Goal: Task Accomplishment & Management: Use online tool/utility

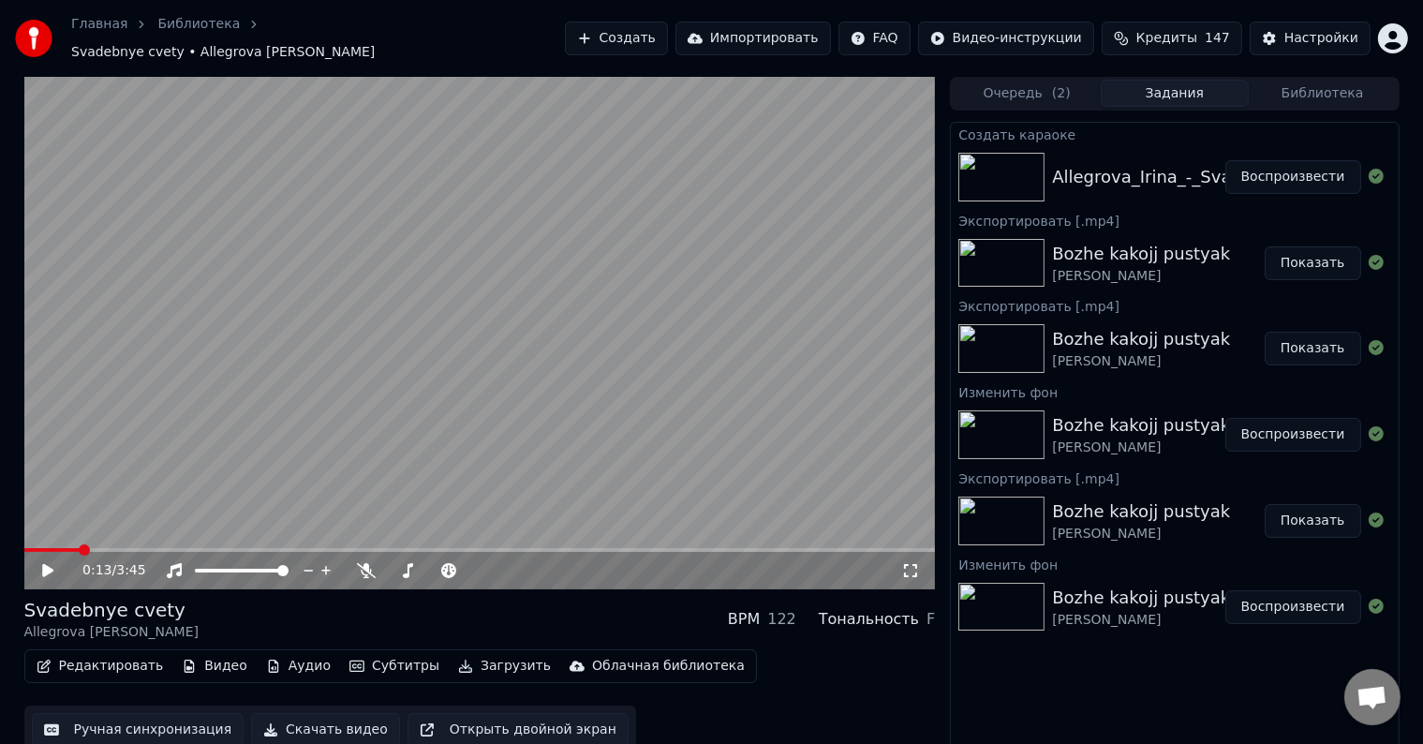
click at [44, 564] on icon at bounding box center [47, 570] width 11 height 13
click at [47, 563] on icon at bounding box center [61, 570] width 44 height 15
click at [37, 561] on div "0:14 / 3:45" at bounding box center [480, 570] width 896 height 19
click at [41, 563] on icon at bounding box center [61, 570] width 44 height 15
click at [315, 435] on video at bounding box center [479, 333] width 911 height 512
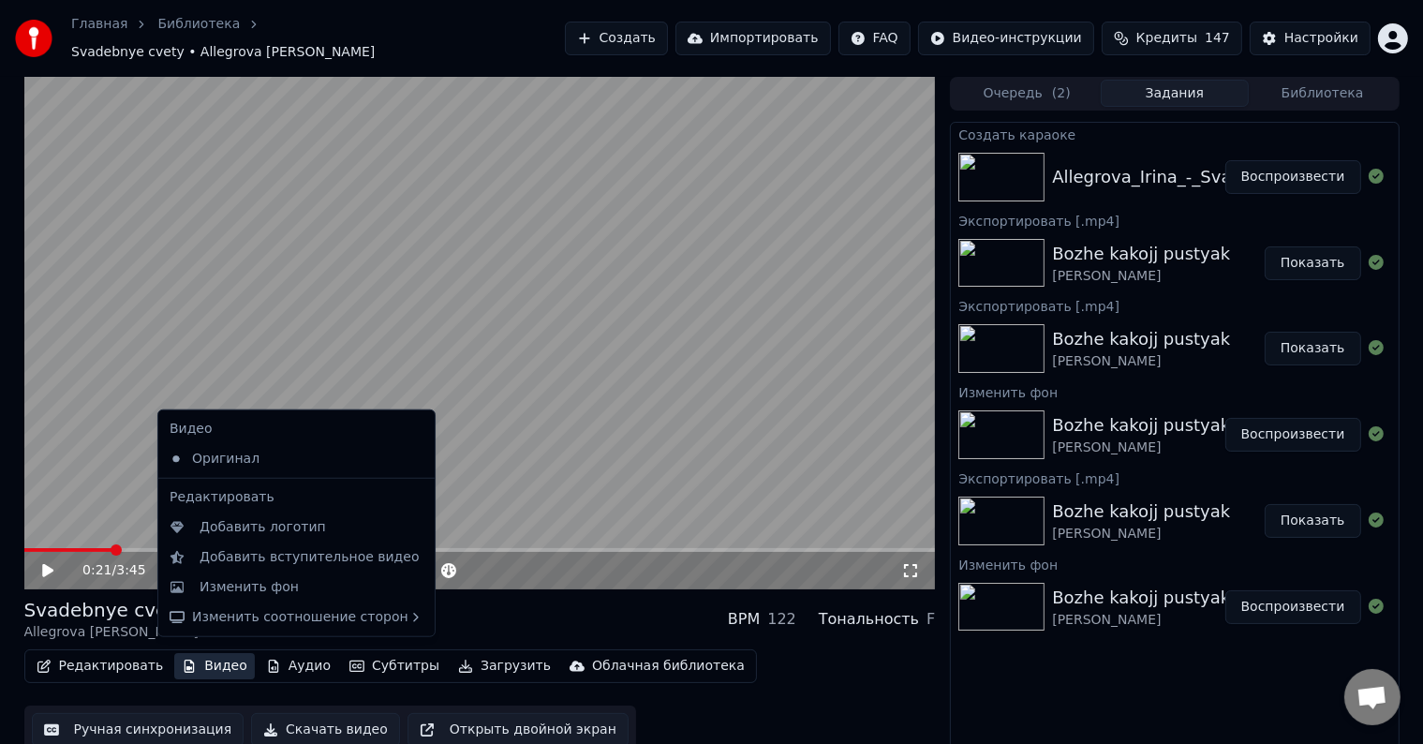
click at [224, 653] on button "Видео" at bounding box center [214, 666] width 81 height 26
click at [220, 586] on div "Изменить фон" at bounding box center [249, 587] width 99 height 19
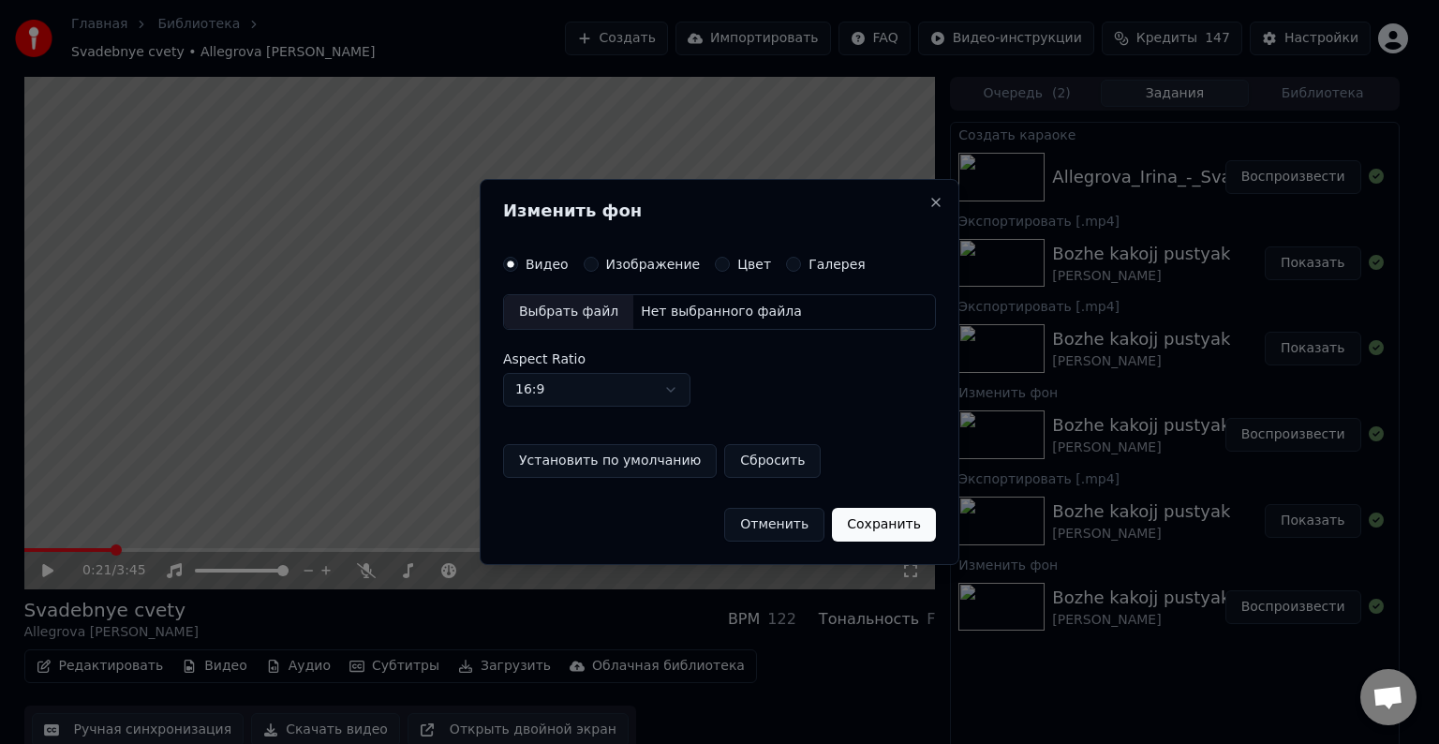
click at [584, 260] on button "Изображение" at bounding box center [591, 264] width 15 height 15
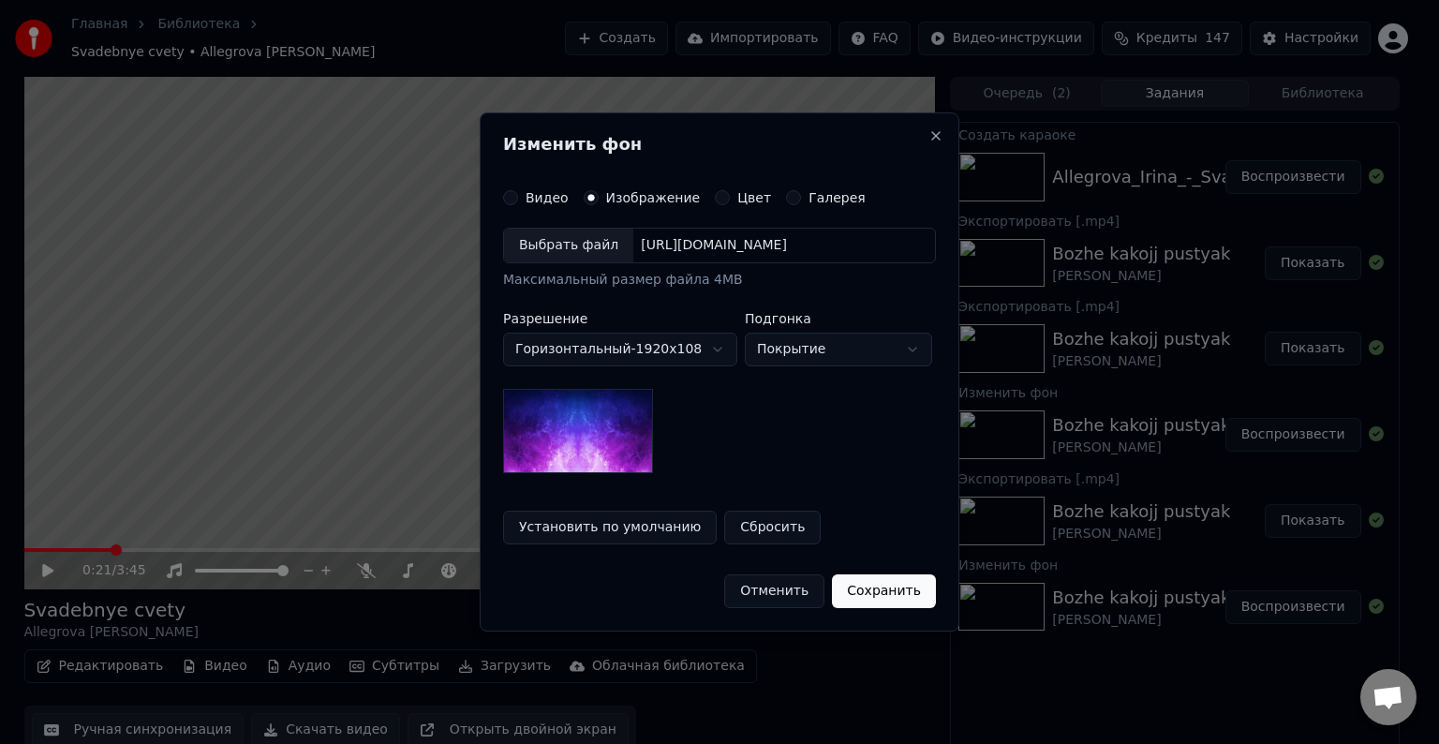
click at [594, 253] on div "Выбрать файл" at bounding box center [568, 246] width 129 height 34
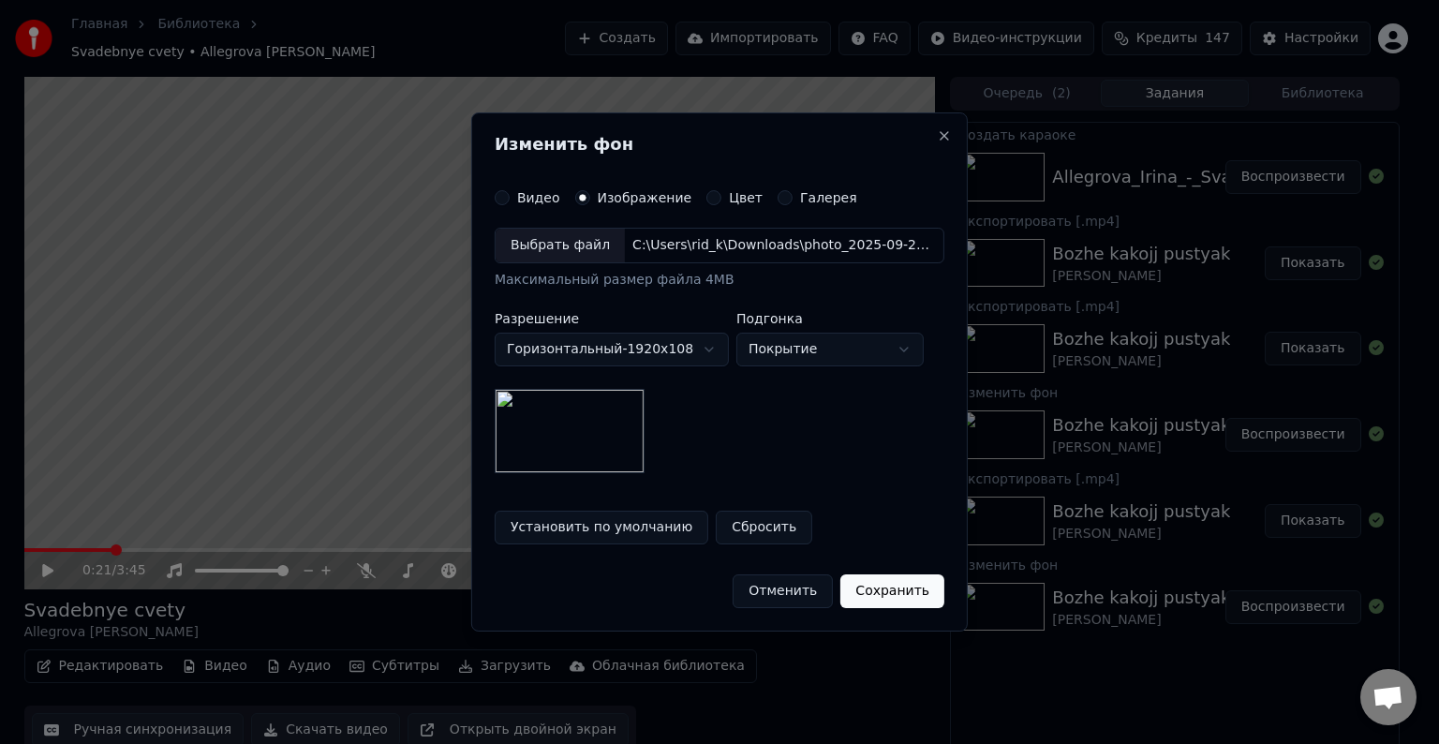
click at [895, 591] on button "Сохранить" at bounding box center [892, 591] width 104 height 34
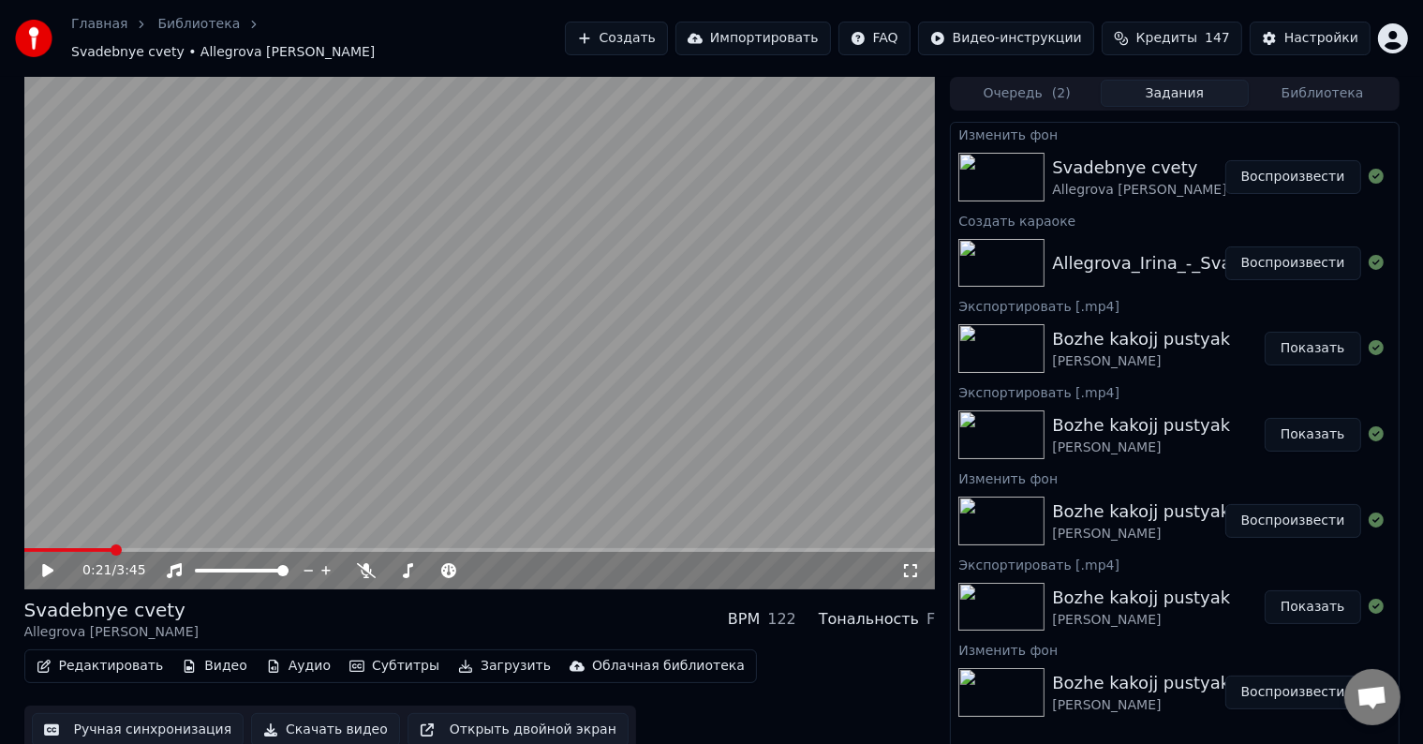
click at [1304, 160] on button "Воспроизвести" at bounding box center [1293, 177] width 136 height 34
click at [912, 564] on icon at bounding box center [910, 570] width 19 height 15
click at [440, 345] on video at bounding box center [479, 333] width 911 height 512
click at [228, 653] on button "Видео" at bounding box center [214, 666] width 81 height 26
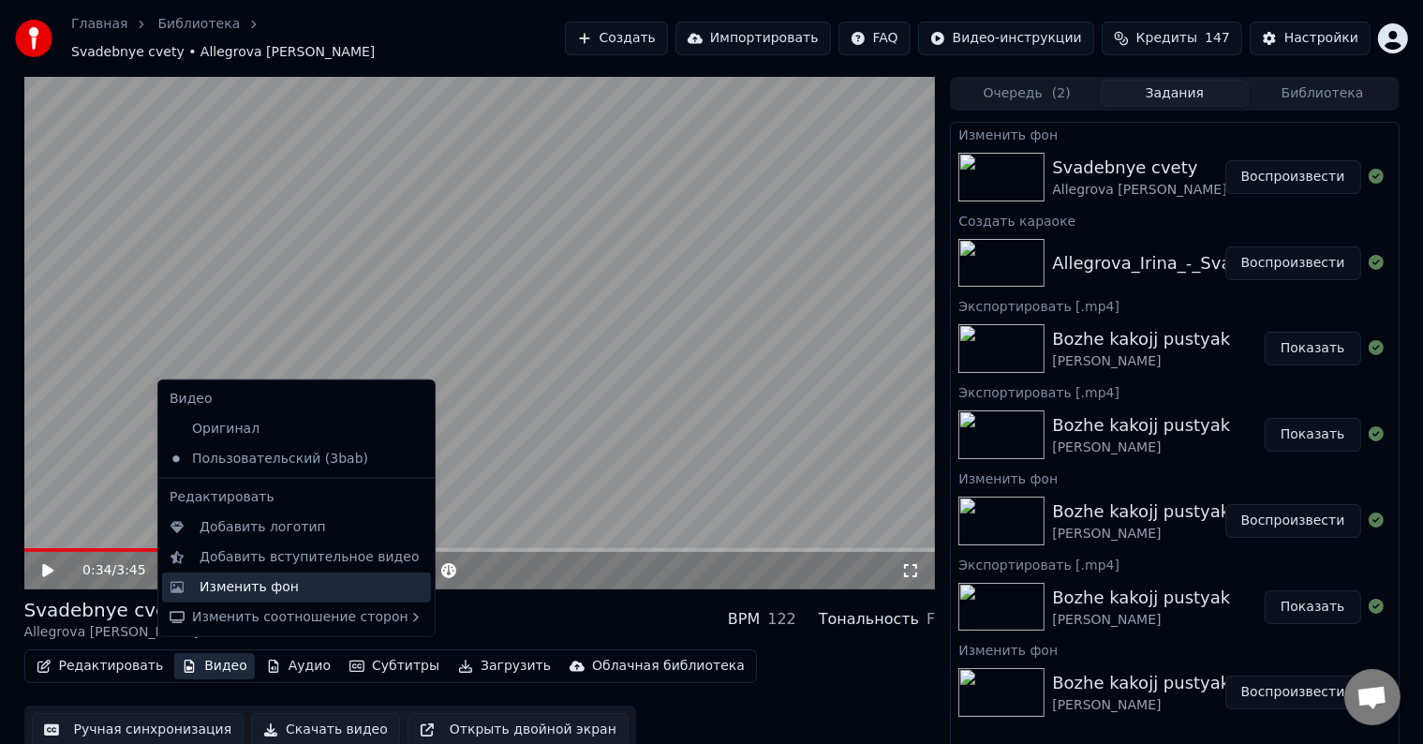
click at [244, 594] on div "Изменить фон" at bounding box center [249, 587] width 99 height 19
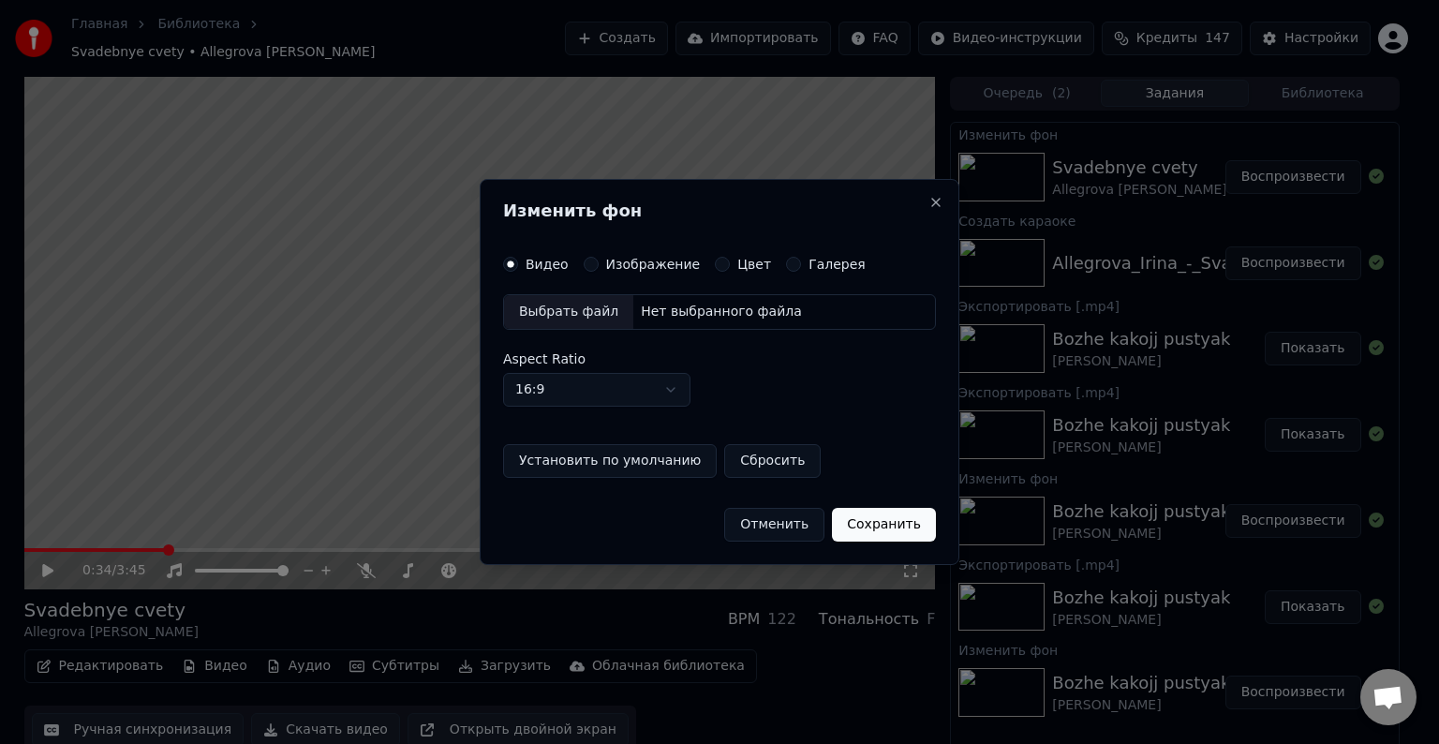
click at [597, 301] on div "Выбрать файл" at bounding box center [568, 312] width 129 height 34
click at [599, 264] on div "Изображение" at bounding box center [642, 264] width 117 height 15
click at [608, 261] on label "Изображение" at bounding box center [653, 264] width 95 height 13
click at [599, 261] on button "Изображение" at bounding box center [591, 264] width 15 height 15
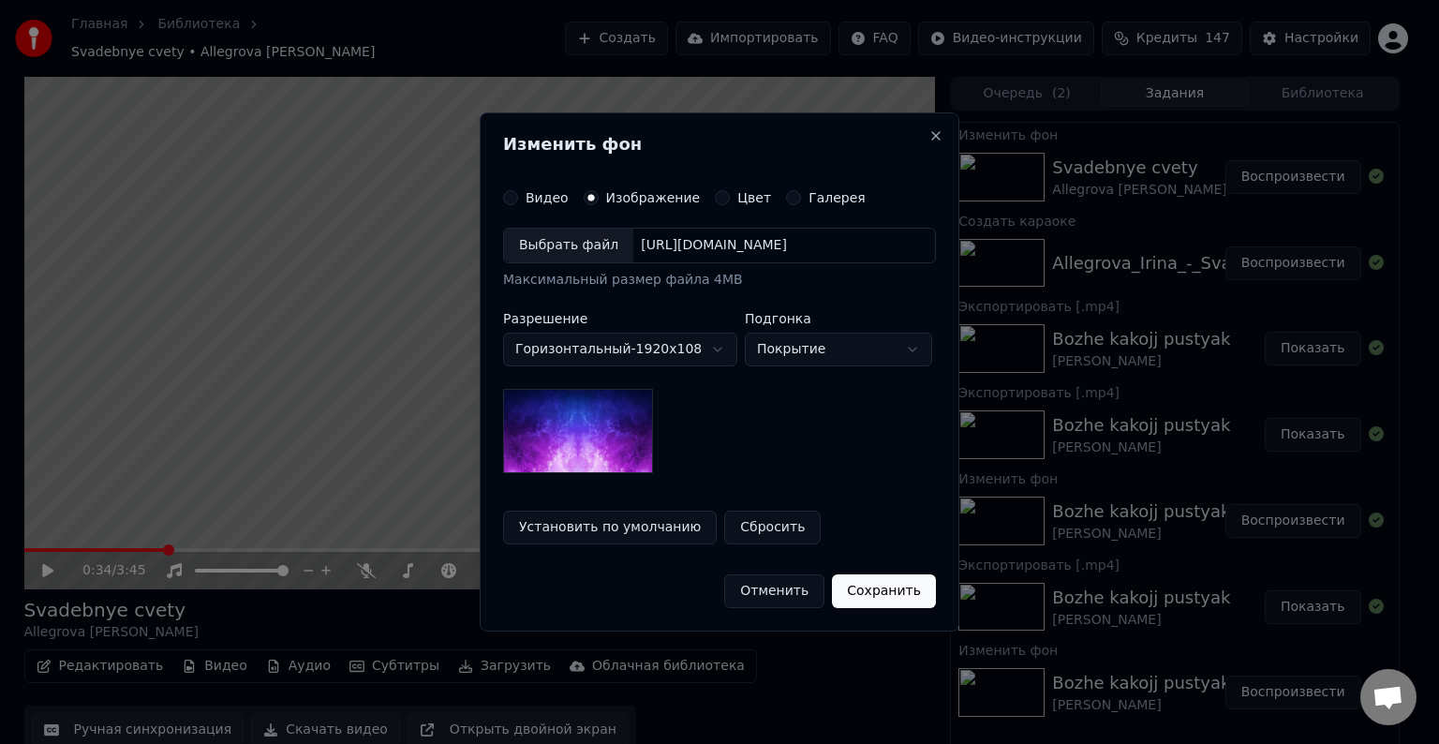
click at [596, 245] on div "Выбрать файл" at bounding box center [568, 246] width 129 height 34
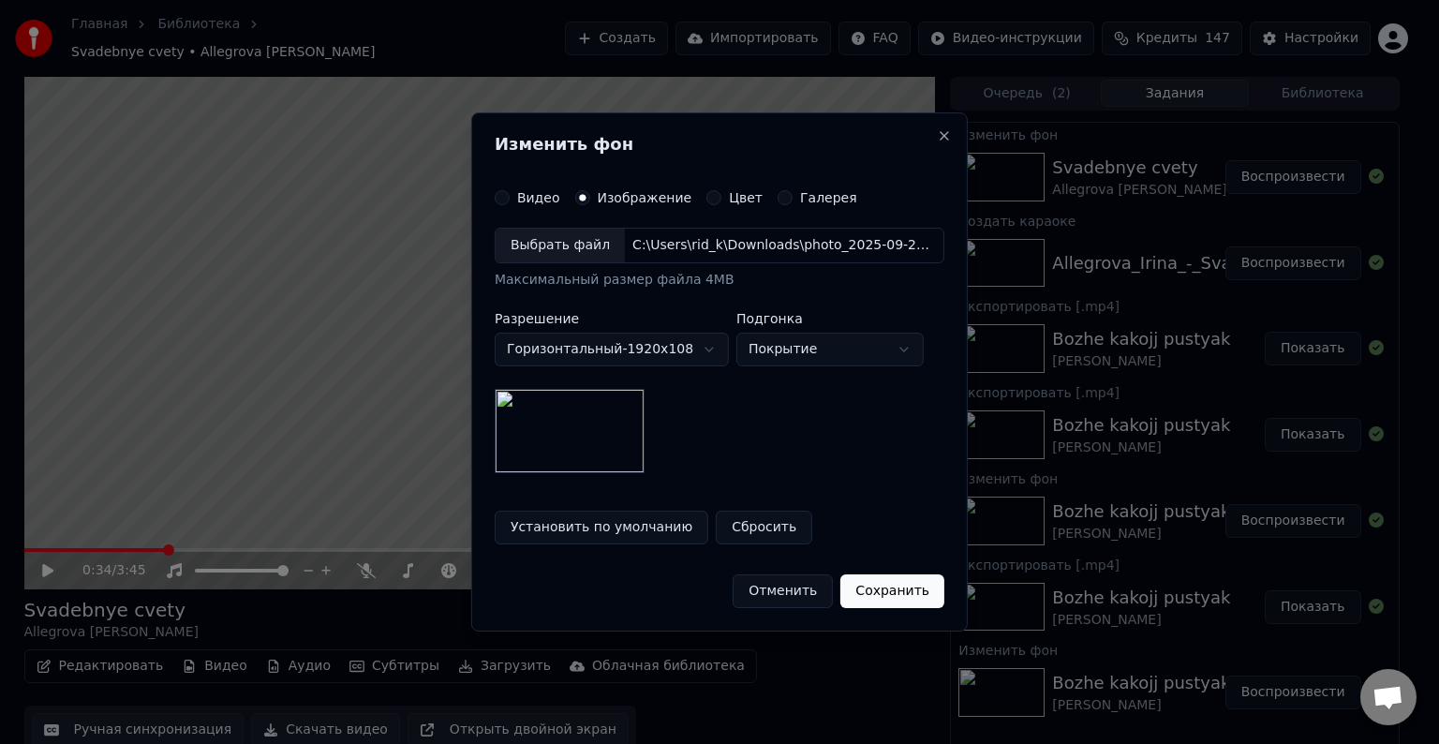
click at [870, 589] on button "Сохранить" at bounding box center [892, 591] width 104 height 34
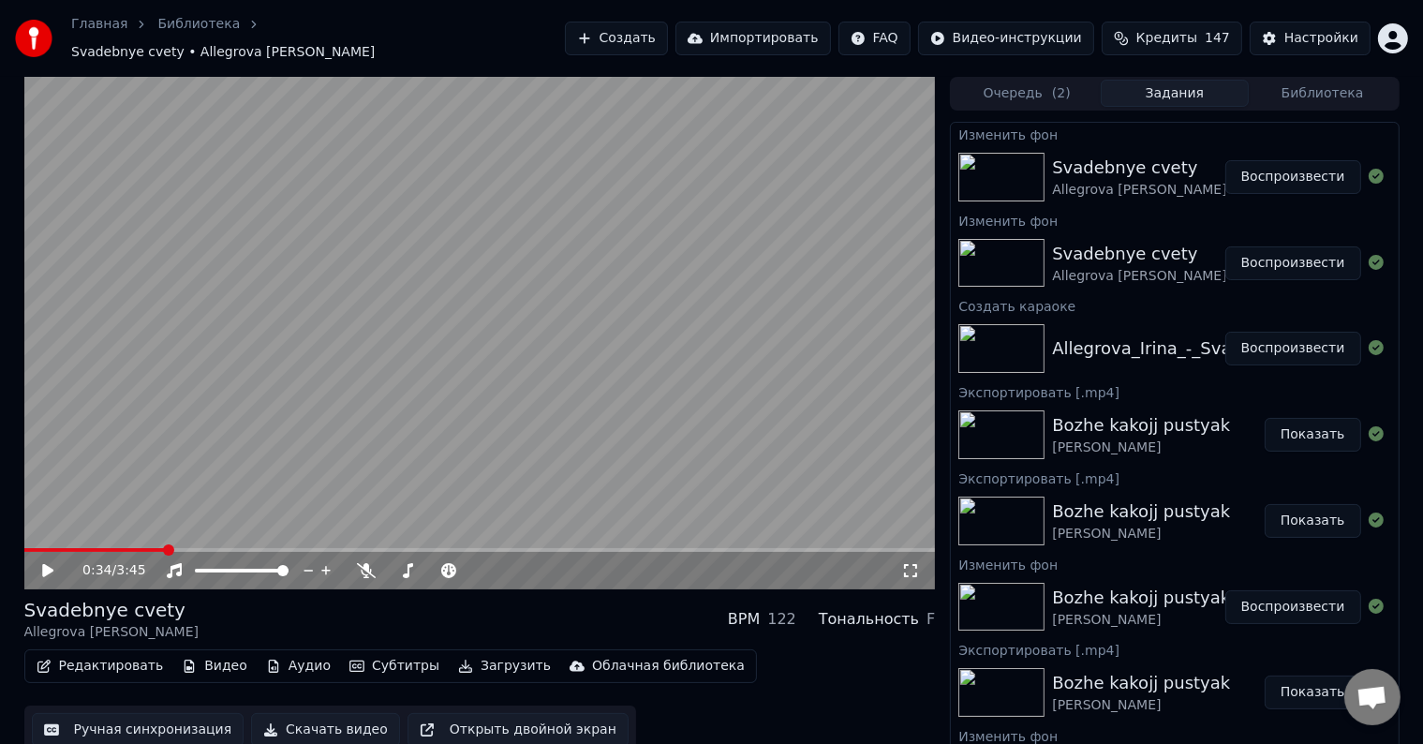
click at [1316, 160] on button "Воспроизвести" at bounding box center [1293, 177] width 136 height 34
click at [919, 563] on icon at bounding box center [910, 570] width 19 height 15
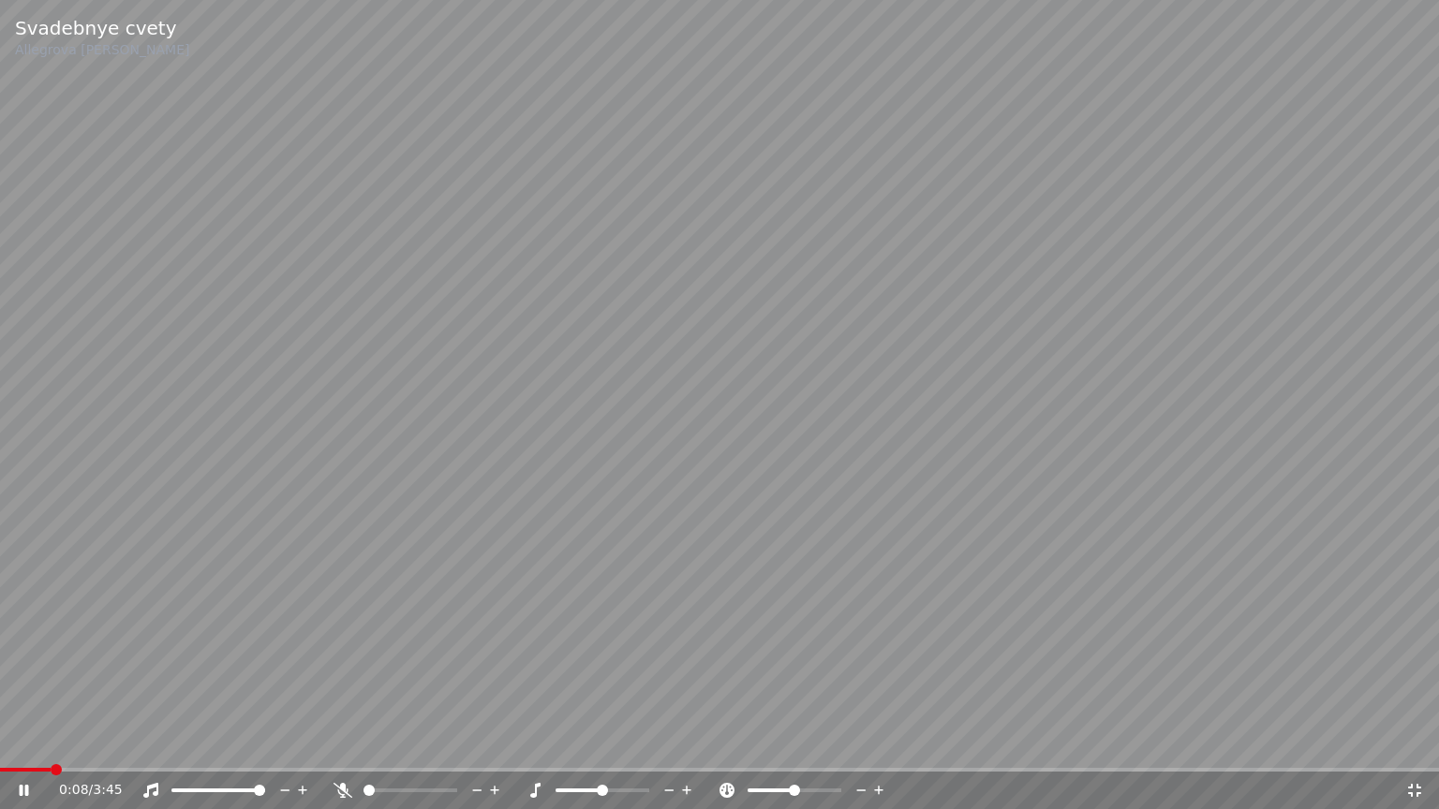
click at [49, 743] on span at bounding box center [719, 770] width 1439 height 4
click at [78, 743] on div "0:08 / 3:45" at bounding box center [719, 790] width 1439 height 37
click at [89, 743] on div "0:10 / 3:45" at bounding box center [719, 790] width 1439 height 37
click at [109, 743] on span at bounding box center [719, 770] width 1439 height 4
click at [137, 743] on span at bounding box center [719, 770] width 1439 height 4
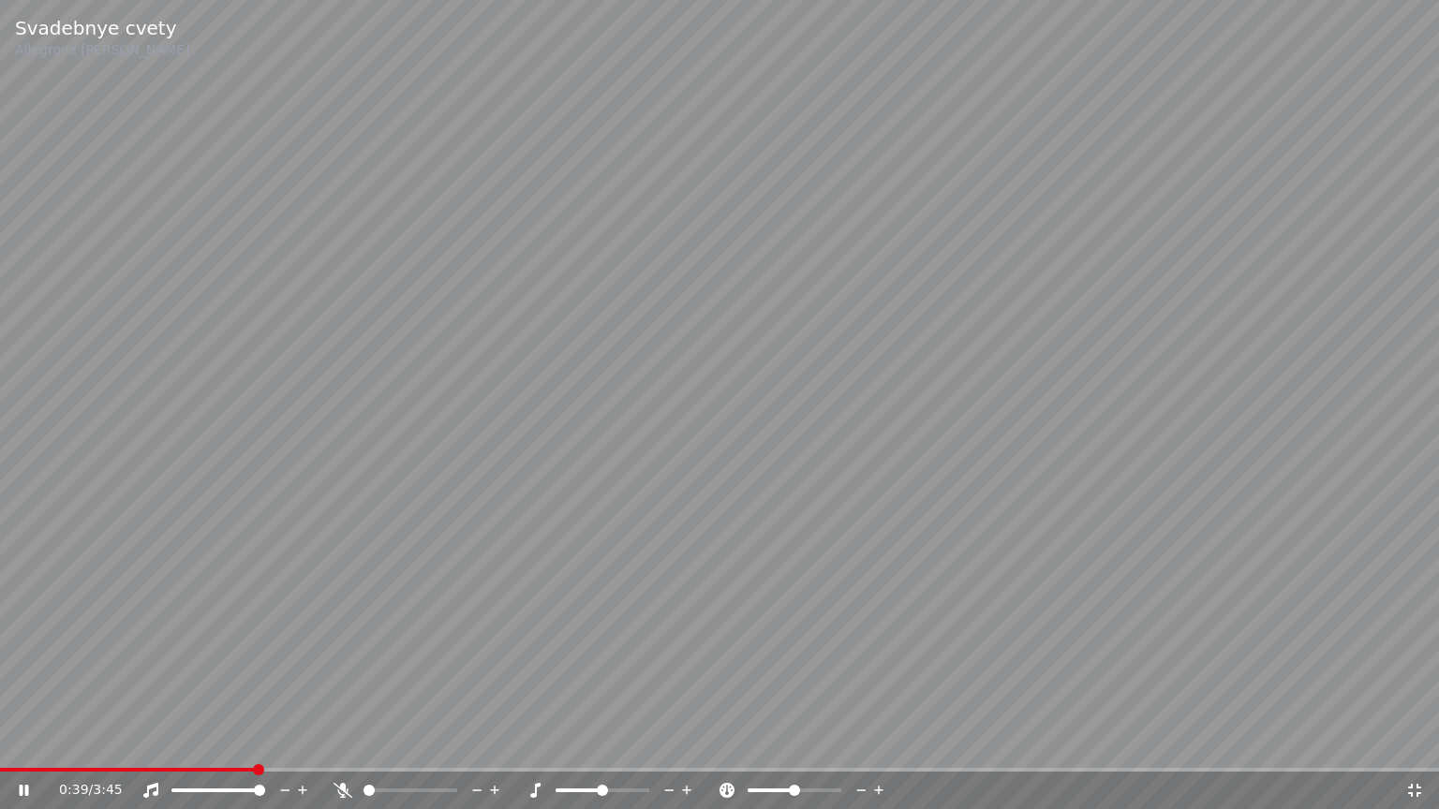
click at [351, 743] on icon at bounding box center [342, 790] width 19 height 15
click at [1408, 743] on icon at bounding box center [1414, 790] width 19 height 15
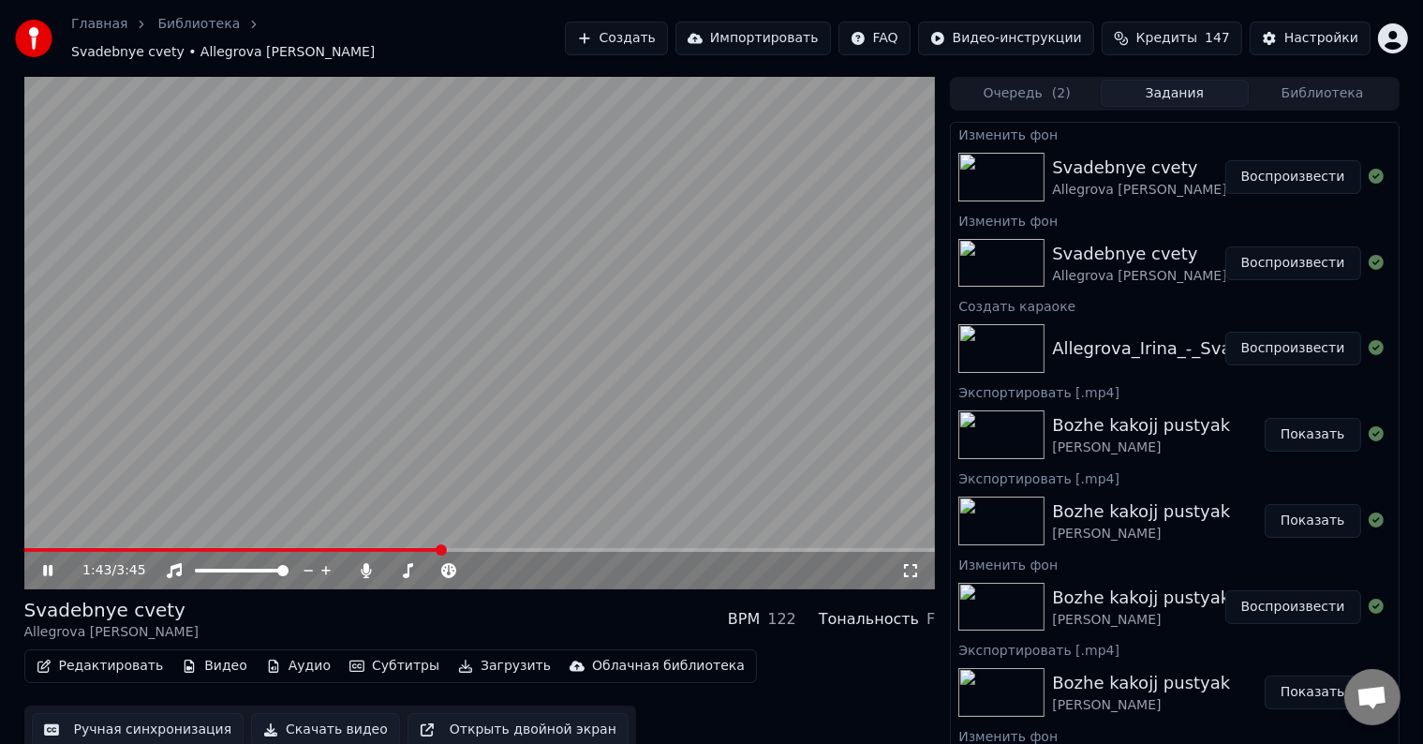
click at [42, 563] on icon at bounding box center [61, 570] width 44 height 15
click at [293, 656] on button "Аудио" at bounding box center [299, 666] width 80 height 26
click at [137, 660] on button "Редактировать" at bounding box center [100, 666] width 142 height 26
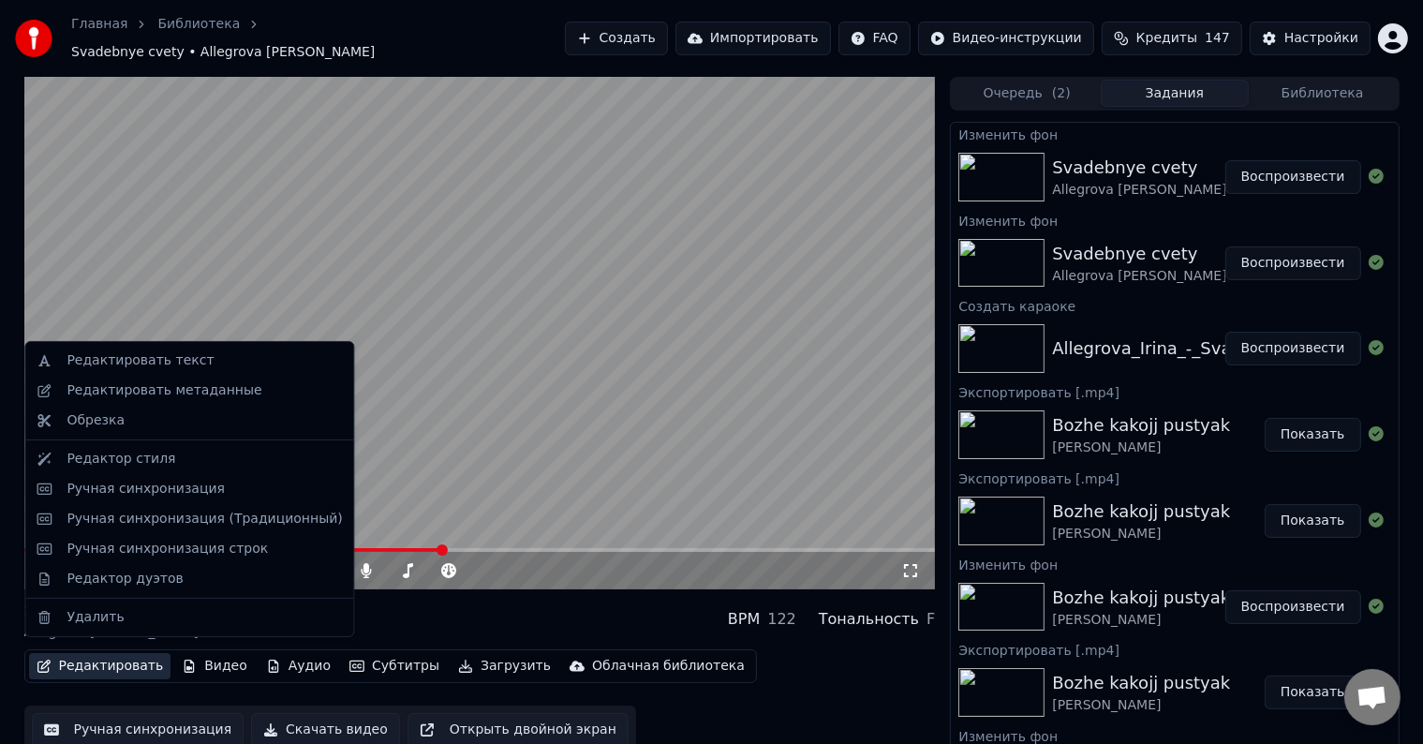
click at [117, 658] on button "Редактировать" at bounding box center [100, 666] width 142 height 26
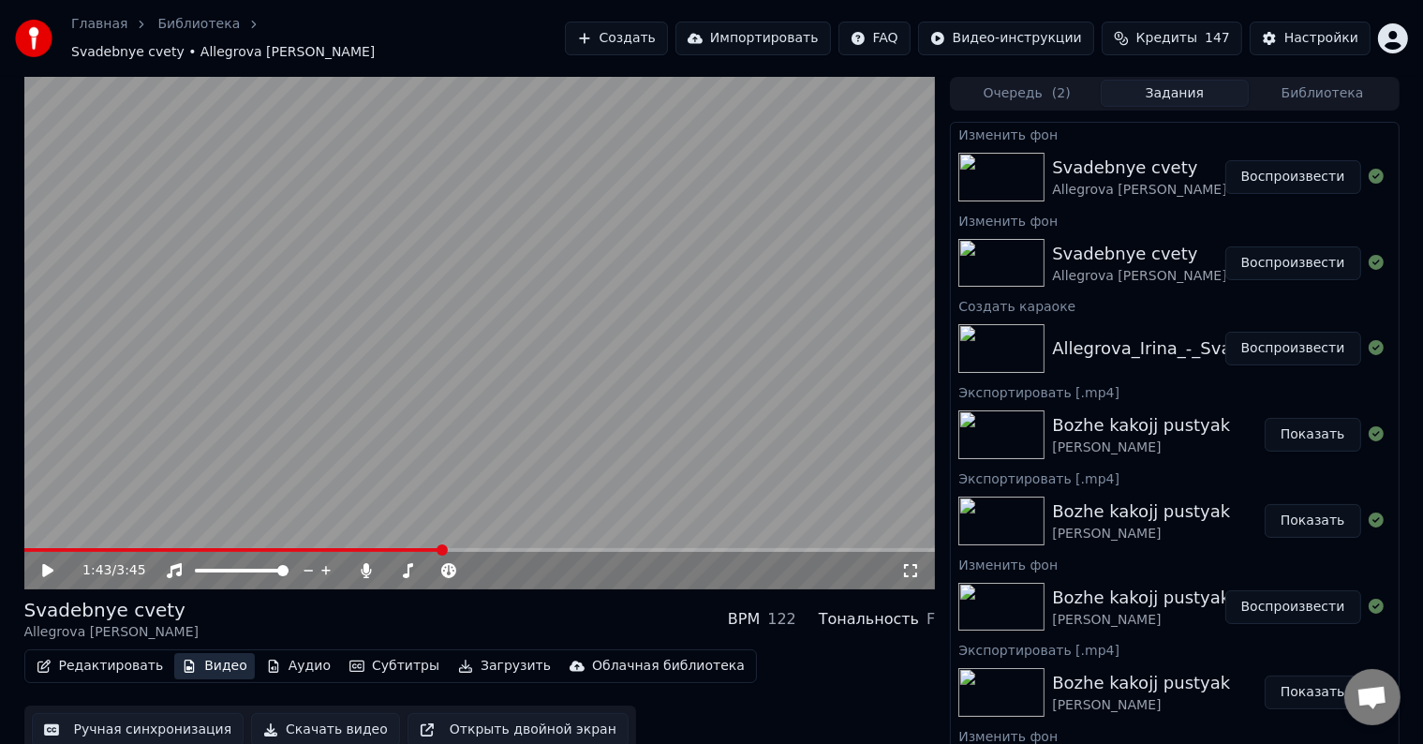
click at [204, 653] on button "Видео" at bounding box center [214, 666] width 81 height 26
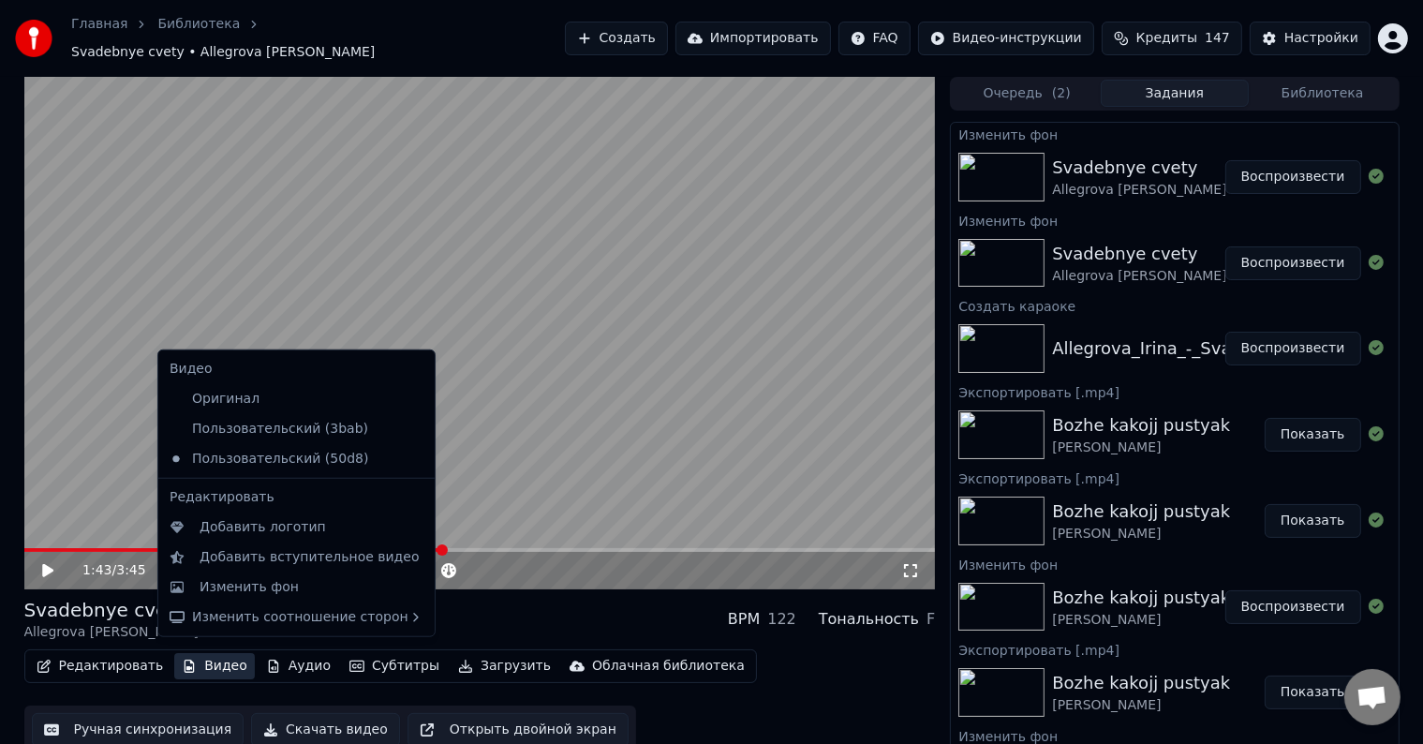
click at [204, 653] on button "Видео" at bounding box center [214, 666] width 81 height 26
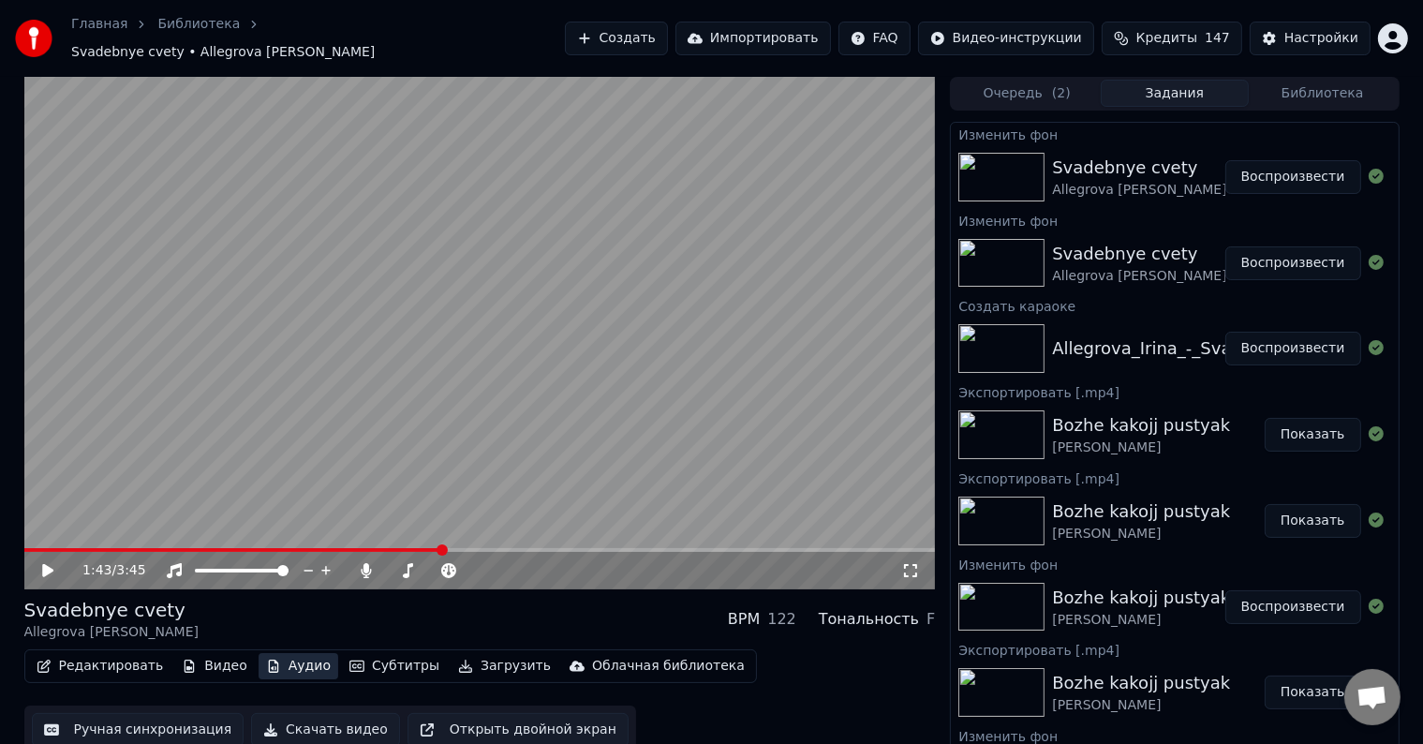
click at [268, 663] on button "Аудио" at bounding box center [299, 666] width 80 height 26
click at [187, 655] on button "Видео" at bounding box center [214, 666] width 81 height 26
click at [197, 662] on button "Видео" at bounding box center [214, 666] width 81 height 26
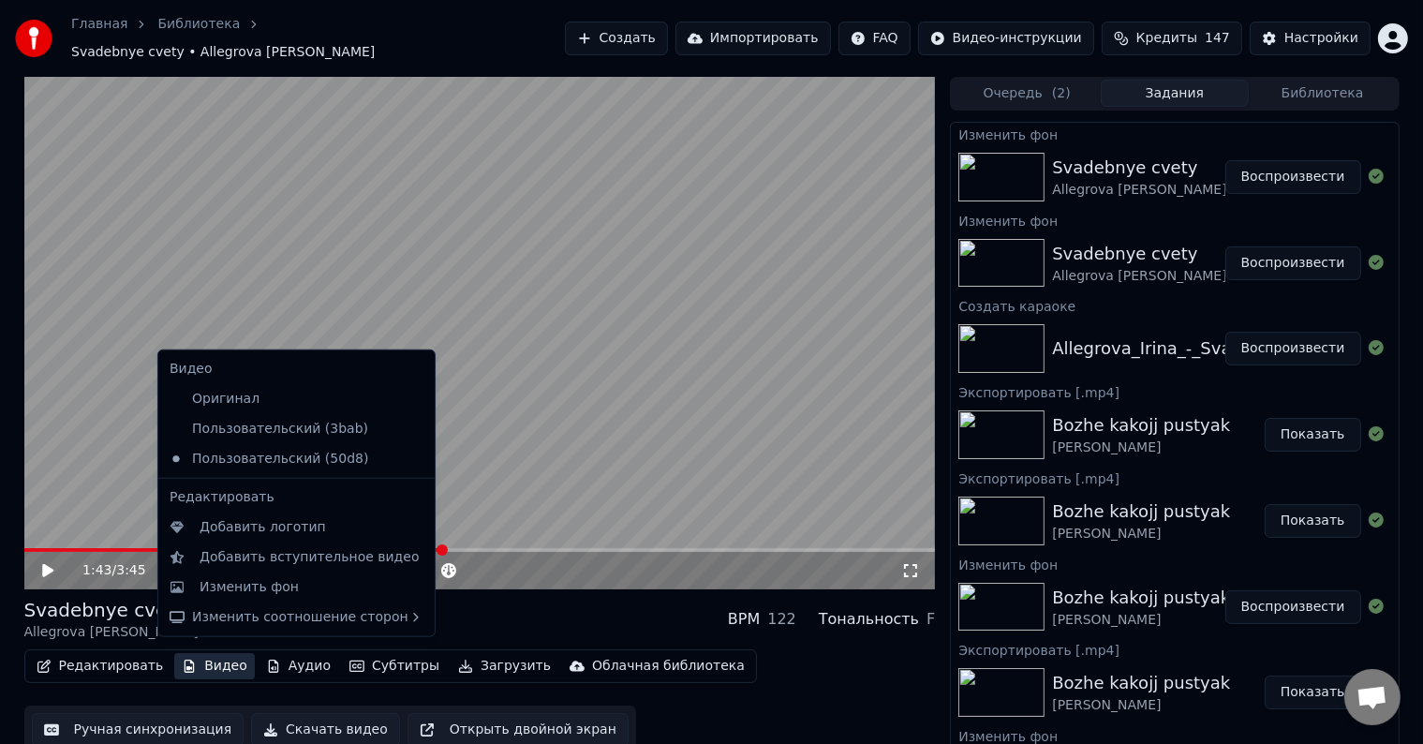
click at [199, 655] on button "Видео" at bounding box center [214, 666] width 81 height 26
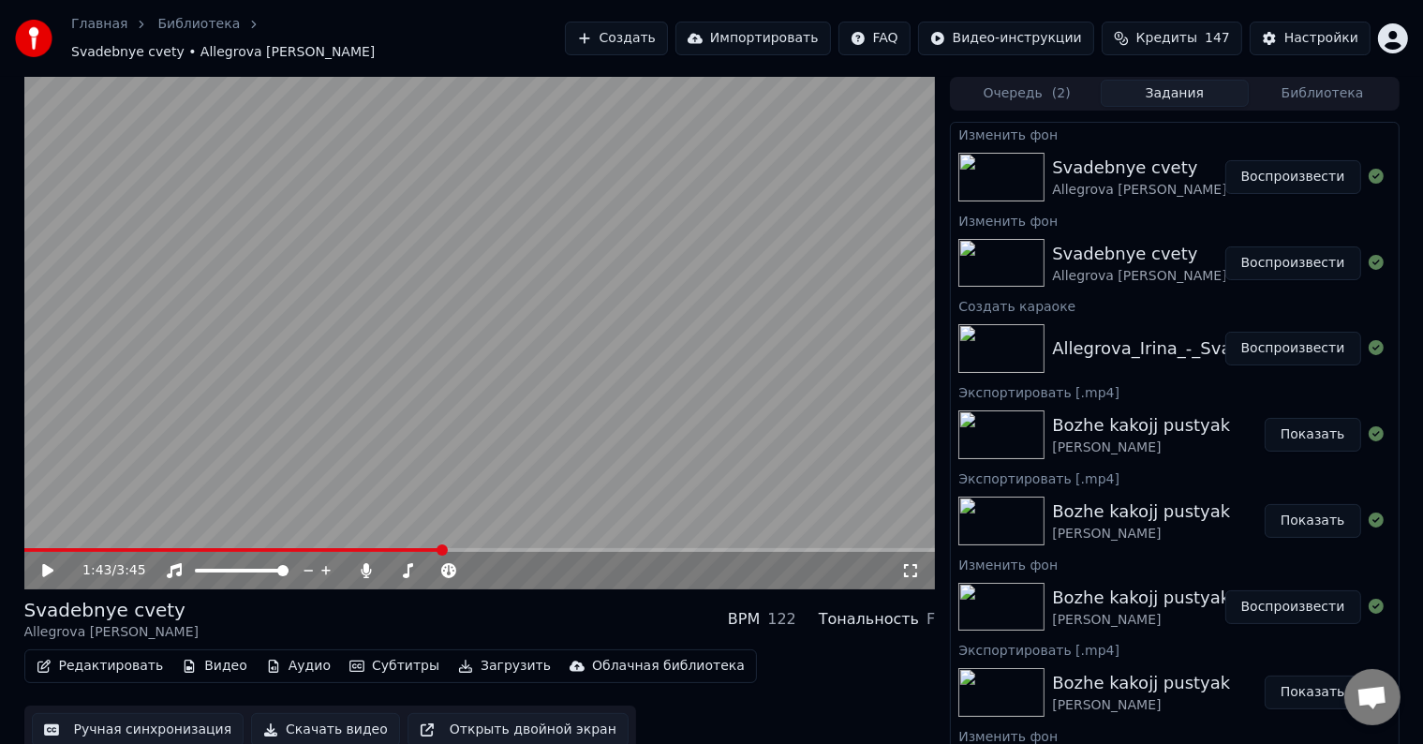
drag, startPoint x: 435, startPoint y: 536, endPoint x: 137, endPoint y: 536, distance: 297.9
click at [235, 536] on video at bounding box center [479, 333] width 911 height 512
click at [30, 536] on video at bounding box center [479, 333] width 911 height 512
click at [30, 552] on div "1:43 / 3:45" at bounding box center [479, 570] width 911 height 37
click at [46, 548] on span at bounding box center [233, 550] width 418 height 4
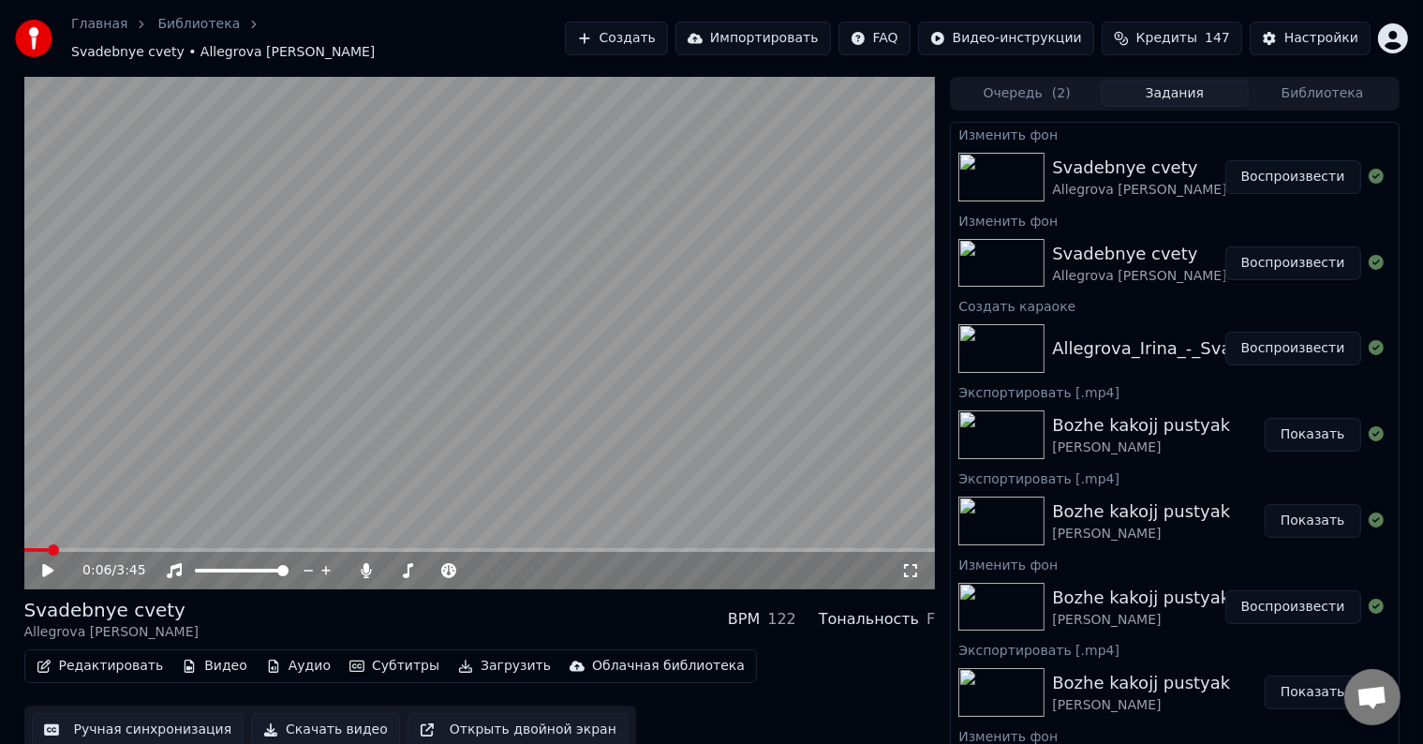
click at [55, 563] on icon at bounding box center [61, 570] width 44 height 15
click at [104, 537] on video at bounding box center [479, 333] width 911 height 512
click at [125, 539] on div "0:07 / 3:45" at bounding box center [479, 333] width 911 height 512
click at [136, 552] on div "0:07 / 3:45" at bounding box center [479, 570] width 911 height 37
click at [136, 548] on span at bounding box center [479, 550] width 911 height 4
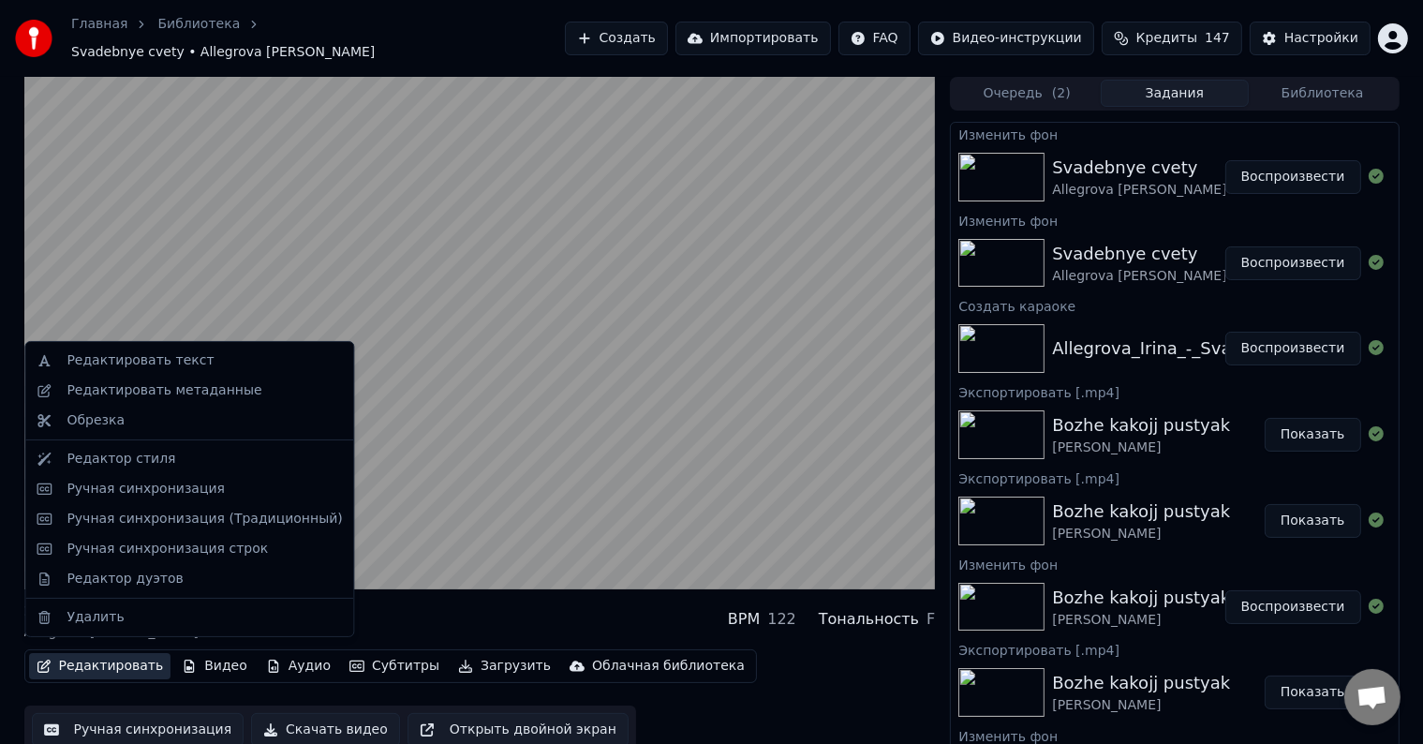
click at [107, 654] on button "Редактировать" at bounding box center [100, 666] width 142 height 26
drag, startPoint x: 127, startPoint y: 379, endPoint x: 130, endPoint y: 351, distance: 28.2
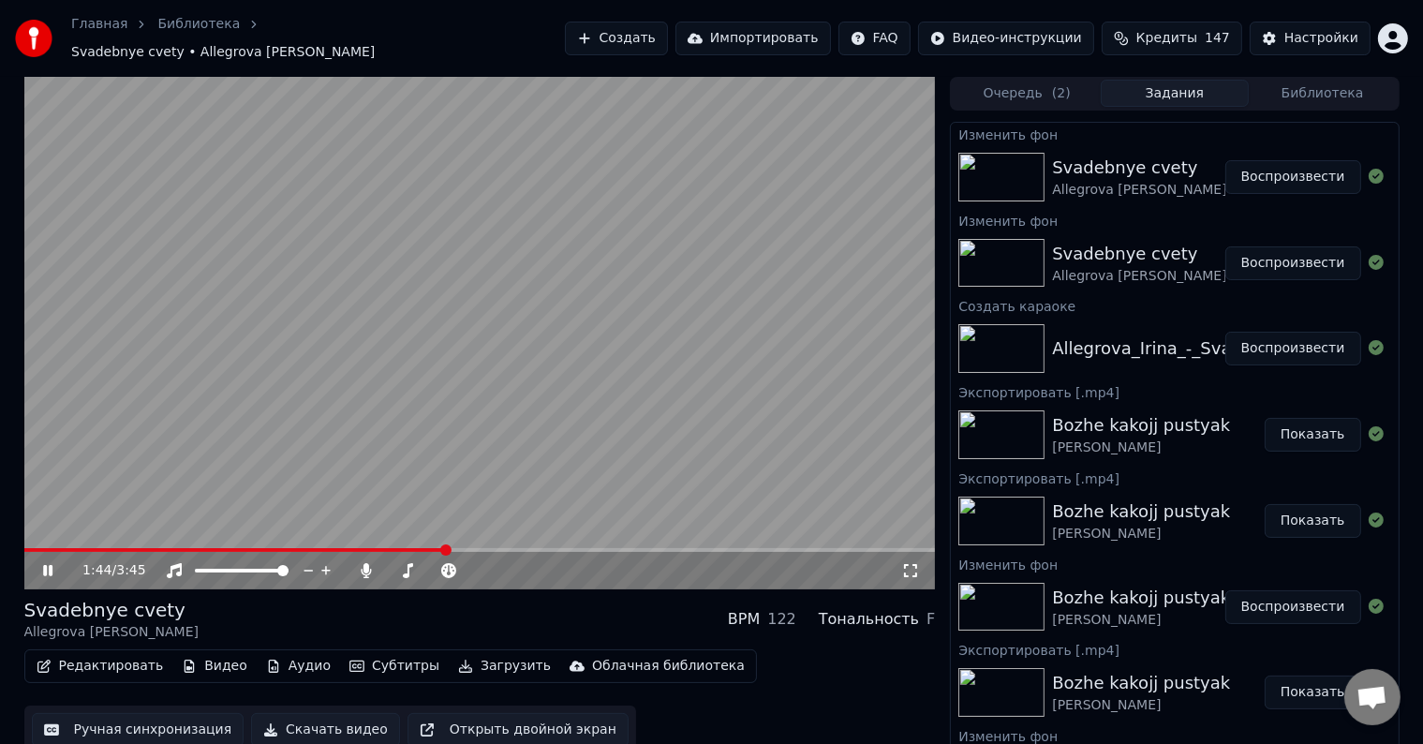
click at [81, 659] on button "Редактировать" at bounding box center [100, 666] width 142 height 26
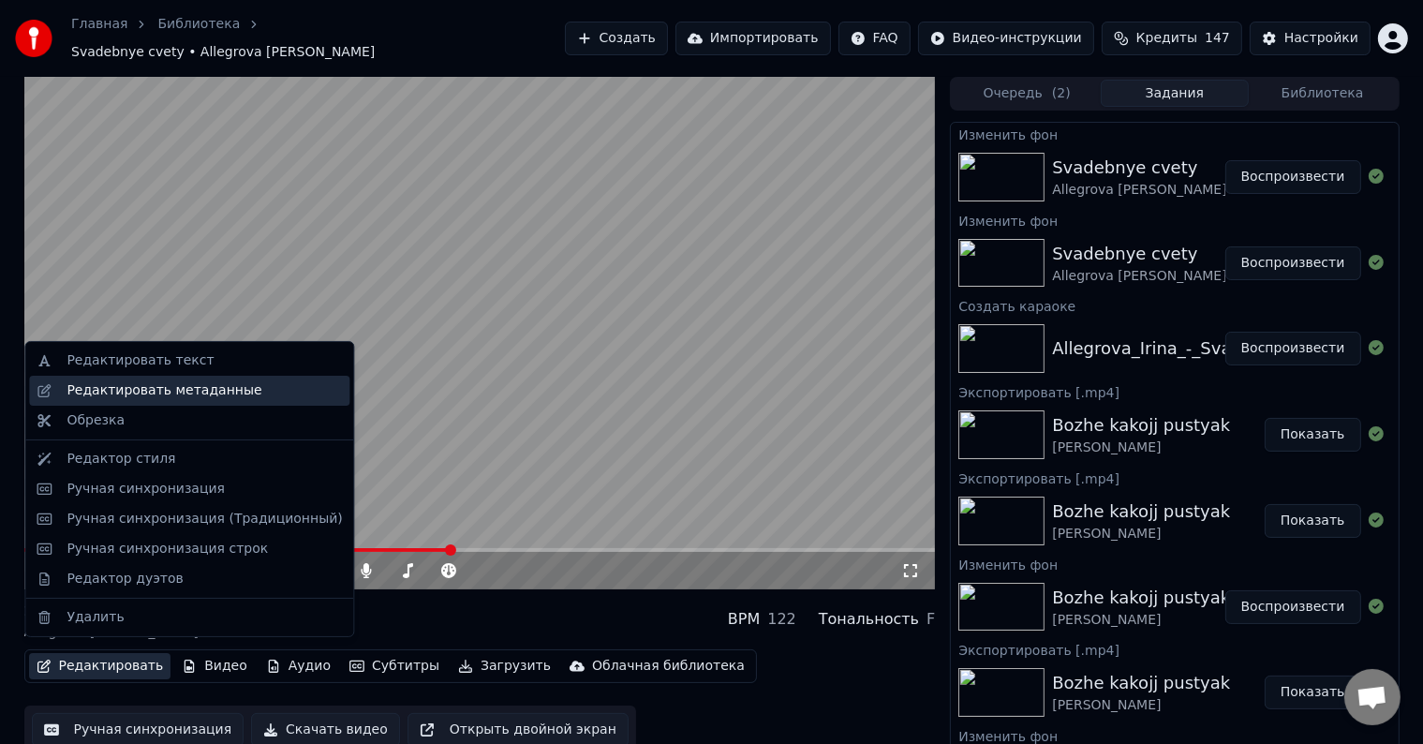
click at [106, 376] on div "Редактировать метаданные" at bounding box center [189, 391] width 320 height 30
click at [89, 655] on button "Редактировать" at bounding box center [100, 666] width 142 height 26
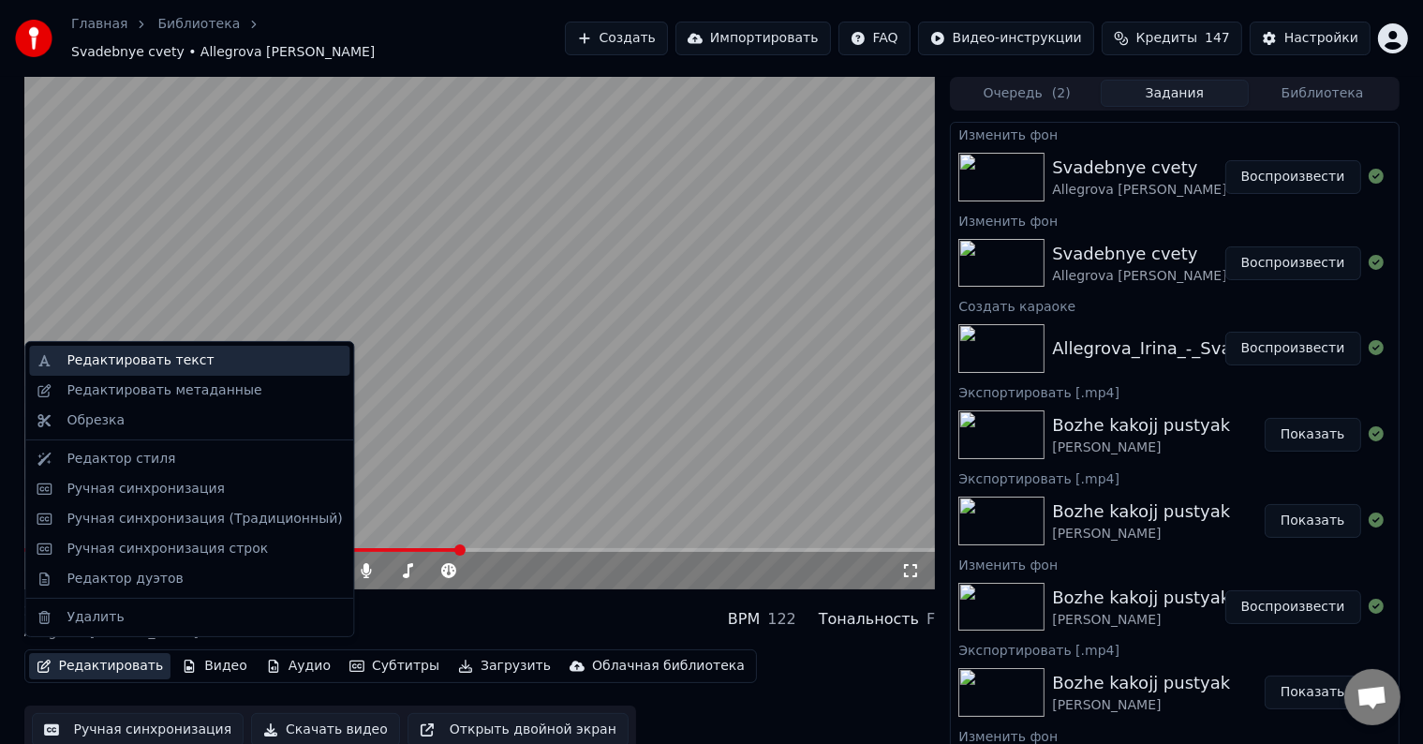
click at [99, 363] on div "Редактировать текст" at bounding box center [140, 360] width 147 height 19
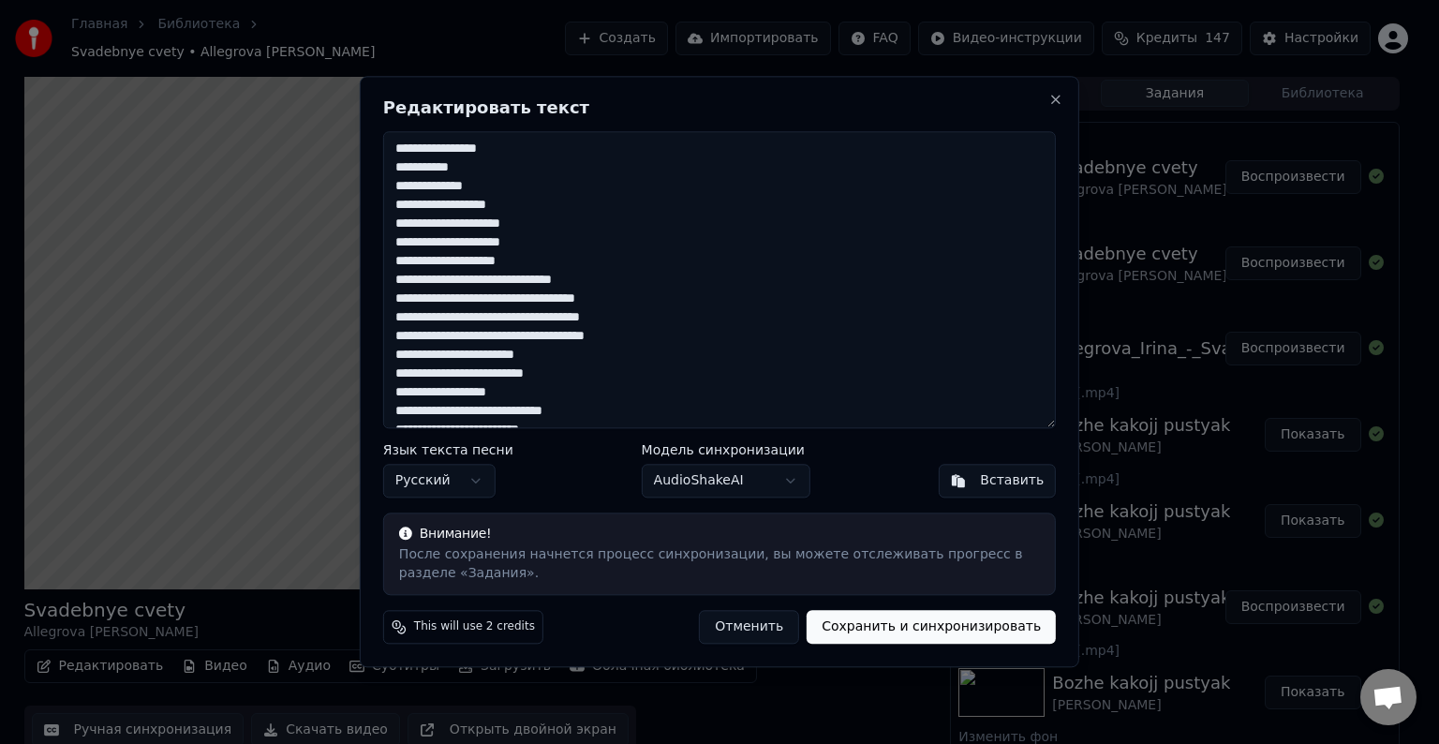
click at [771, 627] on button "Отменить" at bounding box center [749, 628] width 100 height 34
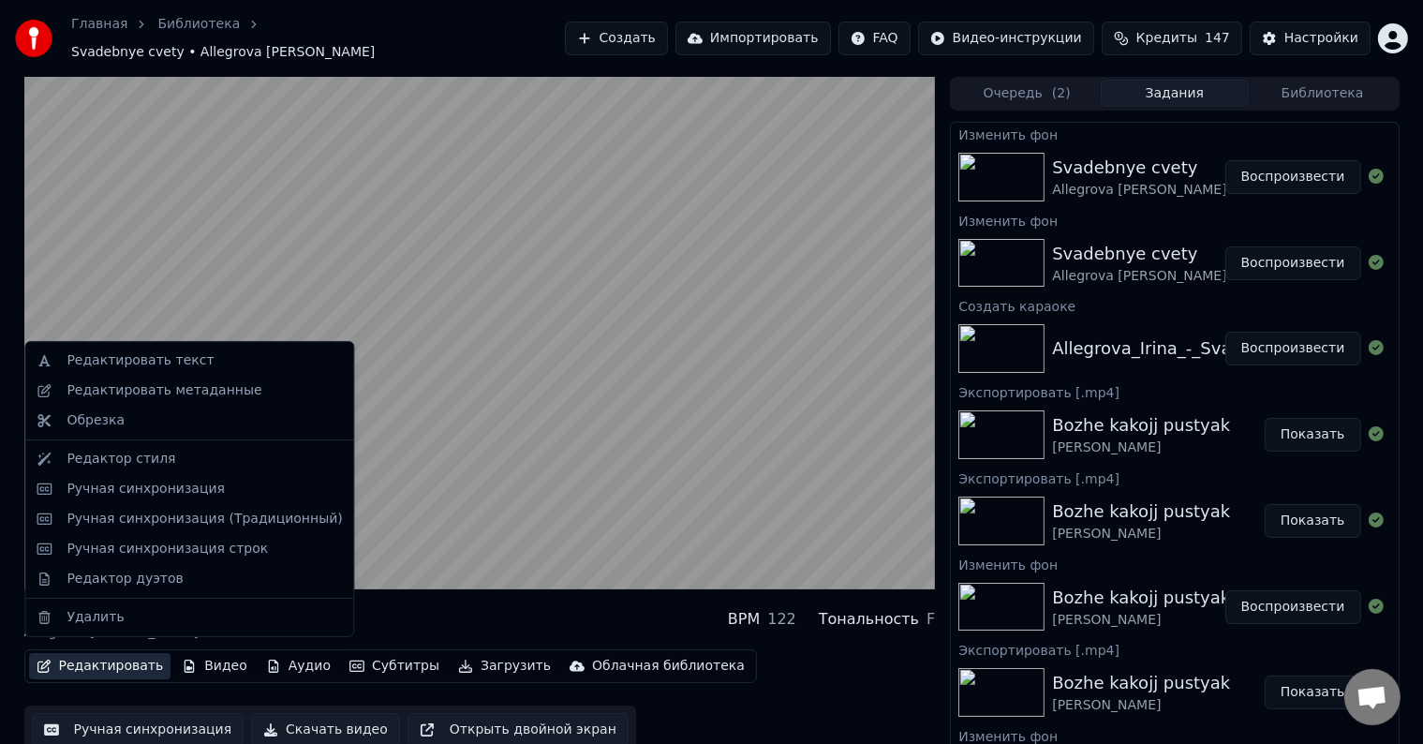
click at [107, 662] on button "Редактировать" at bounding box center [100, 666] width 142 height 26
click at [96, 485] on div "Ручная синхронизация" at bounding box center [146, 489] width 158 height 19
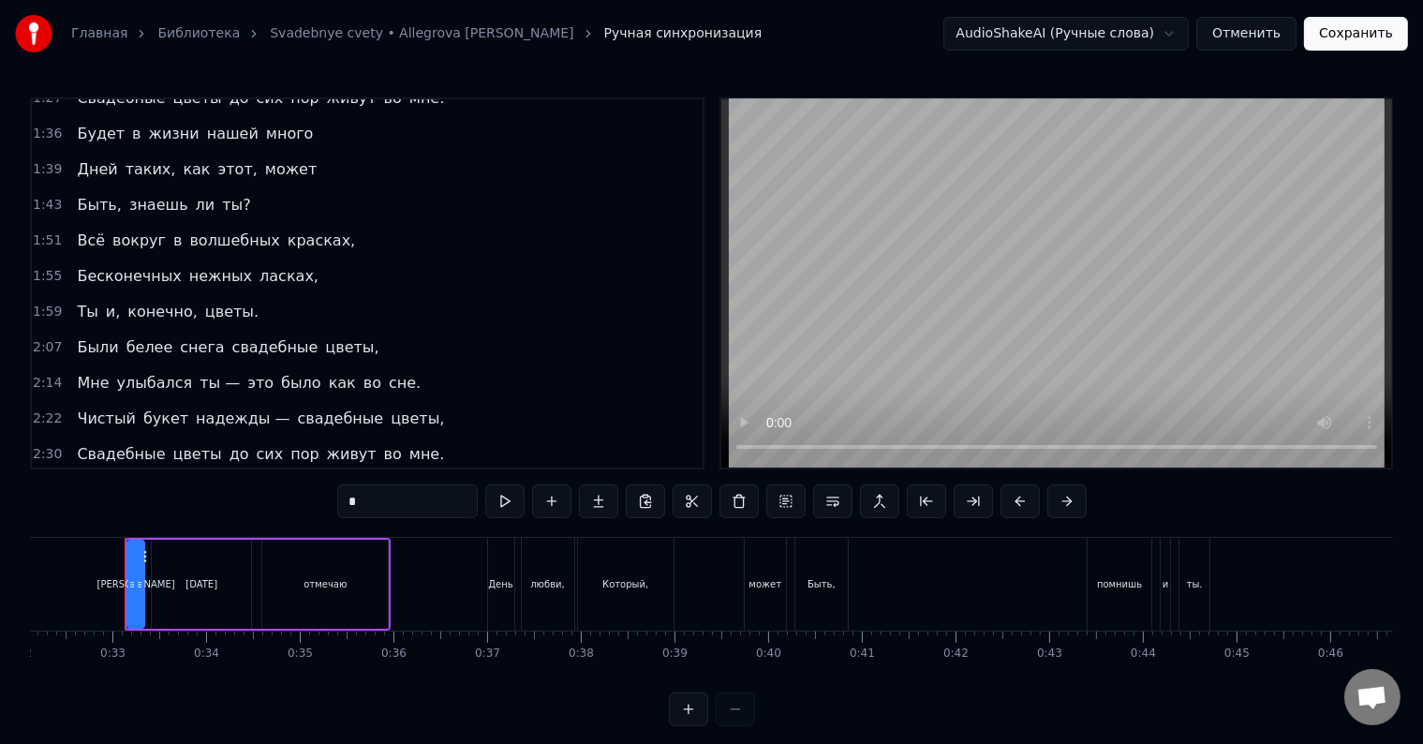
scroll to position [281, 0]
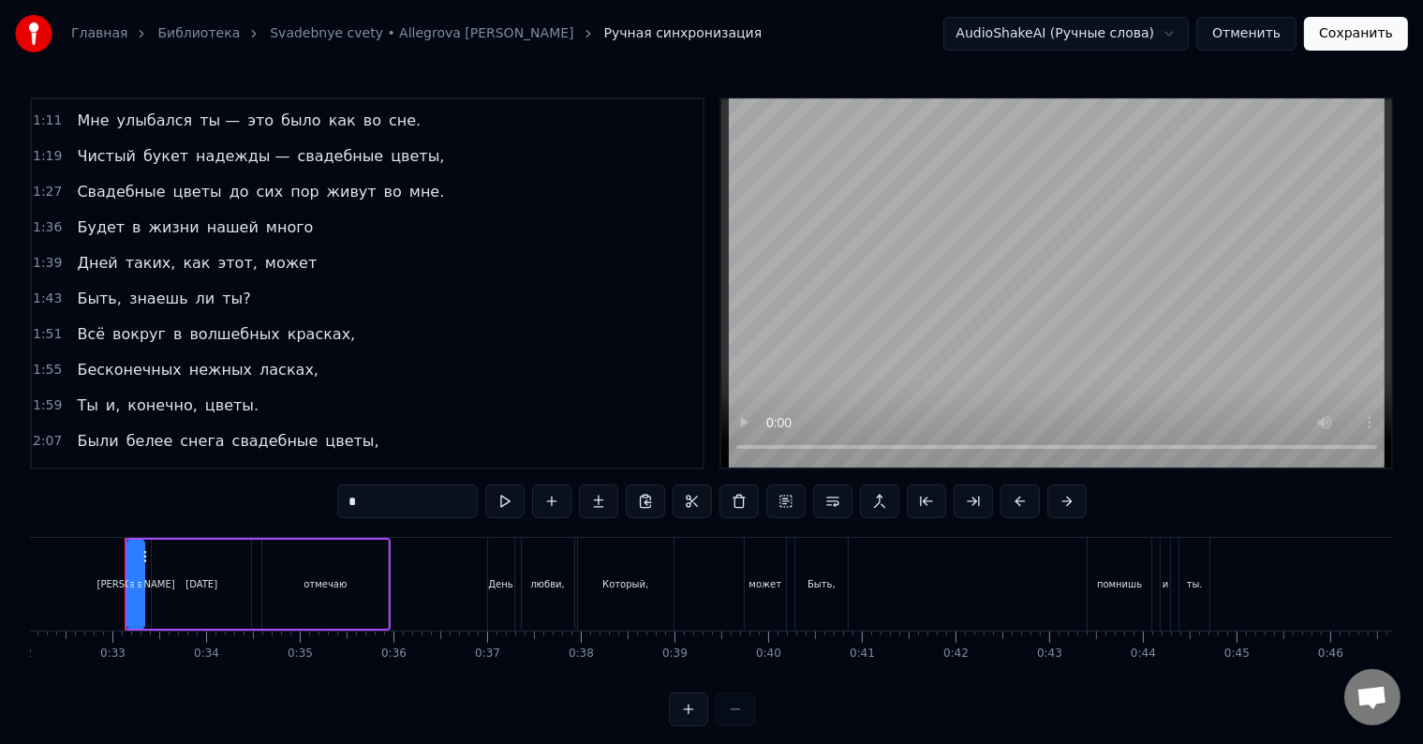
click at [76, 216] on span "Будет" at bounding box center [101, 227] width 52 height 22
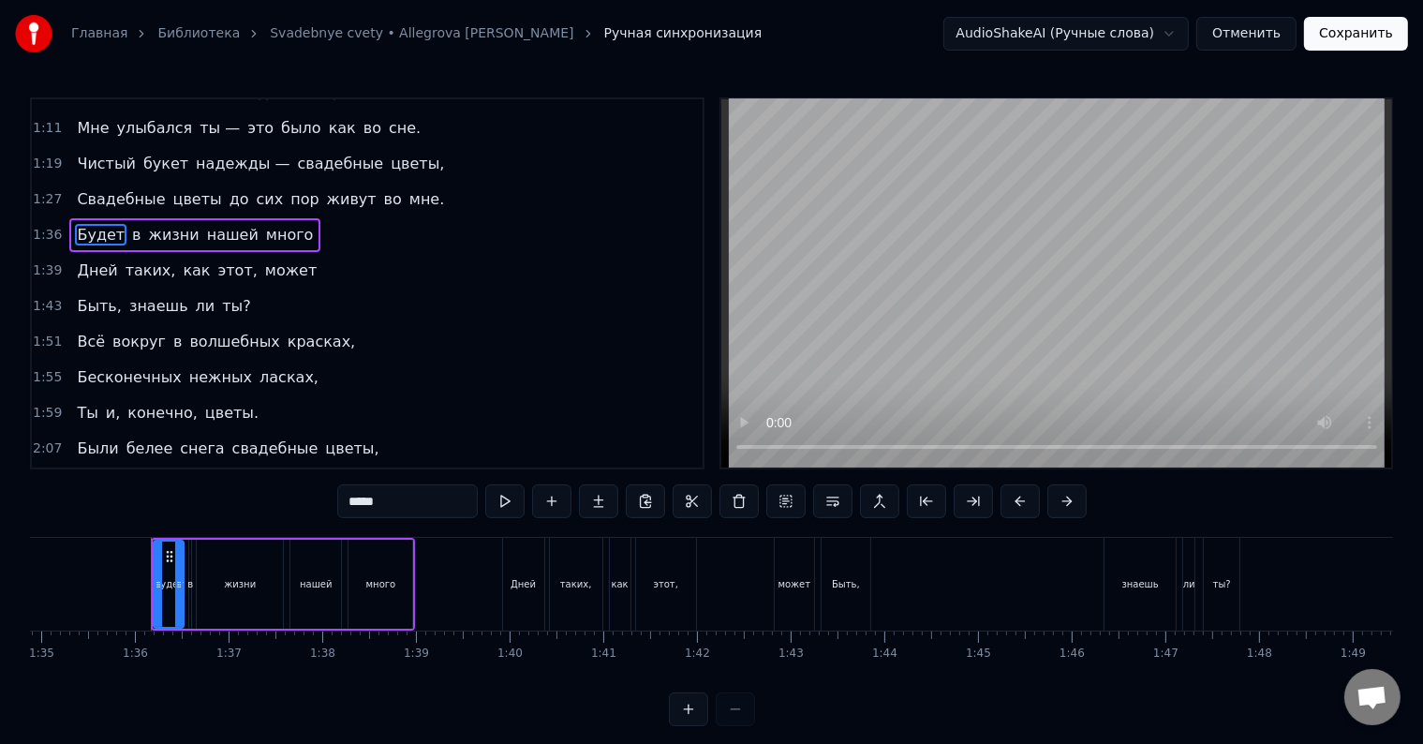
scroll to position [0, 8913]
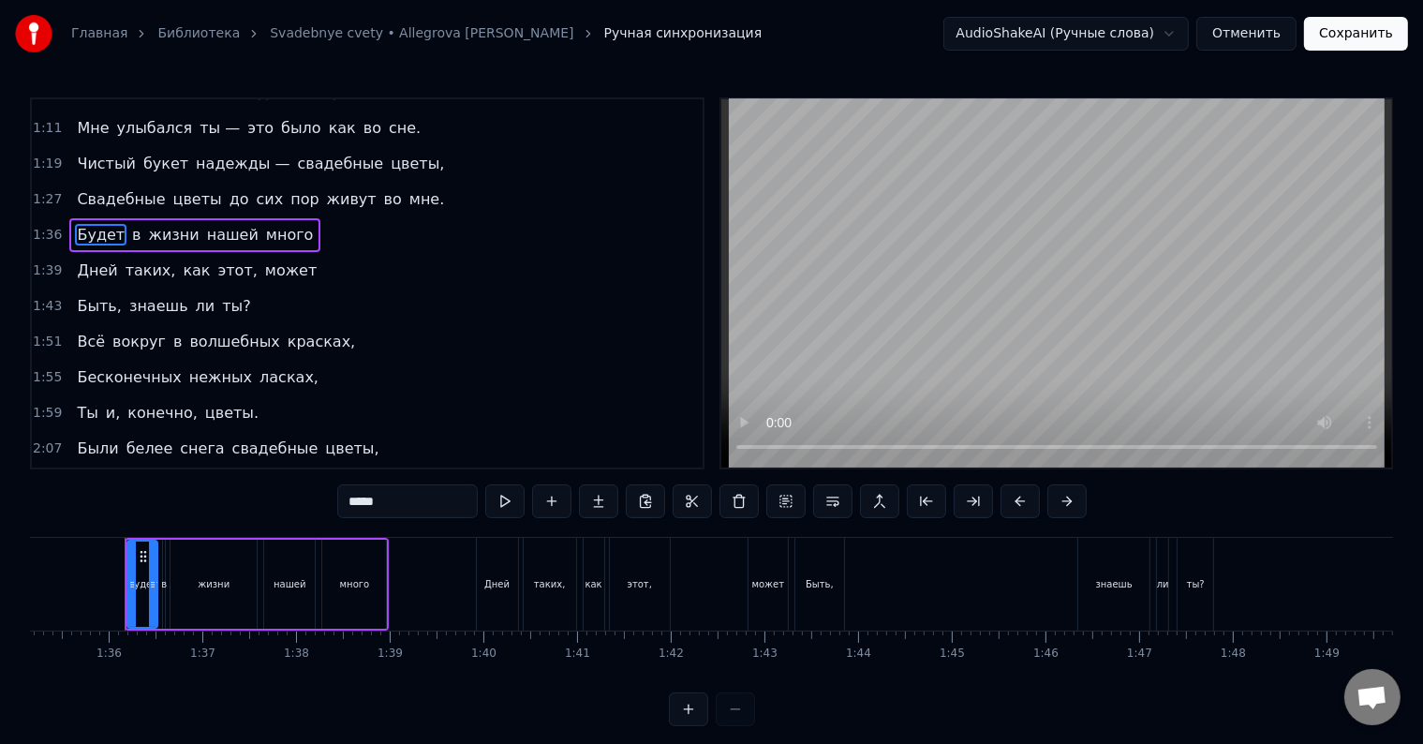
click at [75, 189] on span "Свадебные" at bounding box center [121, 199] width 92 height 22
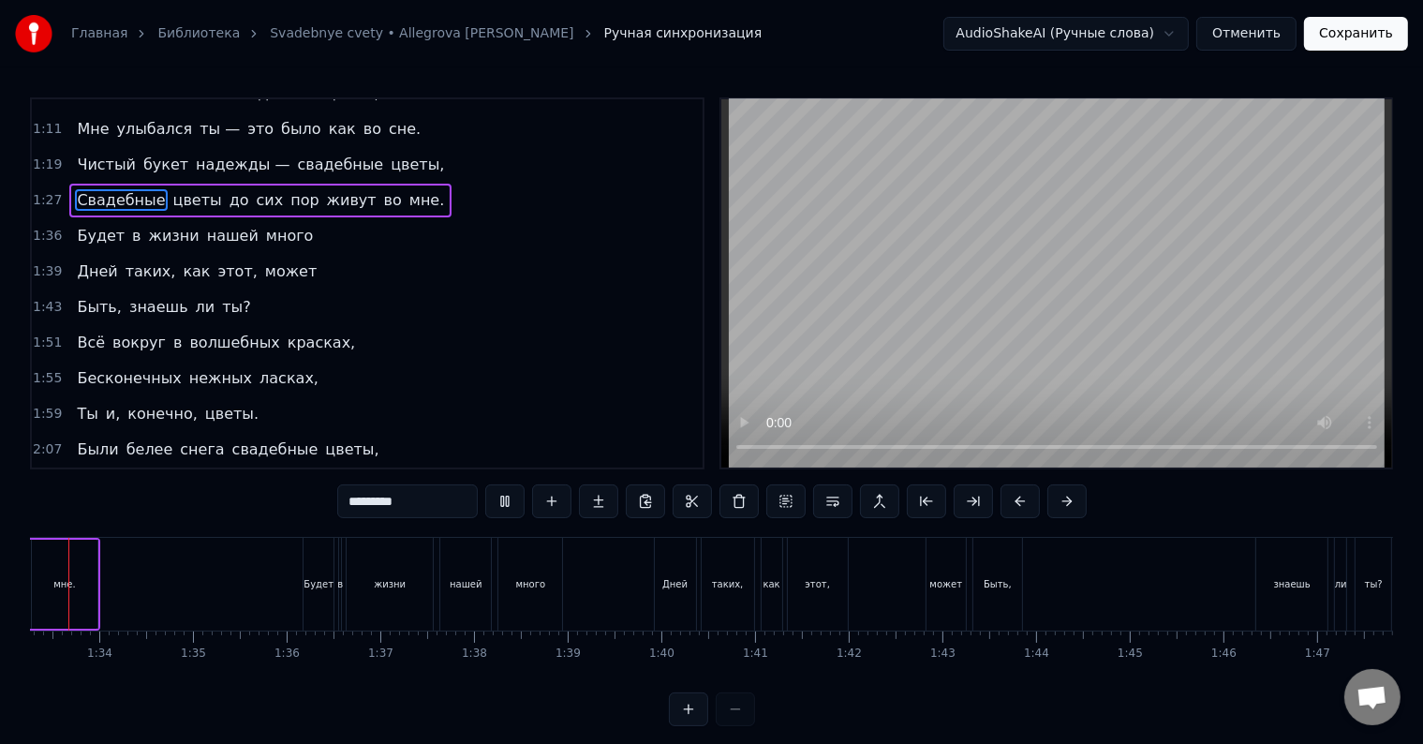
scroll to position [0, 8682]
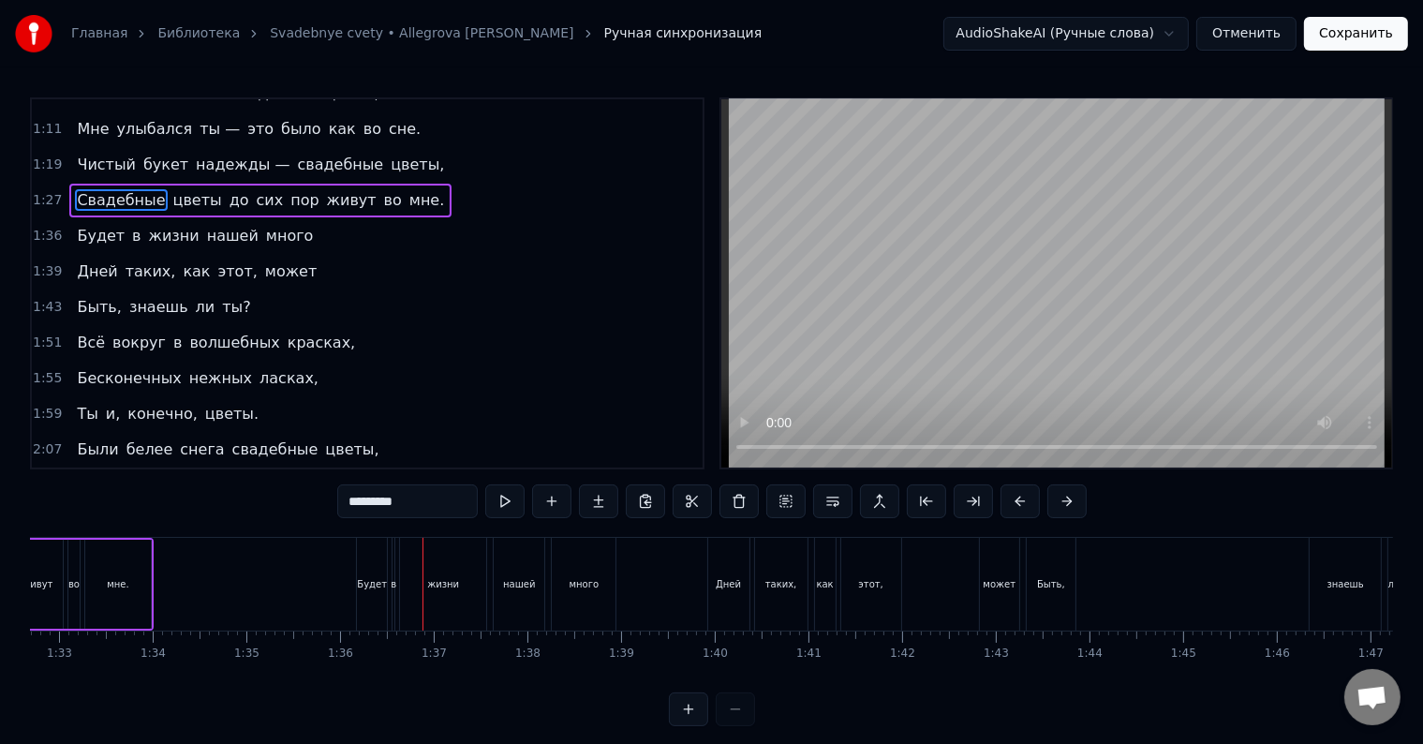
click at [375, 588] on div "Будет" at bounding box center [372, 584] width 30 height 14
type input "*****"
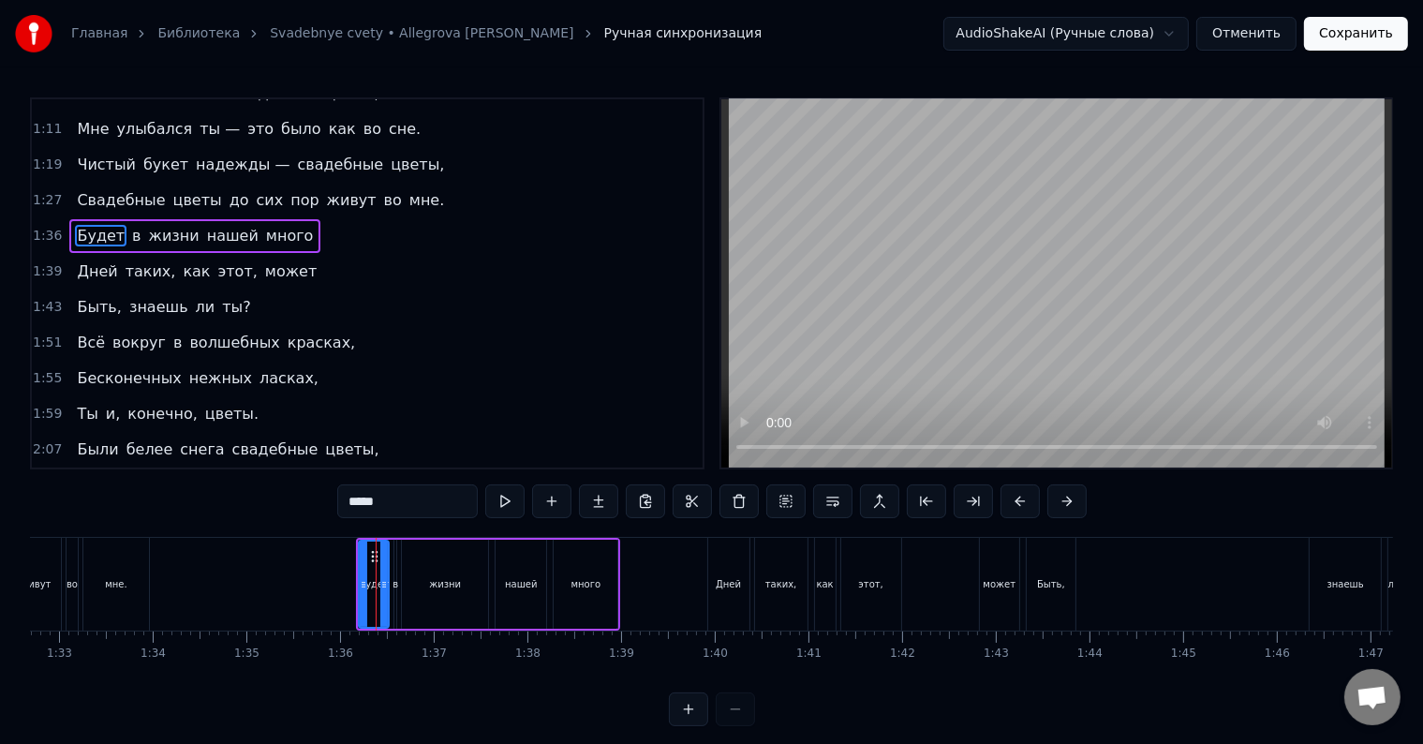
scroll to position [212, 0]
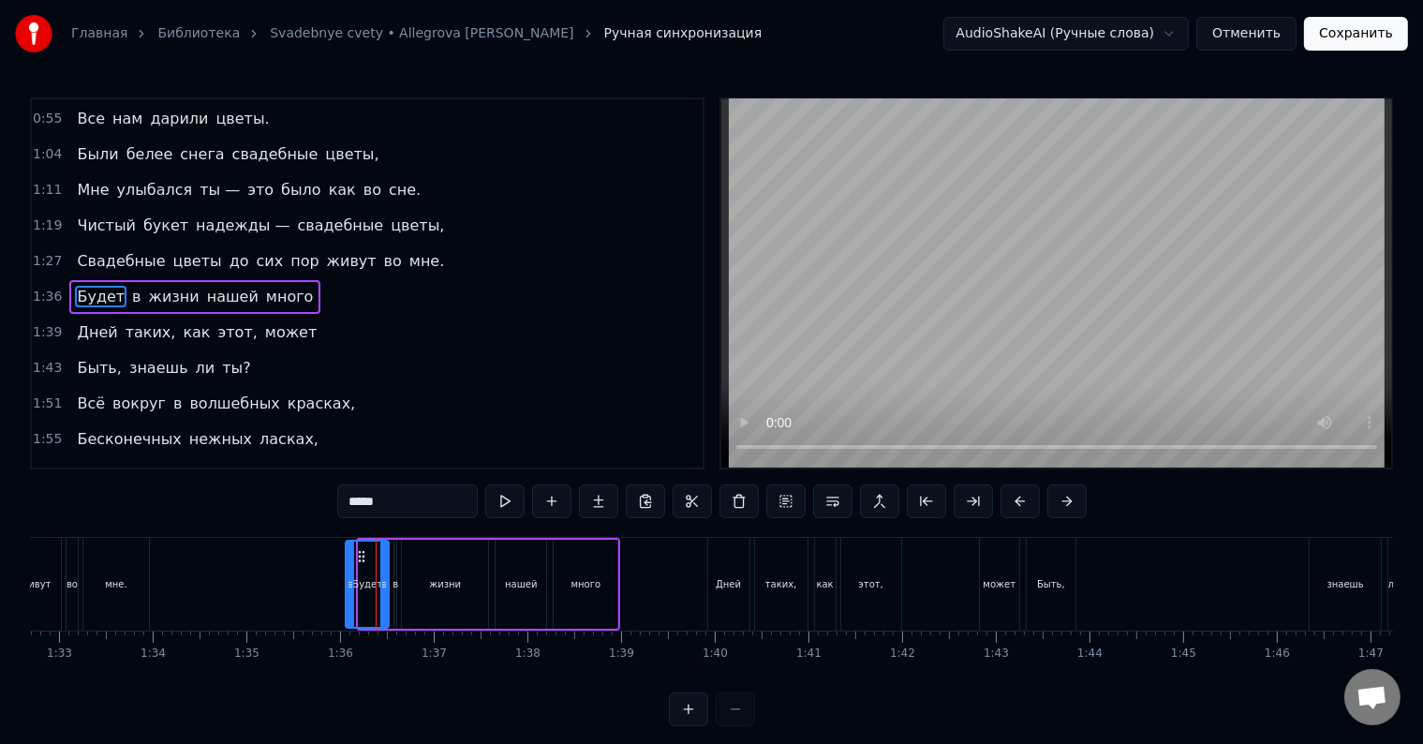
drag, startPoint x: 358, startPoint y: 584, endPoint x: 345, endPoint y: 585, distance: 13.2
click at [347, 585] on icon at bounding box center [350, 584] width 7 height 15
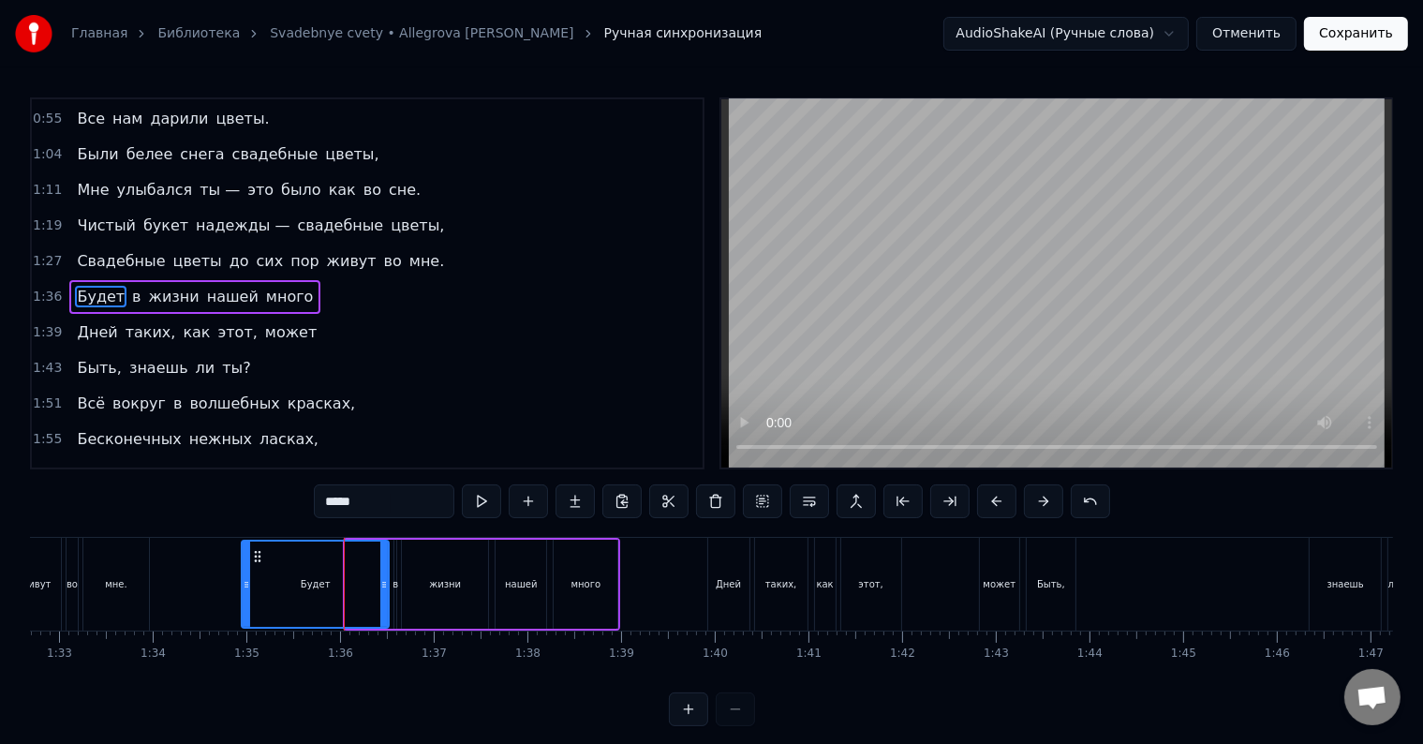
click at [243, 551] on div at bounding box center [246, 583] width 7 height 85
drag, startPoint x: 243, startPoint y: 577, endPoint x: 359, endPoint y: 590, distance: 116.9
click at [359, 590] on icon at bounding box center [362, 584] width 7 height 15
drag, startPoint x: 358, startPoint y: 543, endPoint x: 352, endPoint y: 552, distance: 10.1
click at [350, 552] on div at bounding box center [353, 583] width 7 height 85
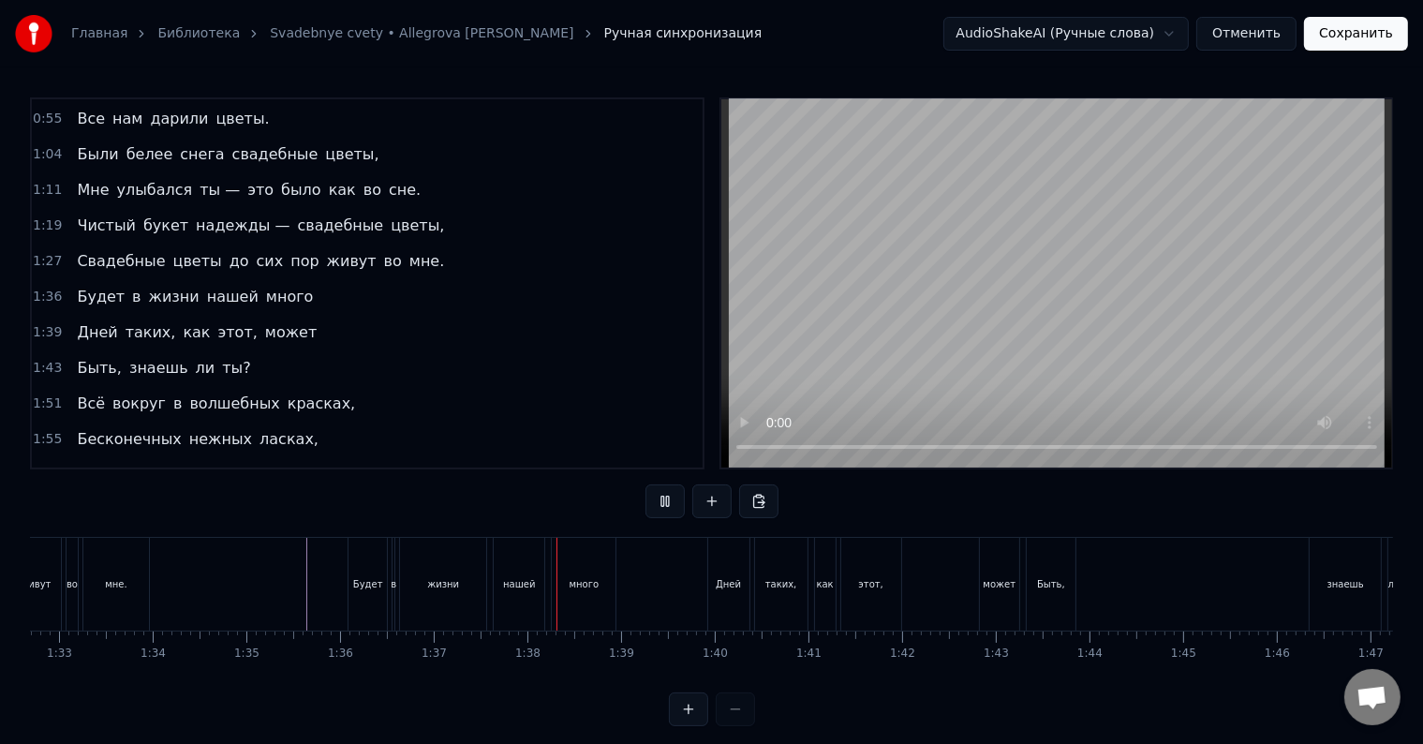
click at [380, 579] on div "Будет" at bounding box center [367, 584] width 38 height 93
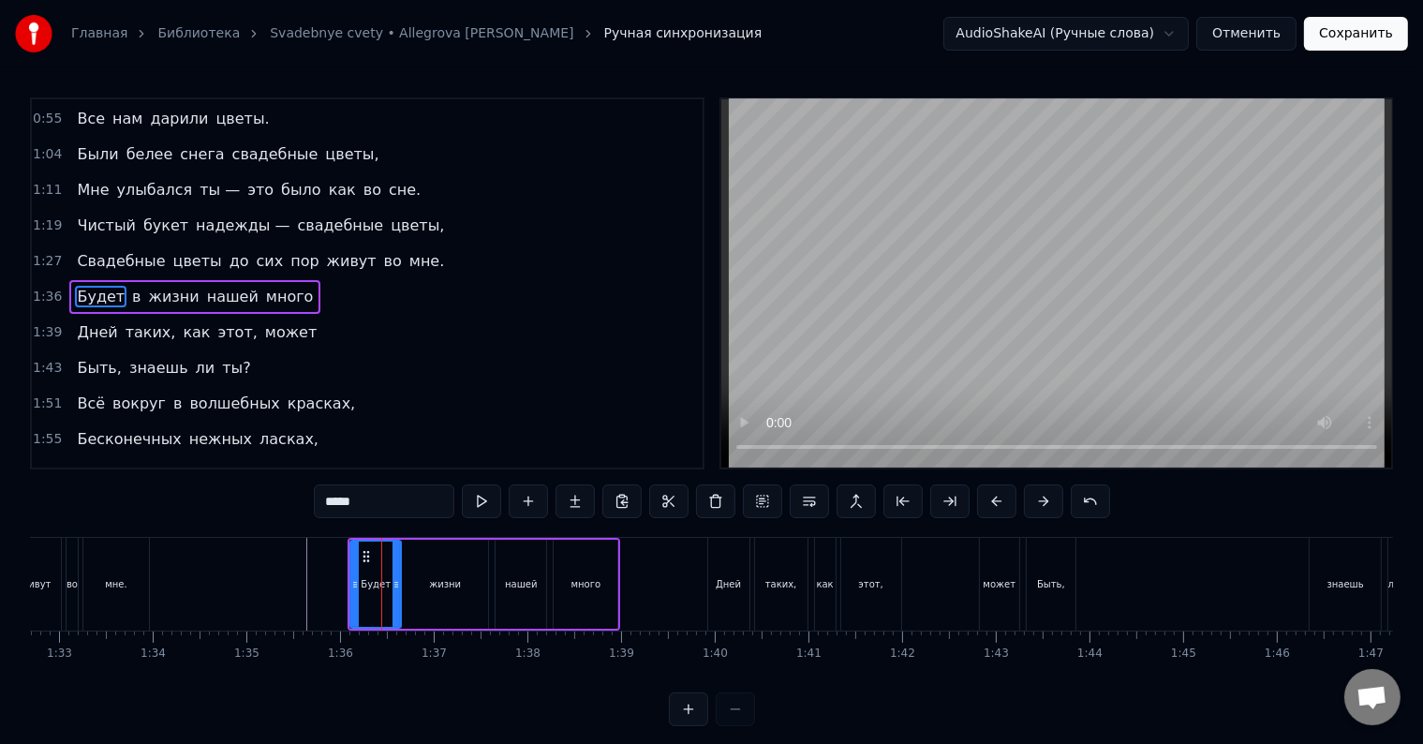
drag, startPoint x: 385, startPoint y: 588, endPoint x: 397, endPoint y: 588, distance: 12.2
click at [397, 588] on icon at bounding box center [395, 584] width 7 height 15
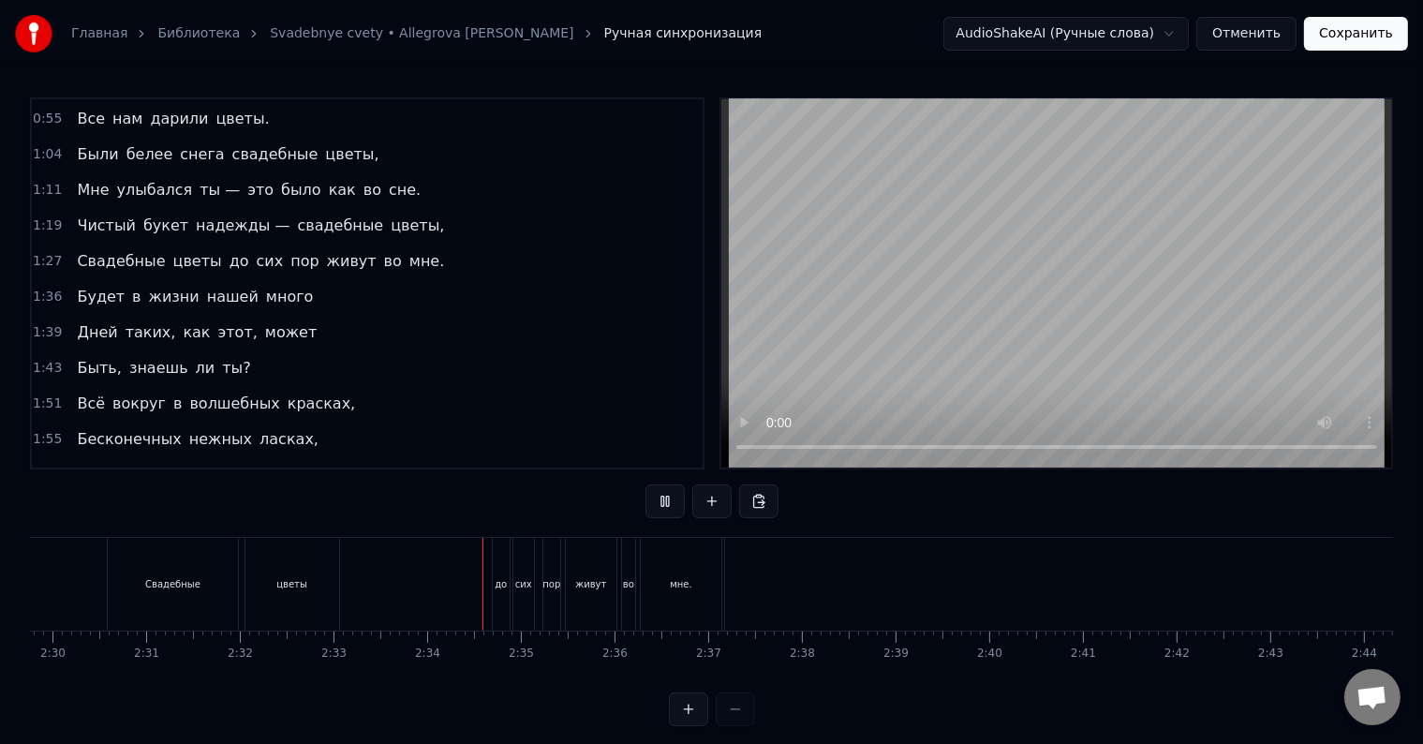
scroll to position [0, 14332]
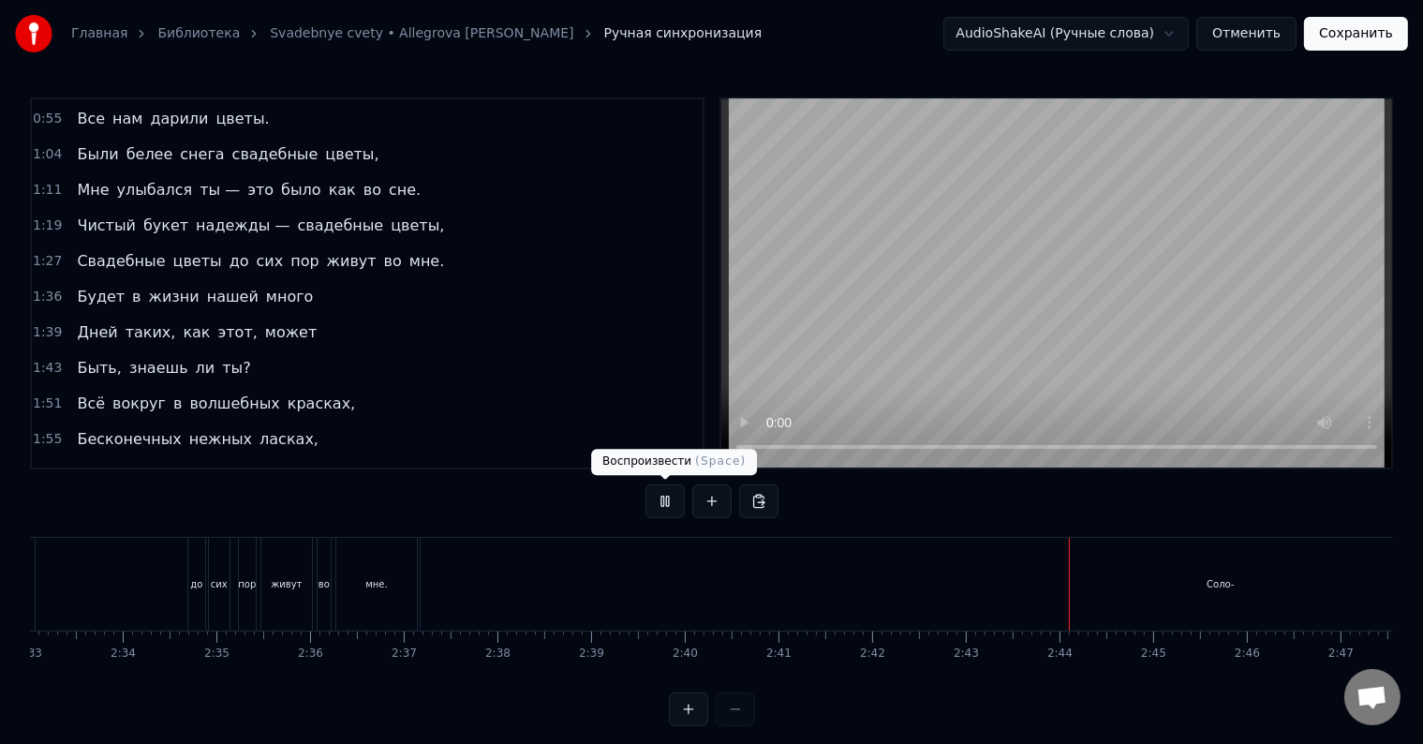
click at [673, 503] on button at bounding box center [664, 501] width 39 height 34
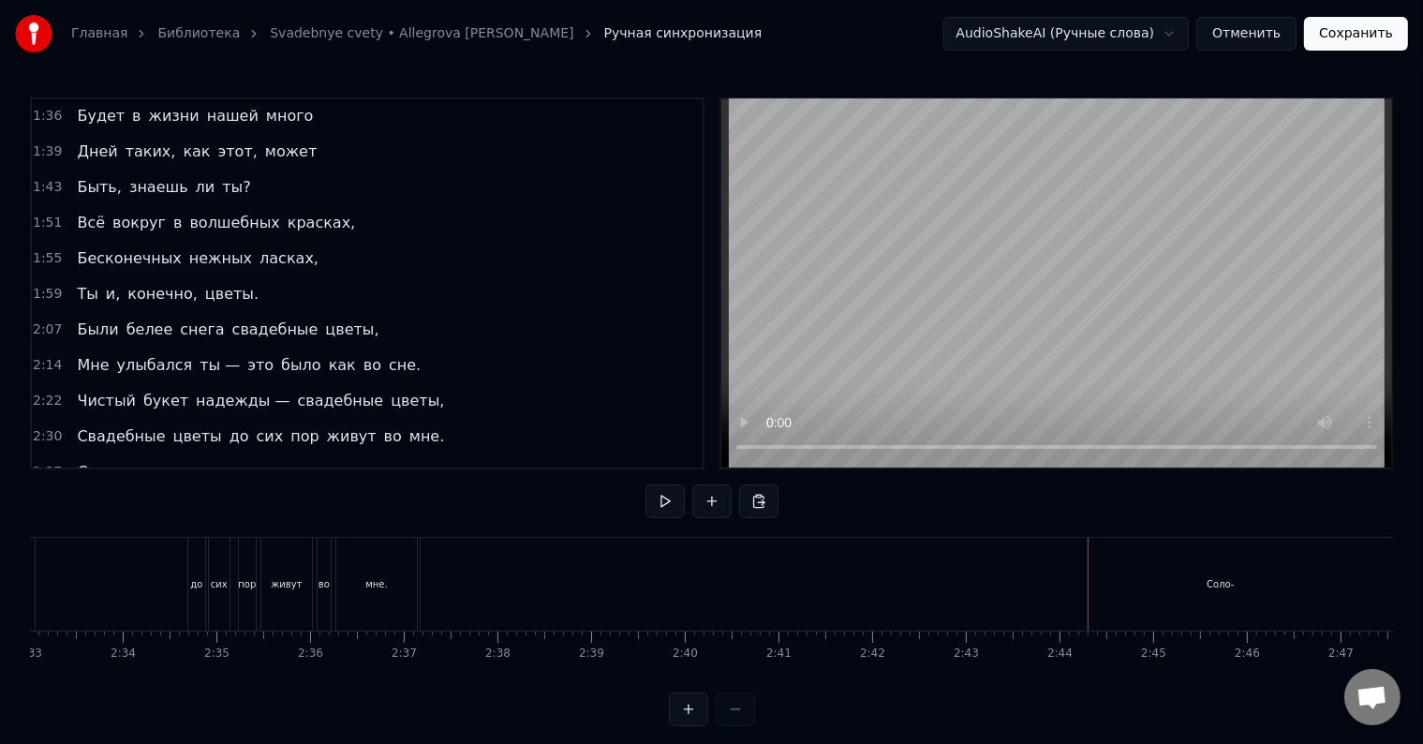
scroll to position [493, 0]
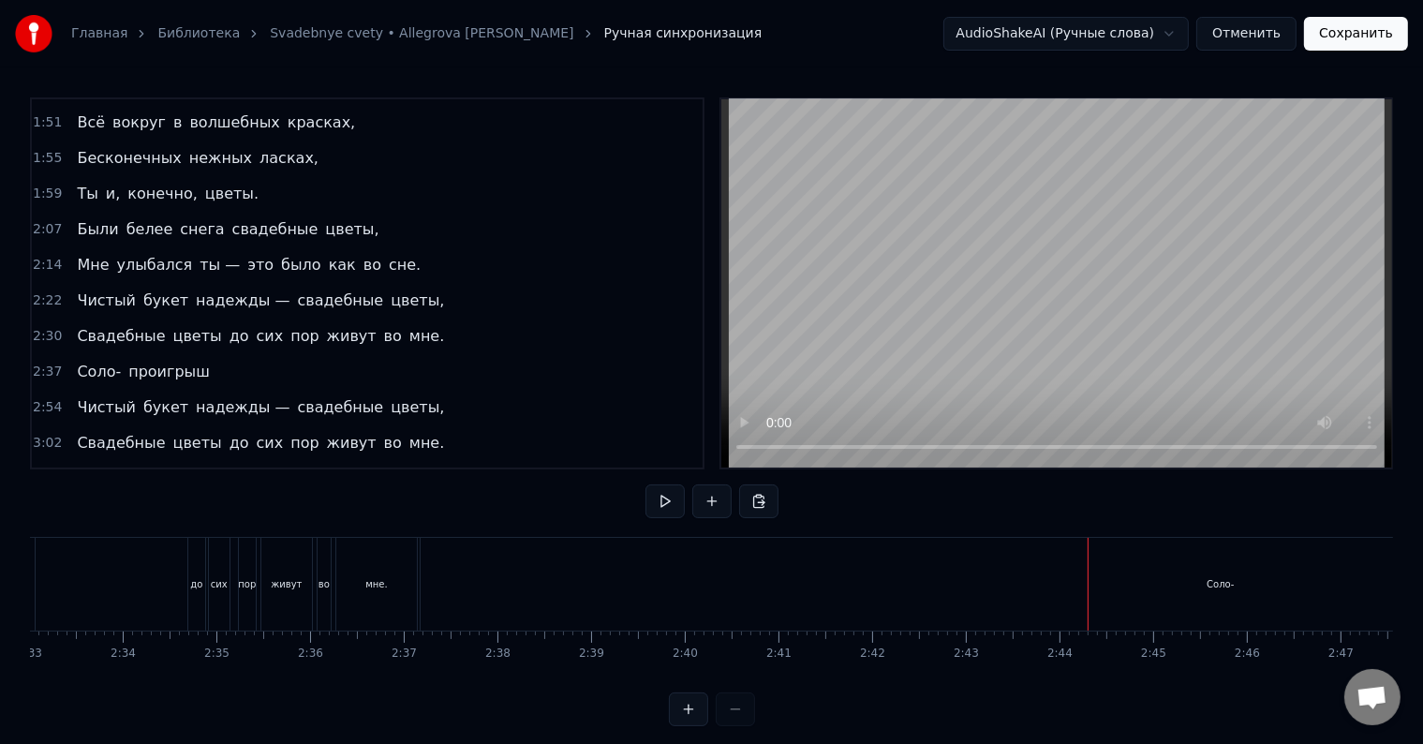
click at [161, 361] on span "проигрыш" at bounding box center [168, 372] width 85 height 22
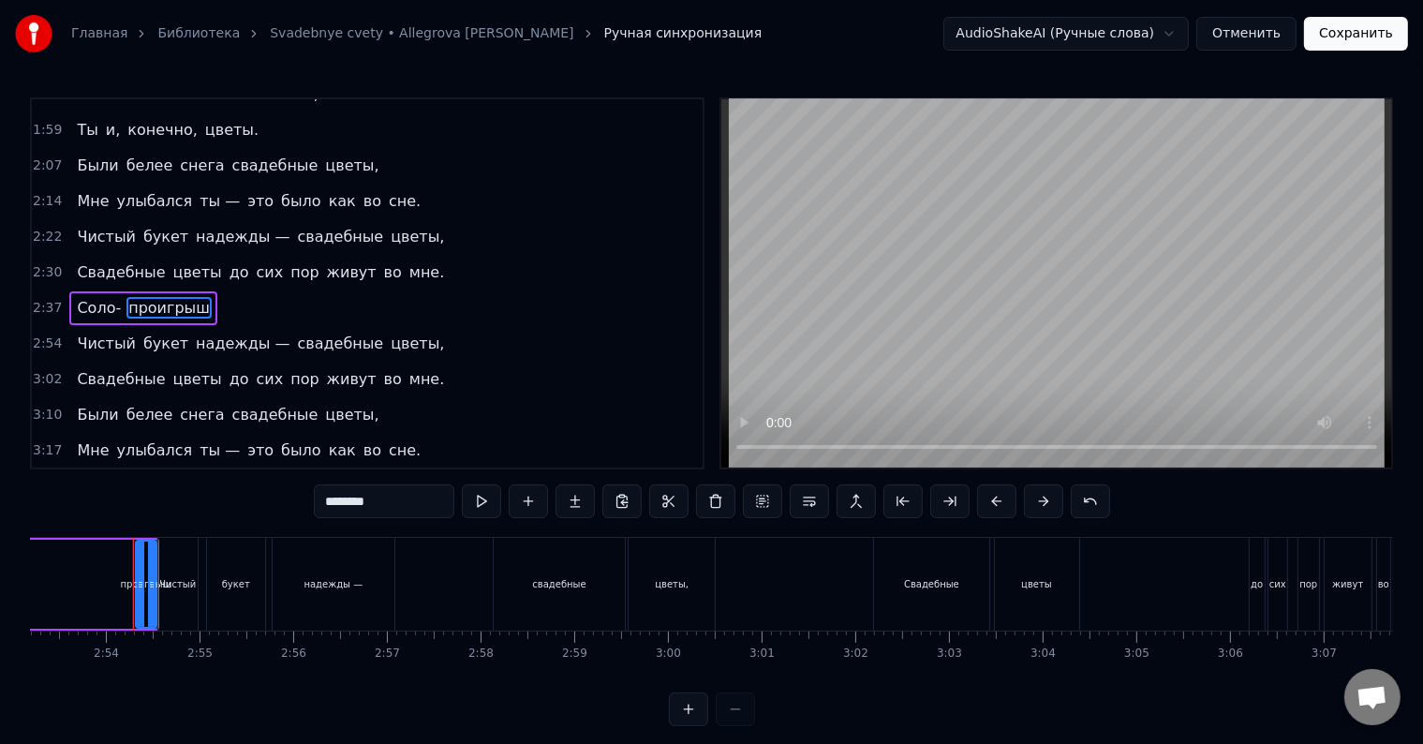
scroll to position [0, 16231]
click at [75, 297] on span "Соло-" at bounding box center [99, 308] width 48 height 22
type input "*****"
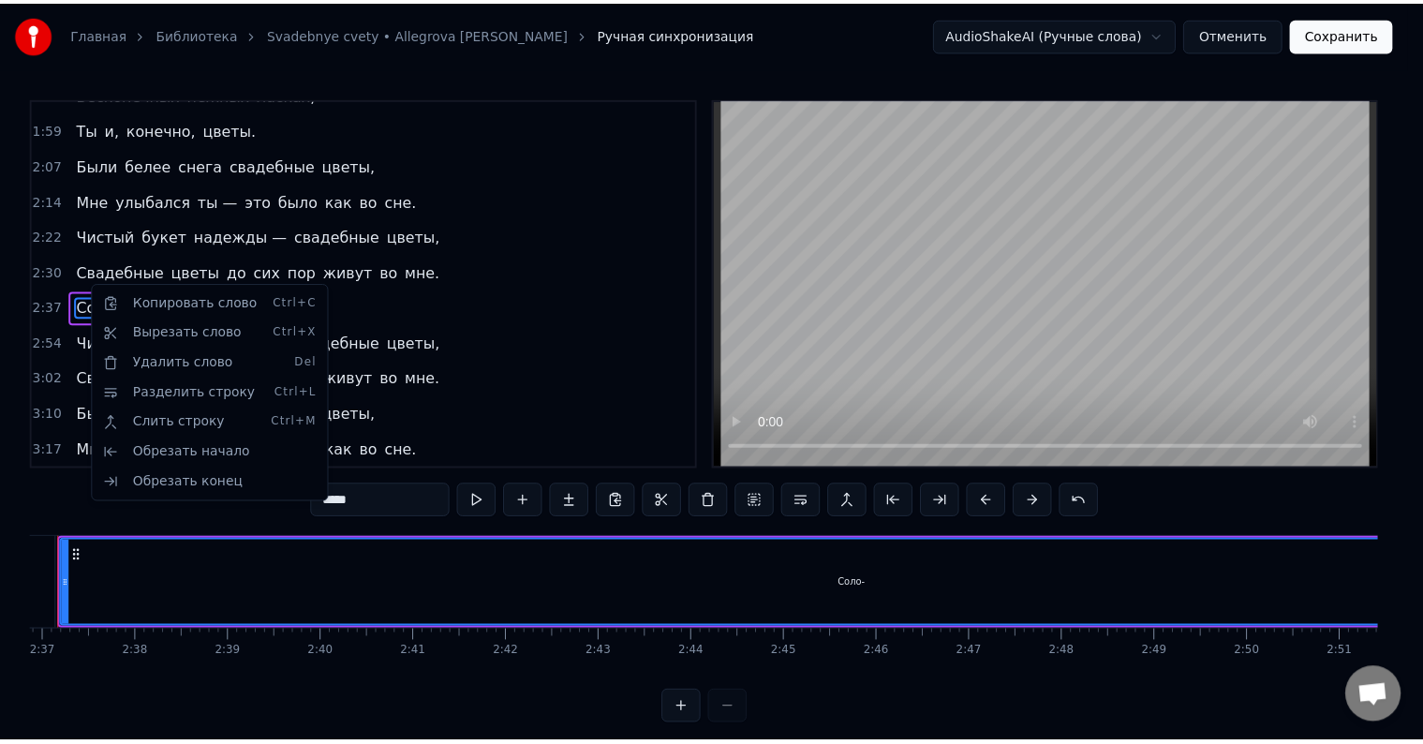
scroll to position [0, 14627]
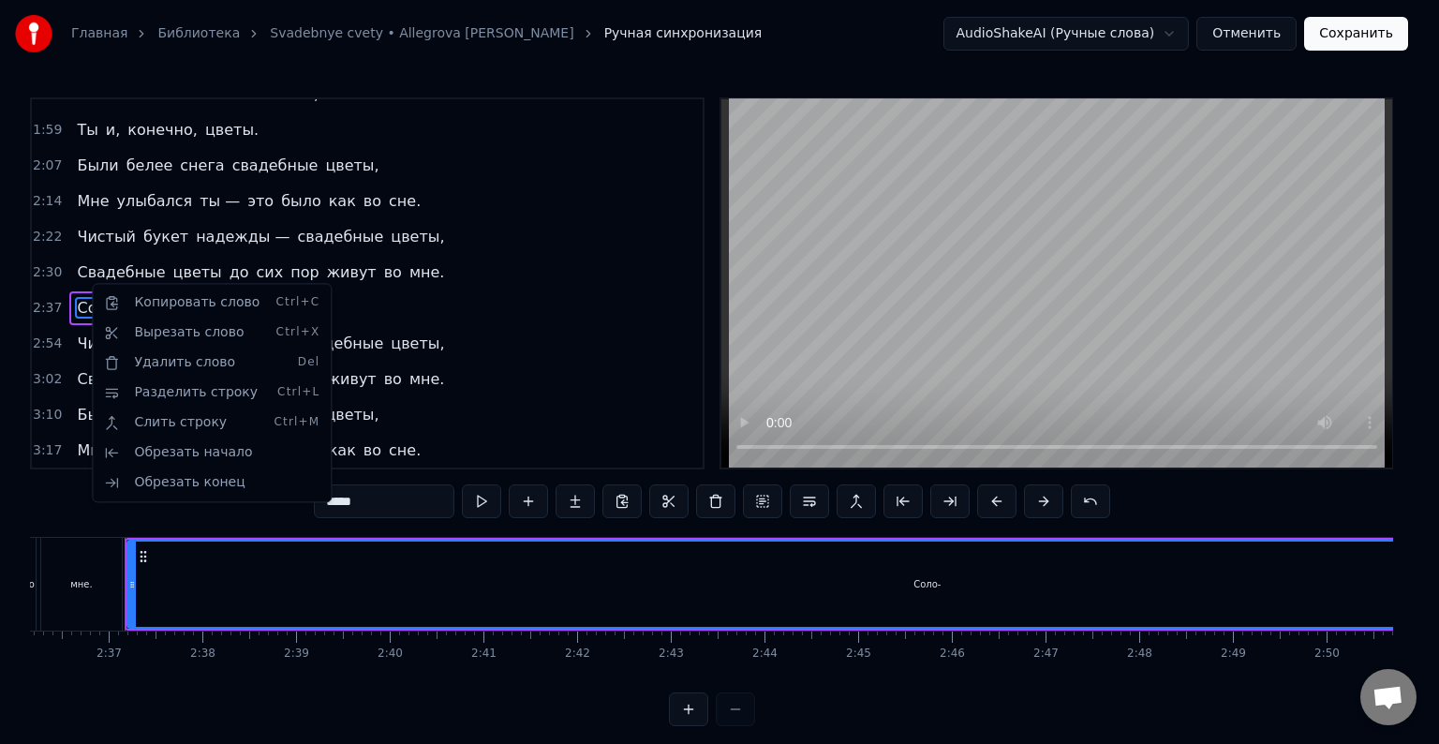
click at [83, 288] on html "Главная Библиотека Svadebnye cvety • Allegrova [PERSON_NAME] синхронизация Audi…" at bounding box center [719, 378] width 1439 height 756
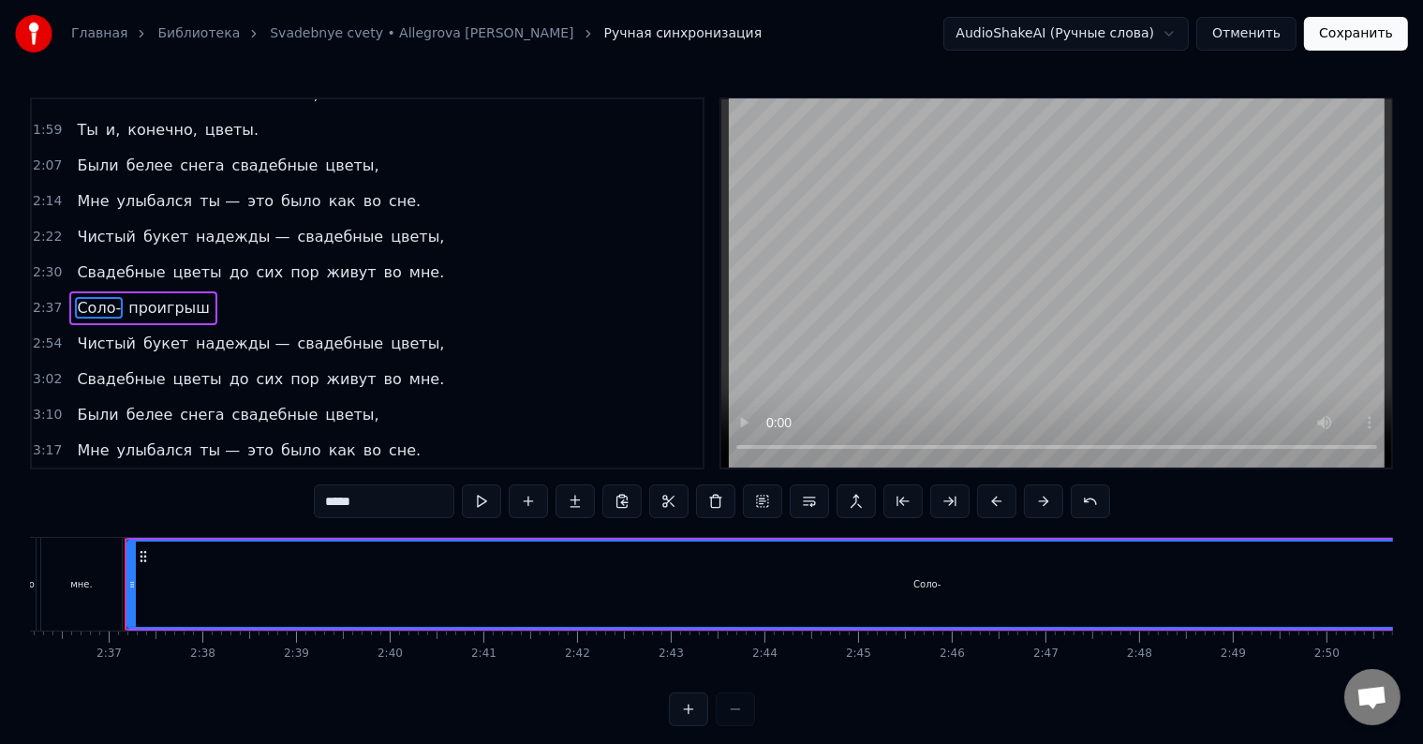
click at [115, 291] on div "Соло- проигрыш" at bounding box center [142, 308] width 147 height 34
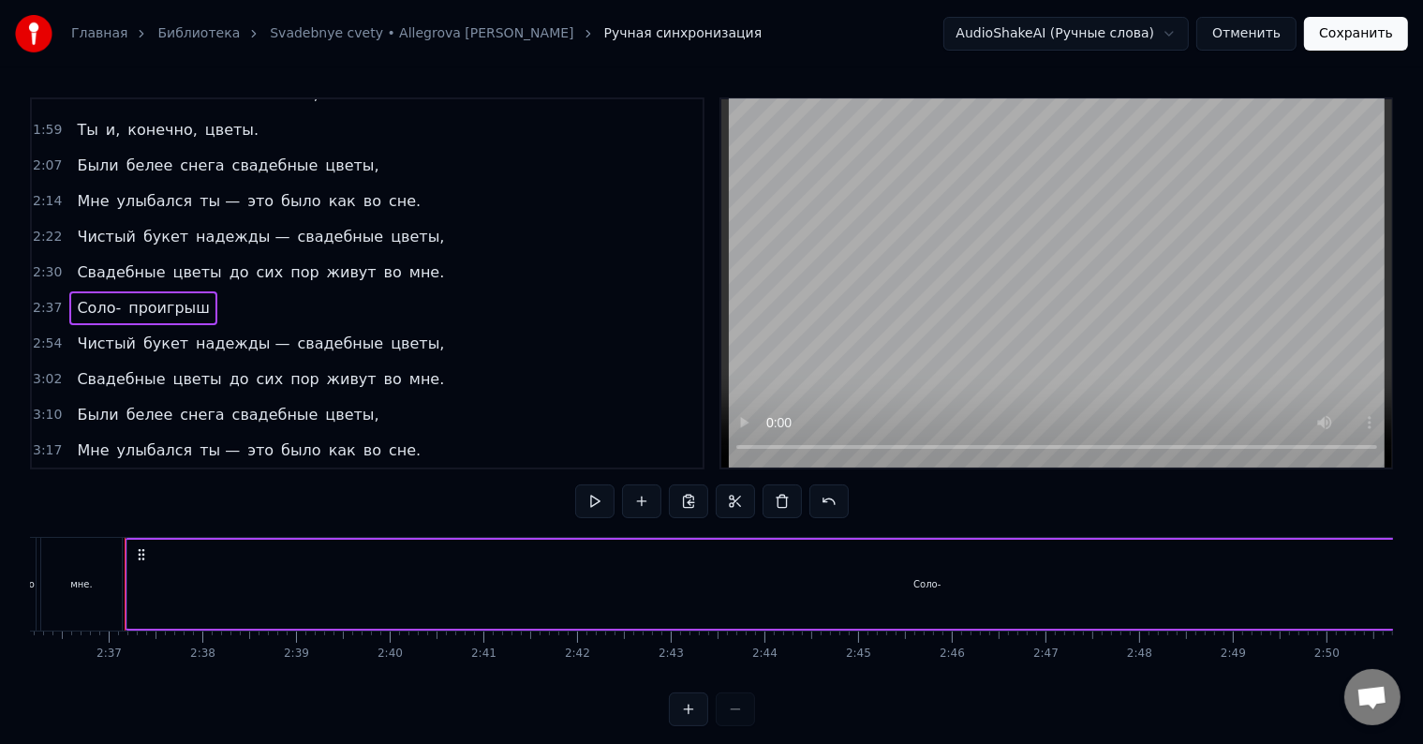
click at [115, 291] on div "Соло- проигрыш" at bounding box center [142, 308] width 147 height 34
click at [142, 297] on span "проигрыш" at bounding box center [168, 308] width 85 height 22
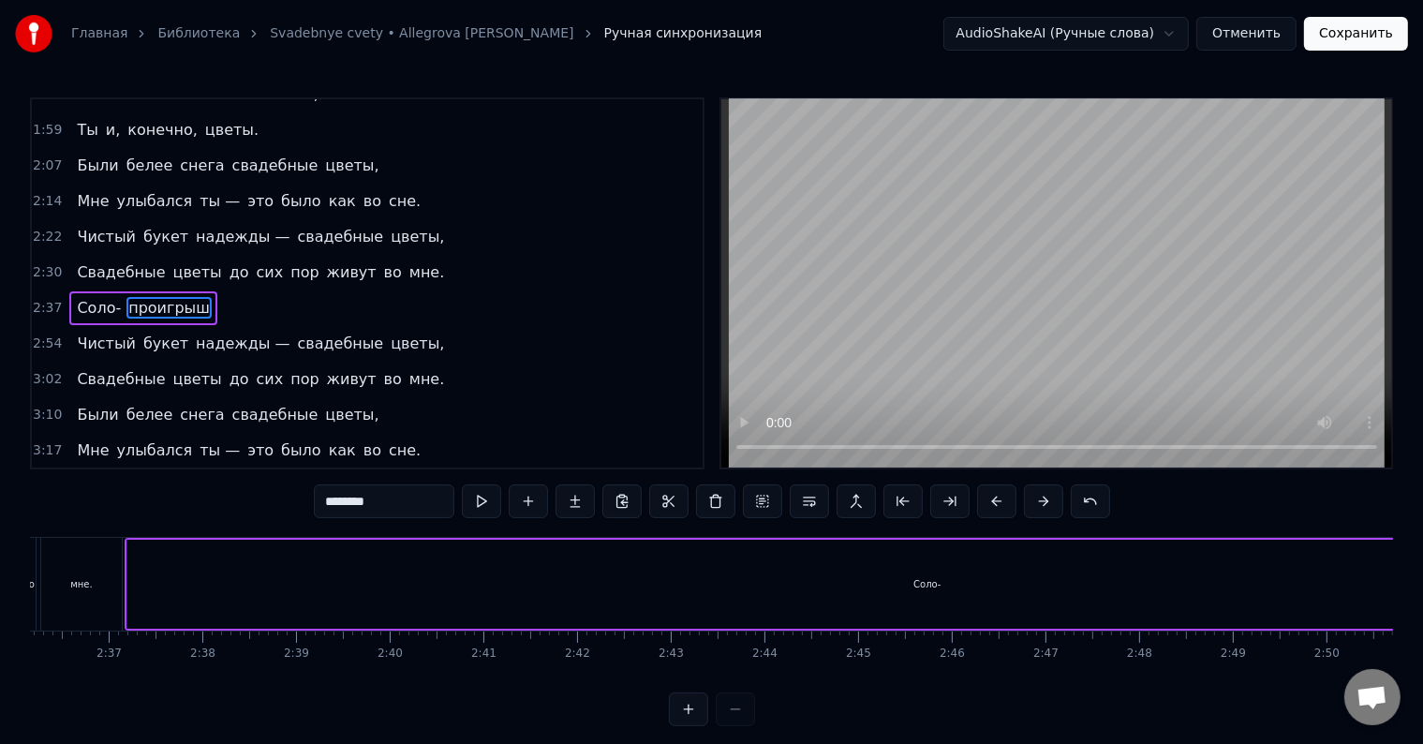
click at [142, 297] on span "проигрыш" at bounding box center [168, 308] width 85 height 22
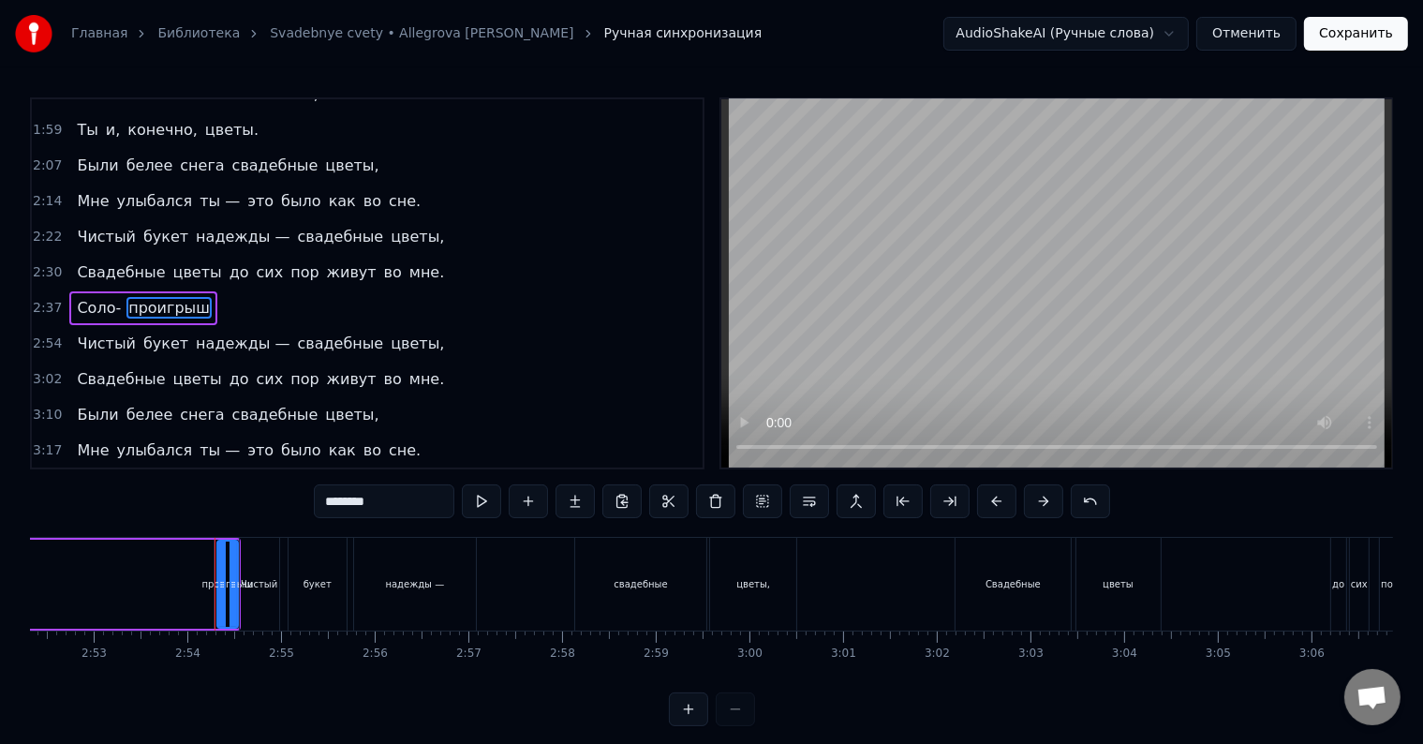
scroll to position [0, 16231]
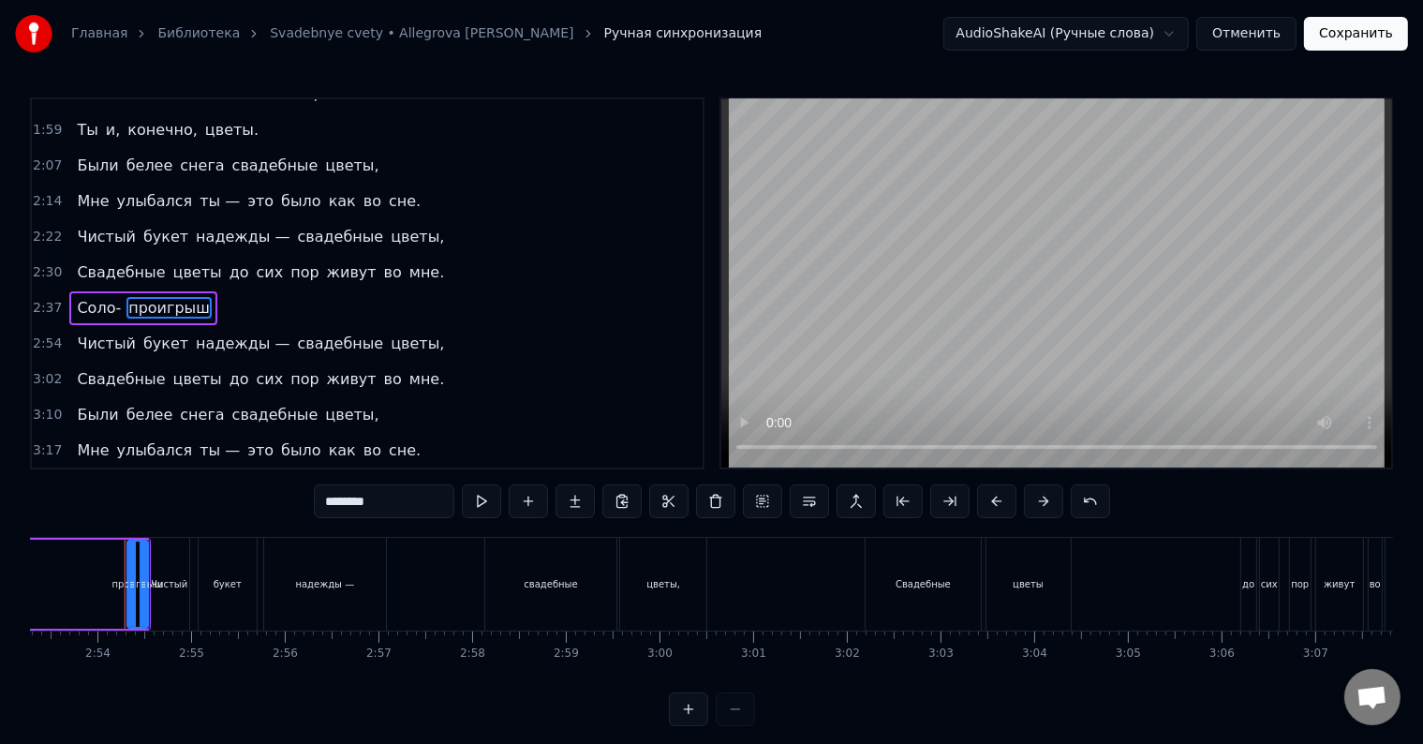
drag, startPoint x: 420, startPoint y: 498, endPoint x: 266, endPoint y: 501, distance: 153.6
click at [266, 501] on div "0:33 Я [DATE] отмечаю 0:36 День любви, 0:37 Который, может 0:40 Быть, помнишь и…" at bounding box center [711, 411] width 1363 height 629
click at [99, 297] on span "Соло-" at bounding box center [99, 308] width 48 height 22
type input "*****"
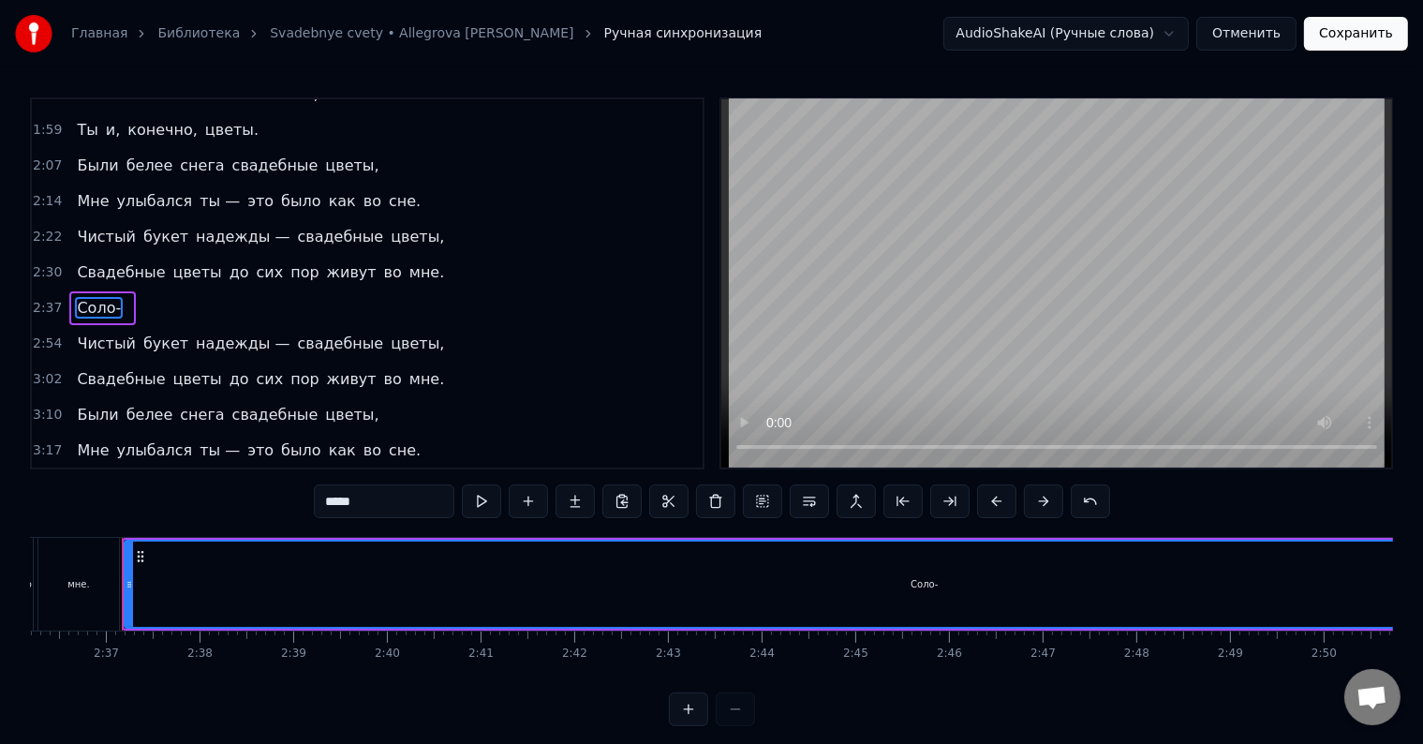
scroll to position [0, 14627]
drag, startPoint x: 384, startPoint y: 510, endPoint x: 304, endPoint y: 500, distance: 80.2
click at [304, 500] on div "0:33 Я [DATE] отмечаю 0:36 День любви, 0:37 Который, может 0:40 Быть, помнишь и…" at bounding box center [711, 411] width 1363 height 629
click at [75, 226] on span "Чистый" at bounding box center [106, 237] width 63 height 22
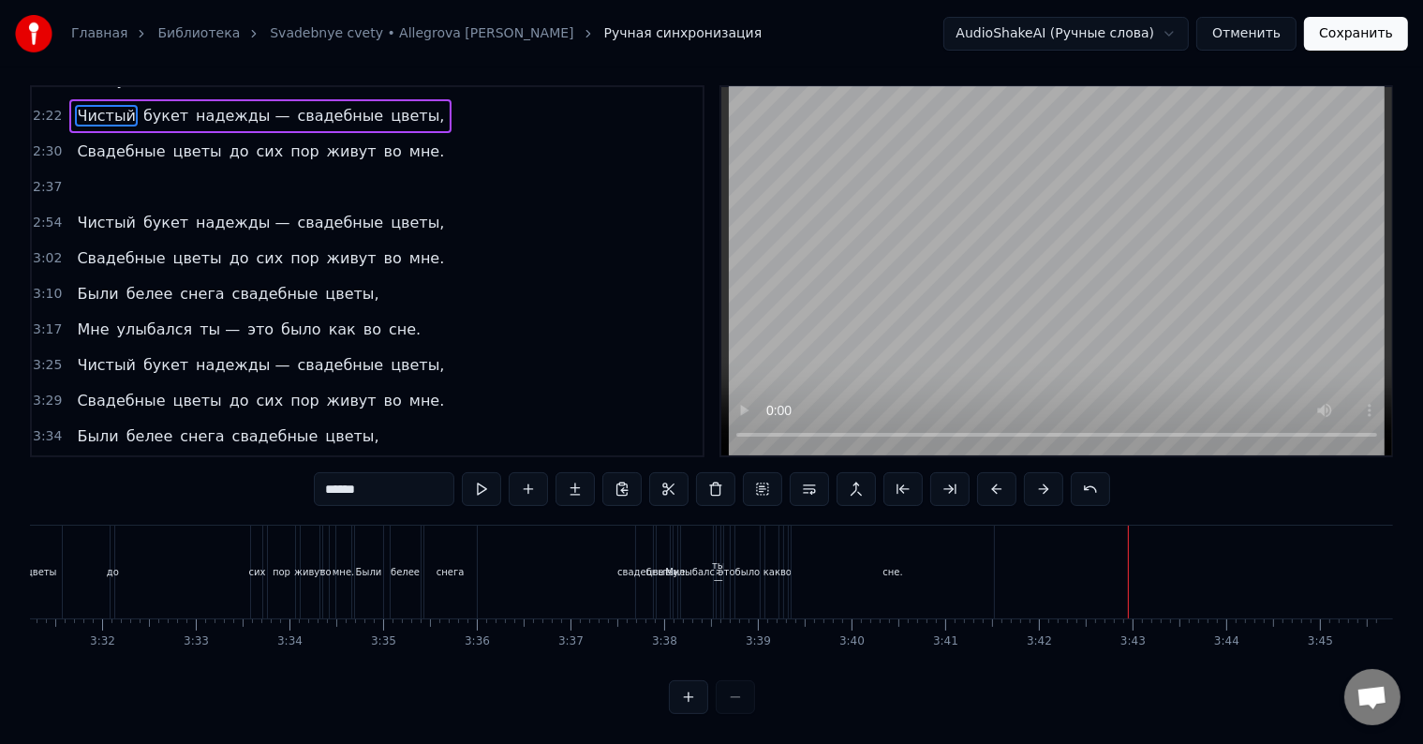
scroll to position [28, 0]
click at [431, 543] on div "снега" at bounding box center [450, 571] width 52 height 93
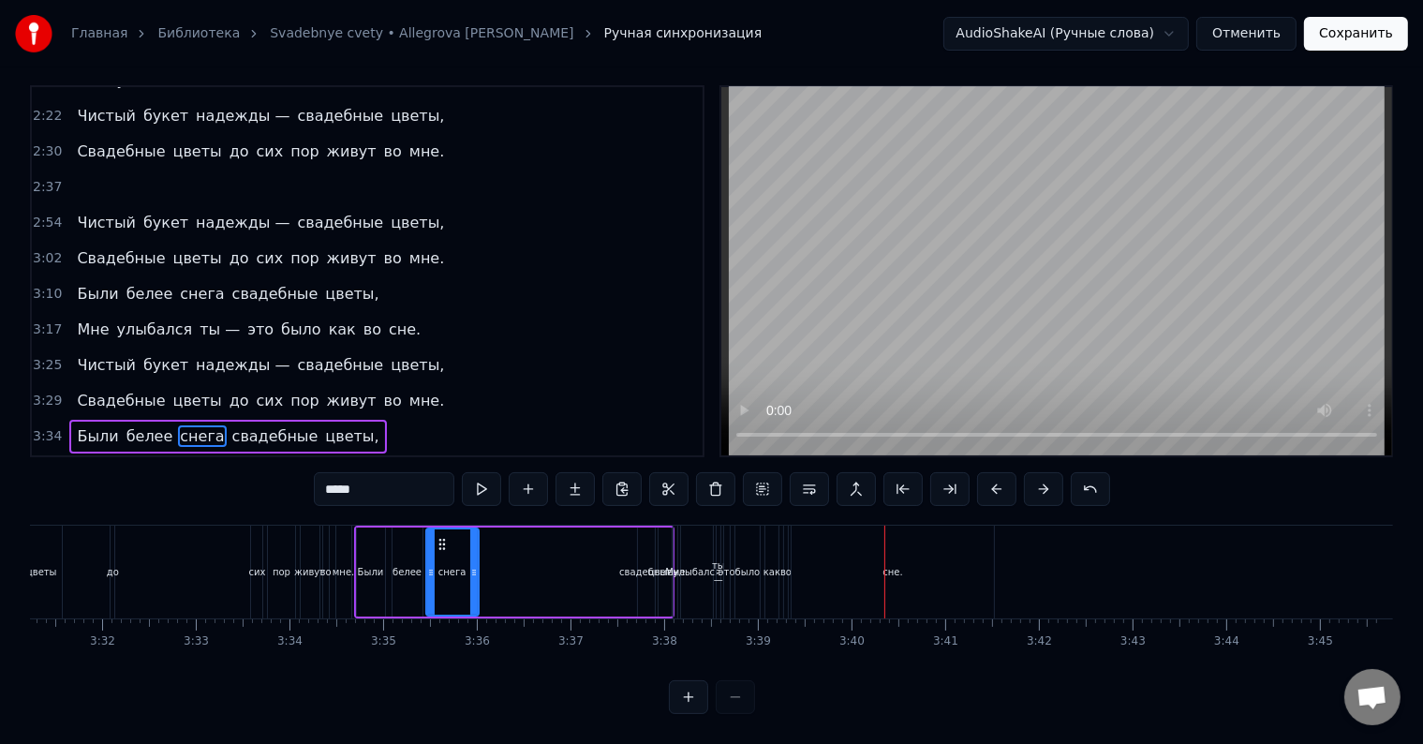
click at [362, 461] on span "во" at bounding box center [373, 472] width 22 height 22
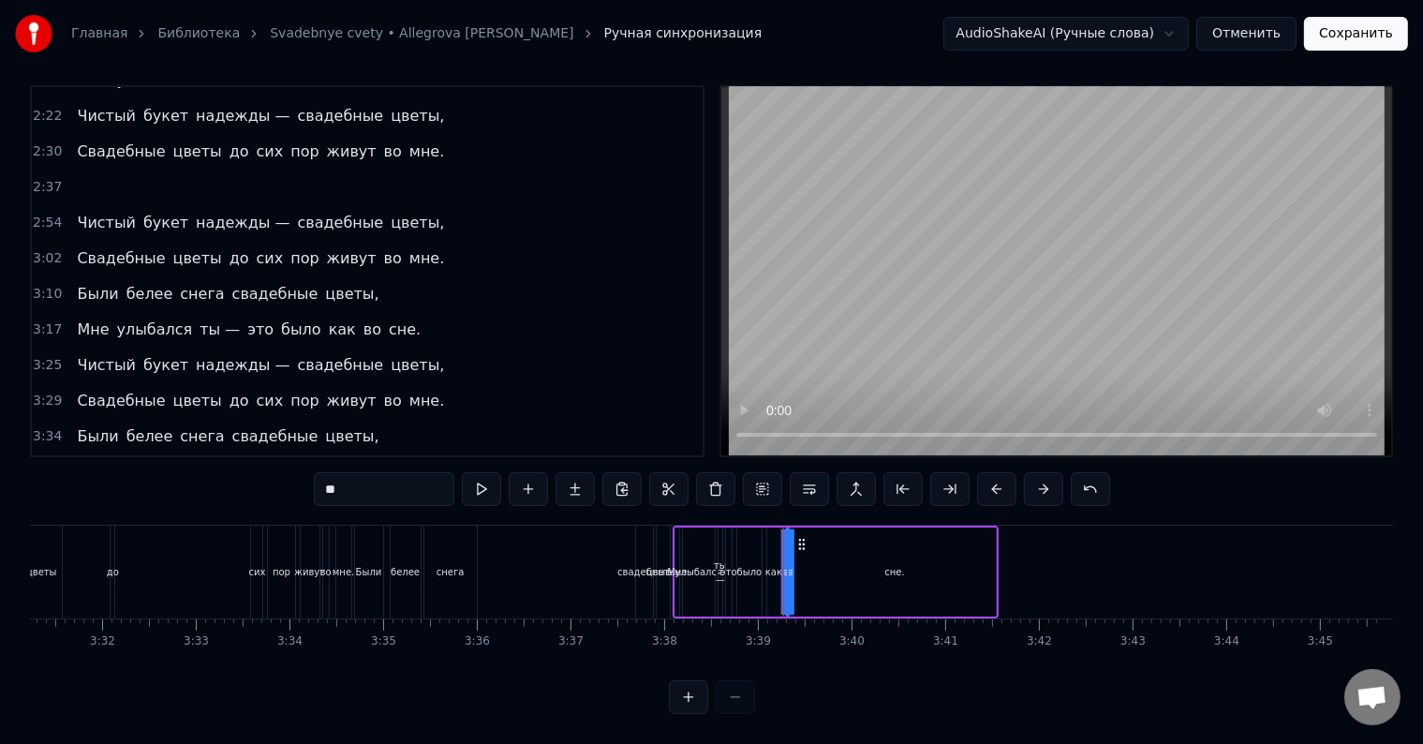
click at [387, 461] on span "сне." at bounding box center [405, 472] width 36 height 22
click at [393, 478] on input "****" at bounding box center [384, 489] width 141 height 34
type input "*"
click at [75, 354] on span "Чистый" at bounding box center [106, 365] width 63 height 22
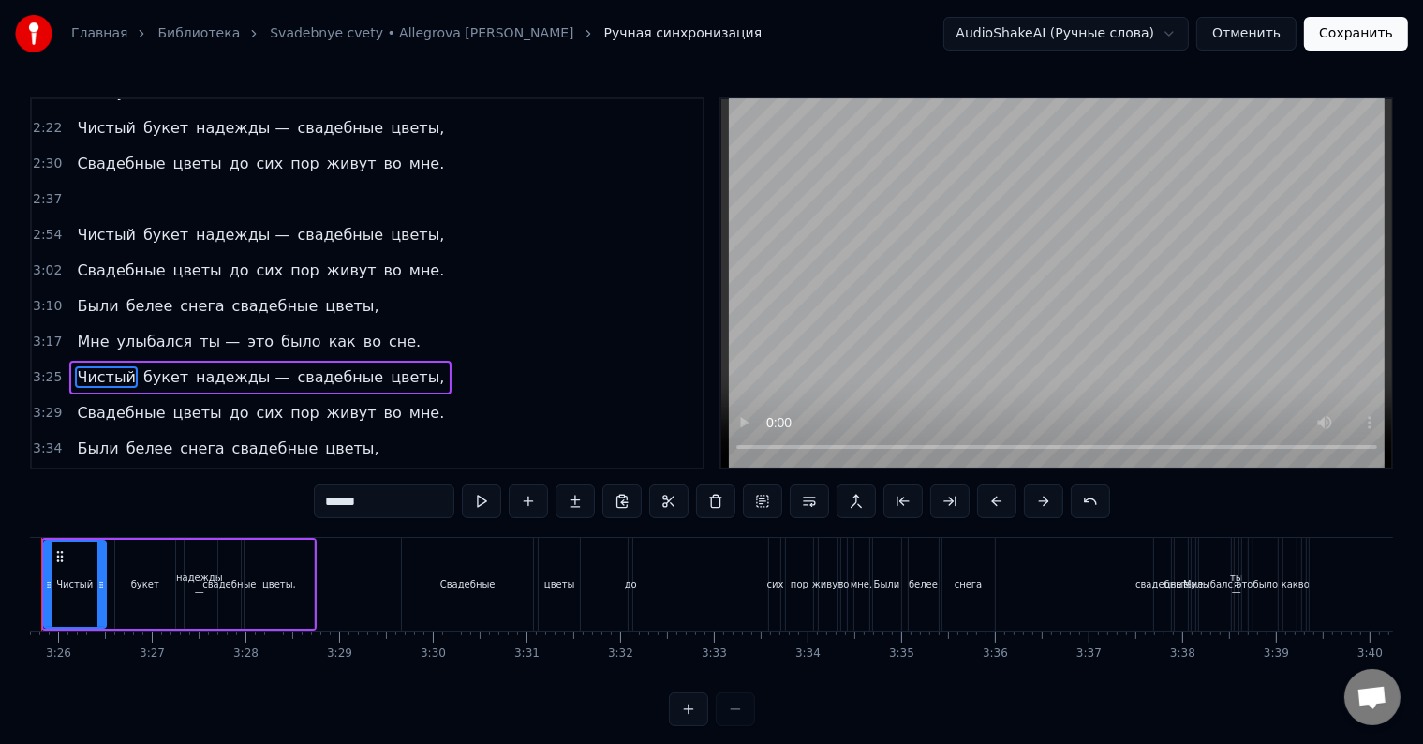
scroll to position [0, 19184]
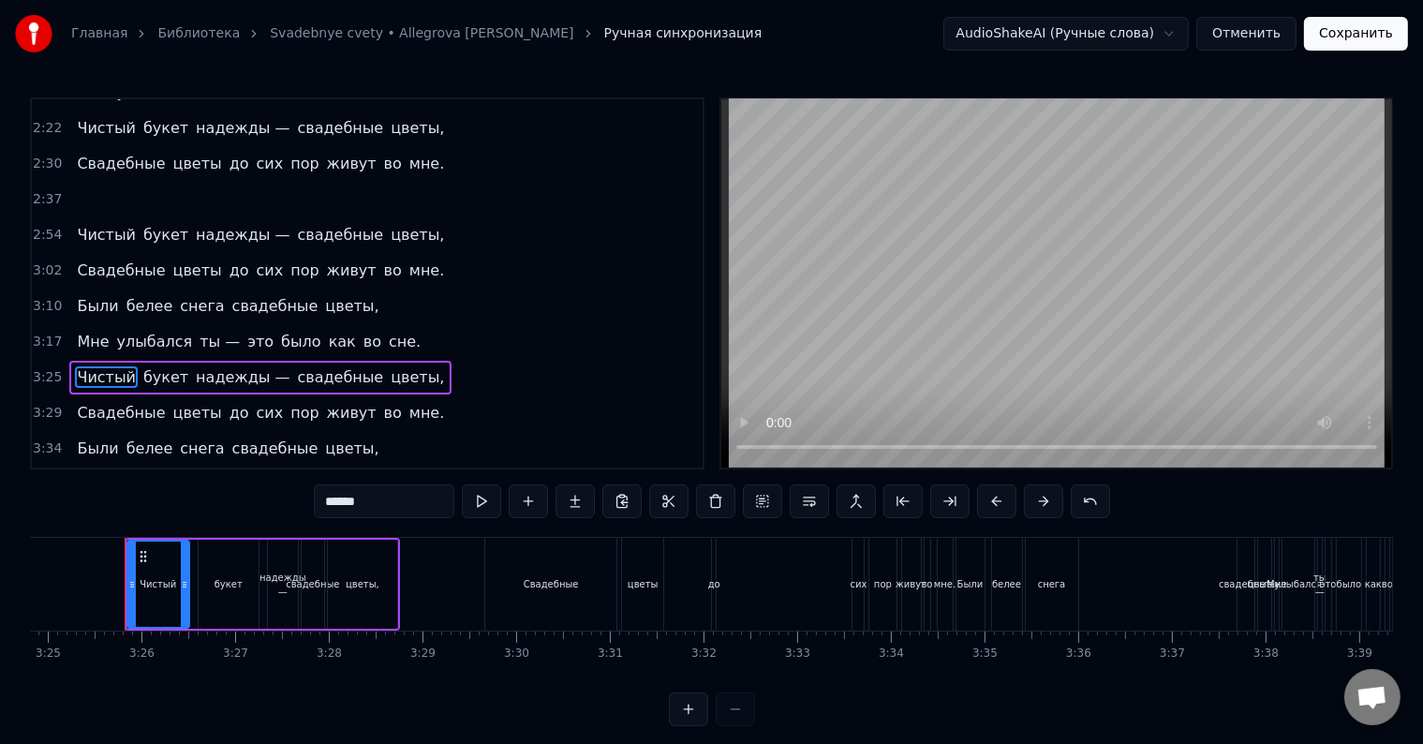
click at [78, 402] on span "Свадебные" at bounding box center [121, 413] width 92 height 22
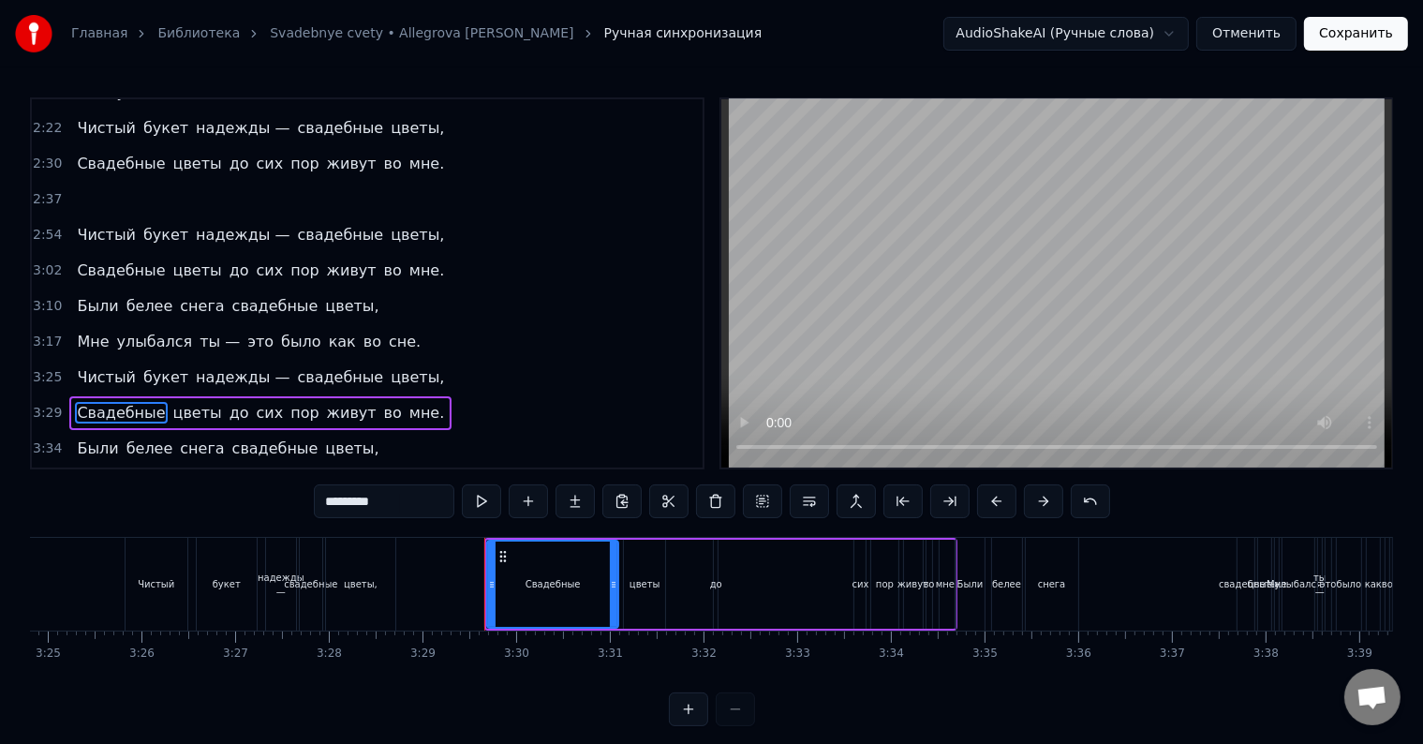
scroll to position [8, 0]
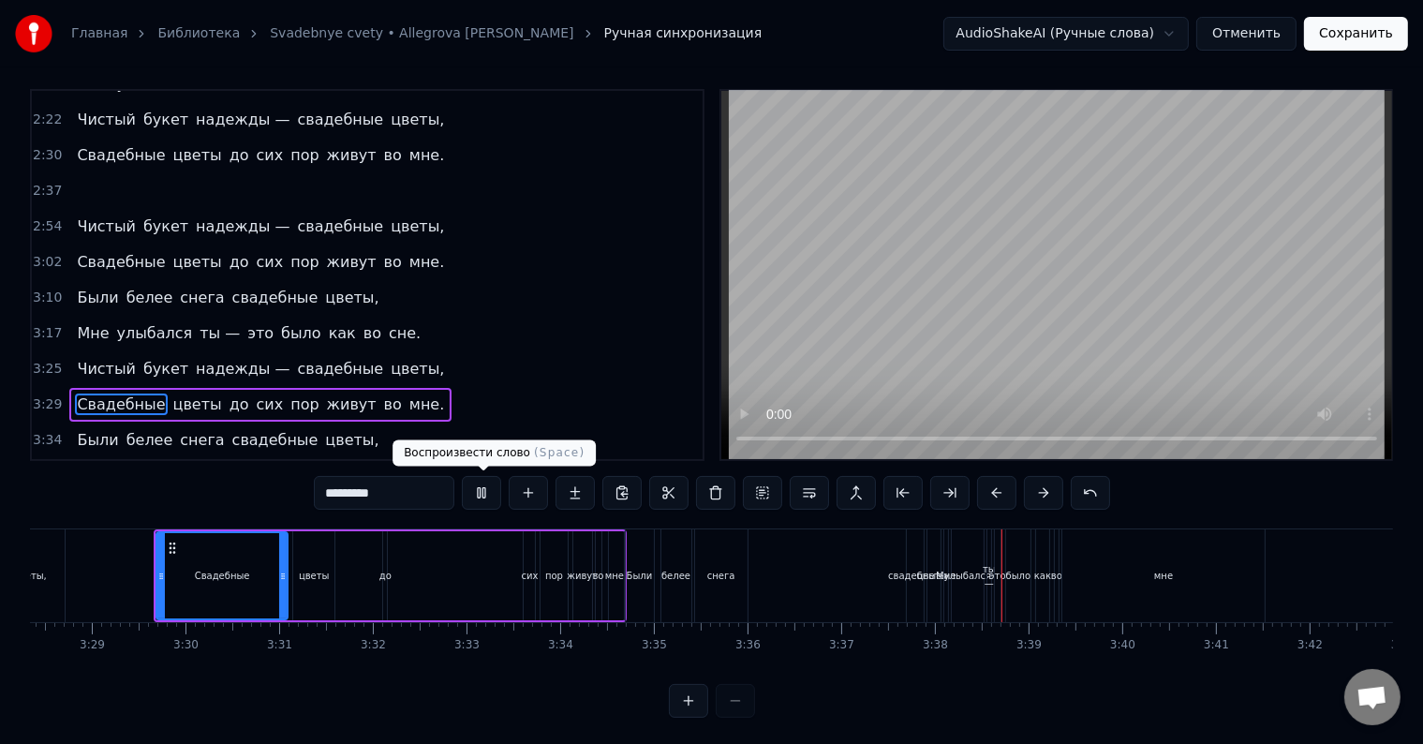
click at [480, 504] on button at bounding box center [481, 493] width 39 height 34
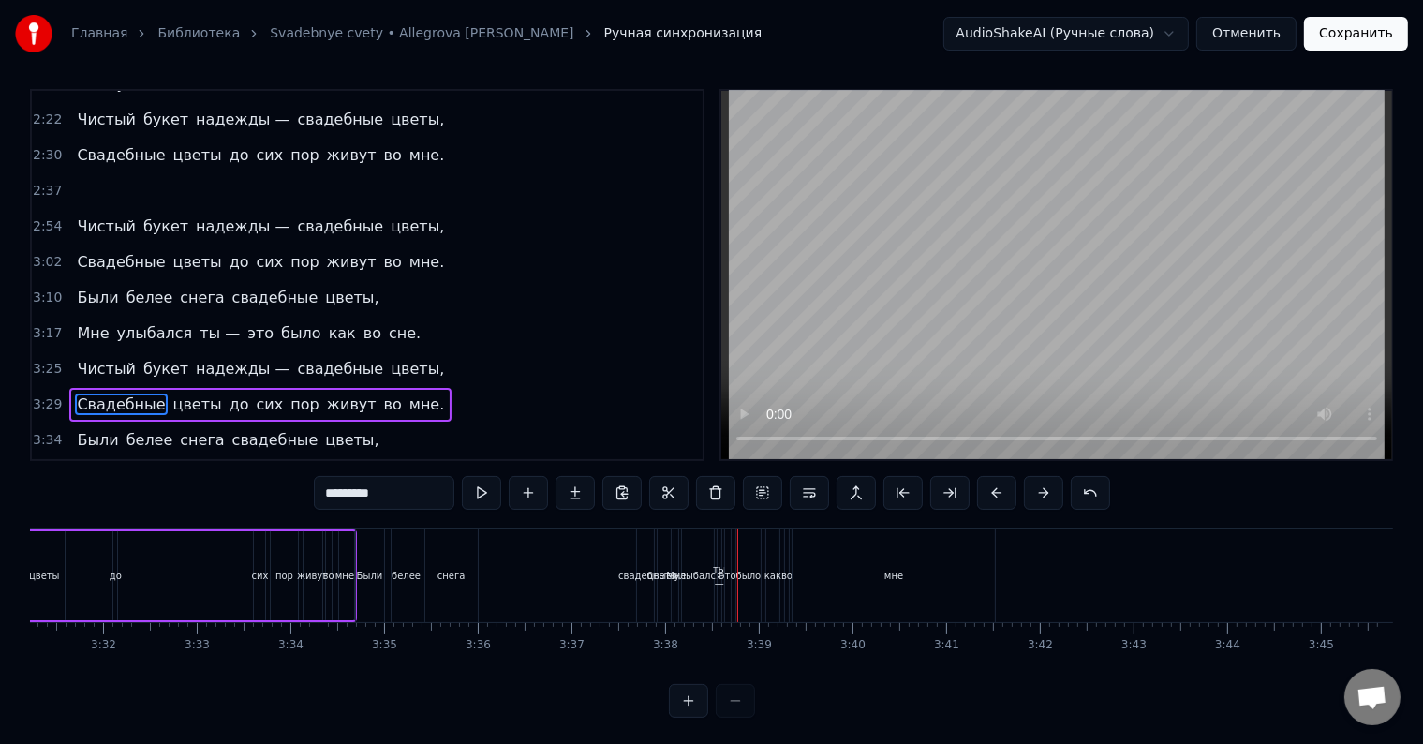
scroll to position [0, 19786]
click at [81, 358] on span "Чистый" at bounding box center [106, 369] width 63 height 22
type input "******"
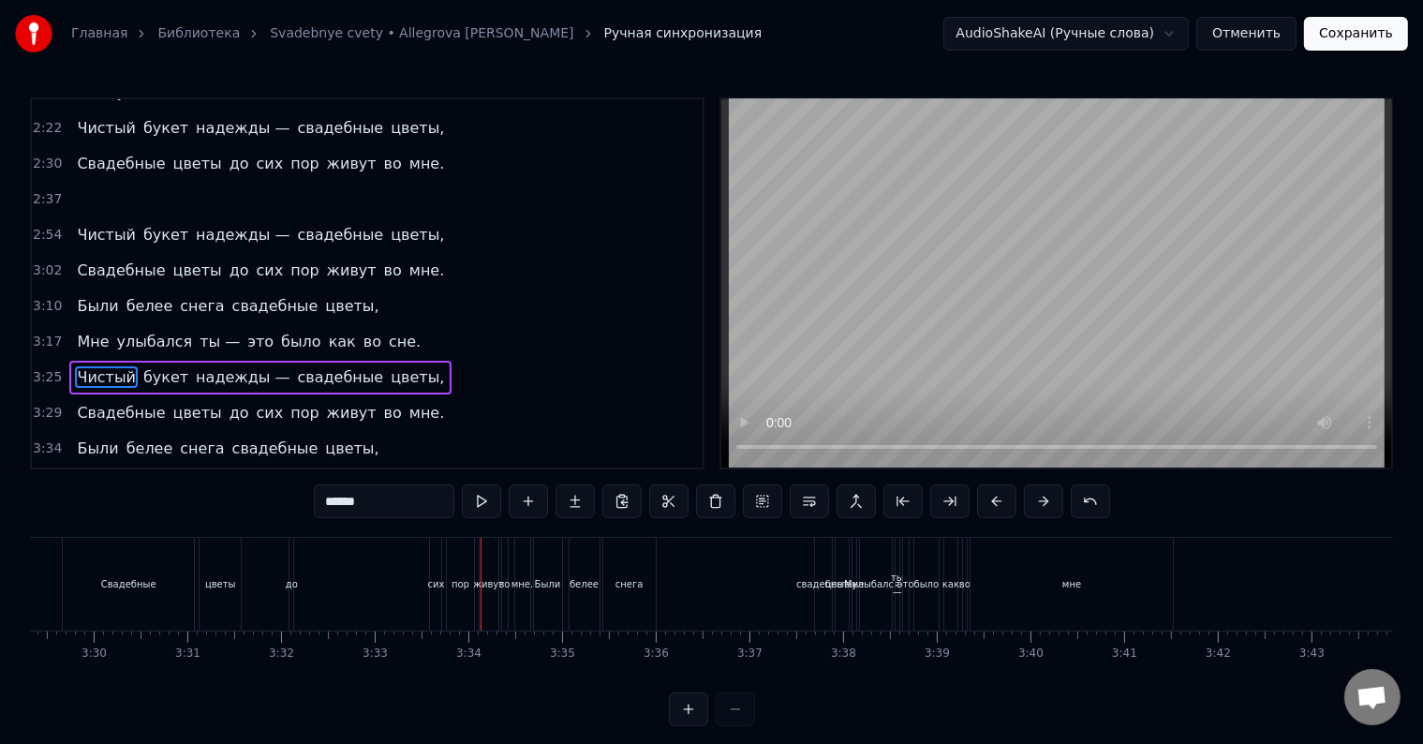
scroll to position [0, 19547]
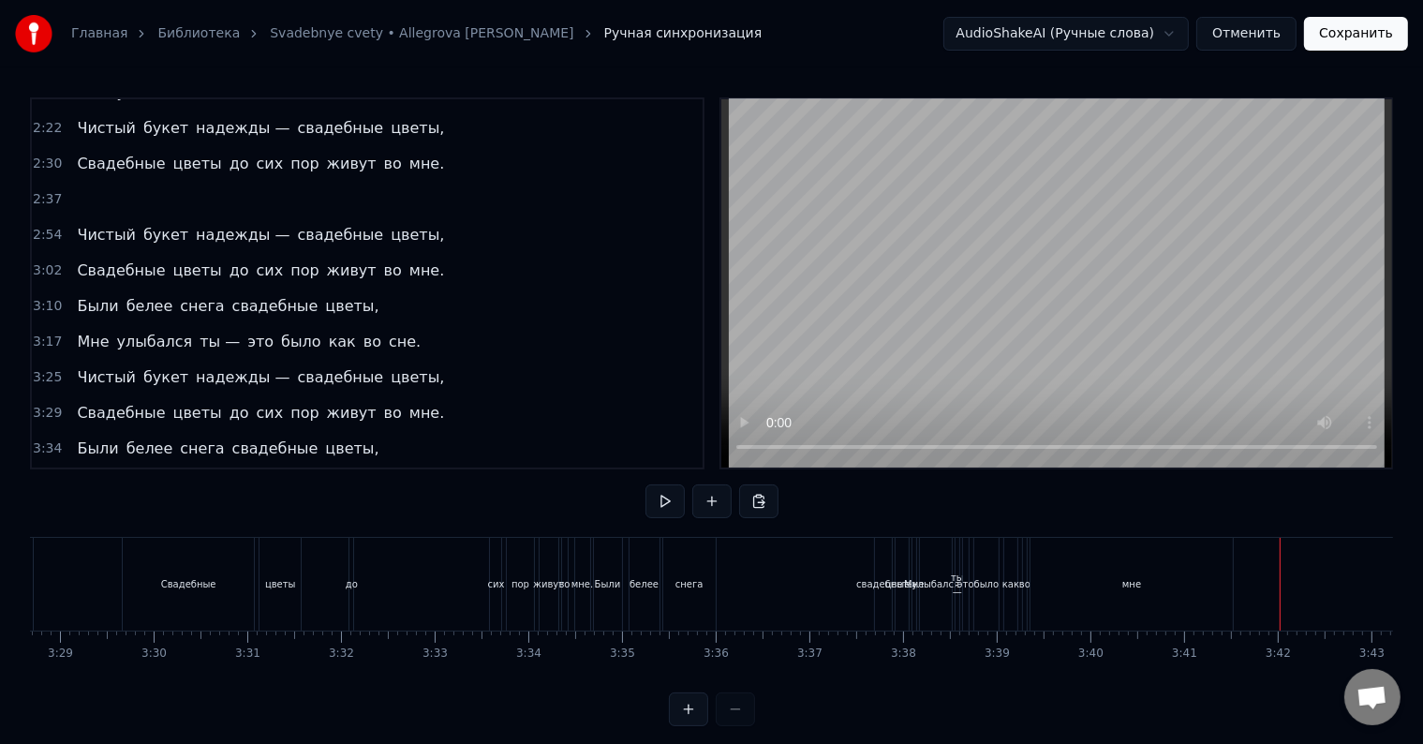
click at [1135, 581] on div "мне" at bounding box center [1131, 584] width 19 height 14
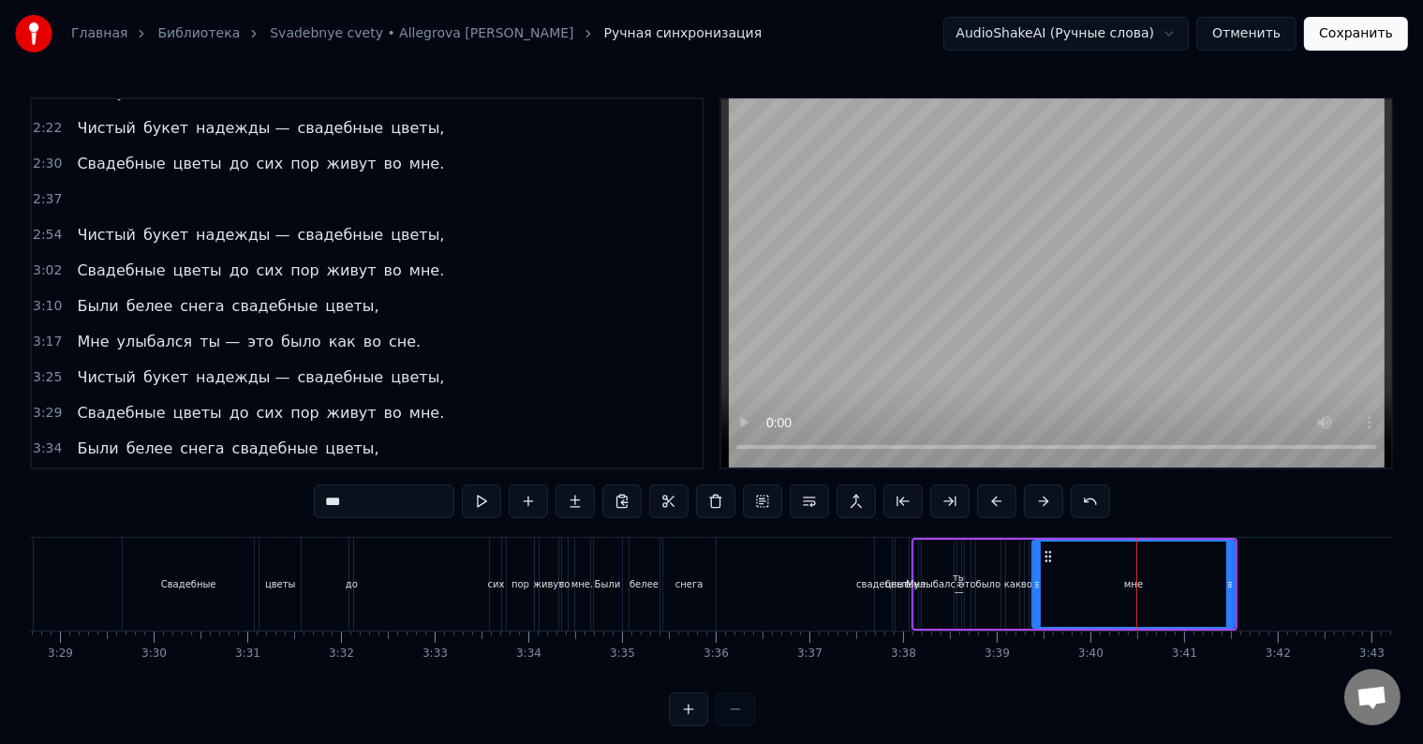
scroll to position [28, 0]
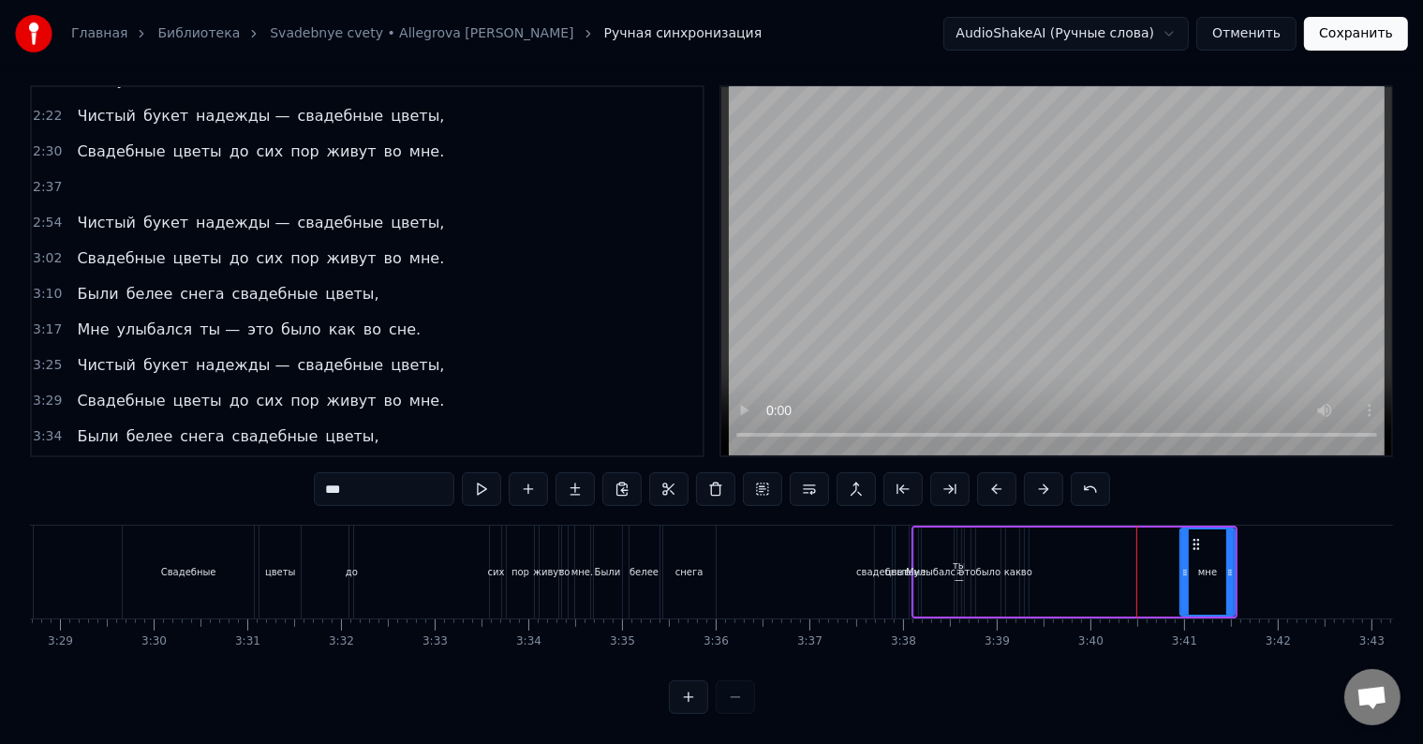
drag, startPoint x: 1034, startPoint y: 547, endPoint x: 1184, endPoint y: 551, distance: 149.9
click at [1184, 551] on div at bounding box center [1184, 571] width 7 height 85
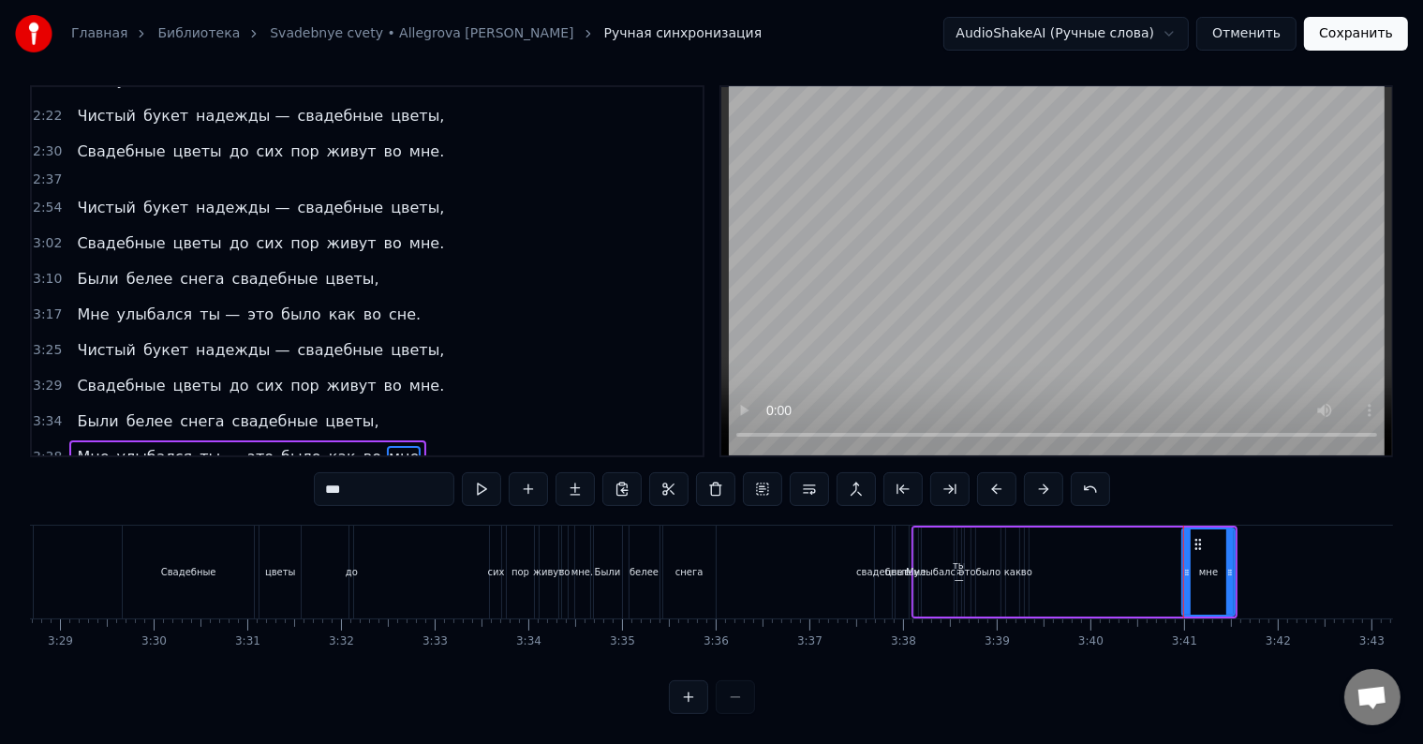
scroll to position [651, 0]
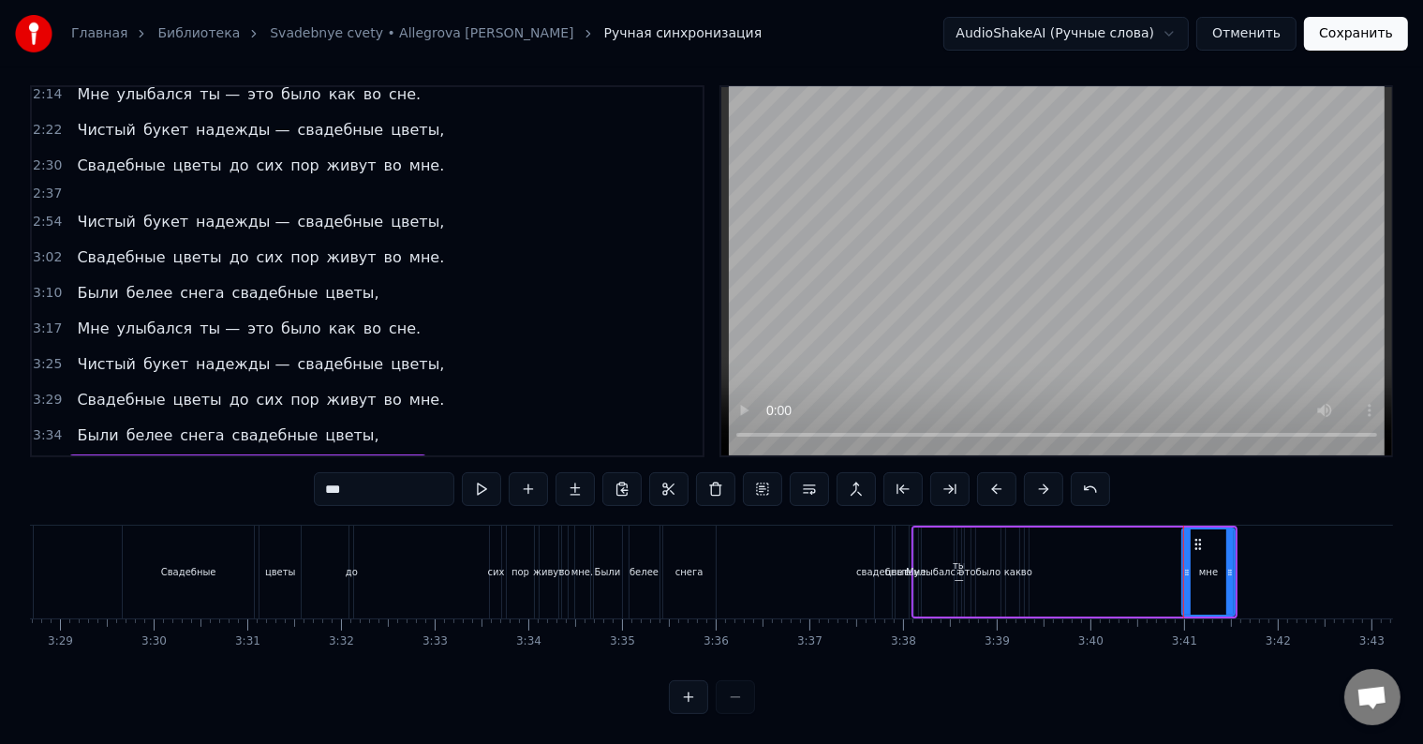
click at [1021, 565] on div "во" at bounding box center [1026, 572] width 11 height 14
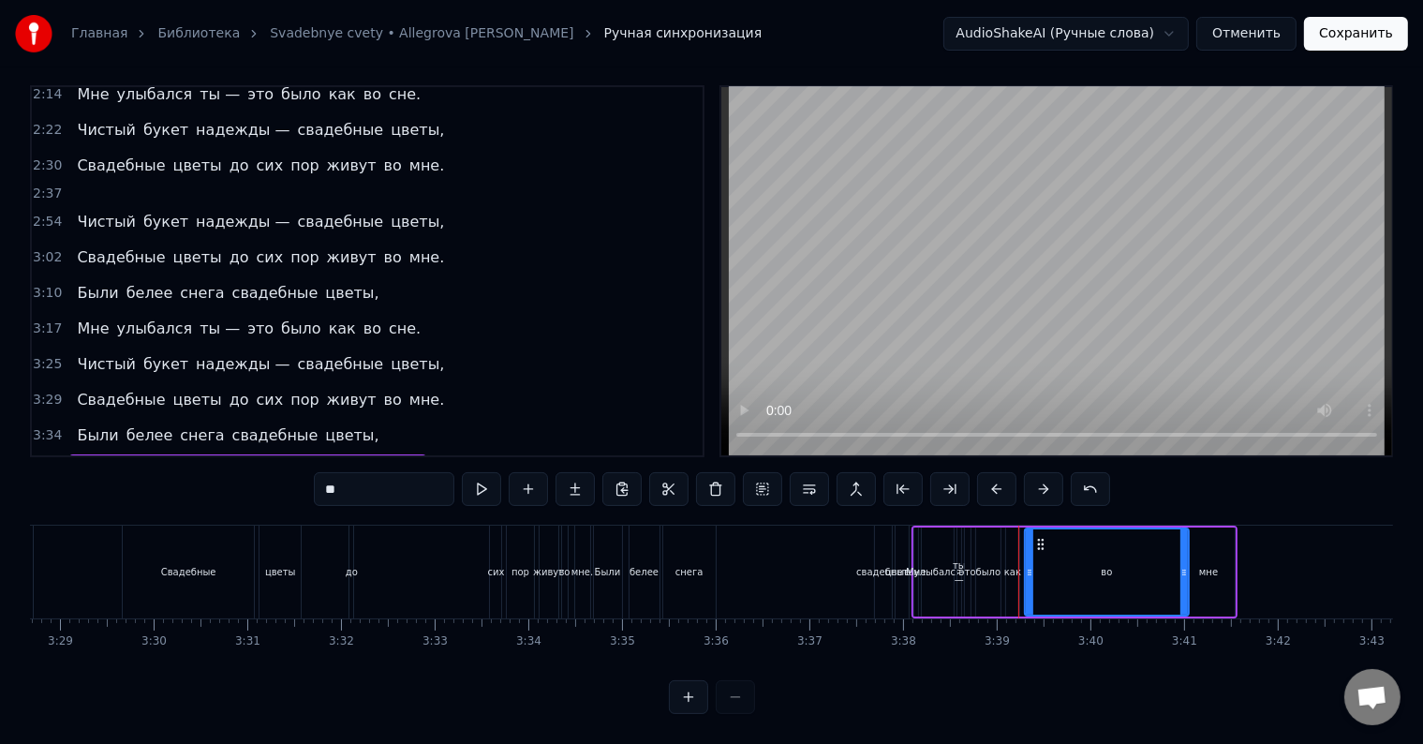
drag, startPoint x: 1025, startPoint y: 552, endPoint x: 1186, endPoint y: 554, distance: 161.1
click at [1186, 565] on icon at bounding box center [1183, 572] width 7 height 15
drag, startPoint x: 1029, startPoint y: 540, endPoint x: 1169, endPoint y: 547, distance: 139.8
click at [1169, 547] on div at bounding box center [1168, 571] width 7 height 85
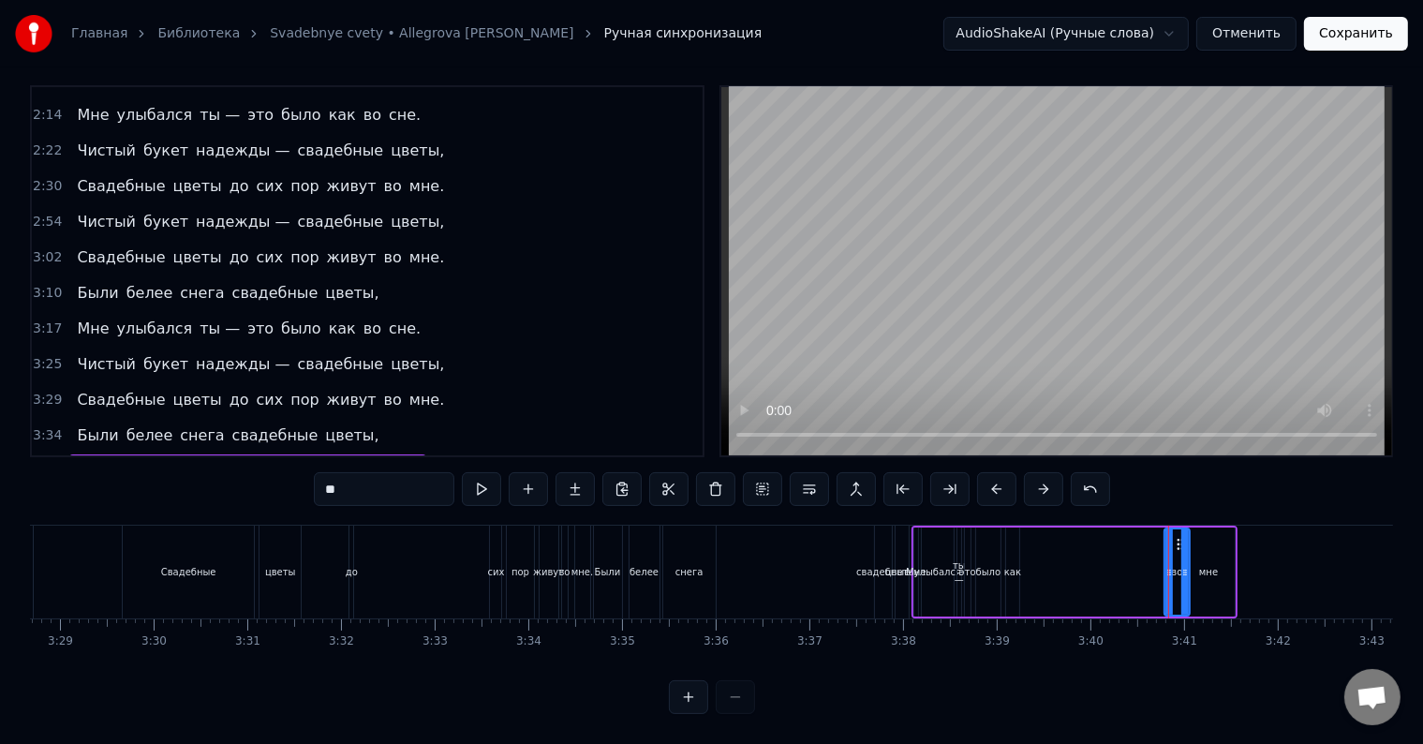
click at [1017, 565] on div "как" at bounding box center [1012, 572] width 17 height 14
drag, startPoint x: 1011, startPoint y: 555, endPoint x: 1039, endPoint y: 556, distance: 28.2
click at [1042, 565] on icon at bounding box center [1045, 572] width 7 height 15
click at [863, 565] on div "свадебные" at bounding box center [882, 572] width 53 height 14
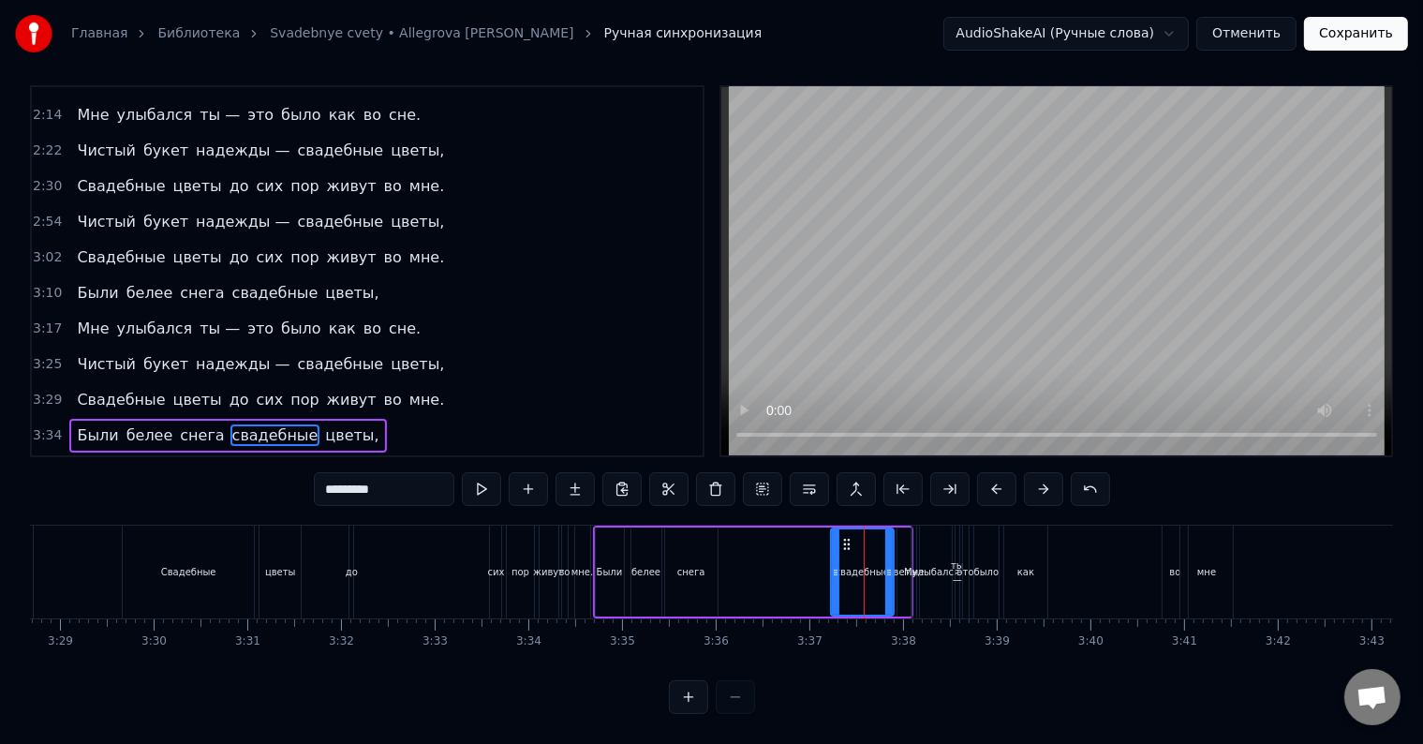
drag, startPoint x: 877, startPoint y: 554, endPoint x: 831, endPoint y: 551, distance: 46.0
click at [832, 565] on icon at bounding box center [835, 572] width 7 height 15
drag, startPoint x: 888, startPoint y: 558, endPoint x: 871, endPoint y: 561, distance: 17.1
click at [862, 565] on icon at bounding box center [859, 572] width 7 height 15
click at [892, 565] on div "цветы," at bounding box center [904, 572] width 34 height 14
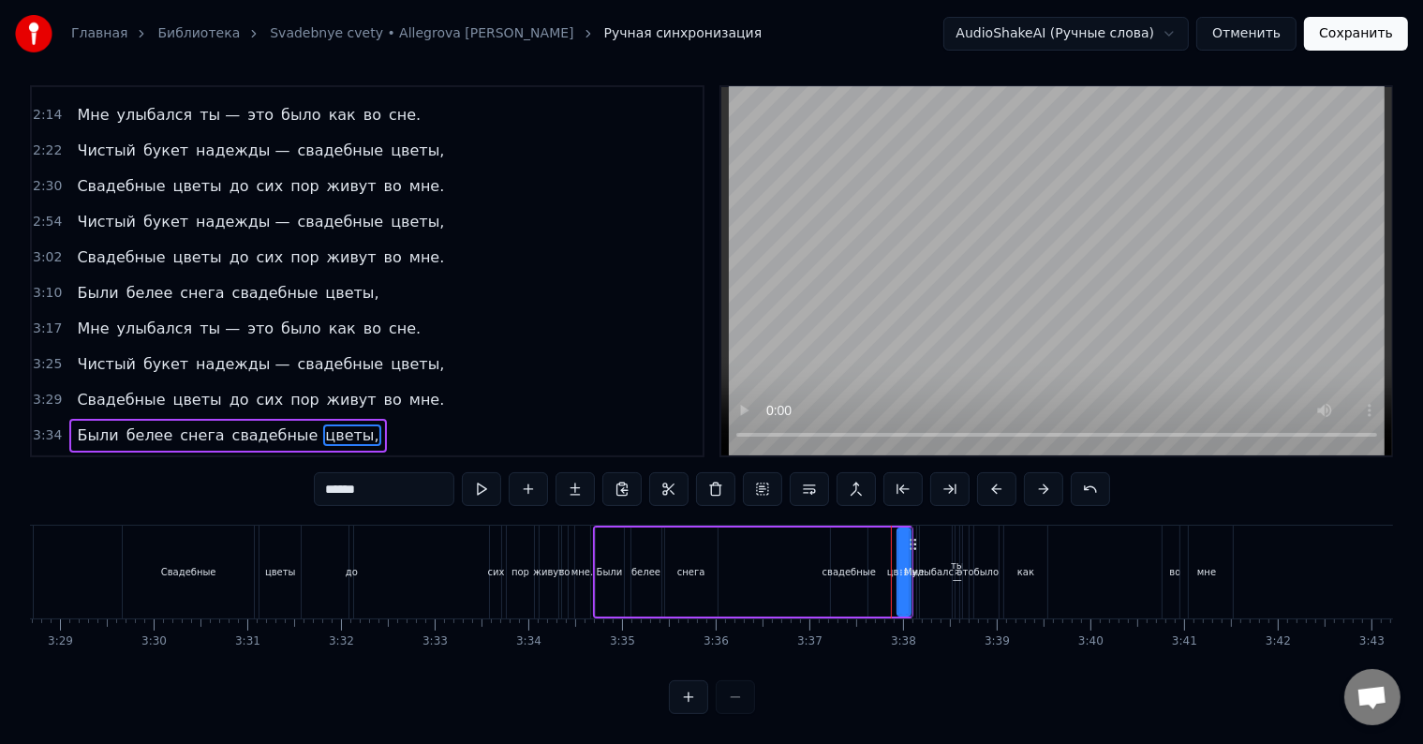
click at [688, 693] on button at bounding box center [688, 697] width 39 height 34
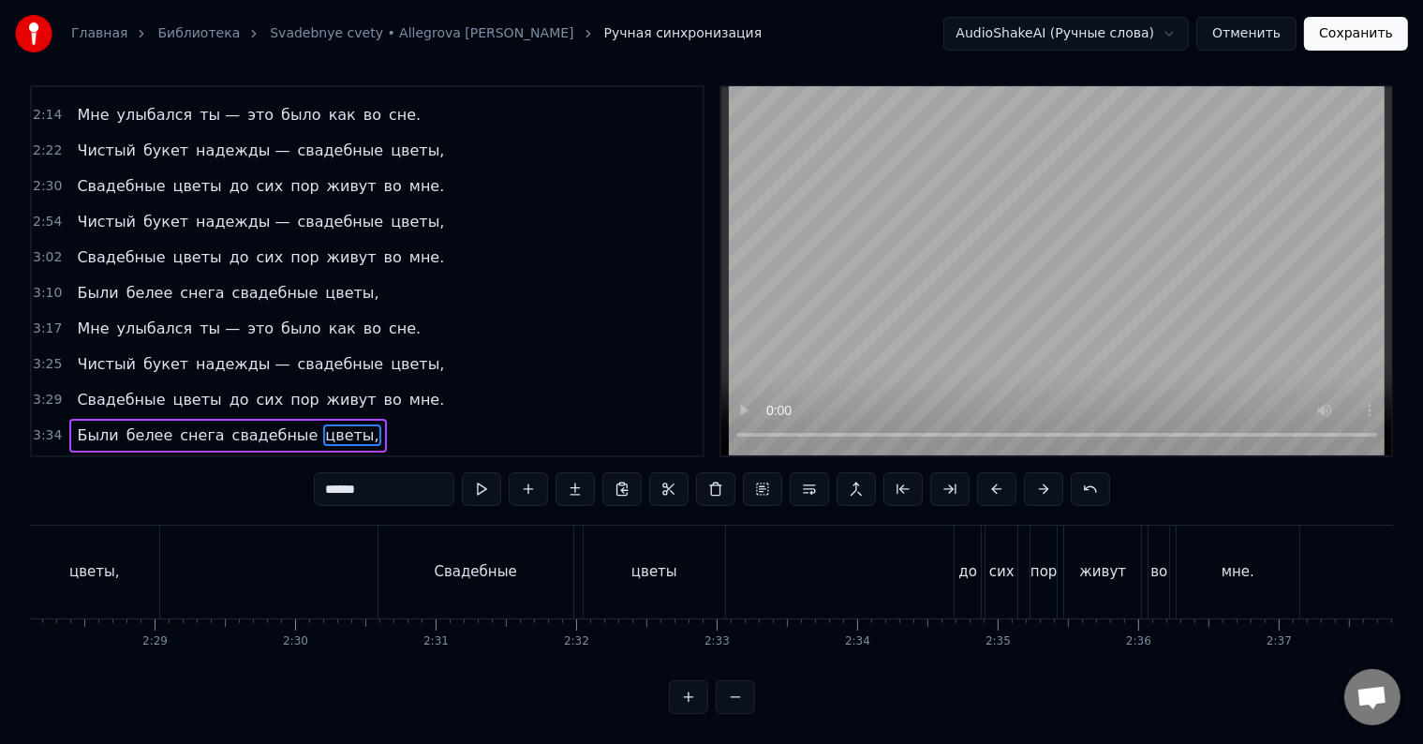
click at [688, 693] on button at bounding box center [688, 697] width 39 height 34
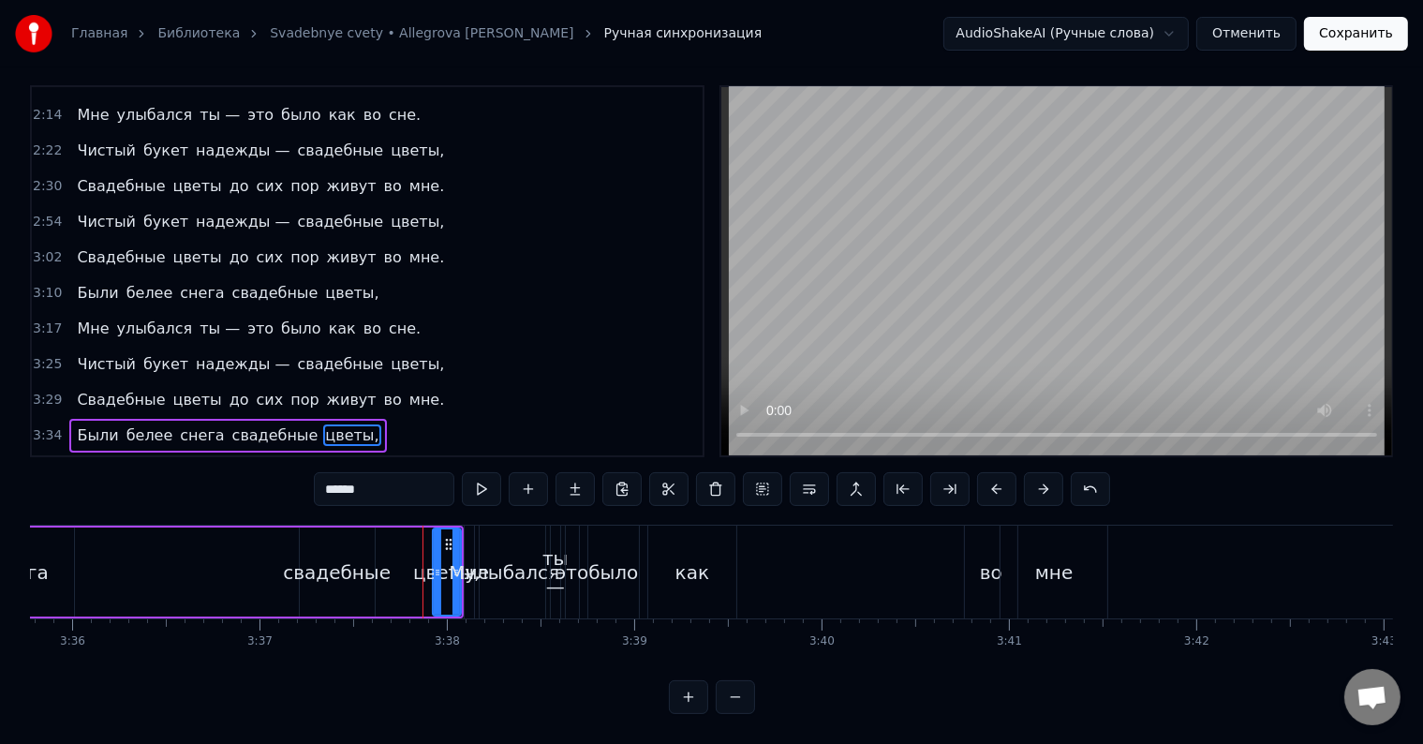
scroll to position [0, 40422]
click at [333, 566] on div "свадебные" at bounding box center [338, 572] width 108 height 28
type input "*********"
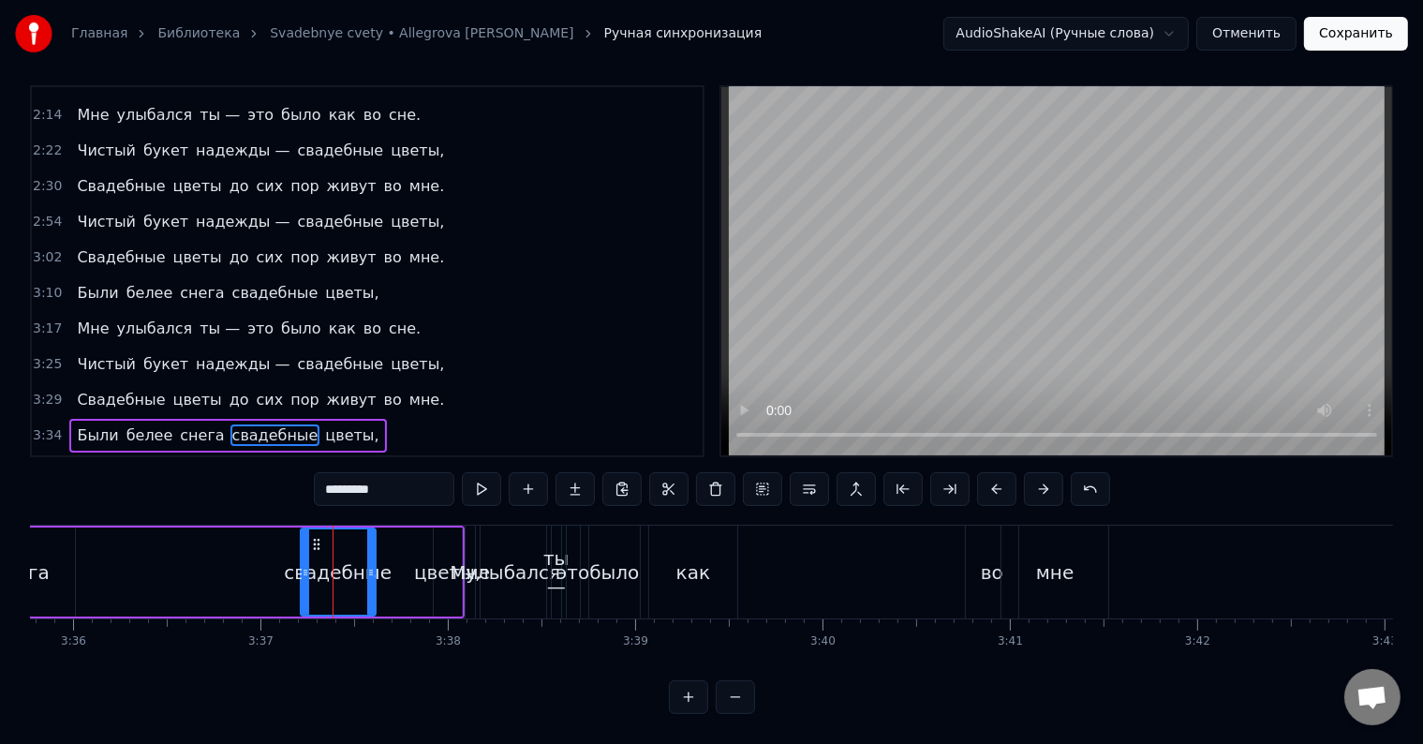
drag, startPoint x: 341, startPoint y: 559, endPoint x: 315, endPoint y: 536, distance: 35.2
click at [200, 536] on div "Были белее снега свадебные цветы," at bounding box center [146, 571] width 638 height 93
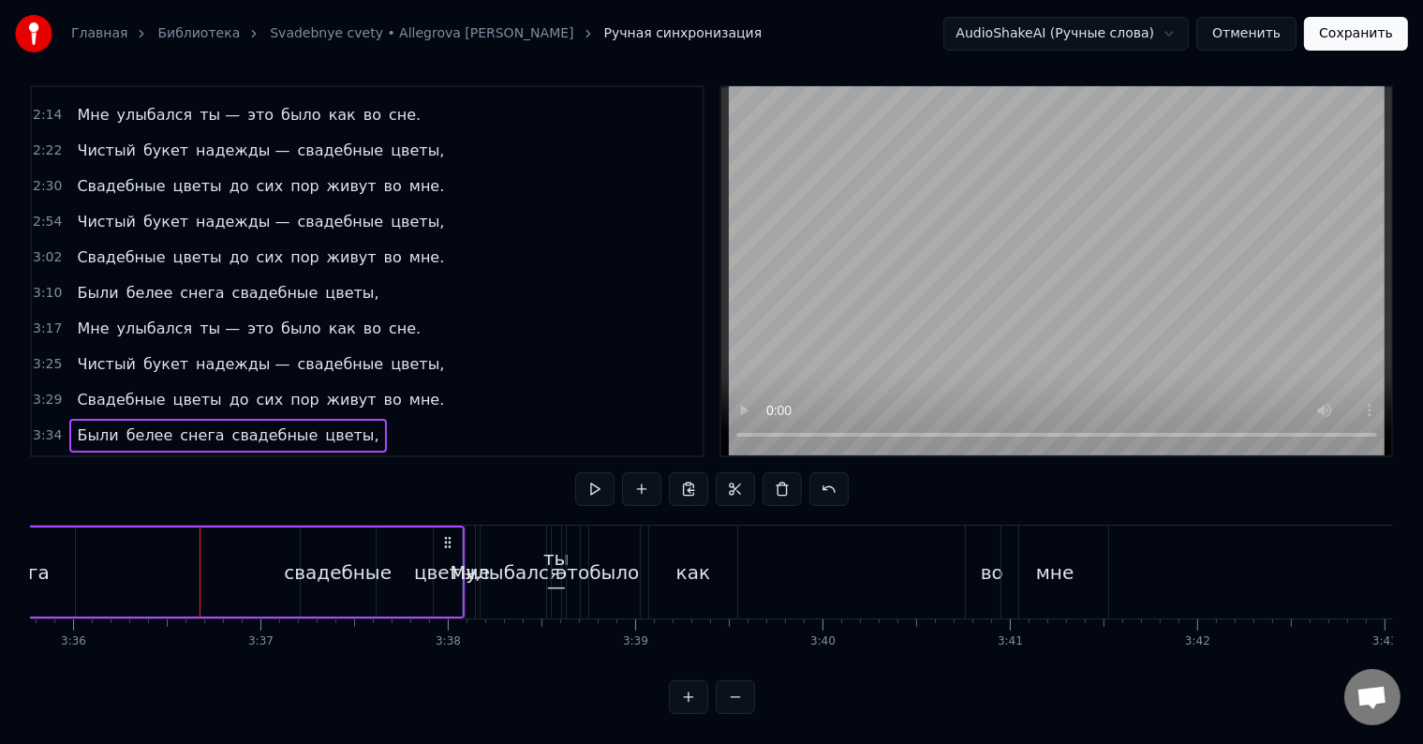
click at [323, 558] on div "свадебные" at bounding box center [338, 572] width 108 height 28
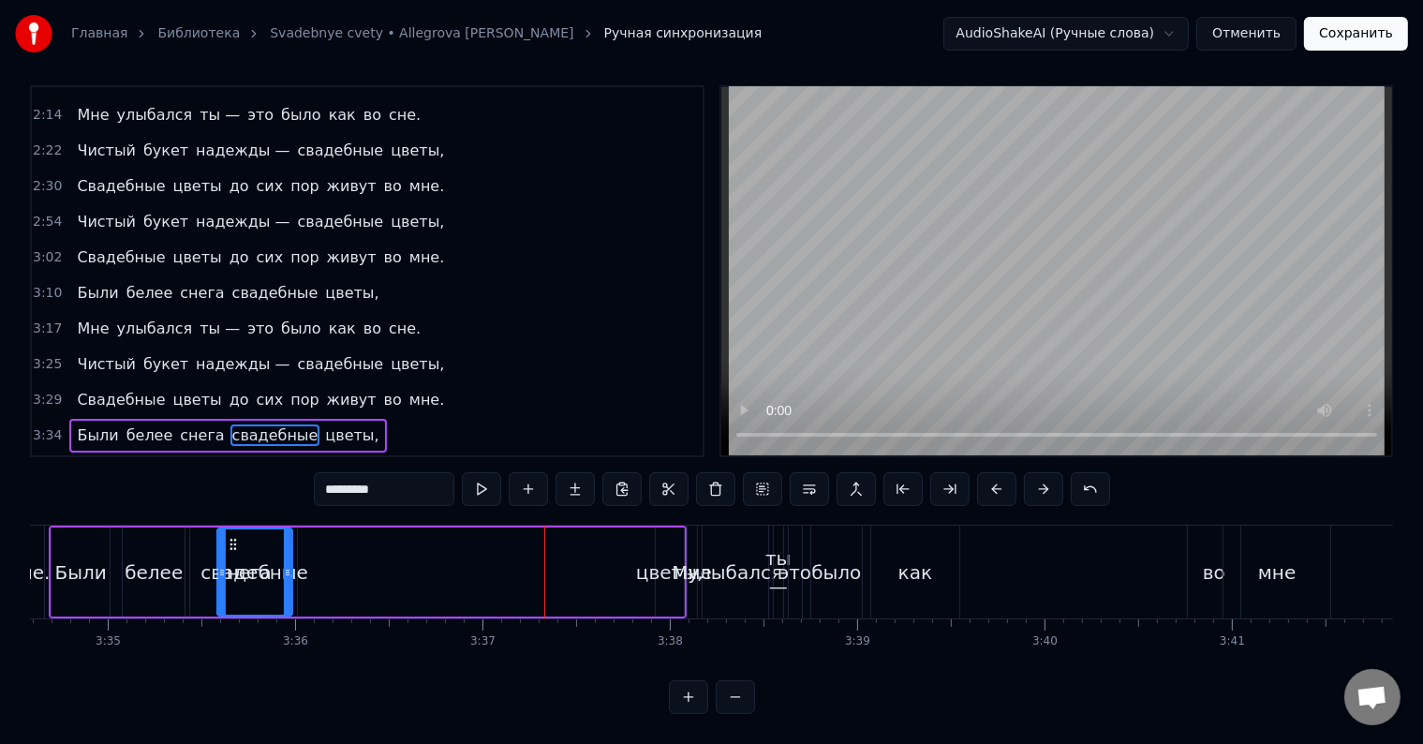
scroll to position [0, 40191]
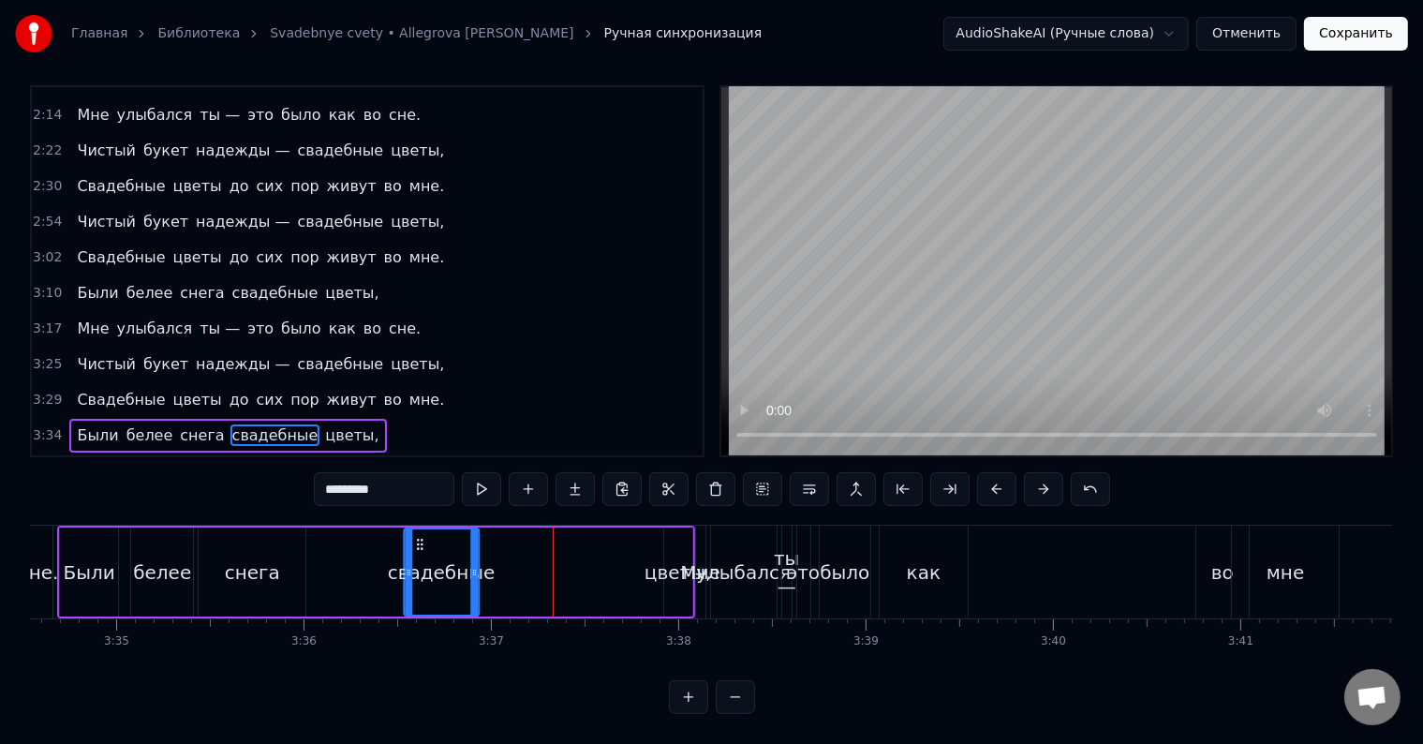
drag, startPoint x: 318, startPoint y: 525, endPoint x: 416, endPoint y: 562, distance: 105.2
click at [416, 562] on div "свадебные" at bounding box center [441, 571] width 73 height 85
click at [659, 558] on div "цветы," at bounding box center [677, 572] width 67 height 28
type input "******"
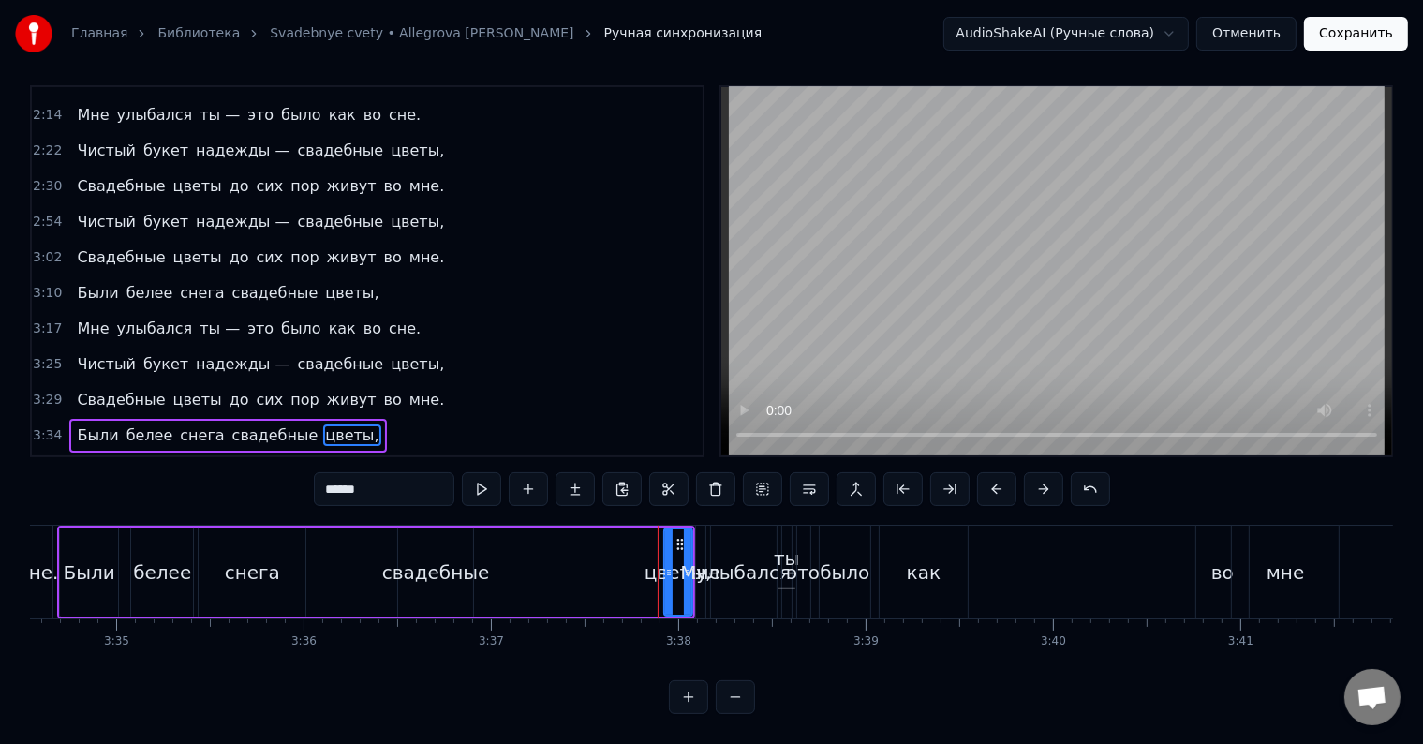
click at [652, 558] on div "цветы," at bounding box center [677, 572] width 67 height 28
drag, startPoint x: 661, startPoint y: 558, endPoint x: 649, endPoint y: 562, distance: 12.7
click at [643, 563] on div "Были белее снега свадебные цветы," at bounding box center [376, 571] width 638 height 93
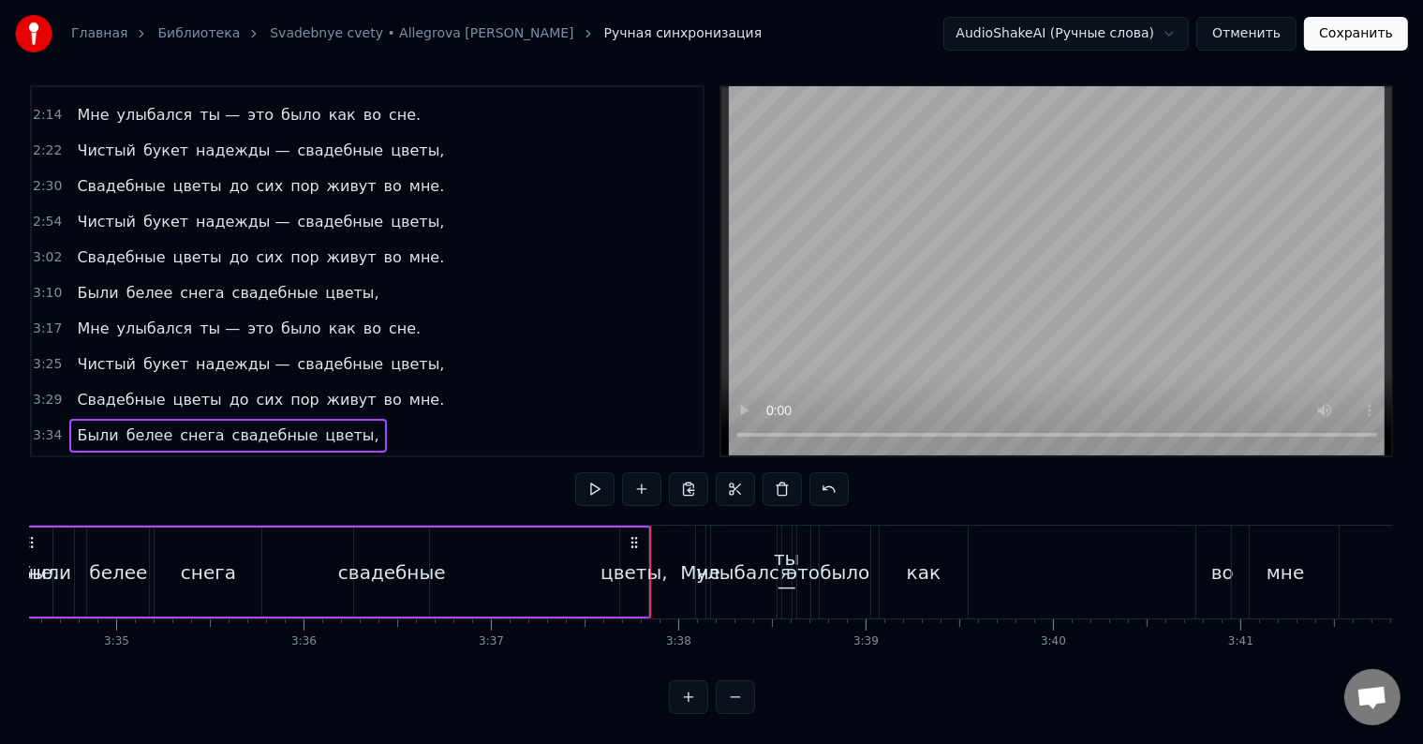
drag, startPoint x: 680, startPoint y: 523, endPoint x: 636, endPoint y: 540, distance: 47.1
click at [636, 540] on div "Были белее снега свадебные цветы," at bounding box center [332, 571] width 638 height 93
click at [451, 543] on div "Были белее снега свадебные цветы," at bounding box center [332, 571] width 638 height 93
click at [406, 558] on div "свадебные" at bounding box center [392, 572] width 108 height 28
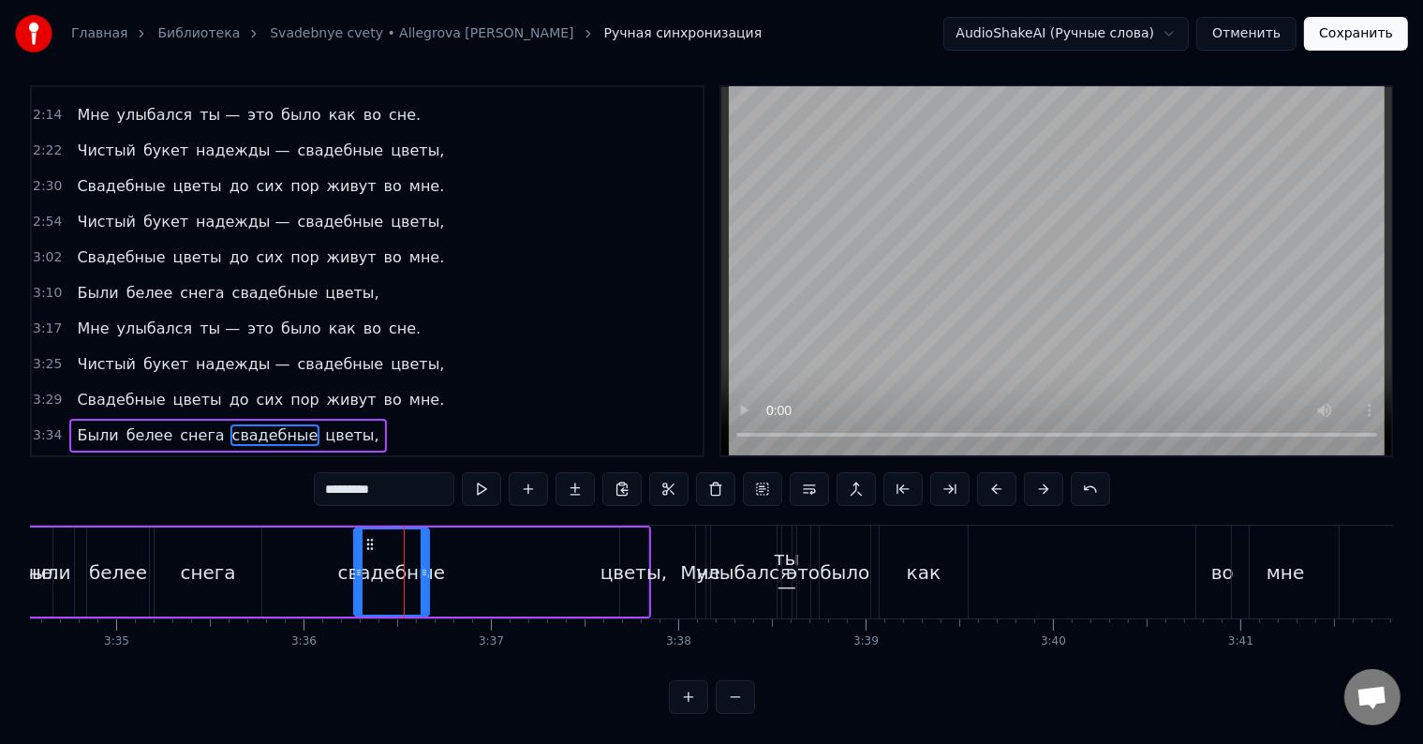
drag, startPoint x: 926, startPoint y: 555, endPoint x: 1030, endPoint y: 554, distance: 104.0
click at [1030, 554] on div "Мне улыбался ты — это было как во мне" at bounding box center [1019, 571] width 649 height 93
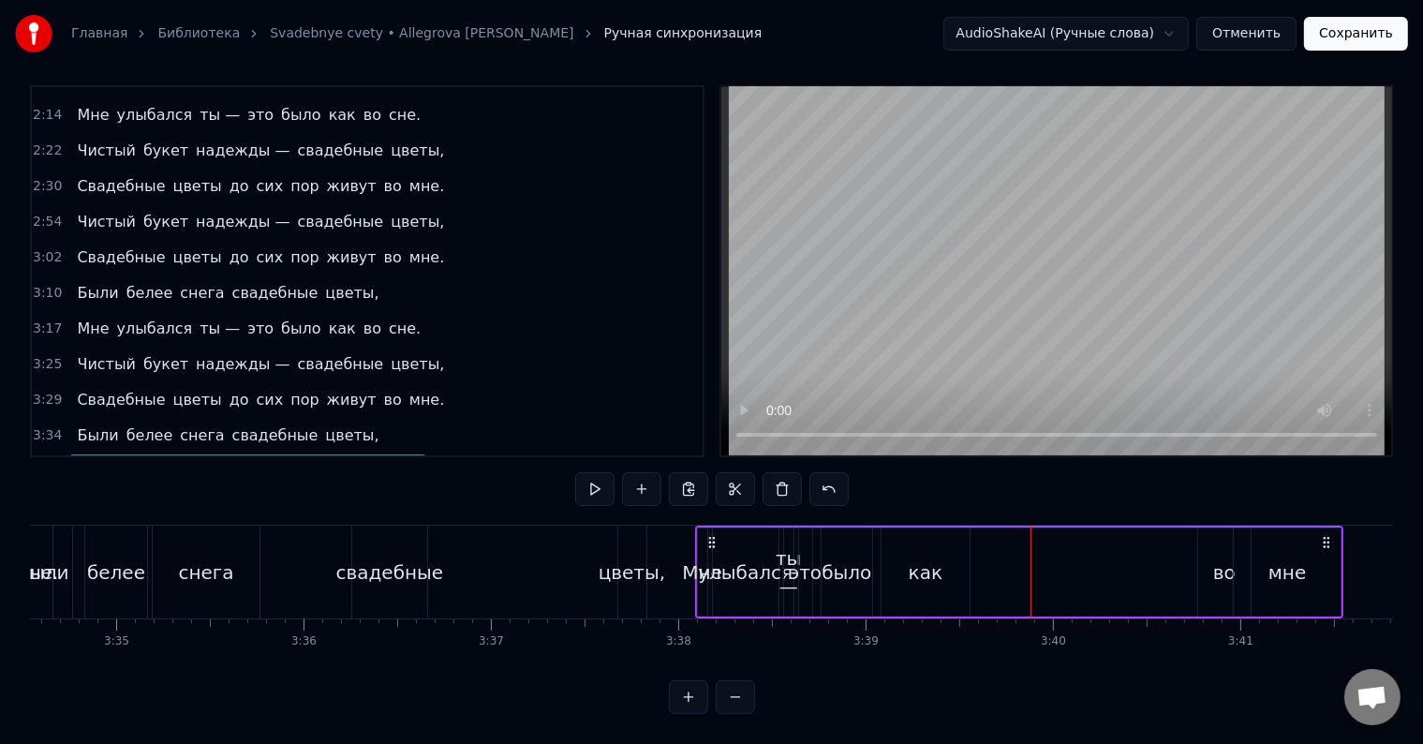
drag, startPoint x: 837, startPoint y: 557, endPoint x: 933, endPoint y: 559, distance: 95.6
click at [933, 559] on div "Мне улыбался ты — это было как во мне" at bounding box center [1019, 571] width 649 height 93
click at [865, 558] on div "было" at bounding box center [846, 572] width 50 height 28
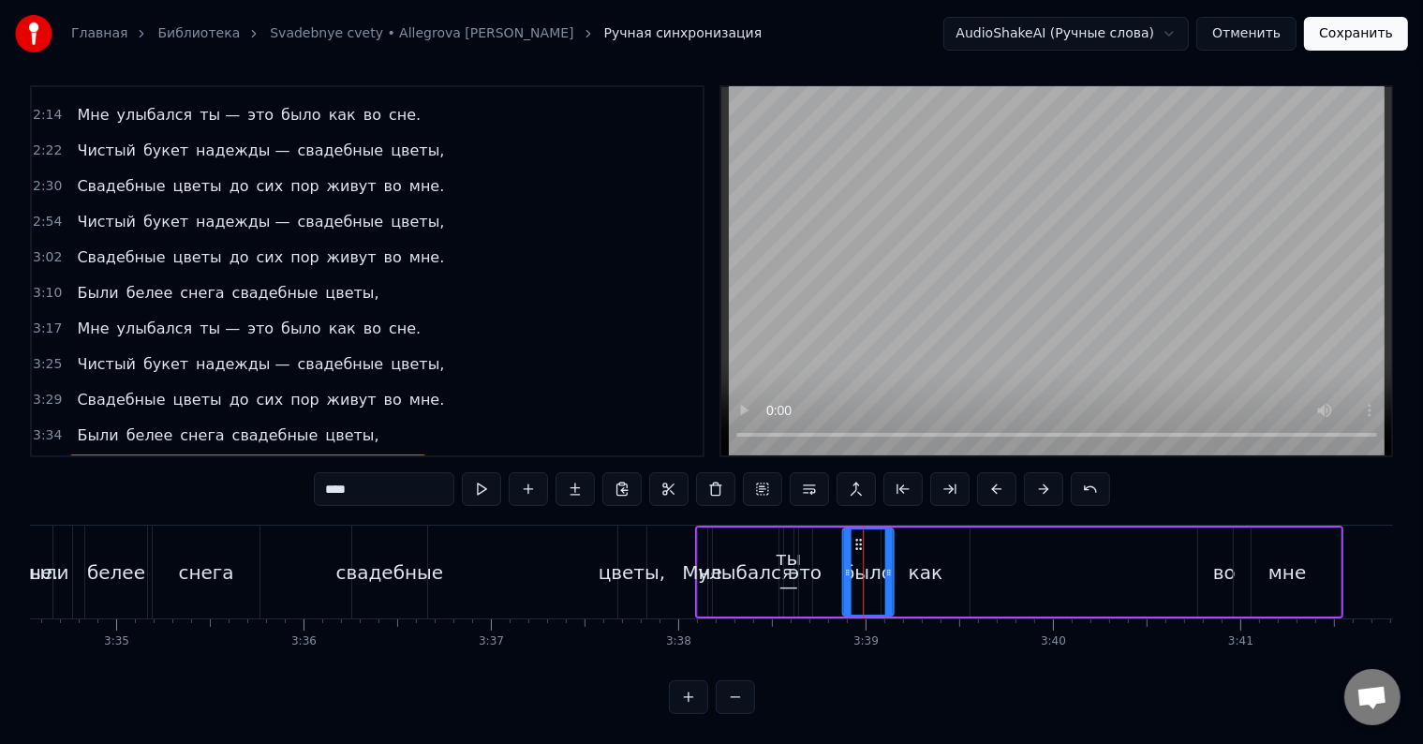
drag, startPoint x: 836, startPoint y: 525, endPoint x: 857, endPoint y: 546, distance: 29.8
click at [857, 546] on div "было" at bounding box center [867, 571] width 49 height 85
click at [919, 561] on div "как" at bounding box center [926, 572] width 34 height 28
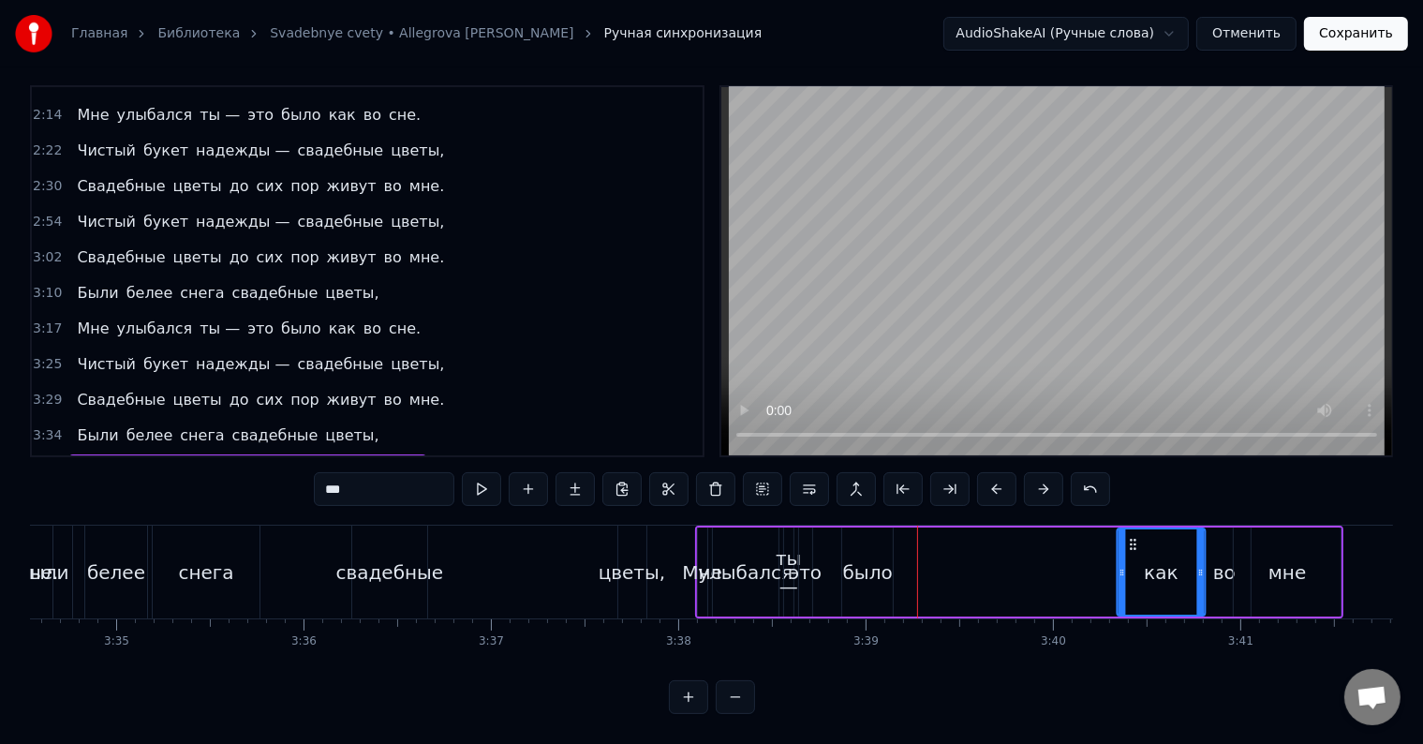
drag, startPoint x: 899, startPoint y: 525, endPoint x: 1134, endPoint y: 562, distance: 237.9
click at [1134, 562] on div "как" at bounding box center [1160, 571] width 86 height 85
click at [1293, 568] on div "мне" at bounding box center [1286, 572] width 37 height 28
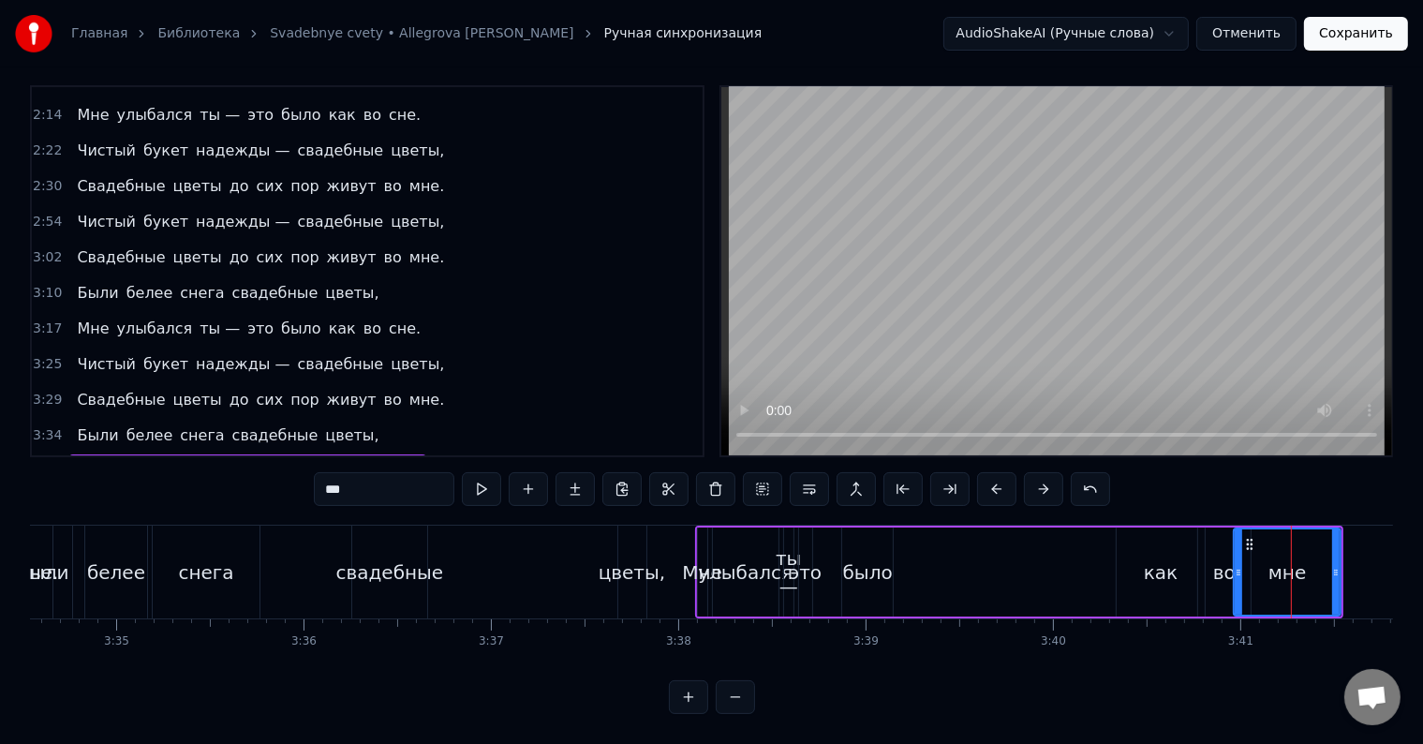
drag, startPoint x: 362, startPoint y: 472, endPoint x: 292, endPoint y: 472, distance: 70.3
click at [292, 472] on div "0:33 Я [DATE] отмечаю 0:36 День любви, 0:37 Который, может 0:40 Быть, помнишь и…" at bounding box center [711, 399] width 1363 height 629
drag, startPoint x: 1235, startPoint y: 530, endPoint x: 1285, endPoint y: 539, distance: 50.4
click at [1285, 539] on div at bounding box center [1287, 571] width 7 height 85
click at [1220, 558] on div "во" at bounding box center [1224, 572] width 22 height 28
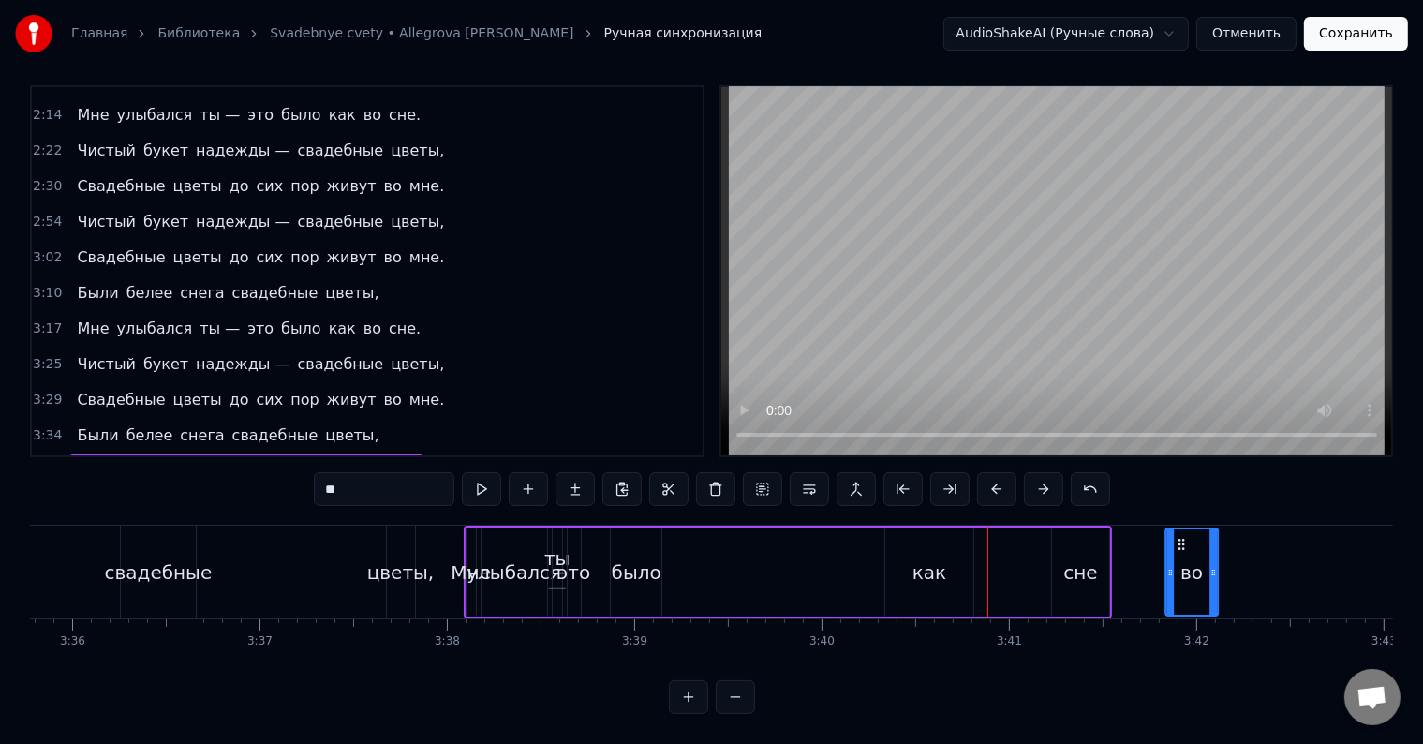
scroll to position [0, 40433]
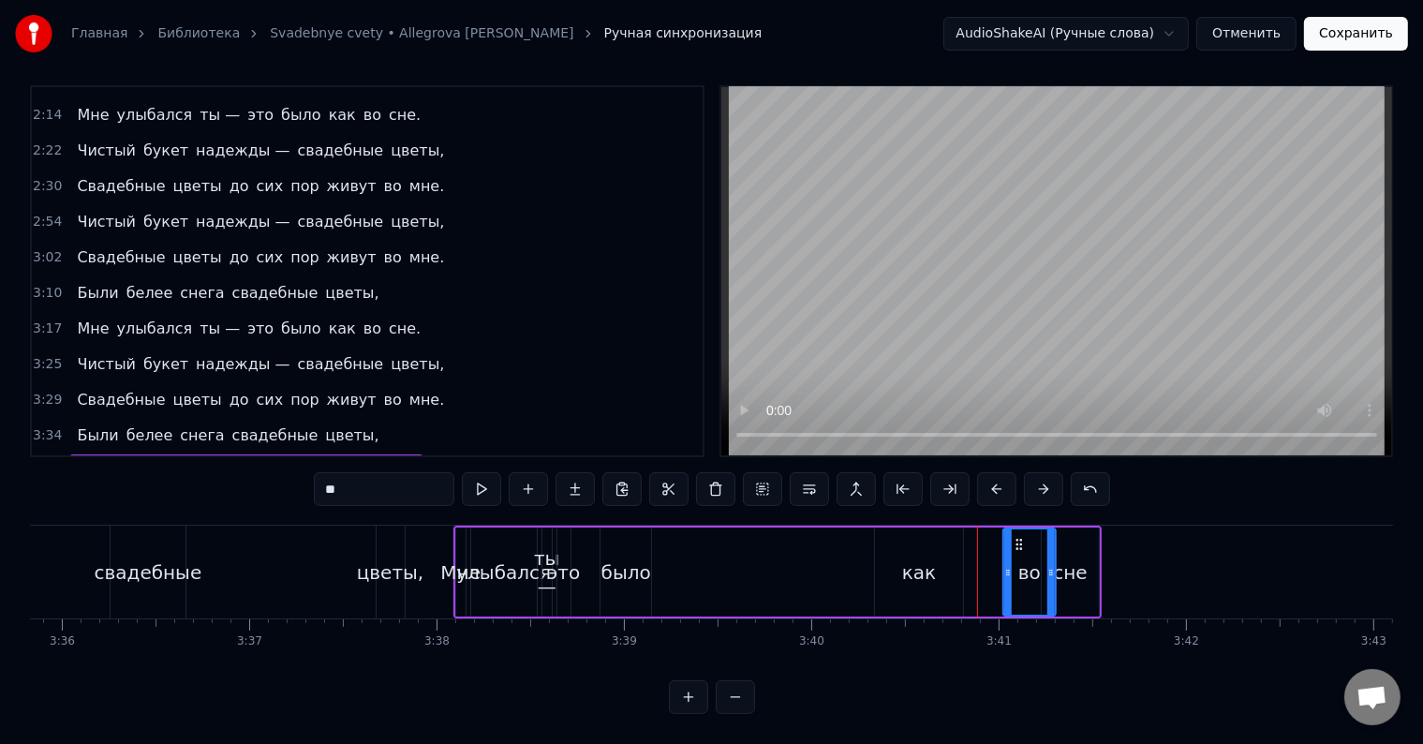
drag, startPoint x: 1212, startPoint y: 523, endPoint x: 1016, endPoint y: 529, distance: 195.9
click at [1016, 537] on icon at bounding box center [1019, 544] width 15 height 15
click at [917, 558] on div "как" at bounding box center [919, 572] width 34 height 28
drag, startPoint x: 892, startPoint y: 526, endPoint x: 939, endPoint y: 530, distance: 47.9
click at [939, 537] on icon at bounding box center [937, 544] width 15 height 15
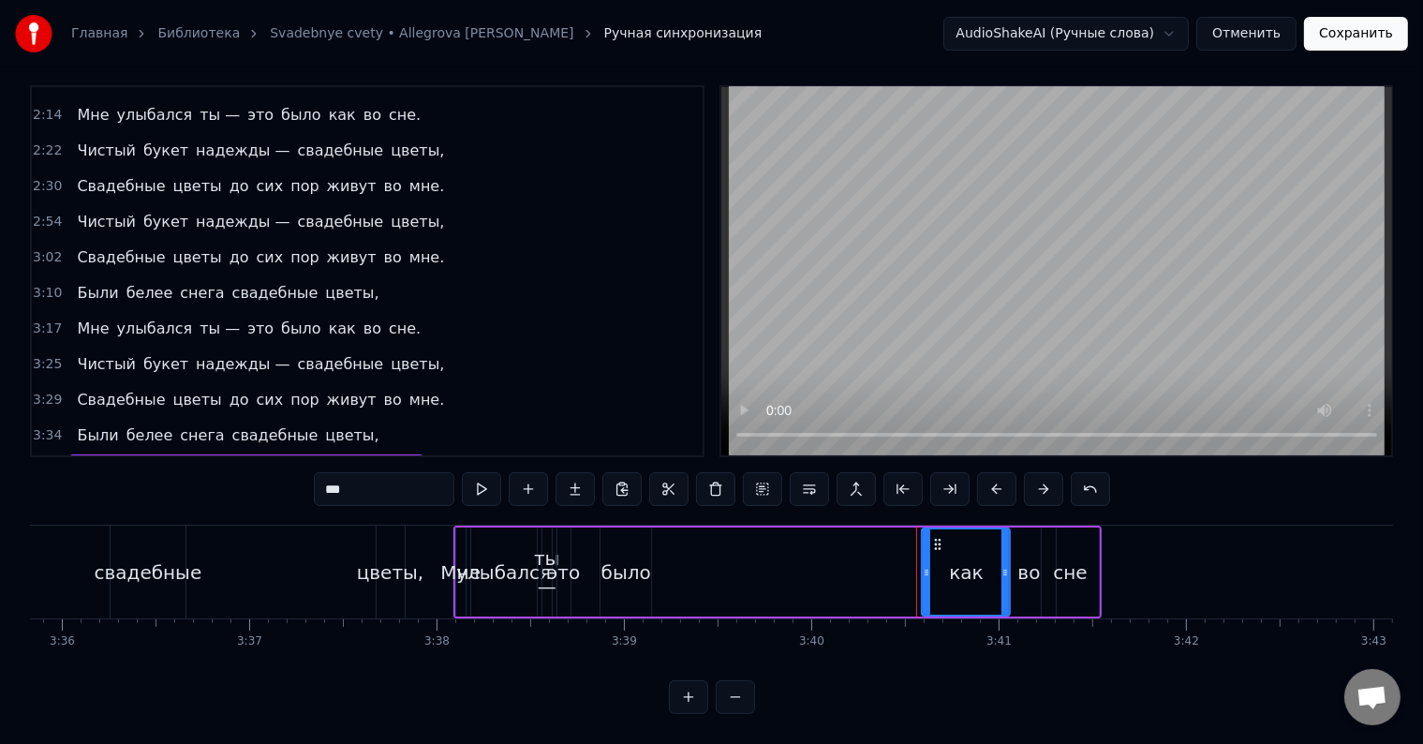
drag, startPoint x: 618, startPoint y: 552, endPoint x: 650, endPoint y: 551, distance: 31.9
click at [650, 551] on div "было" at bounding box center [625, 571] width 52 height 89
drag, startPoint x: 612, startPoint y: 525, endPoint x: 899, endPoint y: 547, distance: 288.4
click at [899, 547] on div "было" at bounding box center [913, 571] width 49 height 85
click at [568, 558] on div "это" at bounding box center [563, 572] width 33 height 28
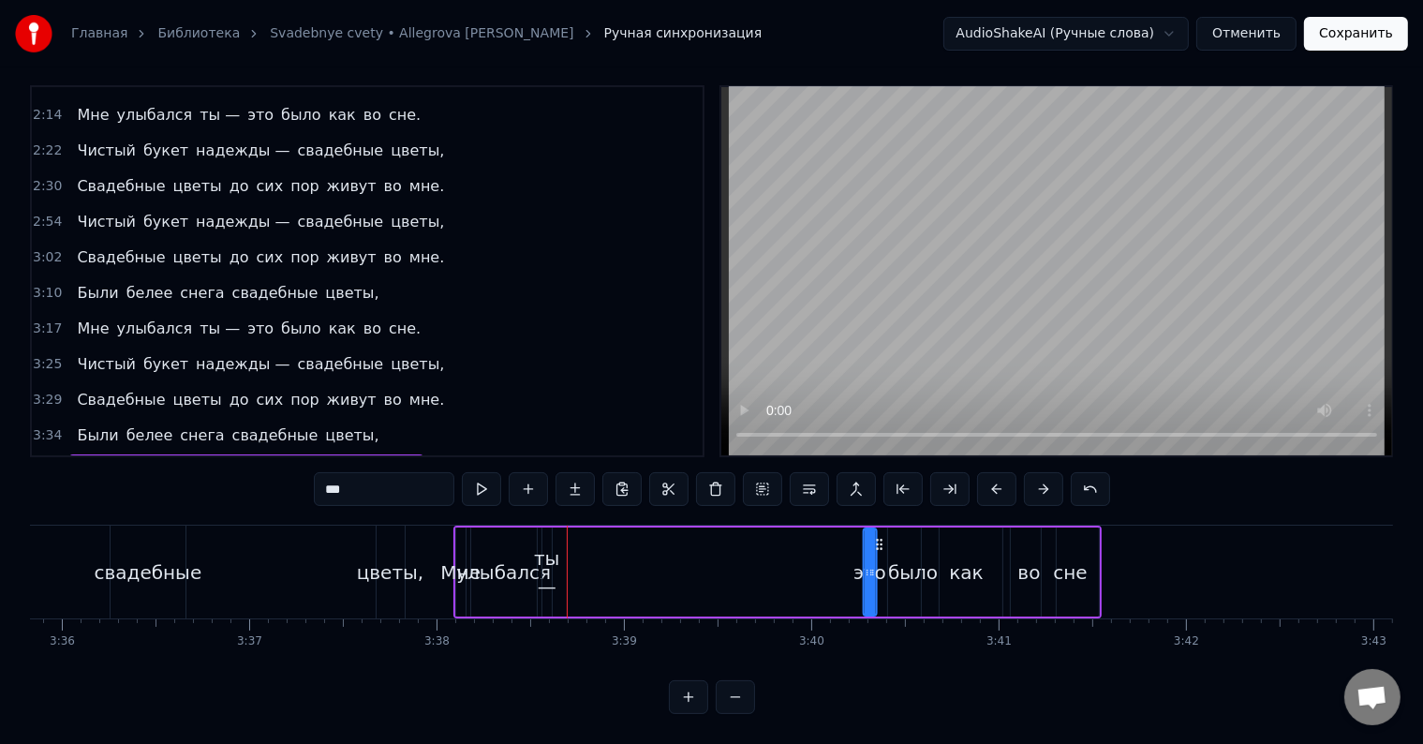
drag, startPoint x: 571, startPoint y: 528, endPoint x: 878, endPoint y: 540, distance: 306.5
click at [878, 540] on div "Мне улыбался ты — это было как во сне" at bounding box center [777, 571] width 649 height 93
click at [545, 544] on div "ты —" at bounding box center [546, 572] width 25 height 56
drag, startPoint x: 558, startPoint y: 526, endPoint x: 827, endPoint y: 541, distance: 269.2
click at [827, 541] on div "Мне улыбался ты — это было как во сне" at bounding box center [777, 571] width 649 height 93
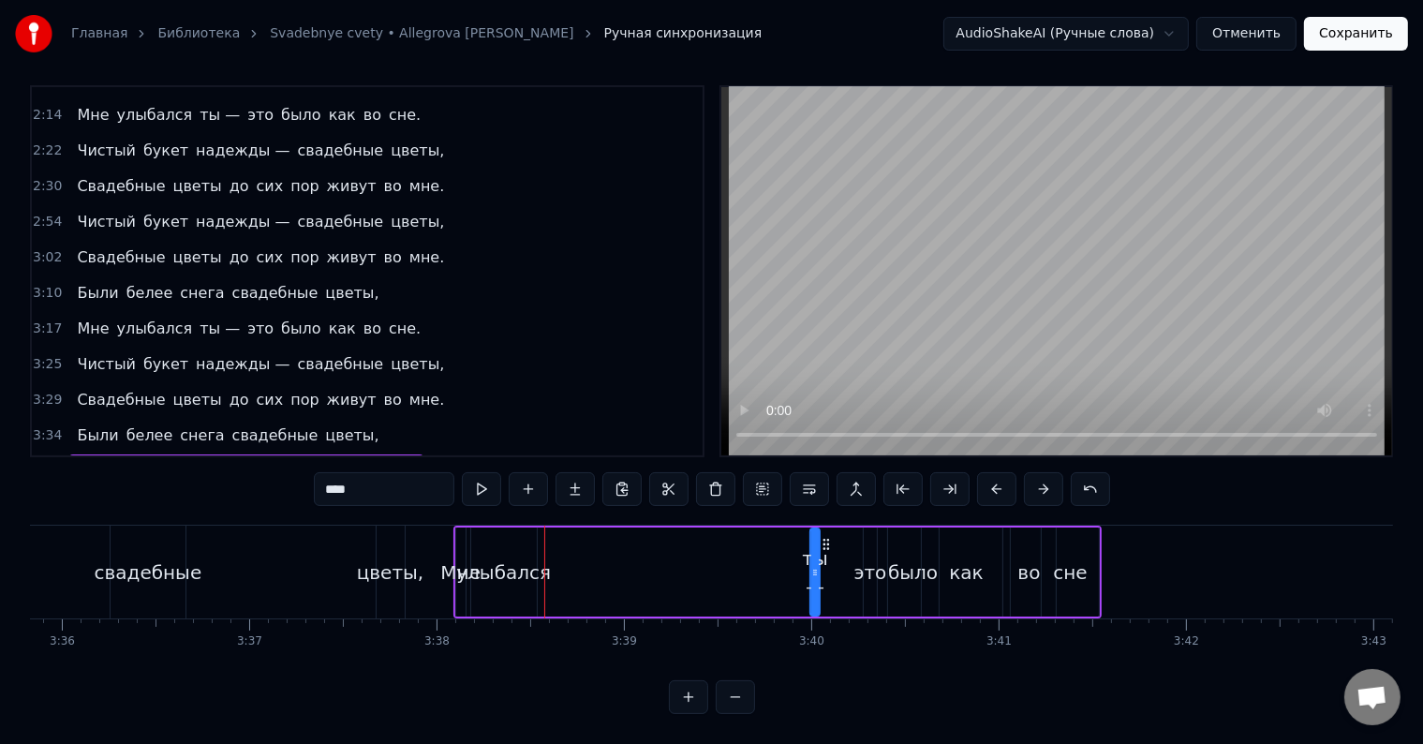
click at [508, 558] on div "улыбался" at bounding box center [503, 572] width 95 height 28
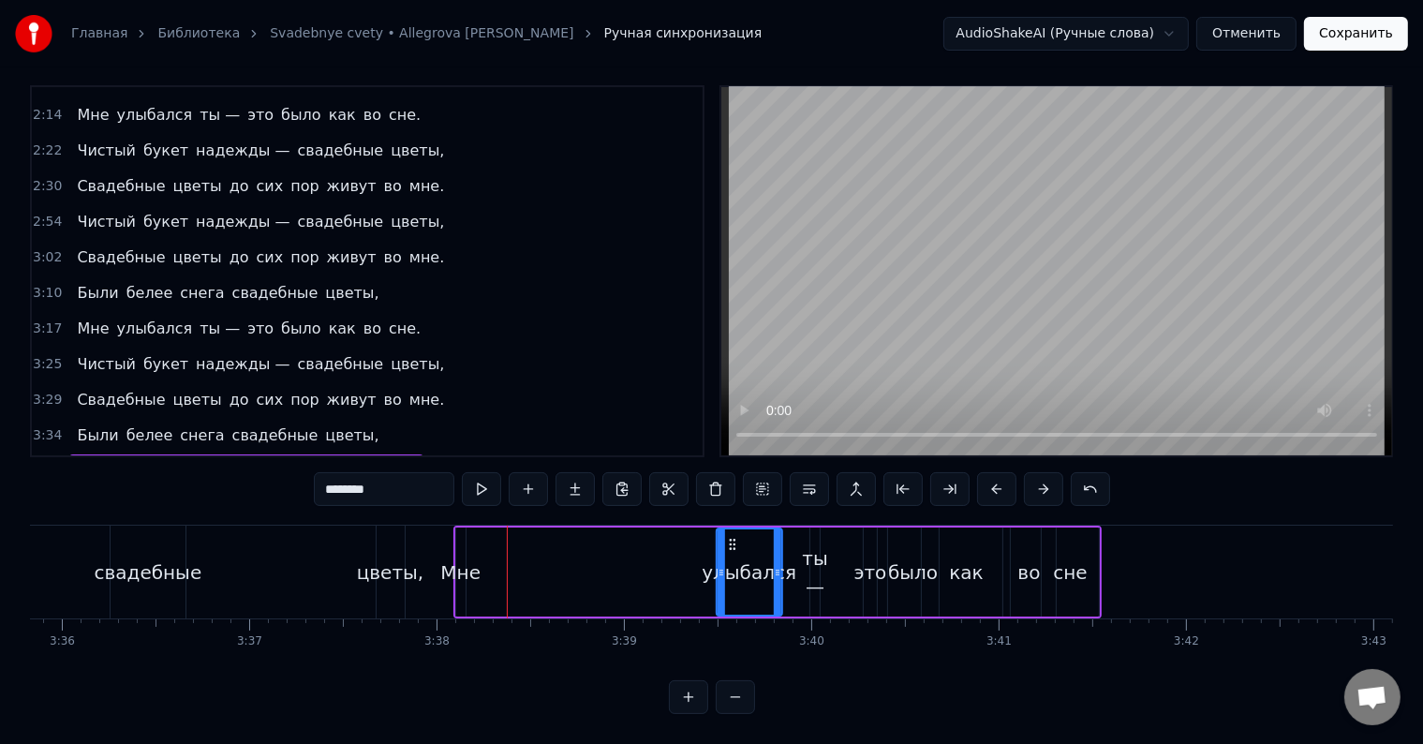
drag, startPoint x: 506, startPoint y: 525, endPoint x: 732, endPoint y: 540, distance: 226.2
click at [732, 540] on div "улыбался" at bounding box center [749, 571] width 64 height 85
click at [465, 559] on div "Мне" at bounding box center [460, 572] width 40 height 28
drag, startPoint x: 469, startPoint y: 526, endPoint x: 682, endPoint y: 542, distance: 213.2
click at [677, 542] on div "Мне" at bounding box center [673, 571] width 7 height 85
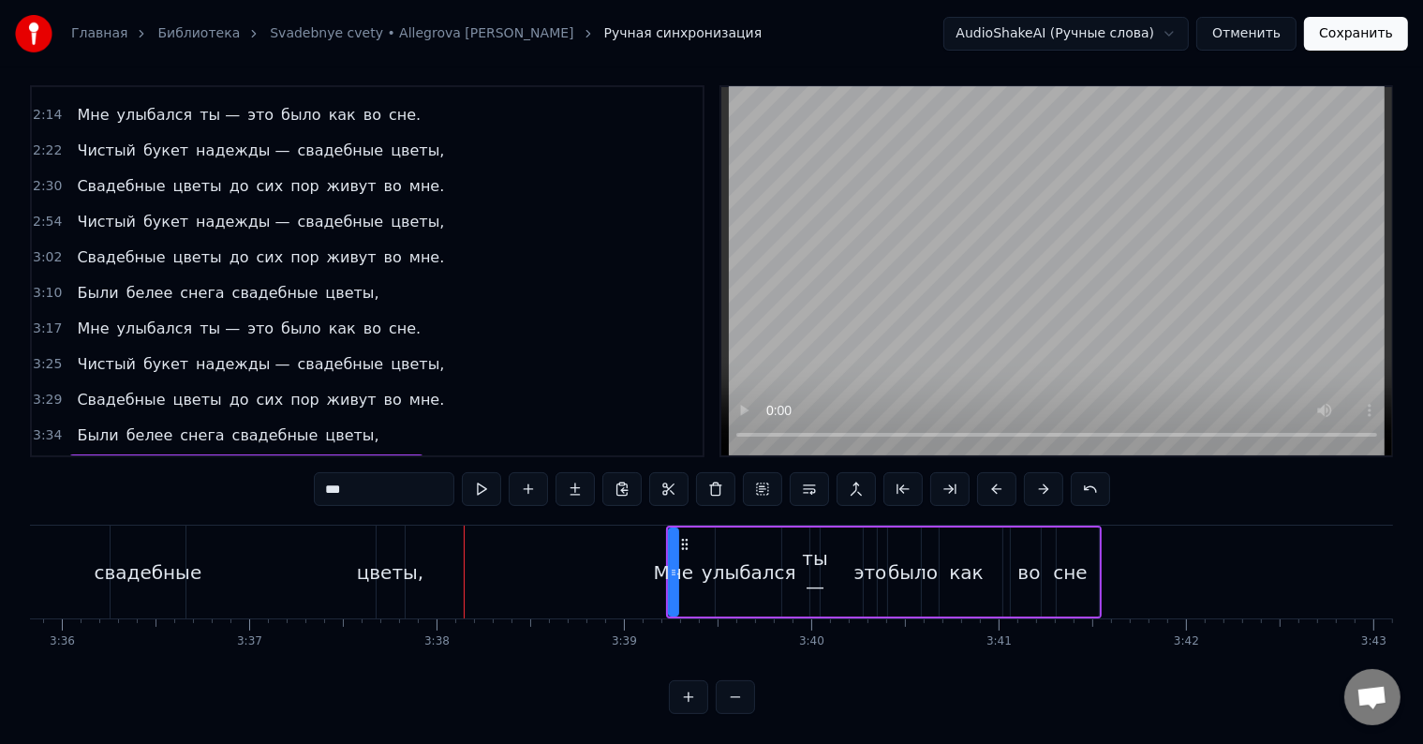
click at [383, 558] on div "цветы," at bounding box center [390, 572] width 67 height 28
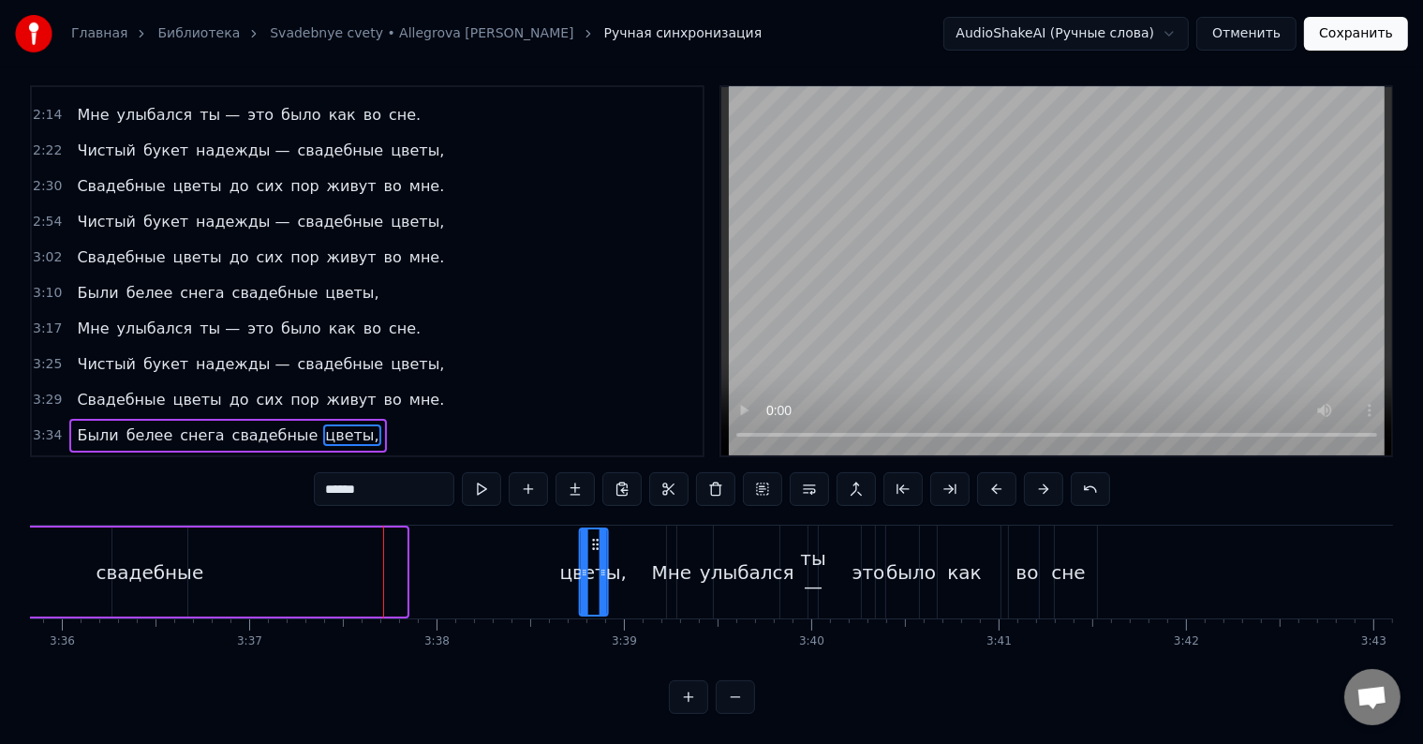
drag, startPoint x: 397, startPoint y: 525, endPoint x: 591, endPoint y: 539, distance: 194.4
click at [591, 539] on div "цветы," at bounding box center [593, 571] width 26 height 85
click at [172, 558] on div "свадебные" at bounding box center [150, 572] width 108 height 28
type input "*********"
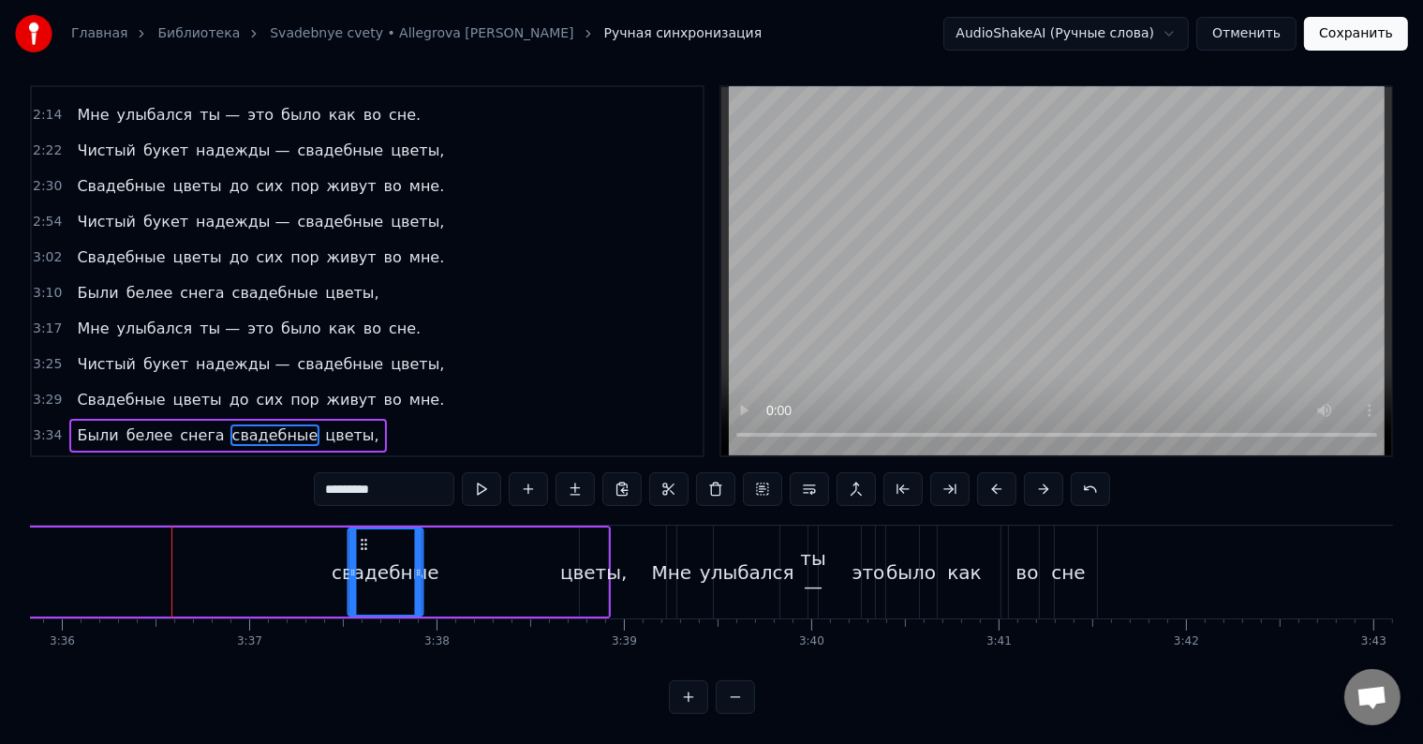
drag, startPoint x: 126, startPoint y: 521, endPoint x: 362, endPoint y: 544, distance: 236.3
click at [362, 544] on div "свадебные" at bounding box center [384, 571] width 73 height 85
click at [751, 698] on button at bounding box center [735, 697] width 39 height 34
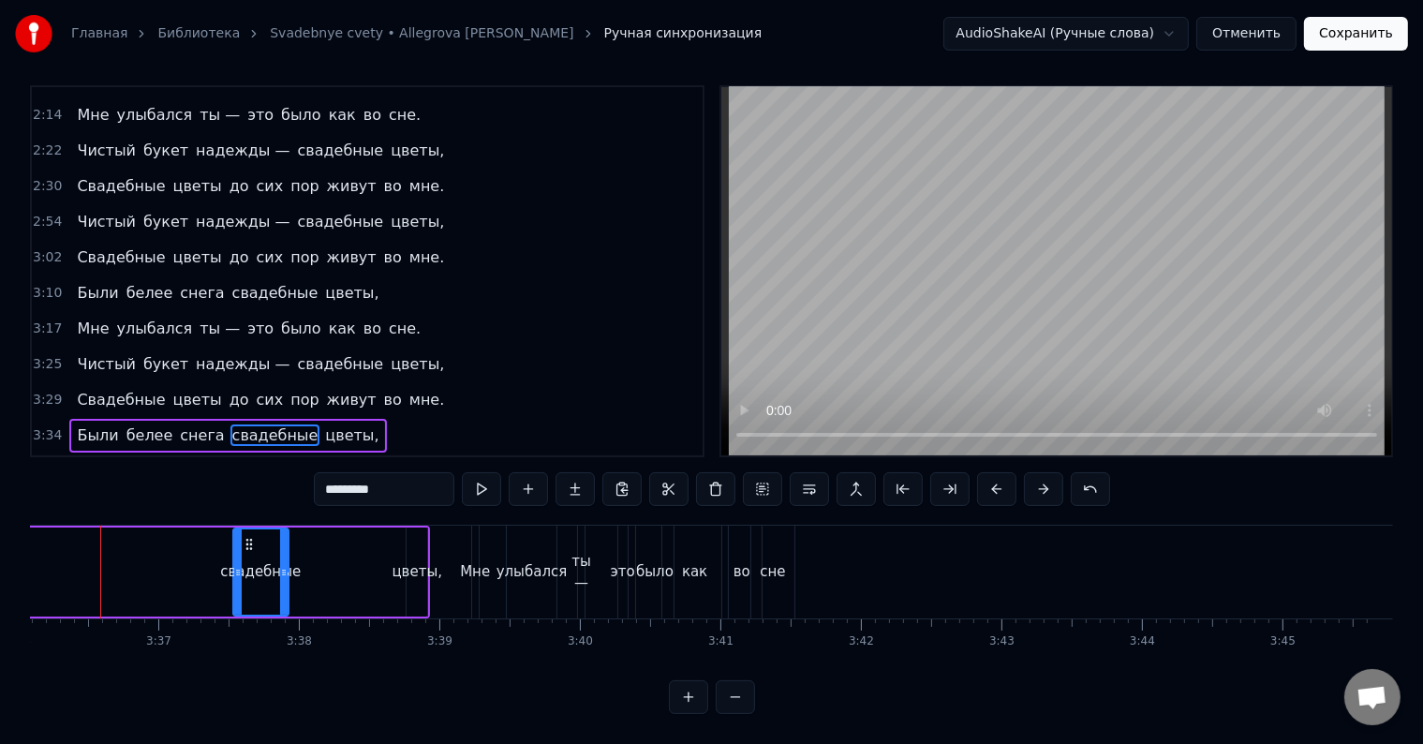
click at [751, 698] on button at bounding box center [735, 697] width 39 height 34
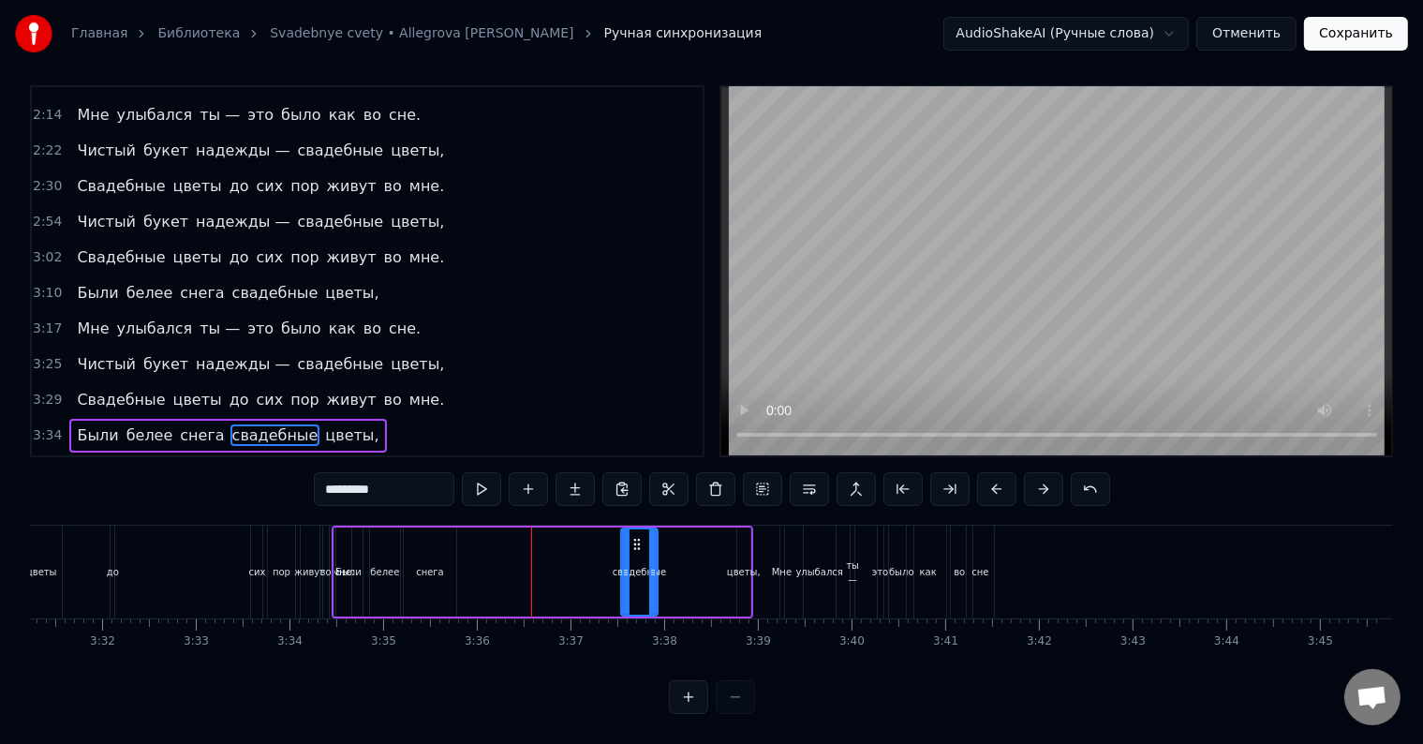
click at [751, 698] on div at bounding box center [712, 697] width 86 height 34
click at [697, 697] on button at bounding box center [688, 697] width 39 height 34
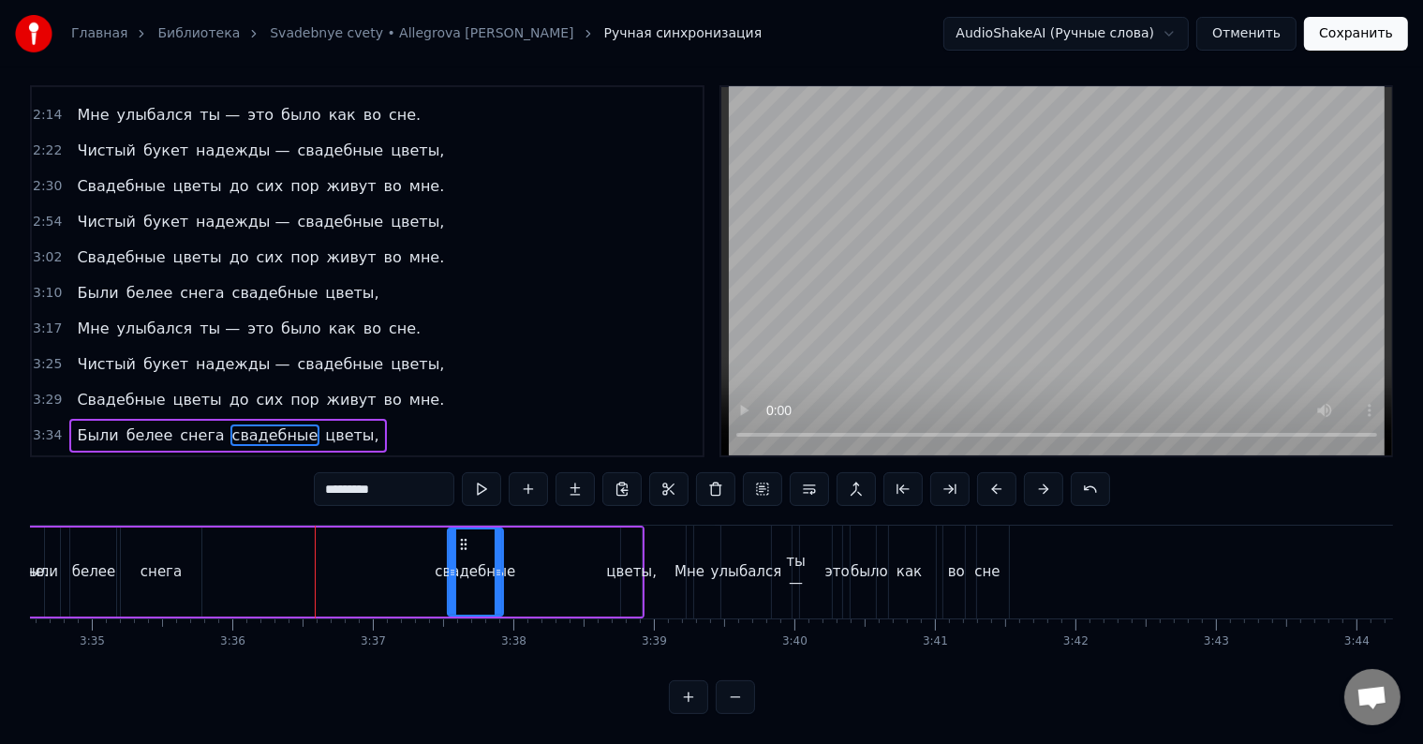
scroll to position [0, 30336]
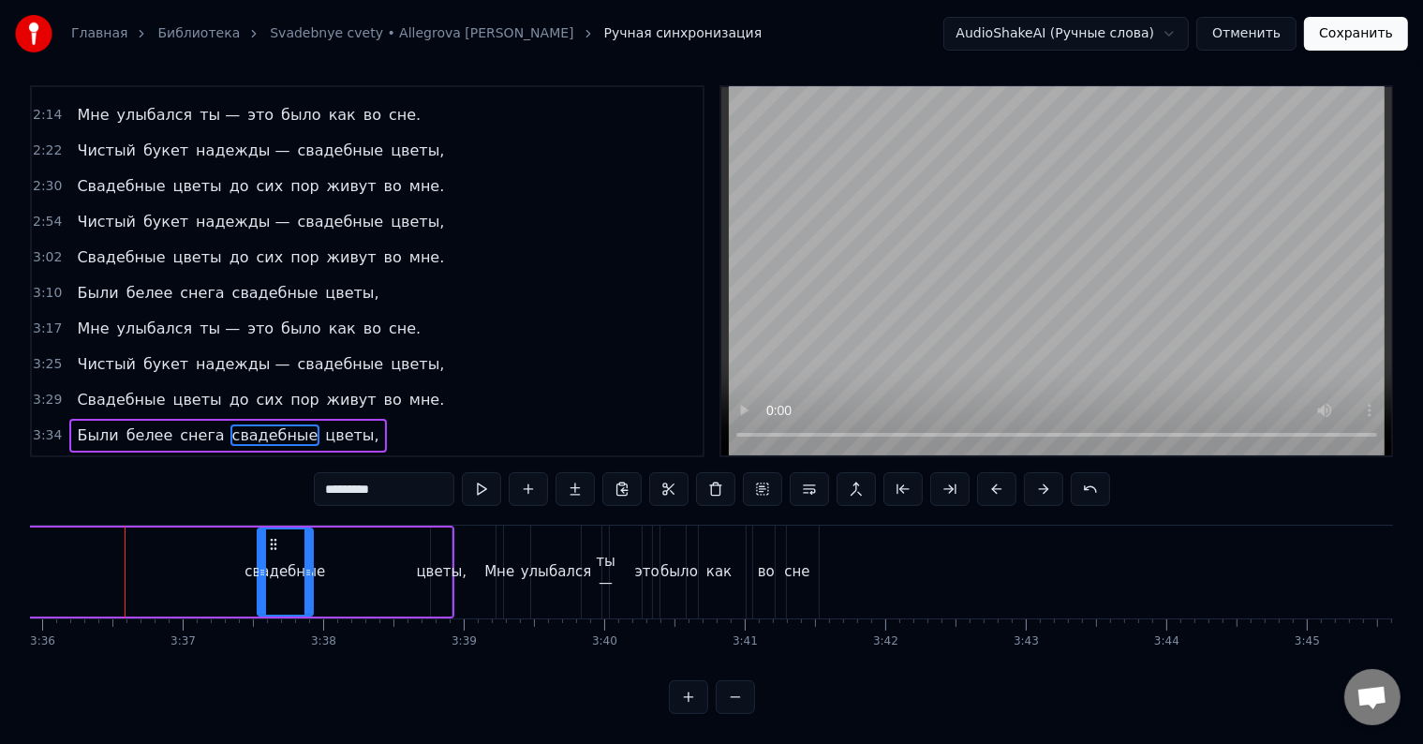
click at [351, 588] on div "Были белее снега свадебные цветы," at bounding box center [139, 571] width 630 height 93
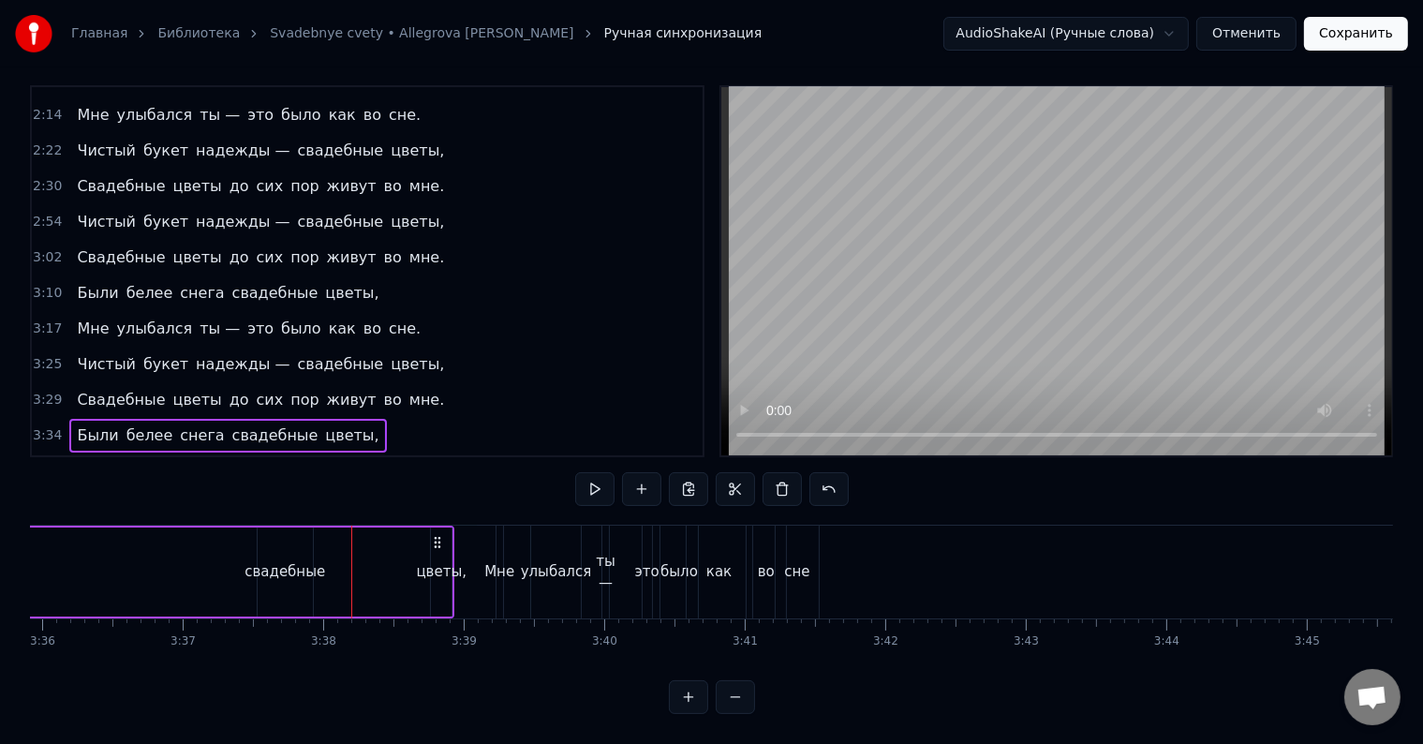
click at [428, 561] on div "цветы," at bounding box center [441, 572] width 51 height 22
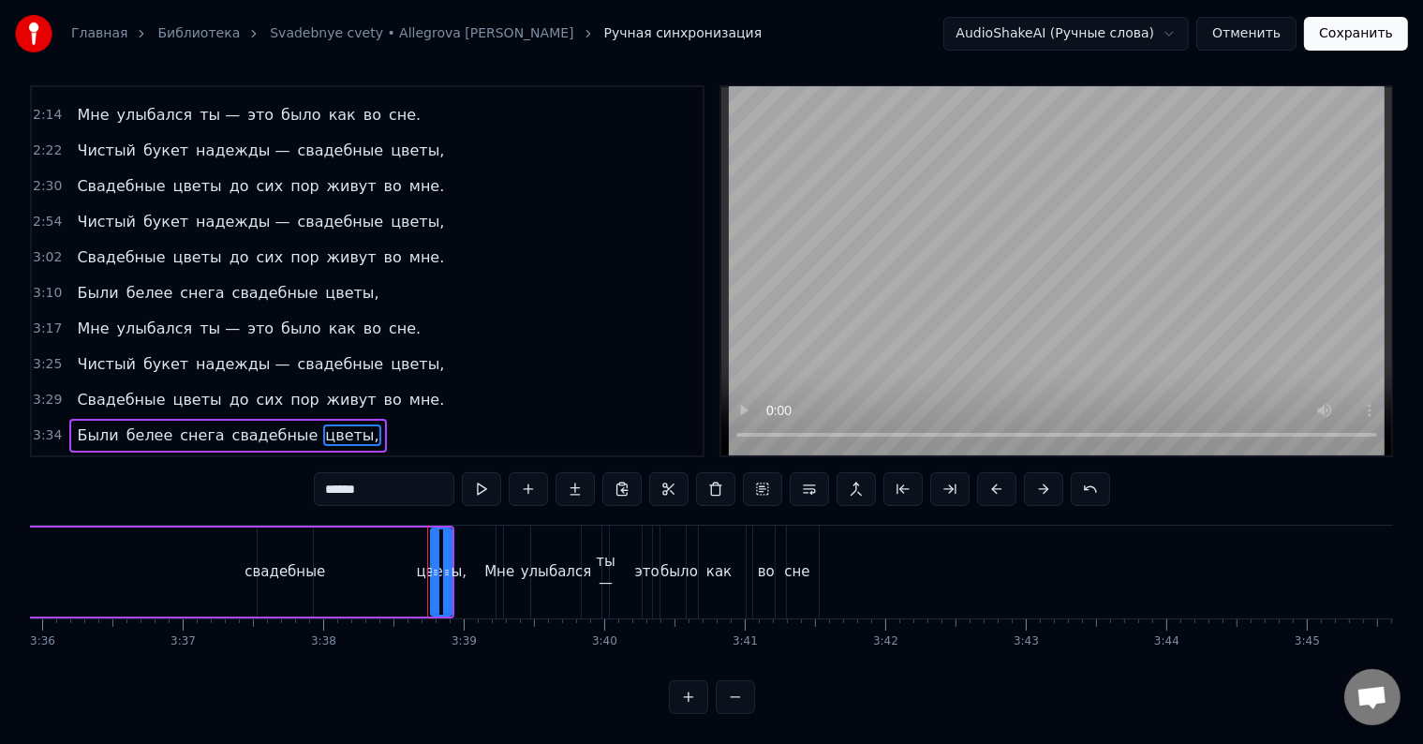
click at [392, 553] on div "Были белее снега свадебные цветы," at bounding box center [139, 571] width 630 height 93
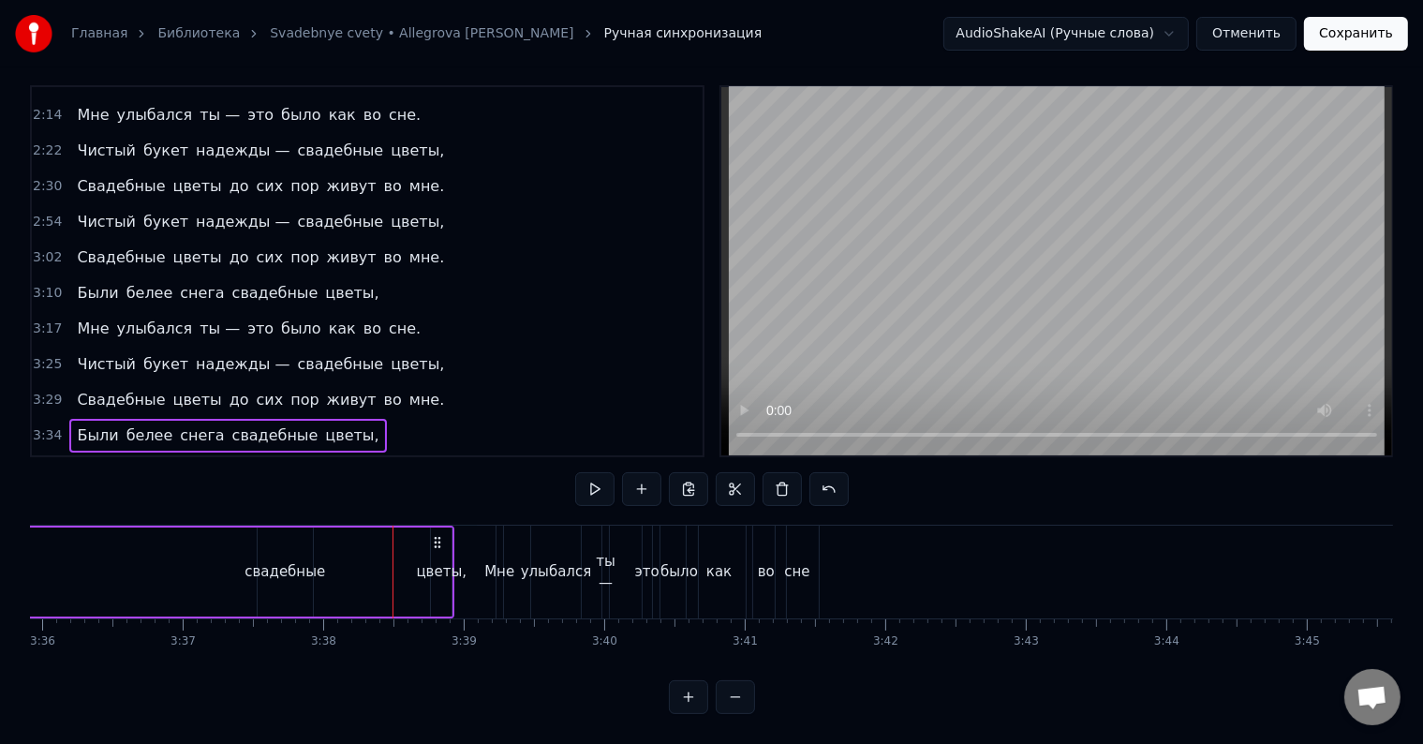
click at [304, 561] on div "свадебные" at bounding box center [284, 572] width 81 height 22
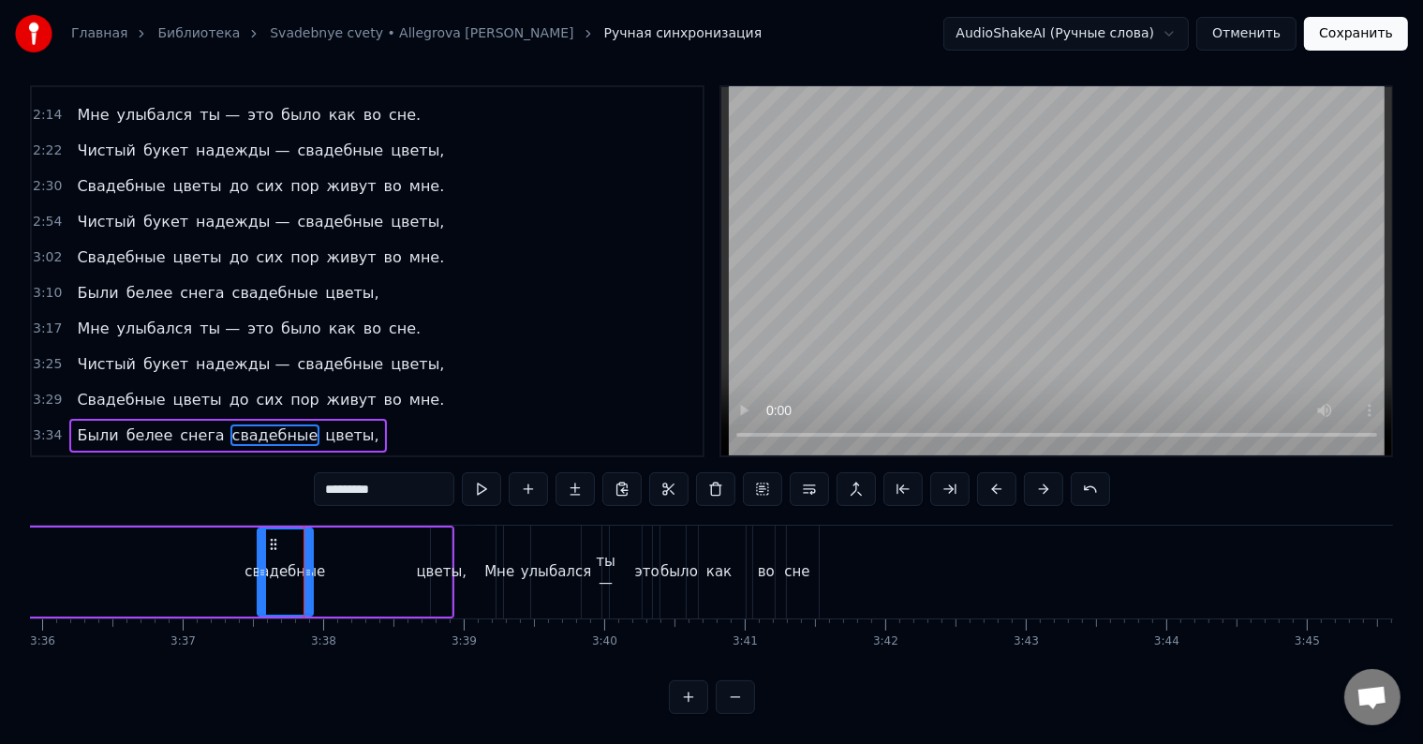
drag, startPoint x: 444, startPoint y: 558, endPoint x: 376, endPoint y: 556, distance: 68.4
click at [376, 556] on div "Были белее снега свадебные цветы," at bounding box center [139, 571] width 630 height 93
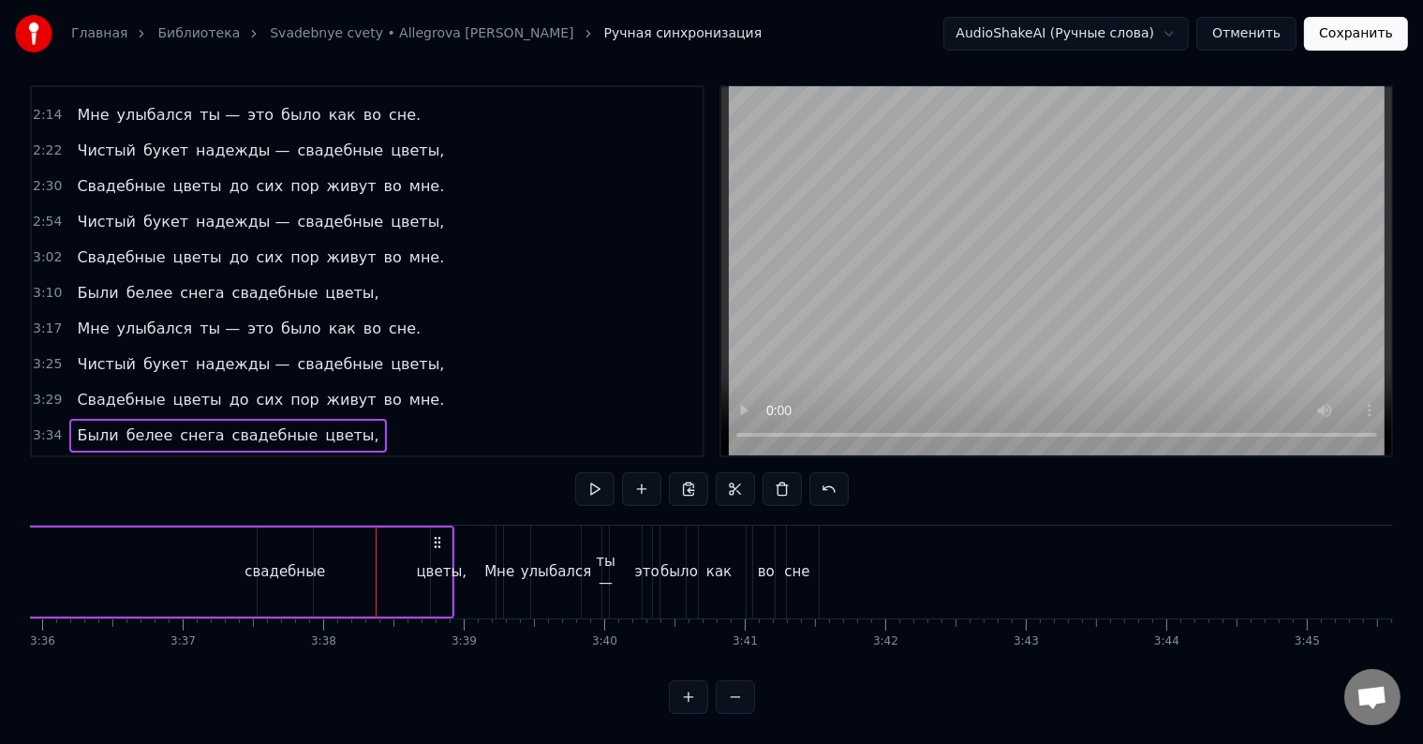
click at [162, 557] on div "Были белее снега свадебные цветы," at bounding box center [139, 571] width 630 height 93
click at [85, 389] on span "Свадебные" at bounding box center [121, 400] width 92 height 22
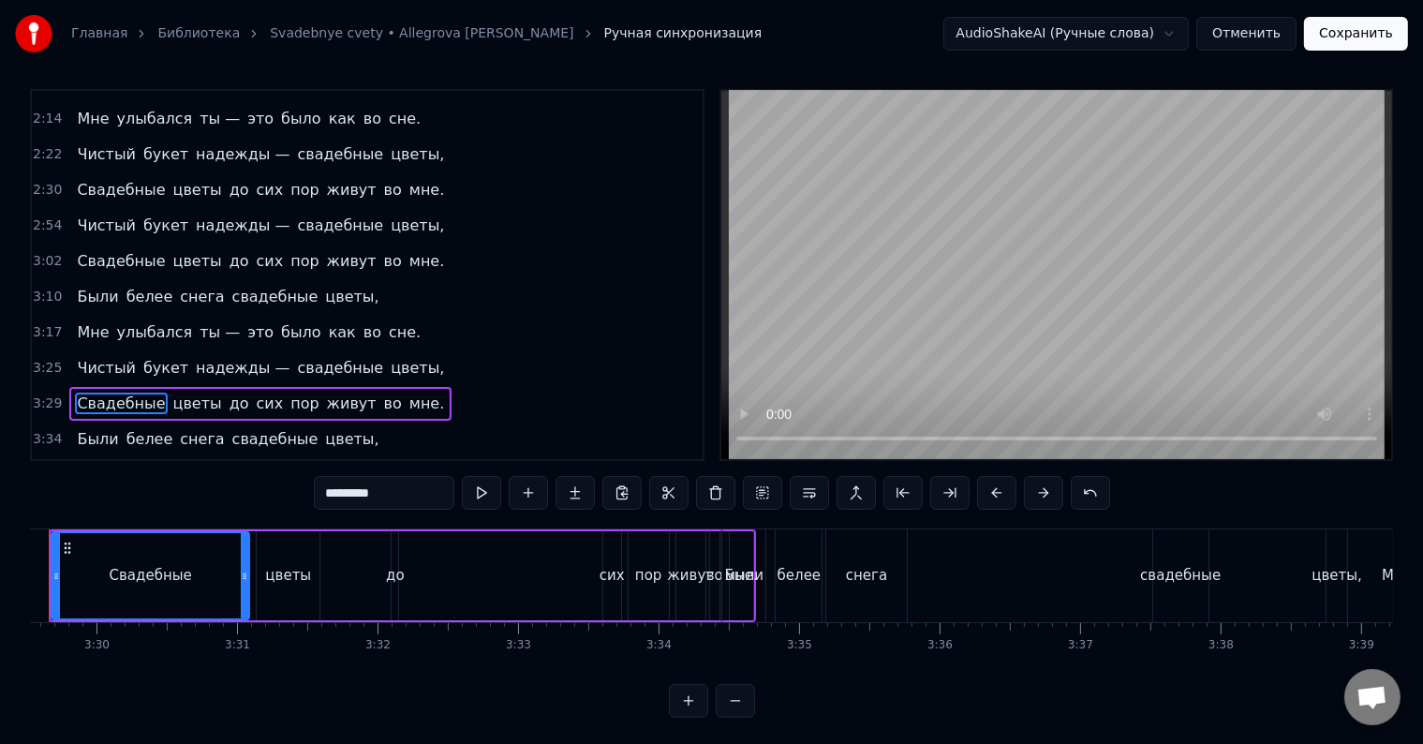
scroll to position [0, 29363]
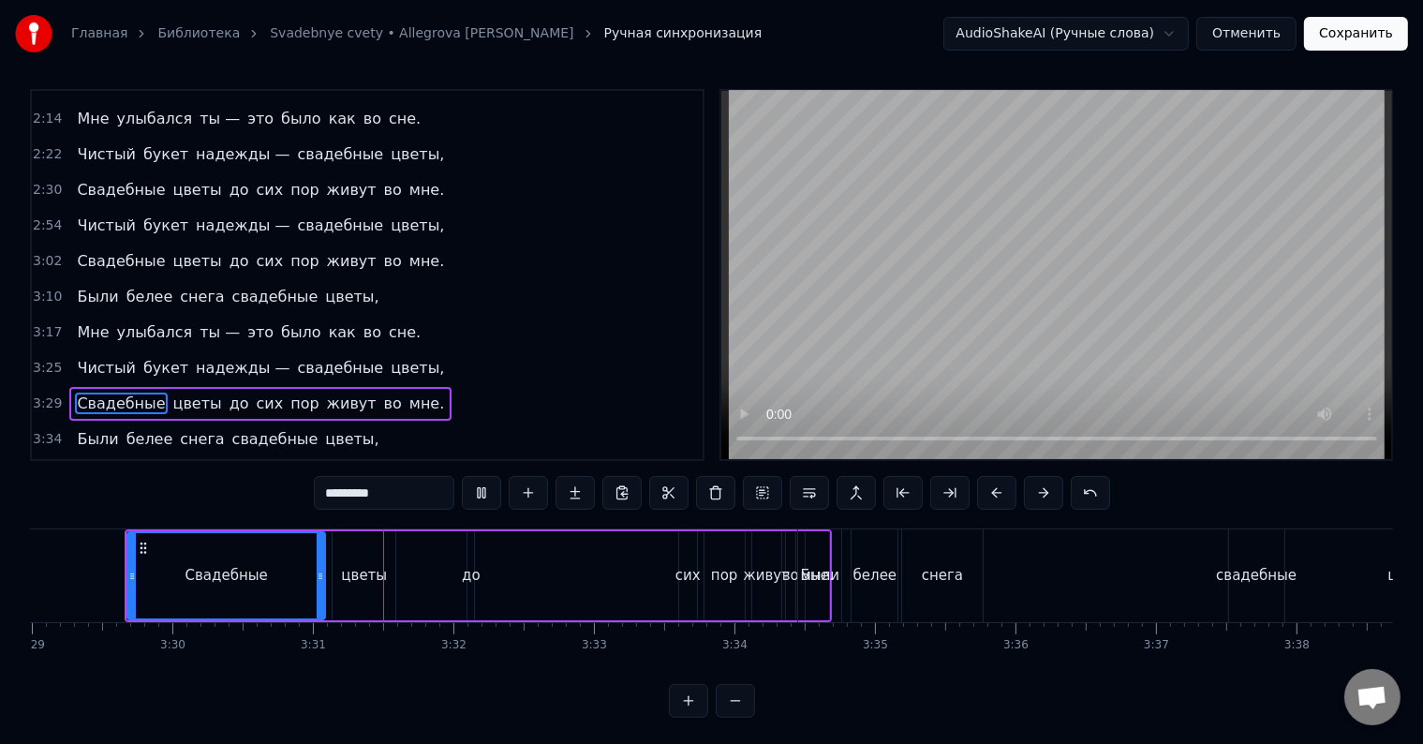
click at [732, 712] on button at bounding box center [735, 701] width 39 height 34
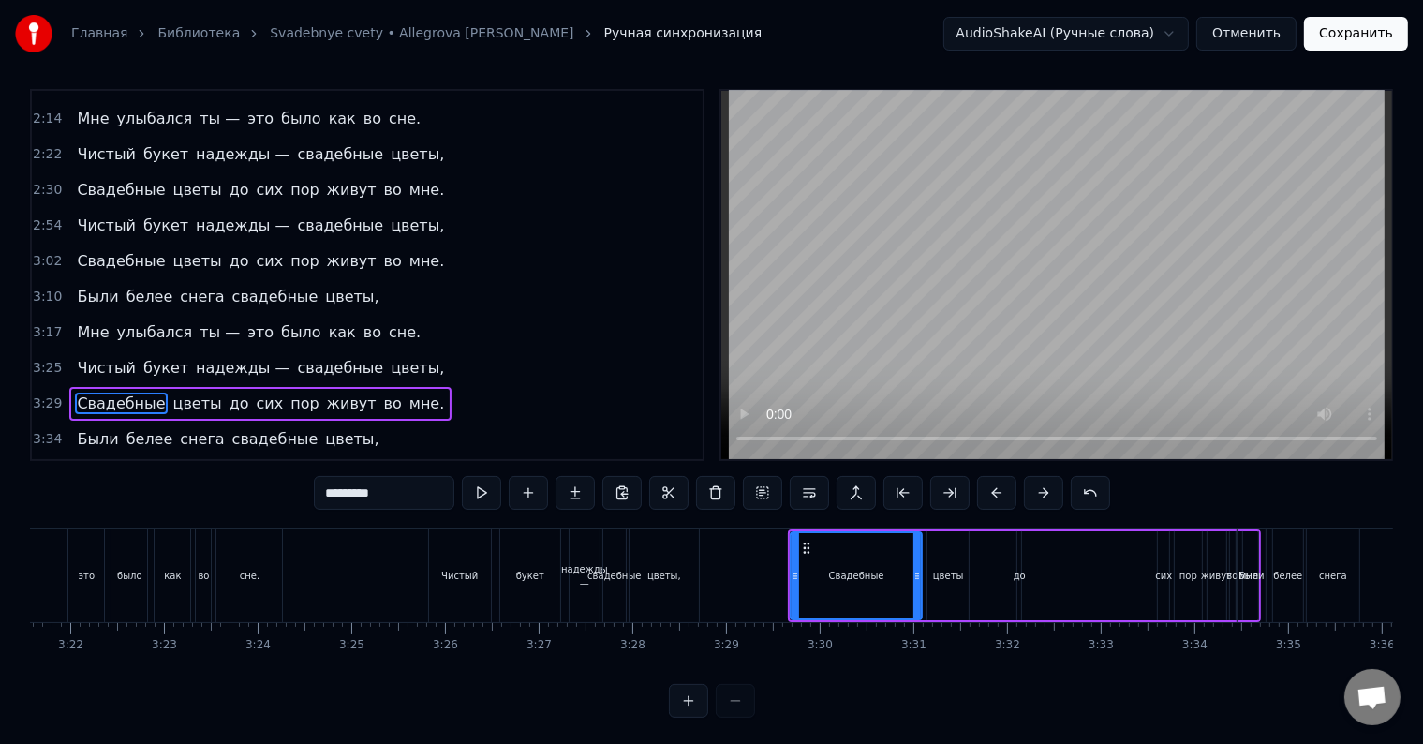
scroll to position [0, 18868]
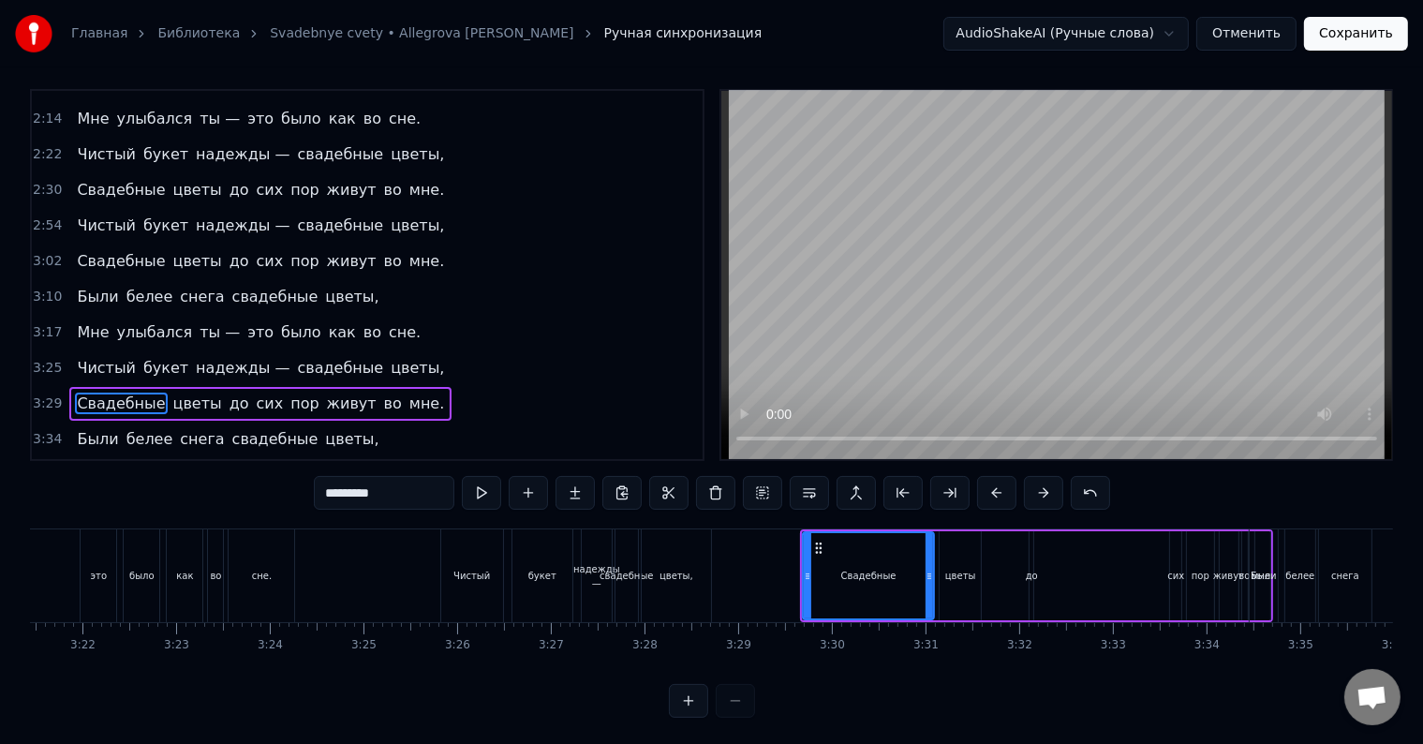
click at [691, 712] on button at bounding box center [688, 701] width 39 height 34
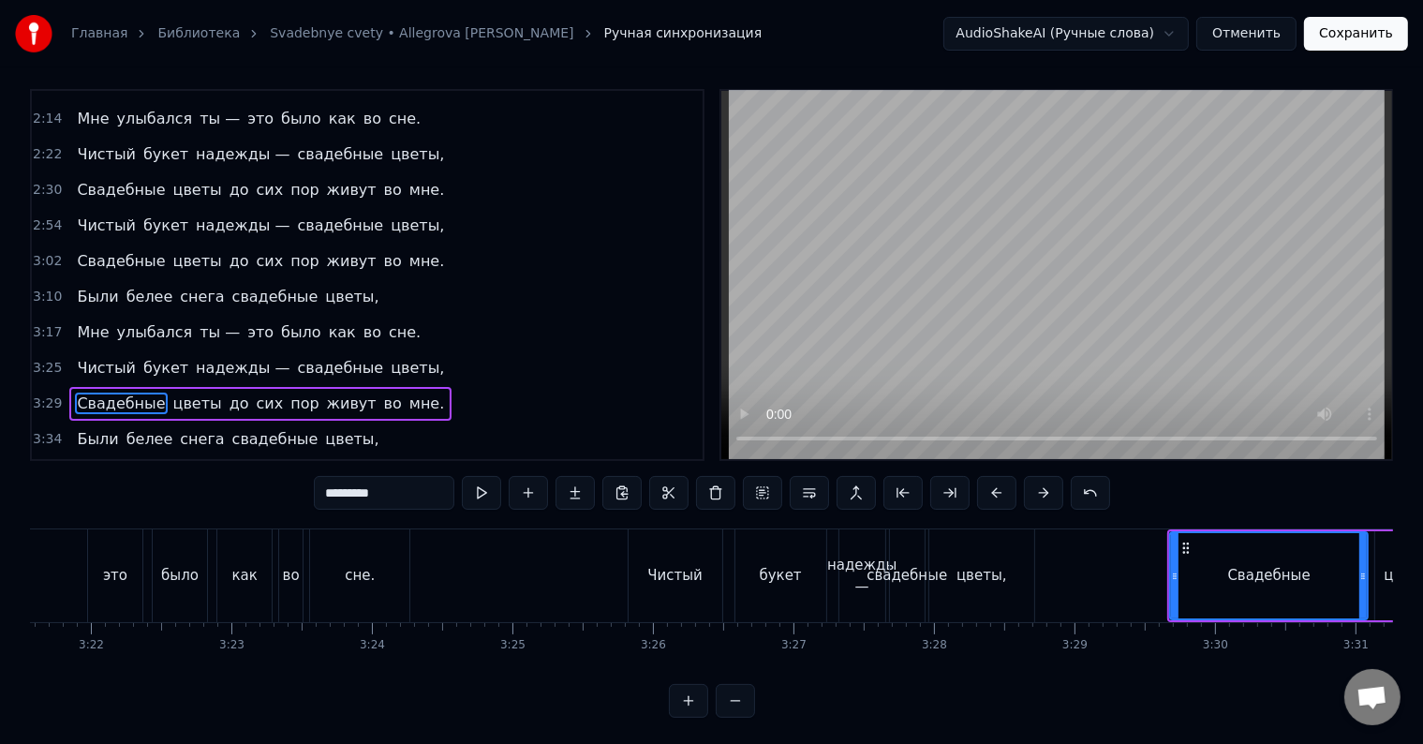
scroll to position [0, 28316]
drag, startPoint x: 982, startPoint y: 578, endPoint x: 1009, endPoint y: 577, distance: 27.2
click at [1009, 577] on div "цветы," at bounding box center [986, 575] width 105 height 93
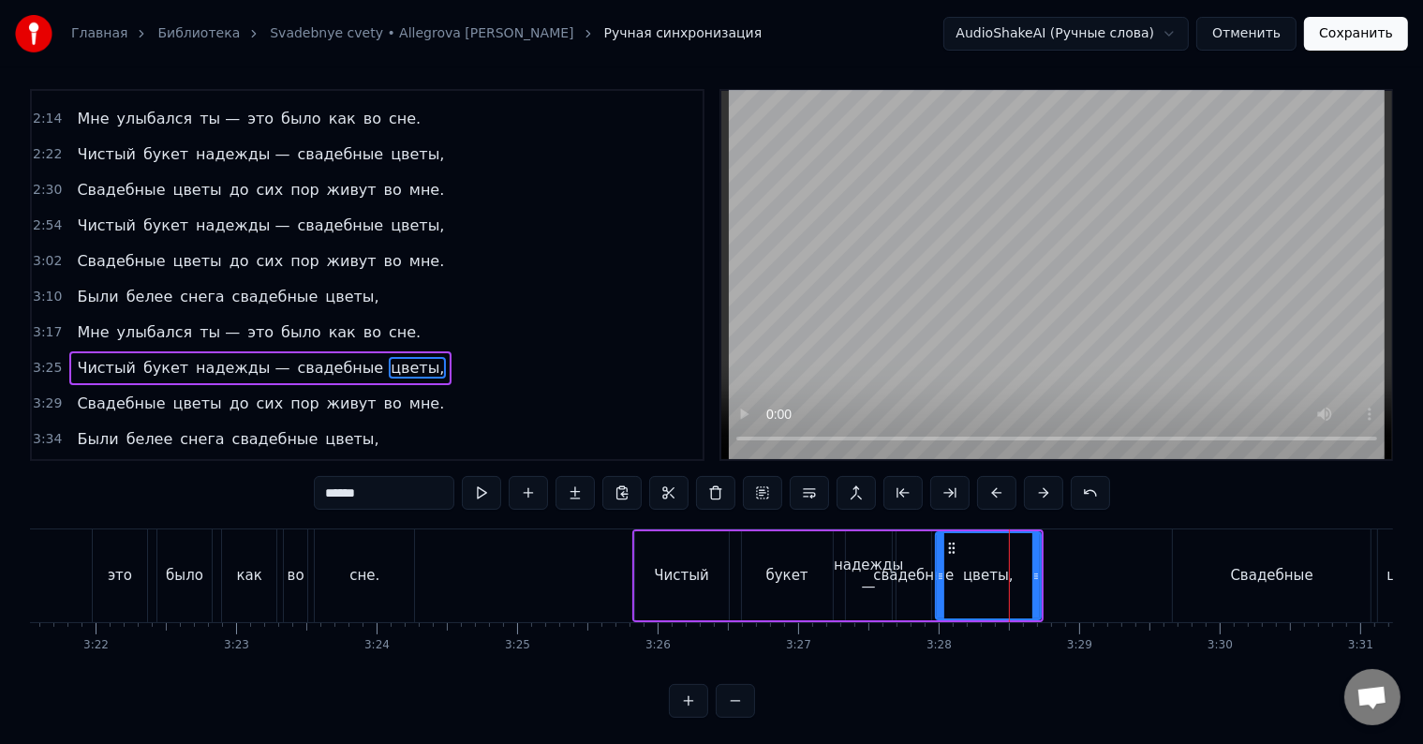
scroll to position [0, 0]
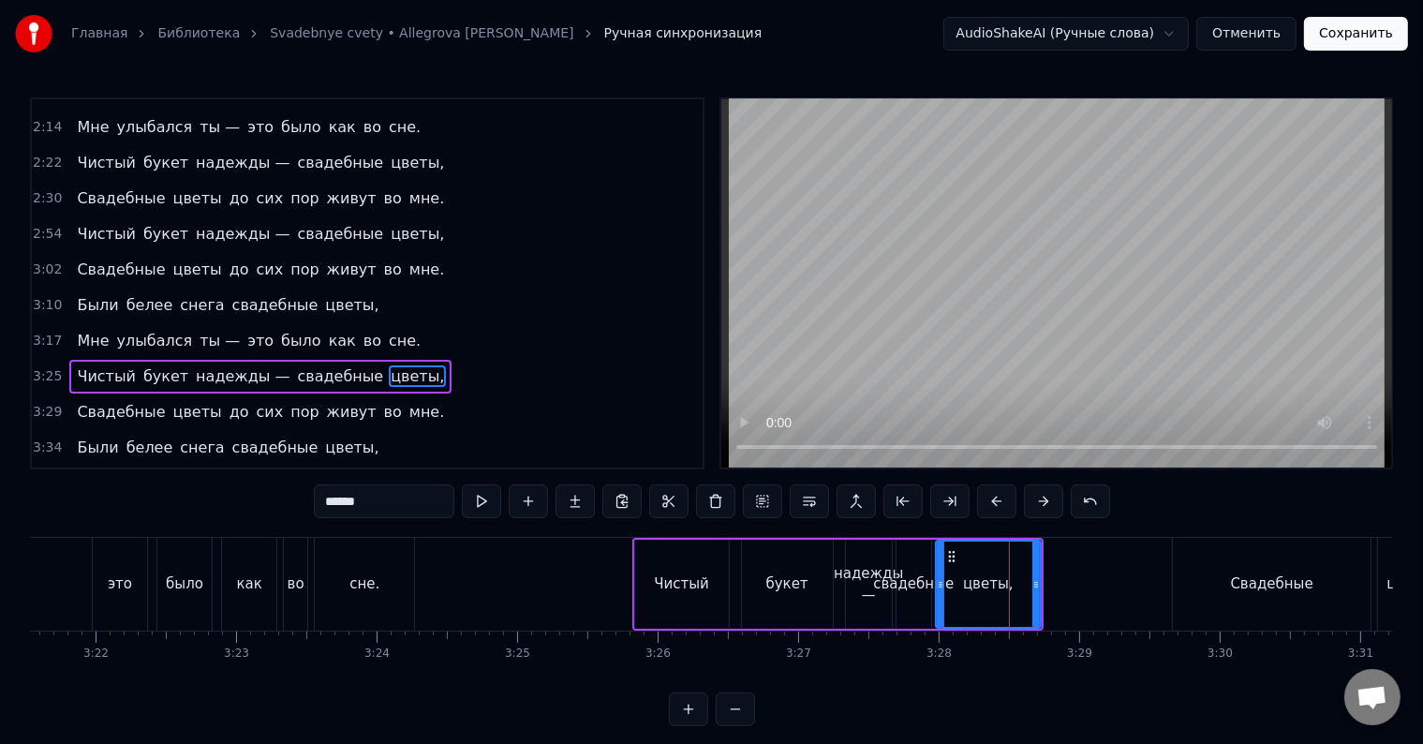
click at [850, 577] on div "надежды —" at bounding box center [868, 584] width 69 height 42
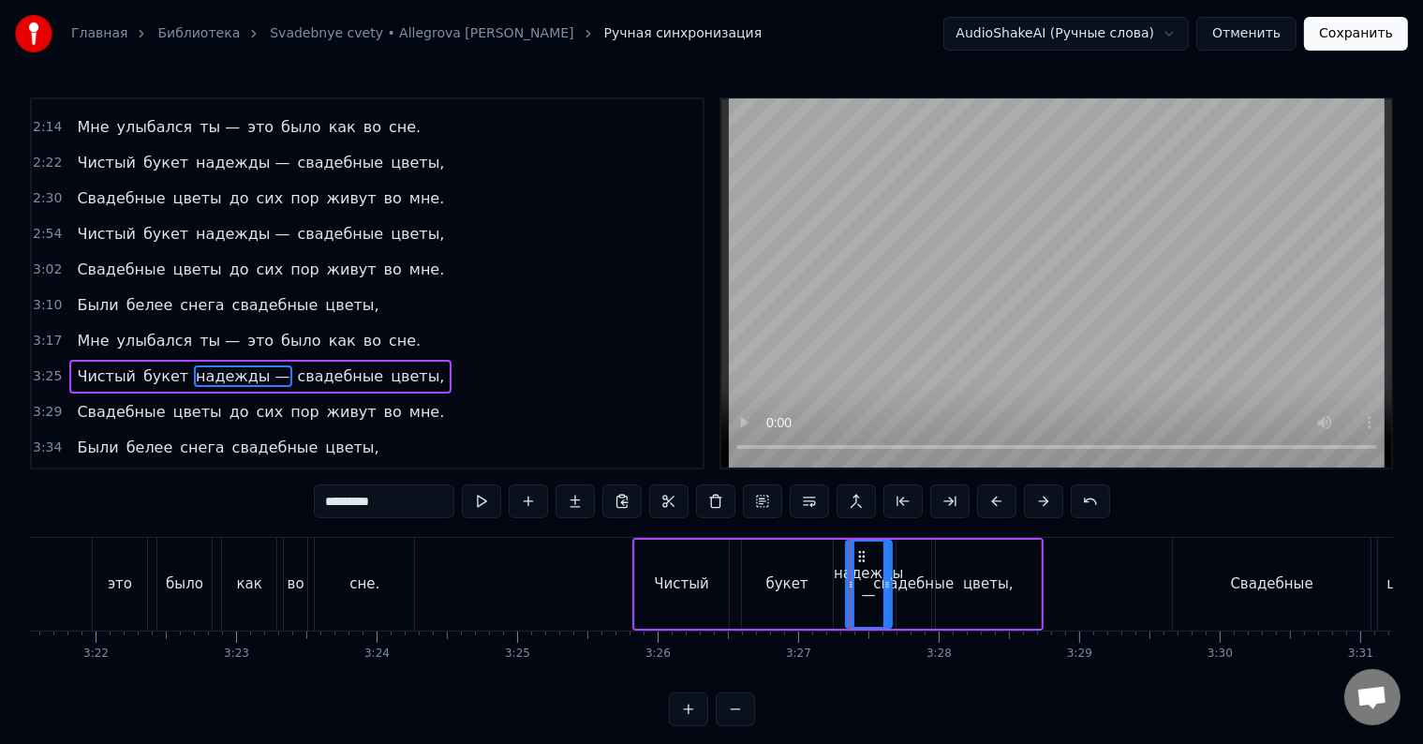
click at [798, 581] on div "букет" at bounding box center [787, 584] width 42 height 22
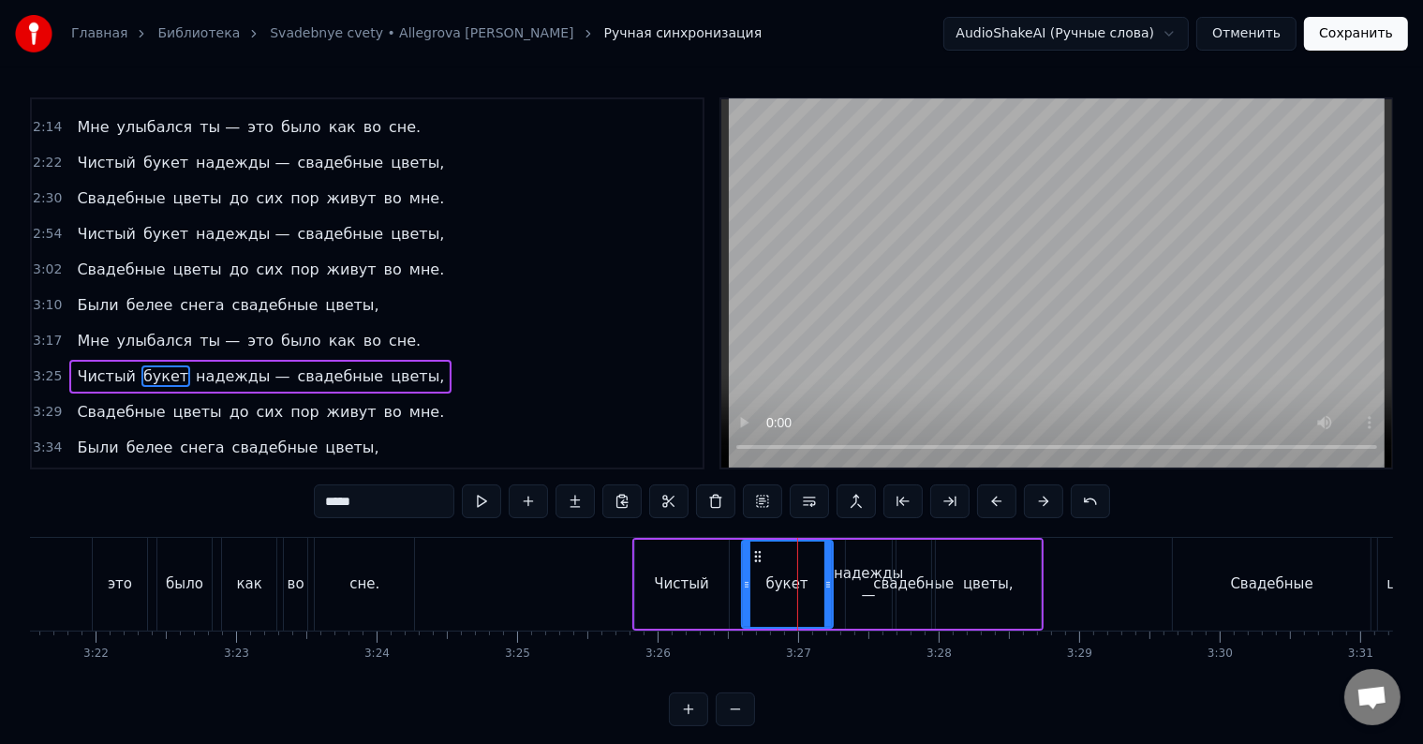
click at [680, 581] on div "Чистый" at bounding box center [681, 584] width 55 height 22
type input "******"
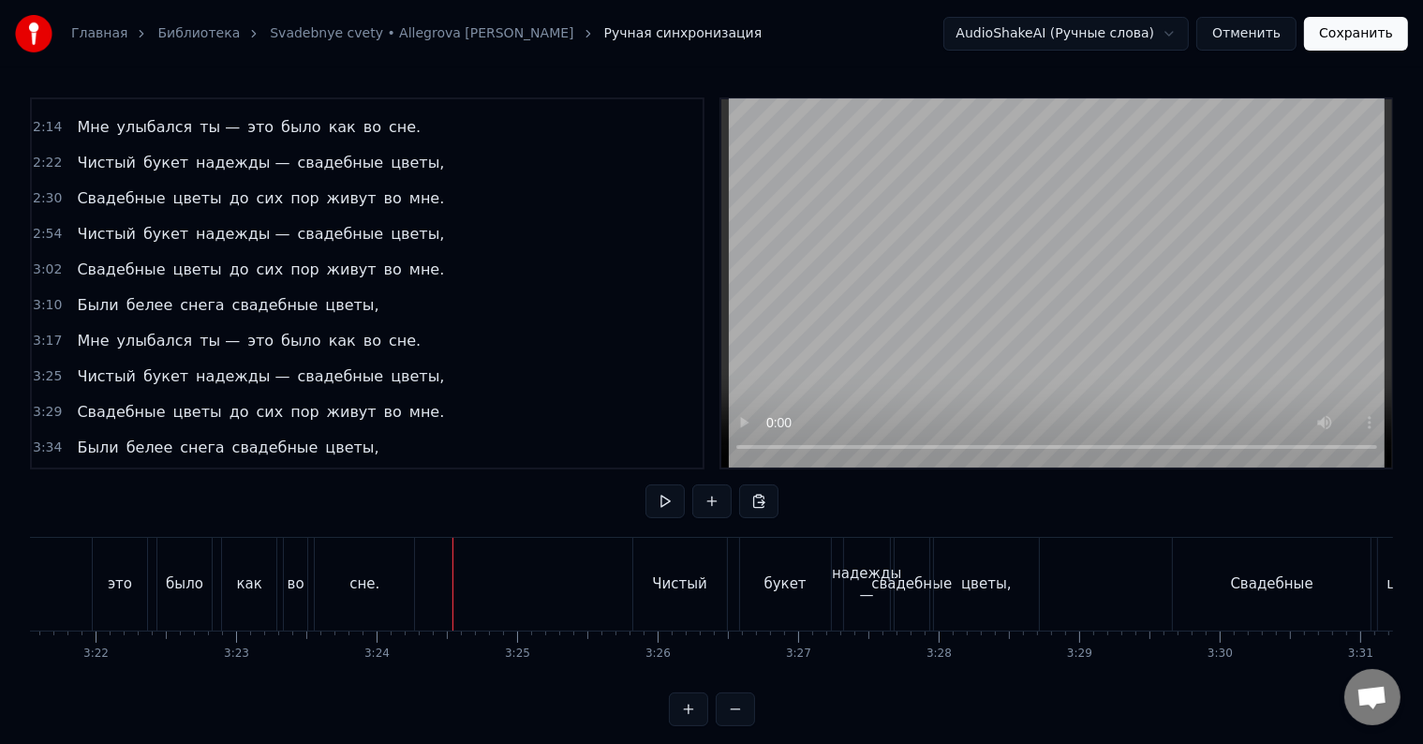
drag, startPoint x: 451, startPoint y: 541, endPoint x: 396, endPoint y: 548, distance: 55.7
click at [175, 574] on div "было" at bounding box center [184, 584] width 37 height 22
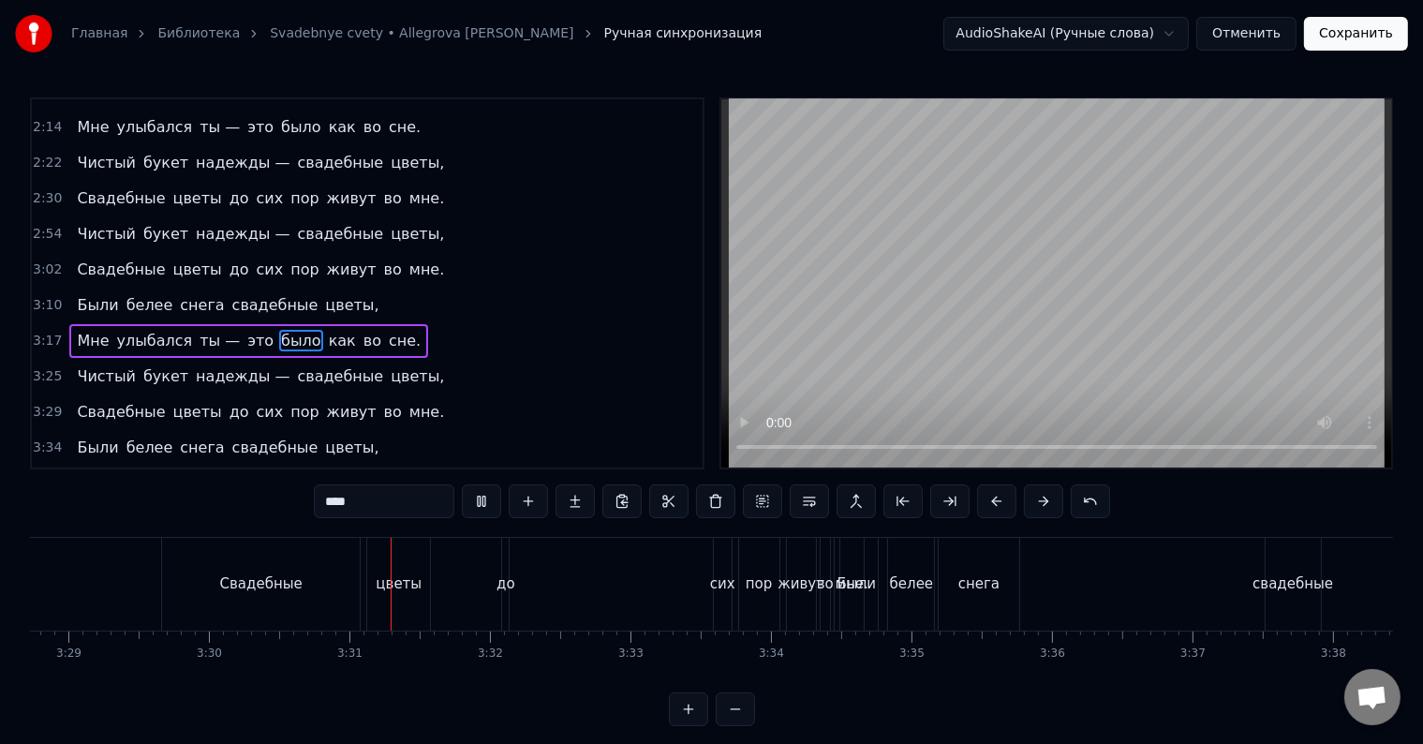
scroll to position [0, 29518]
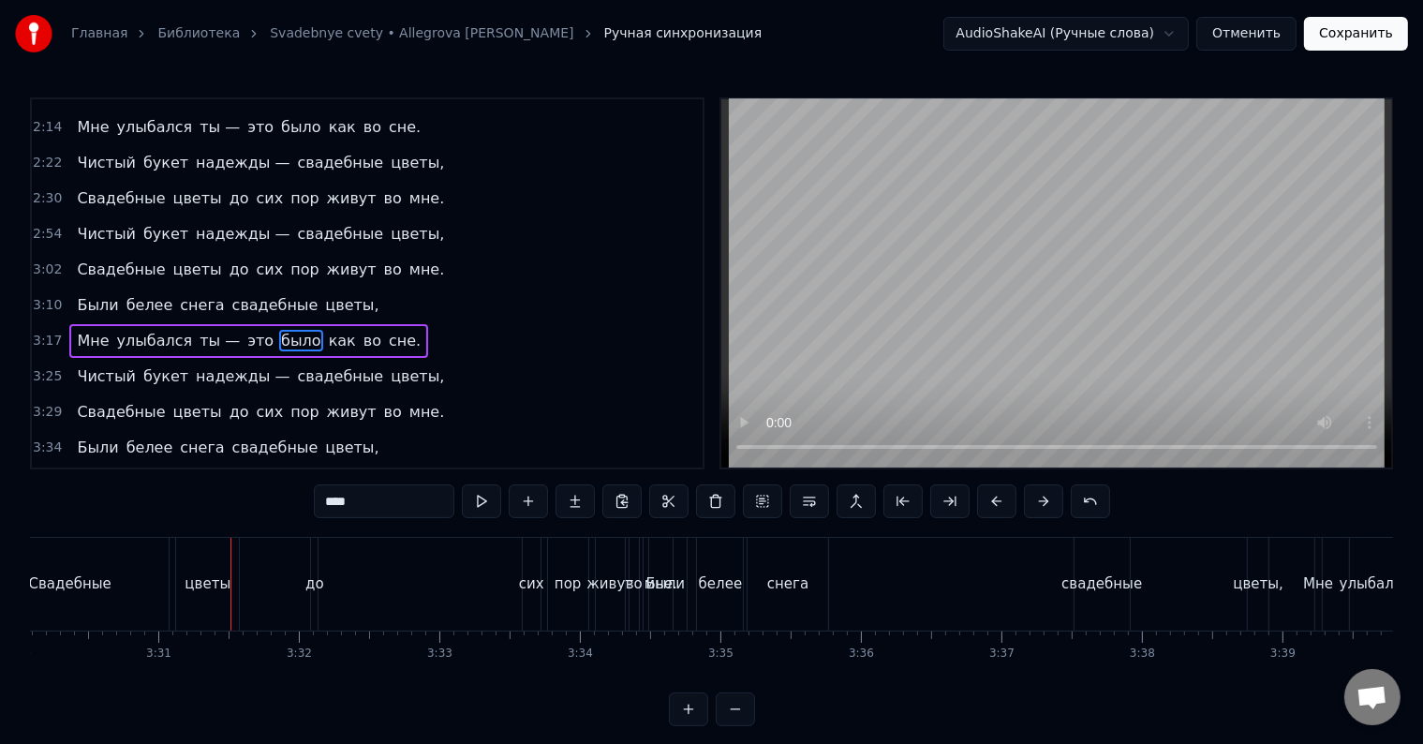
click at [313, 582] on div "до" at bounding box center [314, 584] width 19 height 22
type input "**"
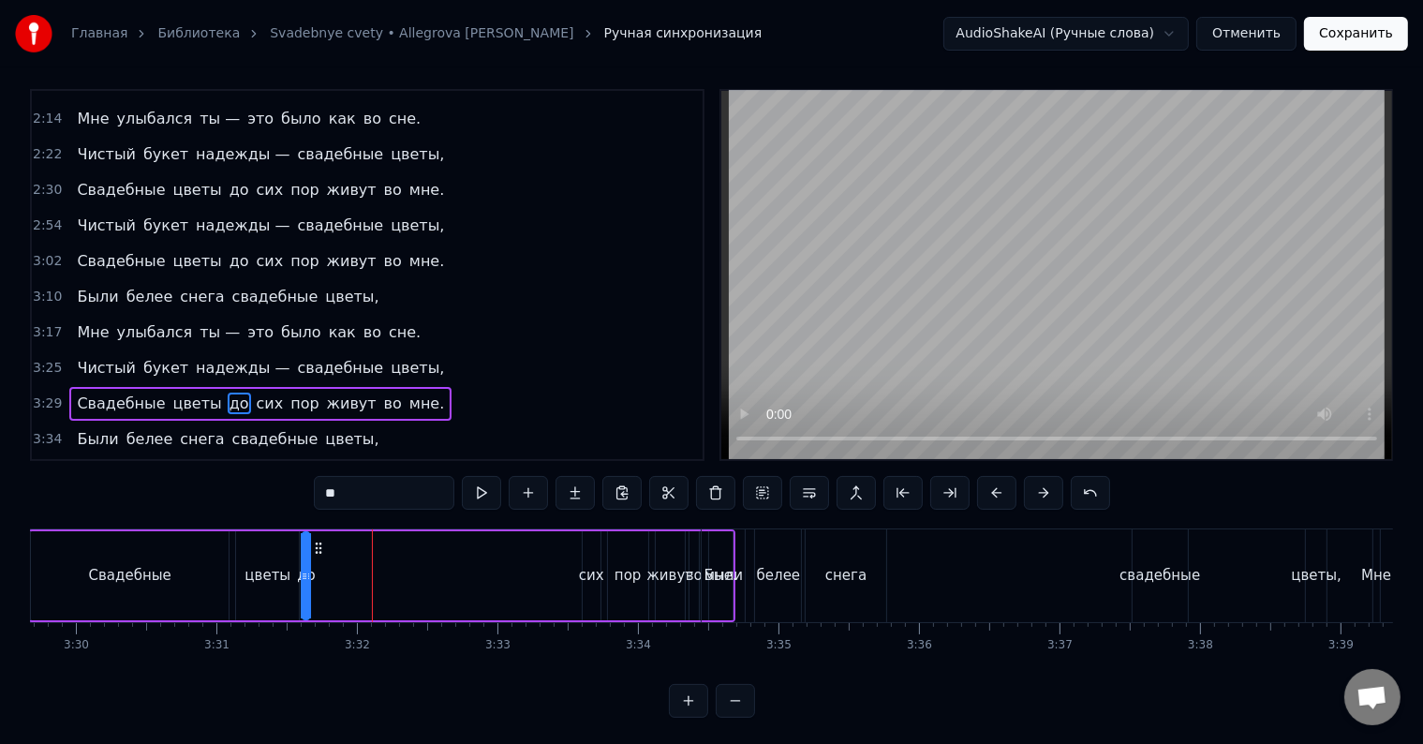
scroll to position [0, 29457]
click at [323, 540] on icon at bounding box center [328, 547] width 15 height 15
drag, startPoint x: 318, startPoint y: 567, endPoint x: 331, endPoint y: 565, distance: 12.3
click at [331, 565] on div "Свадебные цветы до сих пор живут во мне." at bounding box center [384, 575] width 707 height 93
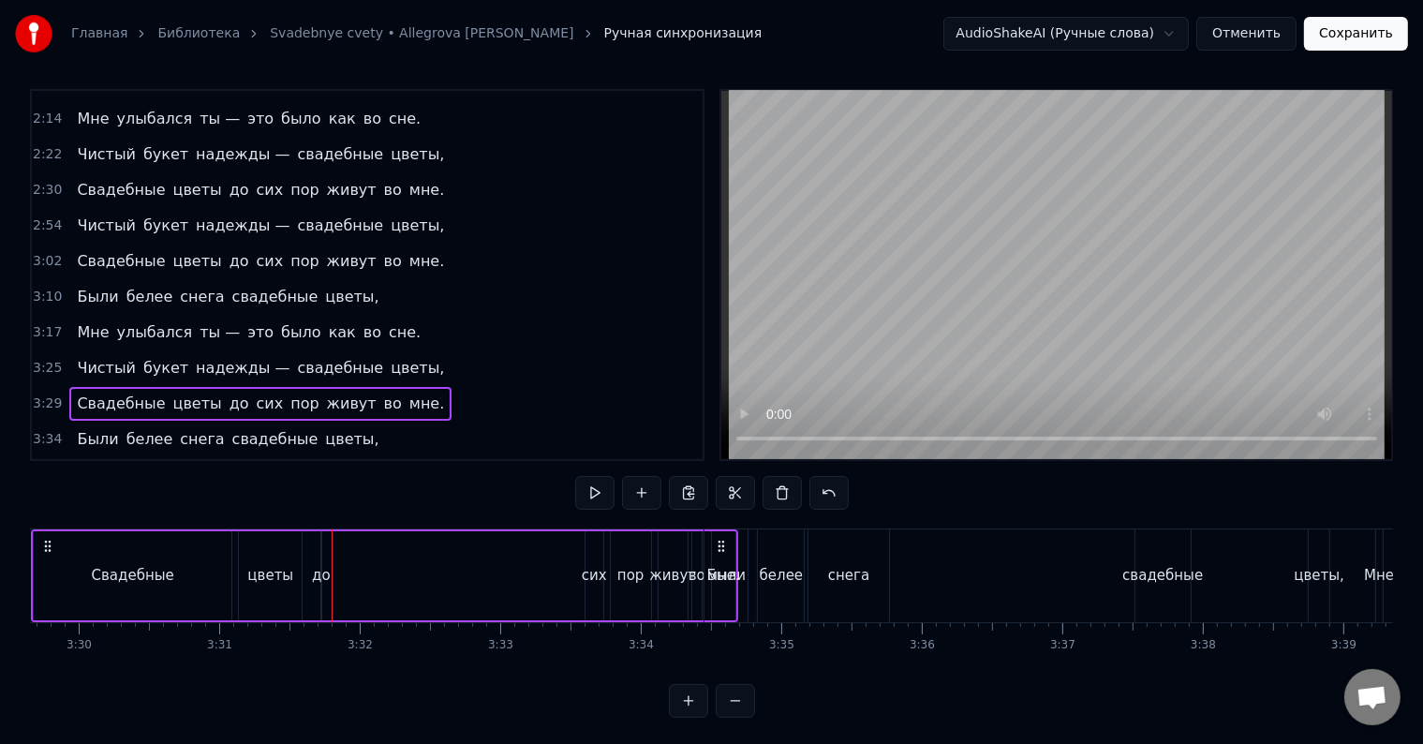
click at [599, 577] on div "сих" at bounding box center [594, 576] width 25 height 22
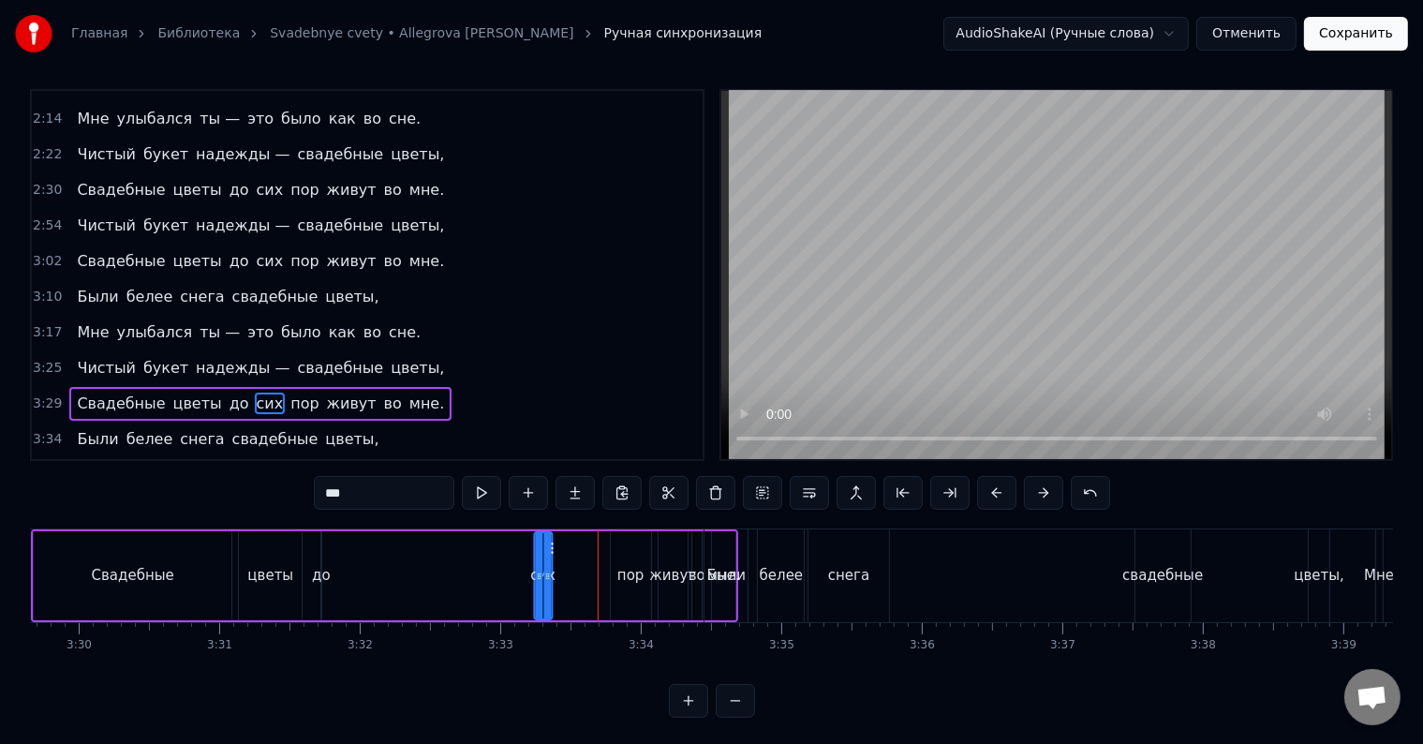
drag, startPoint x: 601, startPoint y: 543, endPoint x: 588, endPoint y: 564, distance: 24.4
click at [551, 556] on div "сих" at bounding box center [543, 575] width 20 height 89
click at [625, 570] on div "пор" at bounding box center [630, 576] width 27 height 22
drag, startPoint x: 625, startPoint y: 540, endPoint x: 576, endPoint y: 544, distance: 48.9
click at [576, 544] on icon at bounding box center [577, 547] width 15 height 15
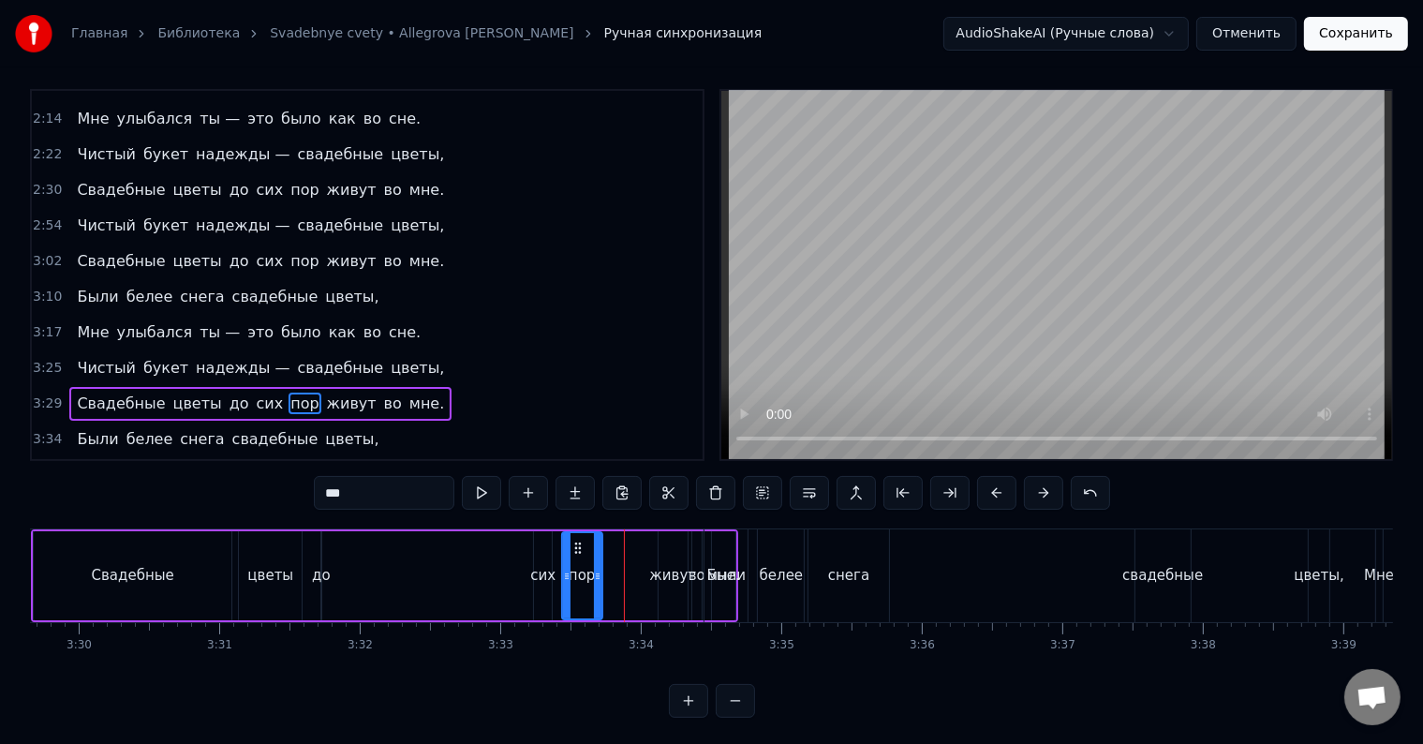
click at [667, 562] on div "живут" at bounding box center [672, 575] width 29 height 89
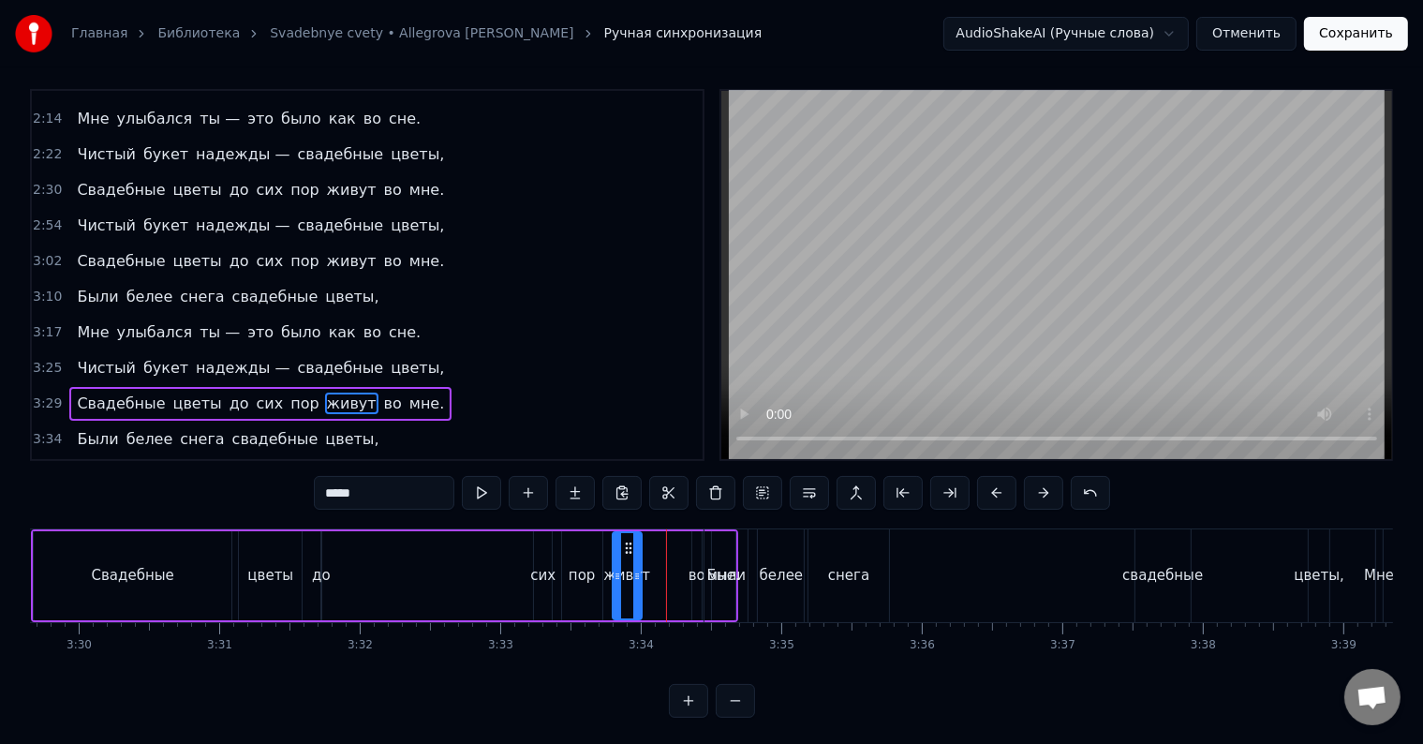
drag, startPoint x: 673, startPoint y: 543, endPoint x: 627, endPoint y: 547, distance: 46.1
click at [627, 547] on icon at bounding box center [628, 547] width 15 height 15
click at [693, 544] on div "во" at bounding box center [696, 575] width 9 height 89
drag, startPoint x: 708, startPoint y: 543, endPoint x: 723, endPoint y: 548, distance: 15.7
click at [723, 548] on div "Были" at bounding box center [725, 575] width 43 height 93
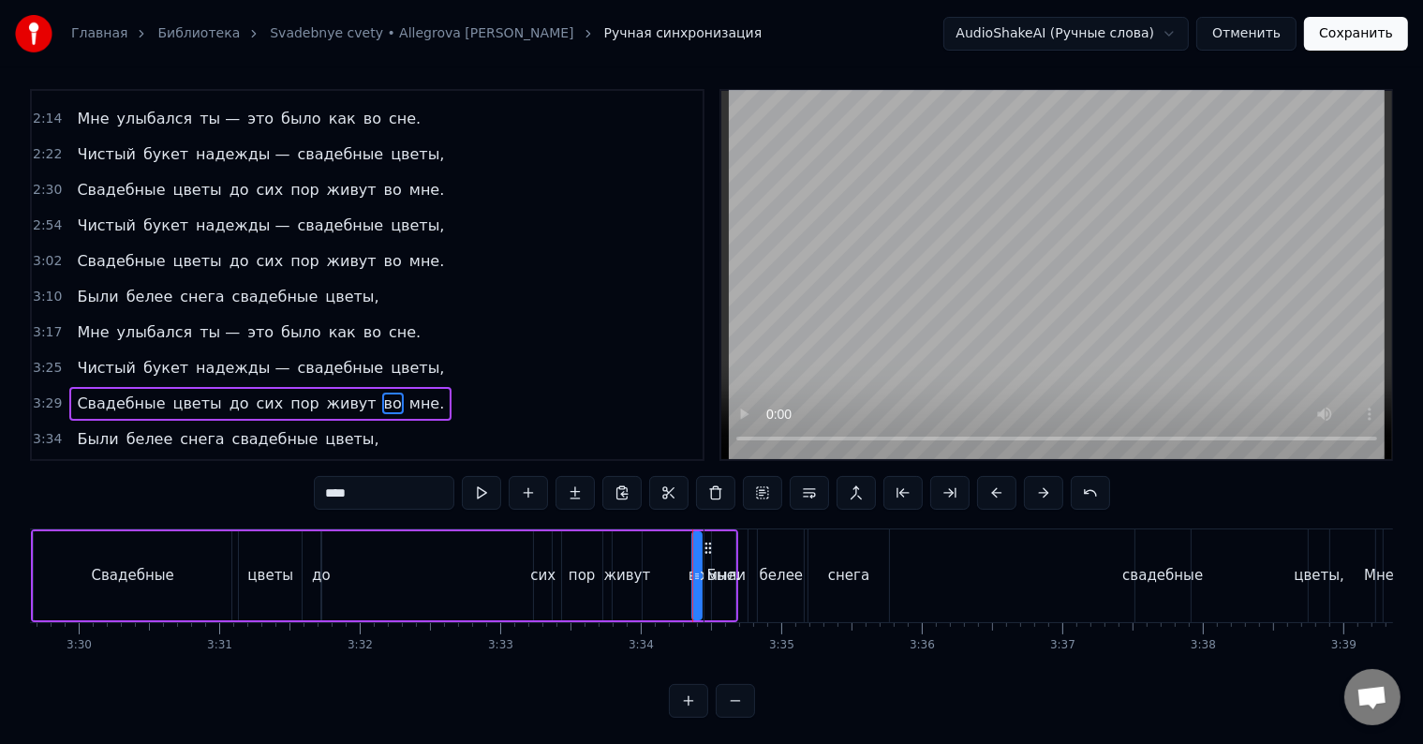
scroll to position [28, 0]
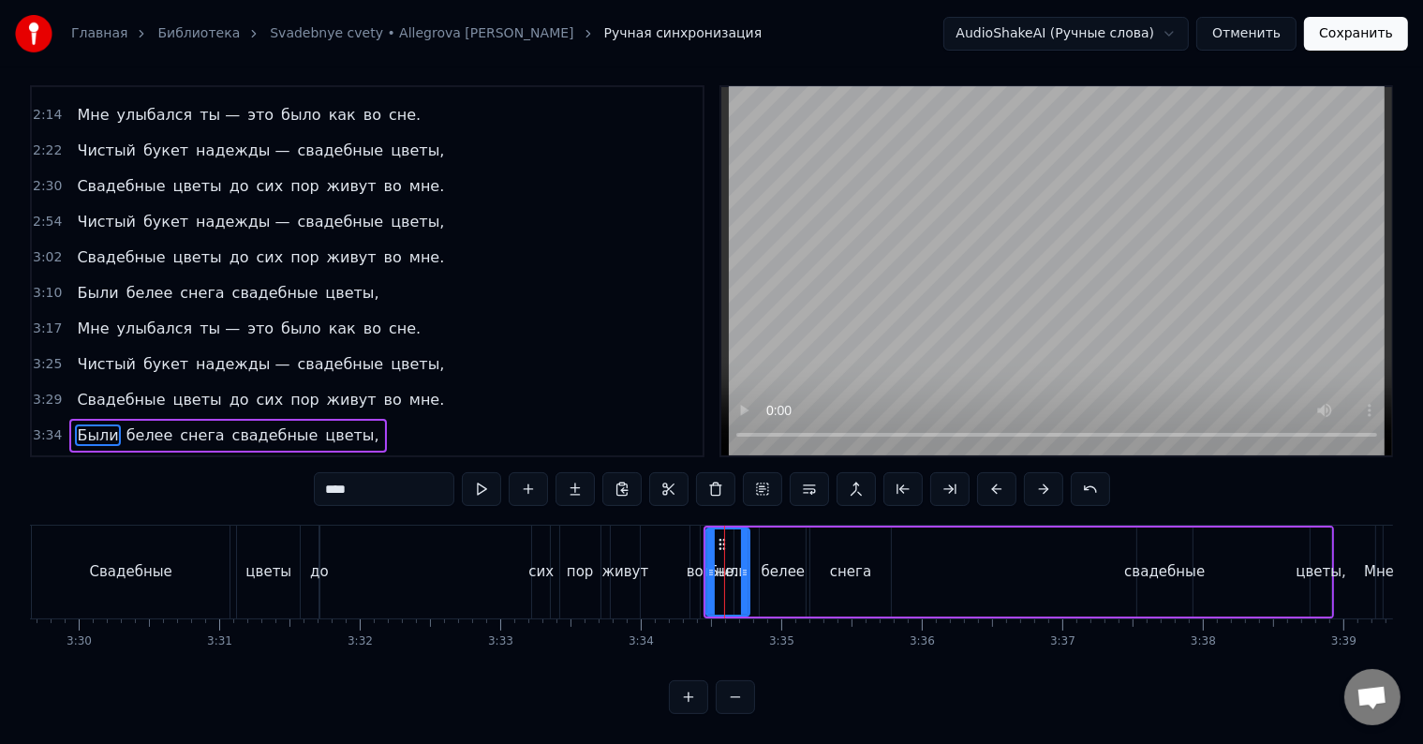
click at [696, 561] on div "во" at bounding box center [695, 572] width 17 height 22
type input "**"
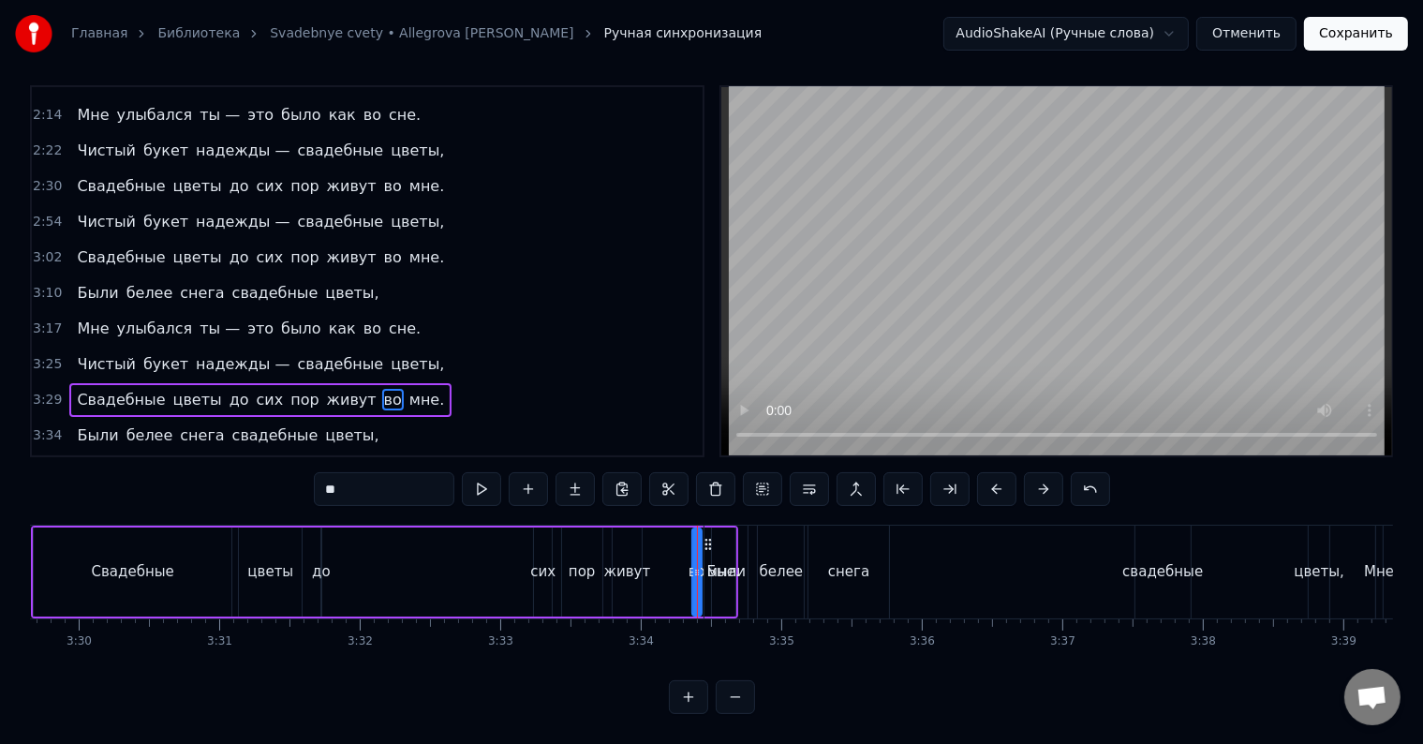
scroll to position [8, 0]
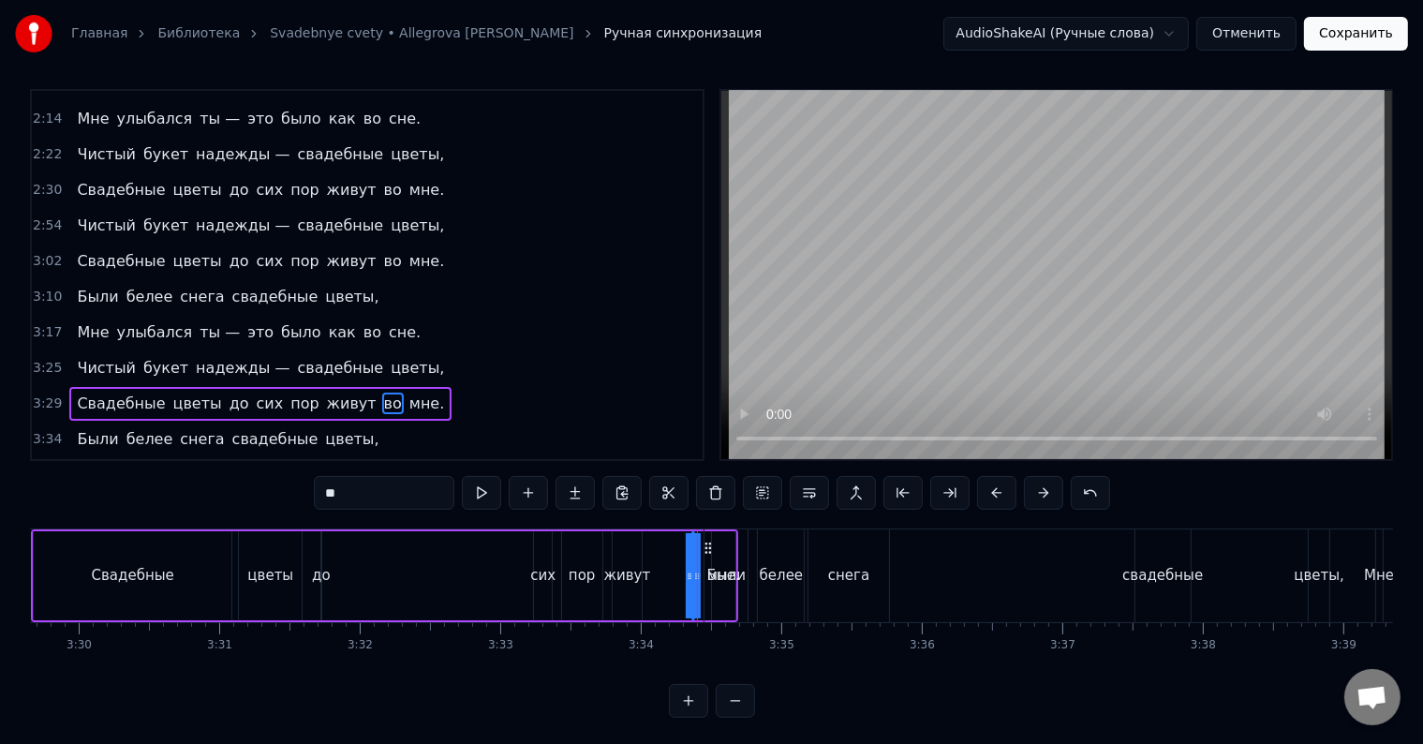
drag, startPoint x: 694, startPoint y: 541, endPoint x: 678, endPoint y: 573, distance: 35.6
click at [678, 573] on div "Свадебные цветы до сих пор живут во мне." at bounding box center [384, 575] width 707 height 93
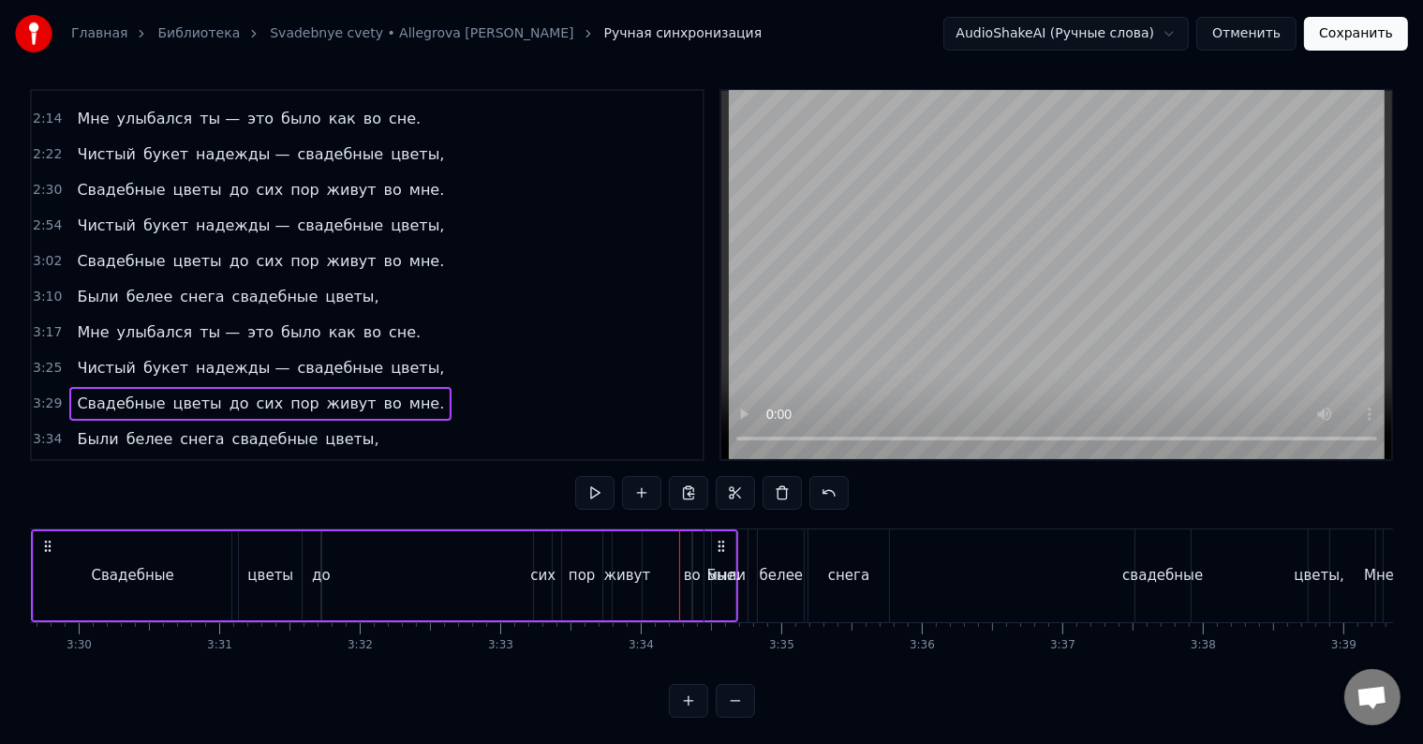
click at [672, 574] on div "Свадебные цветы до сих пор живут во мне." at bounding box center [384, 575] width 707 height 93
click at [688, 575] on div "во" at bounding box center [692, 576] width 17 height 22
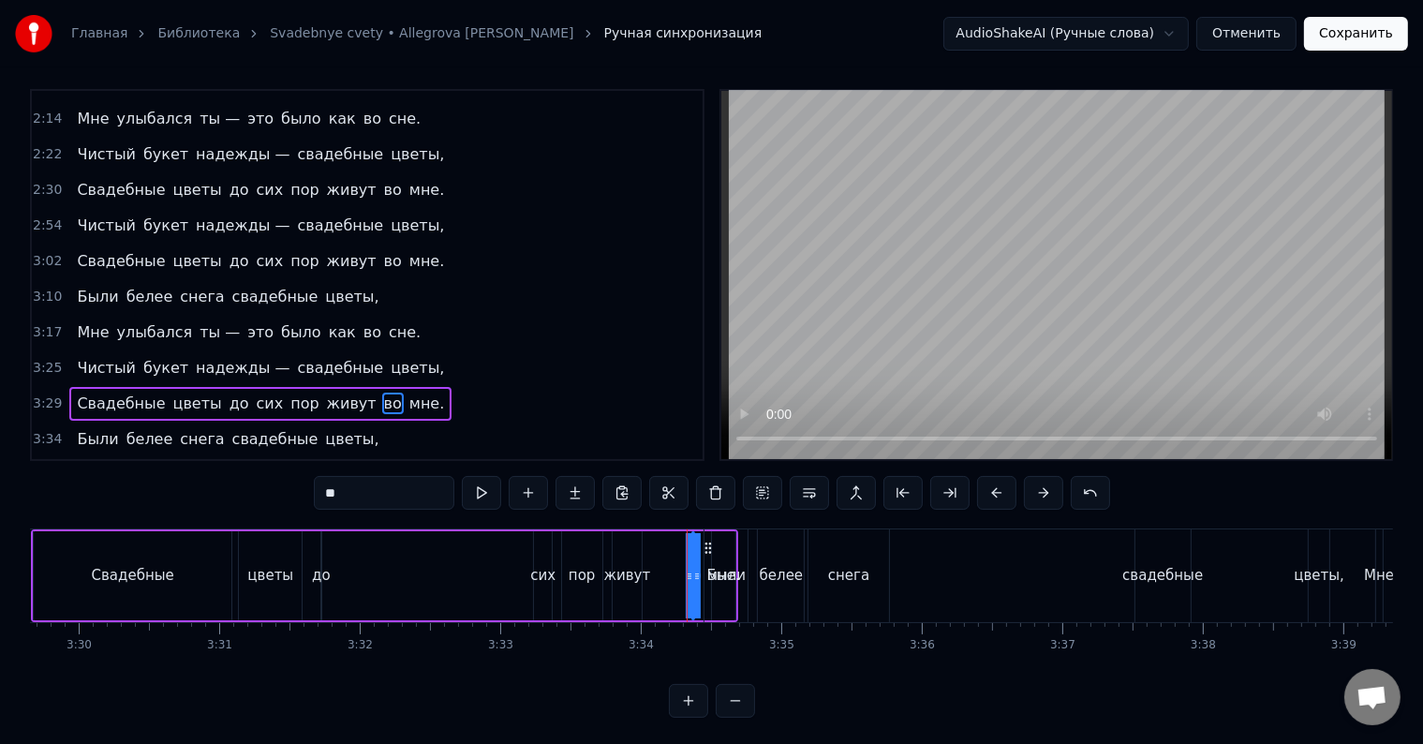
drag, startPoint x: 691, startPoint y: 576, endPoint x: 727, endPoint y: 582, distance: 36.0
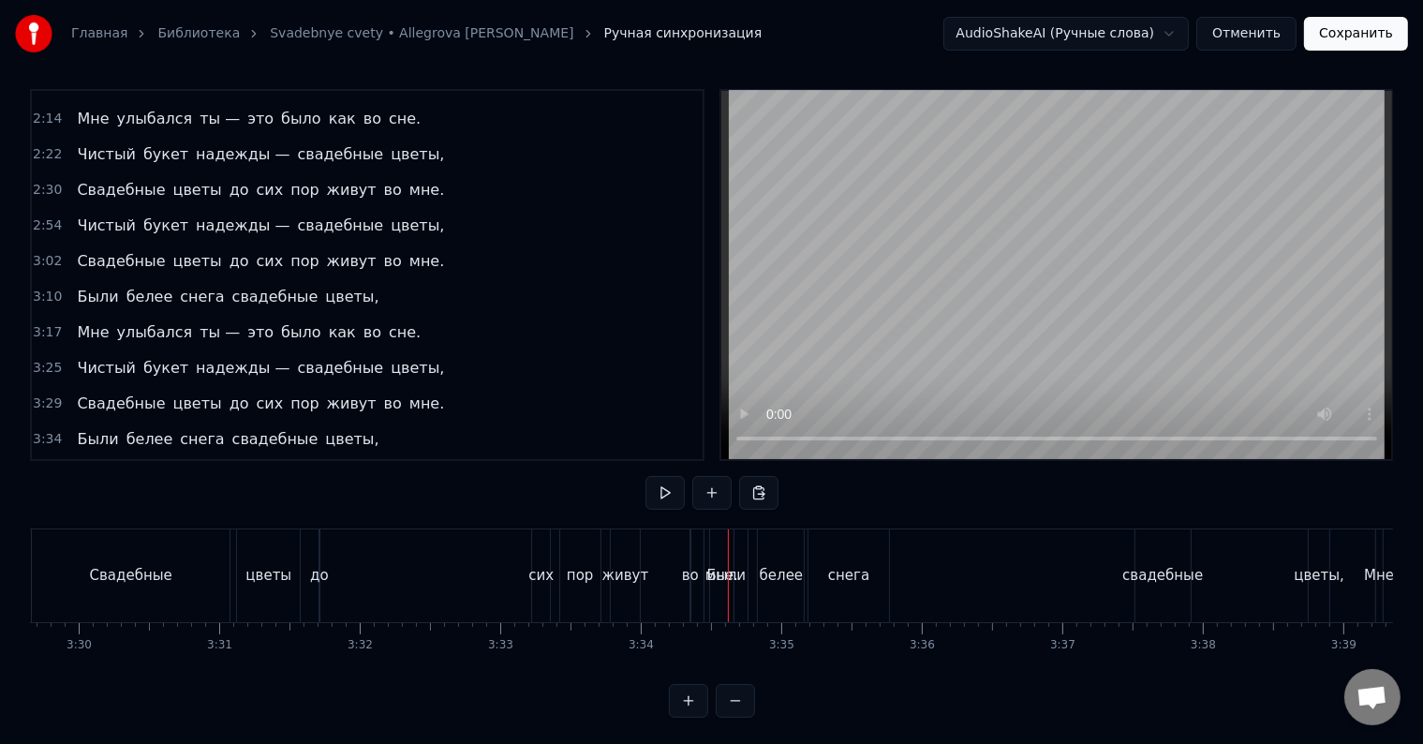
click at [688, 571] on div "во" at bounding box center [690, 576] width 17 height 22
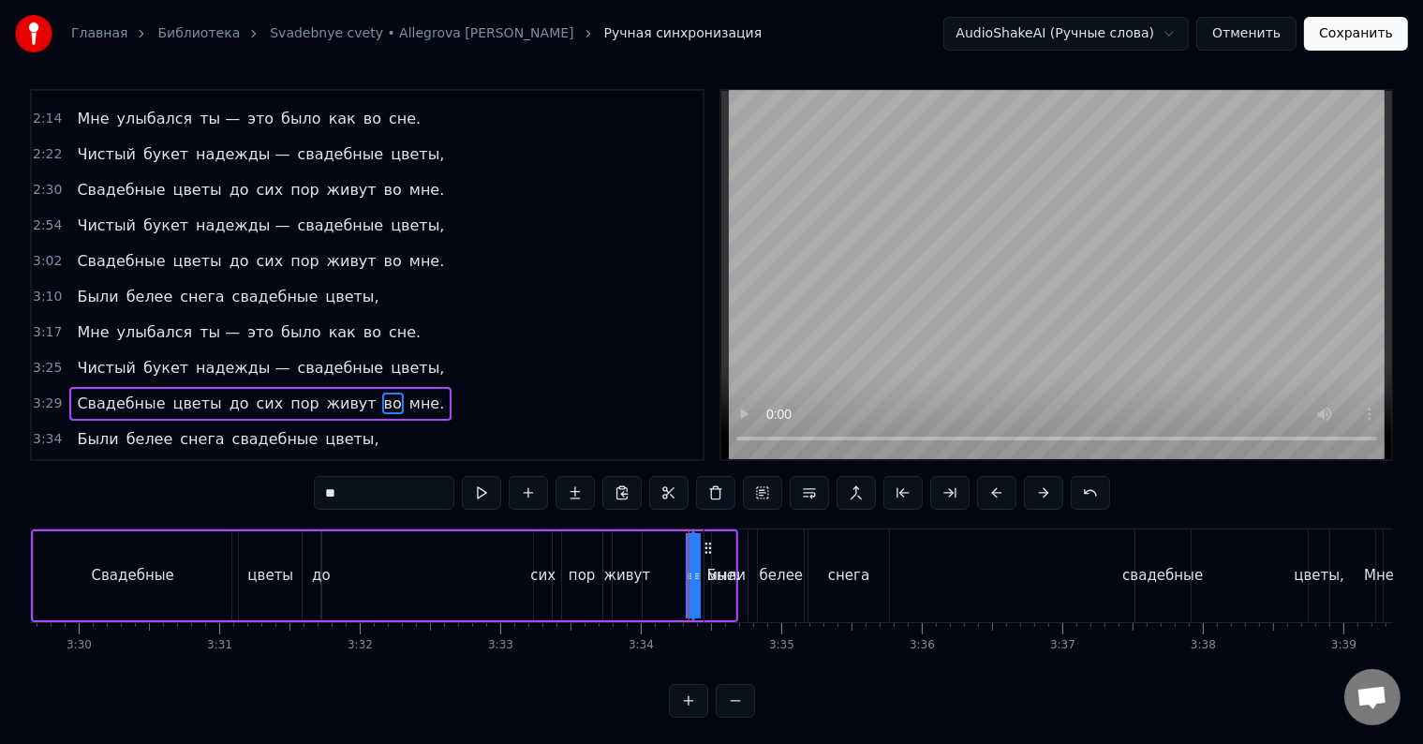
drag, startPoint x: 685, startPoint y: 572, endPoint x: 809, endPoint y: 570, distance: 124.6
click at [656, 570] on div "Свадебные цветы до сих пор живут во мне." at bounding box center [384, 575] width 707 height 93
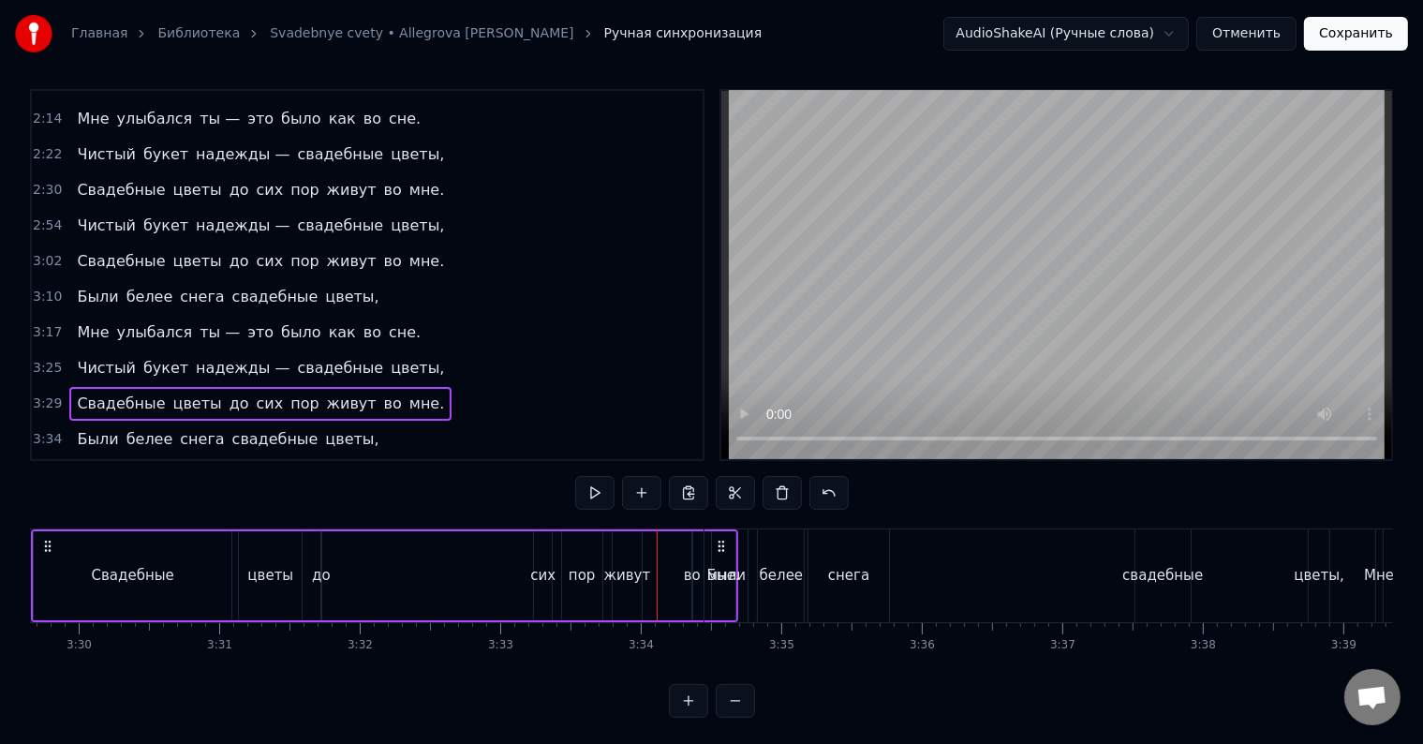
click at [698, 709] on button at bounding box center [688, 701] width 39 height 34
click at [698, 710] on button at bounding box center [688, 701] width 39 height 34
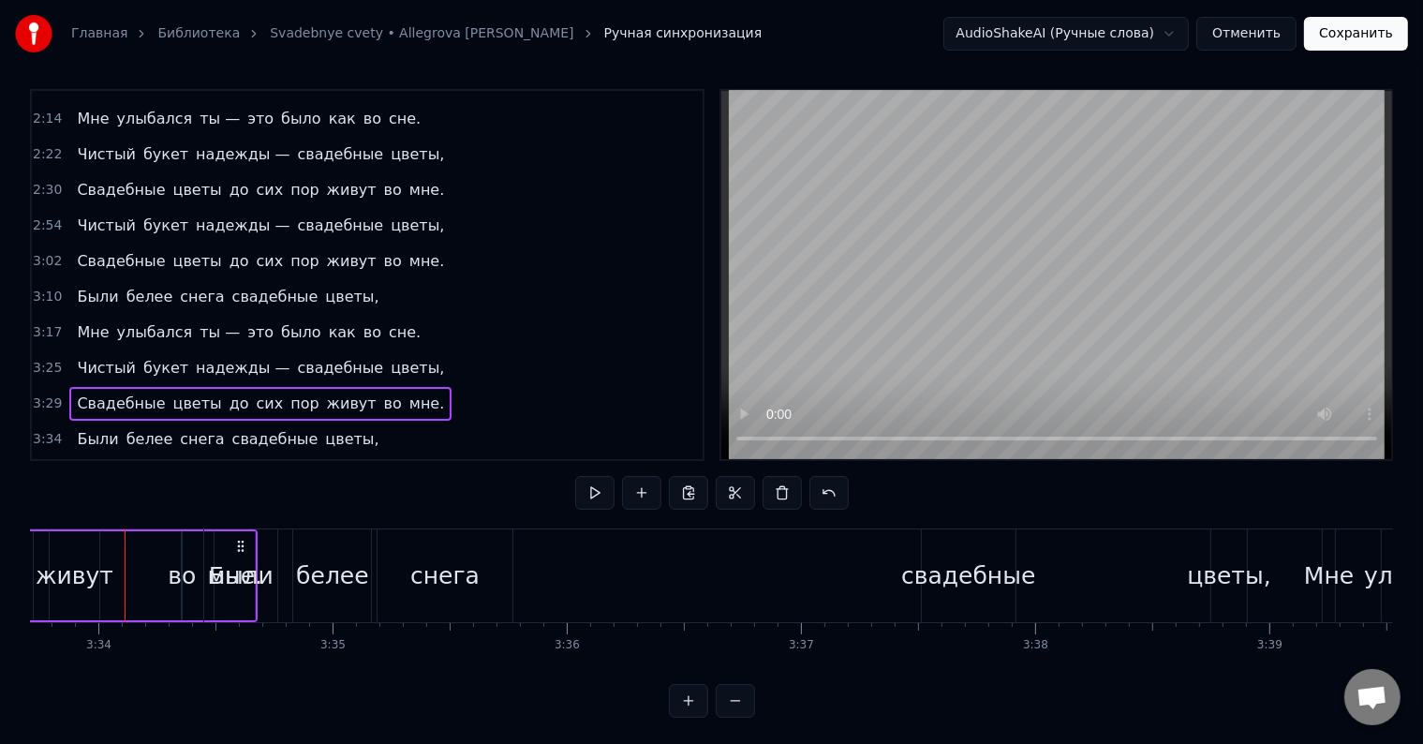
scroll to position [0, 50045]
click at [179, 584] on div "во" at bounding box center [181, 576] width 28 height 36
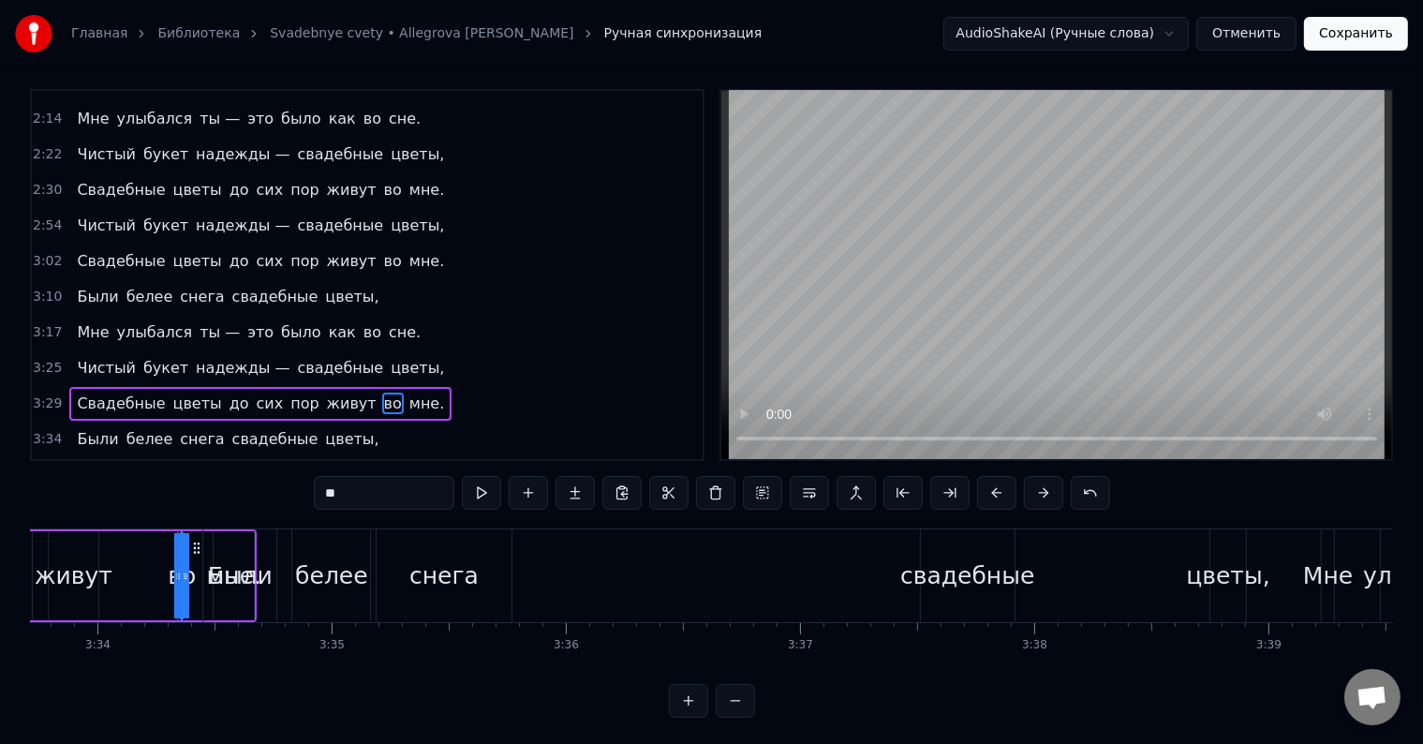
click at [182, 578] on div "во" at bounding box center [182, 575] width 0 height 85
drag, startPoint x: 177, startPoint y: 574, endPoint x: 244, endPoint y: 581, distance: 66.8
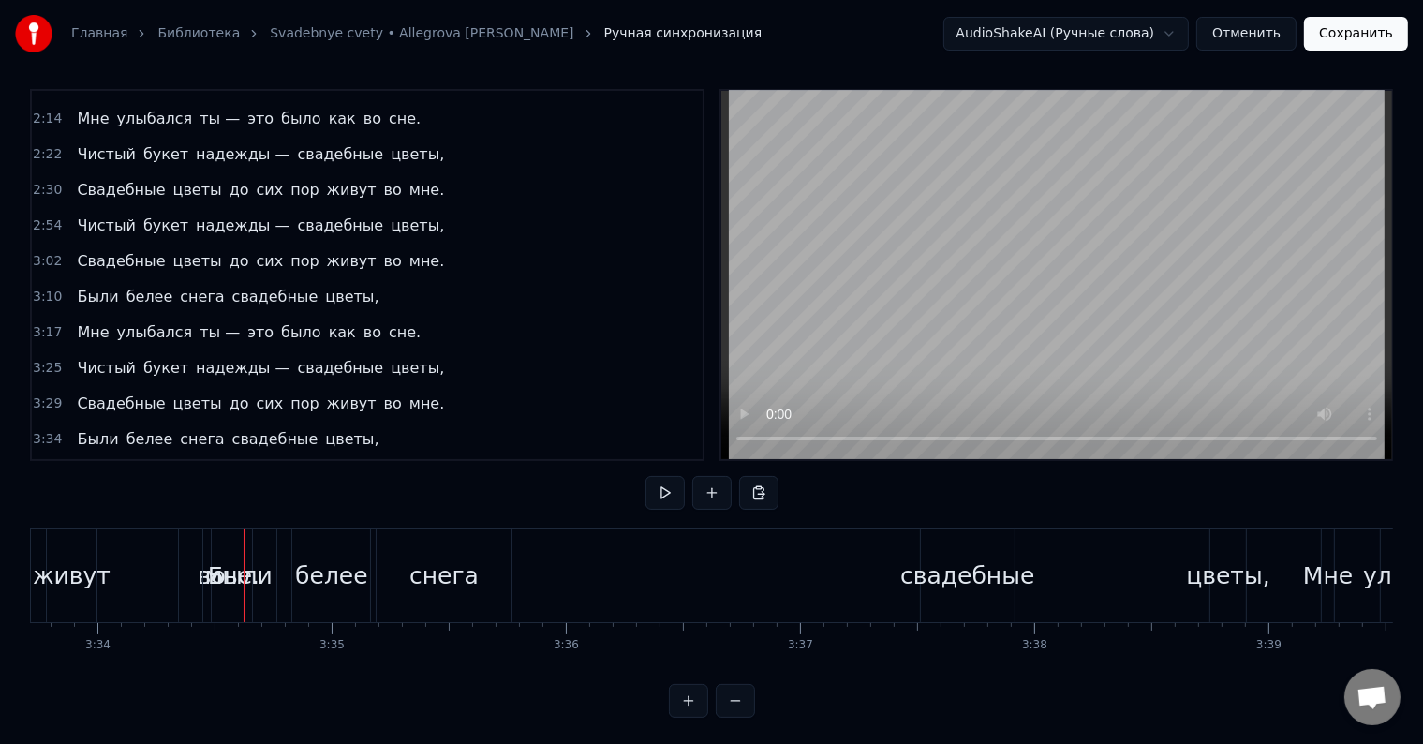
click at [198, 577] on div "во" at bounding box center [212, 576] width 28 height 36
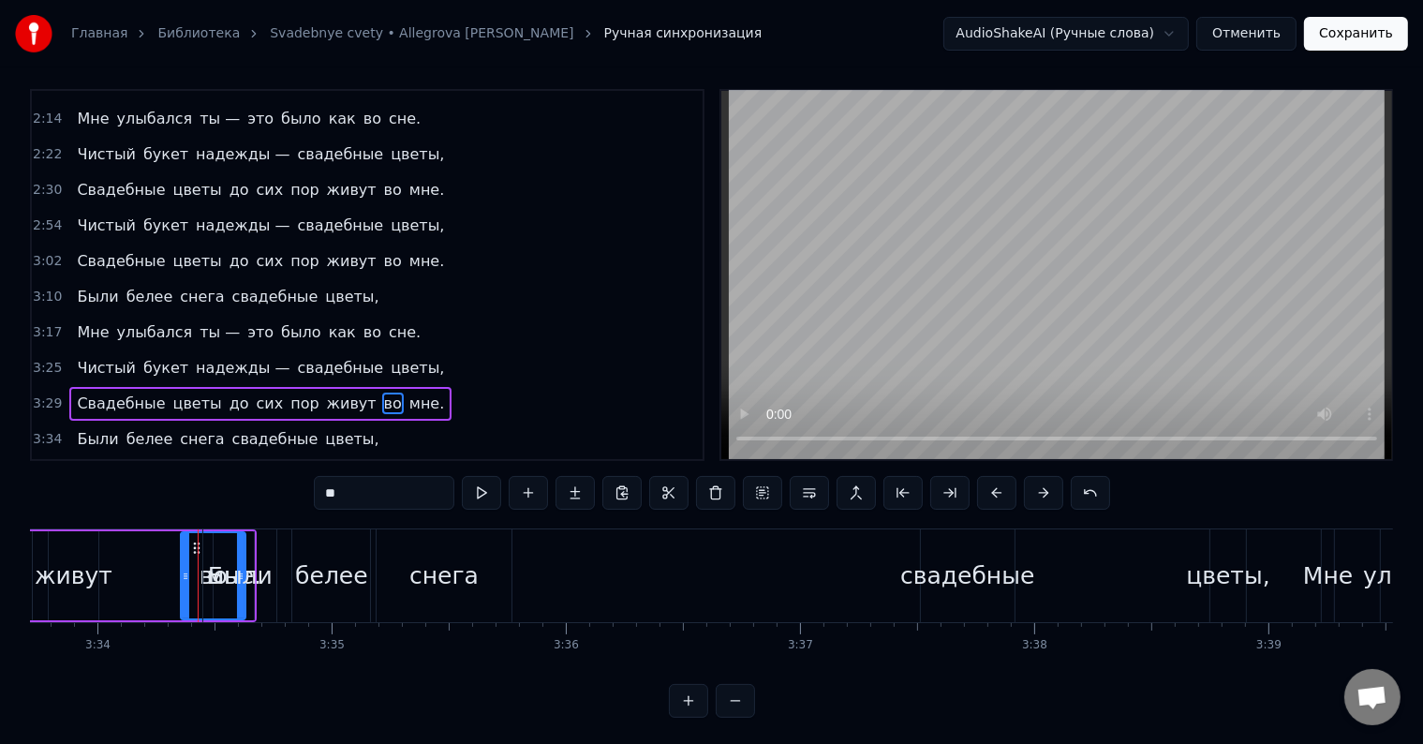
drag, startPoint x: 195, startPoint y: 576, endPoint x: 136, endPoint y: 569, distance: 59.5
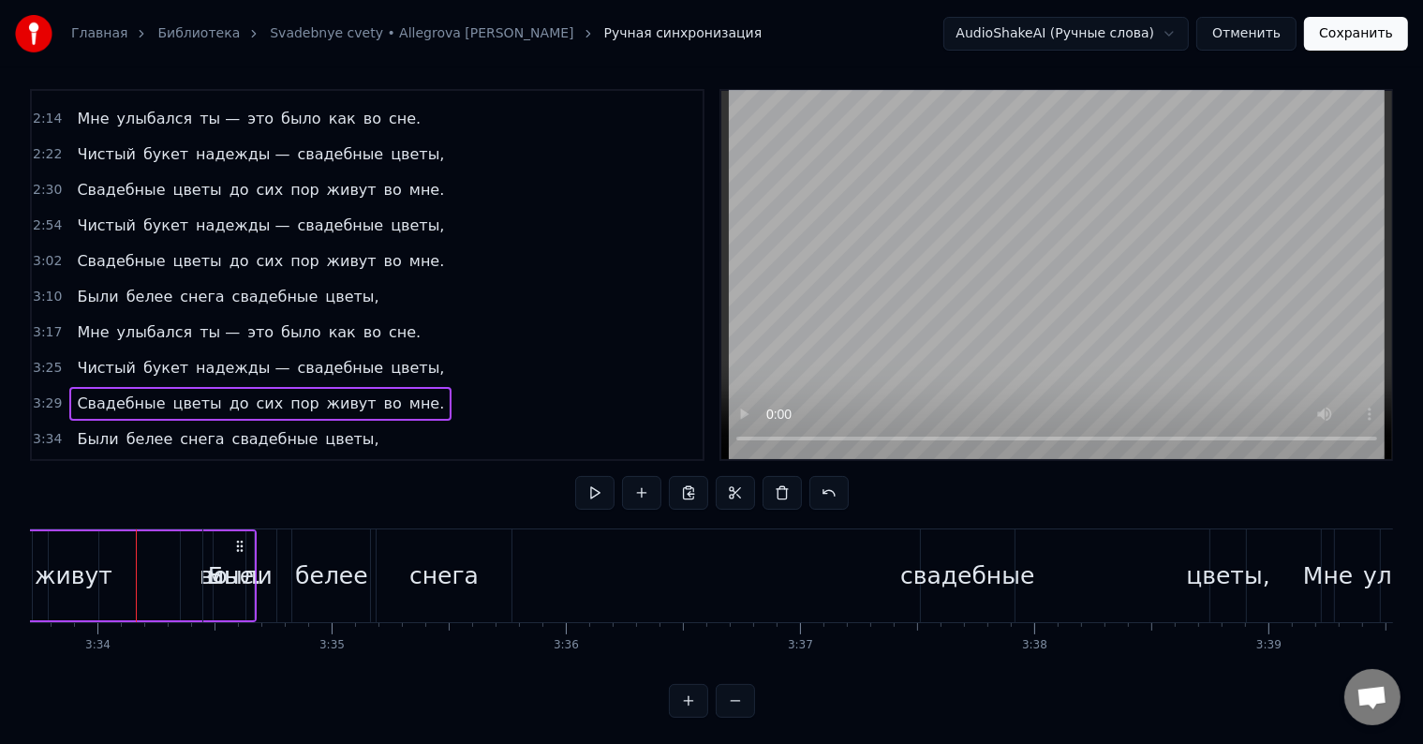
click at [200, 547] on div "во" at bounding box center [213, 575] width 65 height 89
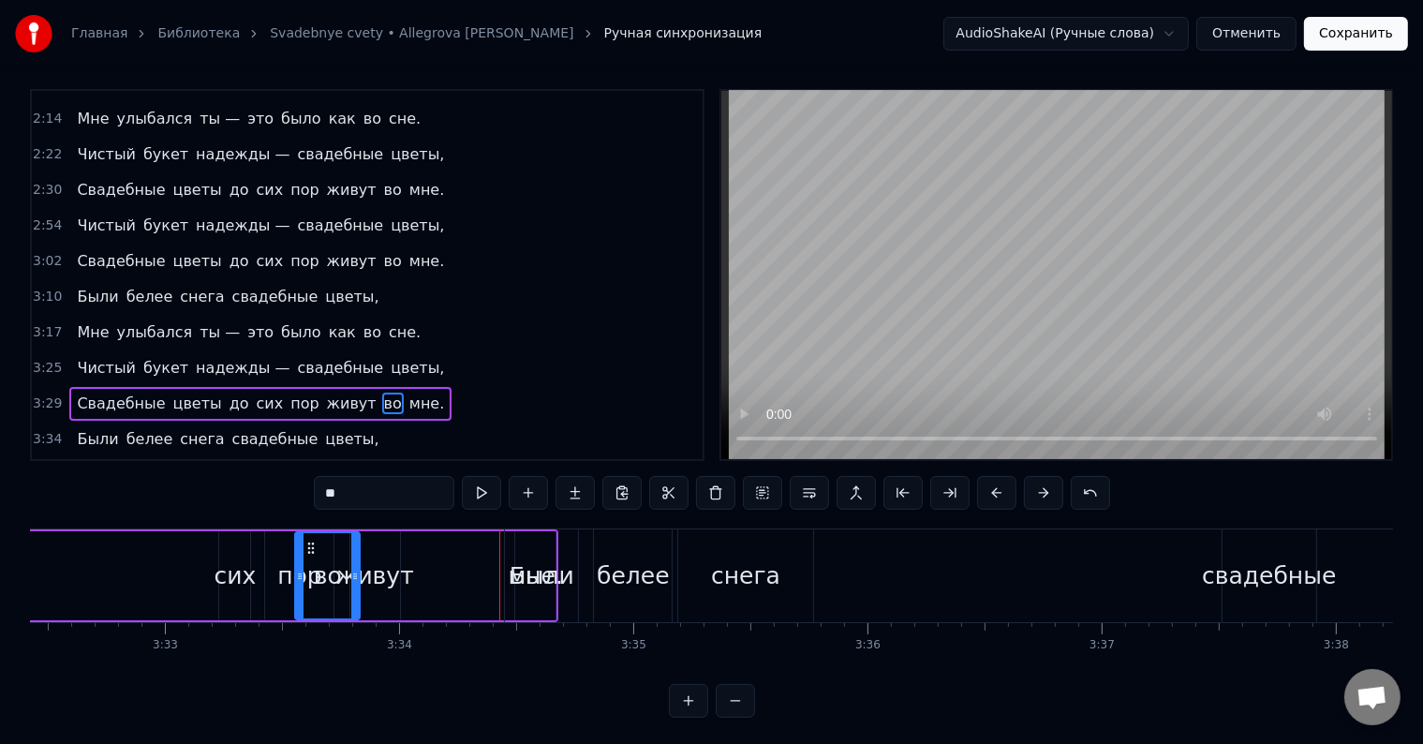
scroll to position [0, 49742]
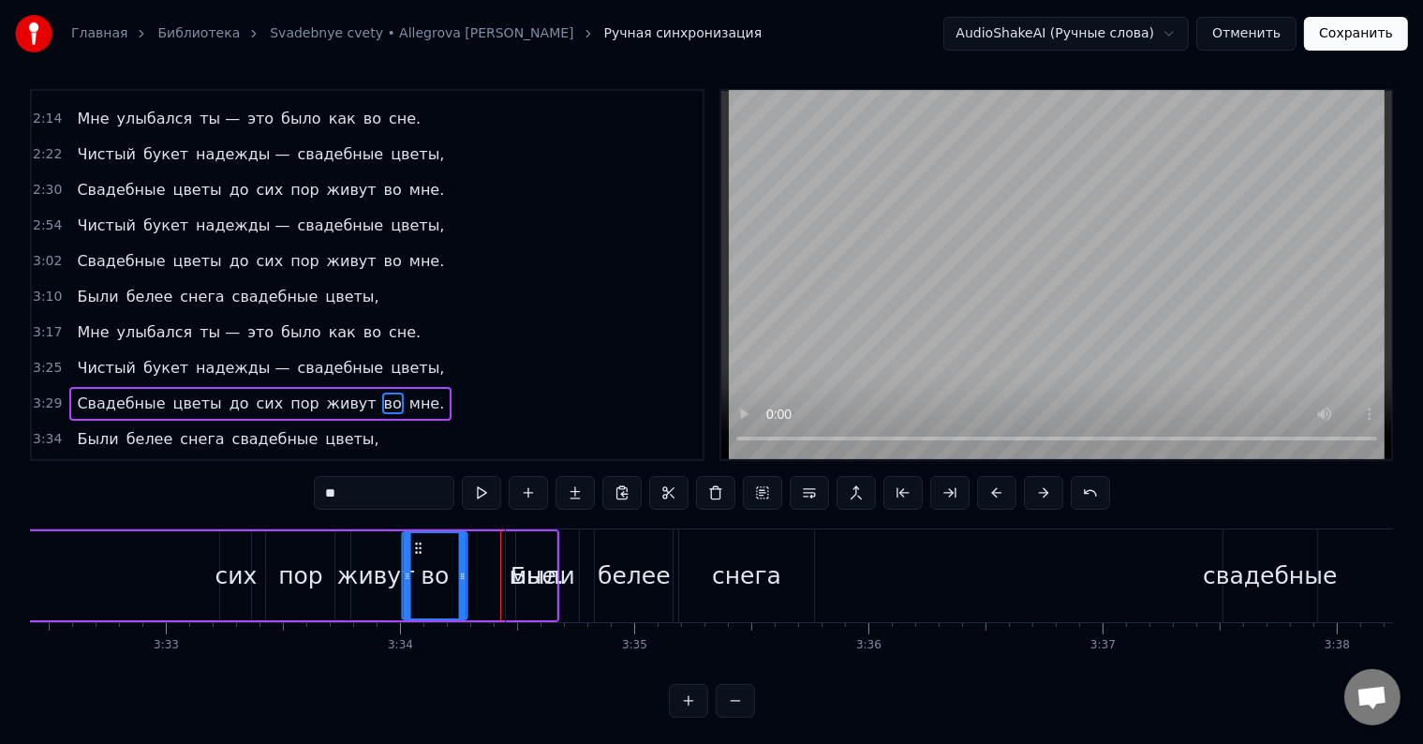
drag, startPoint x: 193, startPoint y: 542, endPoint x: 414, endPoint y: 568, distance: 222.5
click at [414, 568] on div "во" at bounding box center [435, 575] width 63 height 85
click at [517, 536] on div "Были" at bounding box center [542, 575] width 73 height 93
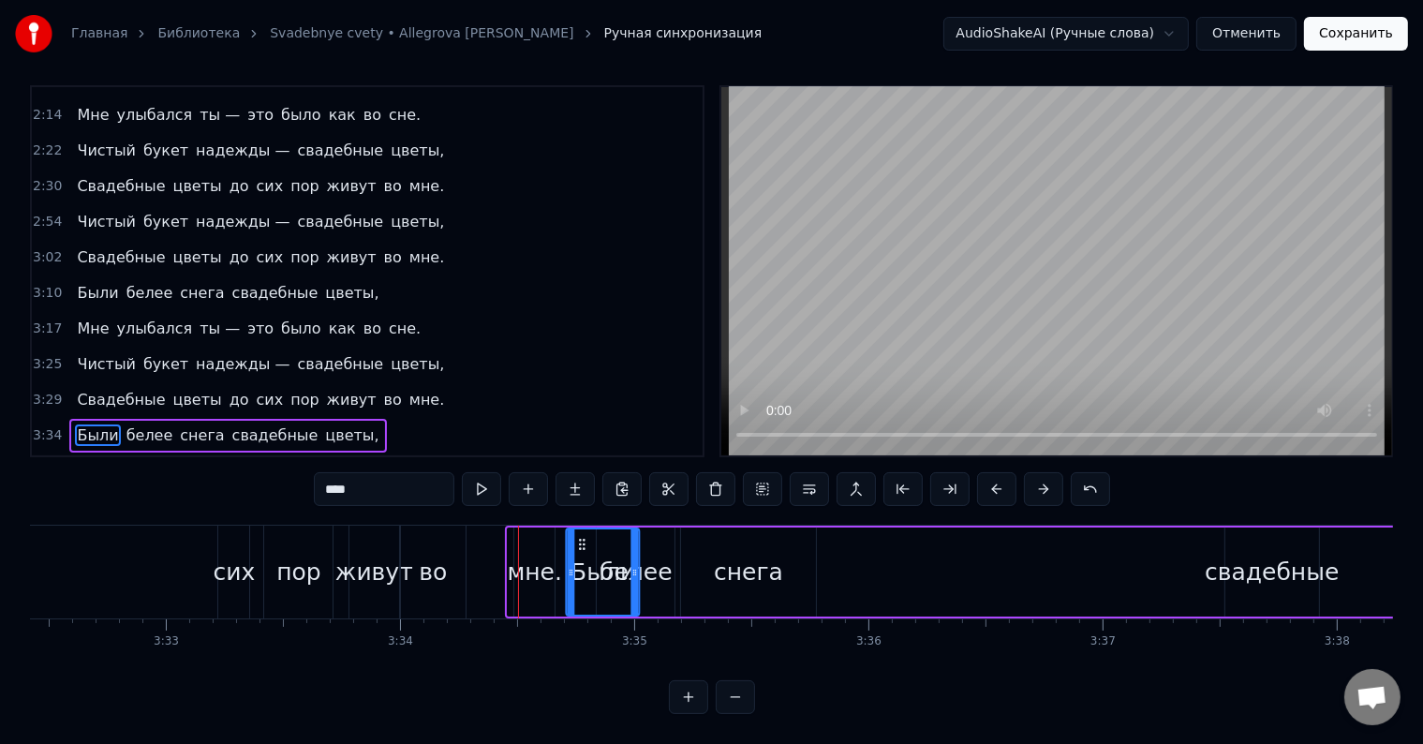
drag, startPoint x: 522, startPoint y: 523, endPoint x: 577, endPoint y: 523, distance: 55.3
click at [579, 537] on icon at bounding box center [582, 544] width 15 height 15
click at [537, 559] on div "мне." at bounding box center [534, 573] width 55 height 36
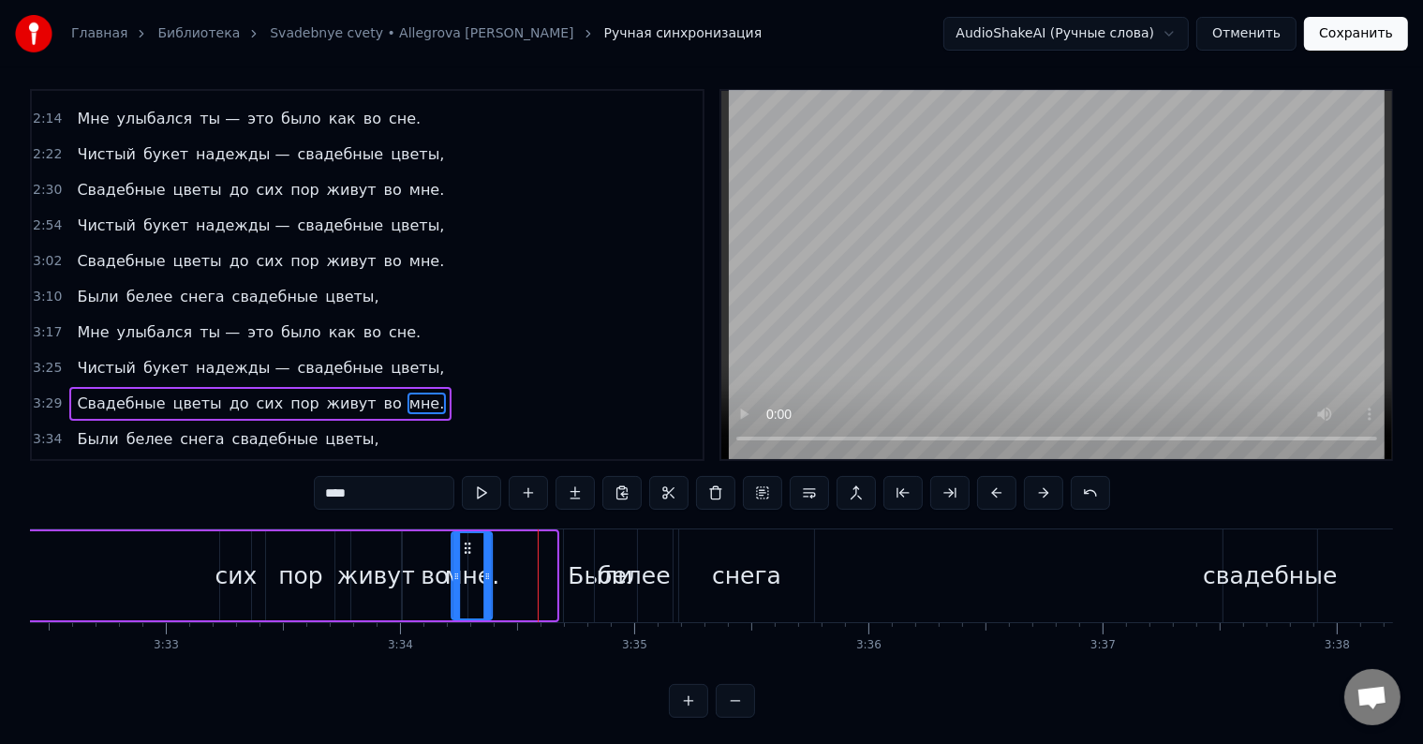
drag, startPoint x: 531, startPoint y: 543, endPoint x: 466, endPoint y: 550, distance: 65.0
click at [466, 550] on icon at bounding box center [467, 547] width 15 height 15
click at [577, 577] on div "Были" at bounding box center [600, 576] width 65 height 36
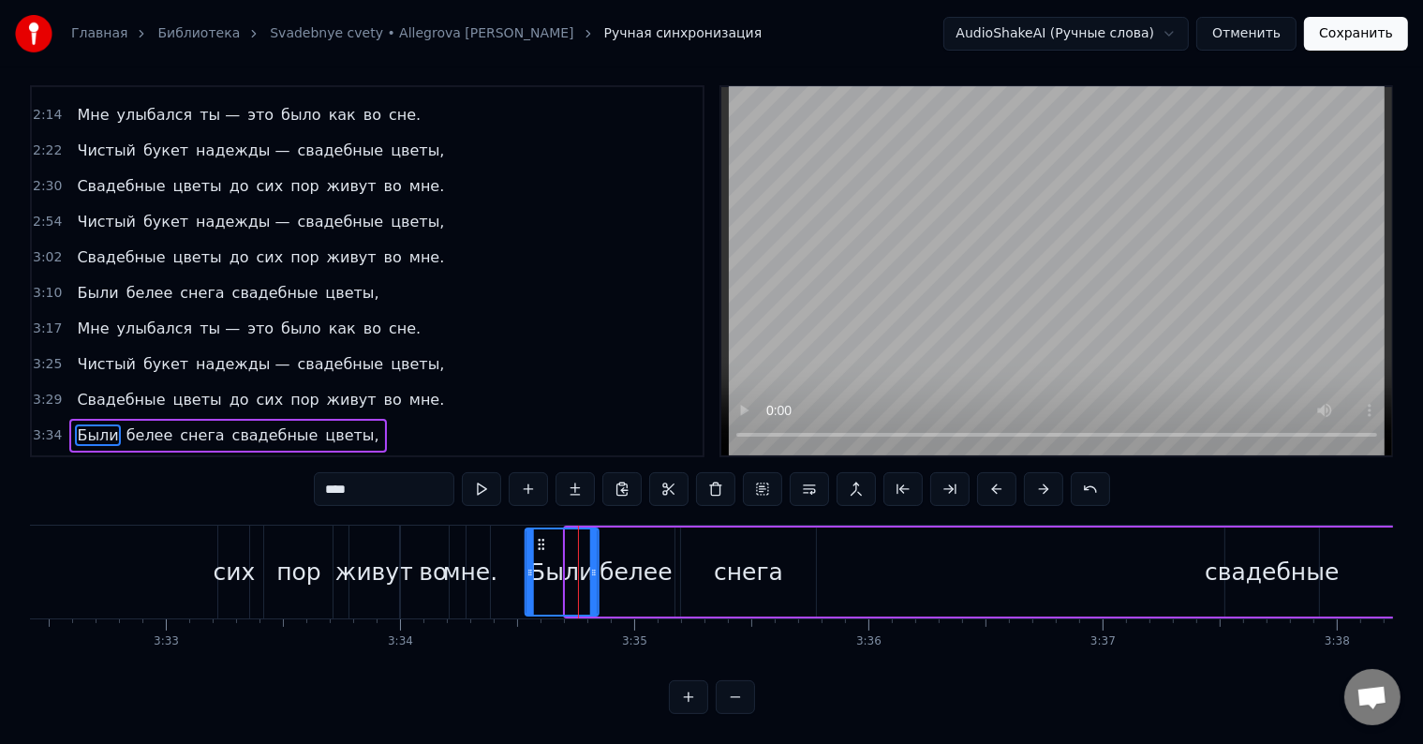
drag, startPoint x: 581, startPoint y: 525, endPoint x: 540, endPoint y: 535, distance: 41.6
click at [540, 535] on div "Были" at bounding box center [561, 571] width 71 height 85
click at [749, 702] on button at bounding box center [735, 697] width 39 height 34
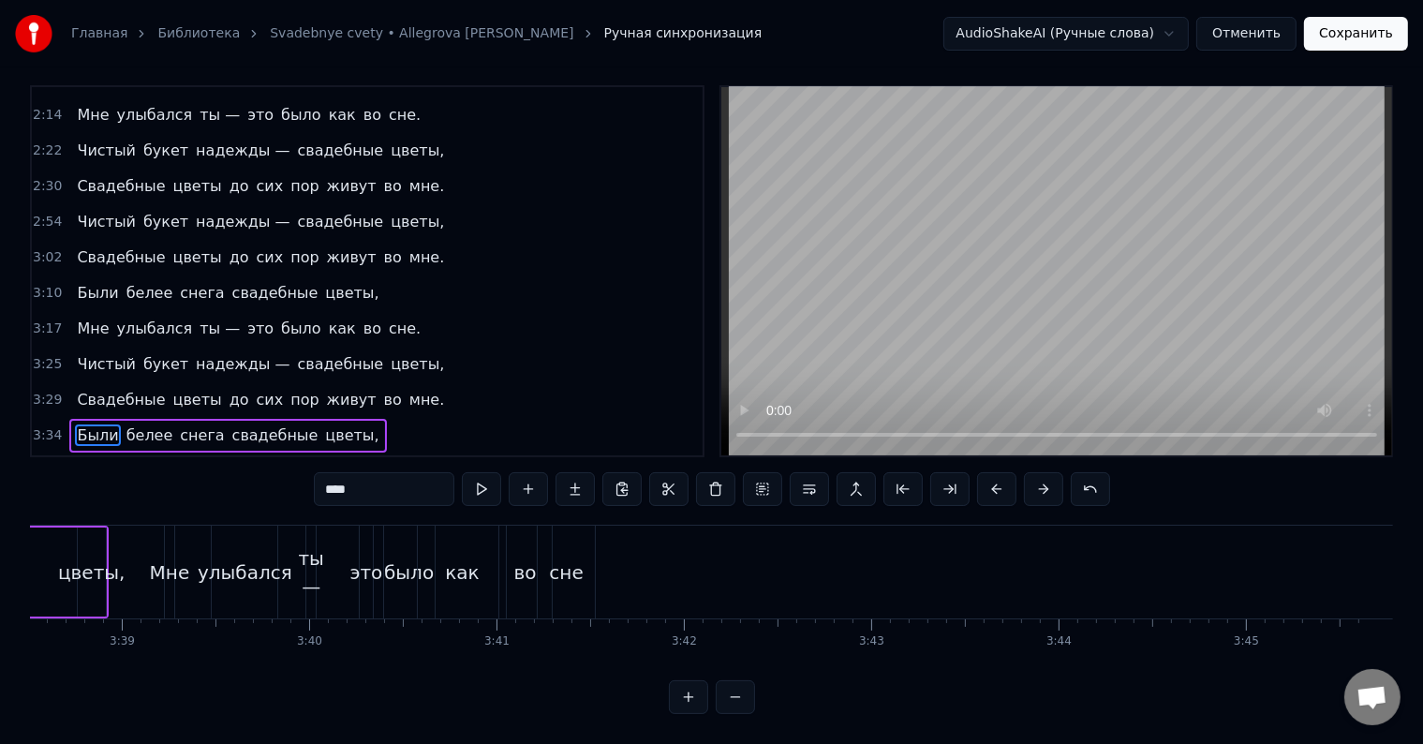
click at [748, 701] on button at bounding box center [735, 697] width 39 height 34
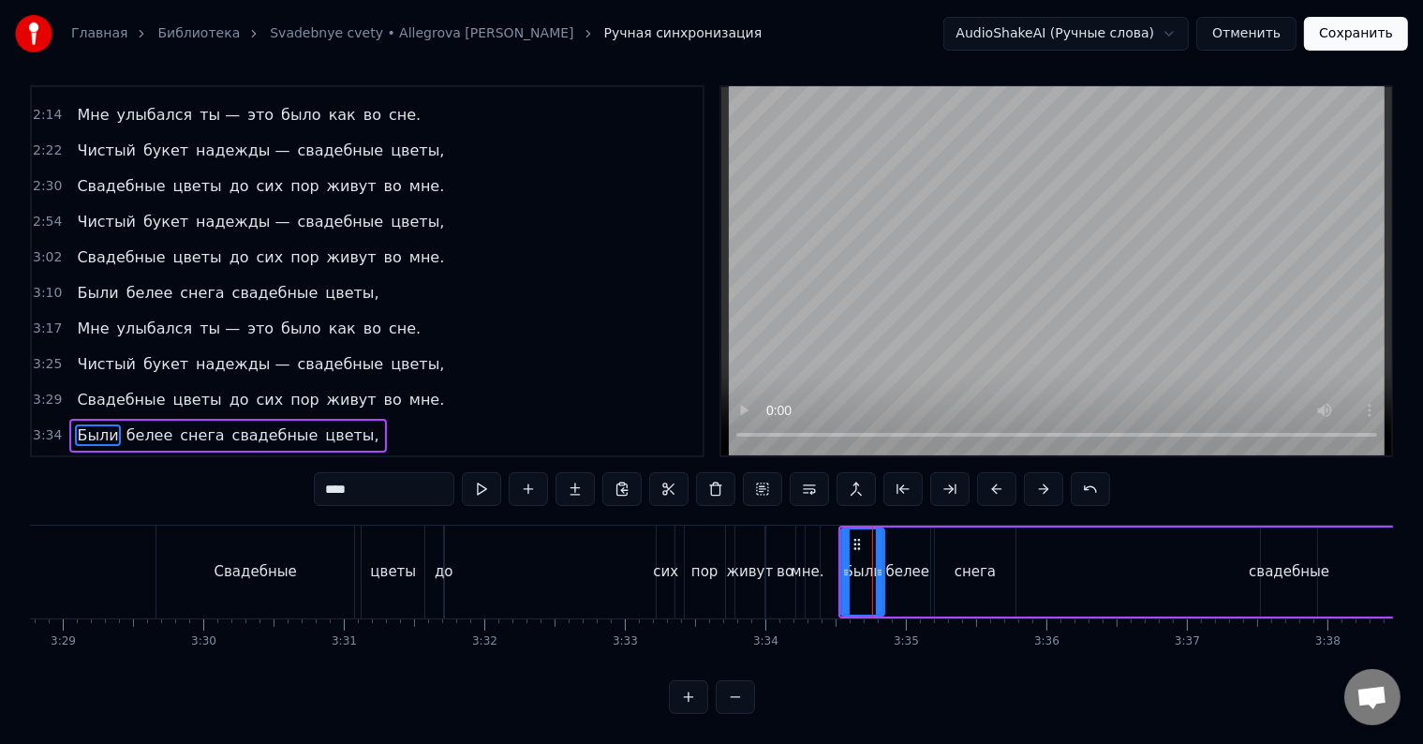
scroll to position [0, 29330]
click at [262, 561] on div "Свадебные" at bounding box center [257, 572] width 82 height 22
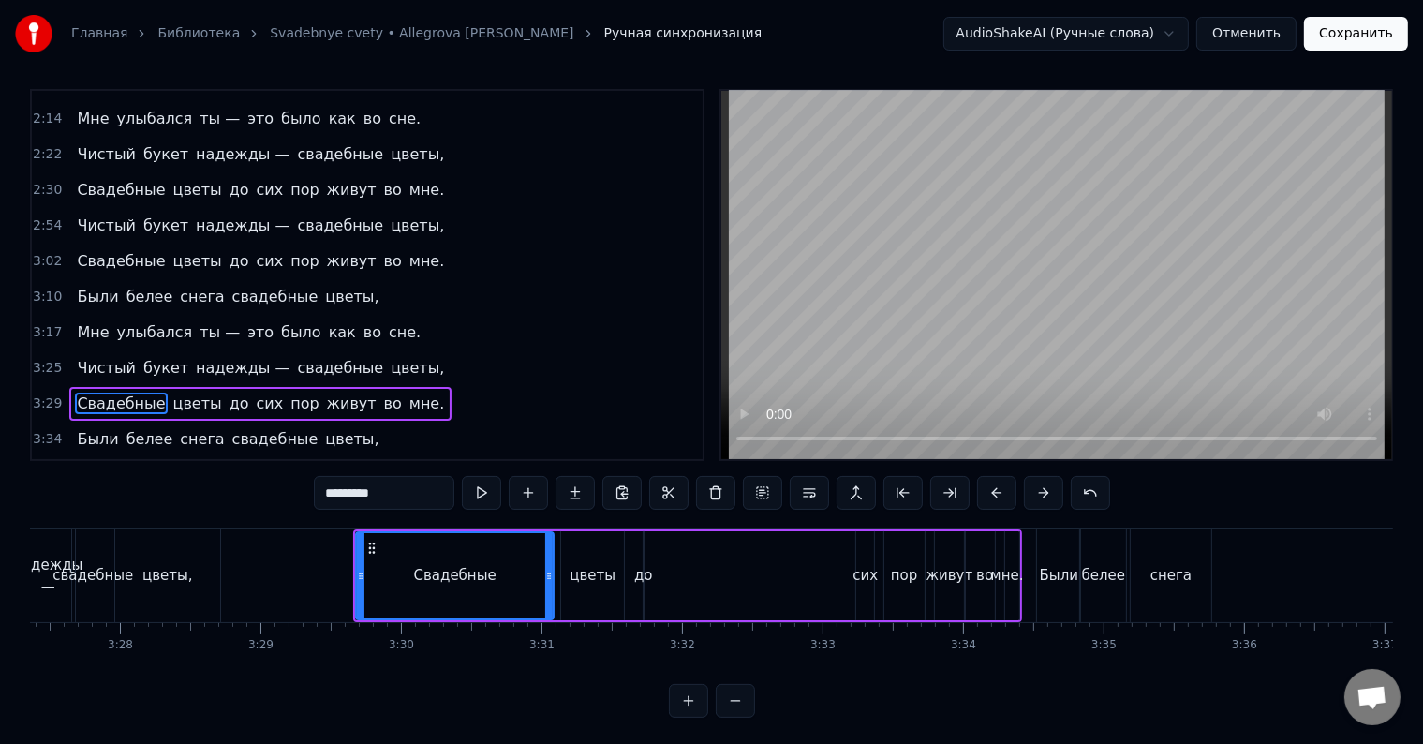
scroll to position [0, 29123]
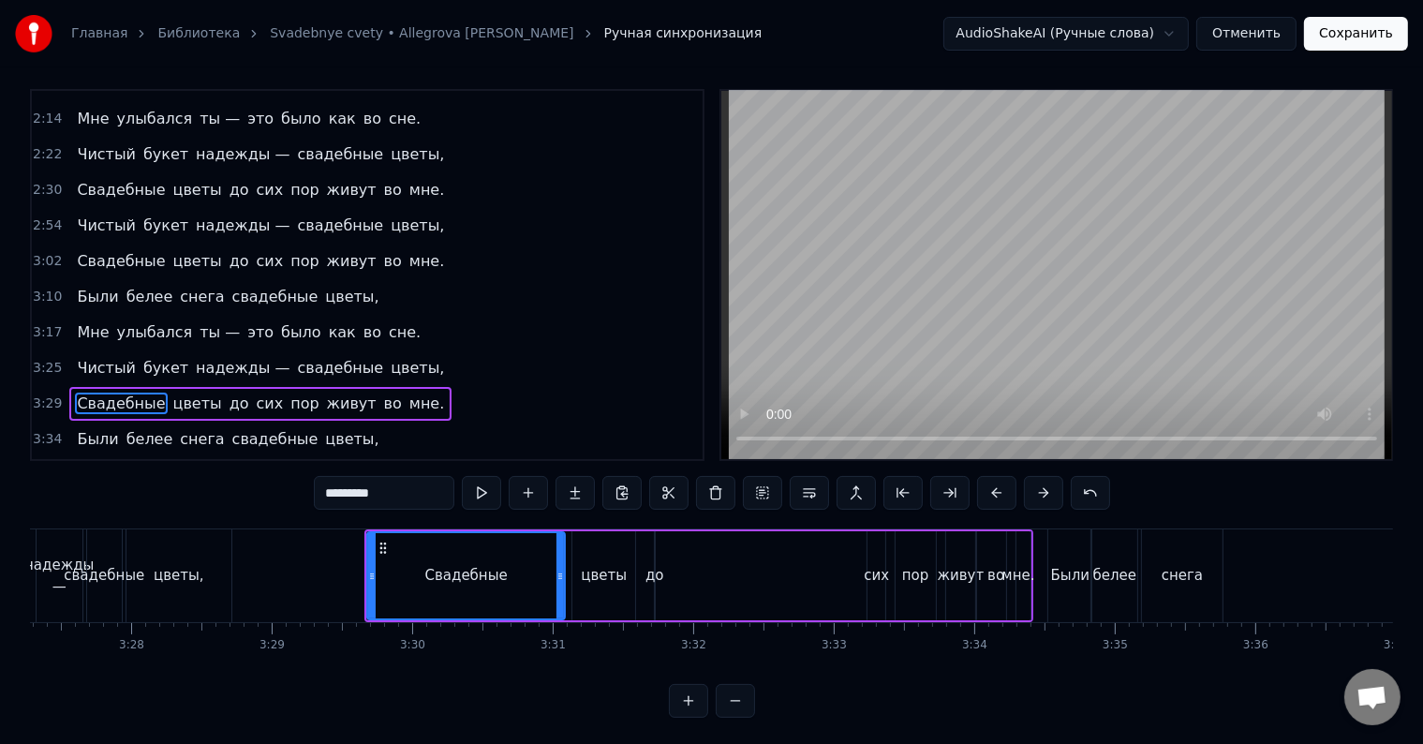
click at [82, 250] on span "Свадебные" at bounding box center [121, 261] width 92 height 22
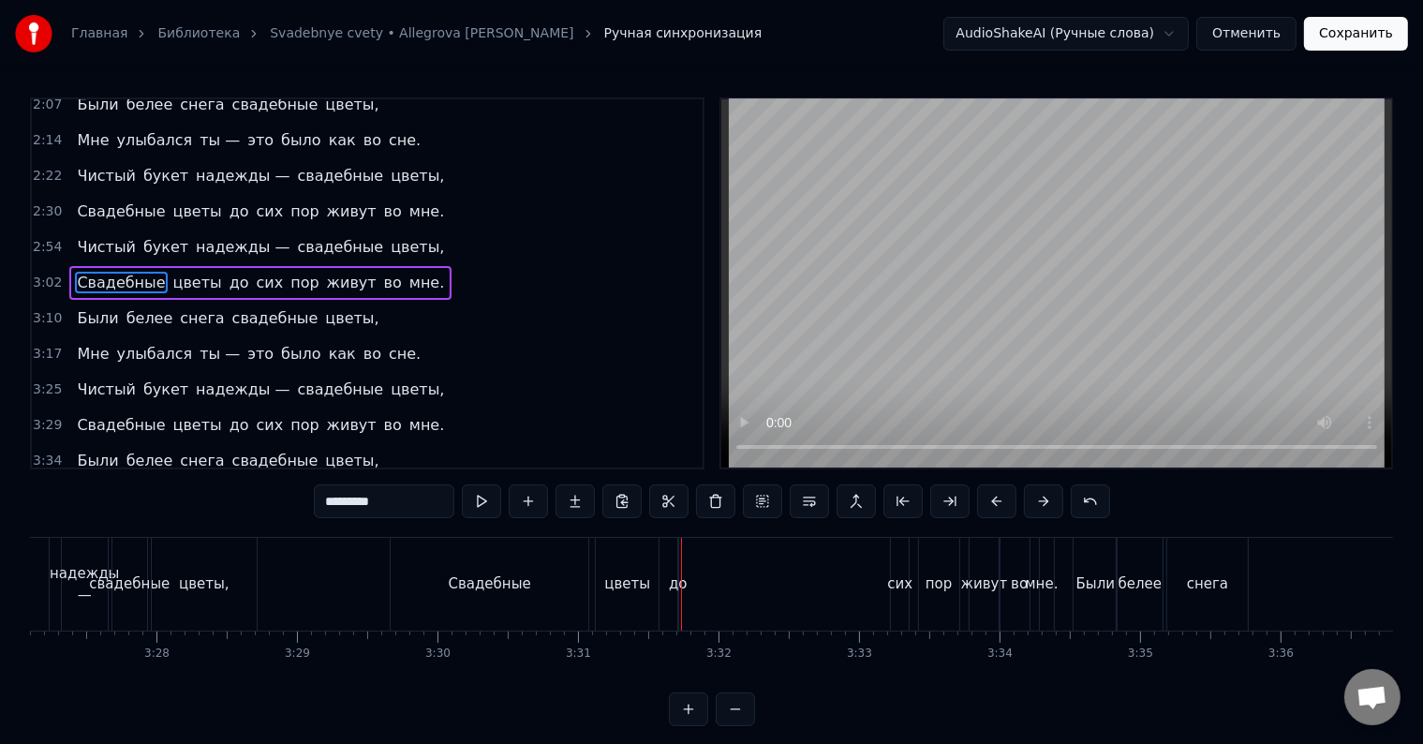
scroll to position [630, 0]
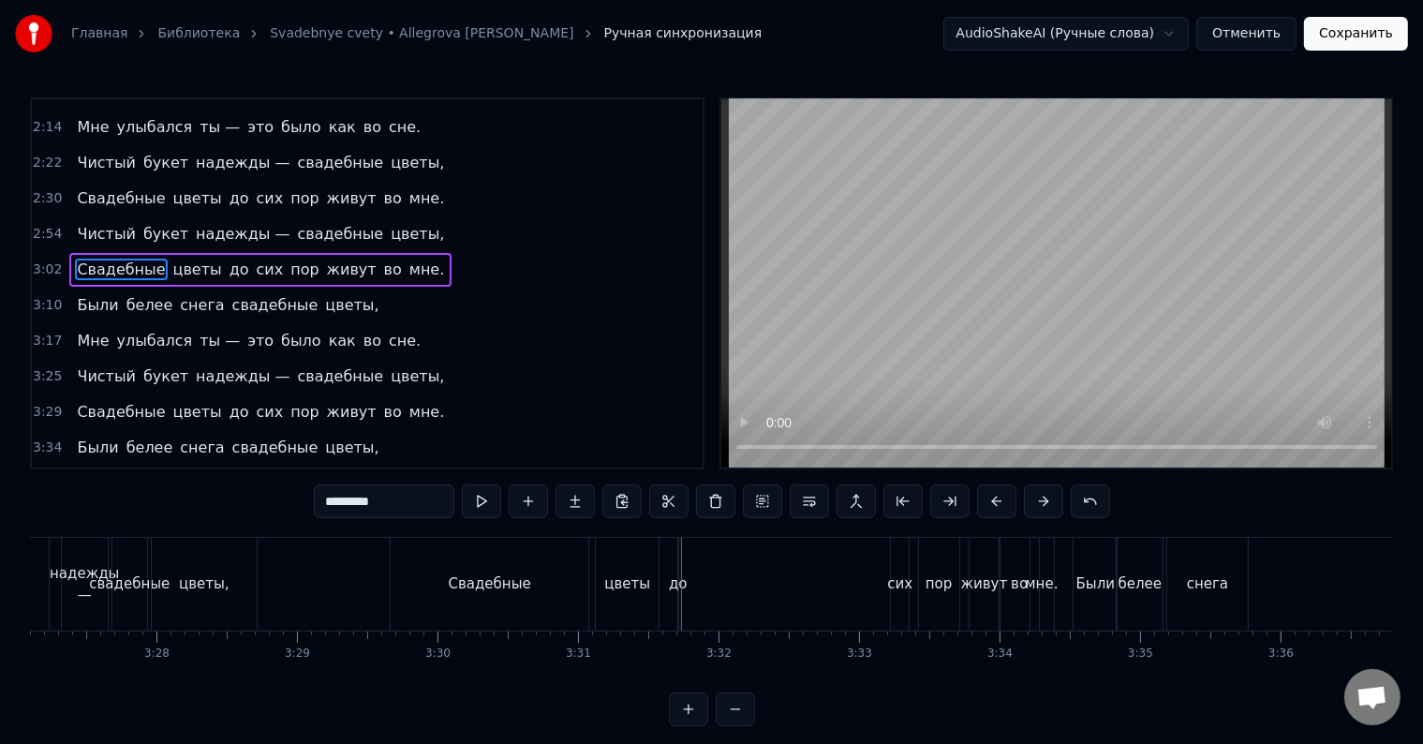
click at [673, 587] on div "до" at bounding box center [678, 584] width 19 height 22
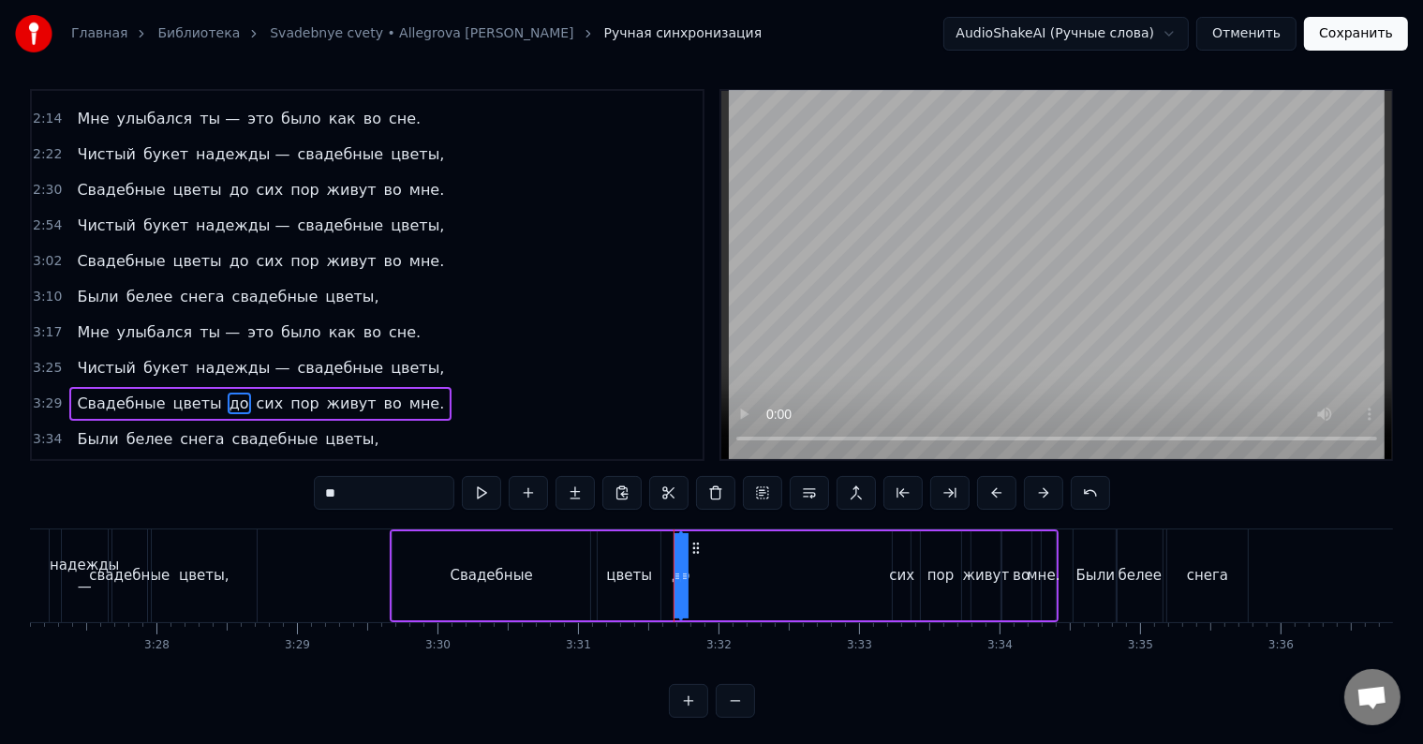
click at [375, 500] on input "**" at bounding box center [384, 493] width 141 height 34
type input "*"
click at [320, 392] on span "сих" at bounding box center [335, 403] width 31 height 22
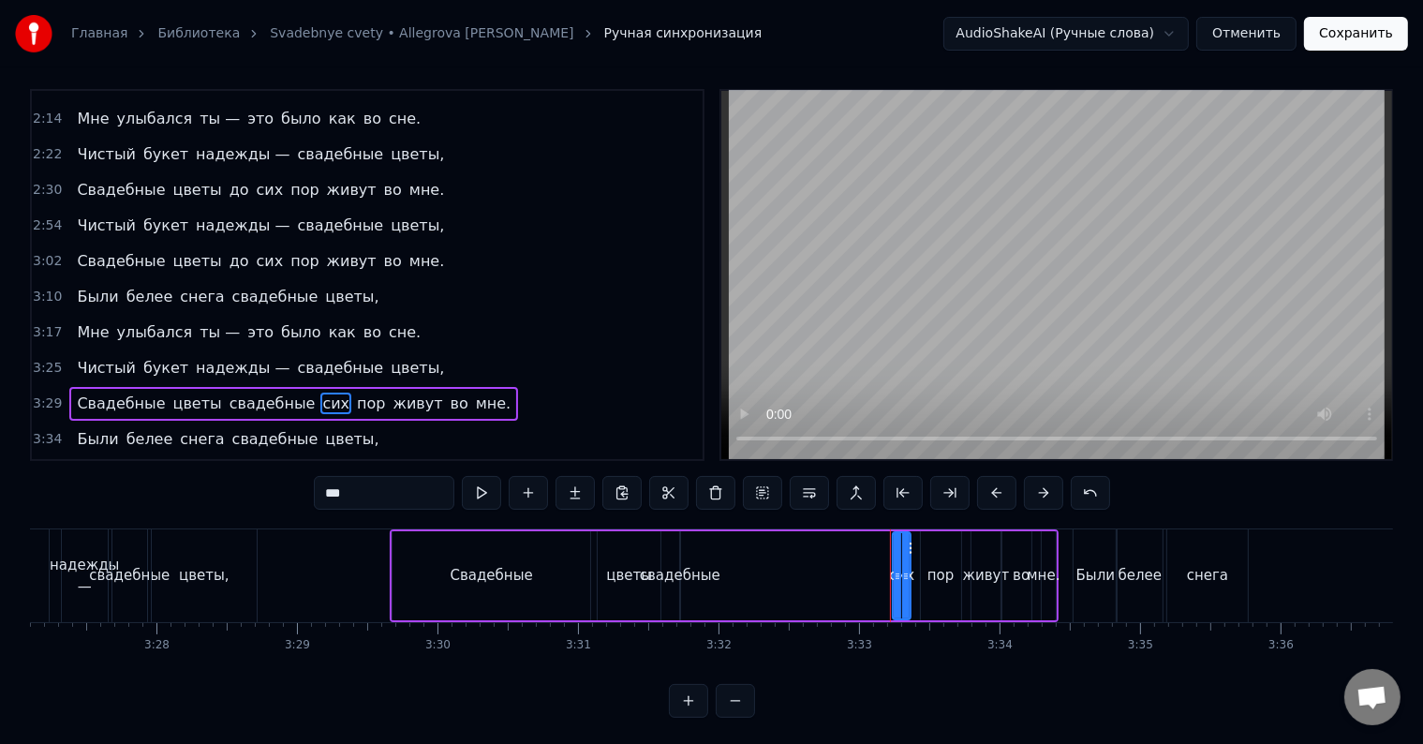
click at [385, 496] on input "***" at bounding box center [384, 493] width 141 height 34
type input "*"
click at [377, 392] on span "пор" at bounding box center [393, 403] width 32 height 22
type input "***"
drag, startPoint x: 410, startPoint y: 494, endPoint x: 291, endPoint y: 479, distance: 119.9
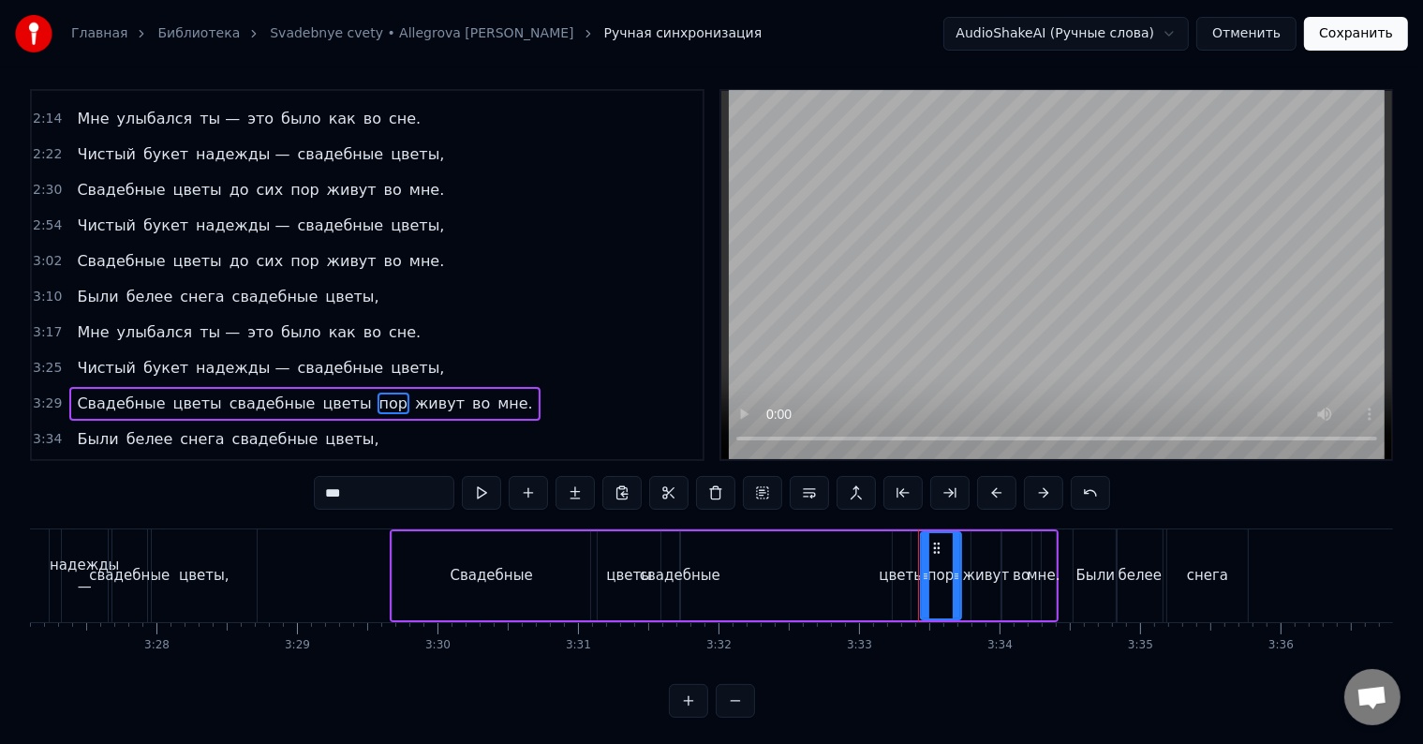
click at [291, 479] on div "0:33 Я [DATE] отмечаю 0:36 День любви, 0:37 Который, может 0:40 Быть, помнишь и…" at bounding box center [711, 403] width 1363 height 629
click at [385, 392] on span "живут" at bounding box center [411, 403] width 53 height 22
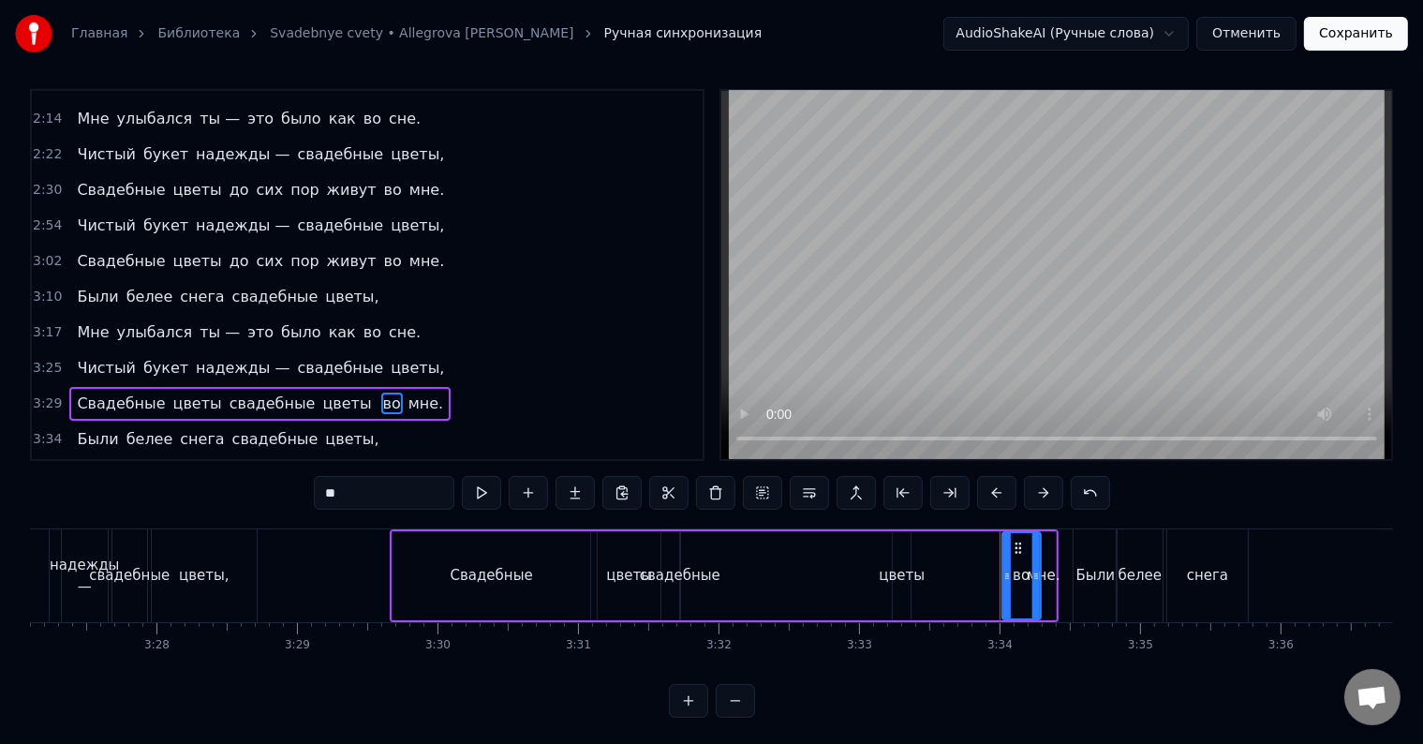
click at [347, 496] on input "**" at bounding box center [384, 493] width 141 height 34
type input "*"
click at [389, 392] on span "мне." at bounding box center [408, 403] width 38 height 22
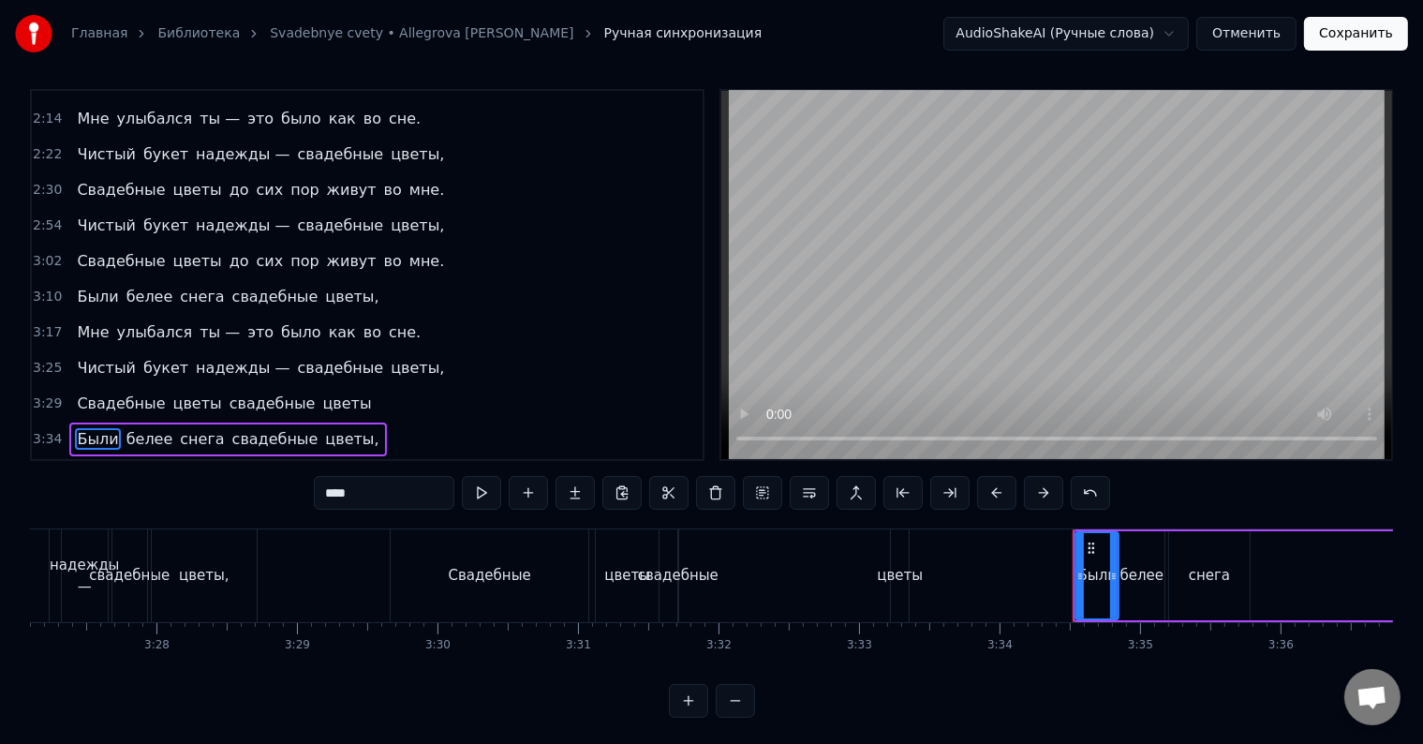
scroll to position [28, 0]
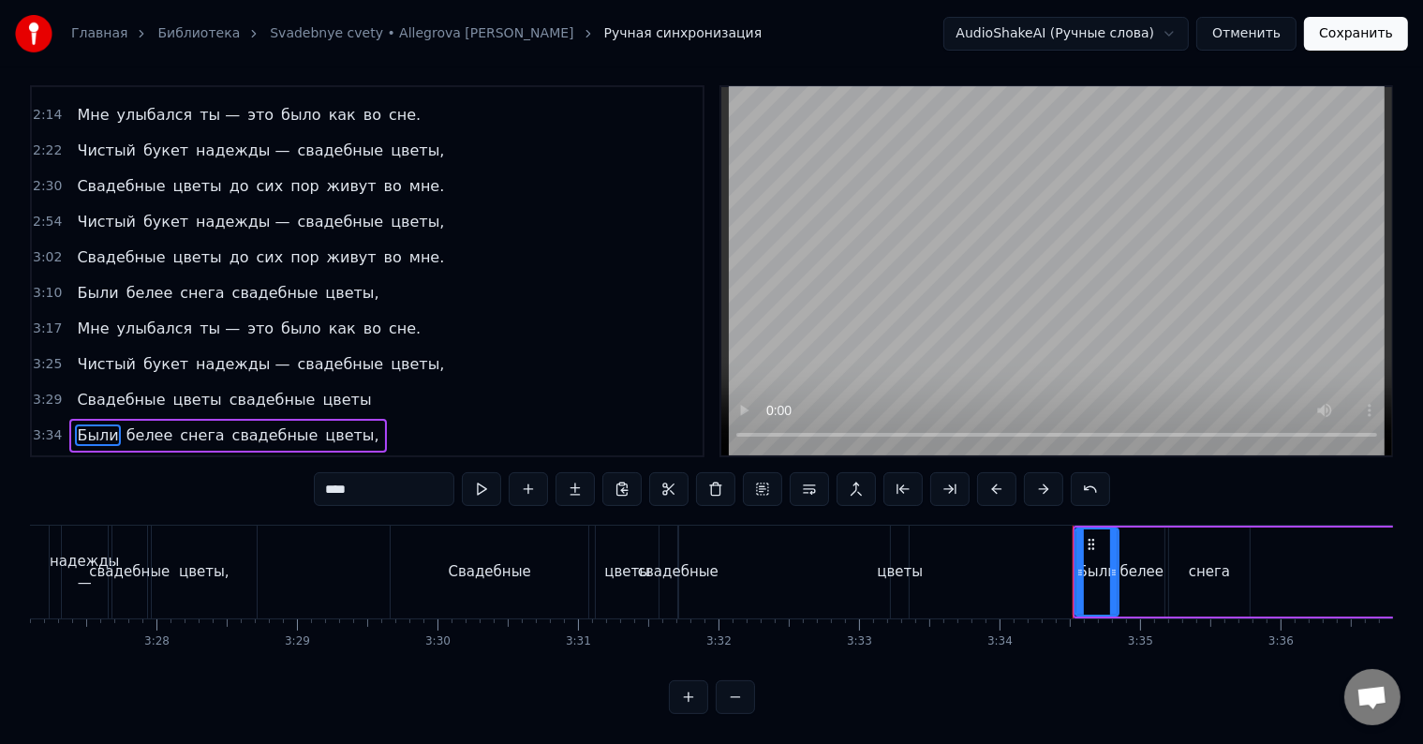
click at [77, 389] on span "Свадебные" at bounding box center [121, 400] width 92 height 22
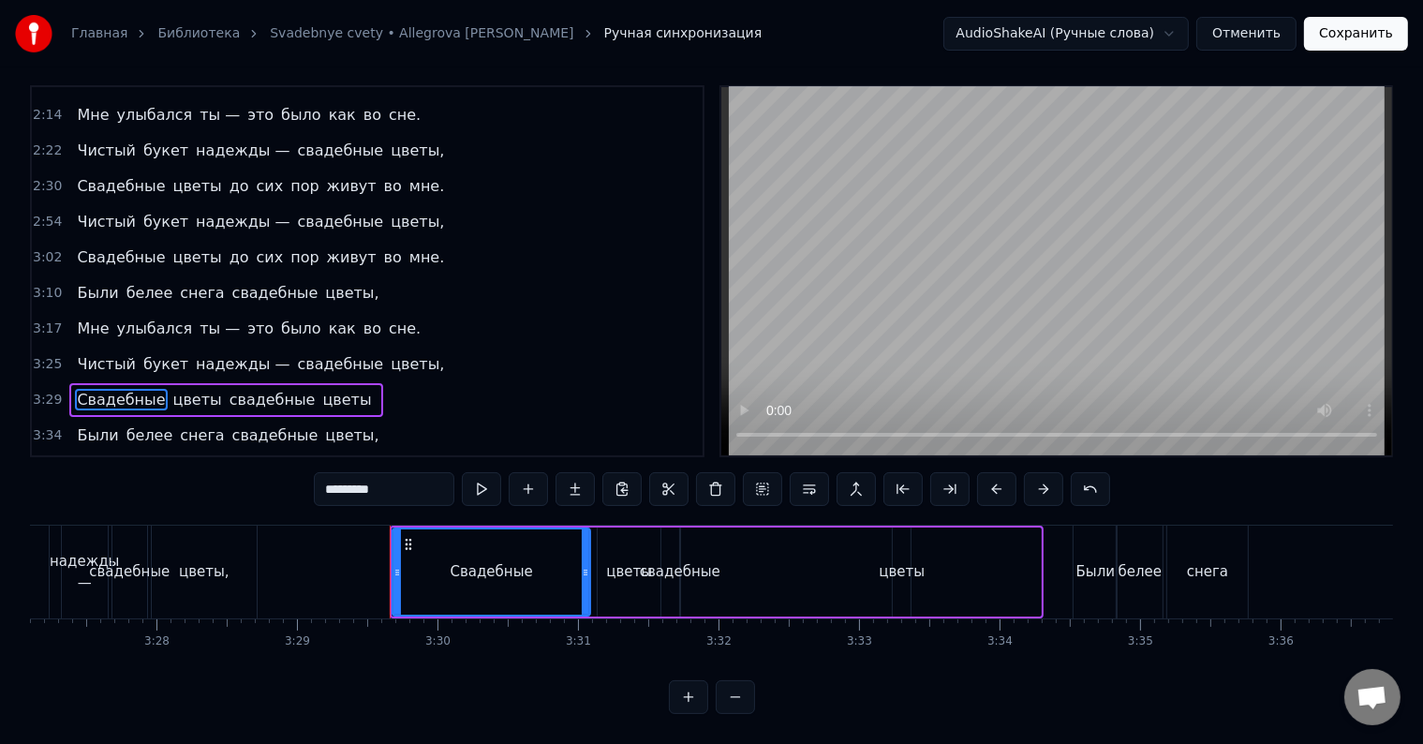
scroll to position [8, 0]
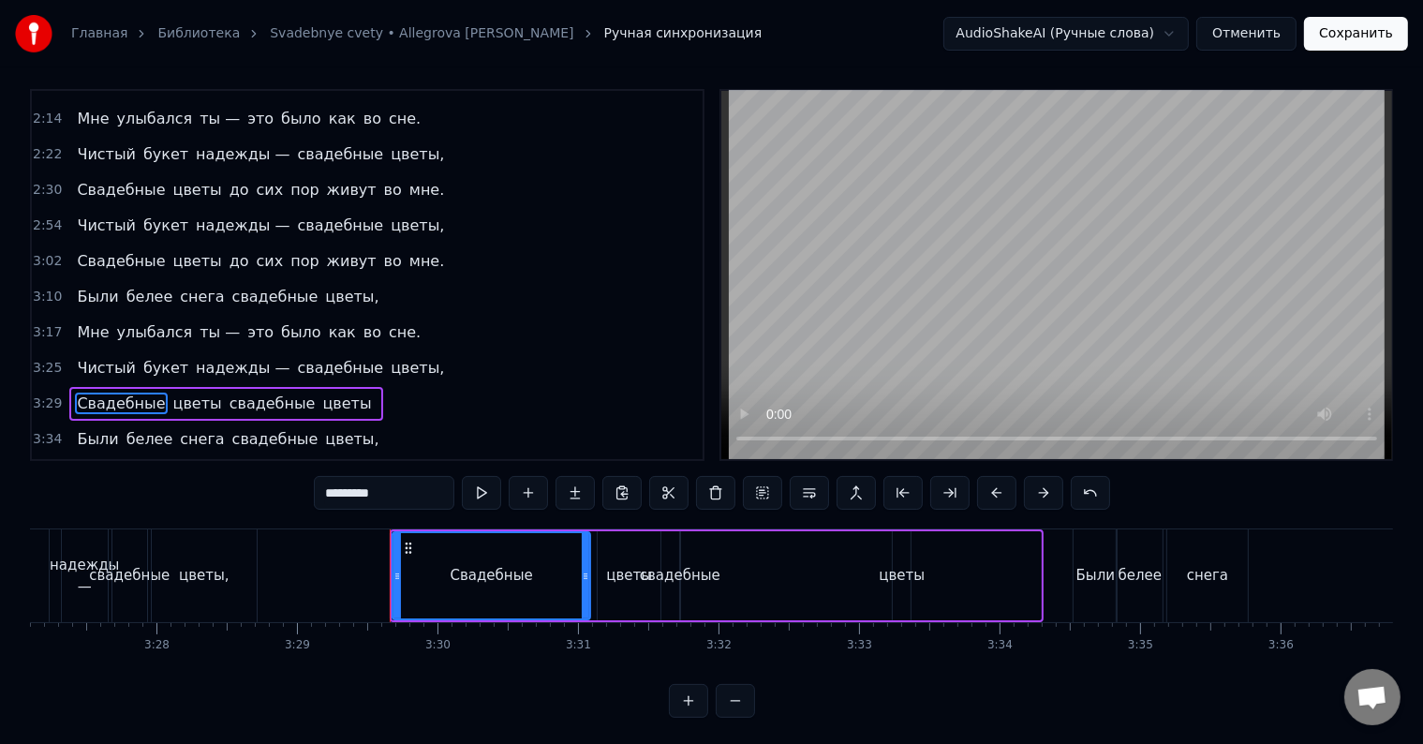
click at [85, 357] on span "Чистый" at bounding box center [106, 368] width 63 height 22
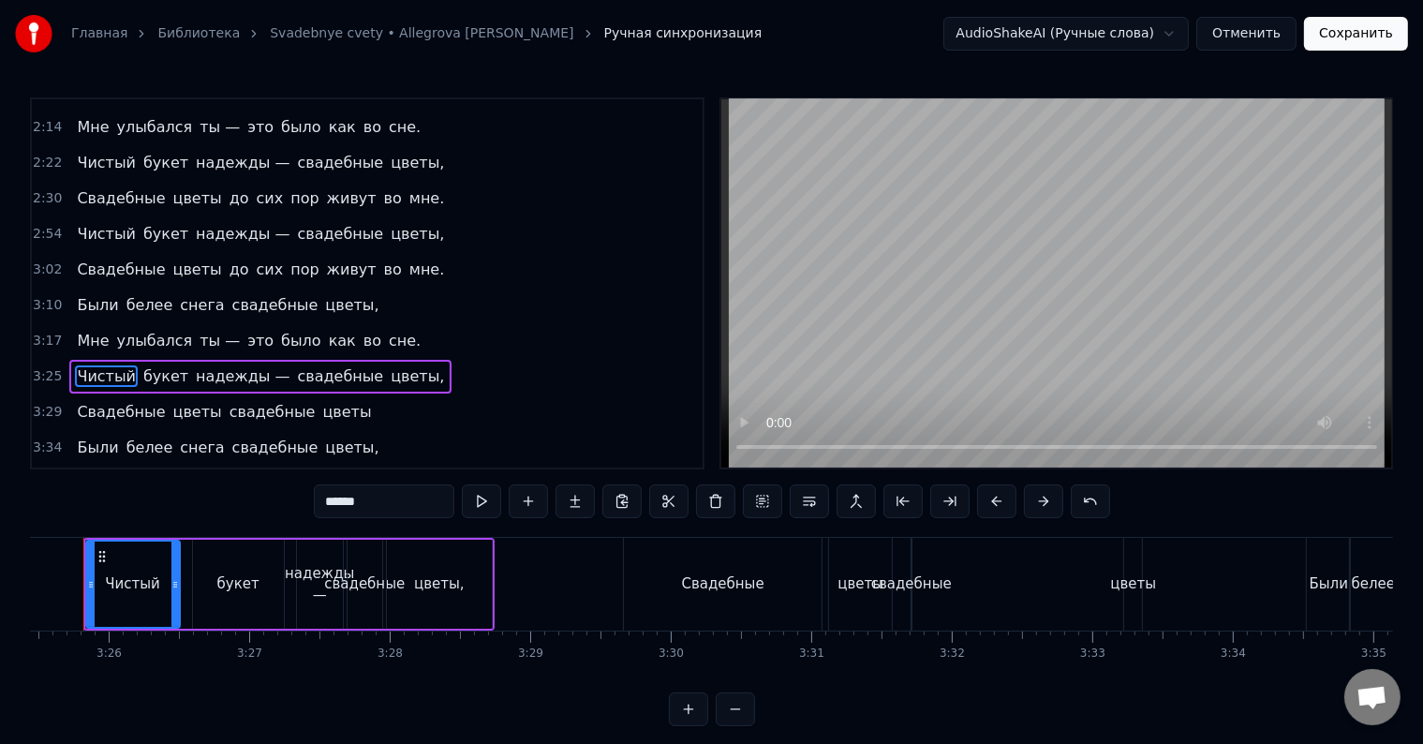
scroll to position [0, 28824]
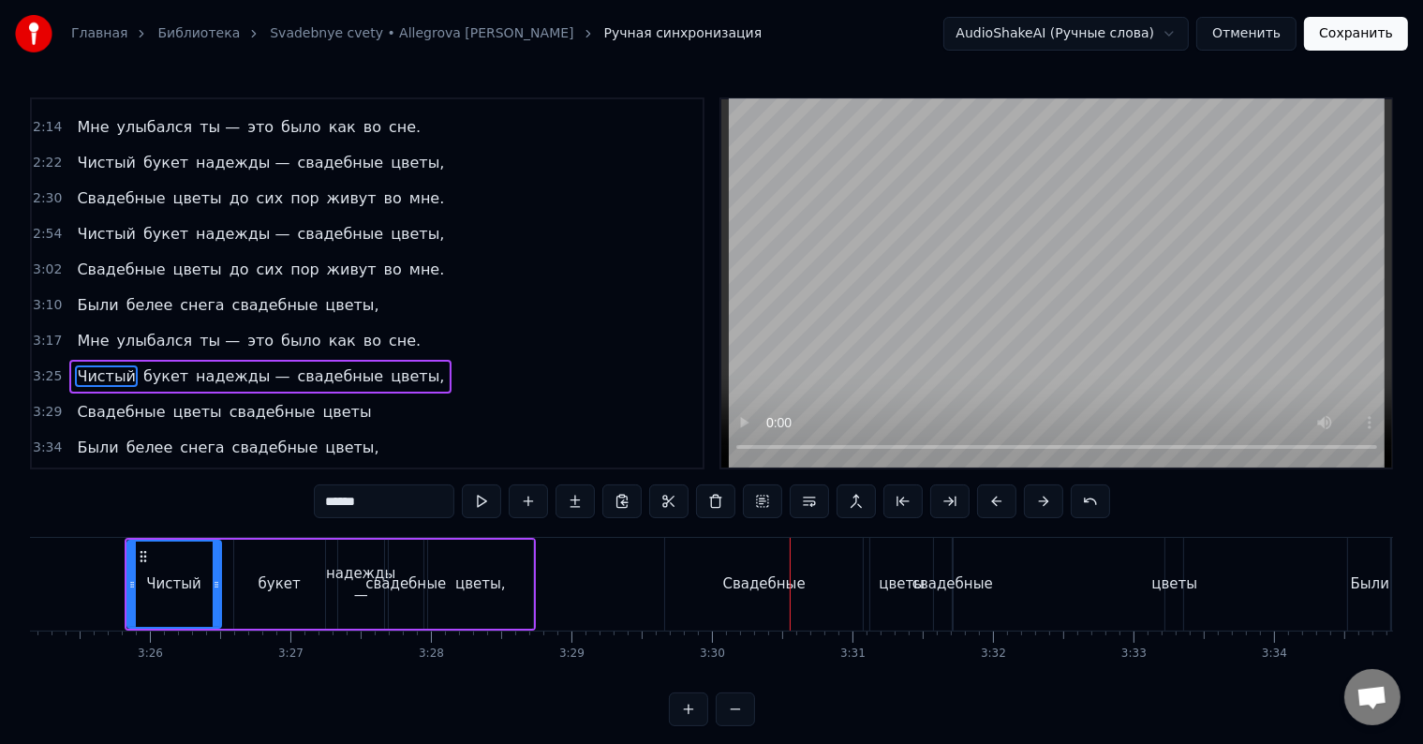
click at [382, 581] on div "свадебные" at bounding box center [405, 584] width 81 height 22
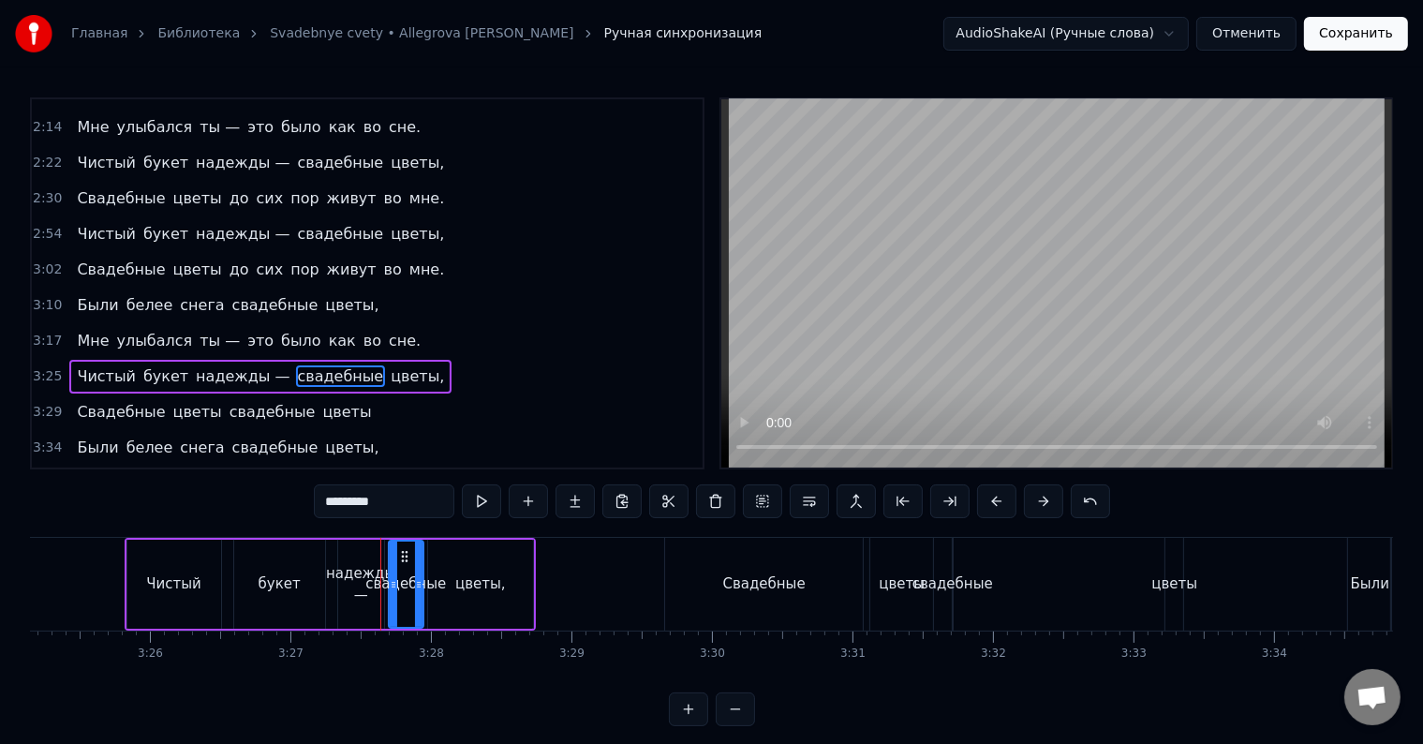
click at [473, 582] on div "цветы," at bounding box center [480, 584] width 51 height 22
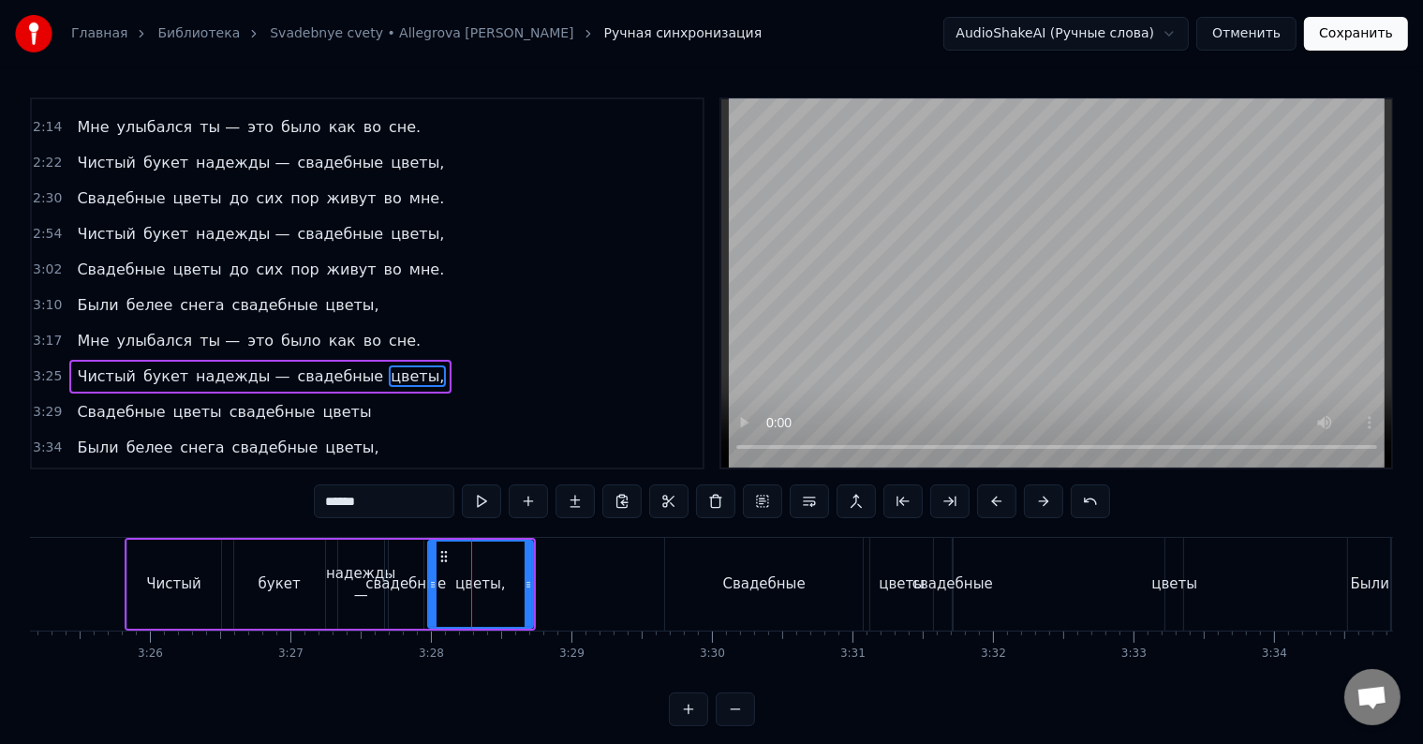
click at [273, 574] on div "букет" at bounding box center [280, 584] width 42 height 22
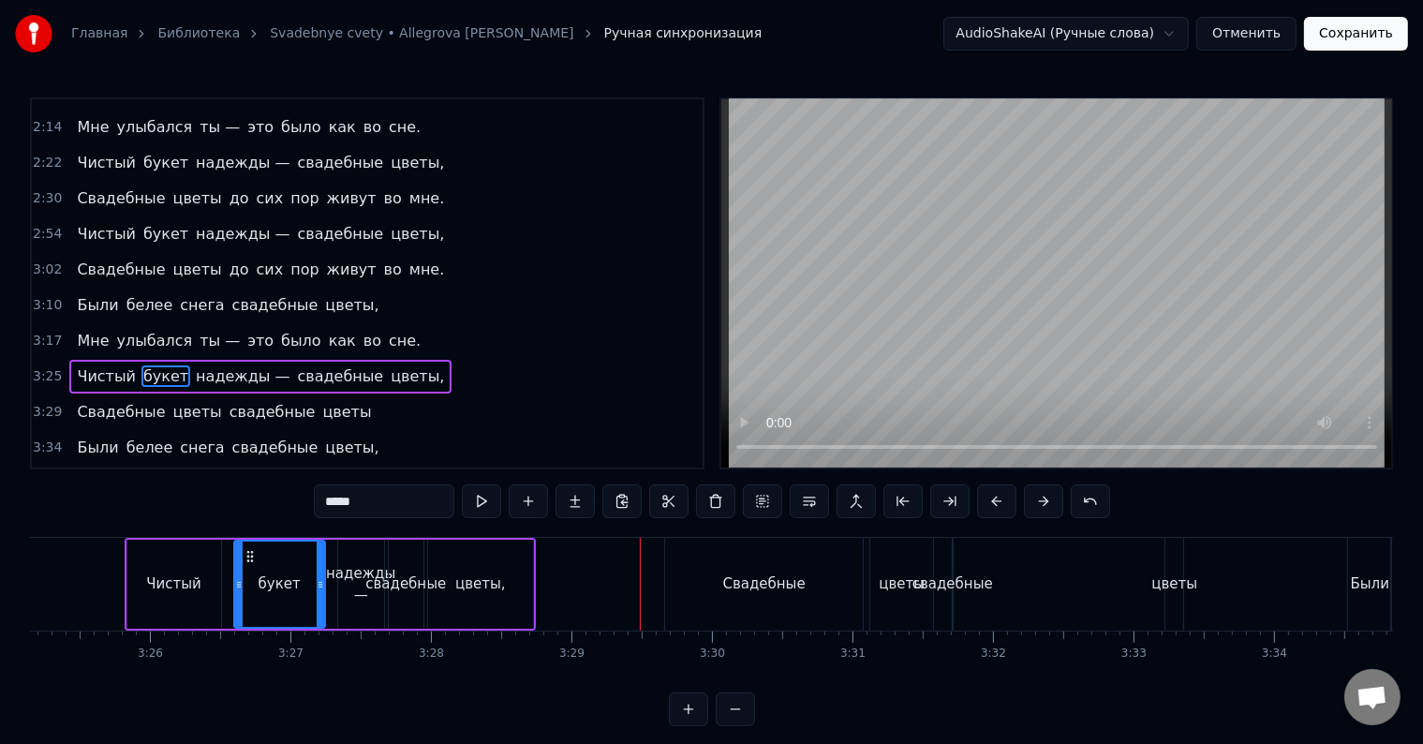
click at [407, 582] on div "свадебные" at bounding box center [405, 584] width 81 height 22
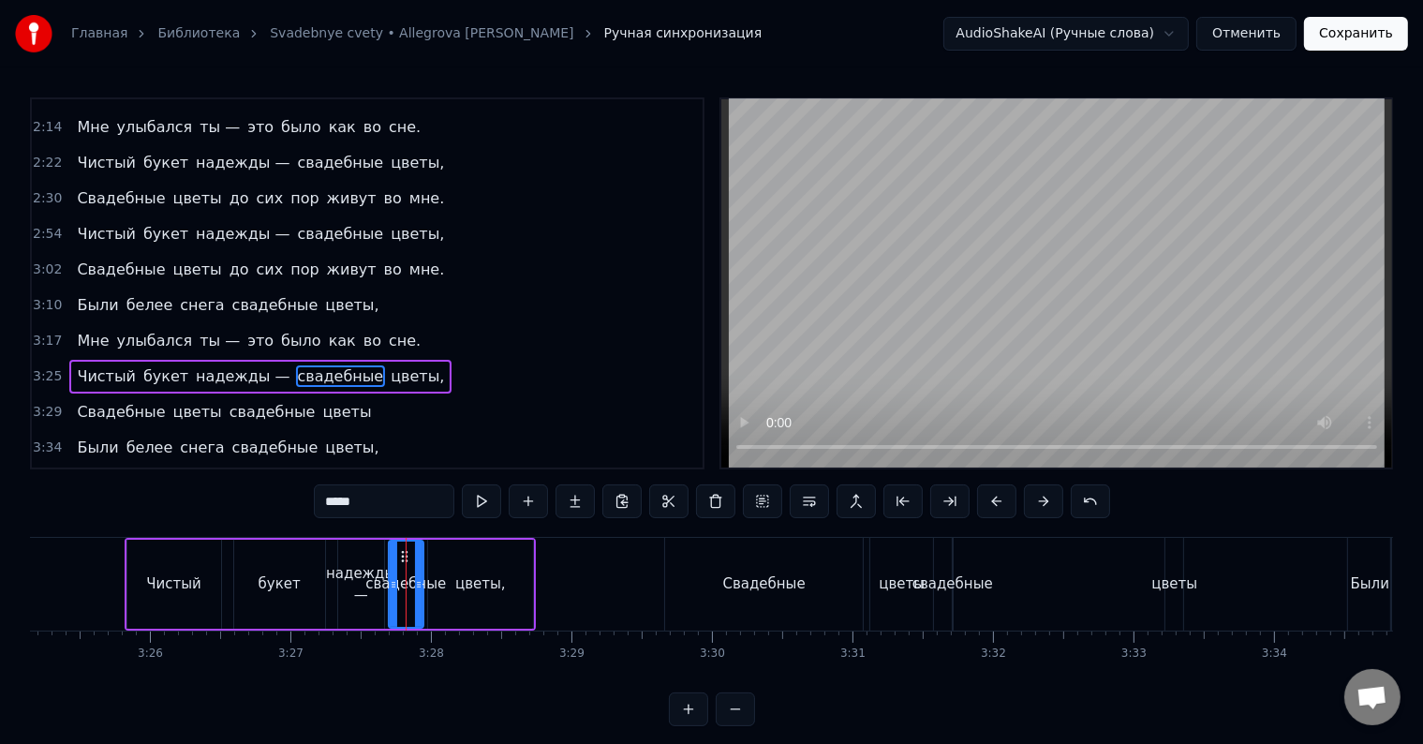
type input "*********"
drag, startPoint x: 399, startPoint y: 501, endPoint x: 304, endPoint y: 496, distance: 94.7
click at [304, 496] on div "0:33 Я [DATE] отмечаю 0:36 День любви, 0:37 Который, может 0:40 Быть, помнишь и…" at bounding box center [711, 411] width 1363 height 629
click at [481, 582] on div "цветы," at bounding box center [480, 584] width 51 height 22
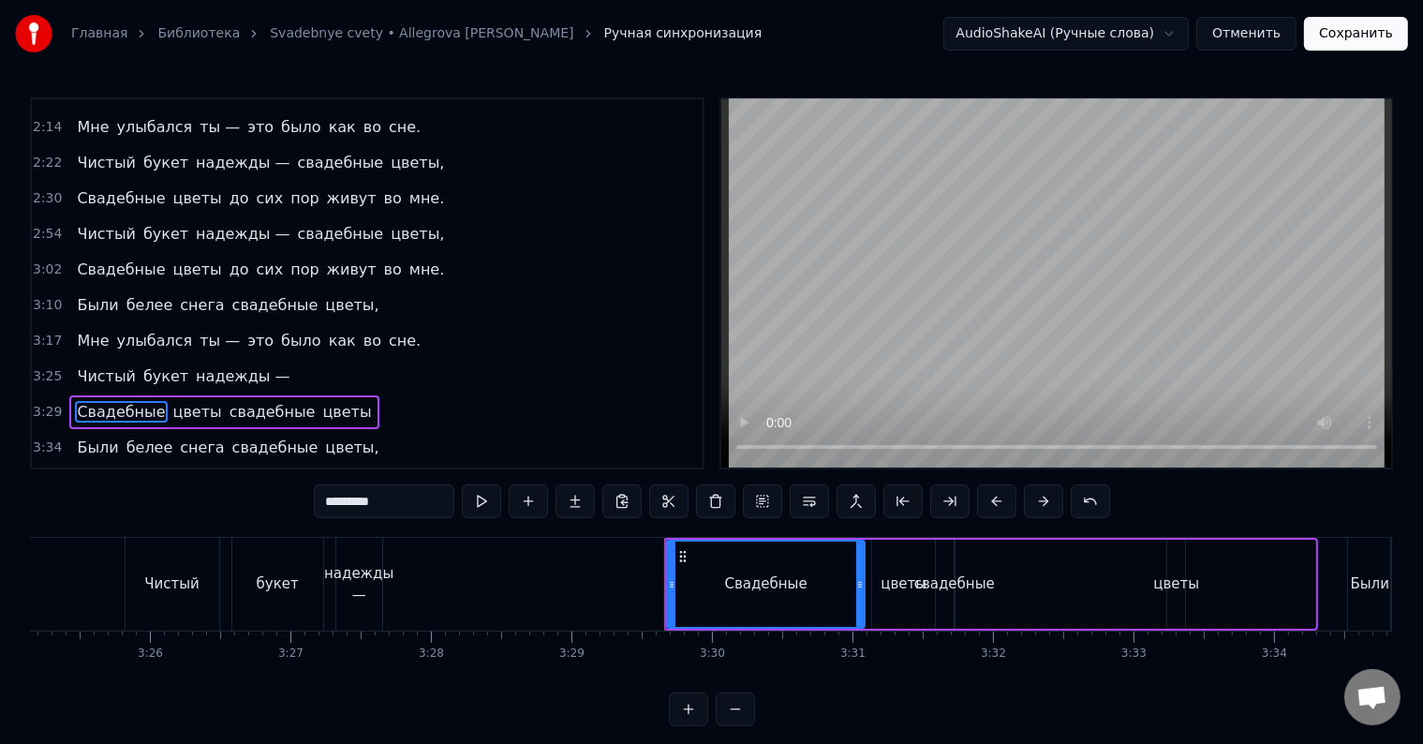
scroll to position [8, 0]
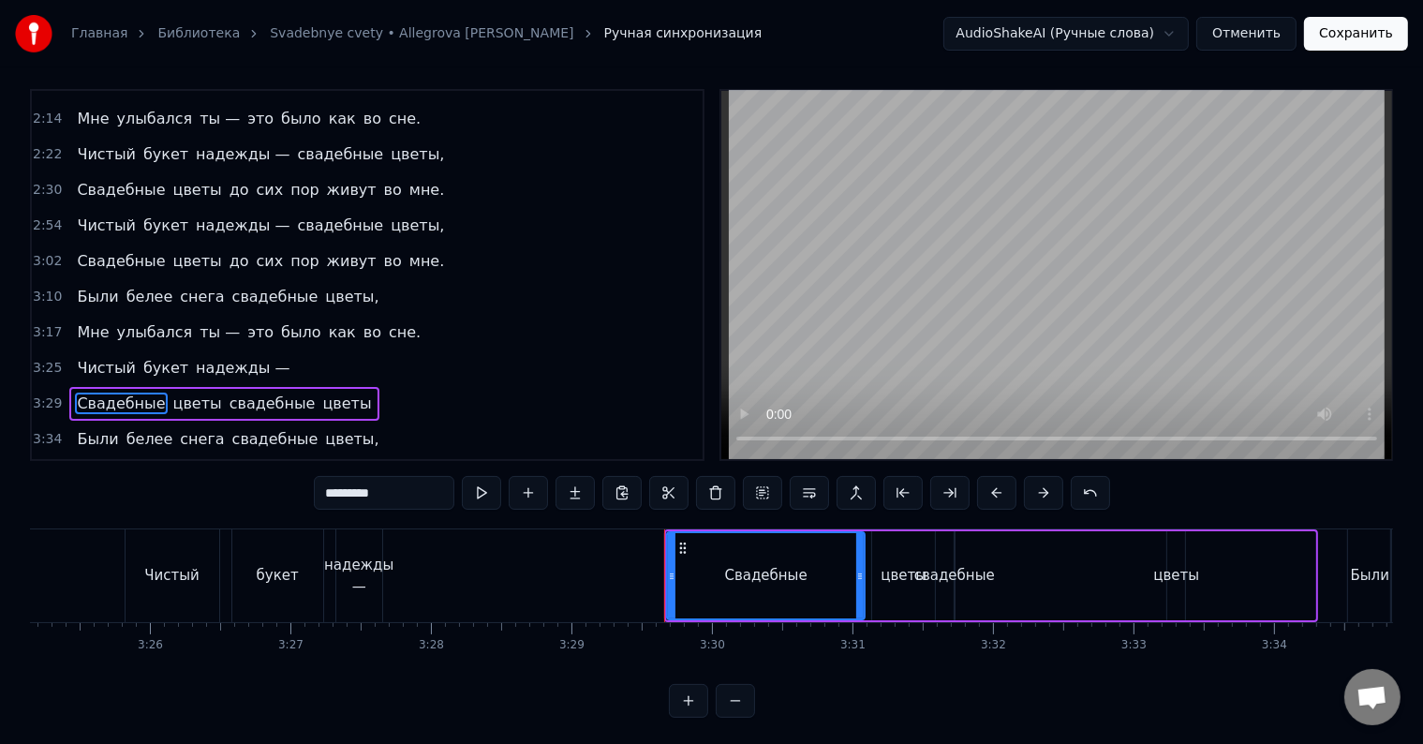
click at [361, 570] on div "надежды —" at bounding box center [358, 576] width 69 height 42
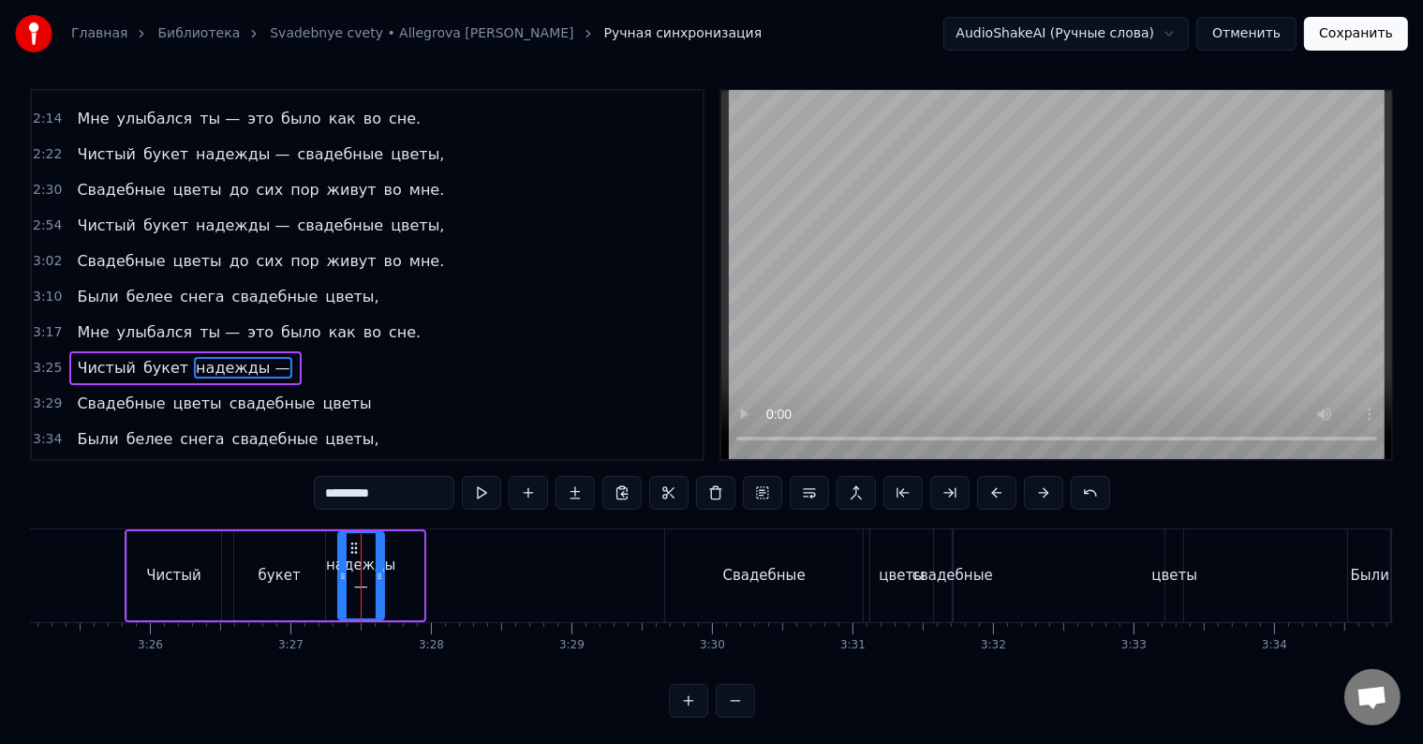
scroll to position [0, 0]
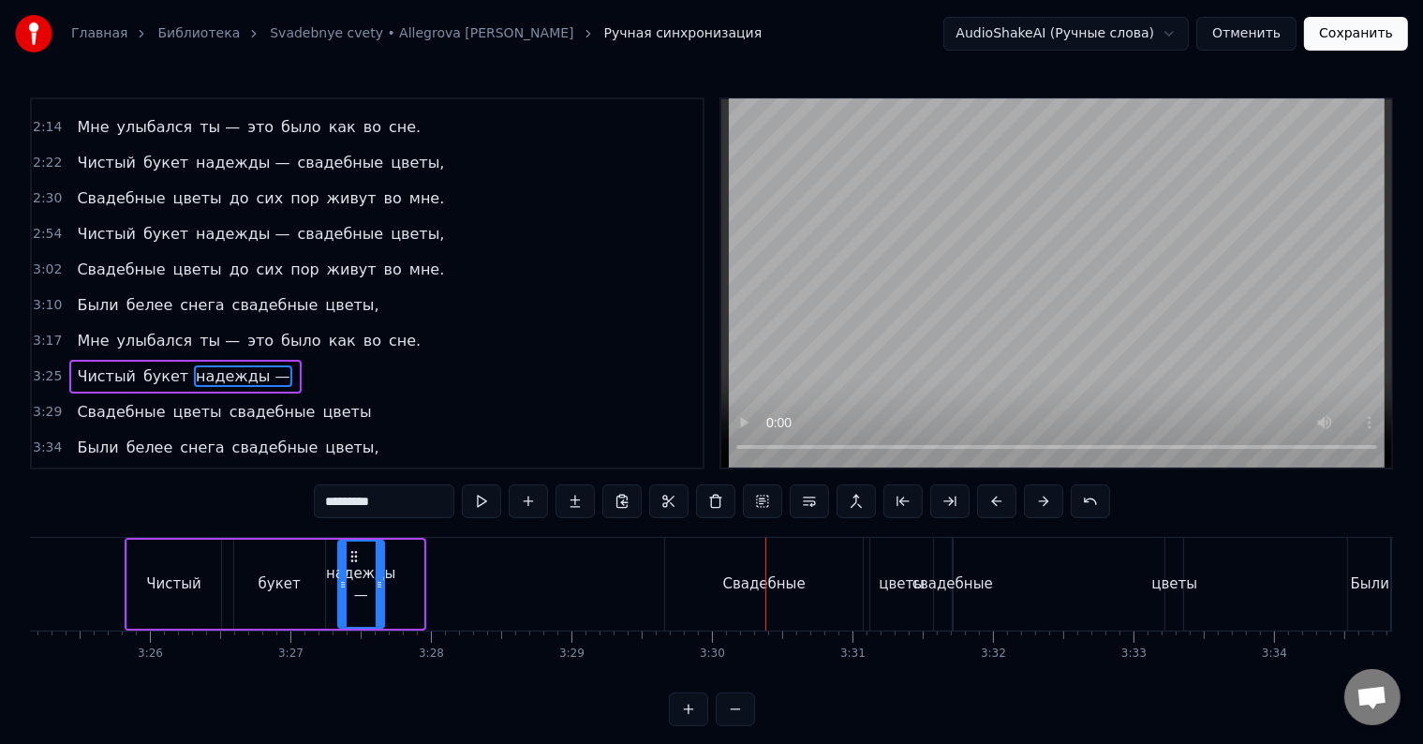
click at [723, 592] on div "Свадебные" at bounding box center [764, 584] width 198 height 93
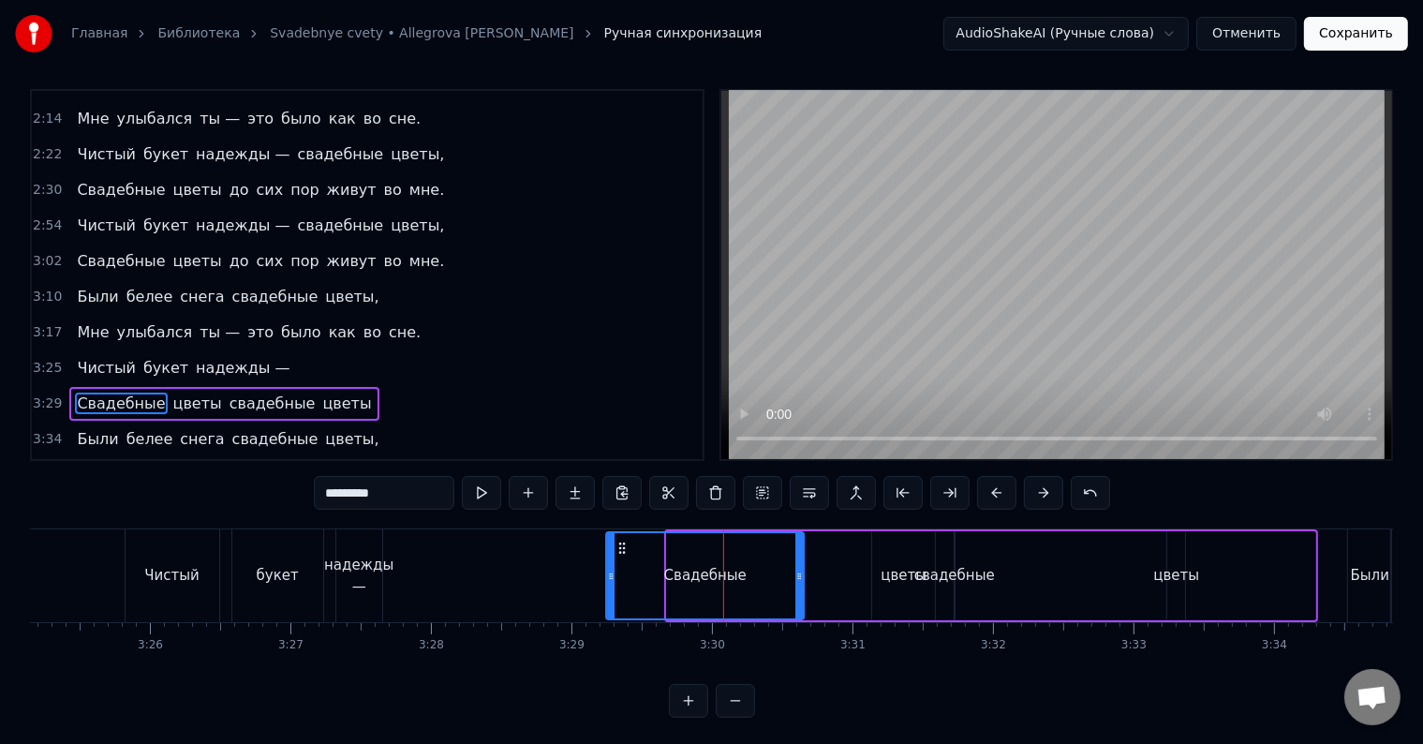
drag, startPoint x: 680, startPoint y: 540, endPoint x: 621, endPoint y: 544, distance: 59.1
click at [621, 544] on icon at bounding box center [621, 547] width 15 height 15
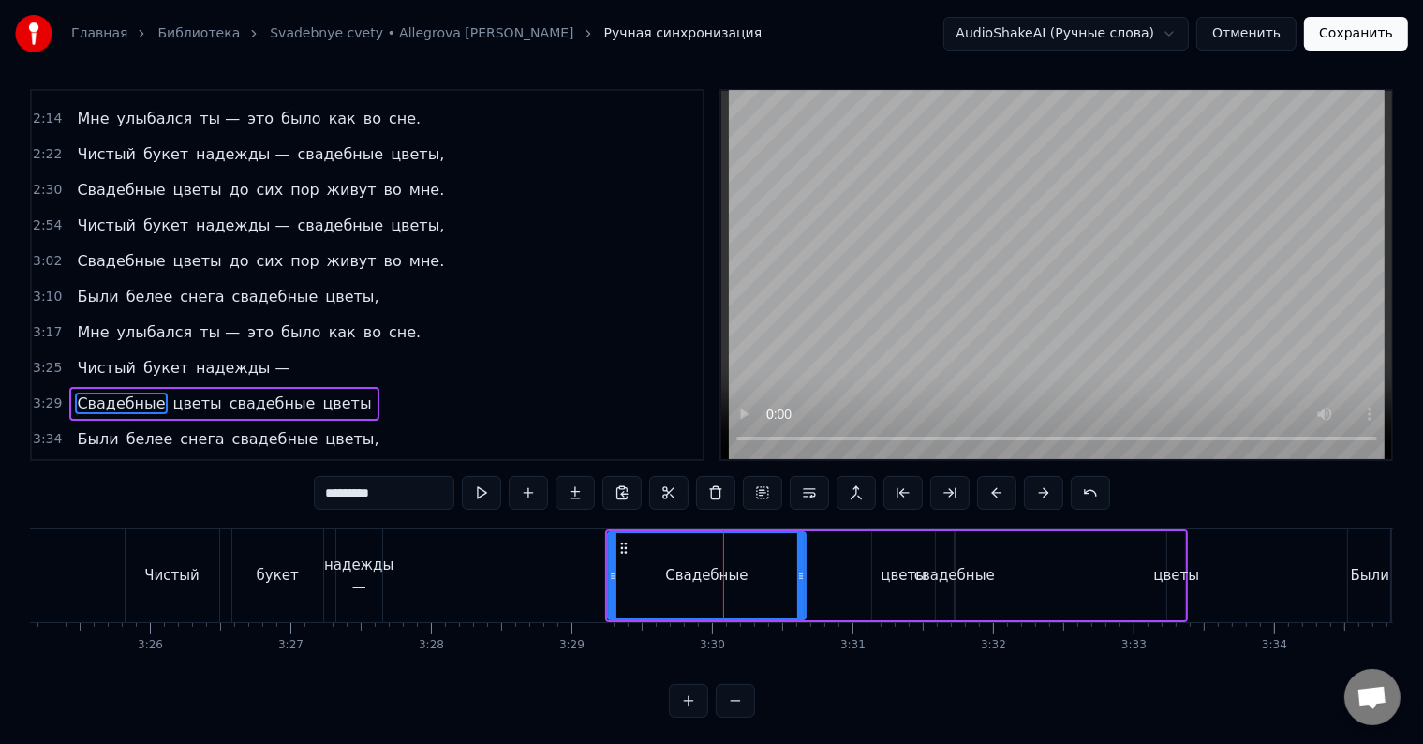
click at [897, 571] on div "цветы" at bounding box center [903, 576] width 46 height 22
type input "*****"
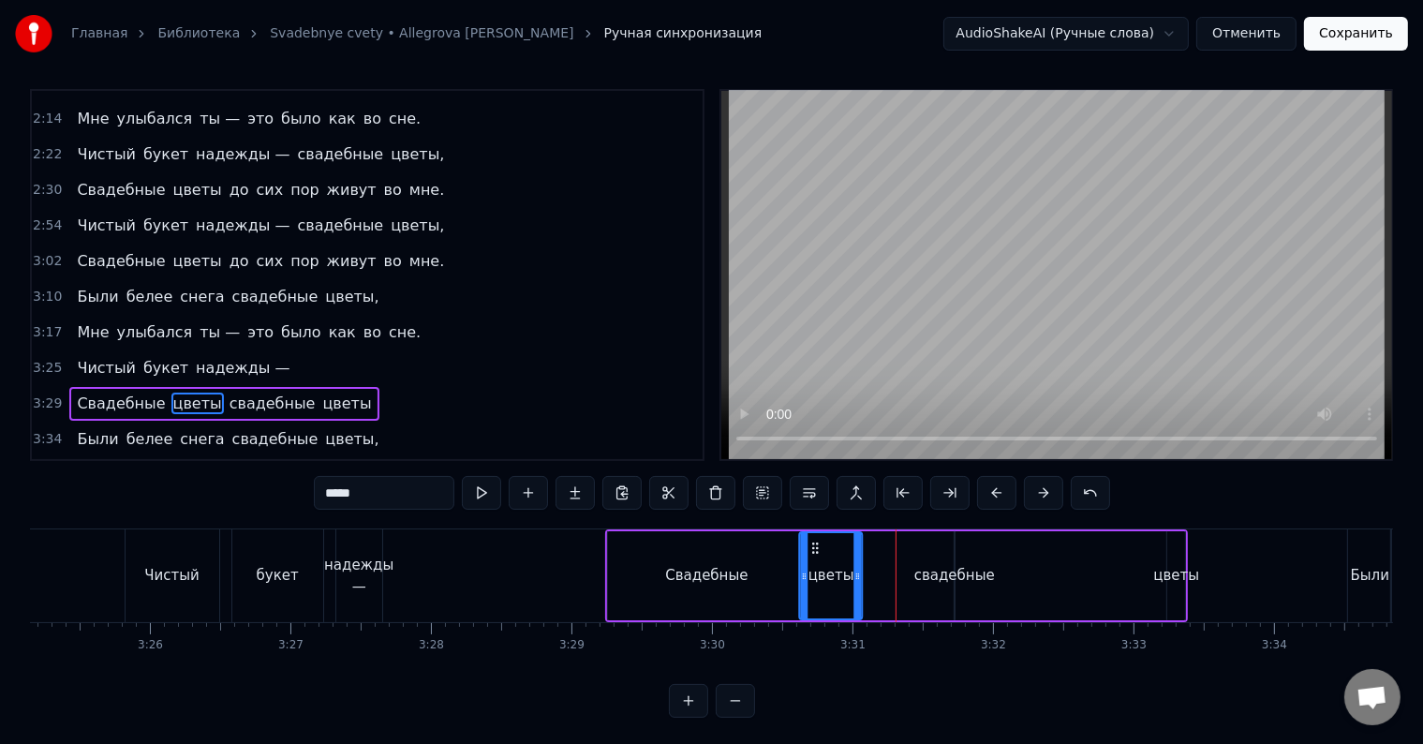
drag, startPoint x: 884, startPoint y: 538, endPoint x: 812, endPoint y: 544, distance: 72.4
click at [812, 544] on icon at bounding box center [815, 547] width 15 height 15
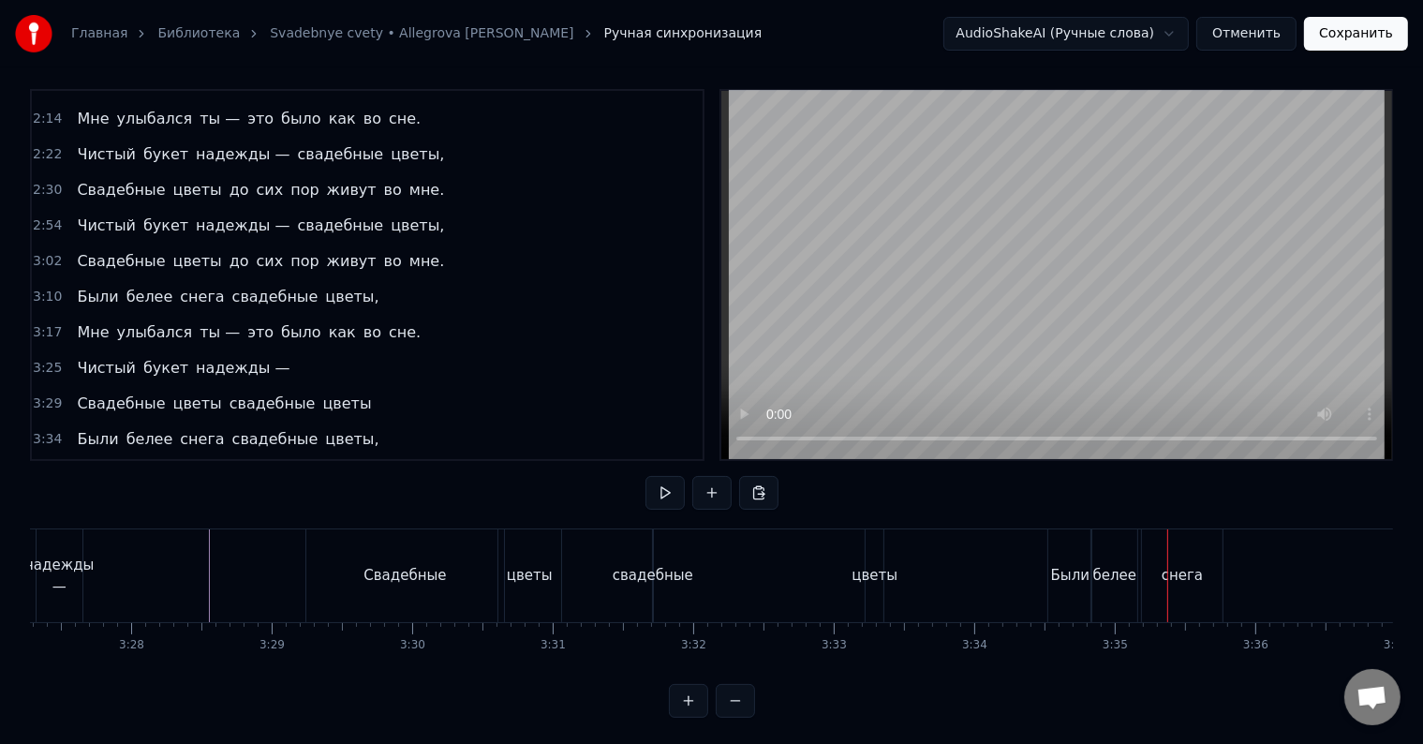
scroll to position [0, 29122]
click at [377, 582] on div "Свадебные" at bounding box center [405, 576] width 82 height 22
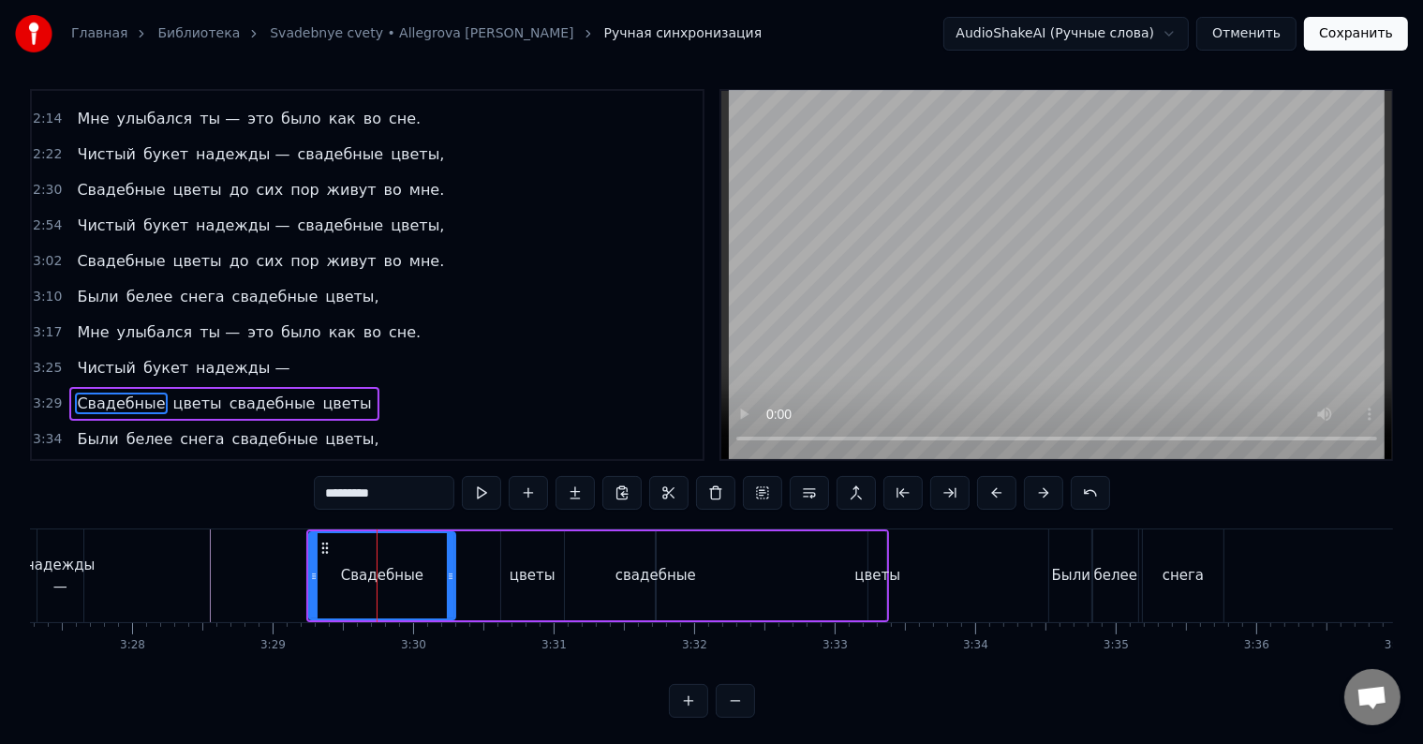
drag, startPoint x: 505, startPoint y: 569, endPoint x: 452, endPoint y: 572, distance: 52.6
click at [452, 572] on icon at bounding box center [450, 576] width 7 height 15
click at [523, 571] on div "цветы" at bounding box center [533, 576] width 46 height 22
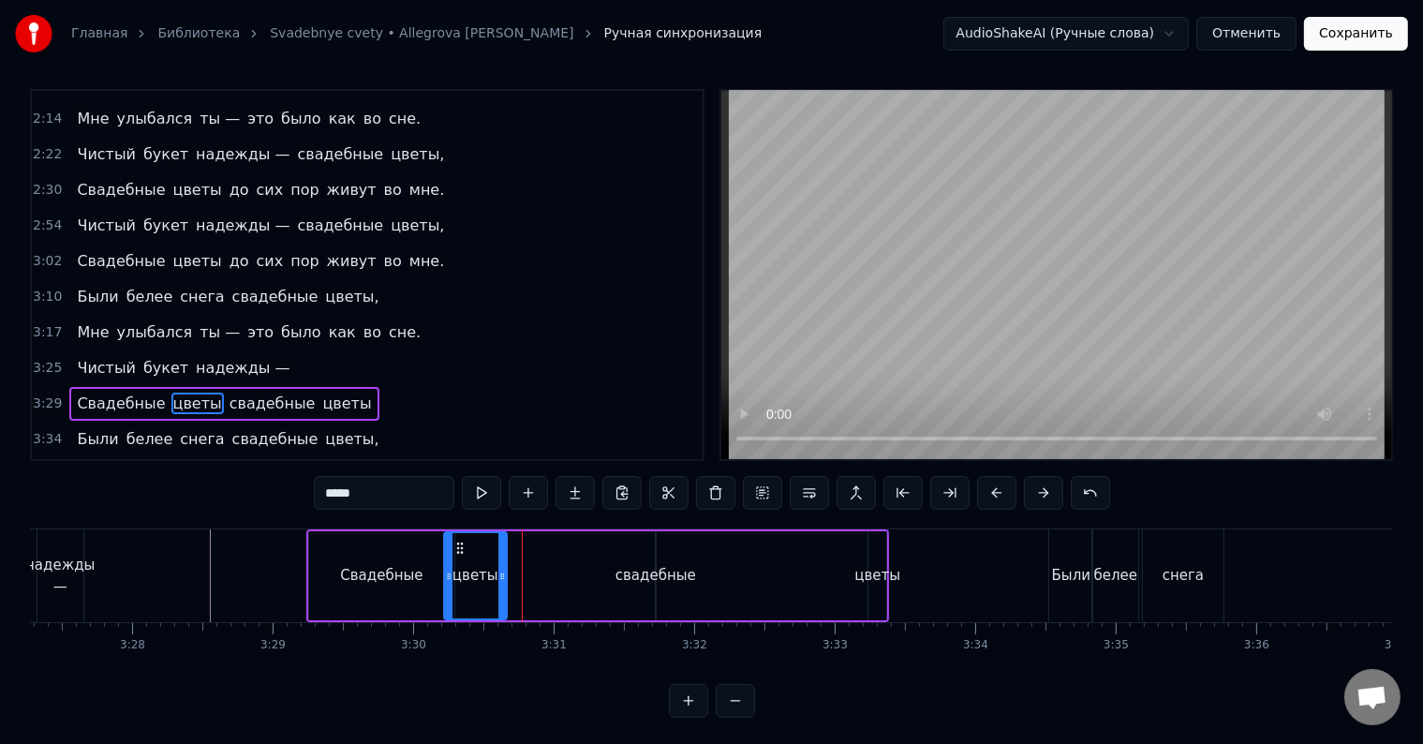
drag, startPoint x: 516, startPoint y: 541, endPoint x: 459, endPoint y: 543, distance: 57.2
click at [459, 543] on icon at bounding box center [459, 547] width 15 height 15
click at [631, 575] on div "свадебные" at bounding box center [655, 576] width 81 height 22
type input "*********"
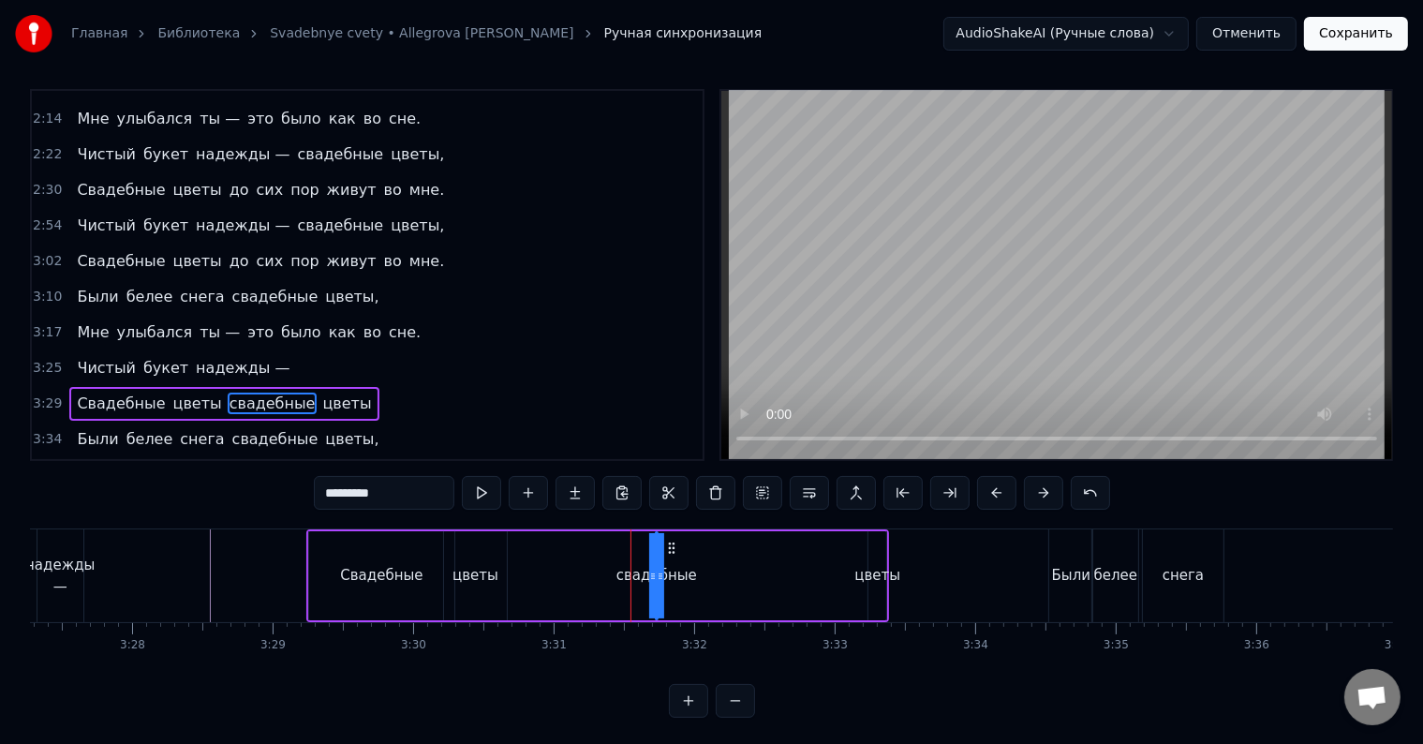
drag, startPoint x: 644, startPoint y: 572, endPoint x: 674, endPoint y: 574, distance: 30.0
click at [611, 570] on div "Свадебные цветы свадебные цветы" at bounding box center [597, 575] width 583 height 93
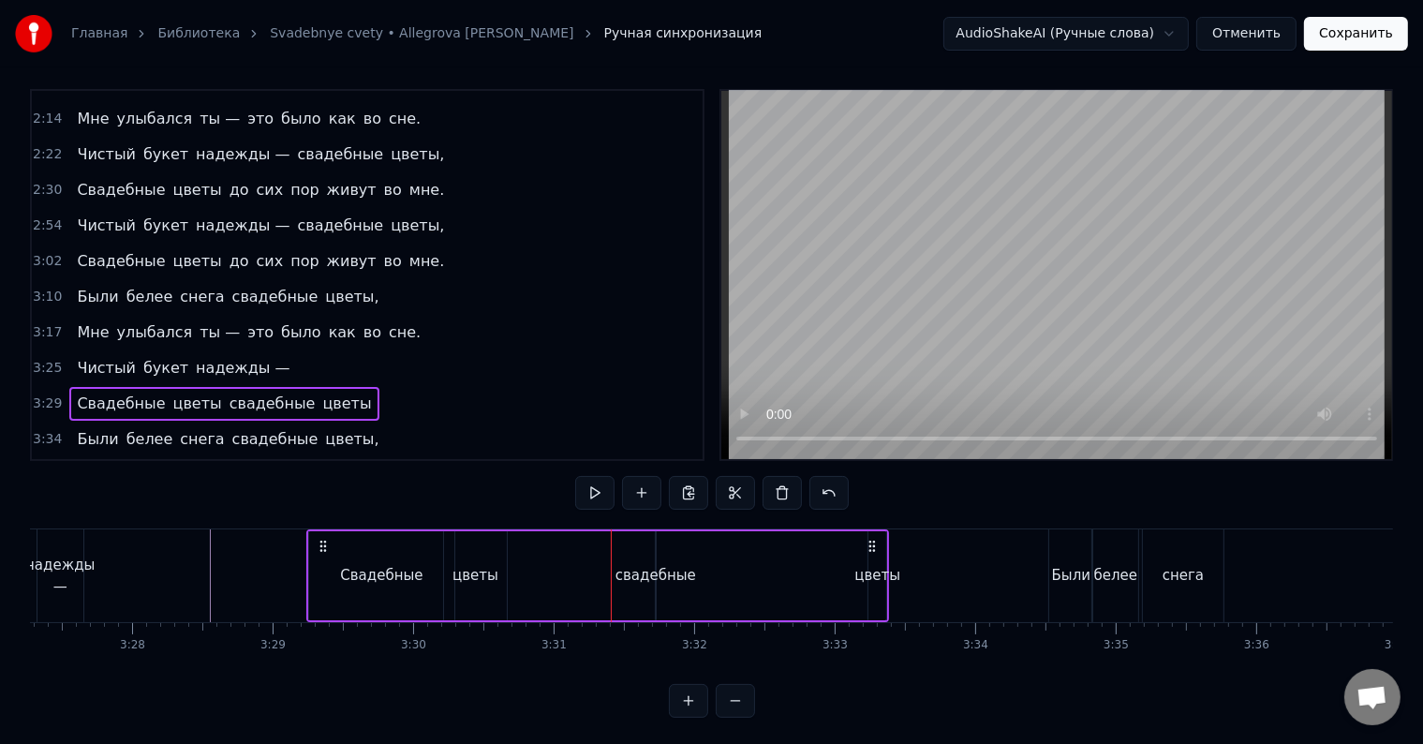
click at [644, 572] on div "свадебные" at bounding box center [655, 576] width 81 height 22
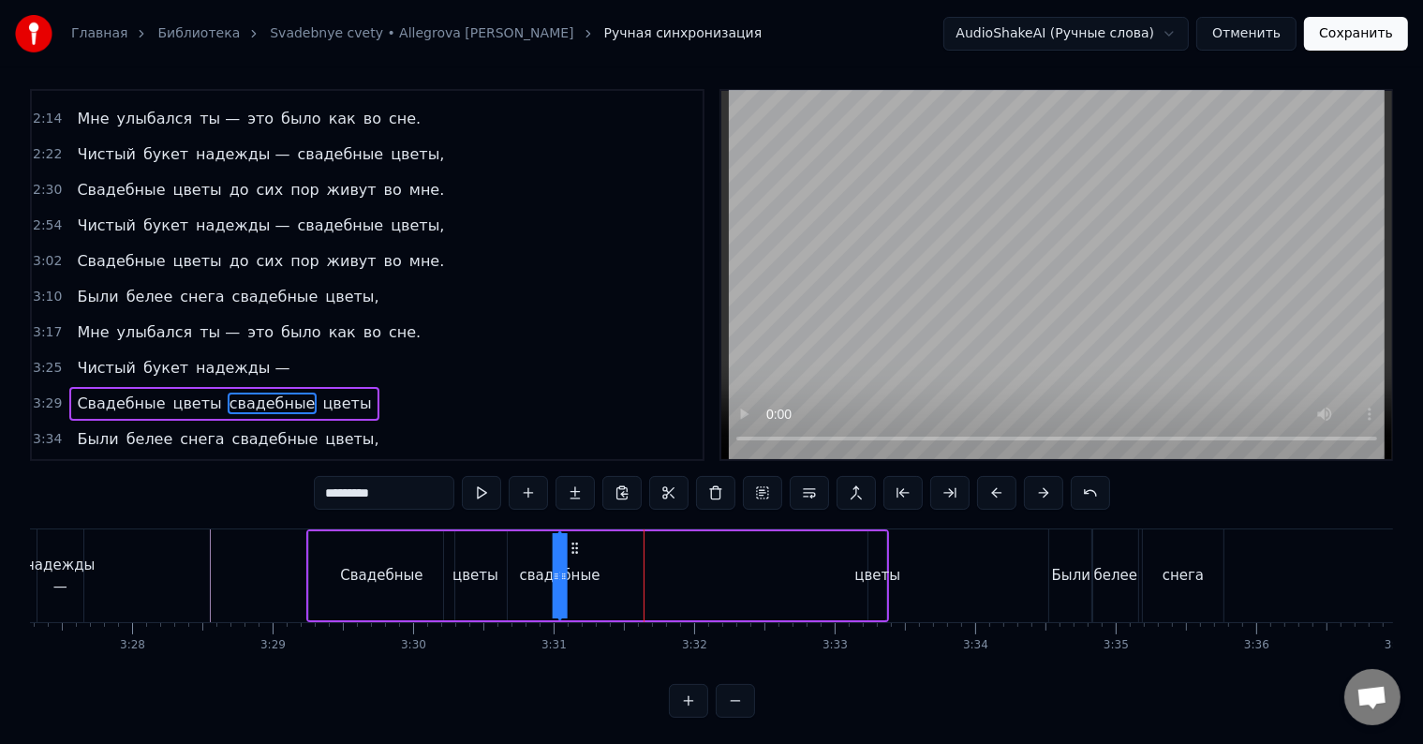
drag, startPoint x: 670, startPoint y: 545, endPoint x: 573, endPoint y: 554, distance: 96.8
click at [573, 554] on div "Свадебные цветы свадебные цветы" at bounding box center [597, 575] width 583 height 93
click at [859, 573] on div "цветы" at bounding box center [877, 576] width 46 height 22
type input "*****"
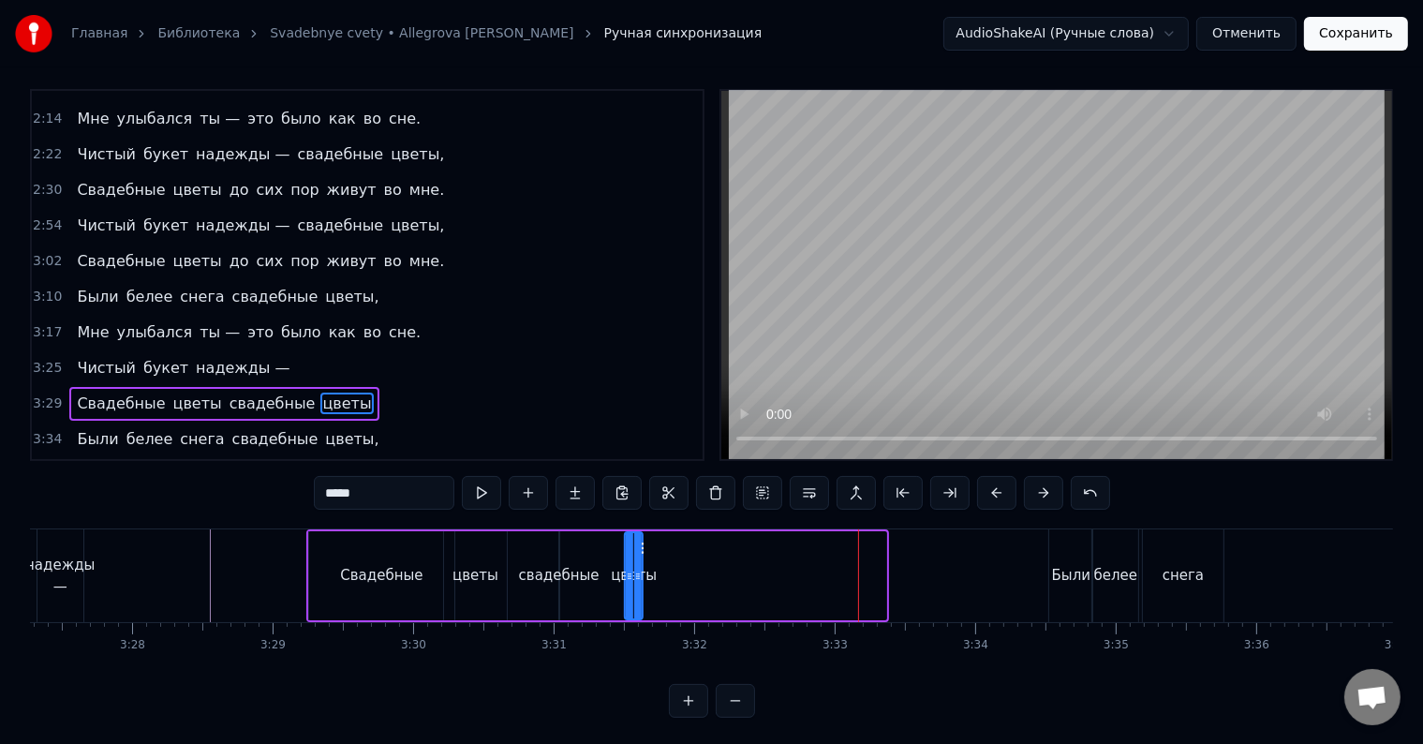
drag, startPoint x: 885, startPoint y: 542, endPoint x: 622, endPoint y: 559, distance: 263.7
click at [638, 558] on div "цветы" at bounding box center [634, 575] width 16 height 85
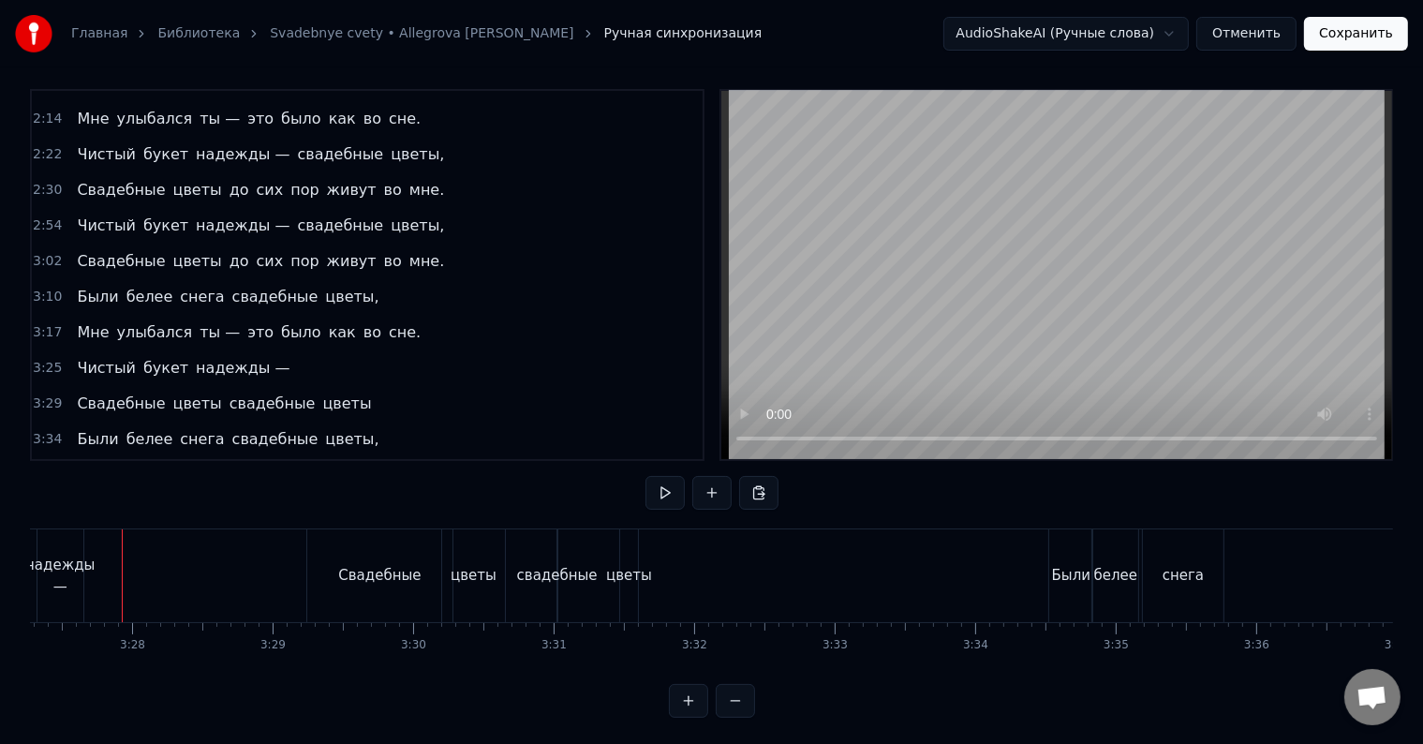
scroll to position [0, 29120]
click at [39, 580] on div "надежды —" at bounding box center [62, 576] width 69 height 42
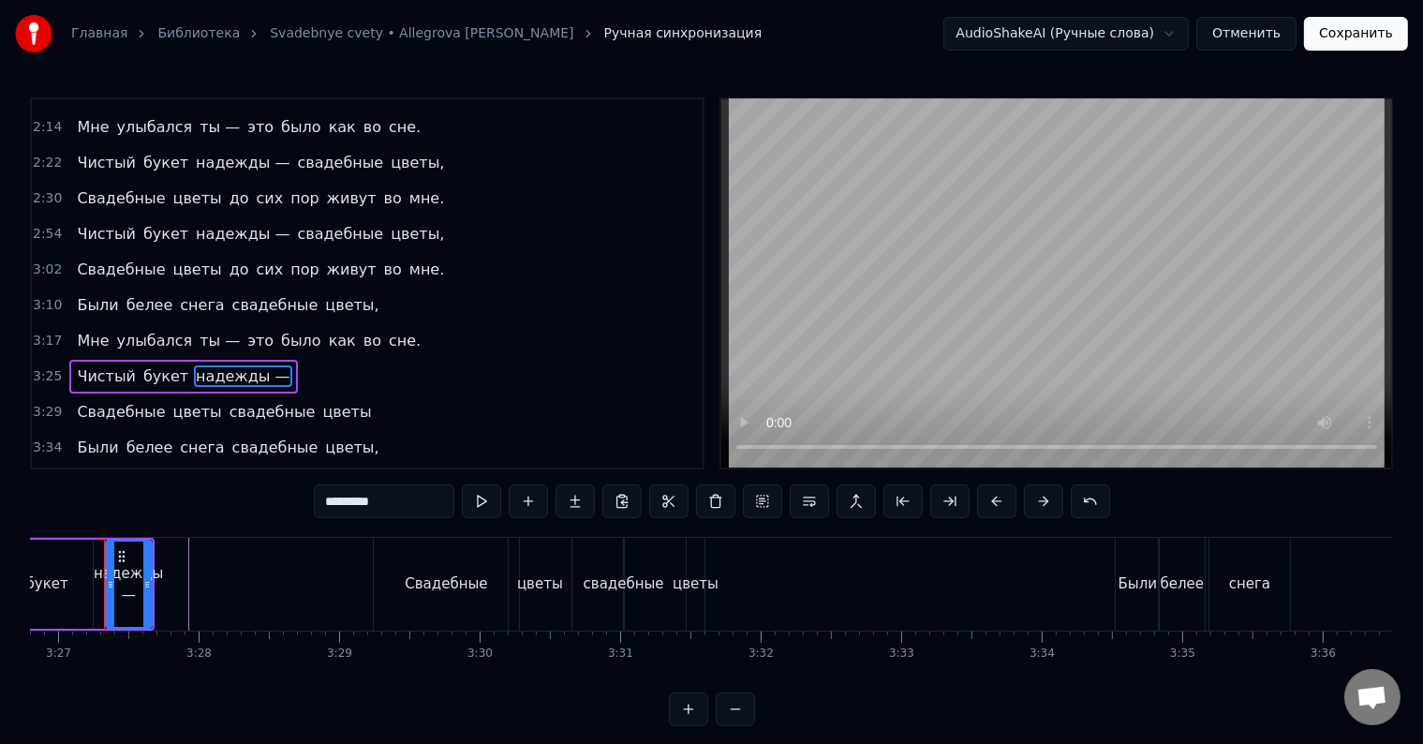
scroll to position [0, 29035]
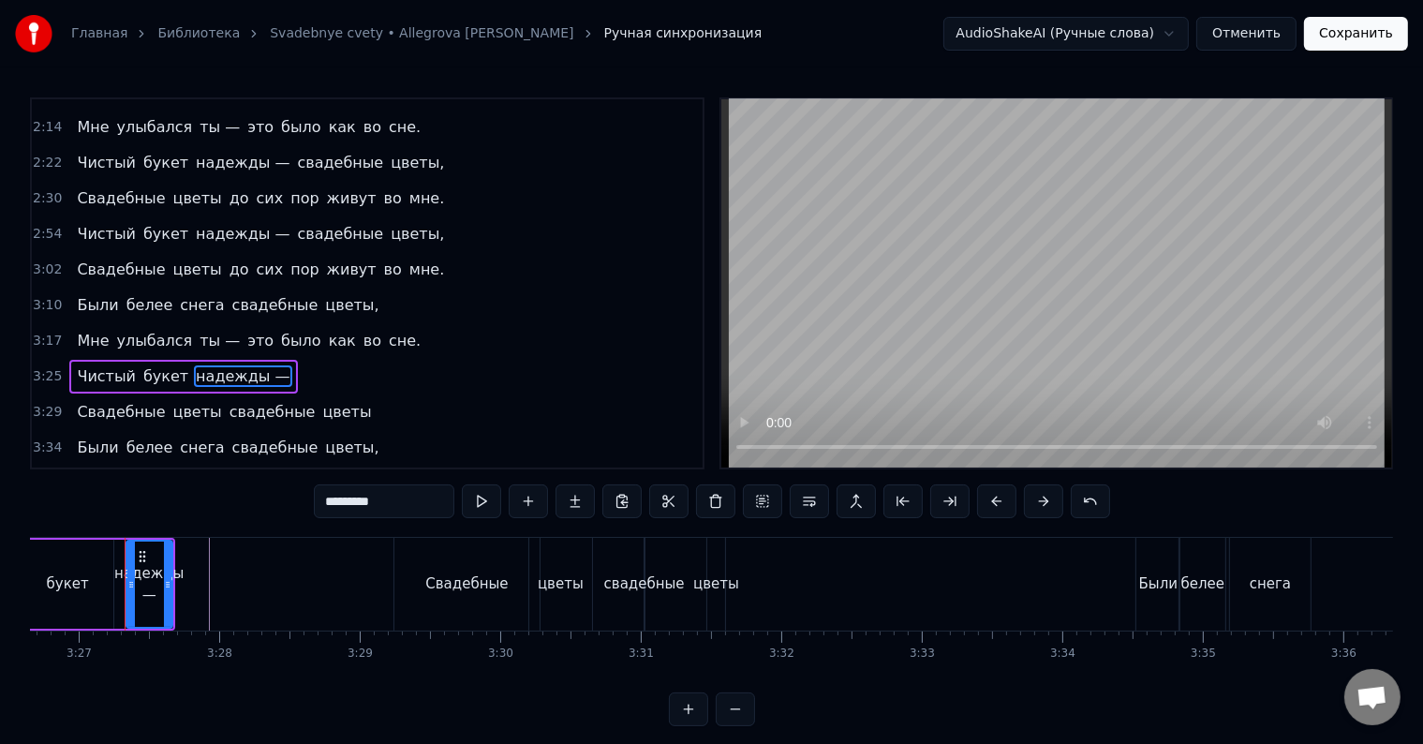
click at [71, 554] on div "букет" at bounding box center [67, 584] width 91 height 89
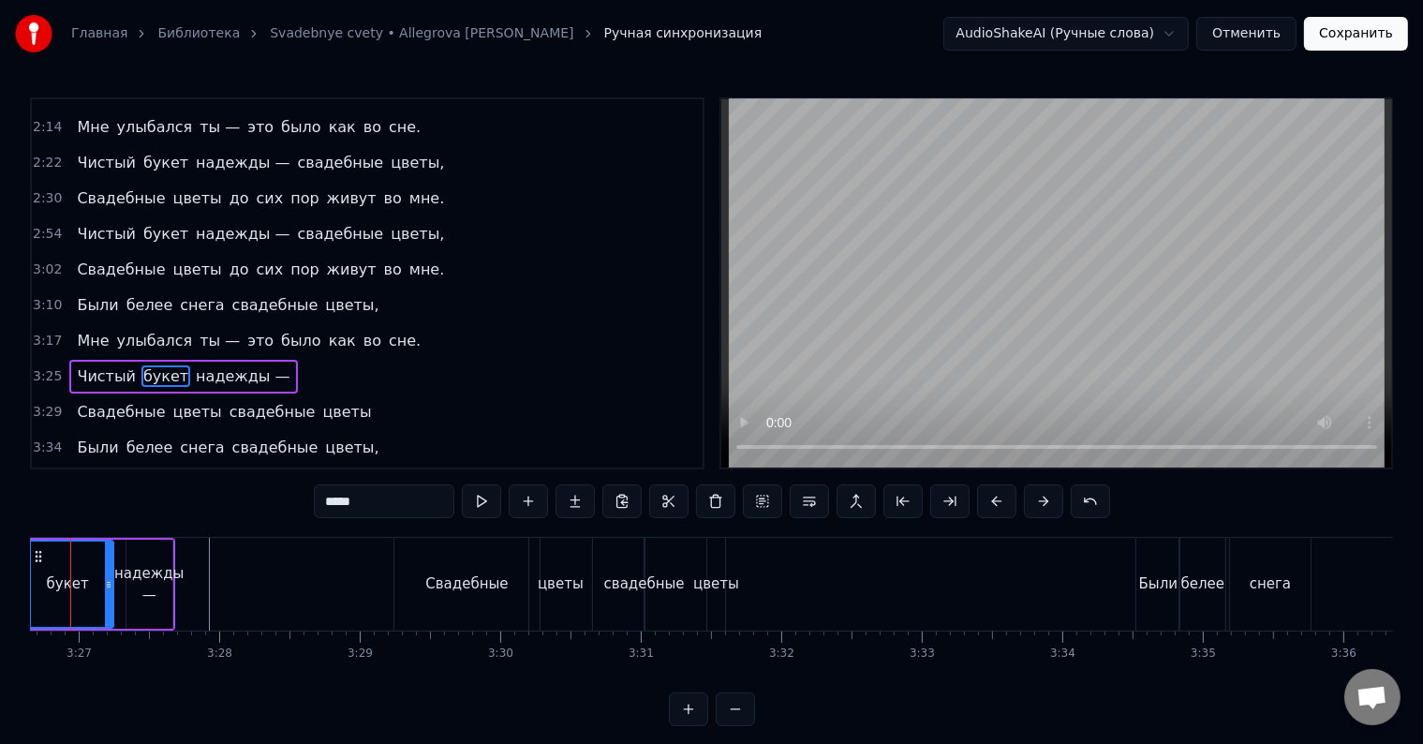
scroll to position [0, 28981]
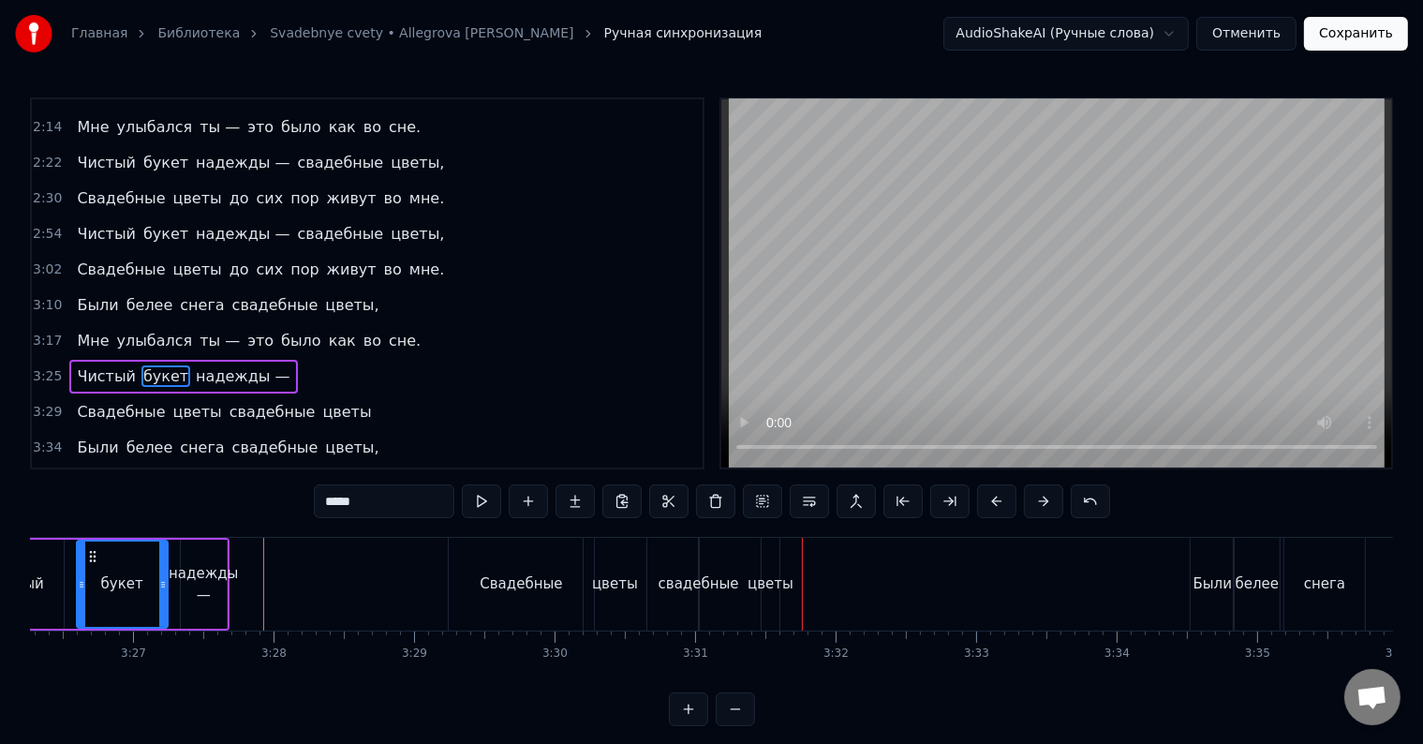
click at [681, 584] on div "свадебные" at bounding box center [698, 584] width 81 height 22
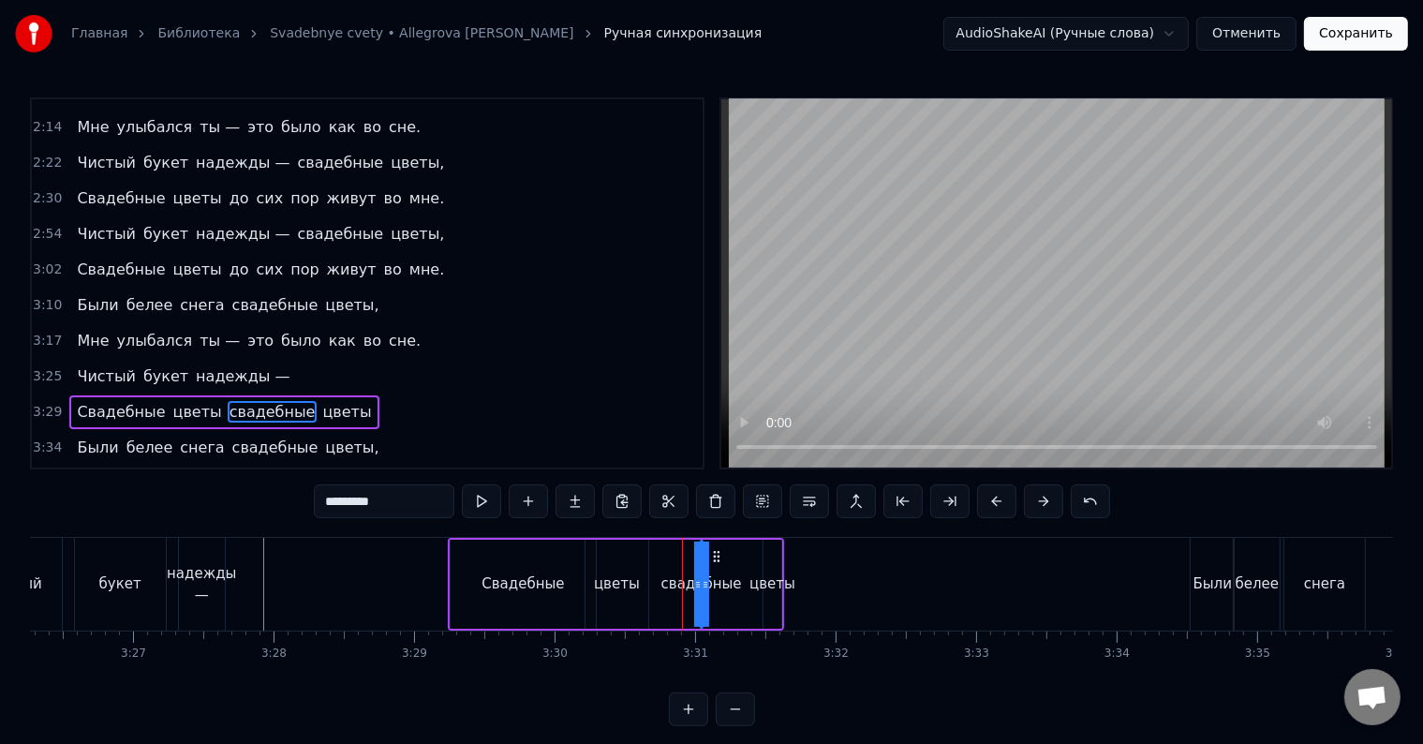
scroll to position [8, 0]
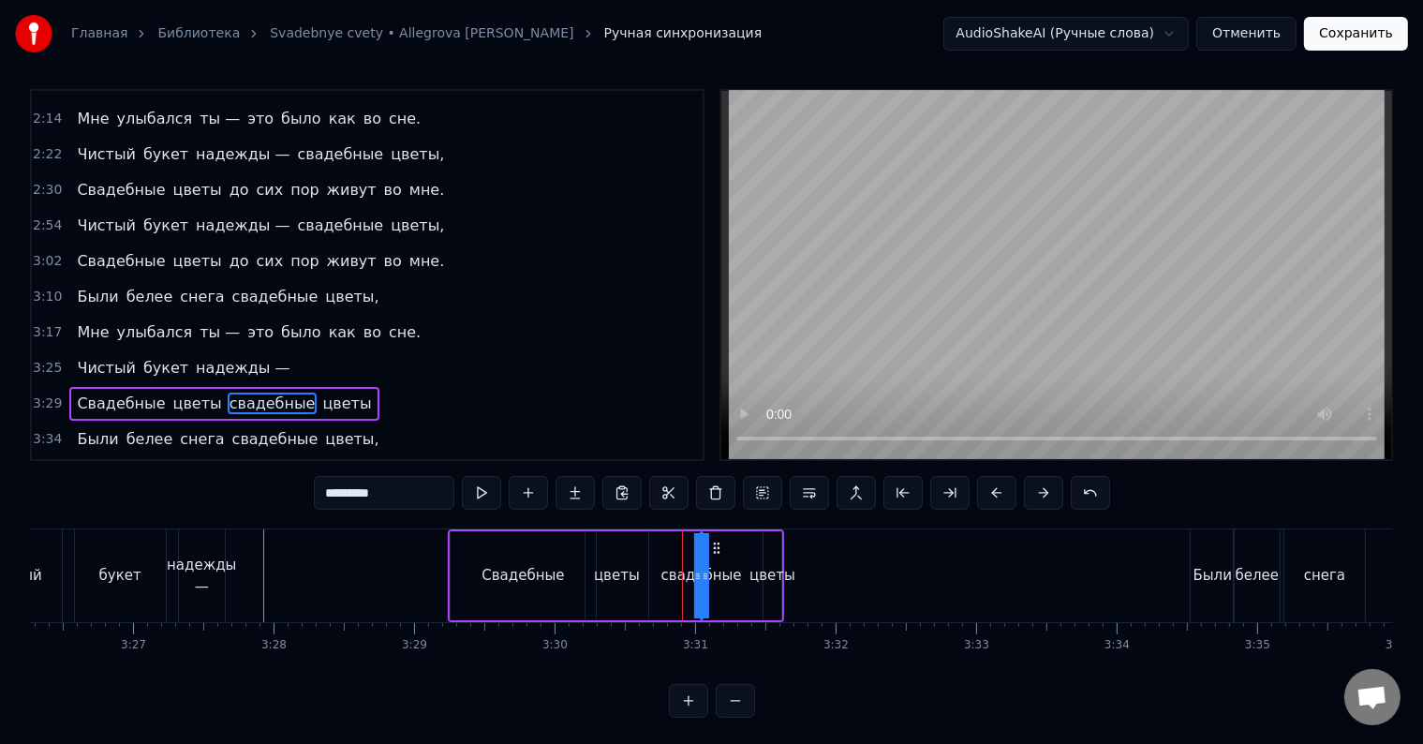
click at [777, 570] on div "цветы" at bounding box center [772, 576] width 46 height 22
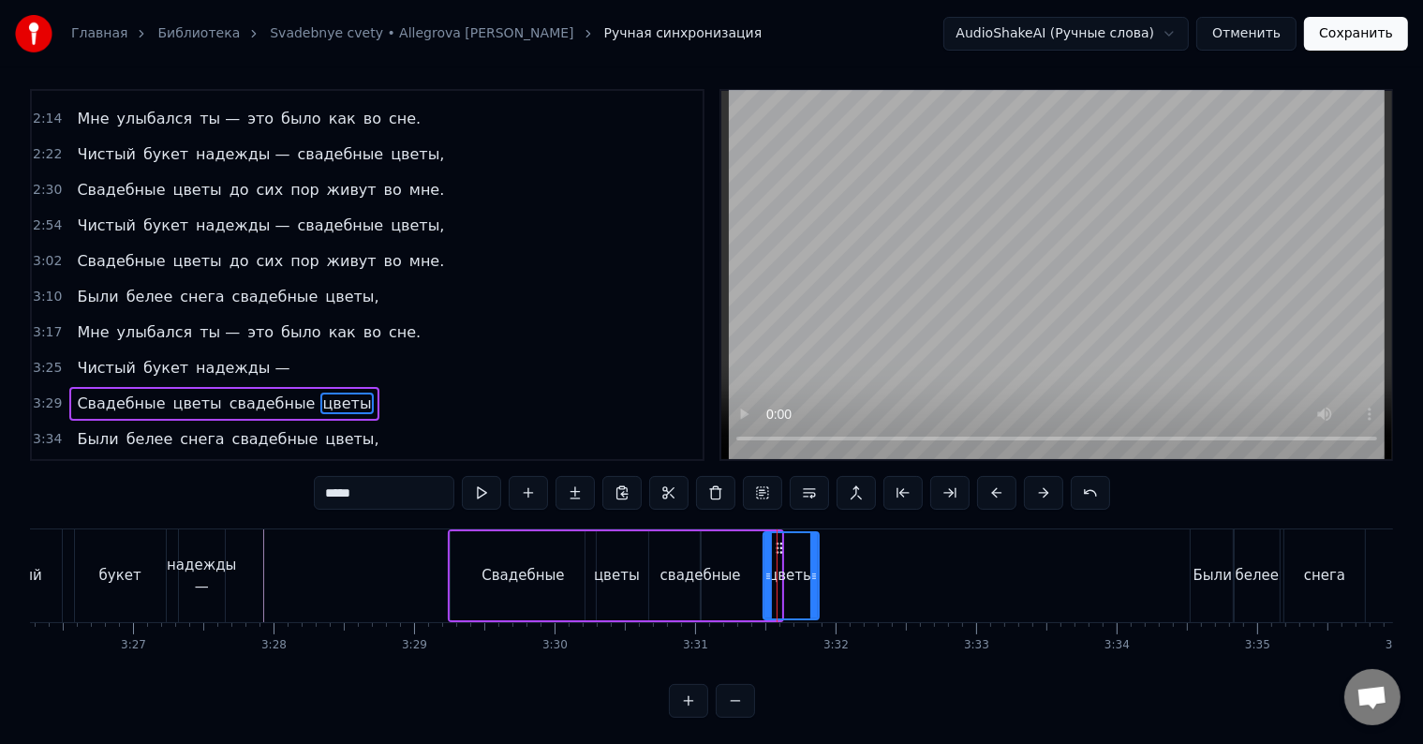
drag, startPoint x: 778, startPoint y: 541, endPoint x: 816, endPoint y: 542, distance: 37.5
click at [816, 542] on div at bounding box center [813, 575] width 7 height 85
drag, startPoint x: 784, startPoint y: 565, endPoint x: 798, endPoint y: 555, distance: 16.9
click at [802, 558] on div "цветы" at bounding box center [790, 575] width 53 height 85
drag, startPoint x: 778, startPoint y: 541, endPoint x: 806, endPoint y: 545, distance: 27.4
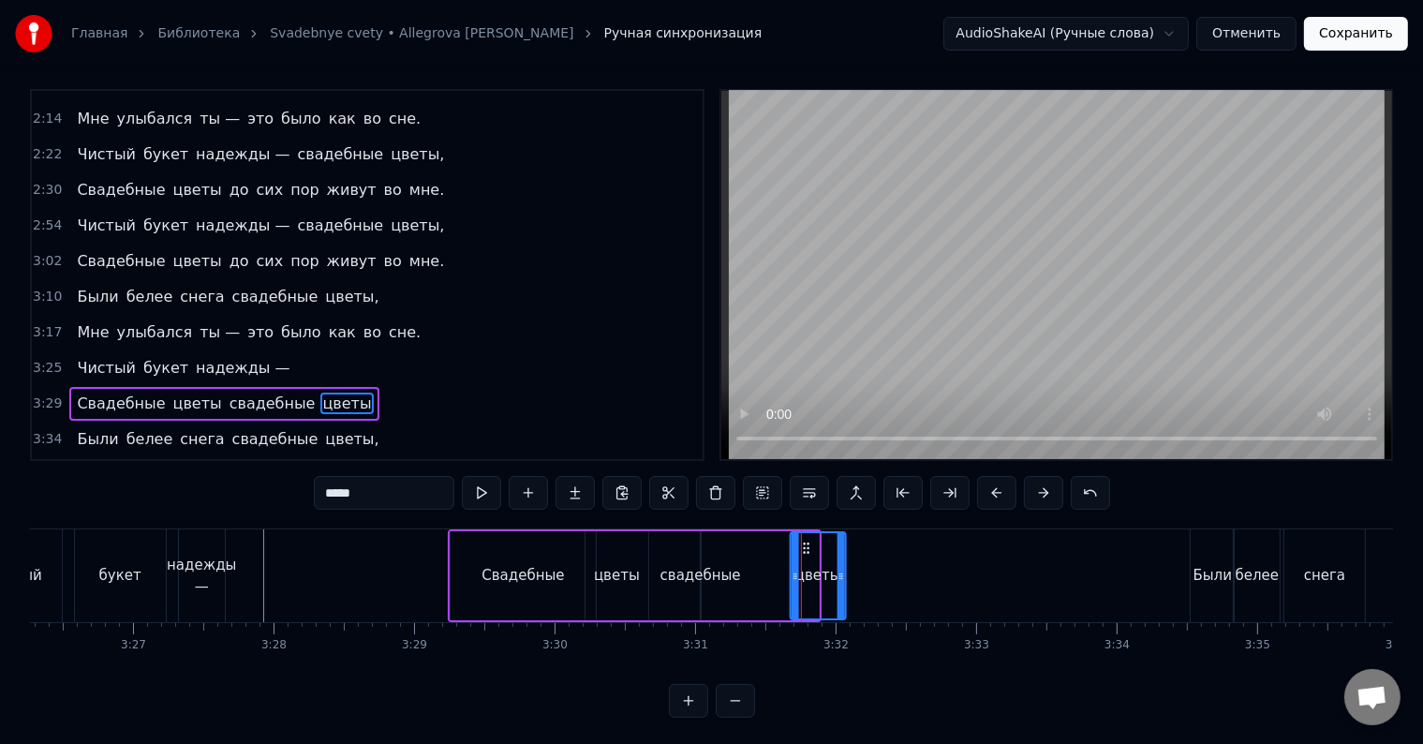
click at [806, 545] on icon at bounding box center [806, 547] width 15 height 15
click at [670, 573] on div "свадебные" at bounding box center [700, 576] width 81 height 22
type input "*********"
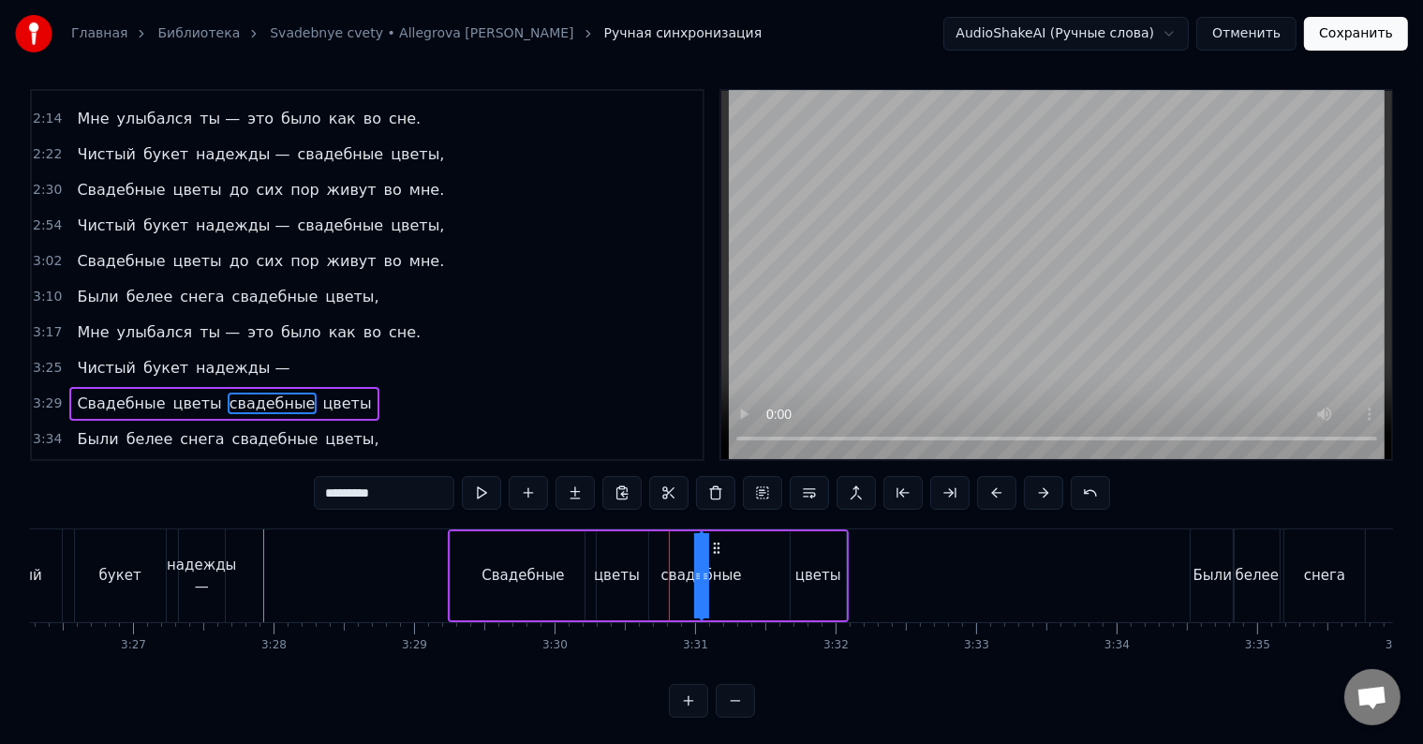
drag, startPoint x: 704, startPoint y: 555, endPoint x: 733, endPoint y: 558, distance: 29.3
click at [740, 558] on div "Свадебные цветы свадебные цветы" at bounding box center [648, 575] width 401 height 93
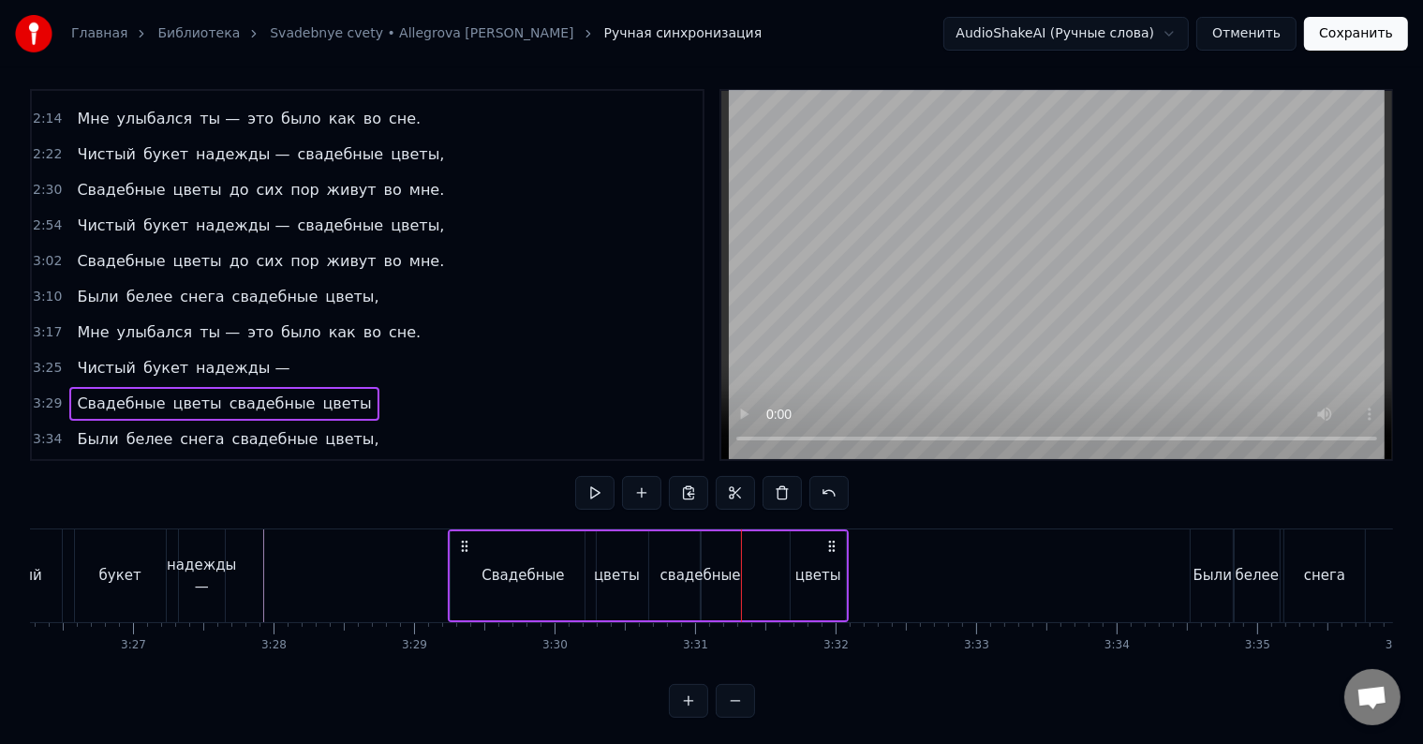
click at [703, 572] on div "свадебные" at bounding box center [700, 576] width 81 height 22
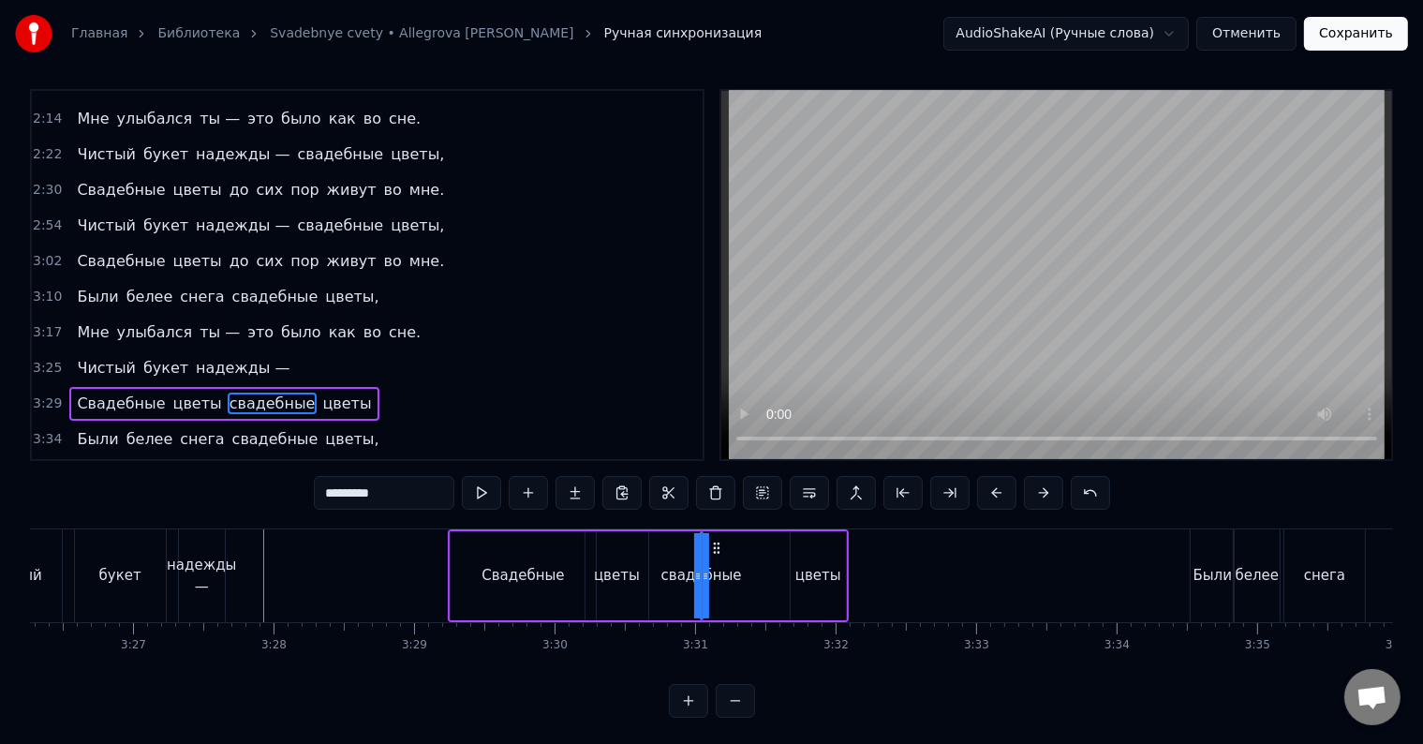
drag, startPoint x: 703, startPoint y: 572, endPoint x: 716, endPoint y: 569, distance: 13.6
click at [702, 571] on div "свадебные" at bounding box center [702, 575] width 0 height 85
click at [702, 577] on div "свадебные" at bounding box center [702, 575] width 0 height 85
drag, startPoint x: 693, startPoint y: 574, endPoint x: 675, endPoint y: 578, distance: 18.2
click at [702, 578] on div "свадебные" at bounding box center [702, 575] width 0 height 85
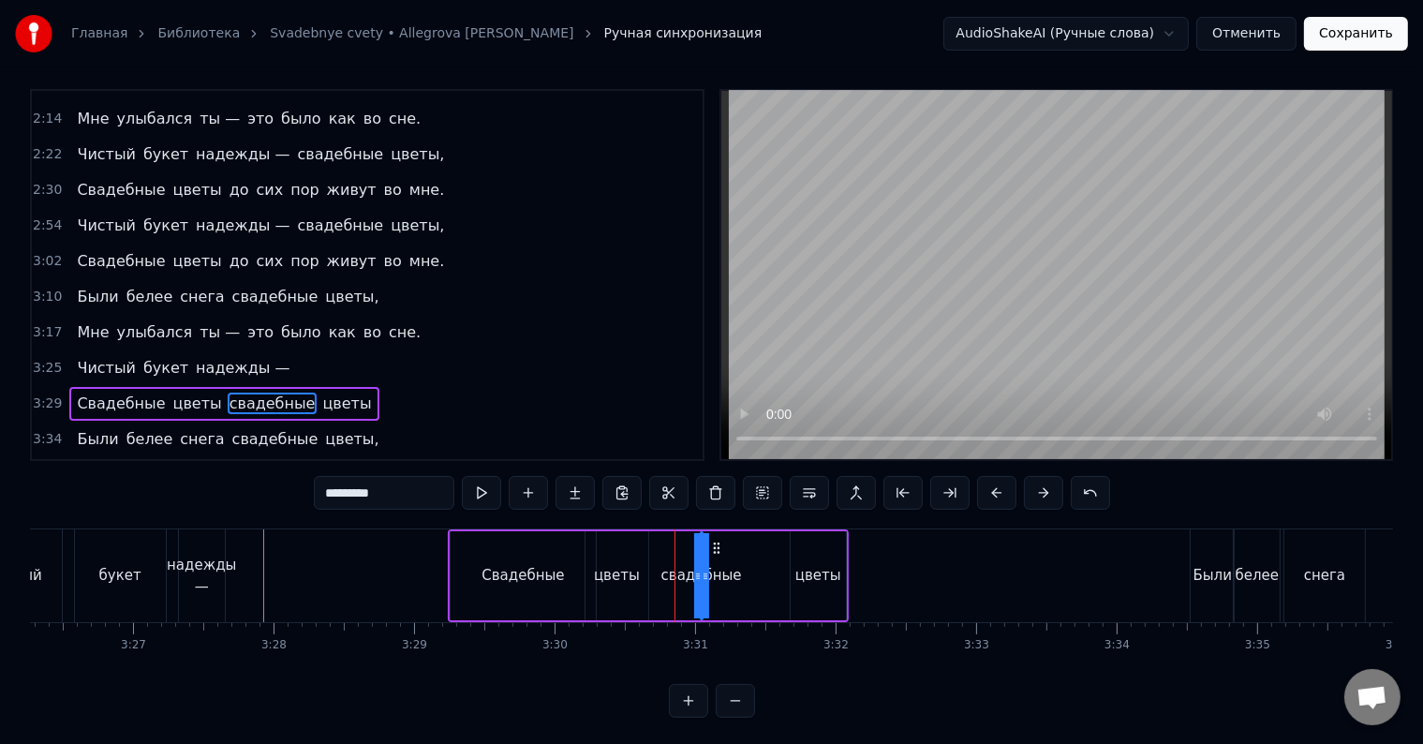
click at [686, 716] on button at bounding box center [688, 701] width 39 height 34
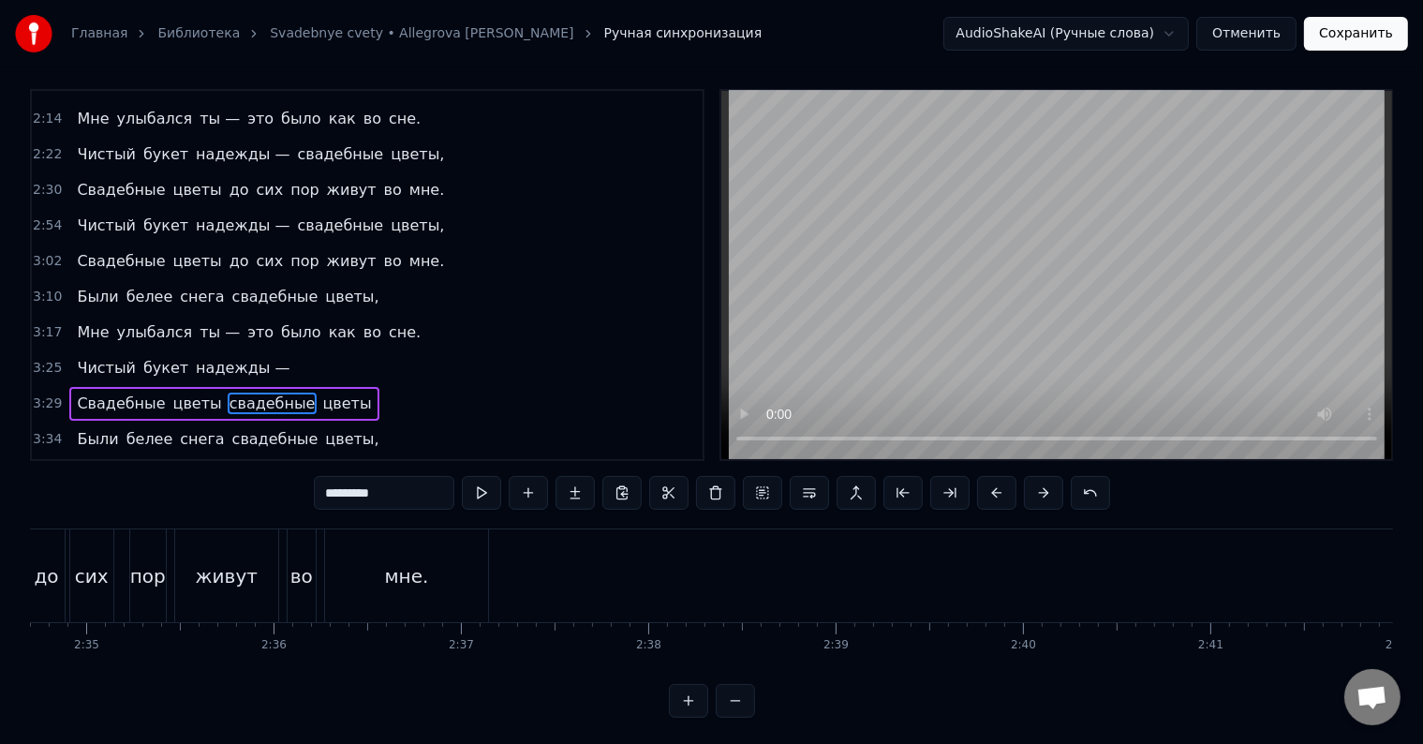
click at [686, 716] on button at bounding box center [688, 701] width 39 height 34
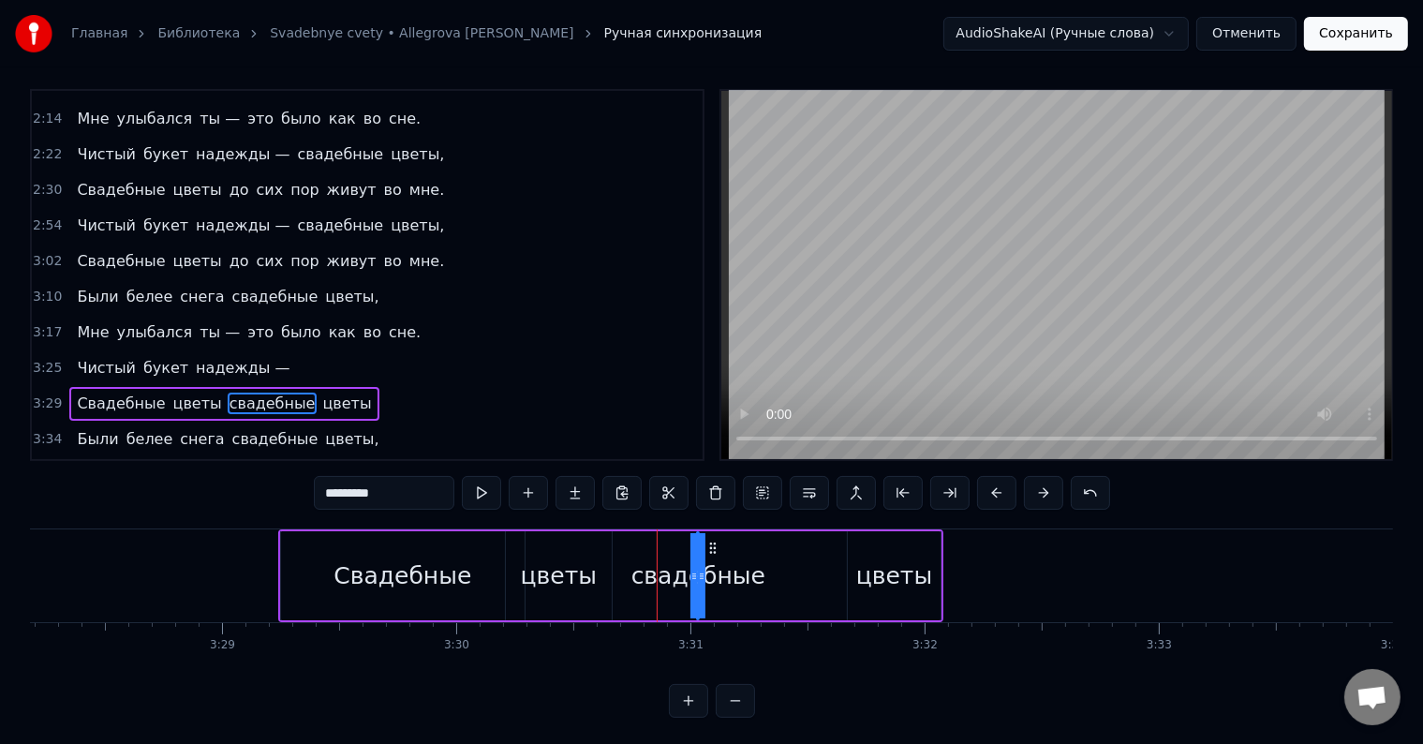
scroll to position [0, 49282]
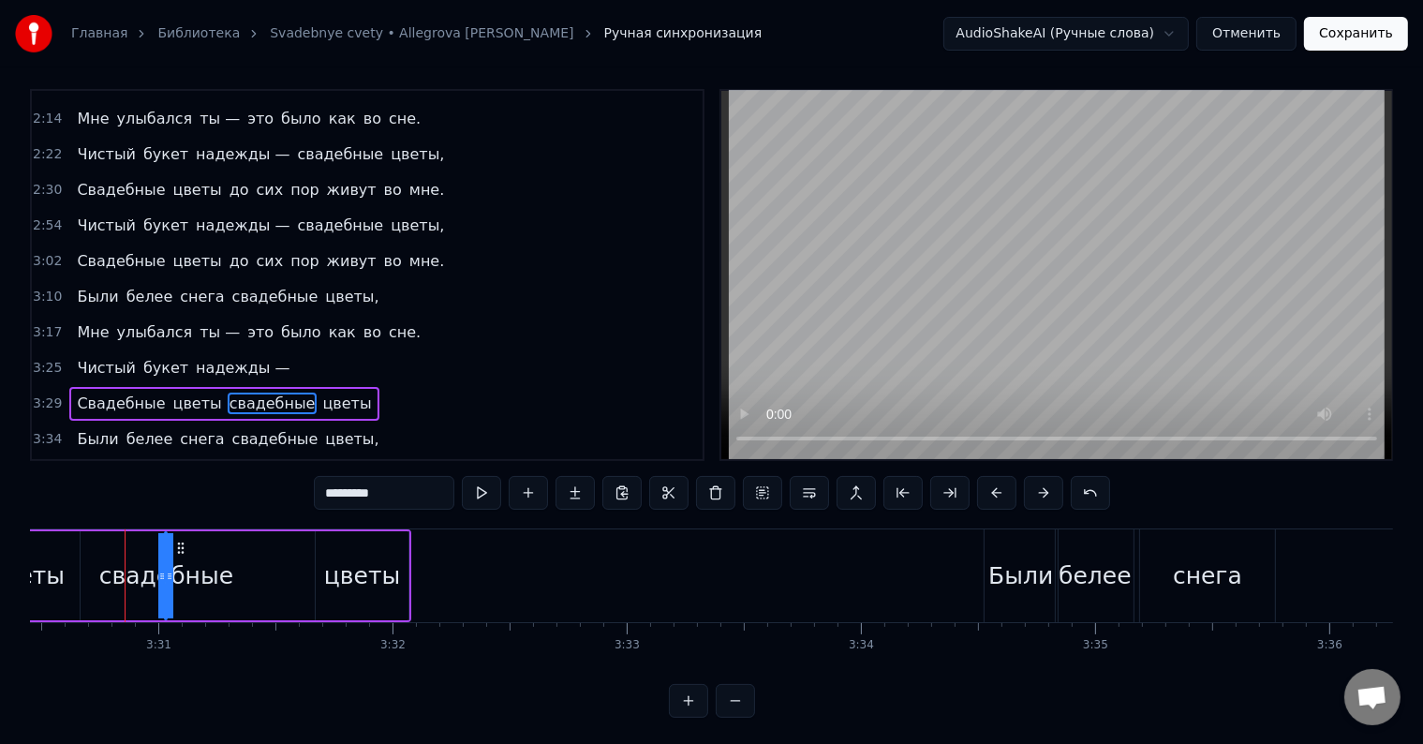
drag, startPoint x: 171, startPoint y: 573, endPoint x: 203, endPoint y: 573, distance: 31.8
click at [166, 573] on div "свадебные" at bounding box center [166, 575] width 0 height 85
drag, startPoint x: 165, startPoint y: 555, endPoint x: 184, endPoint y: 549, distance: 19.6
click at [186, 555] on div "Свадебные цветы свадебные цветы" at bounding box center [79, 575] width 666 height 93
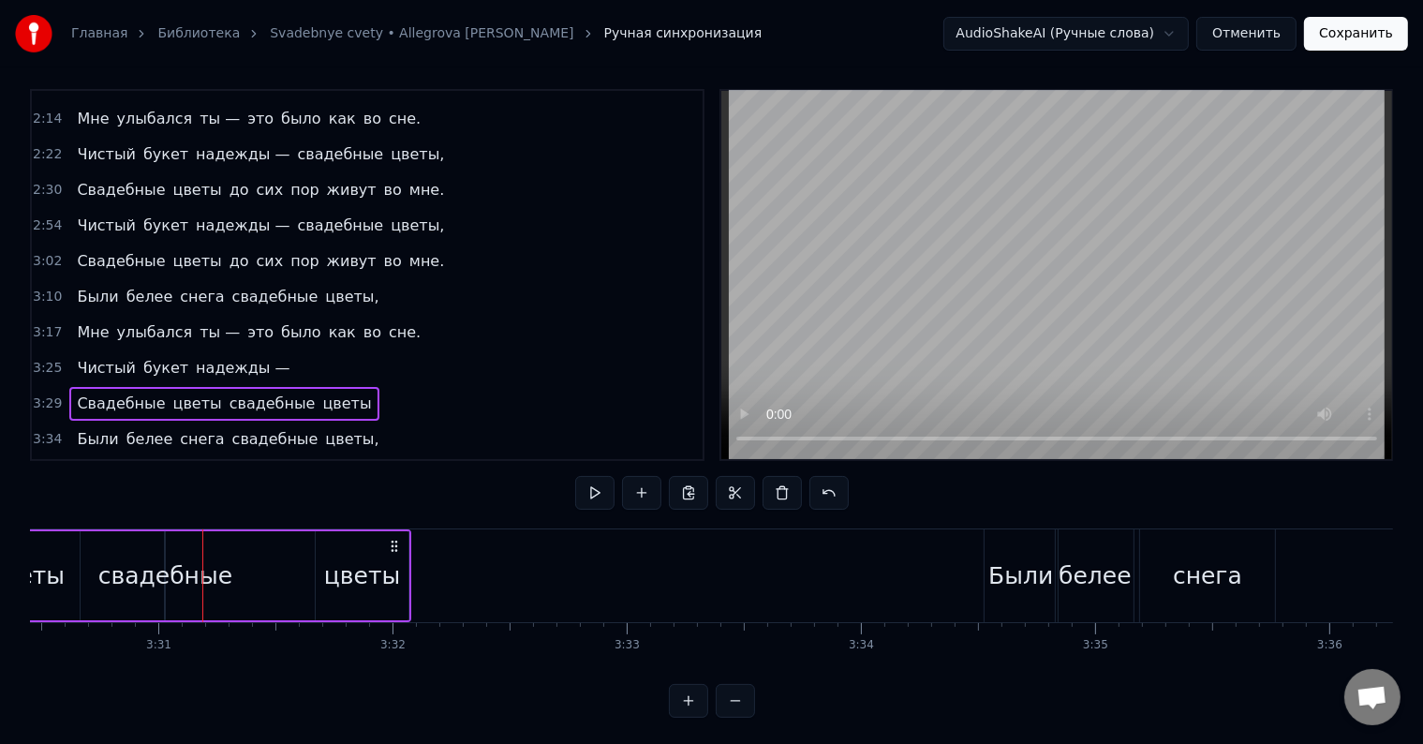
click at [165, 570] on div "свадебные" at bounding box center [165, 576] width 134 height 36
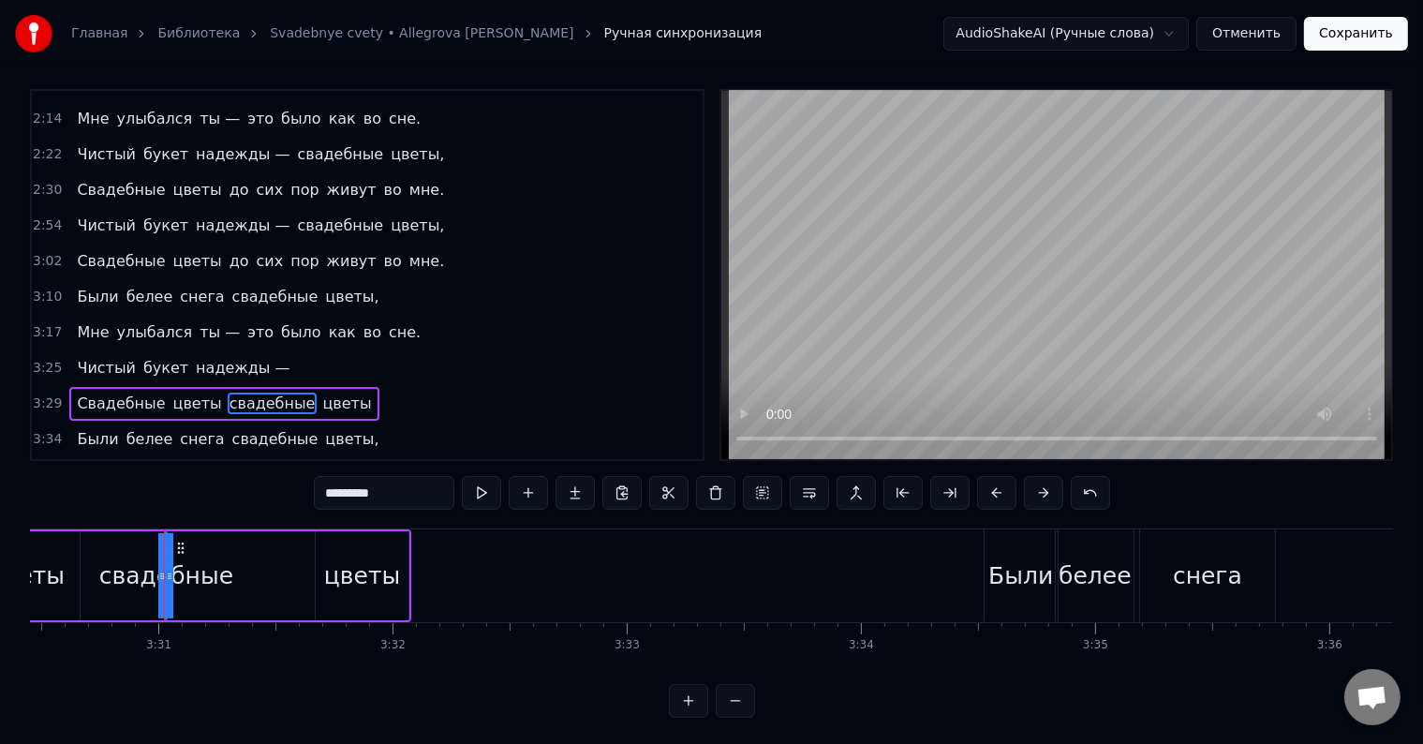
drag, startPoint x: 162, startPoint y: 581, endPoint x: 153, endPoint y: 583, distance: 9.6
click at [166, 583] on div "свадебные" at bounding box center [166, 575] width 0 height 85
click at [164, 569] on icon at bounding box center [161, 576] width 7 height 15
drag, startPoint x: 169, startPoint y: 574, endPoint x: 178, endPoint y: 573, distance: 9.4
click at [166, 573] on div "свадебные" at bounding box center [166, 575] width 0 height 85
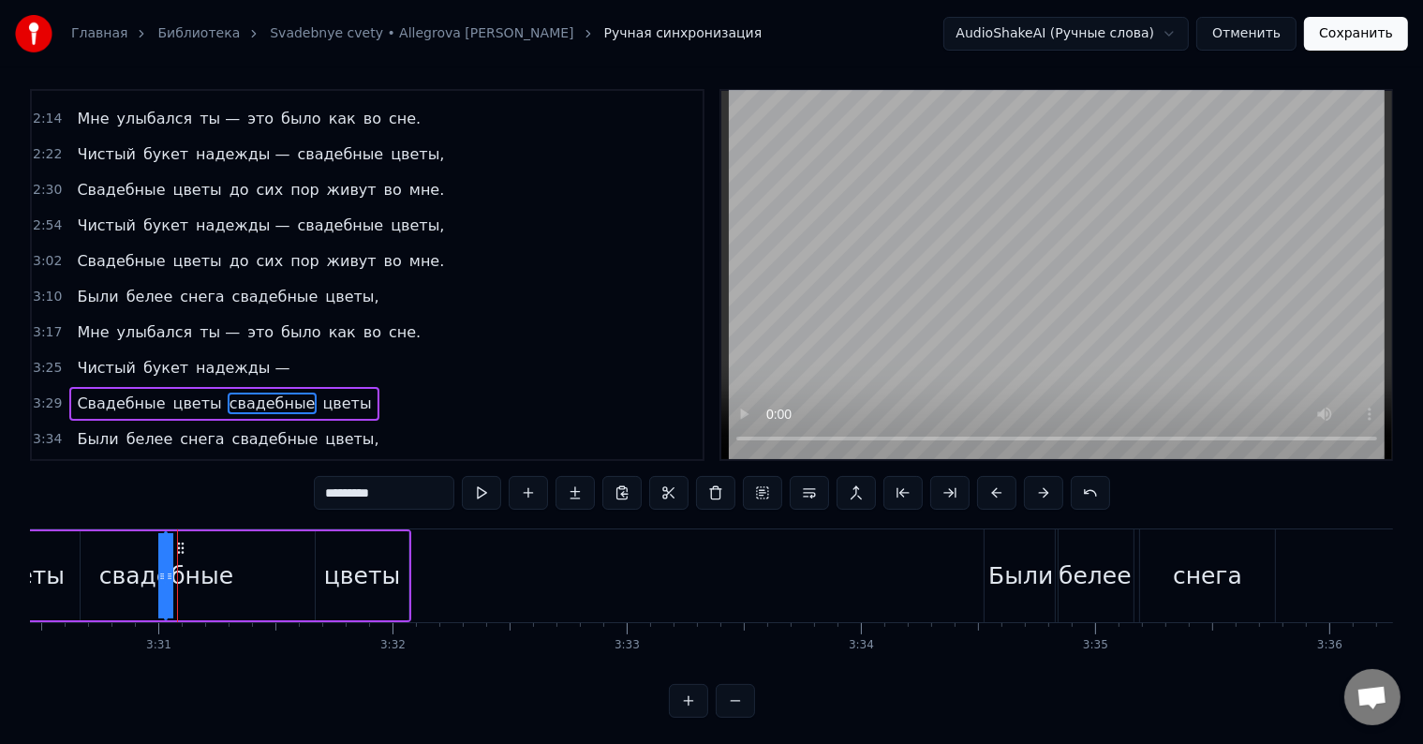
drag, startPoint x: 157, startPoint y: 575, endPoint x: 116, endPoint y: 572, distance: 41.3
click at [166, 572] on div "свадебные" at bounding box center [166, 575] width 0 height 85
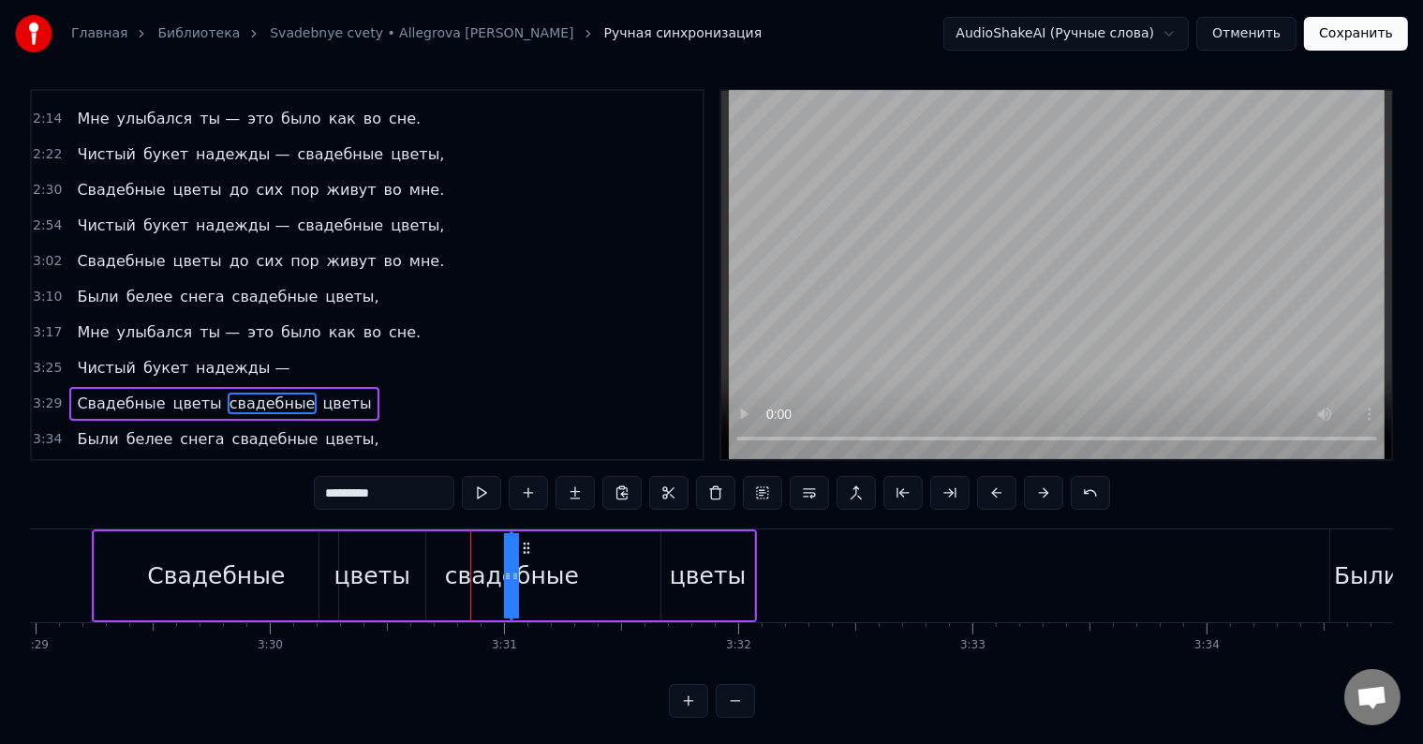
scroll to position [0, 48907]
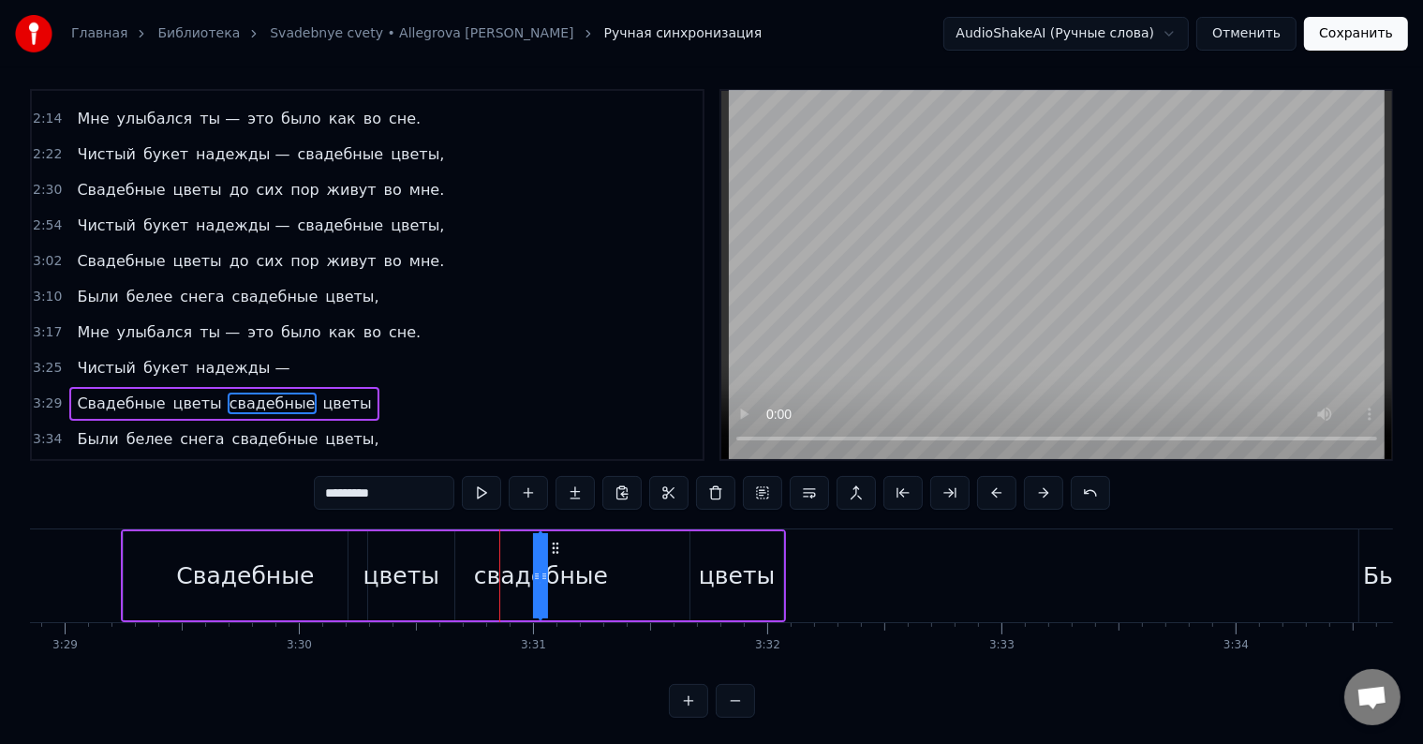
drag, startPoint x: 536, startPoint y: 573, endPoint x: 495, endPoint y: 571, distance: 41.3
click at [540, 571] on div "свадебные" at bounding box center [540, 575] width 0 height 85
click at [554, 545] on icon at bounding box center [555, 547] width 15 height 15
click at [569, 583] on div "свадебные" at bounding box center [541, 576] width 134 height 36
click at [521, 577] on div "свадебные" at bounding box center [541, 576] width 134 height 36
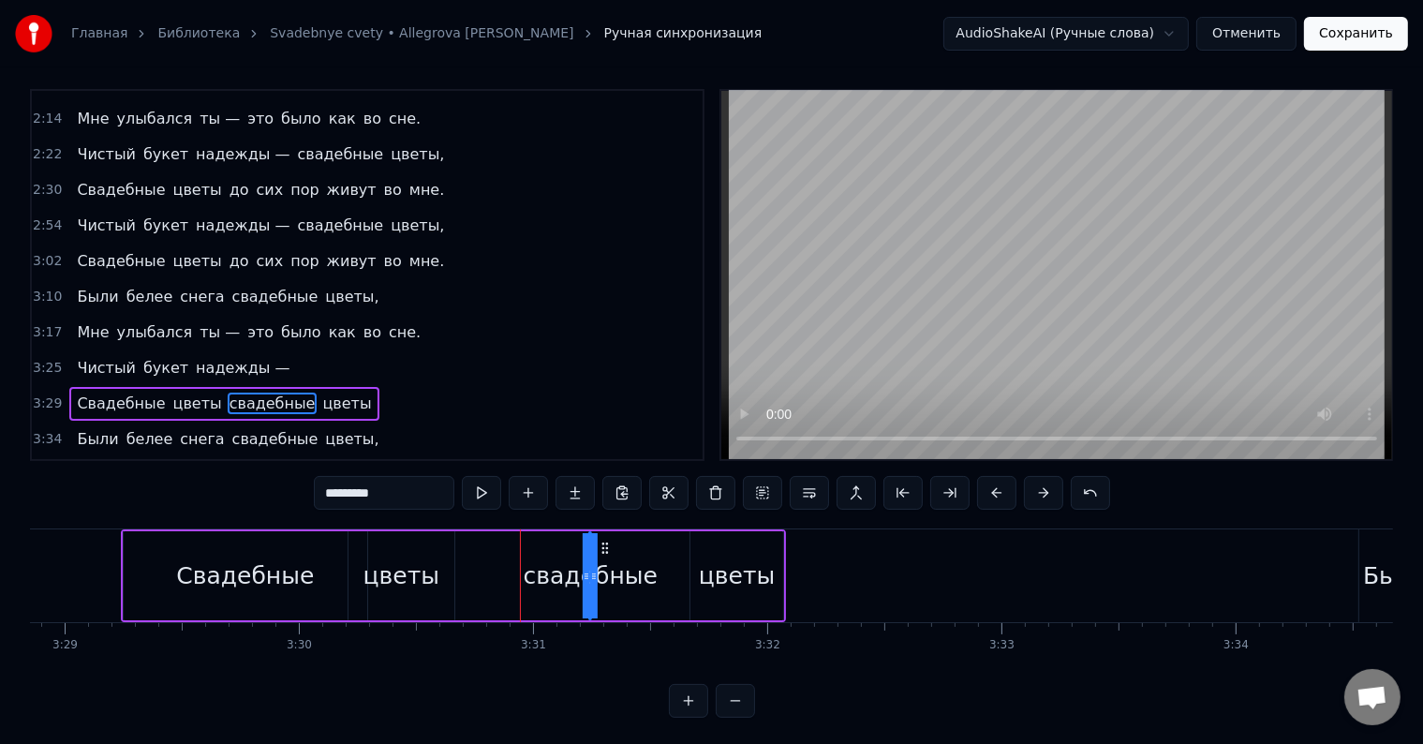
drag, startPoint x: 555, startPoint y: 545, endPoint x: 603, endPoint y: 551, distance: 49.0
click at [603, 551] on icon at bounding box center [605, 547] width 15 height 15
click at [590, 576] on div "свадебные" at bounding box center [590, 575] width 0 height 85
drag, startPoint x: 583, startPoint y: 575, endPoint x: 577, endPoint y: 561, distance: 15.1
click at [525, 570] on div "Свадебные цветы свадебные цветы" at bounding box center [454, 575] width 666 height 93
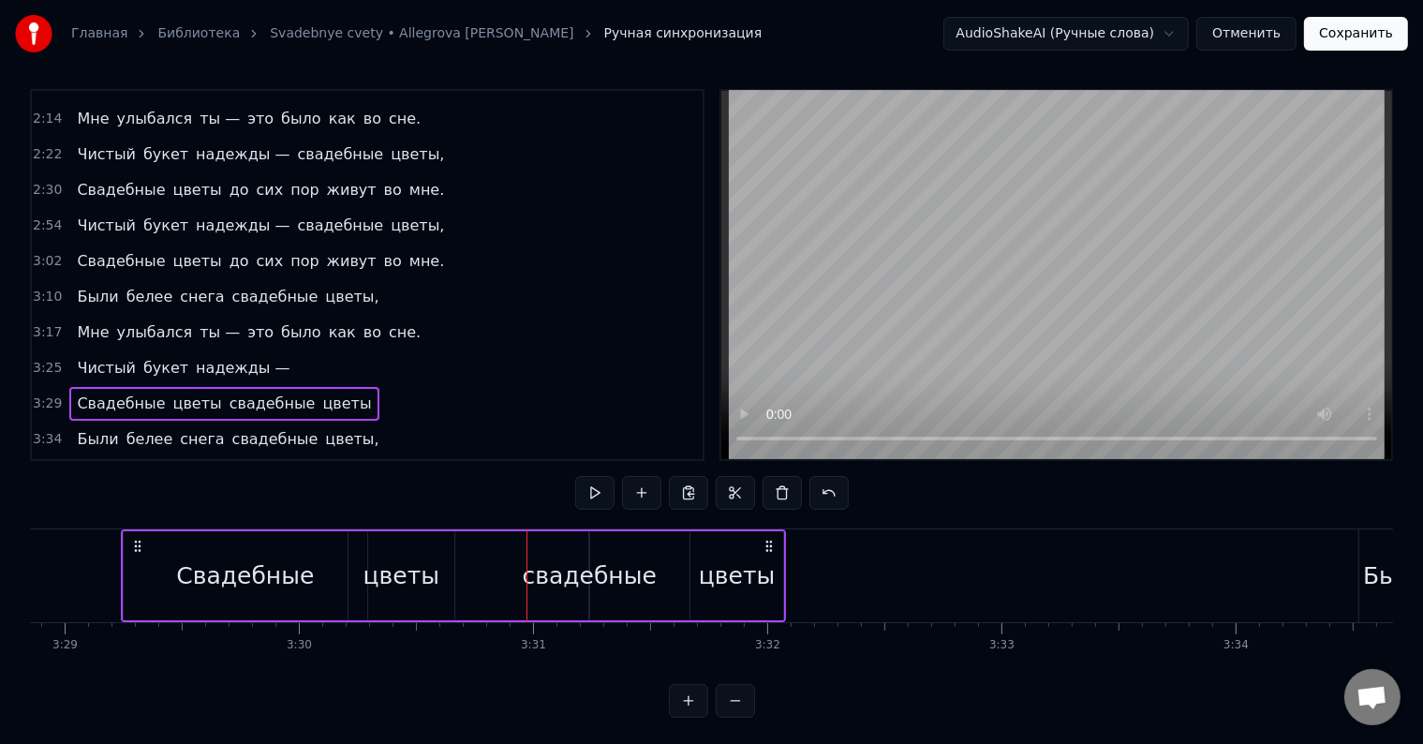
click at [129, 568] on div "Свадебные" at bounding box center [246, 575] width 244 height 89
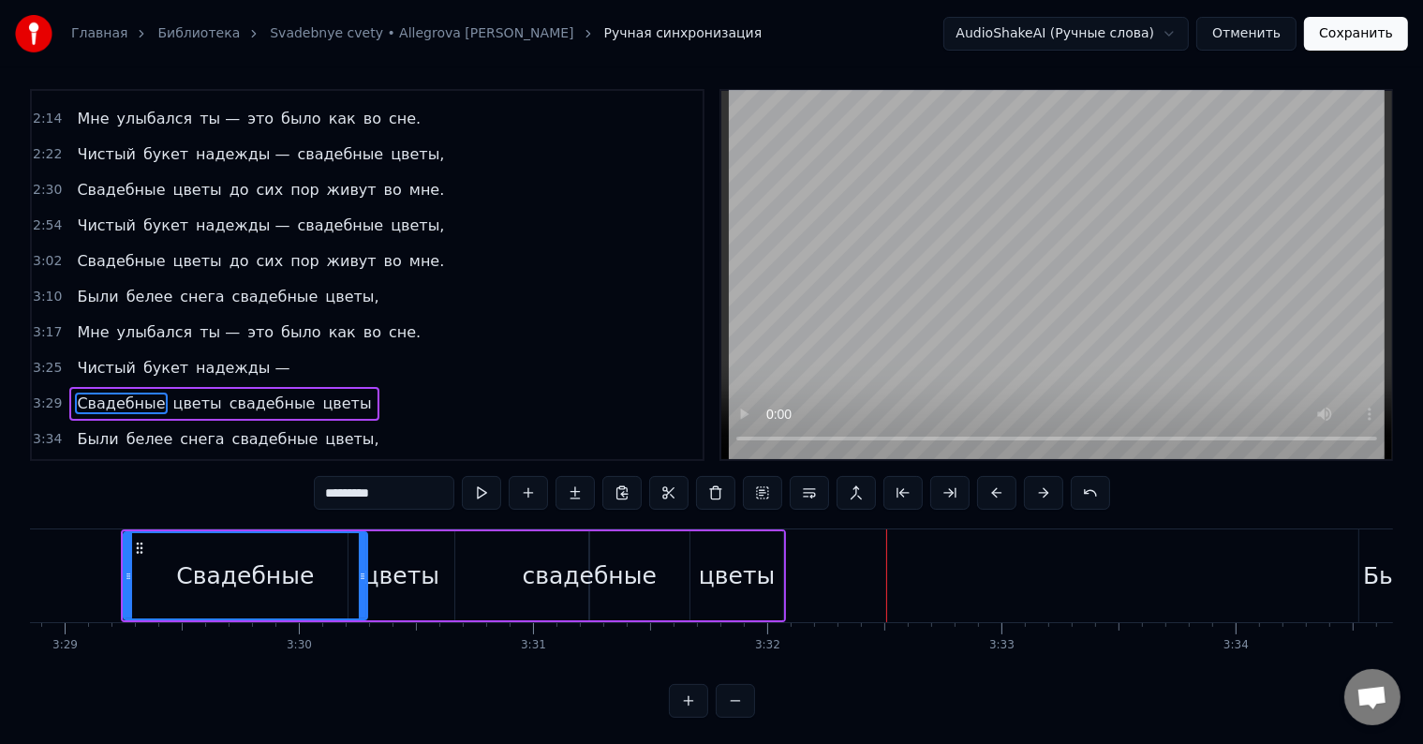
click at [552, 576] on div "свадебные" at bounding box center [590, 576] width 134 height 36
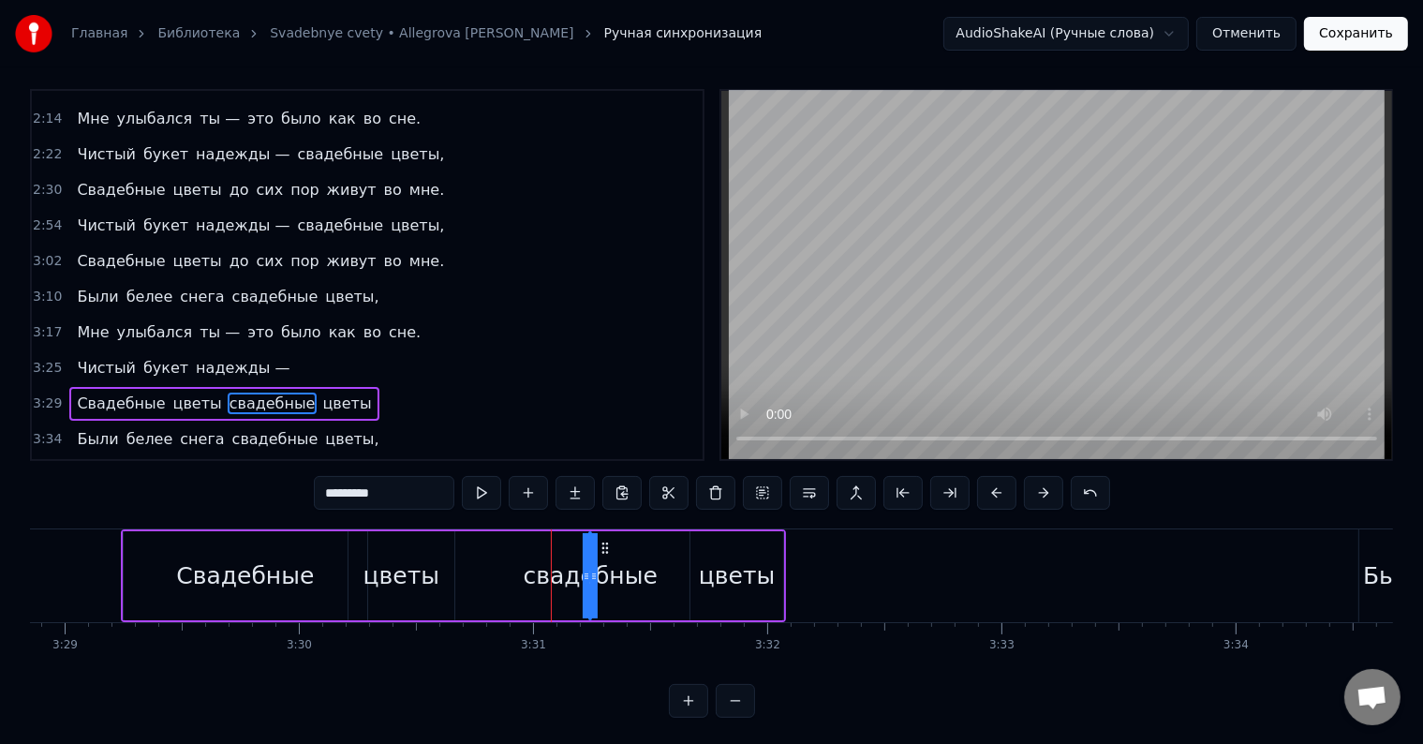
click at [249, 392] on span "свадебные" at bounding box center [273, 403] width 90 height 22
drag, startPoint x: 596, startPoint y: 570, endPoint x: 624, endPoint y: 568, distance: 28.2
click at [590, 568] on div "свадебные" at bounding box center [590, 575] width 0 height 85
drag, startPoint x: 585, startPoint y: 572, endPoint x: 570, endPoint y: 573, distance: 15.0
click at [590, 573] on div "свадебные" at bounding box center [590, 575] width 0 height 85
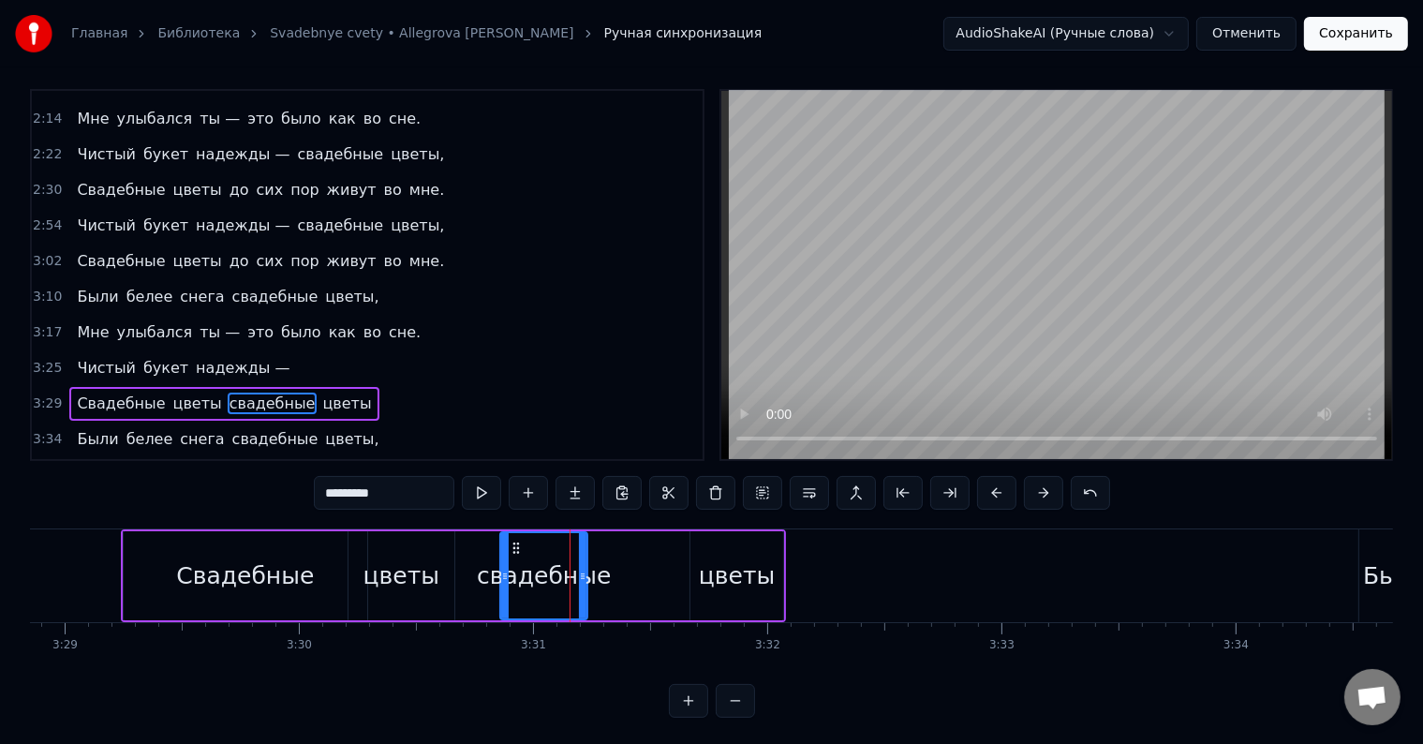
drag, startPoint x: 591, startPoint y: 572, endPoint x: 502, endPoint y: 544, distance: 93.3
click at [502, 544] on div at bounding box center [504, 575] width 7 height 85
drag, startPoint x: 515, startPoint y: 543, endPoint x: 544, endPoint y: 544, distance: 29.1
click at [544, 544] on icon at bounding box center [545, 547] width 15 height 15
click at [247, 569] on div "Свадебные" at bounding box center [245, 576] width 138 height 36
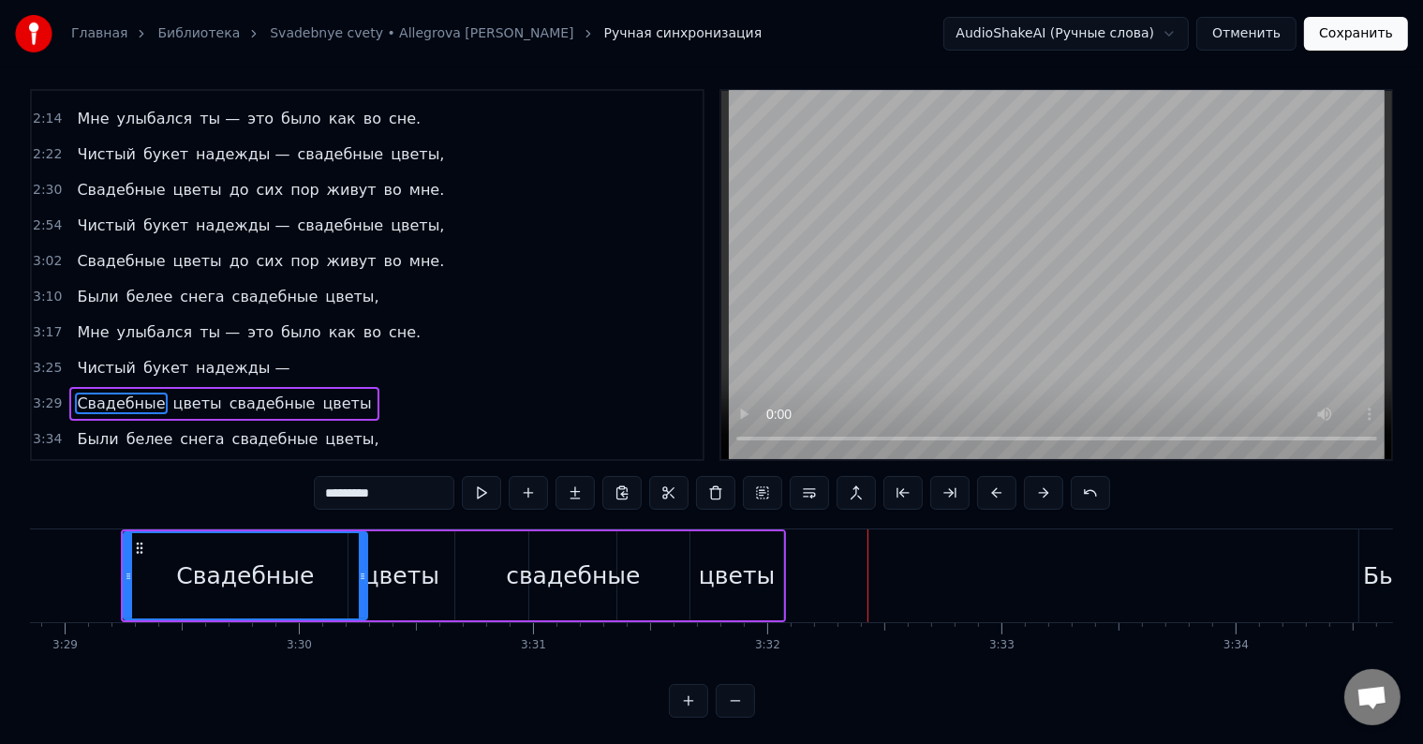
click at [528, 570] on div "свадебные" at bounding box center [573, 576] width 134 height 36
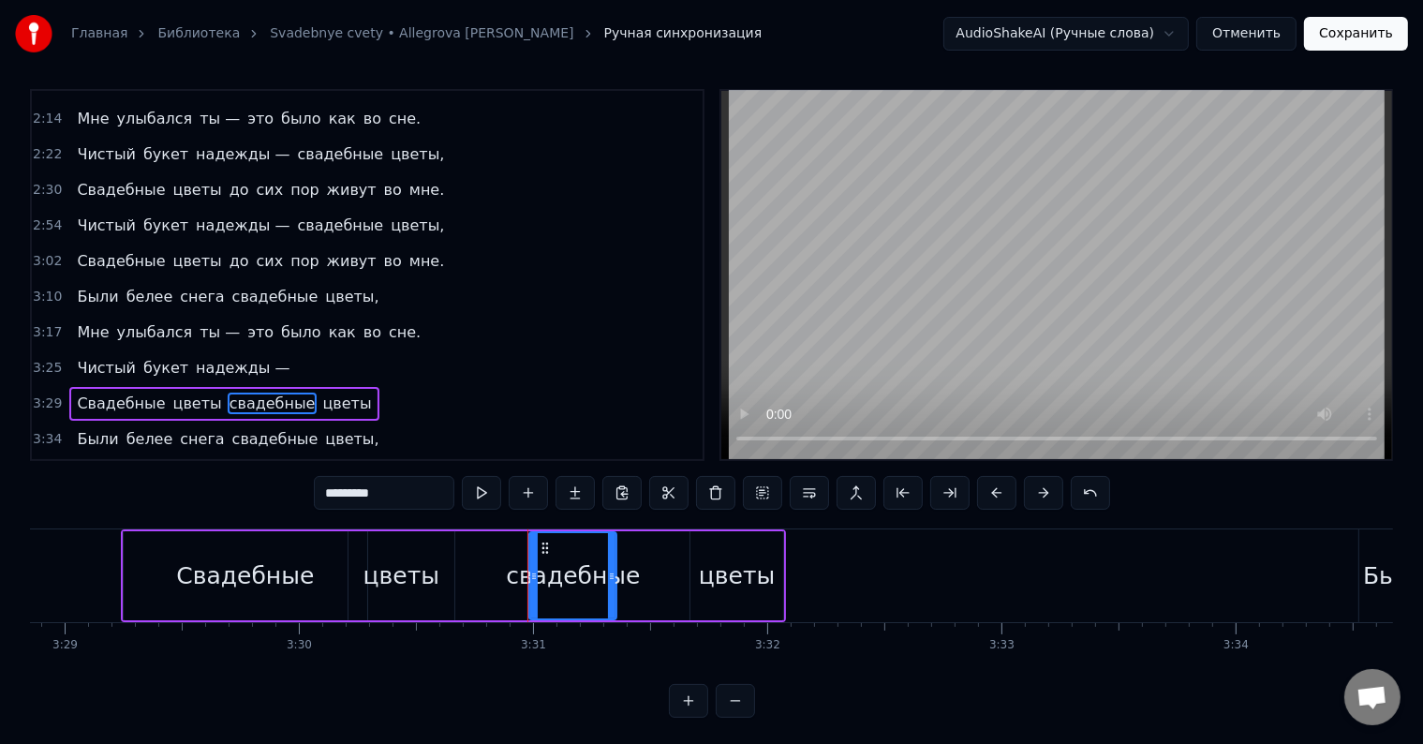
click at [525, 571] on div "свадебные" at bounding box center [573, 576] width 134 height 36
click at [533, 573] on icon at bounding box center [533, 576] width 7 height 15
drag, startPoint x: 533, startPoint y: 573, endPoint x: 478, endPoint y: 573, distance: 55.3
click at [478, 573] on icon at bounding box center [478, 576] width 7 height 15
drag, startPoint x: 491, startPoint y: 543, endPoint x: 546, endPoint y: 549, distance: 55.5
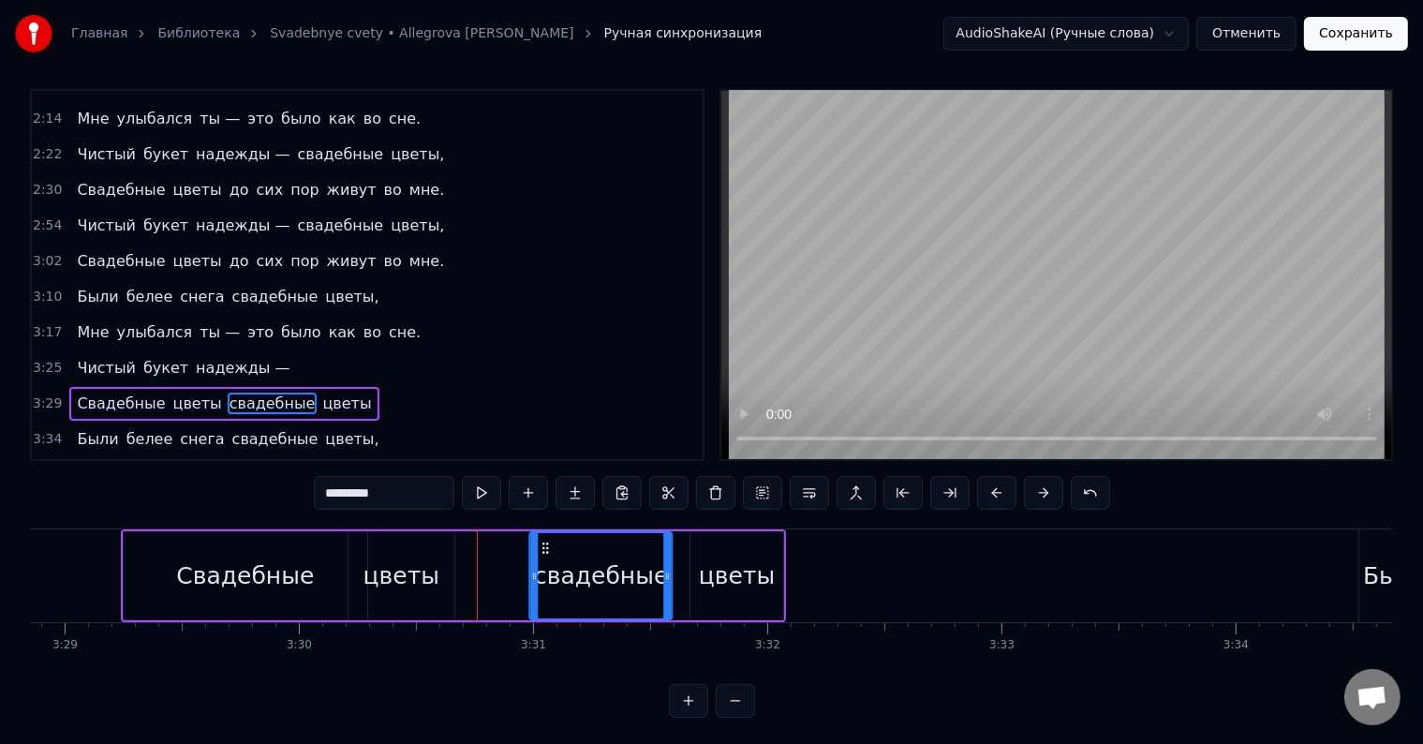
click at [546, 549] on icon at bounding box center [546, 547] width 15 height 15
click at [180, 577] on div "Свадебные" at bounding box center [246, 575] width 244 height 89
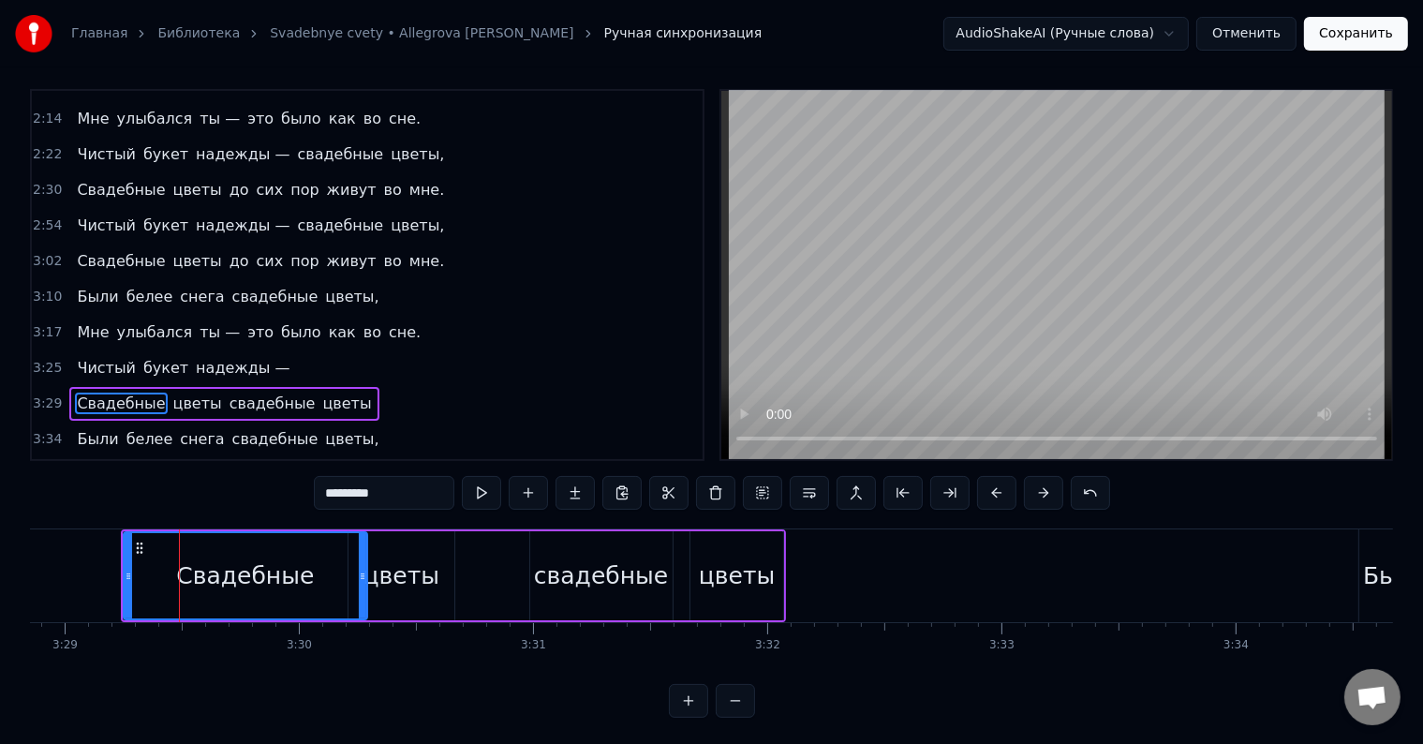
click at [545, 573] on div "свадебные" at bounding box center [601, 576] width 134 height 36
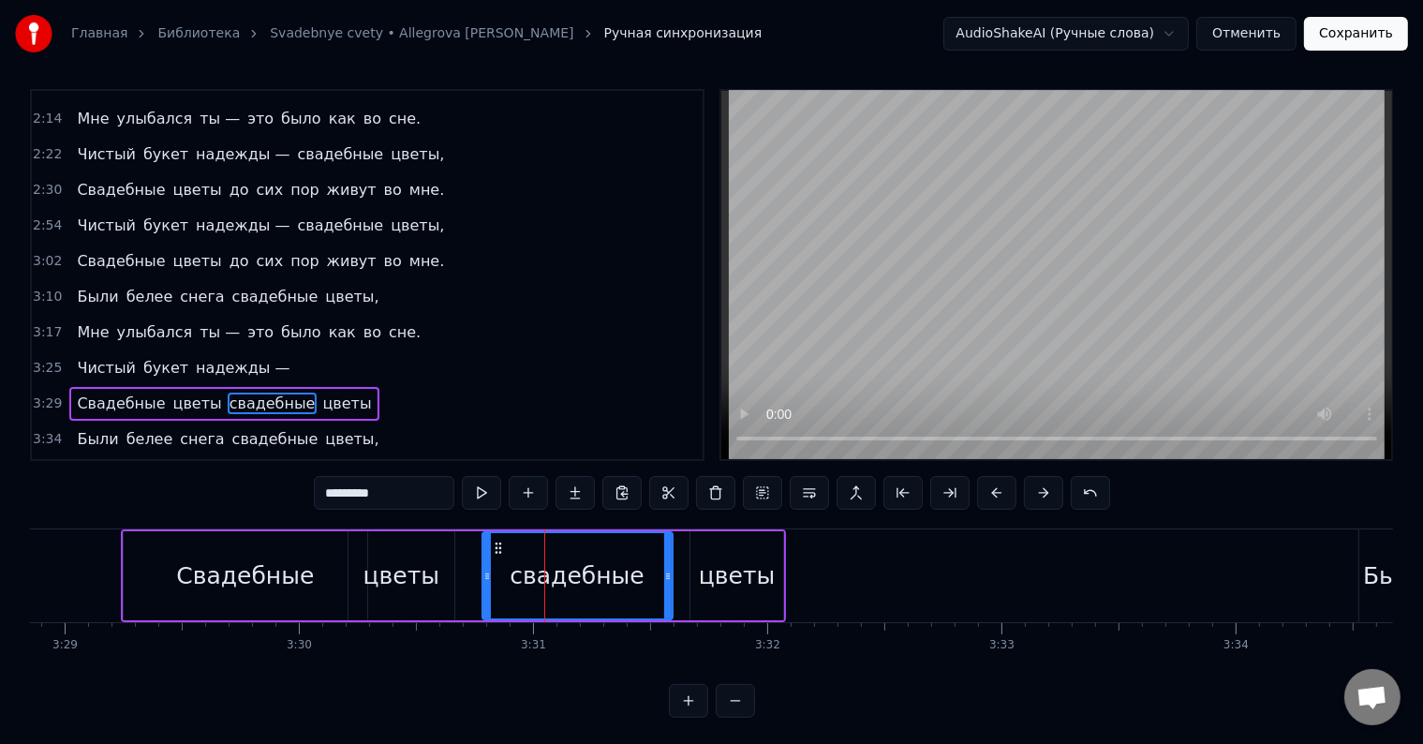
drag, startPoint x: 531, startPoint y: 558, endPoint x: 471, endPoint y: 558, distance: 59.9
click at [483, 561] on div at bounding box center [486, 575] width 7 height 85
click at [150, 550] on div "Свадебные" at bounding box center [246, 575] width 244 height 89
type input "*********"
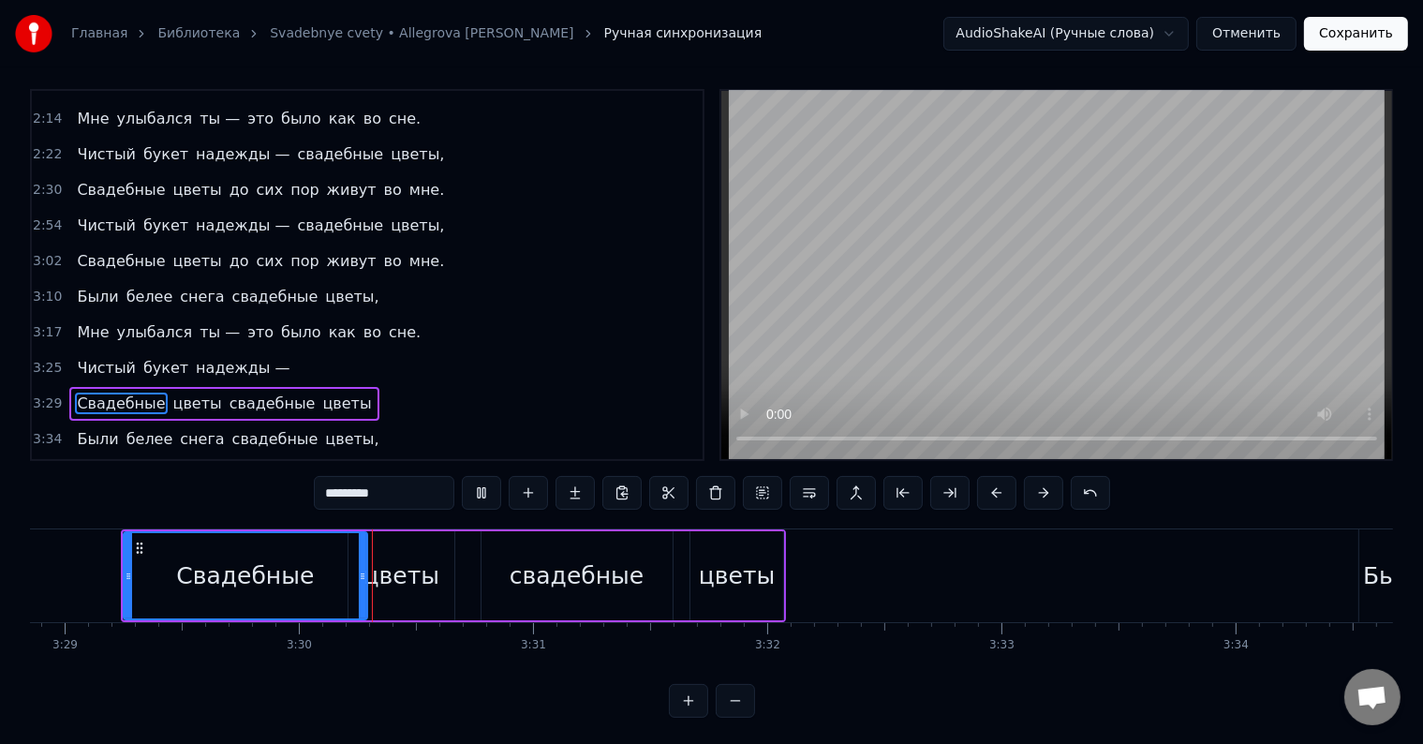
click at [745, 717] on button at bounding box center [735, 701] width 39 height 34
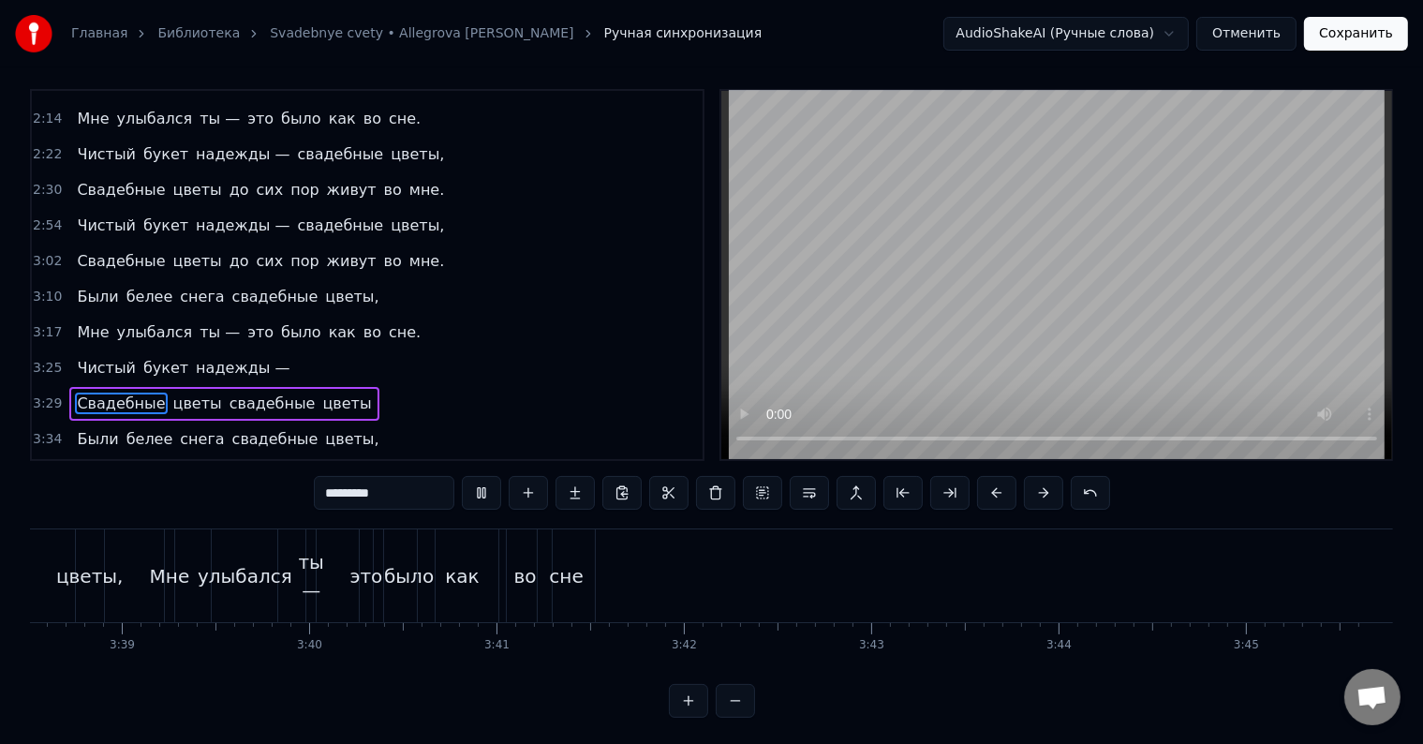
click at [745, 717] on button at bounding box center [735, 701] width 39 height 34
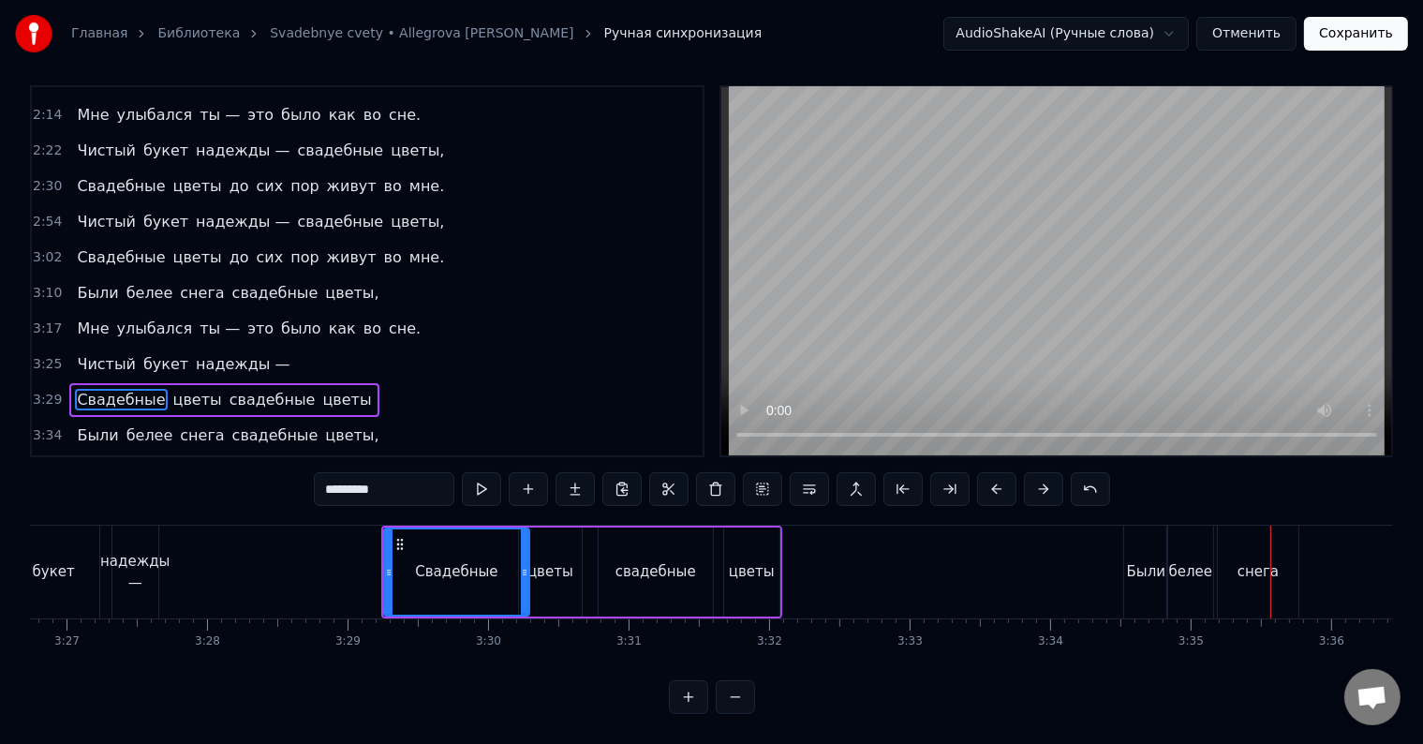
scroll to position [0, 29000]
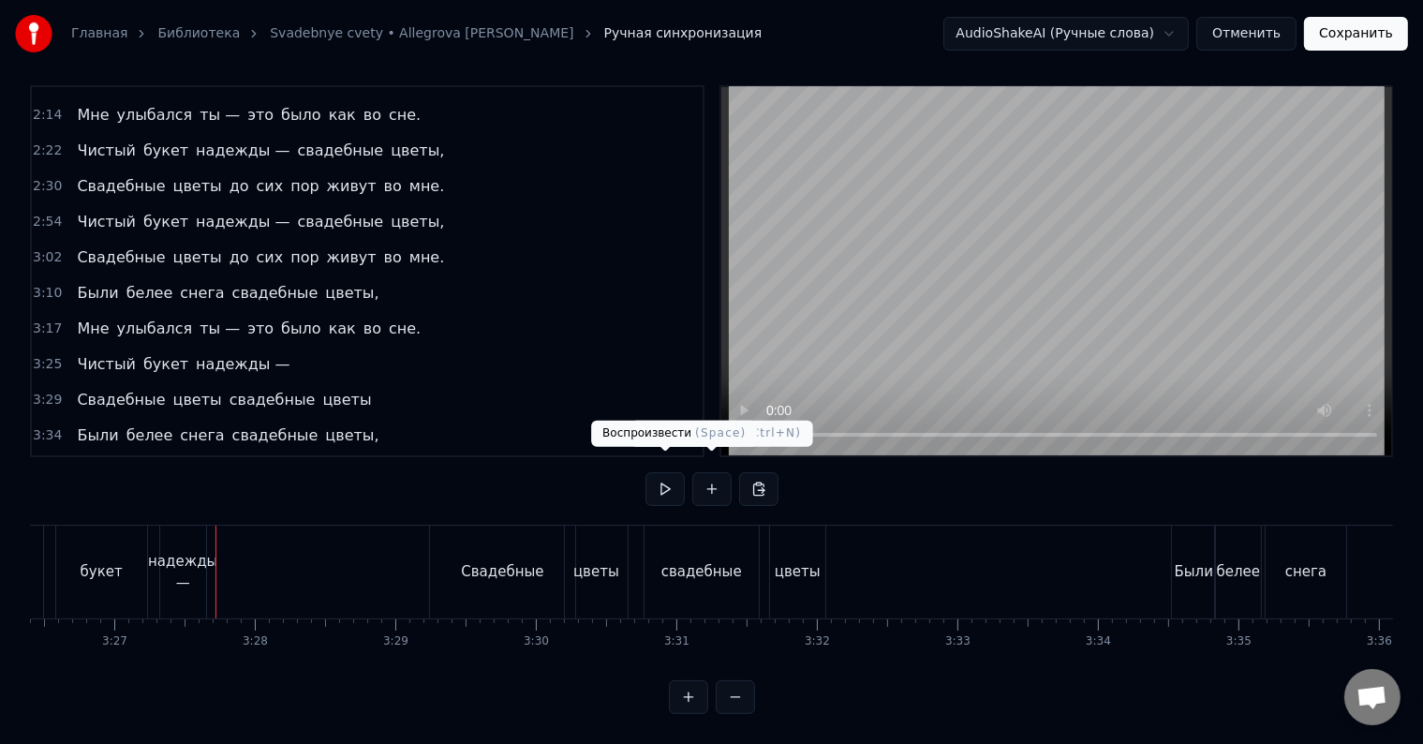
click at [668, 472] on button at bounding box center [664, 489] width 39 height 34
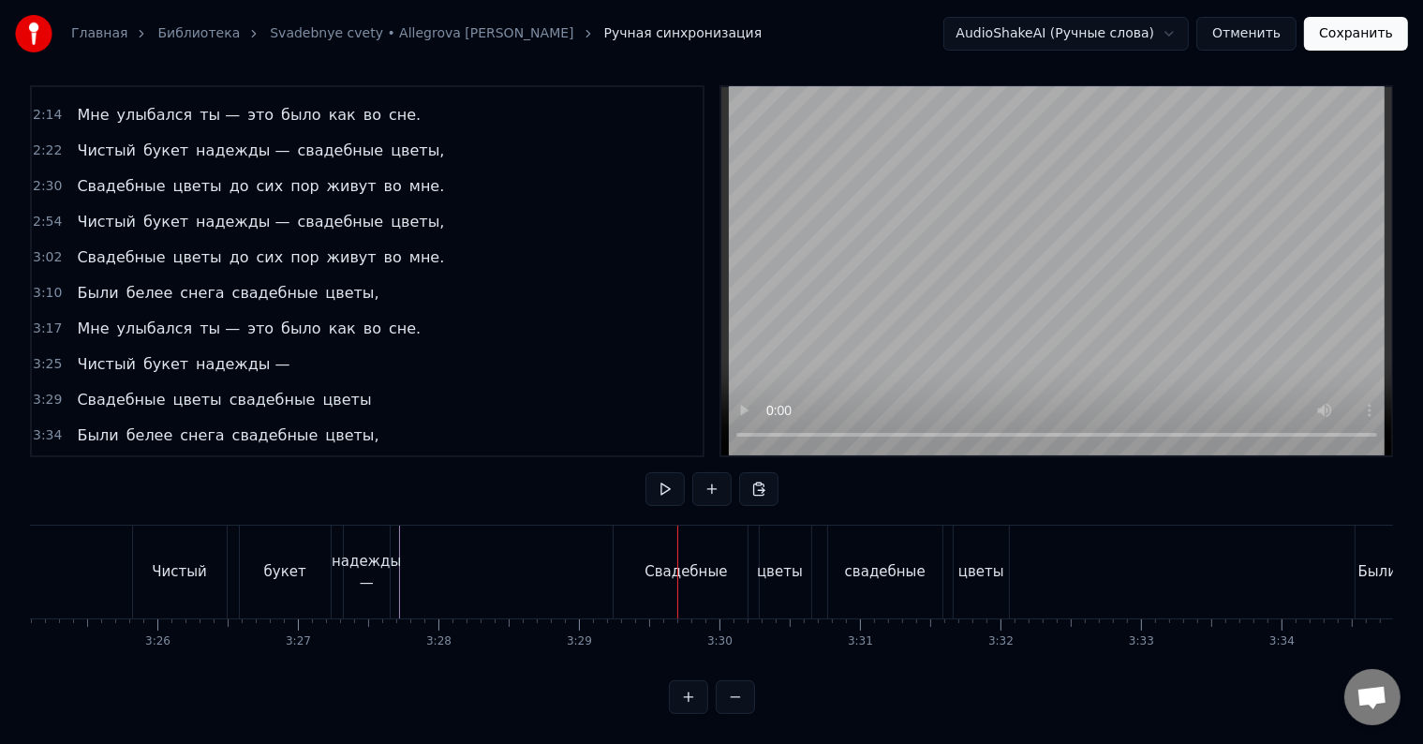
scroll to position [0, 28812]
click at [717, 570] on div "Свадебные" at bounding box center [689, 571] width 145 height 93
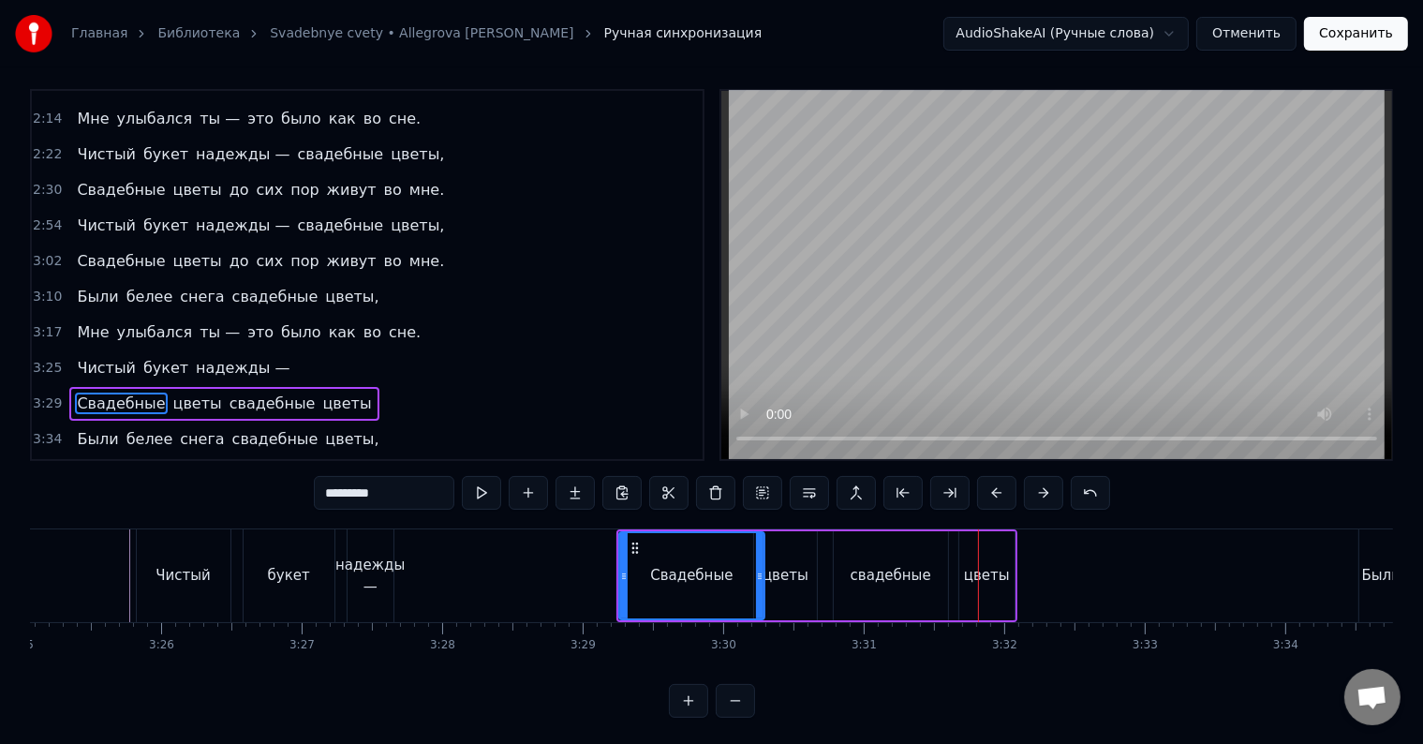
click at [720, 573] on div "Свадебные" at bounding box center [691, 576] width 82 height 22
click at [842, 577] on div "свадебные" at bounding box center [891, 575] width 114 height 89
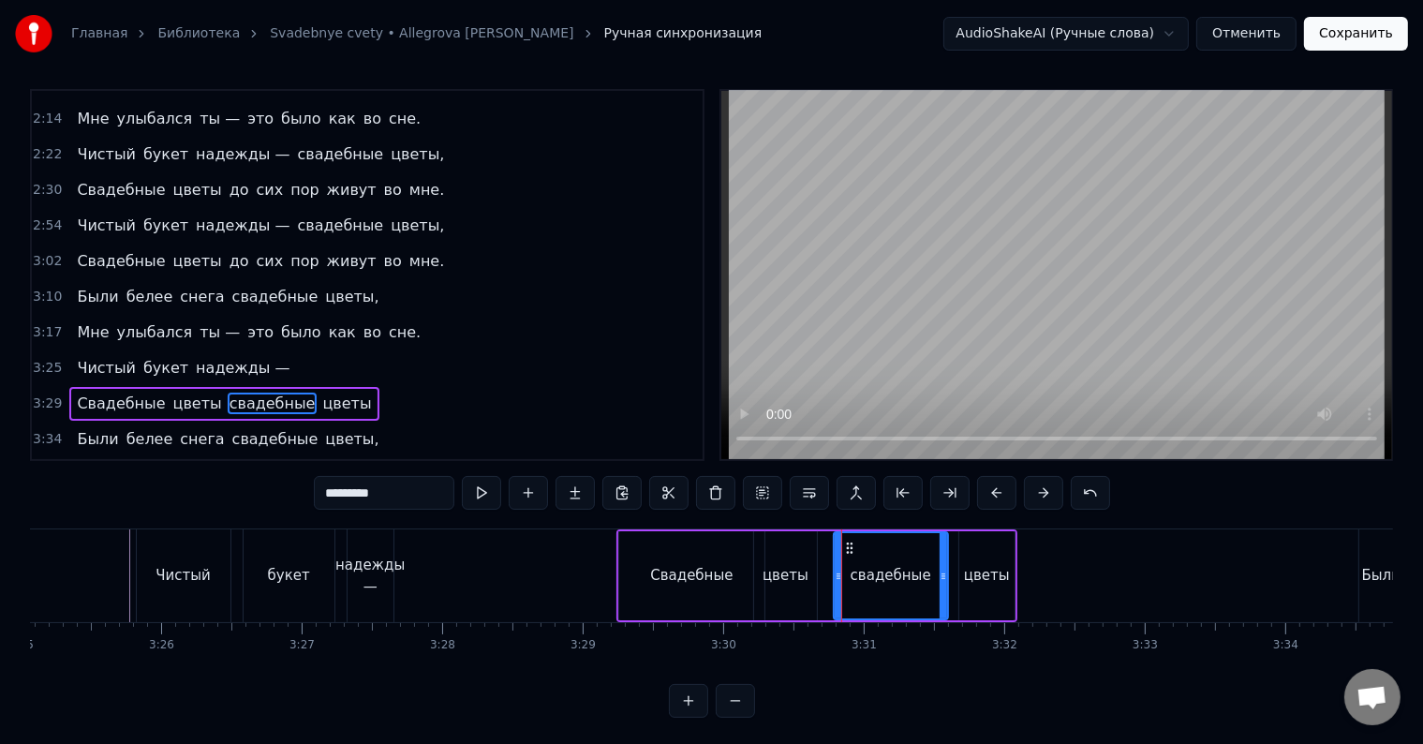
click at [639, 565] on div "Свадебные" at bounding box center [691, 575] width 145 height 89
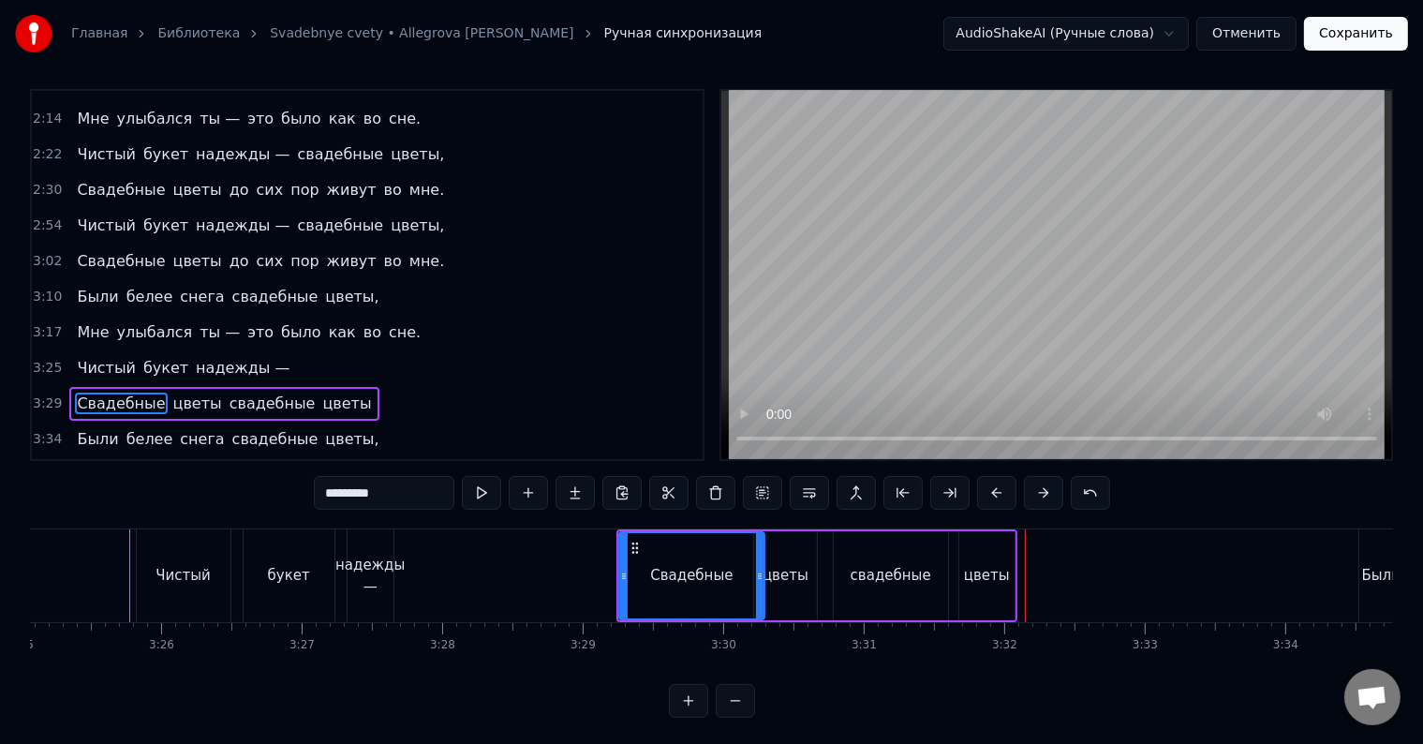
click at [906, 582] on div "свадебные" at bounding box center [891, 576] width 81 height 22
type input "*********"
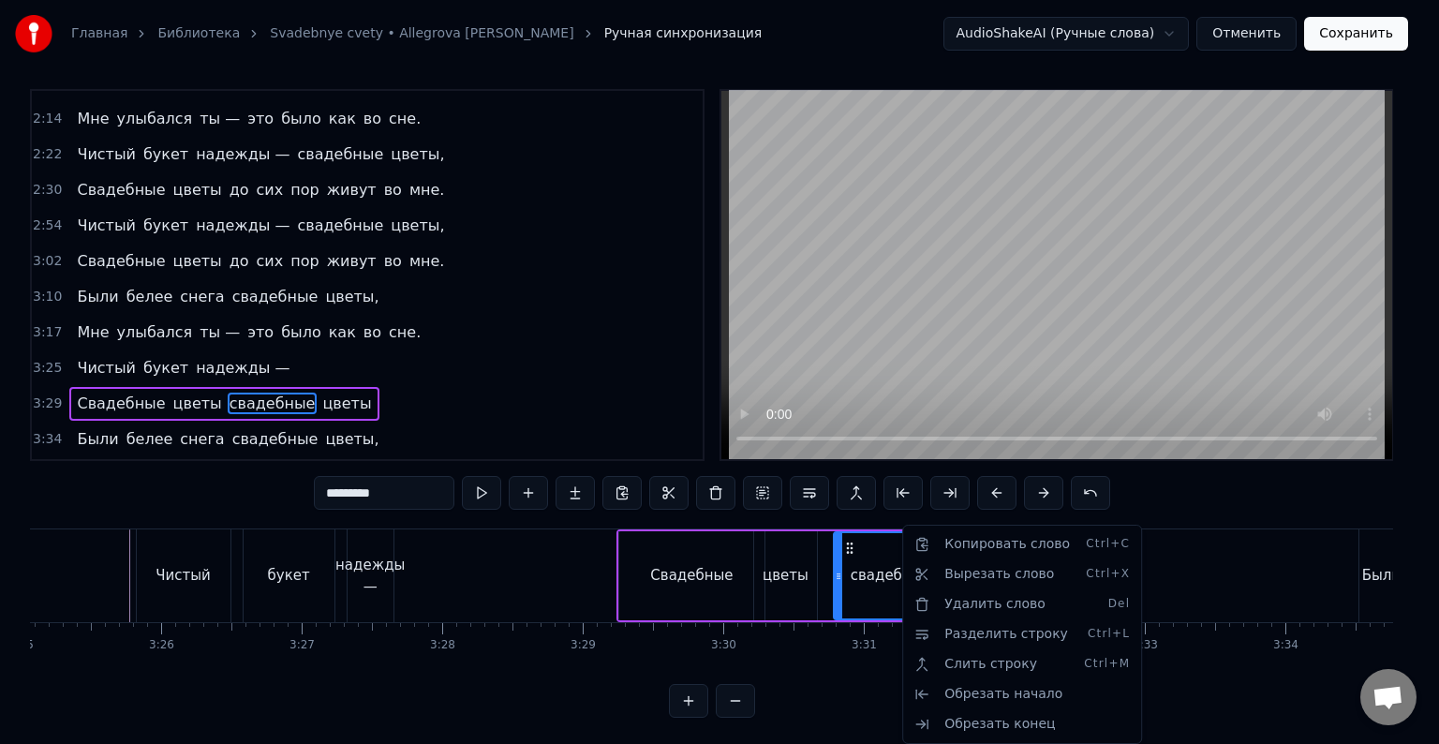
click at [870, 570] on html "Главная Библиотека Svadebnye cvety • Allegrova [PERSON_NAME] синхронизация Audi…" at bounding box center [719, 370] width 1439 height 756
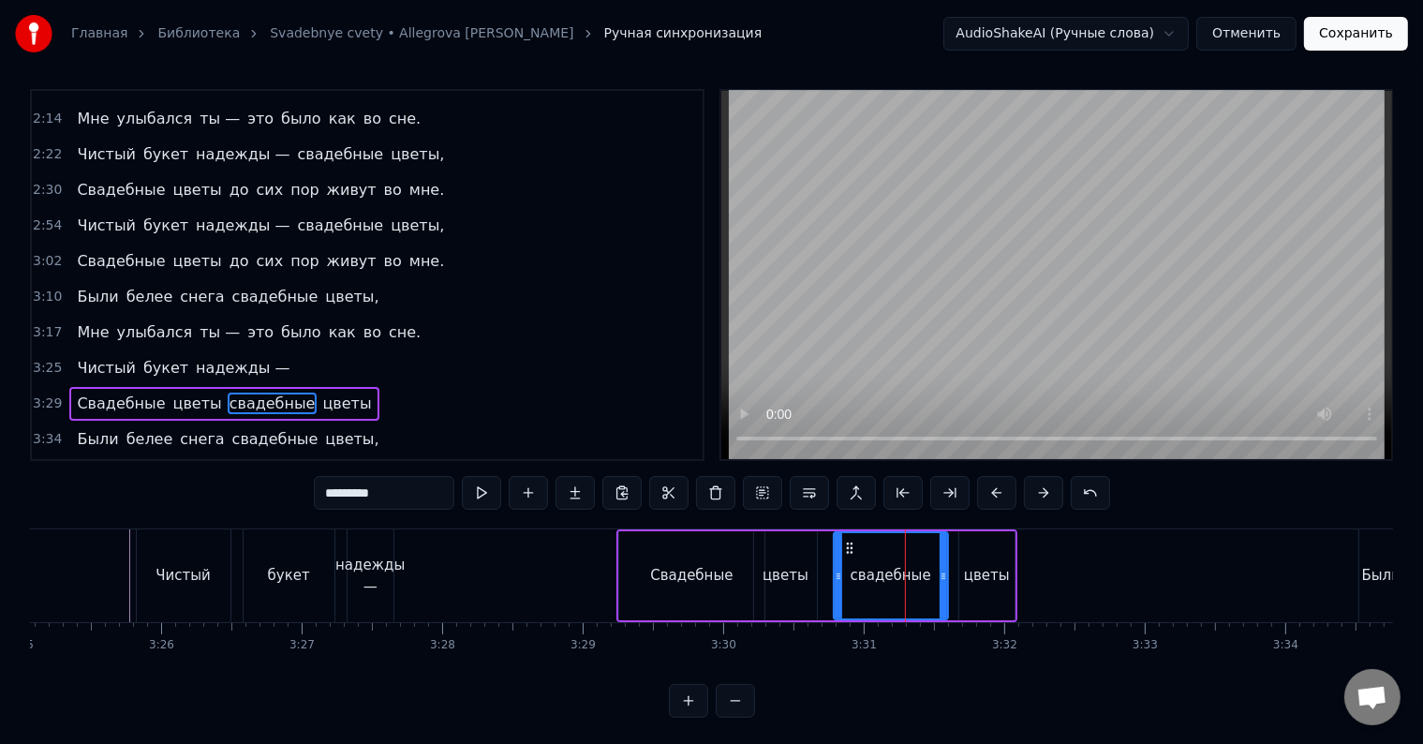
drag, startPoint x: 421, startPoint y: 498, endPoint x: 288, endPoint y: 483, distance: 132.9
click at [288, 483] on div "0:33 Я [DATE] отмечаю 0:36 День любви, 0:37 Который, может 0:40 Быть, помнишь и…" at bounding box center [711, 403] width 1363 height 629
click at [994, 570] on div "цветы" at bounding box center [987, 576] width 46 height 22
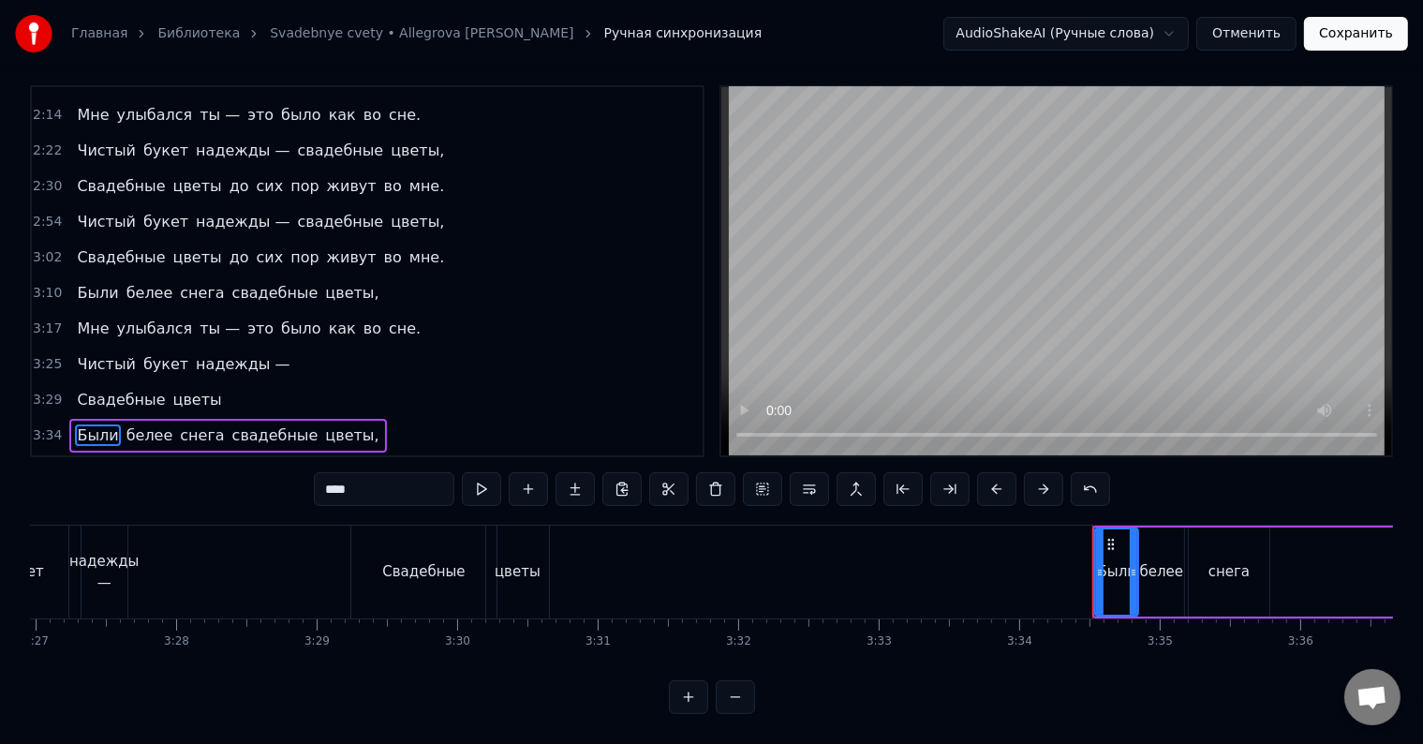
scroll to position [0, 29035]
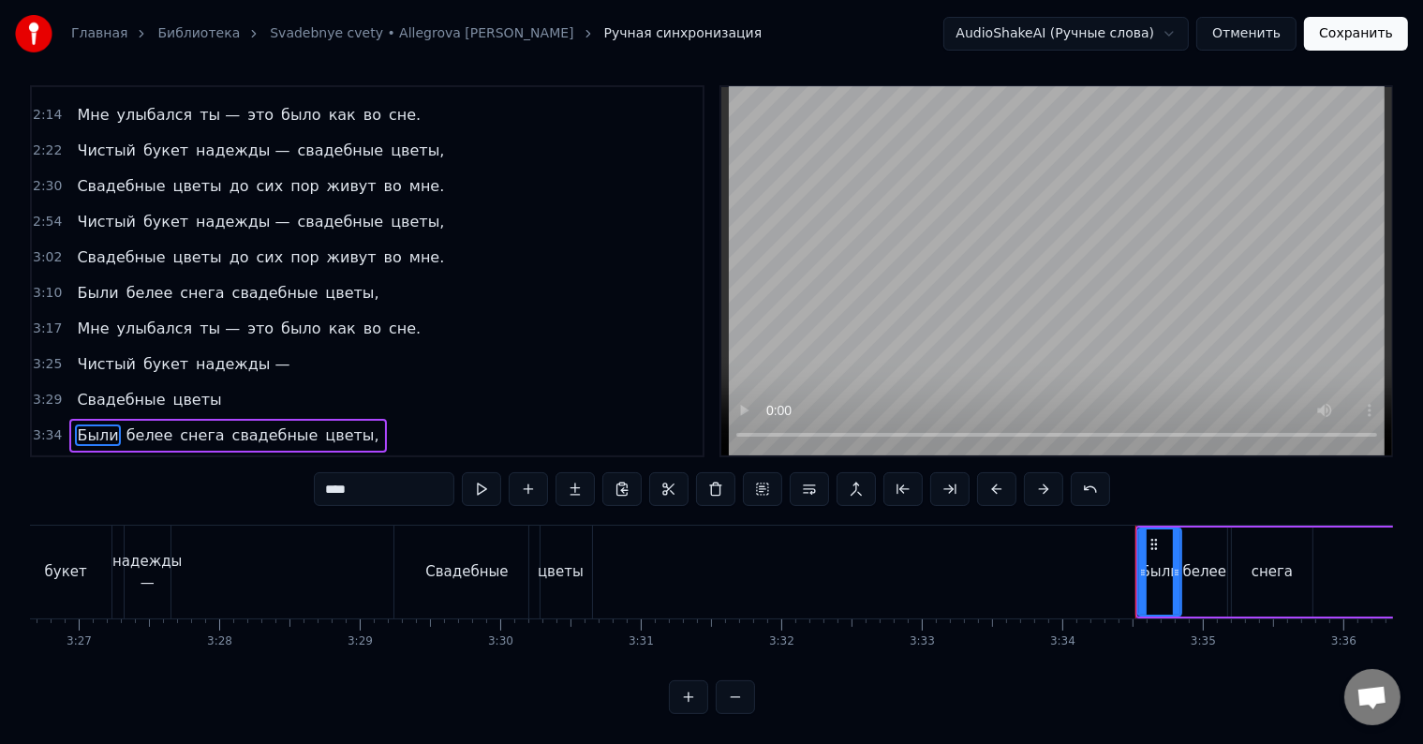
click at [570, 561] on div "цветы" at bounding box center [561, 572] width 46 height 22
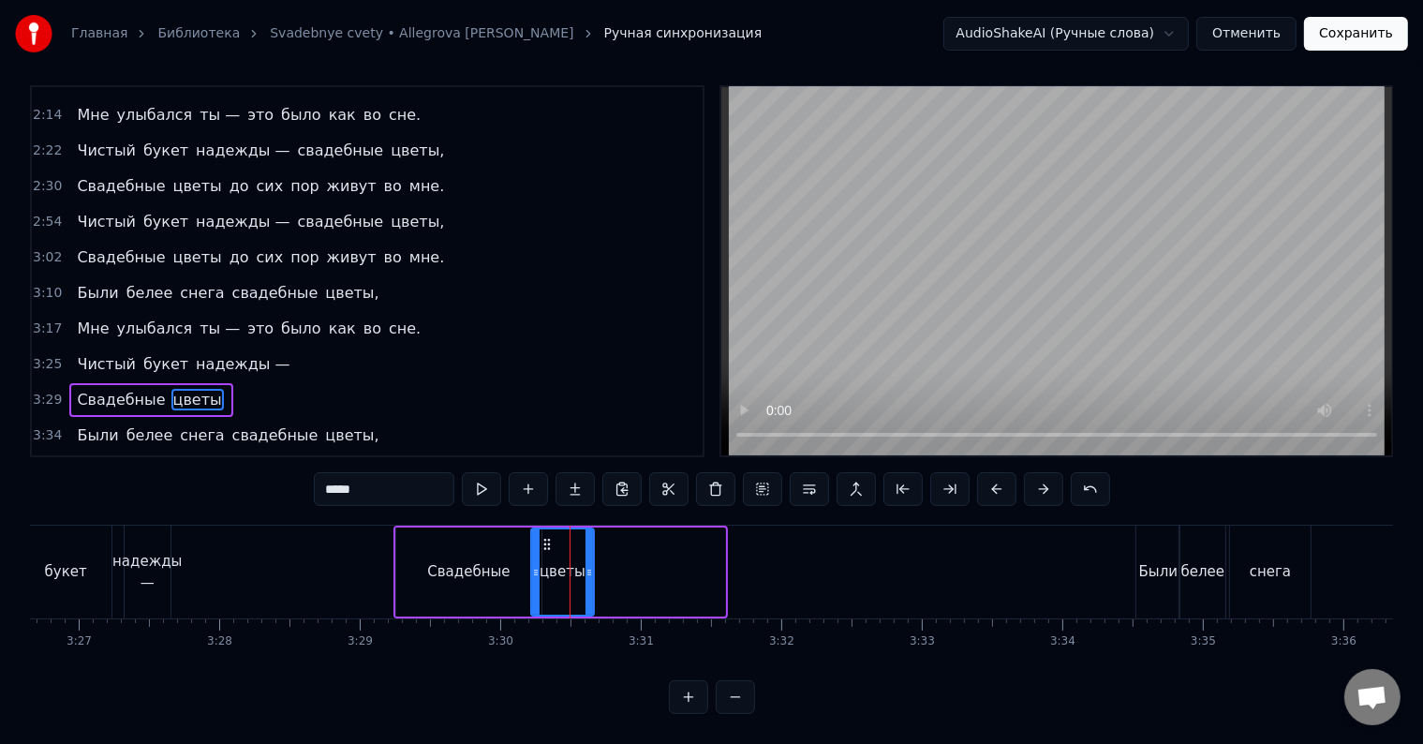
scroll to position [8, 0]
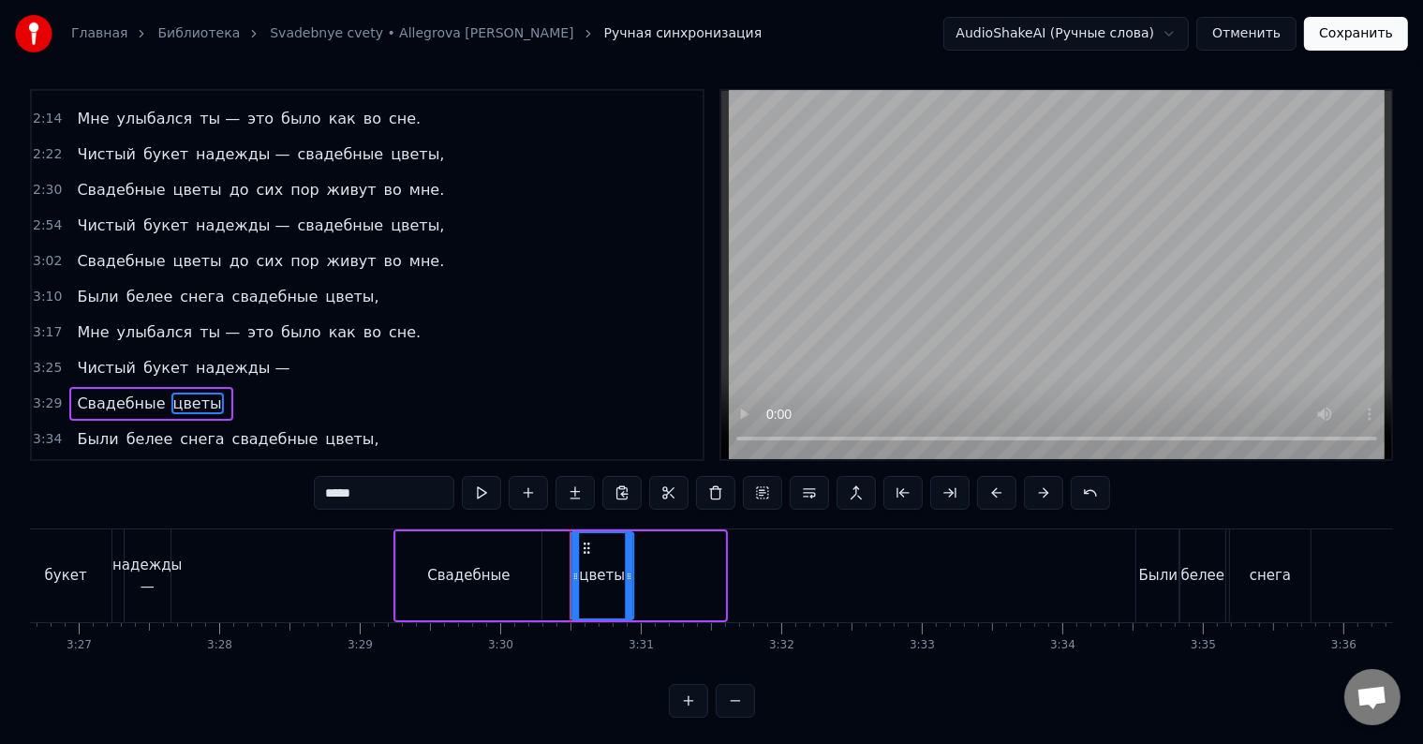
drag, startPoint x: 545, startPoint y: 547, endPoint x: 539, endPoint y: 557, distance: 12.2
click at [582, 555] on div "цветы" at bounding box center [601, 575] width 61 height 85
click at [451, 576] on div "Свадебные" at bounding box center [468, 576] width 82 height 22
type input "*********"
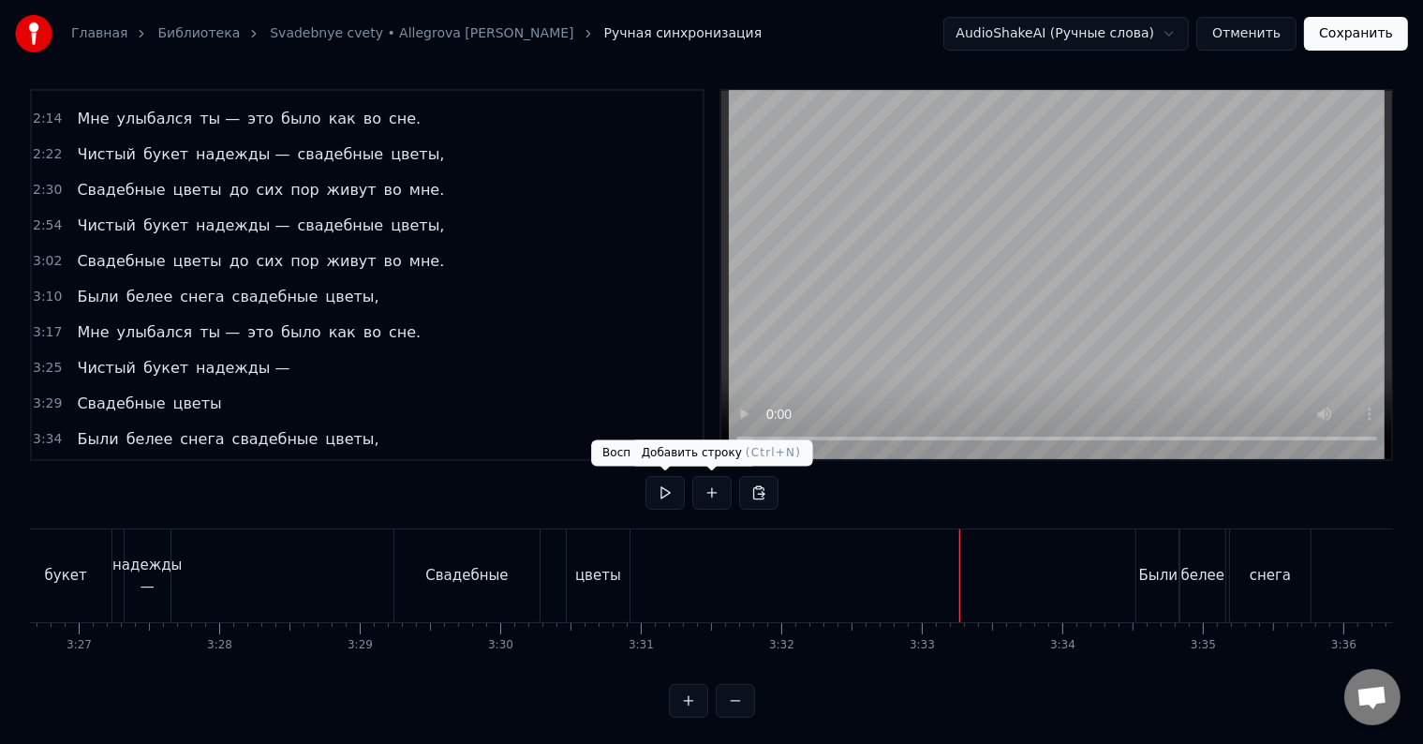
click at [706, 490] on button at bounding box center [711, 493] width 39 height 34
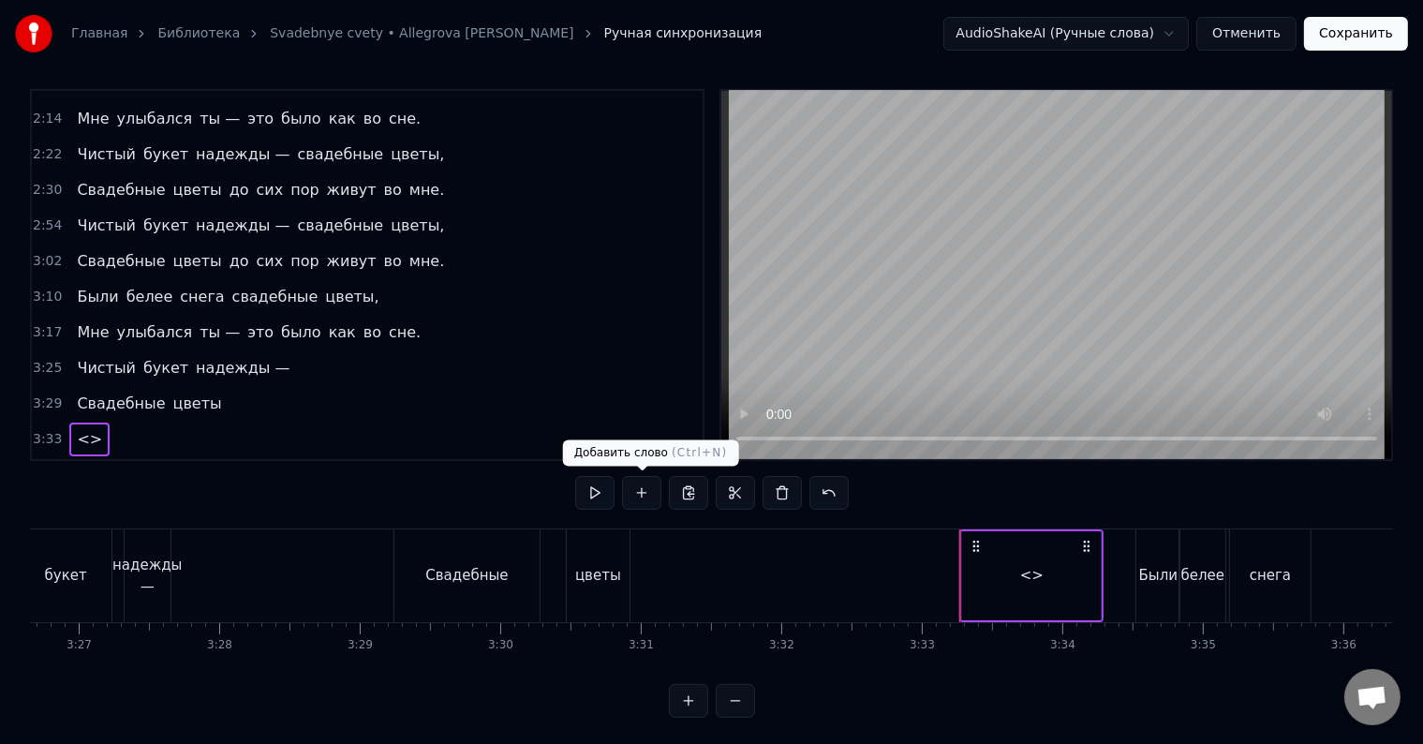
click at [639, 490] on button at bounding box center [641, 493] width 39 height 34
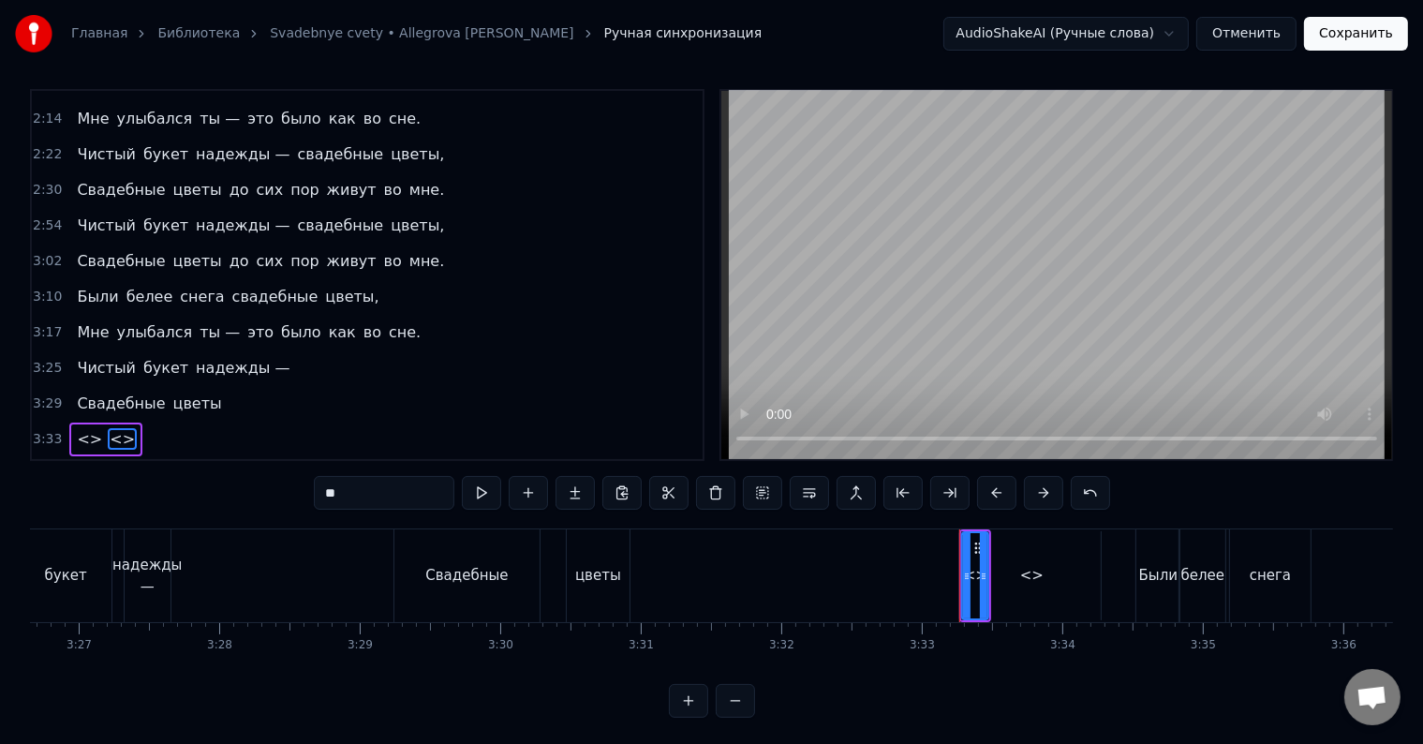
click at [84, 428] on span "<>" at bounding box center [89, 439] width 29 height 22
click at [335, 495] on input "**" at bounding box center [384, 493] width 141 height 34
click at [351, 493] on input "**" at bounding box center [384, 493] width 141 height 34
type input "*"
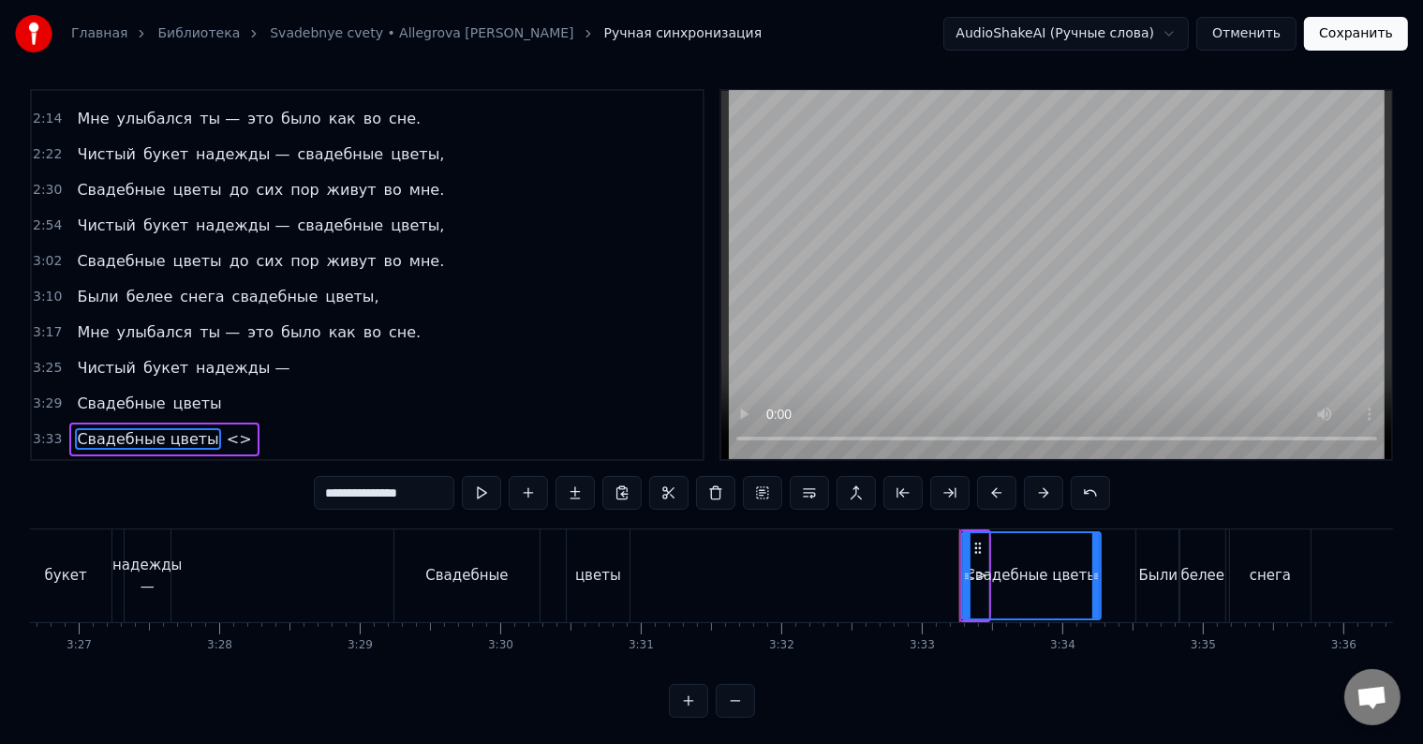
drag, startPoint x: 400, startPoint y: 489, endPoint x: 463, endPoint y: 498, distance: 63.5
click at [463, 498] on div "**********" at bounding box center [712, 493] width 796 height 34
click at [171, 428] on span "<>" at bounding box center [185, 439] width 29 height 22
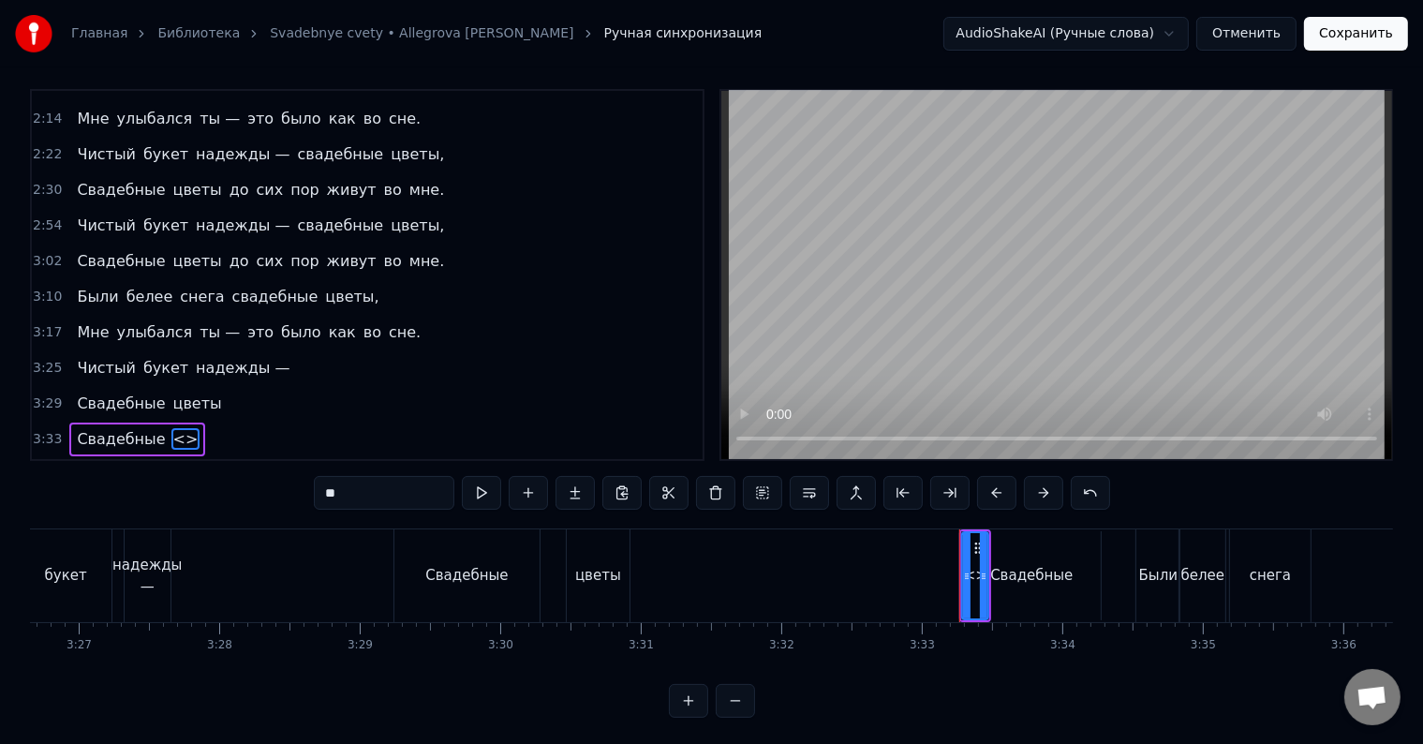
click at [373, 487] on input "**" at bounding box center [384, 493] width 141 height 34
type input "*"
drag, startPoint x: 984, startPoint y: 556, endPoint x: 1021, endPoint y: 566, distance: 37.7
click at [1028, 566] on div at bounding box center [1029, 575] width 7 height 85
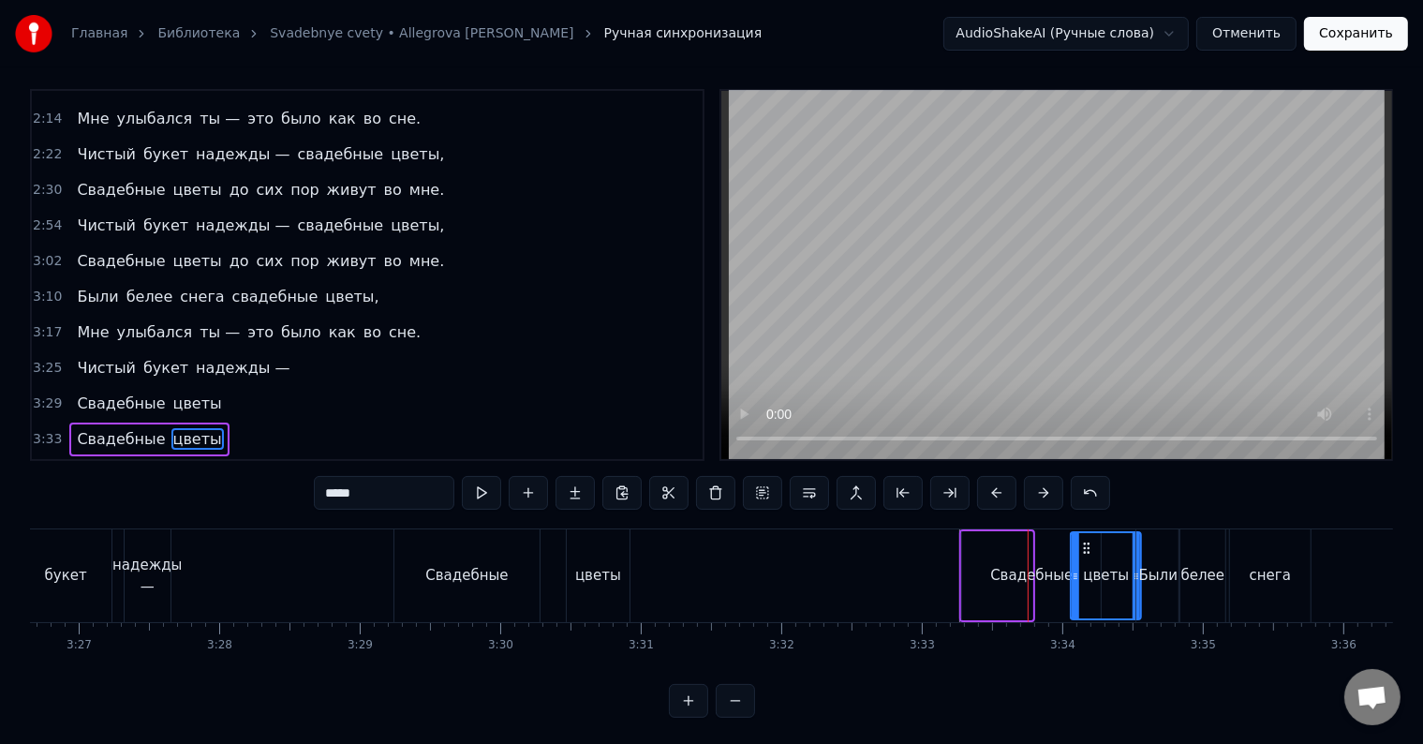
drag, startPoint x: 978, startPoint y: 544, endPoint x: 1087, endPoint y: 546, distance: 108.7
click at [1087, 546] on icon at bounding box center [1086, 547] width 15 height 15
click at [1003, 578] on div "Свадебные" at bounding box center [1031, 576] width 82 height 22
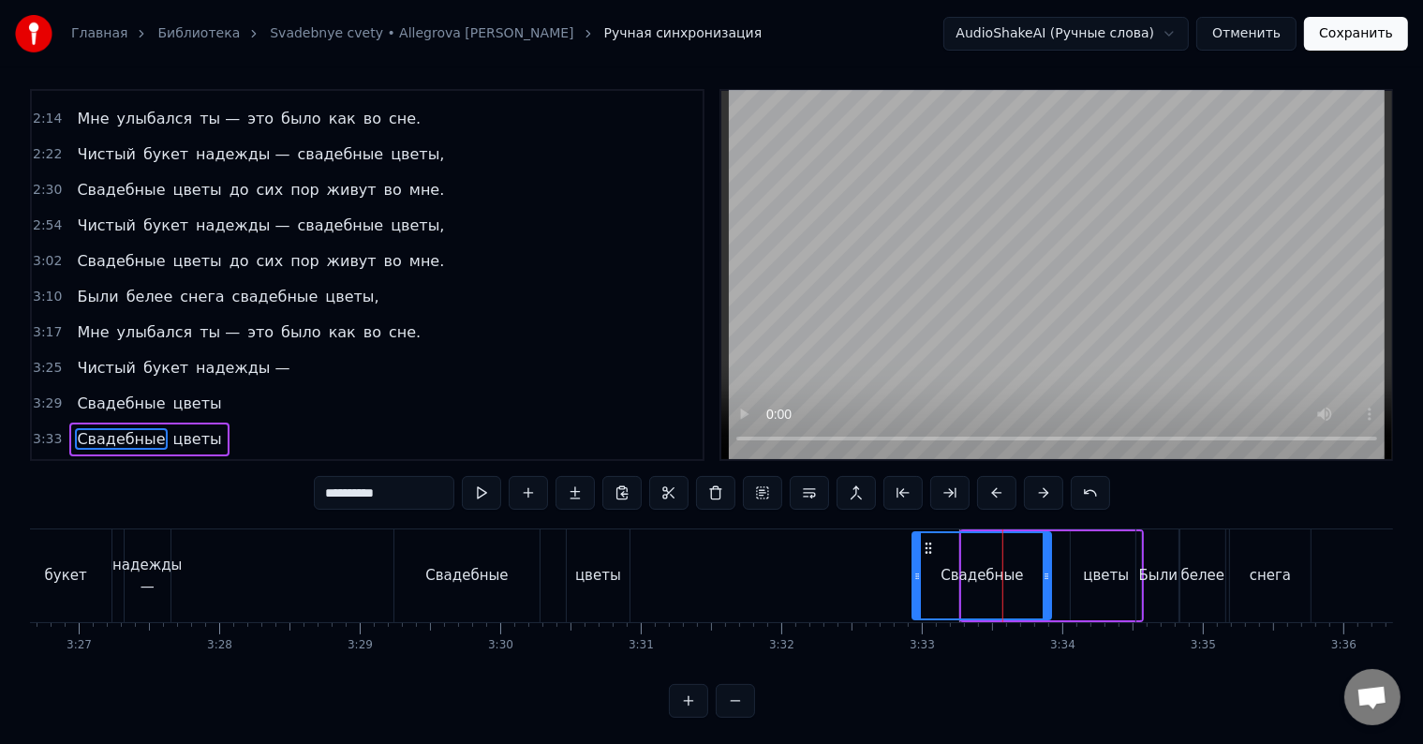
drag, startPoint x: 976, startPoint y: 541, endPoint x: 926, endPoint y: 543, distance: 49.7
click at [926, 543] on icon at bounding box center [929, 547] width 15 height 15
click at [1109, 555] on div "цветы" at bounding box center [1106, 575] width 70 height 89
type input "*****"
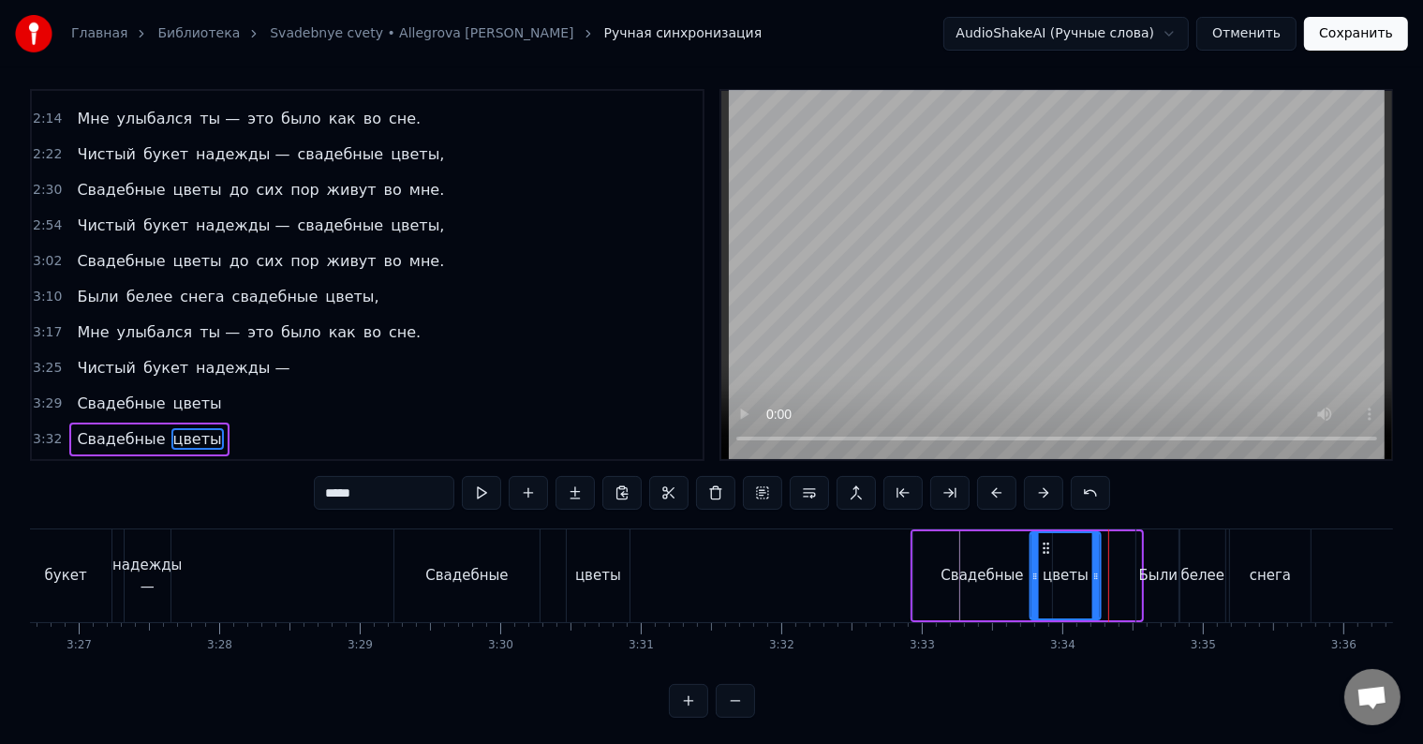
drag, startPoint x: 1086, startPoint y: 542, endPoint x: 1045, endPoint y: 543, distance: 40.3
click at [1045, 543] on icon at bounding box center [1046, 547] width 15 height 15
click at [112, 574] on div "Чистый букет надежды —" at bounding box center [44, 575] width 262 height 93
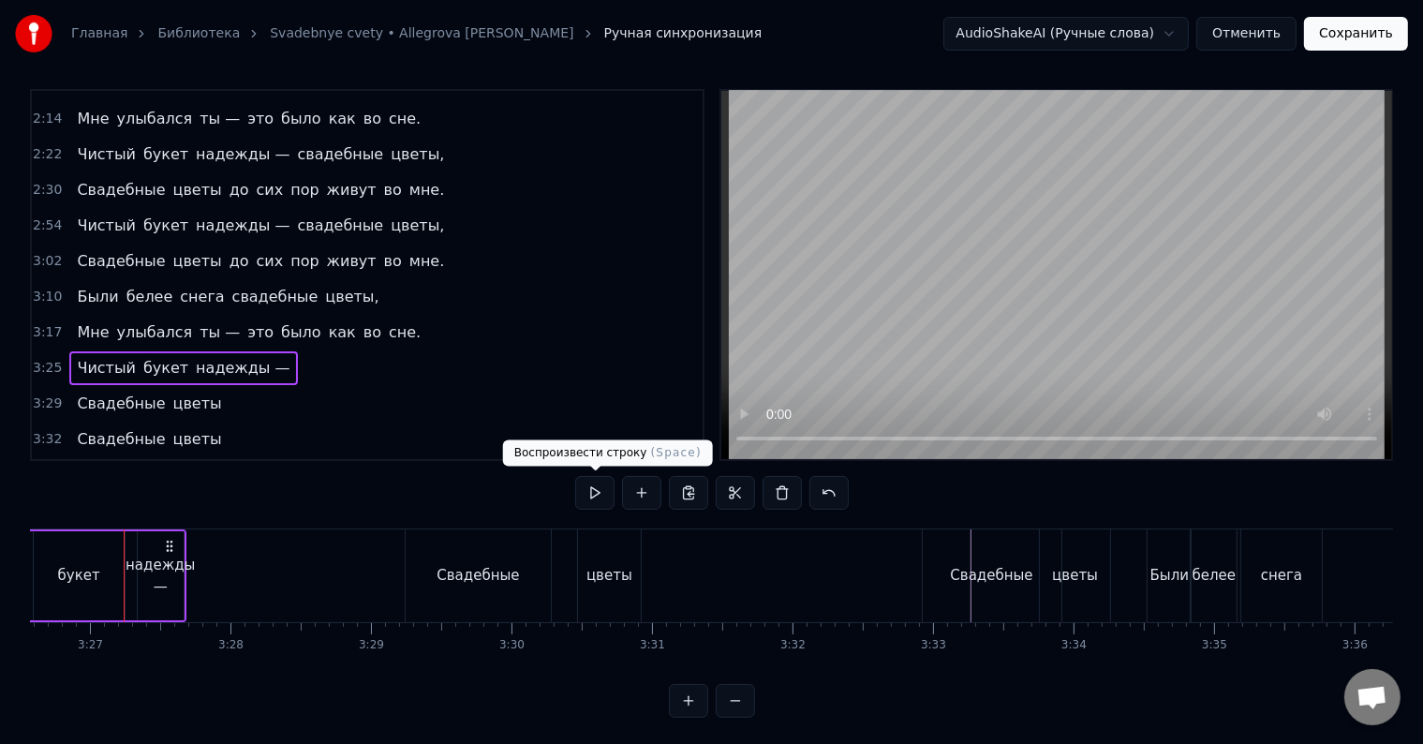
click at [604, 486] on button at bounding box center [594, 493] width 39 height 34
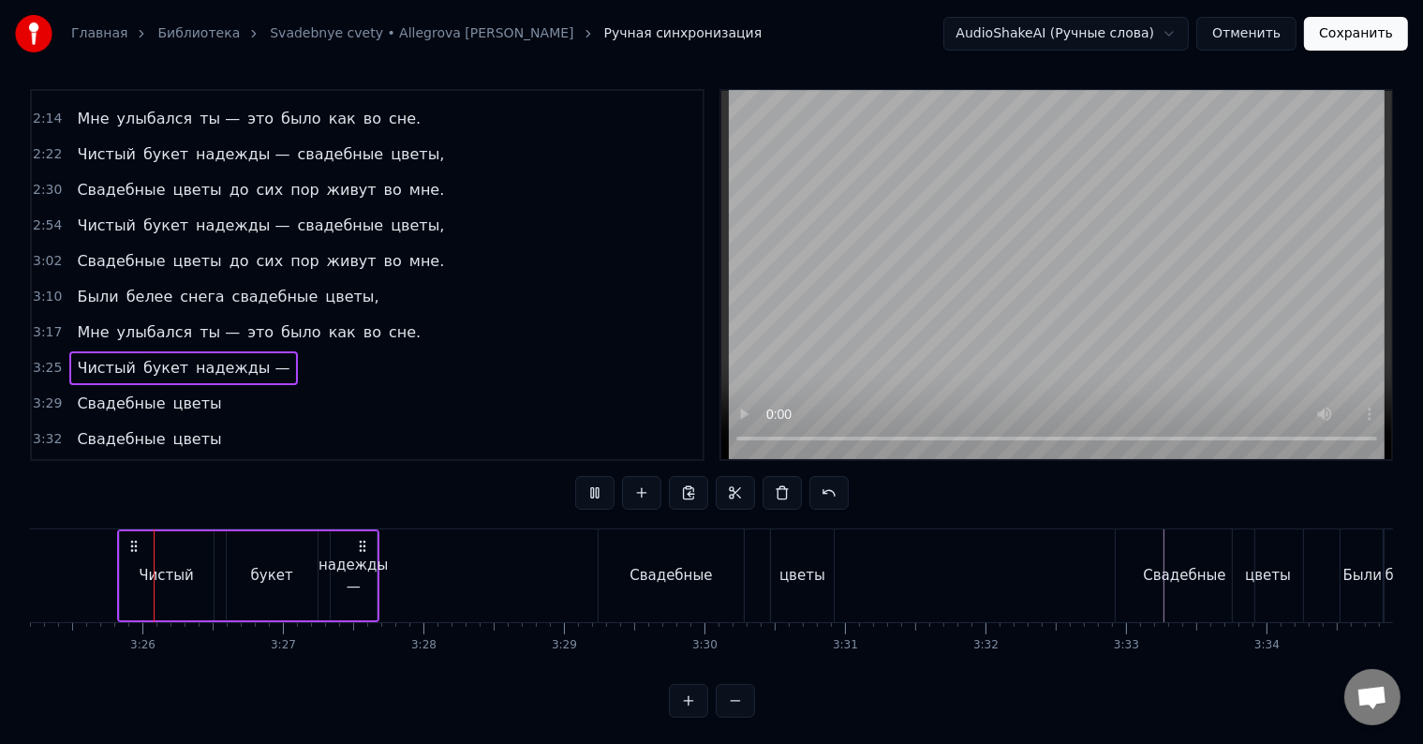
scroll to position [0, 28824]
click at [600, 495] on button at bounding box center [594, 493] width 39 height 34
click at [383, 555] on div at bounding box center [383, 575] width 1 height 93
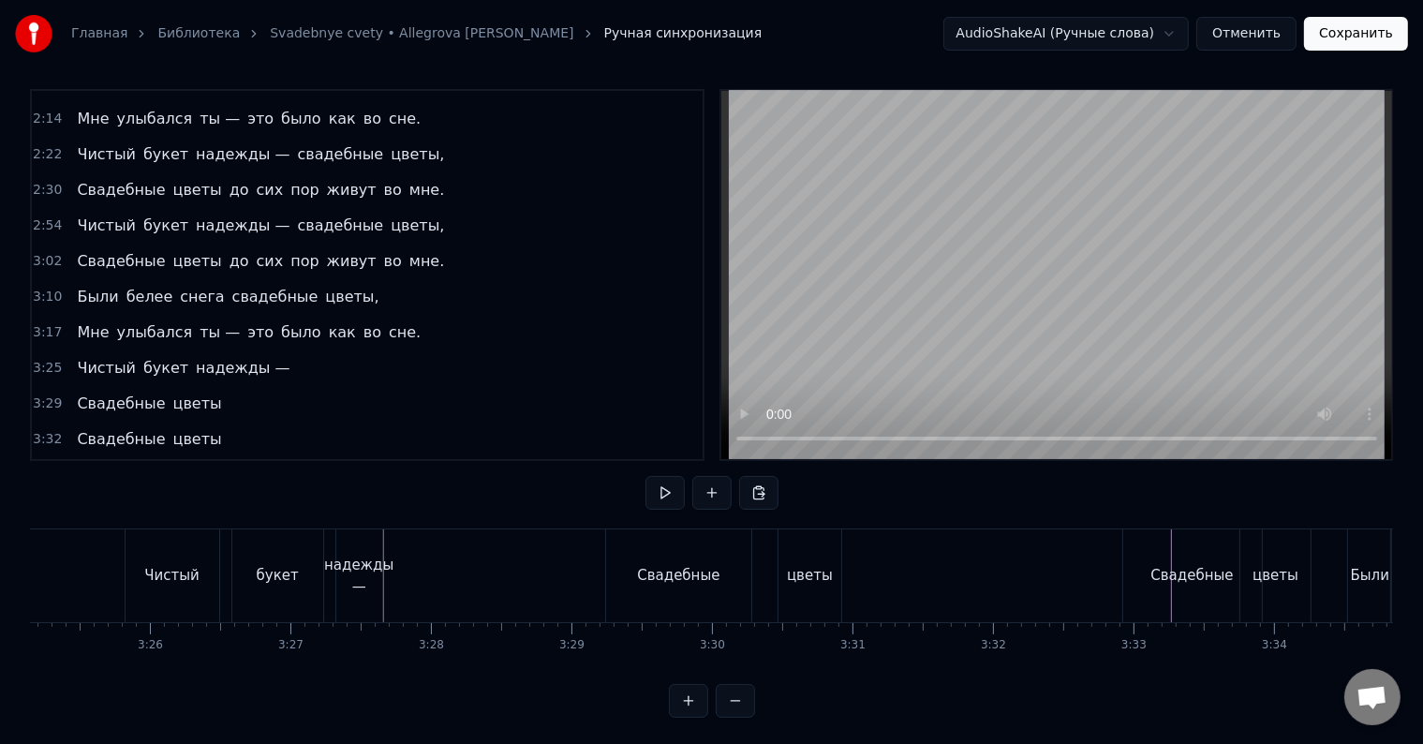
click at [363, 569] on div "надежды —" at bounding box center [358, 576] width 69 height 42
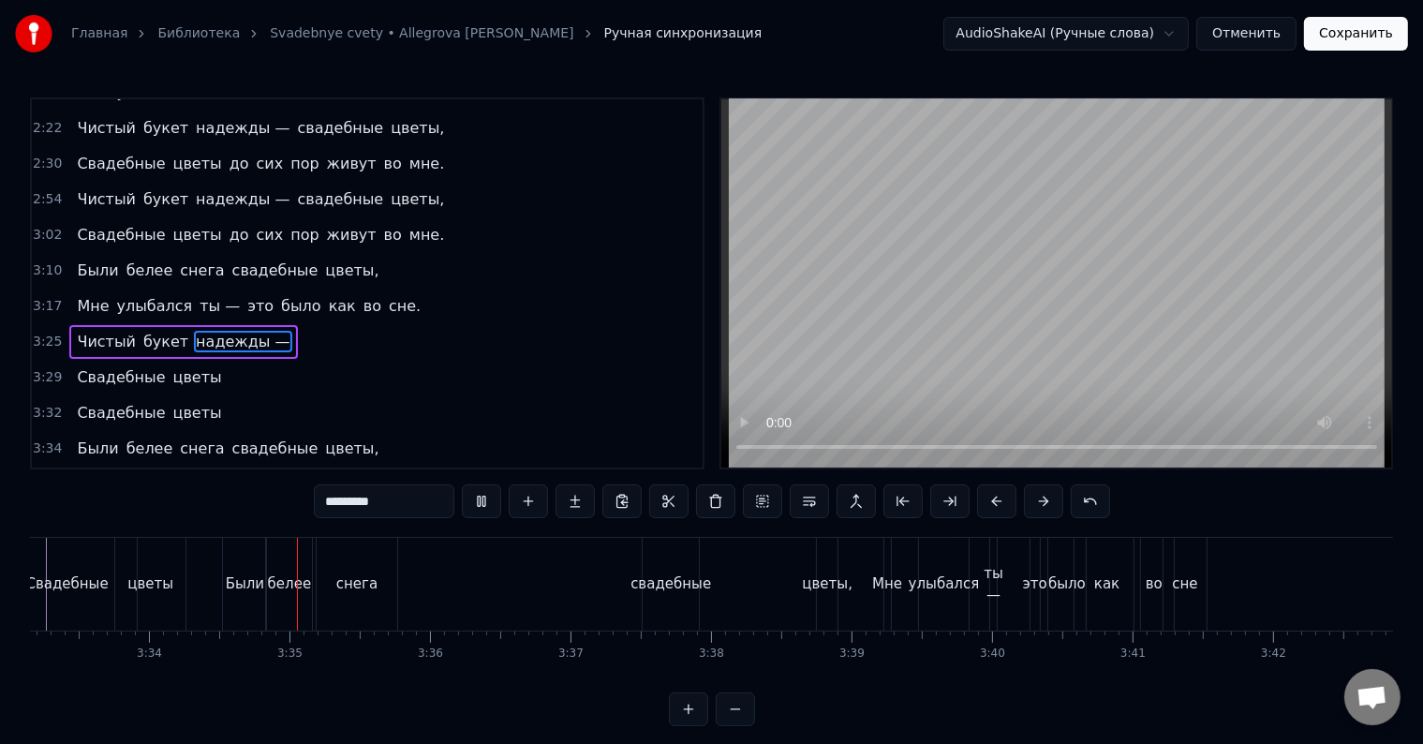
scroll to position [0, 30024]
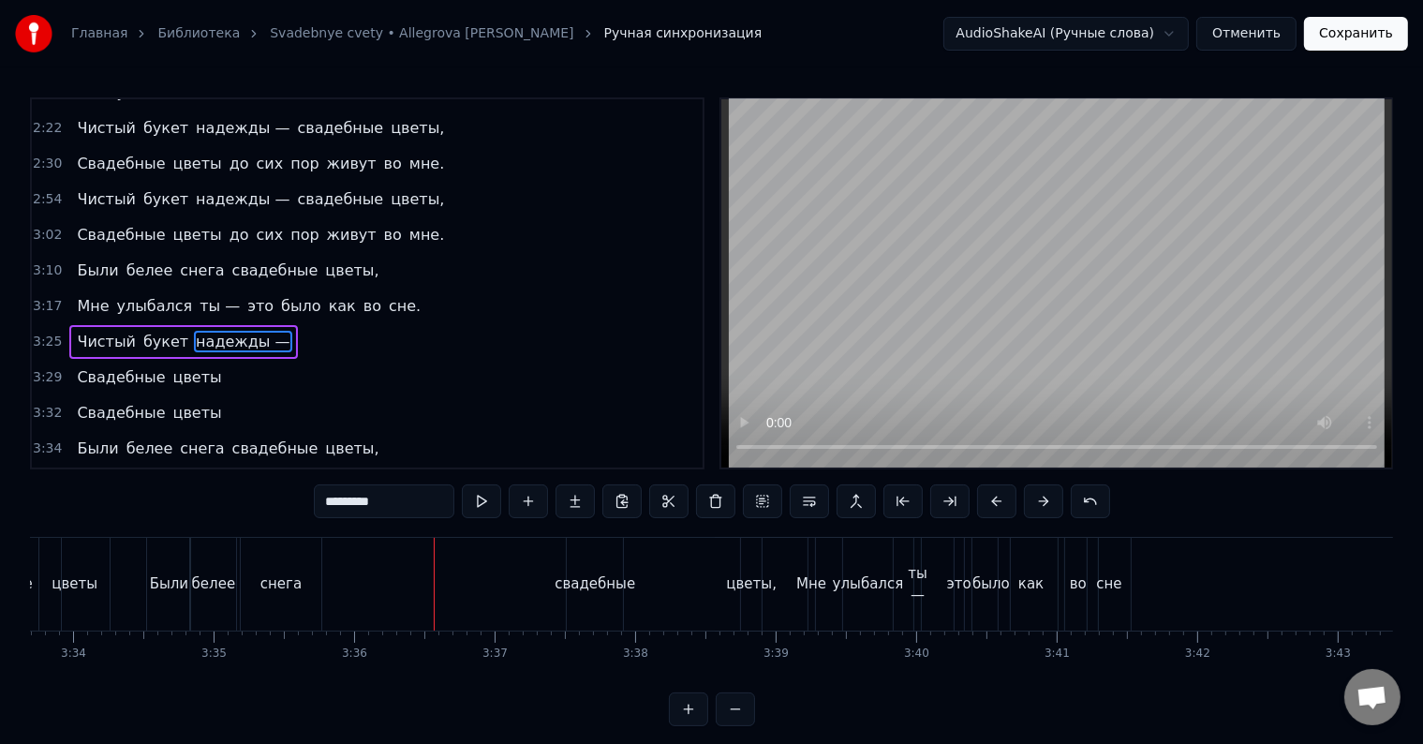
click at [163, 584] on div "Были" at bounding box center [169, 584] width 38 height 22
type input "****"
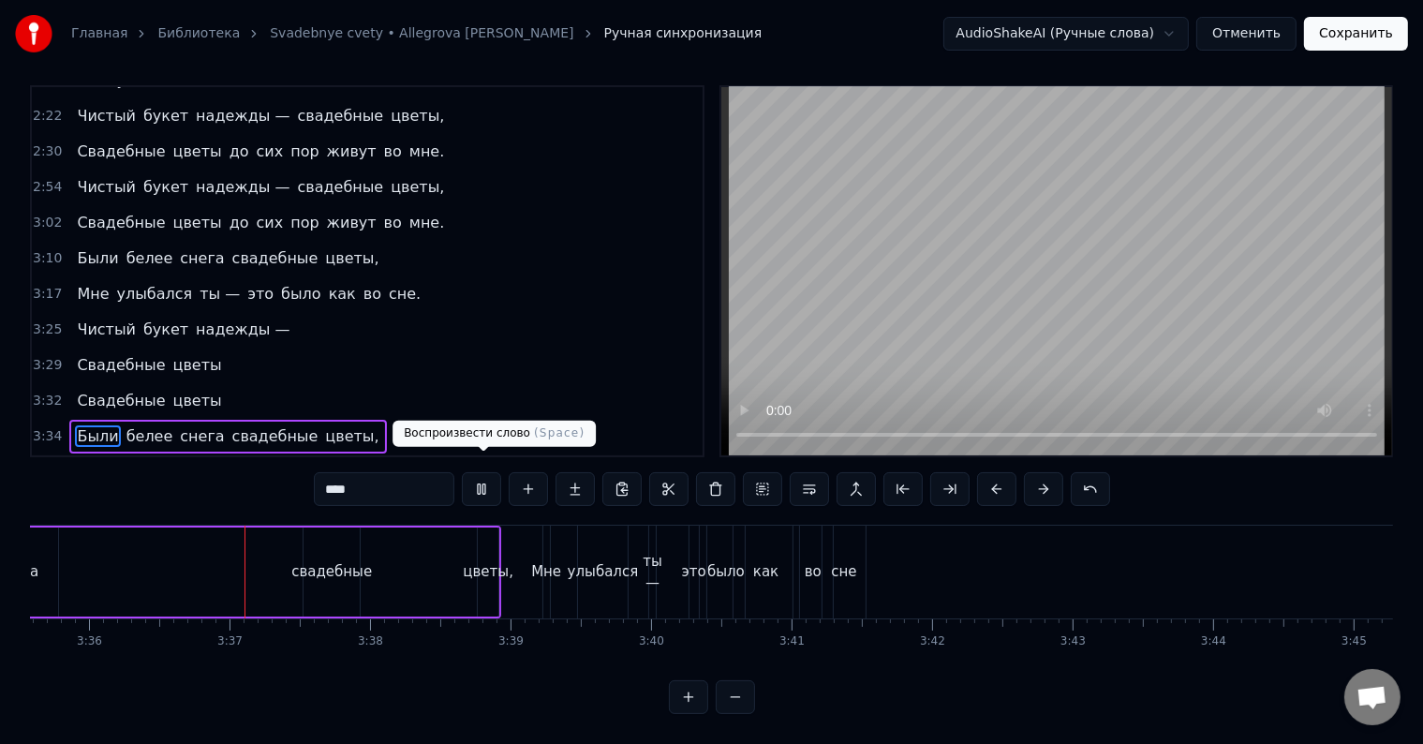
scroll to position [0, 30303]
click at [492, 475] on button at bounding box center [481, 489] width 39 height 34
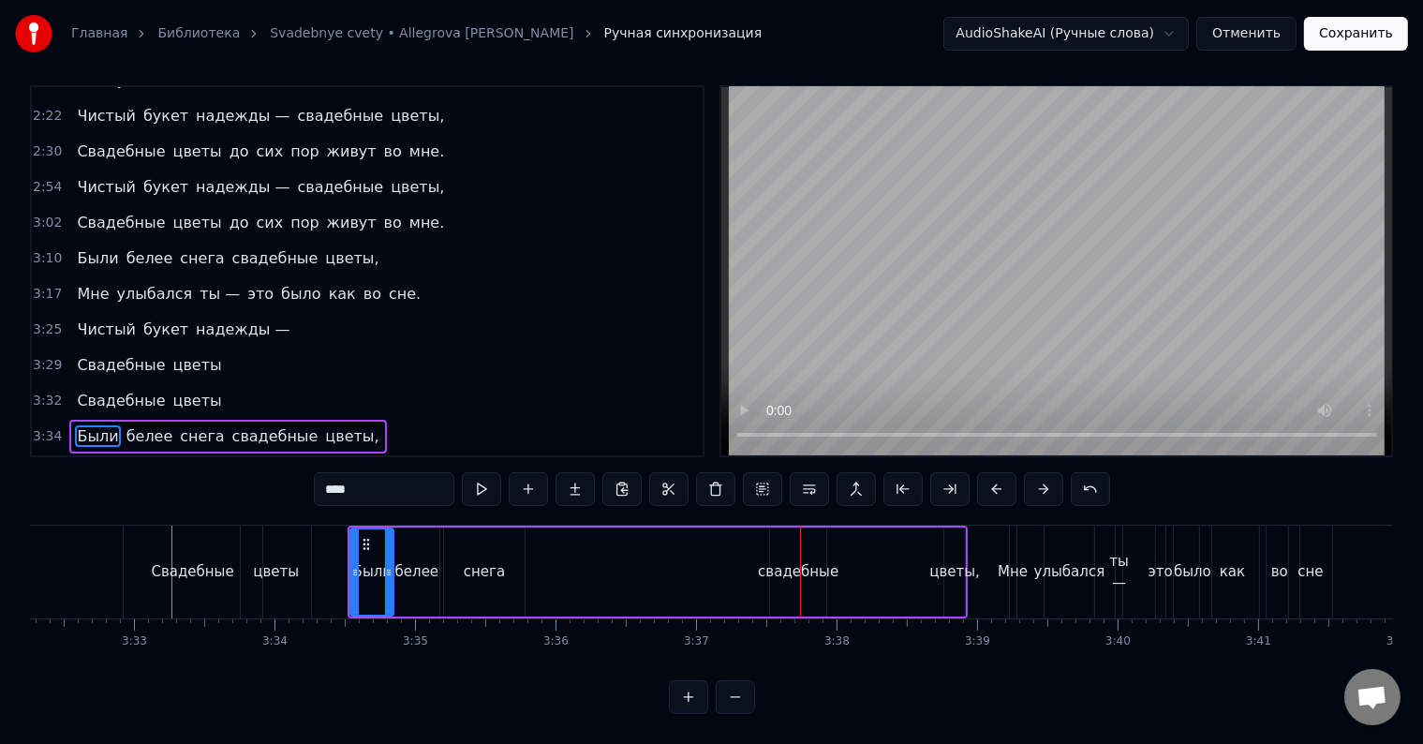
scroll to position [0, 29816]
drag, startPoint x: 371, startPoint y: 522, endPoint x: 375, endPoint y: 534, distance: 12.7
click at [375, 534] on div "Были" at bounding box center [382, 571] width 41 height 85
click at [463, 527] on div "снега" at bounding box center [491, 571] width 80 height 89
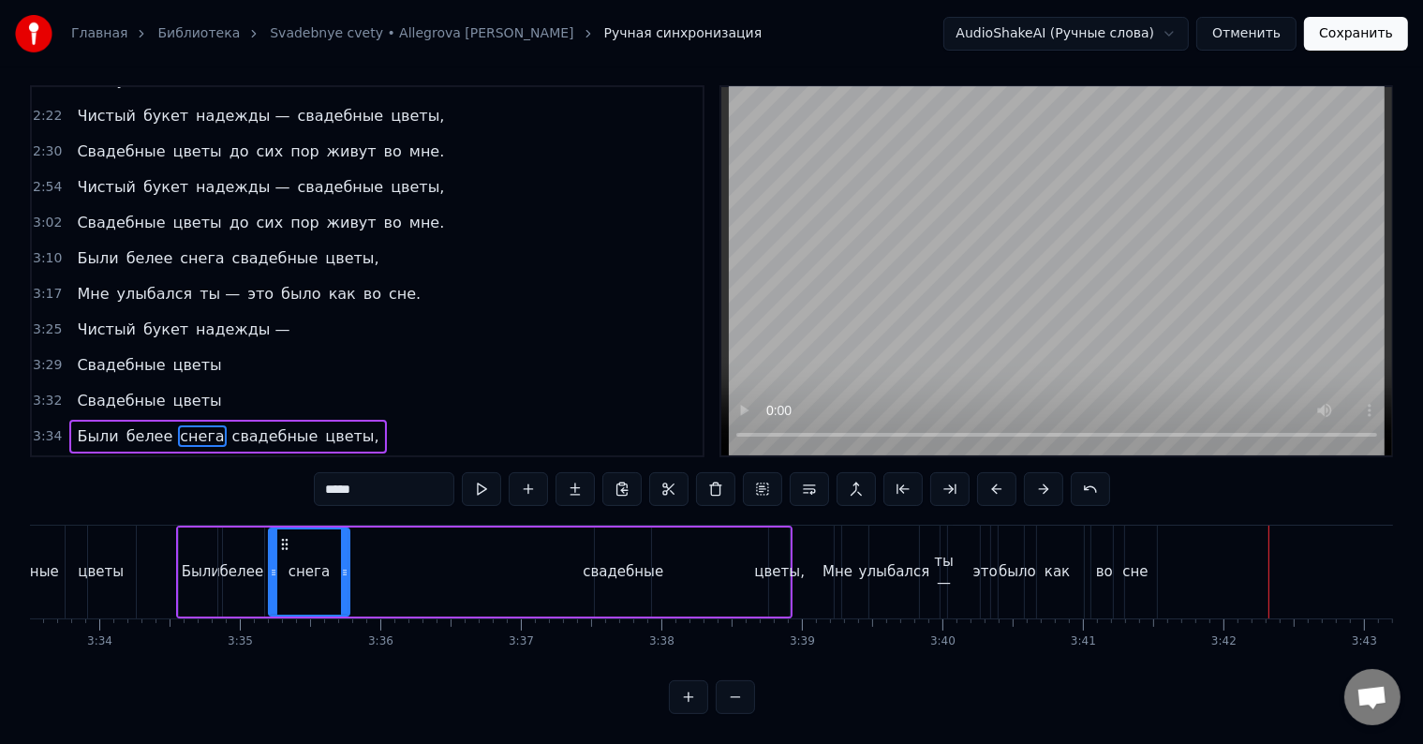
scroll to position [0, 29985]
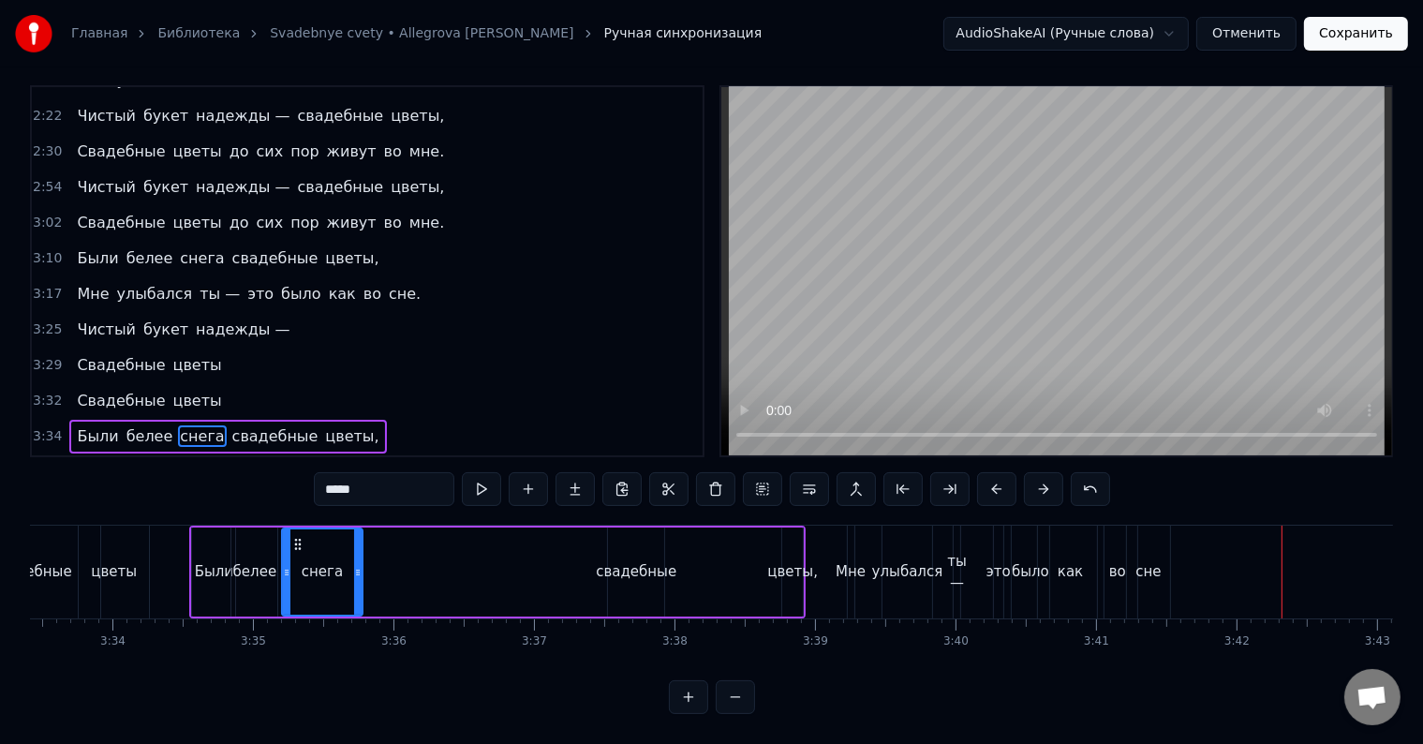
click at [85, 425] on span "Были" at bounding box center [97, 436] width 45 height 22
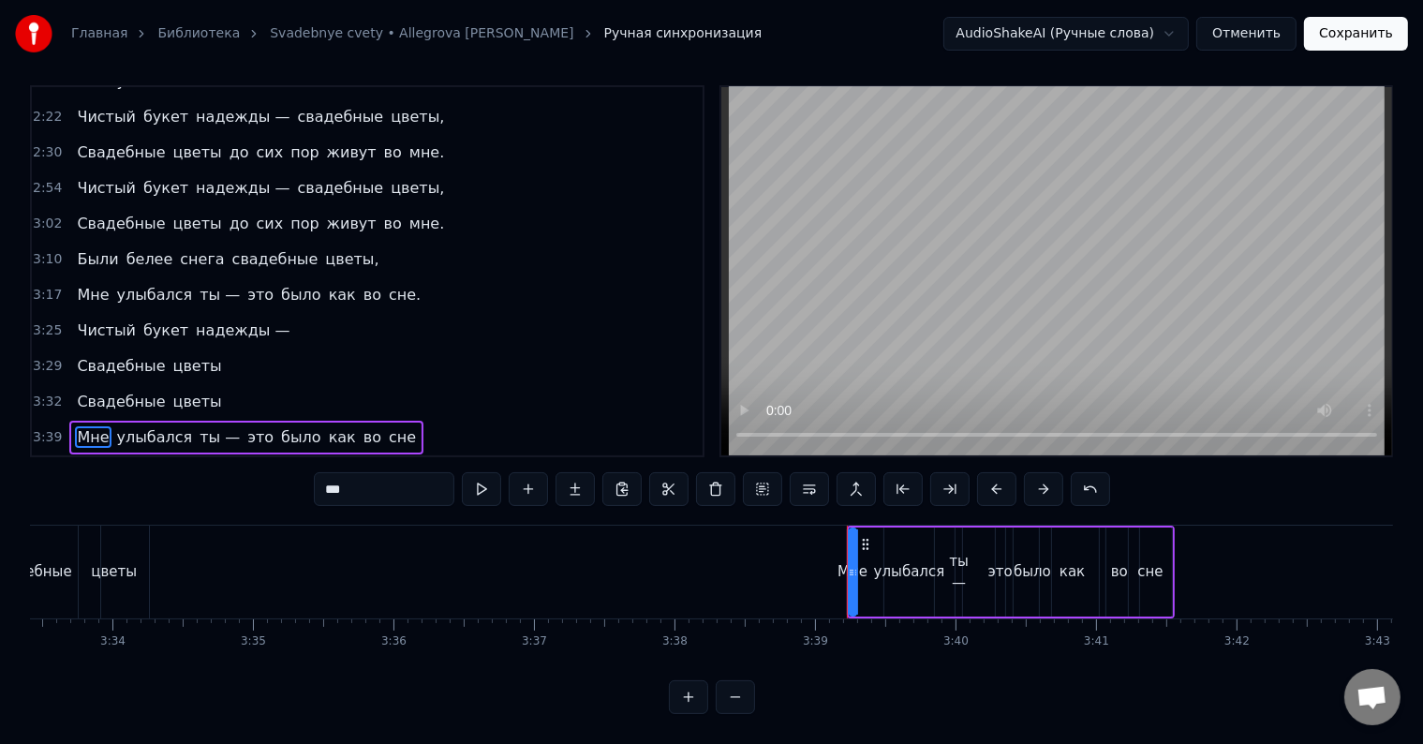
scroll to position [630, 0]
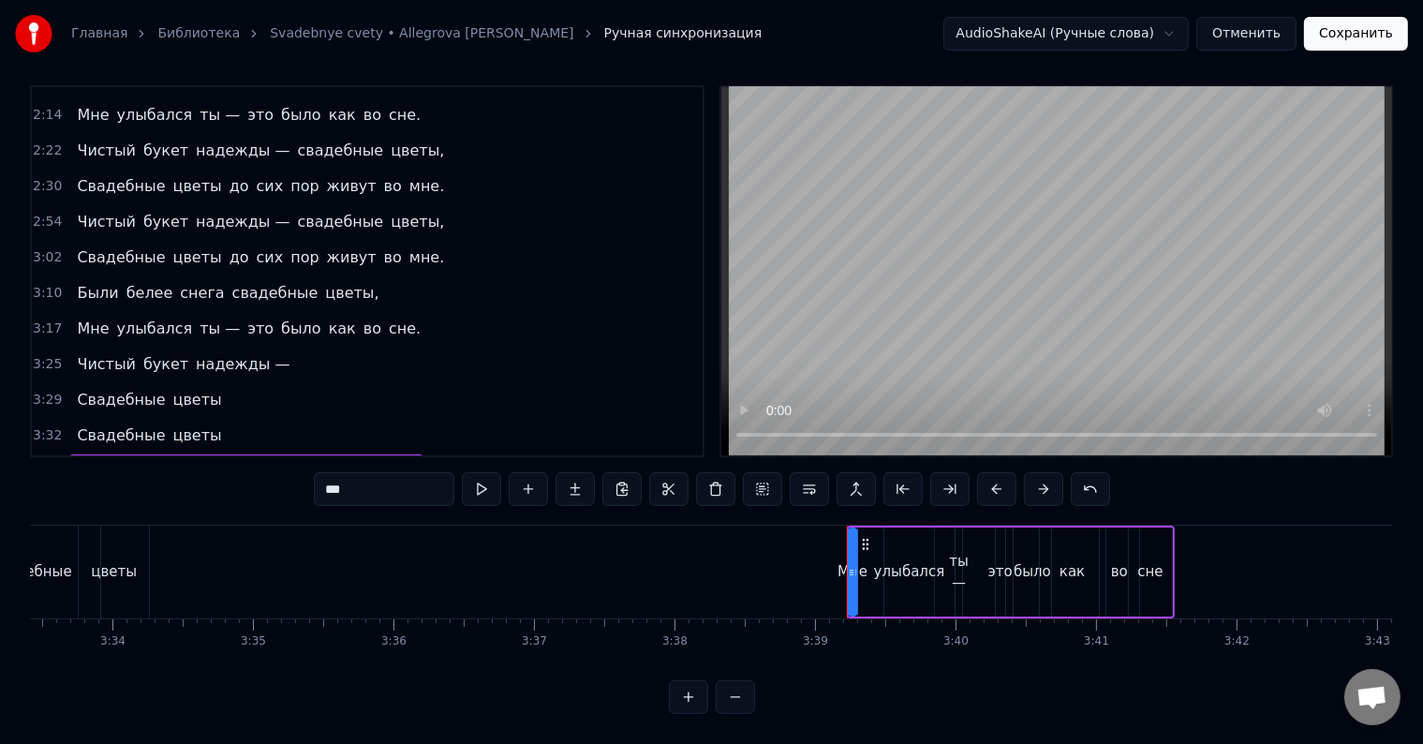
click at [839, 561] on div "Мне" at bounding box center [852, 572] width 30 height 22
click at [840, 561] on div "Мне" at bounding box center [852, 572] width 30 height 22
drag, startPoint x: 851, startPoint y: 552, endPoint x: 889, endPoint y: 553, distance: 37.5
click at [889, 565] on icon at bounding box center [888, 572] width 7 height 15
drag, startPoint x: 869, startPoint y: 527, endPoint x: 611, endPoint y: 542, distance: 259.0
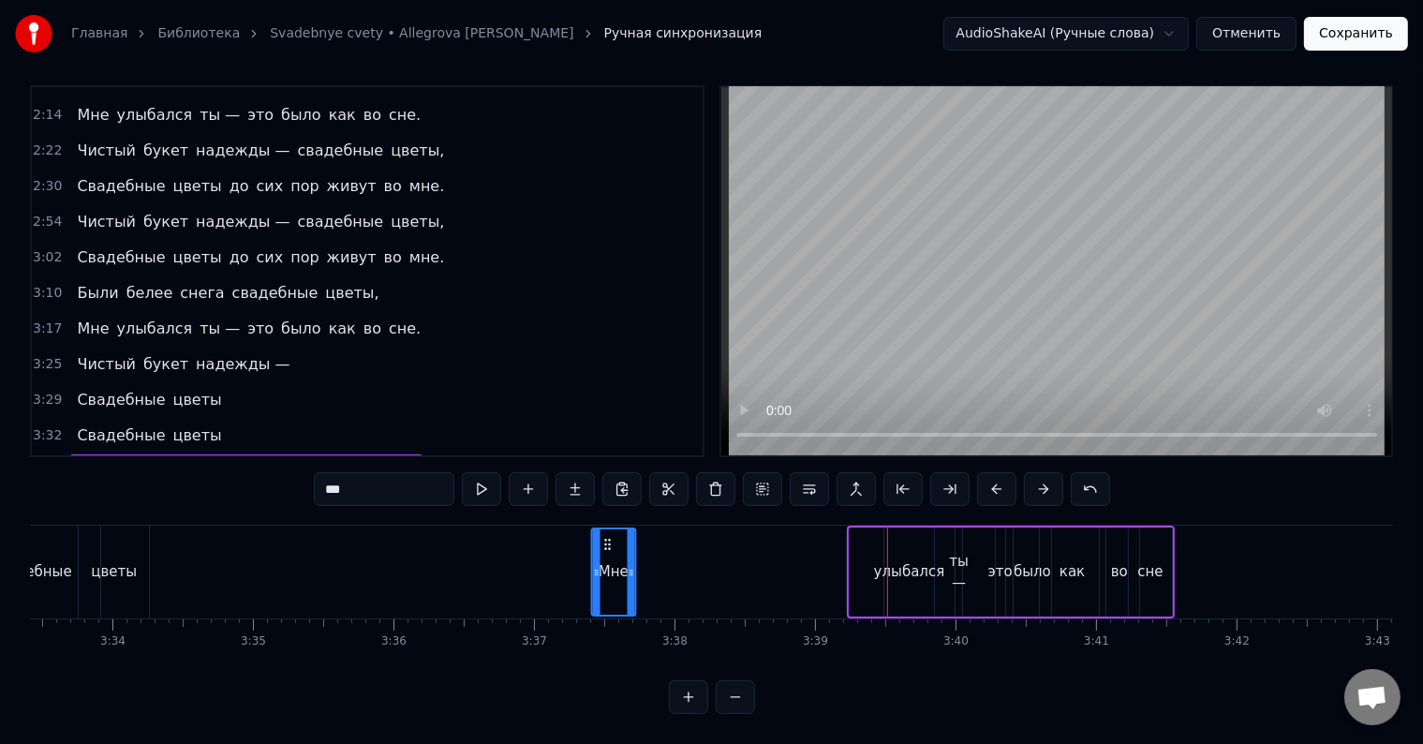
click at [611, 542] on div "Мне" at bounding box center [613, 571] width 42 height 85
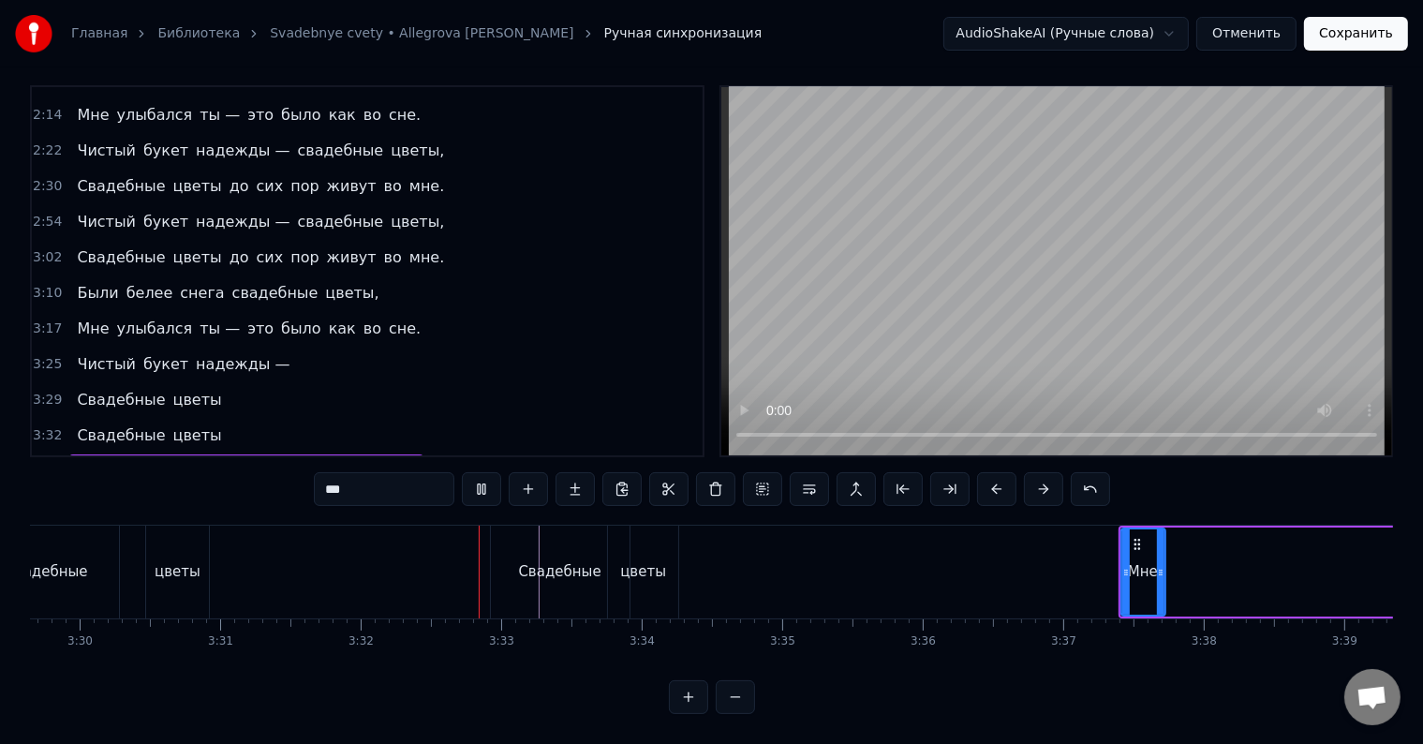
scroll to position [0, 29724]
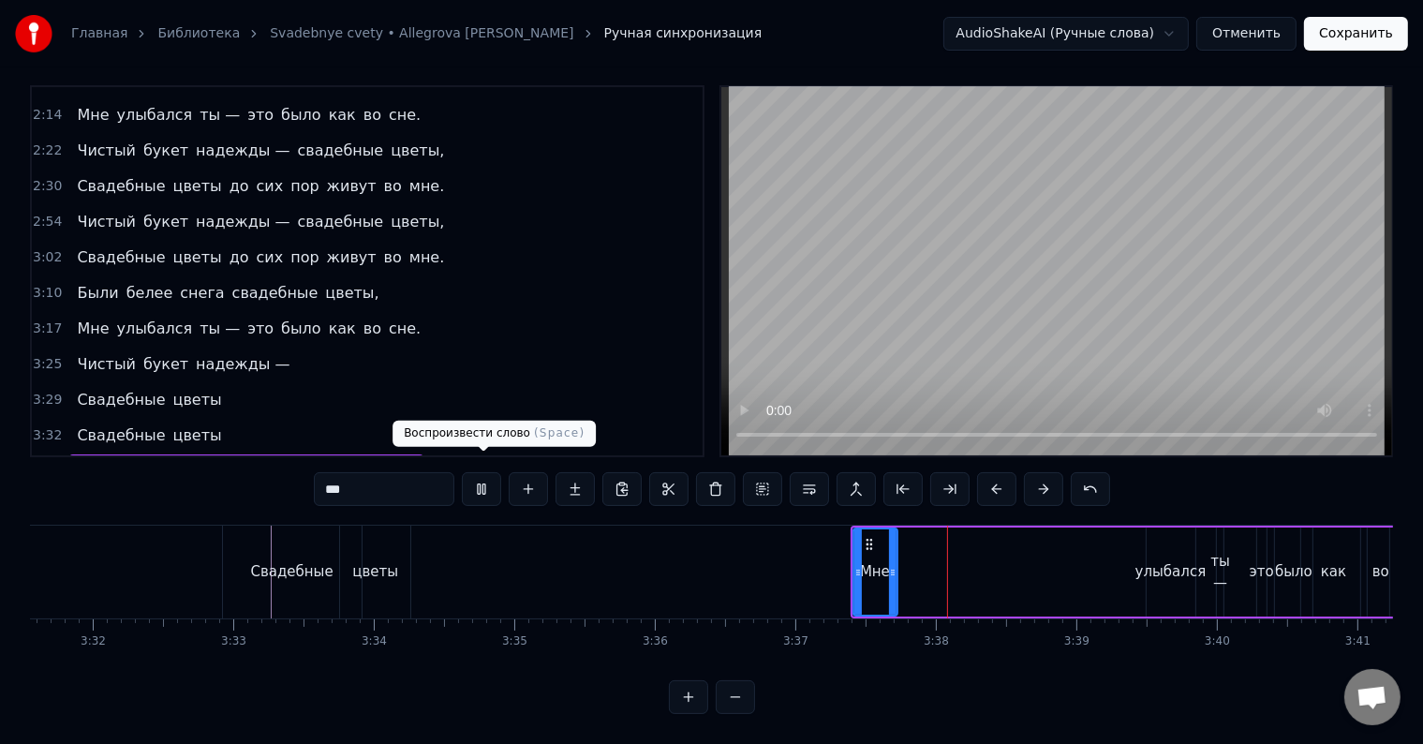
click at [473, 474] on button at bounding box center [481, 489] width 39 height 34
click at [390, 480] on input "***" at bounding box center [384, 489] width 141 height 34
type input "*"
click at [126, 460] on span "улыбался" at bounding box center [142, 471] width 80 height 22
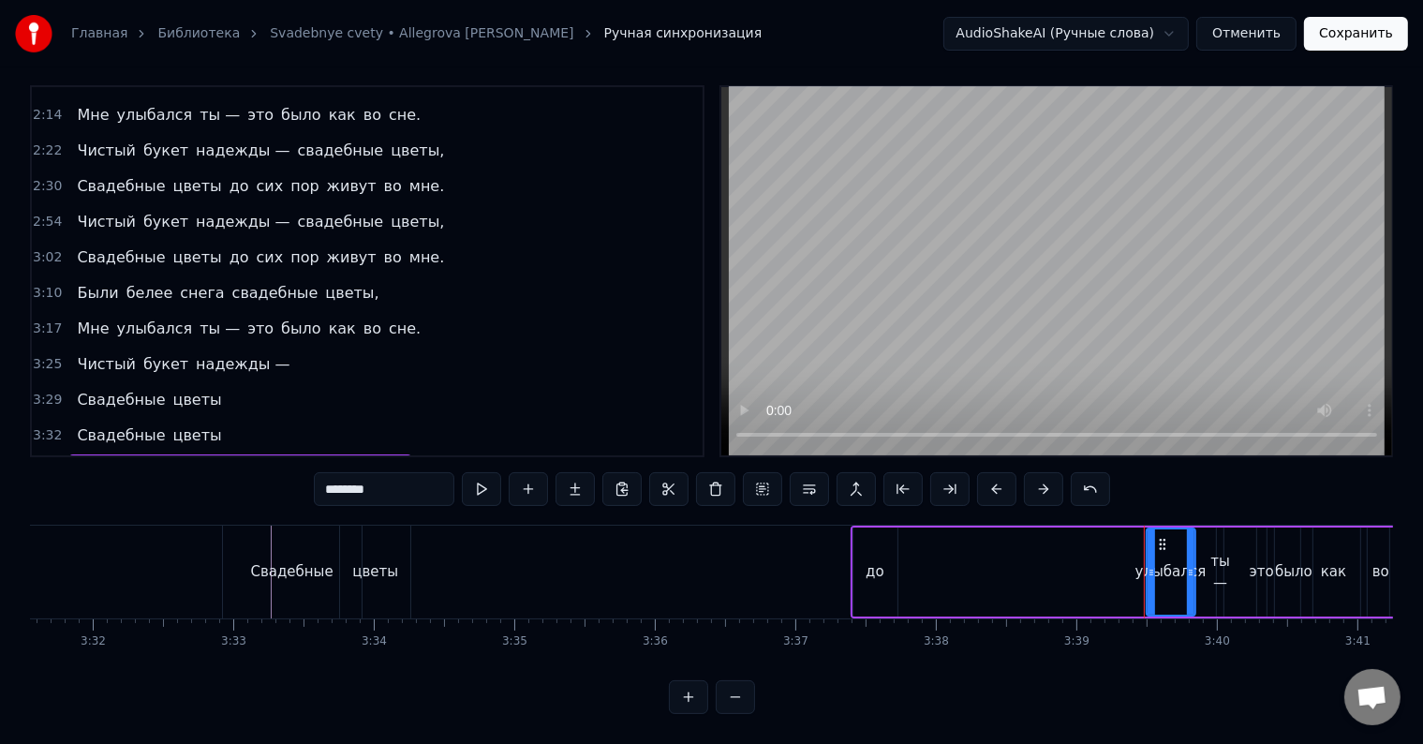
click at [401, 473] on input "********" at bounding box center [384, 489] width 141 height 34
type input "*"
click at [139, 460] on span "ты —" at bounding box center [159, 471] width 44 height 22
drag, startPoint x: 381, startPoint y: 472, endPoint x: 277, endPoint y: 476, distance: 104.0
click at [277, 476] on div "0:33 Я [DATE] отмечаю 0:36 День любви, 0:37 Который, может 0:40 Быть, помнишь и…" at bounding box center [711, 399] width 1363 height 629
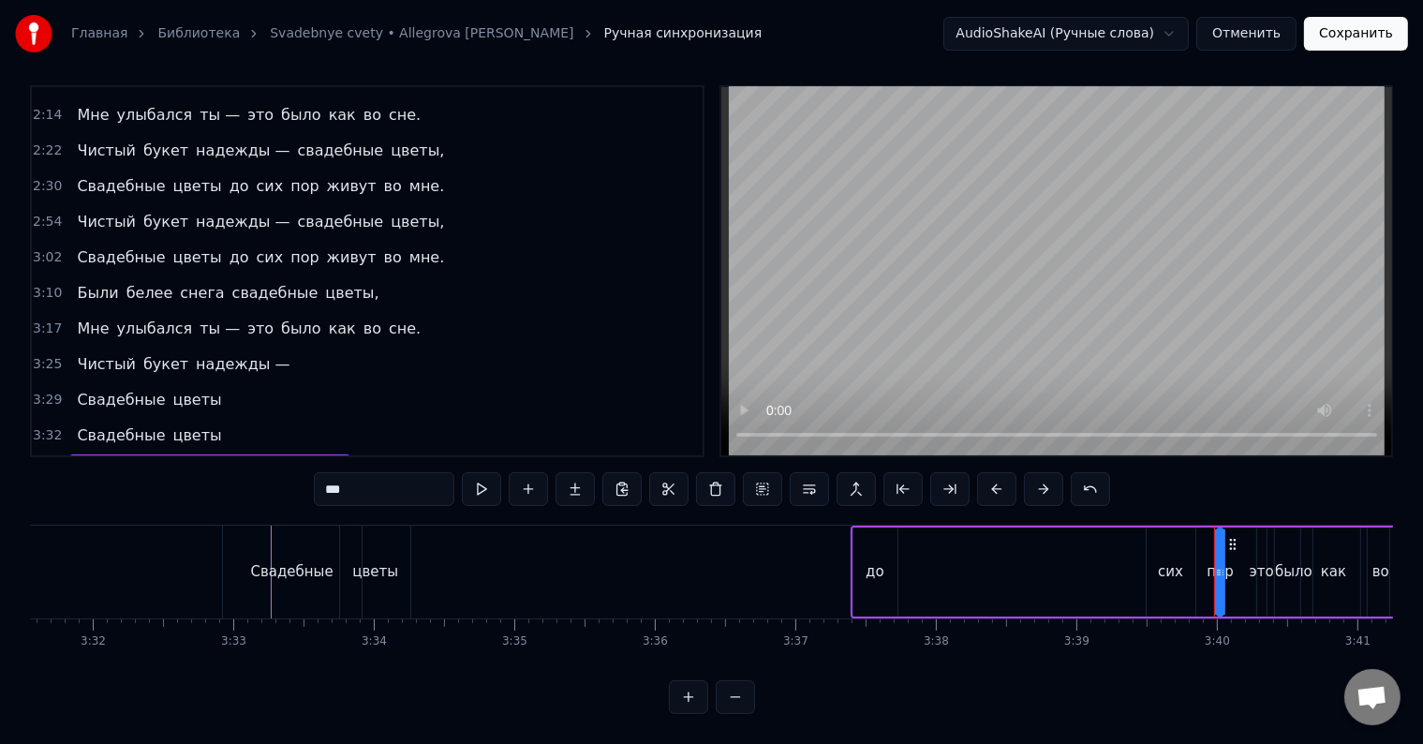
click at [172, 460] on span "это" at bounding box center [187, 471] width 30 height 22
click at [365, 472] on input "***" at bounding box center [384, 489] width 141 height 34
type input "*"
click at [206, 460] on span "было" at bounding box center [221, 471] width 44 height 22
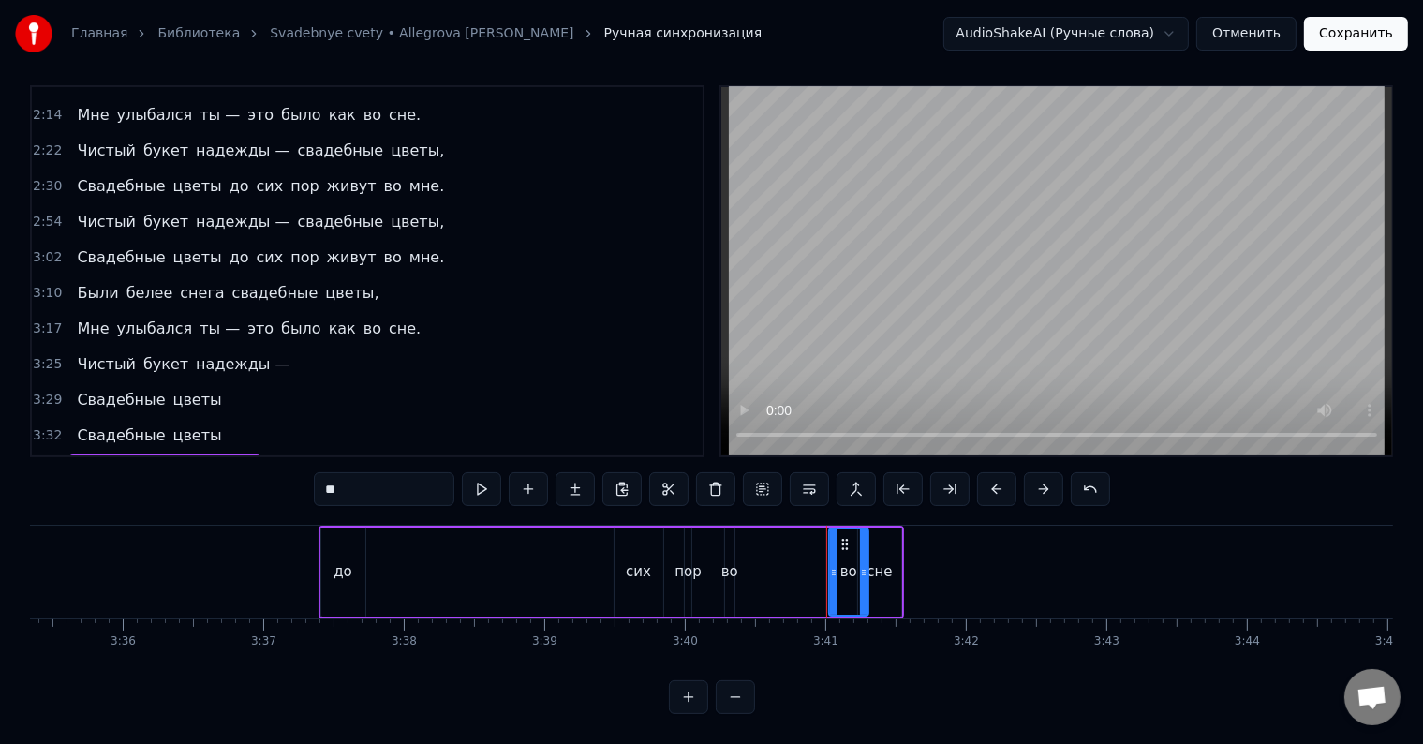
scroll to position [0, 30360]
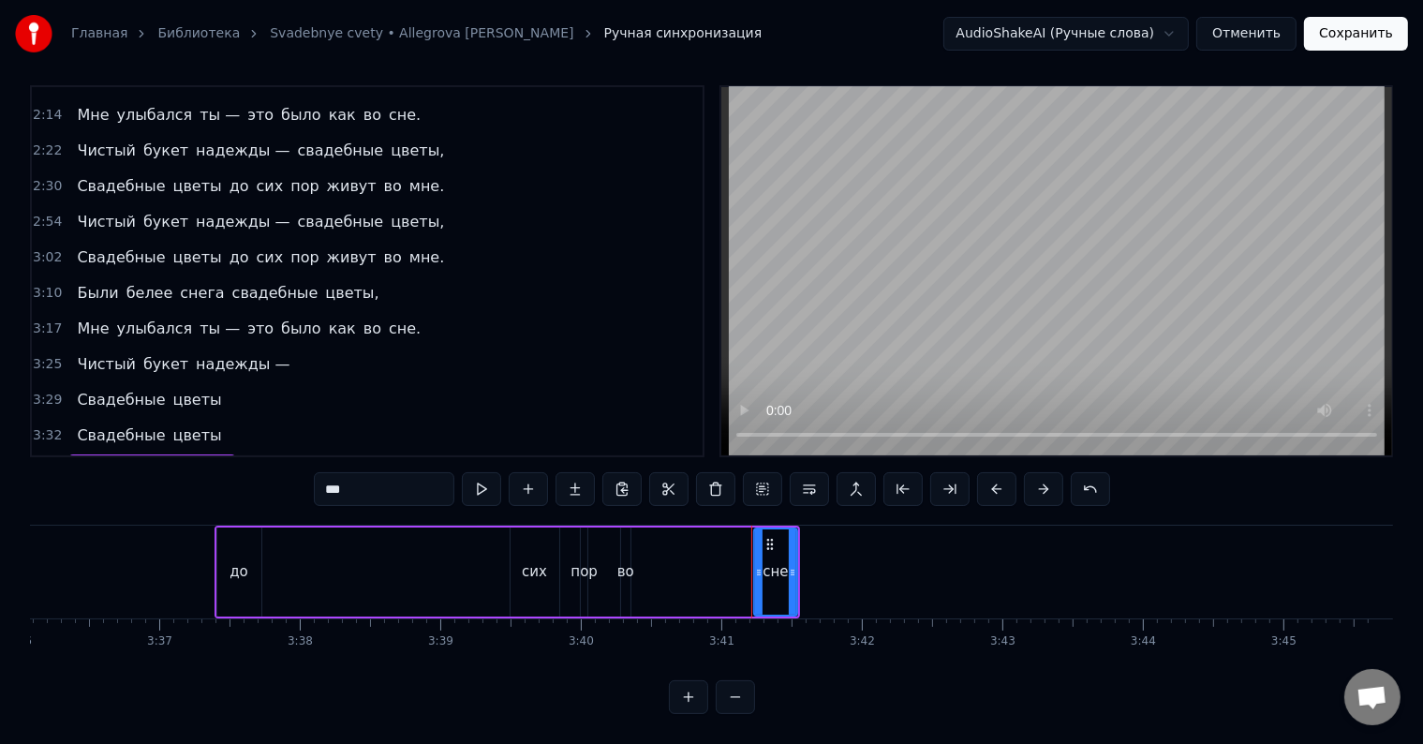
click at [199, 460] on span "сне" at bounding box center [214, 471] width 31 height 22
click at [334, 474] on input "***" at bounding box center [384, 489] width 141 height 34
click at [532, 571] on div "сих" at bounding box center [534, 571] width 49 height 89
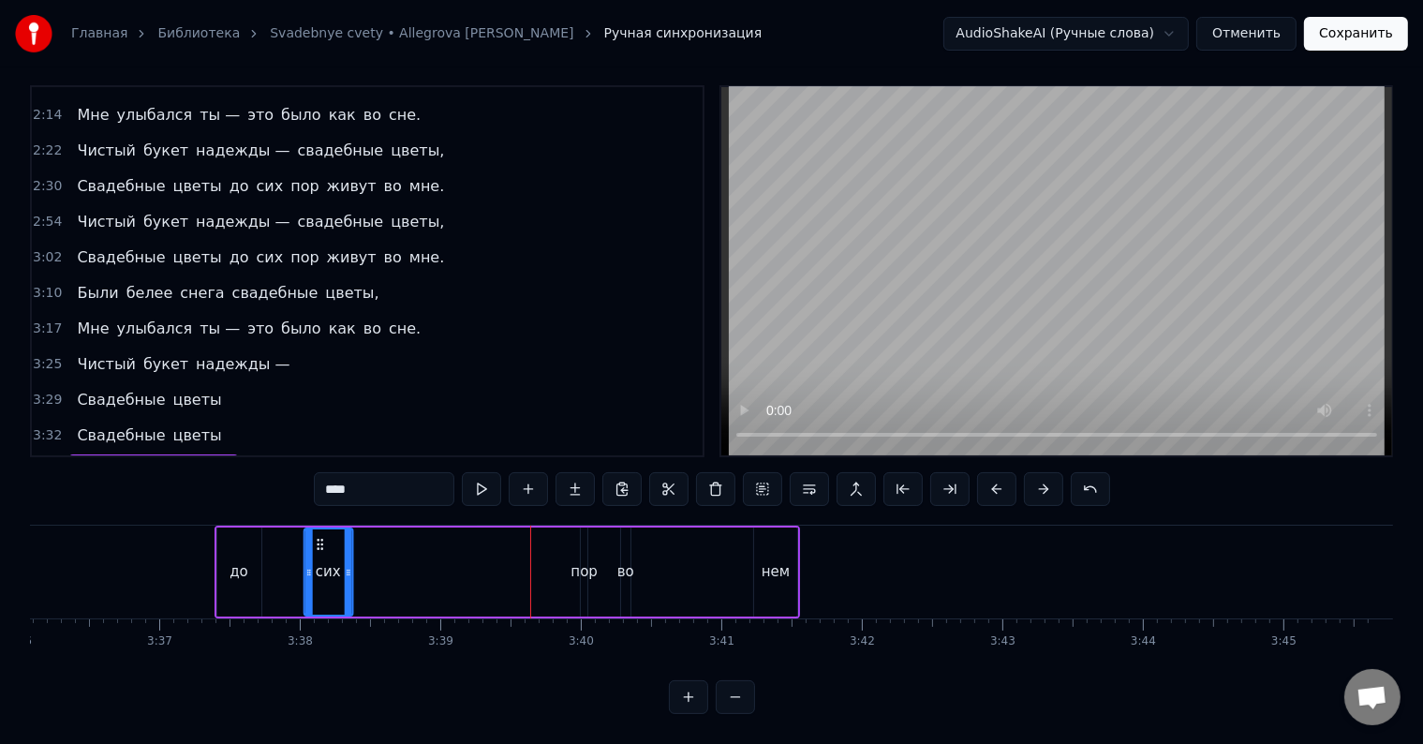
drag, startPoint x: 524, startPoint y: 525, endPoint x: 315, endPoint y: 536, distance: 209.1
click at [315, 536] on div "сих" at bounding box center [328, 571] width 47 height 85
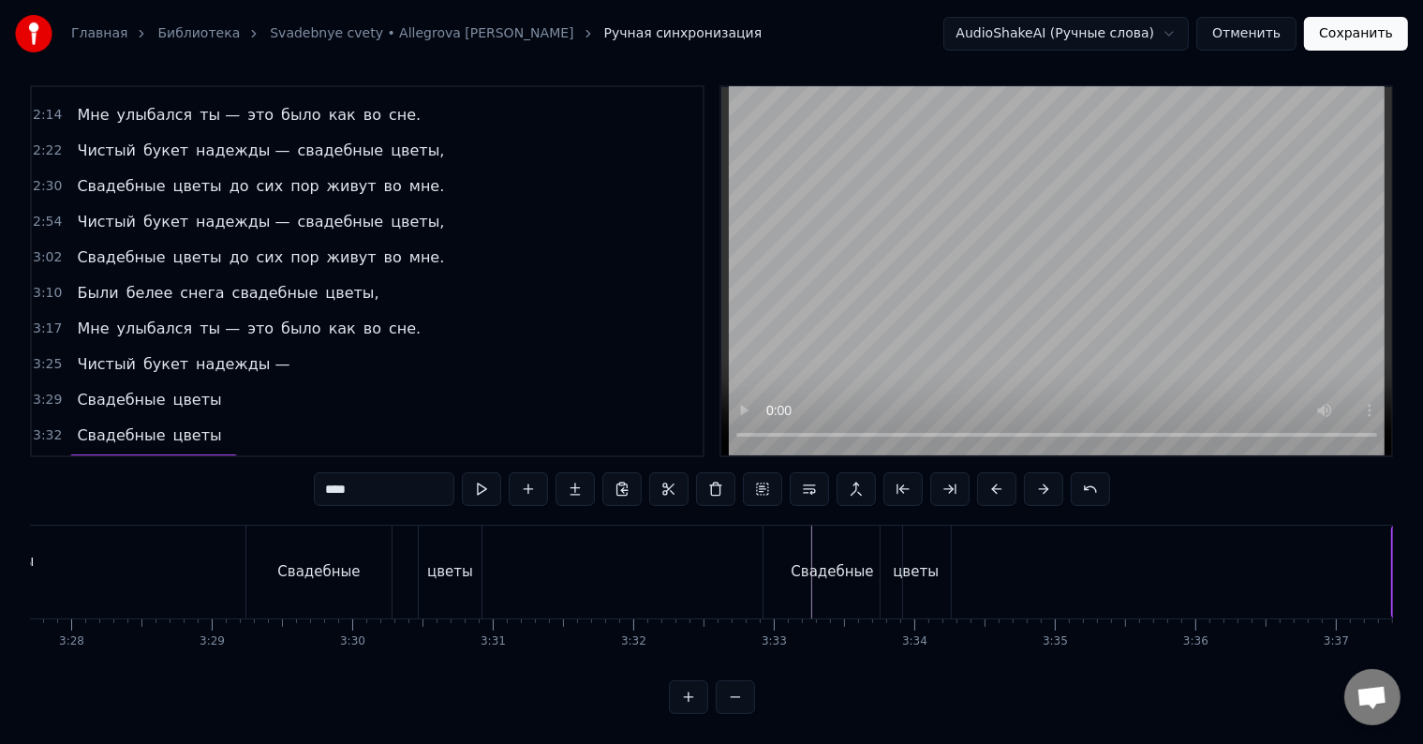
scroll to position [0, 29161]
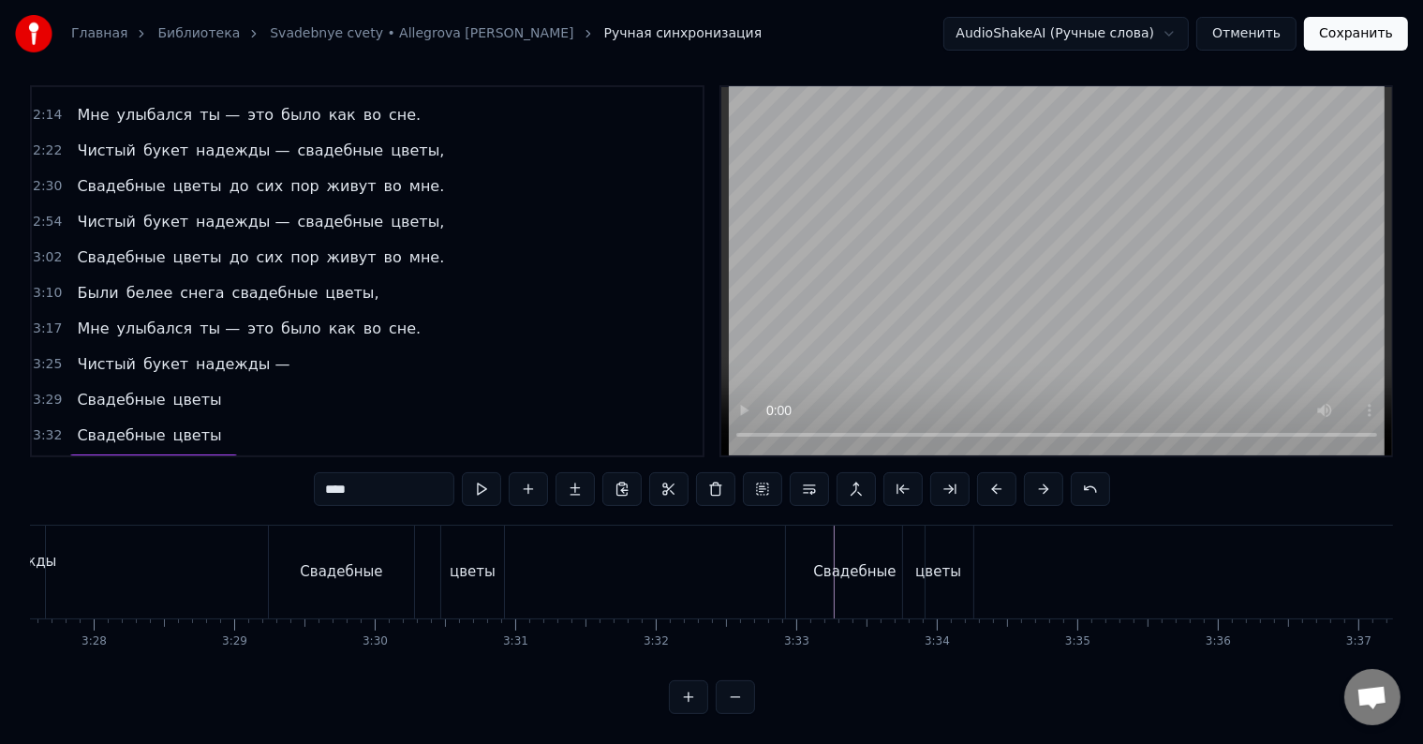
click at [39, 551] on div "надежды —" at bounding box center [21, 572] width 69 height 42
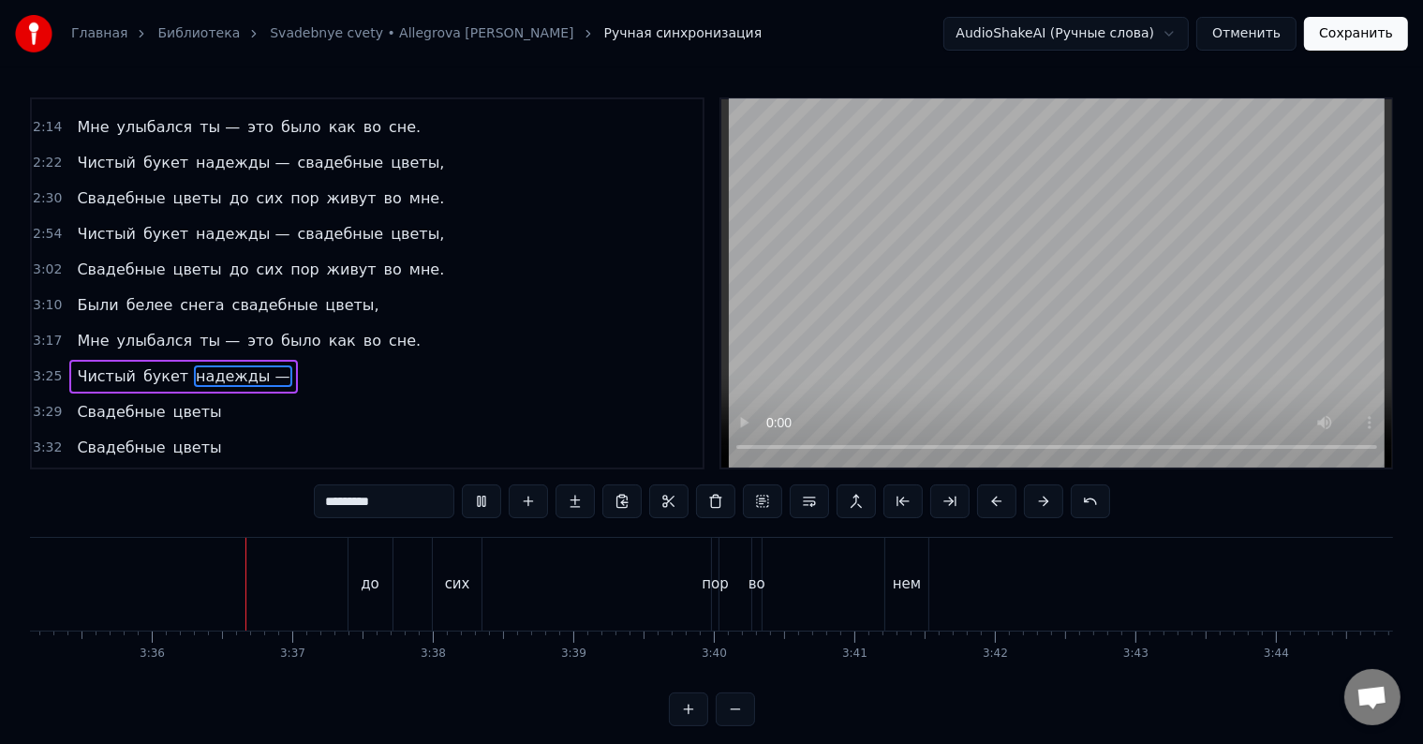
scroll to position [0, 30260]
click at [438, 612] on div "сих" at bounding box center [423, 584] width 49 height 93
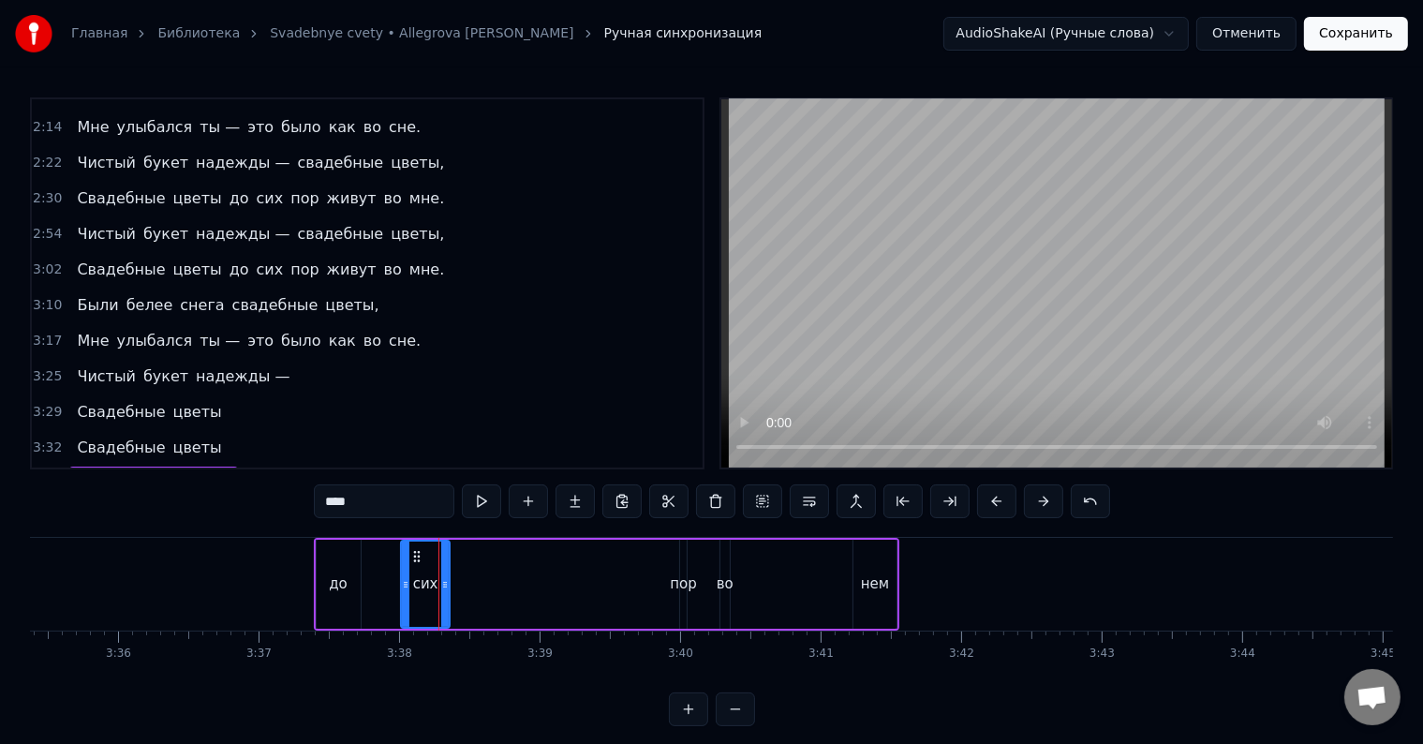
scroll to position [28, 0]
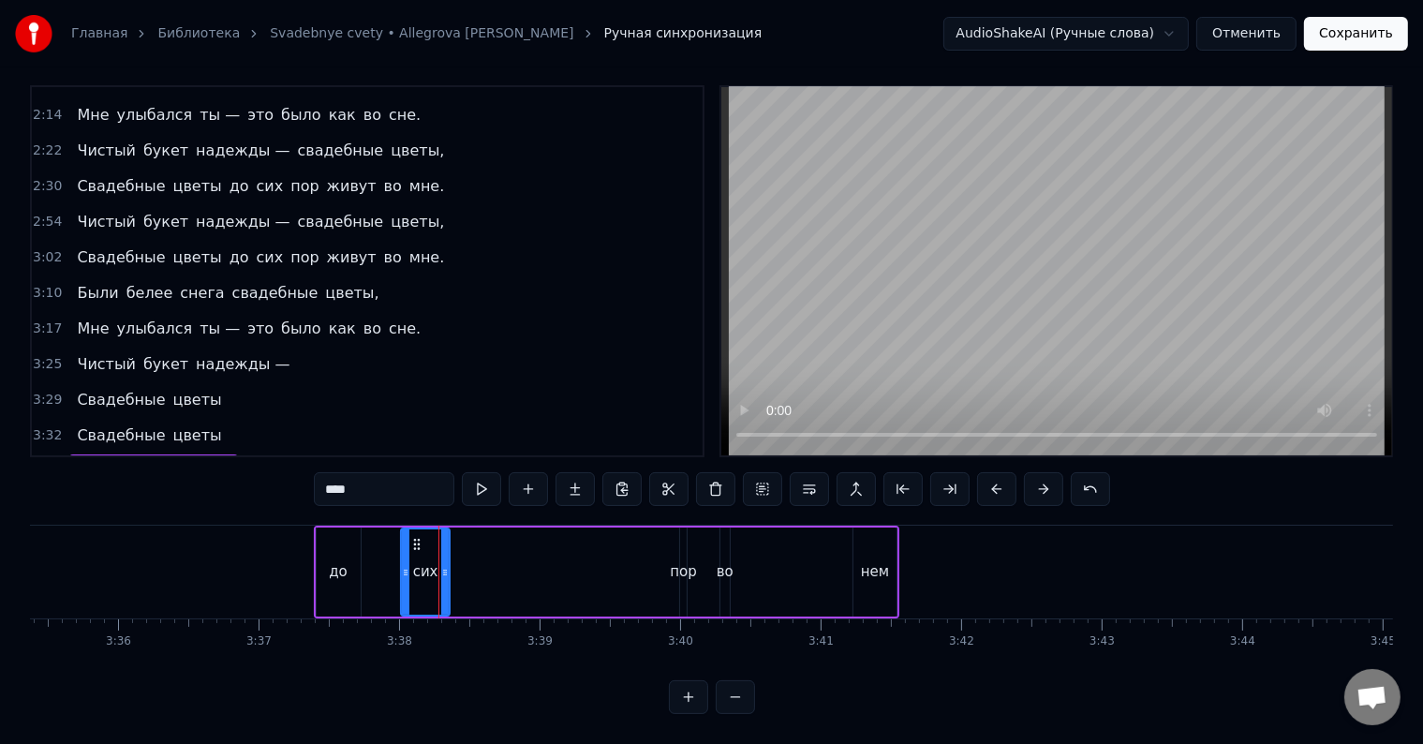
click at [674, 561] on div "пор" at bounding box center [683, 572] width 27 height 22
type input "***"
drag, startPoint x: 678, startPoint y: 528, endPoint x: 717, endPoint y: 543, distance: 41.2
click at [717, 543] on div at bounding box center [720, 571] width 7 height 85
drag, startPoint x: 691, startPoint y: 525, endPoint x: 479, endPoint y: 537, distance: 213.0
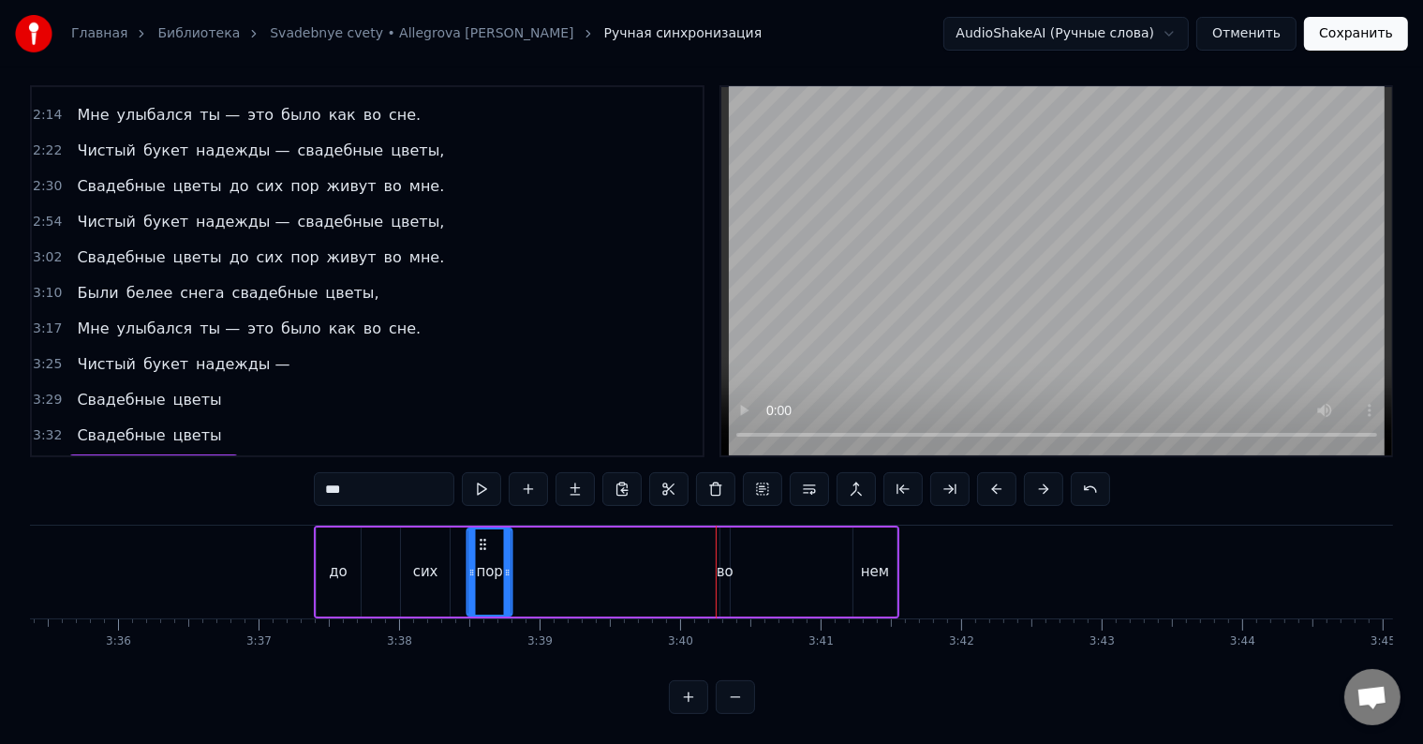
click at [479, 537] on div "пор" at bounding box center [489, 571] width 43 height 85
click at [570, 472] on button at bounding box center [574, 489] width 39 height 34
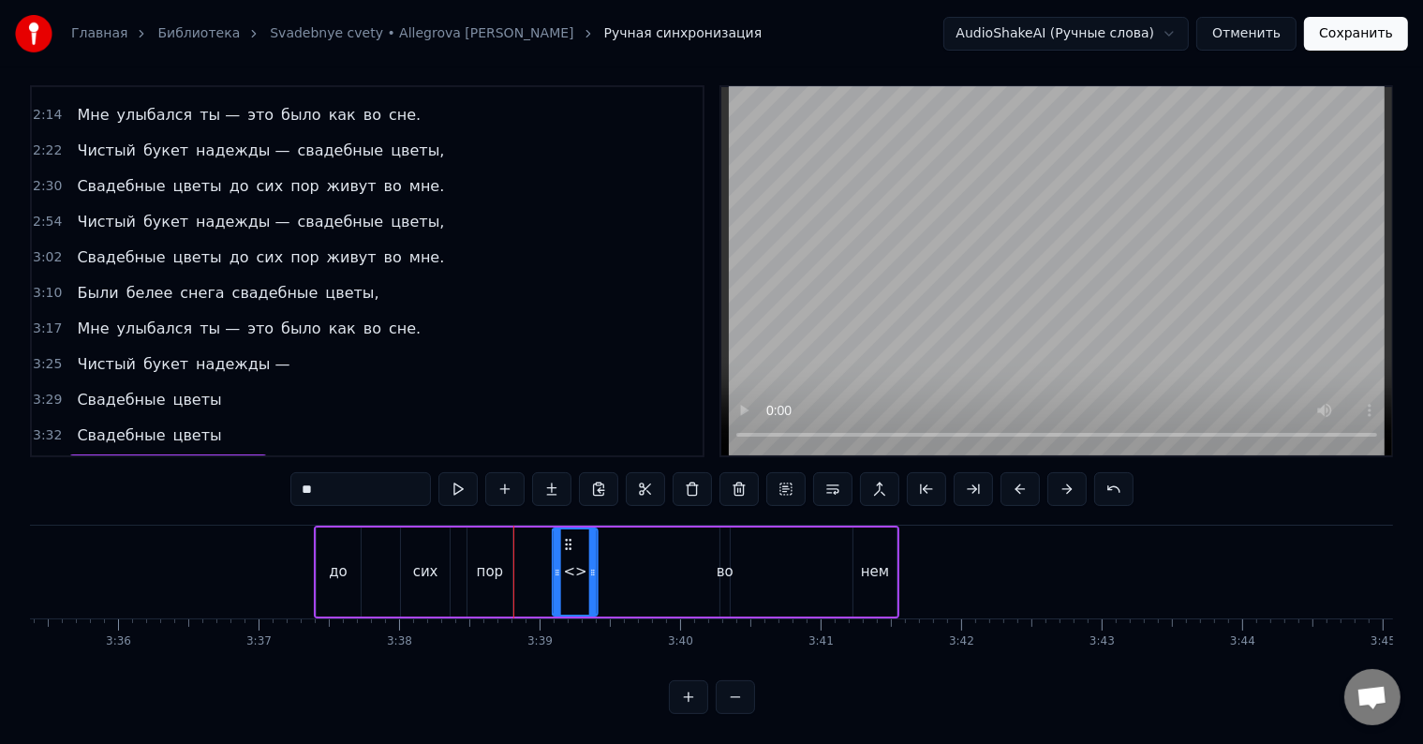
drag, startPoint x: 528, startPoint y: 525, endPoint x: 566, endPoint y: 528, distance: 37.6
click at [566, 537] on icon at bounding box center [568, 544] width 15 height 15
drag, startPoint x: 577, startPoint y: 547, endPoint x: 464, endPoint y: 492, distance: 126.1
click at [576, 561] on div "<>" at bounding box center [575, 572] width 23 height 22
click at [356, 472] on input "**" at bounding box center [360, 489] width 141 height 34
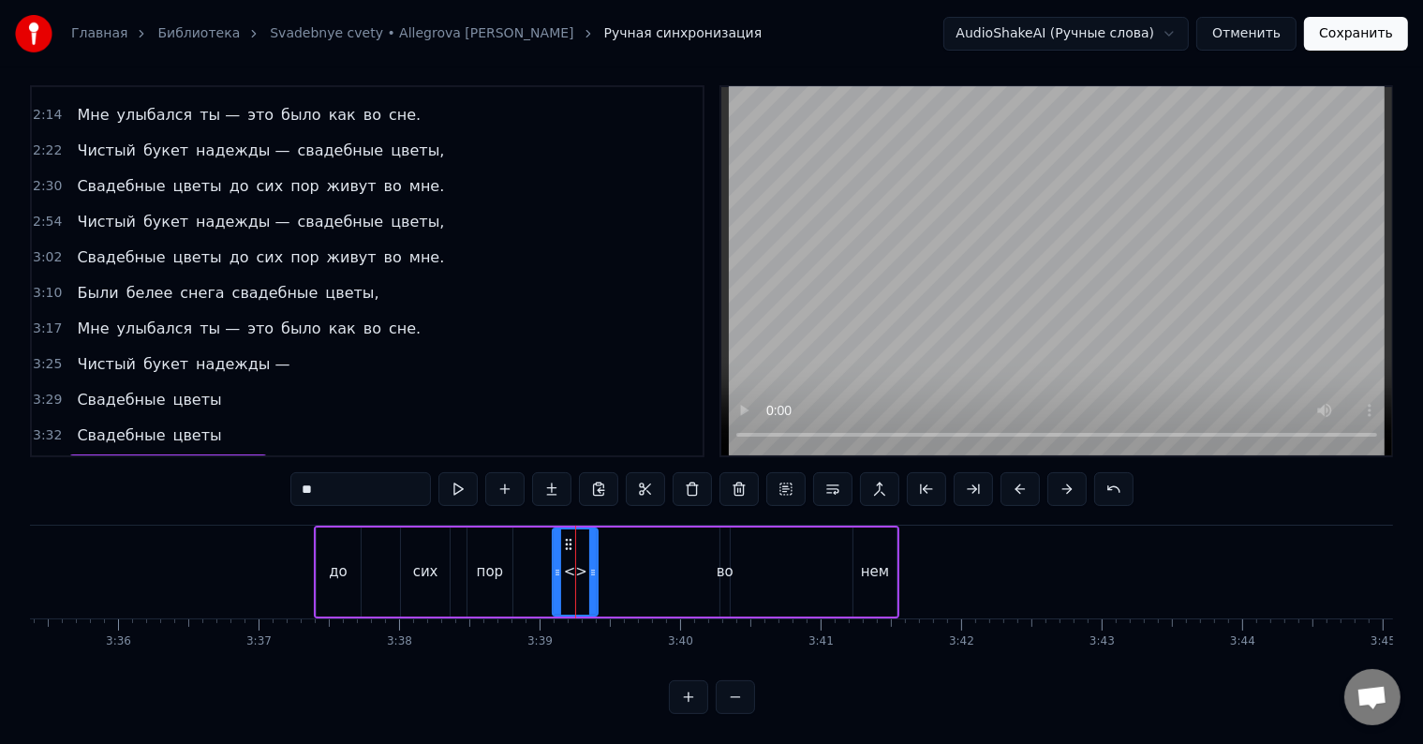
type input "*"
click at [872, 561] on div "нем" at bounding box center [875, 572] width 28 height 22
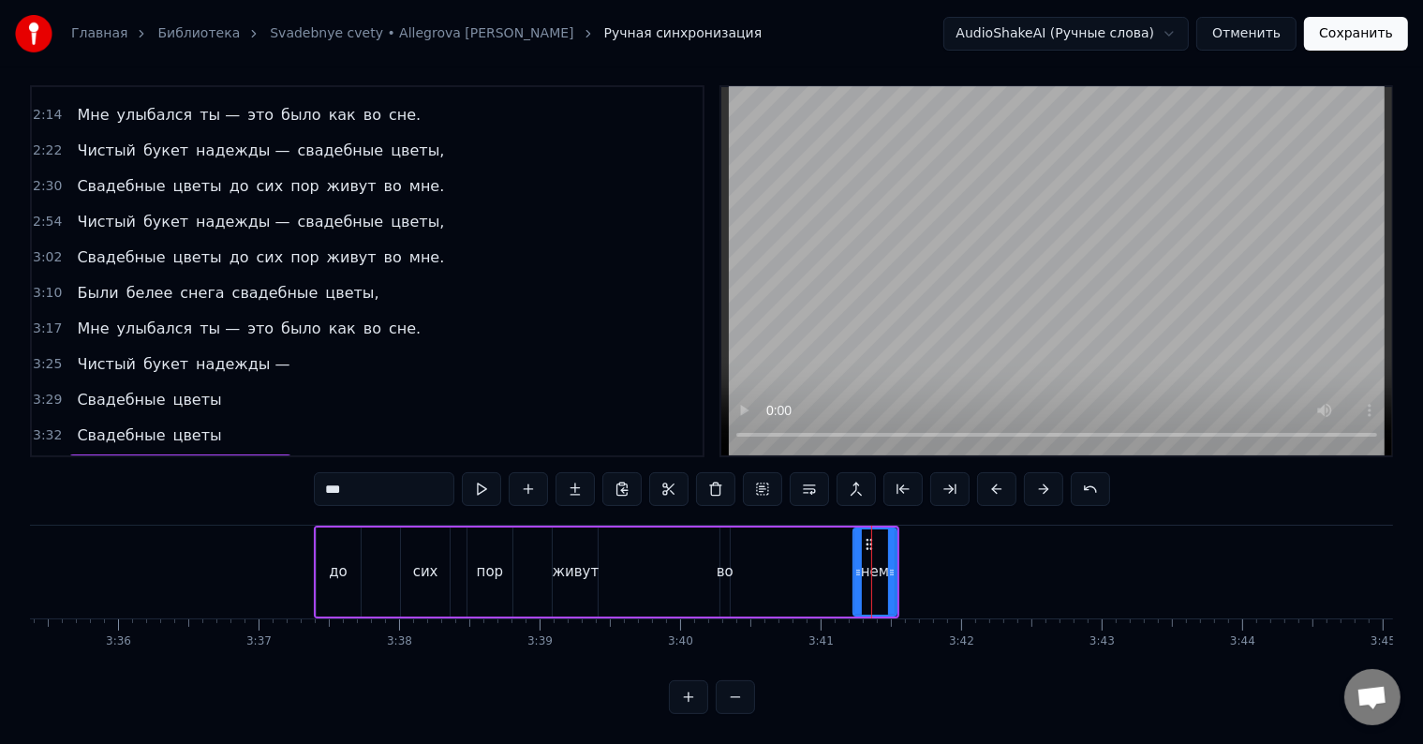
click at [356, 472] on input "***" at bounding box center [384, 489] width 141 height 34
type input "*"
click at [592, 577] on div "живут" at bounding box center [575, 571] width 45 height 89
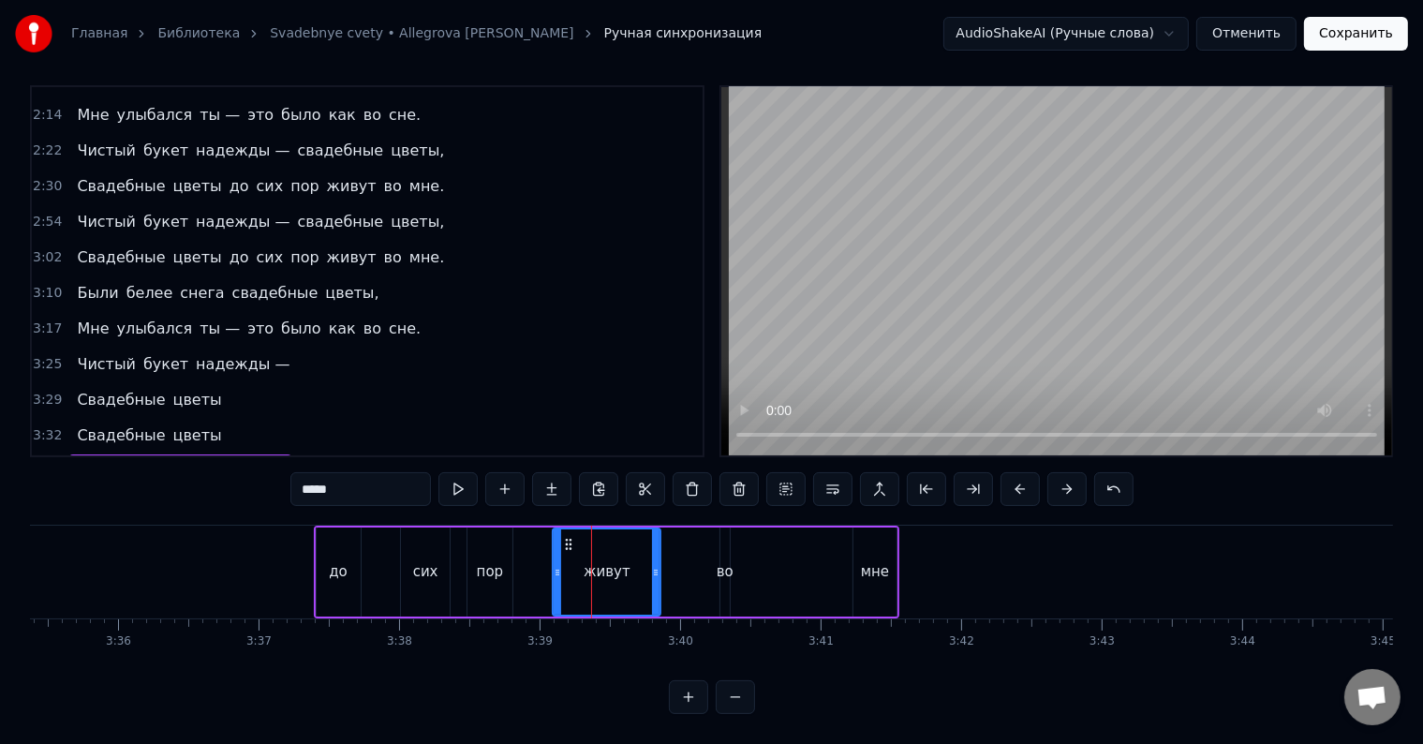
drag, startPoint x: 593, startPoint y: 525, endPoint x: 656, endPoint y: 537, distance: 63.9
click at [656, 537] on div at bounding box center [655, 571] width 7 height 85
click at [730, 561] on div "во" at bounding box center [725, 572] width 17 height 22
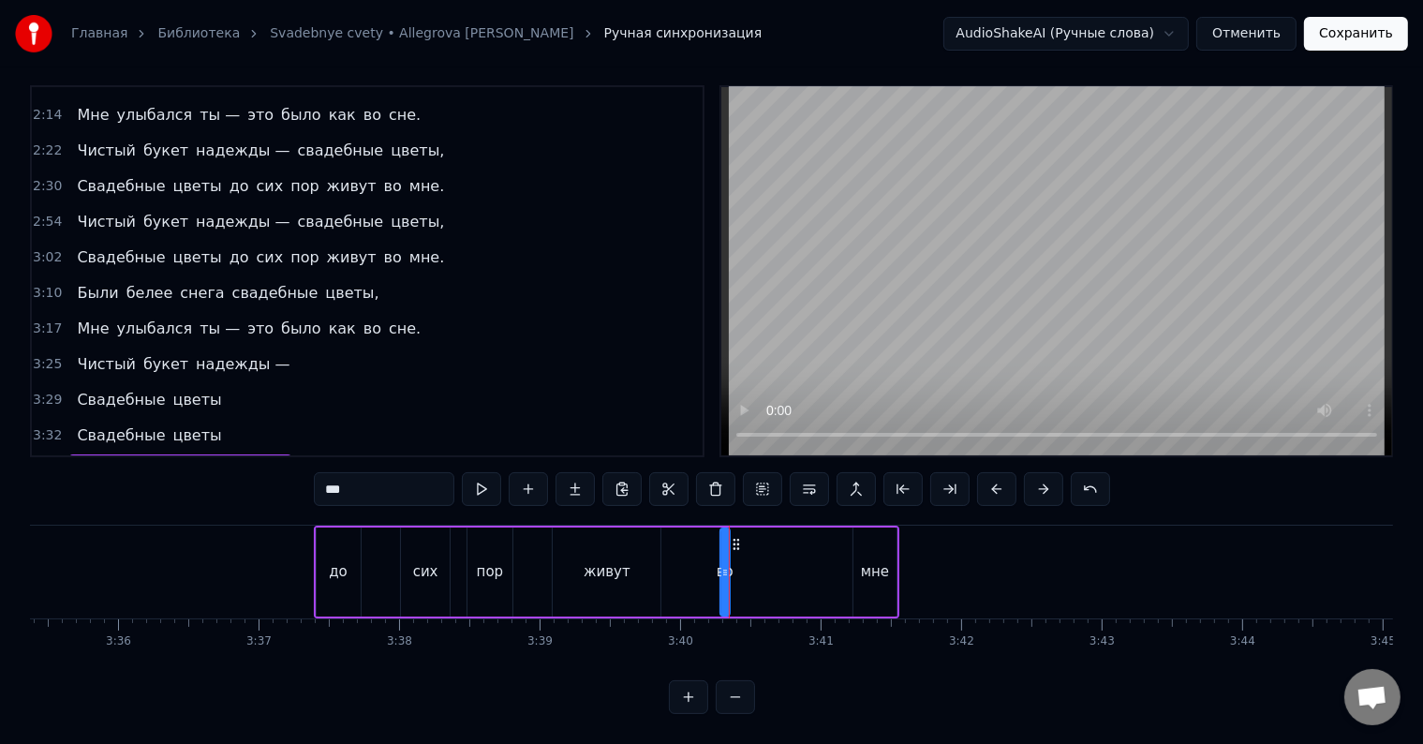
click at [886, 561] on div "мне" at bounding box center [875, 572] width 28 height 22
type input "***"
drag, startPoint x: 863, startPoint y: 522, endPoint x: 806, endPoint y: 527, distance: 56.5
click at [806, 537] on icon at bounding box center [813, 544] width 15 height 15
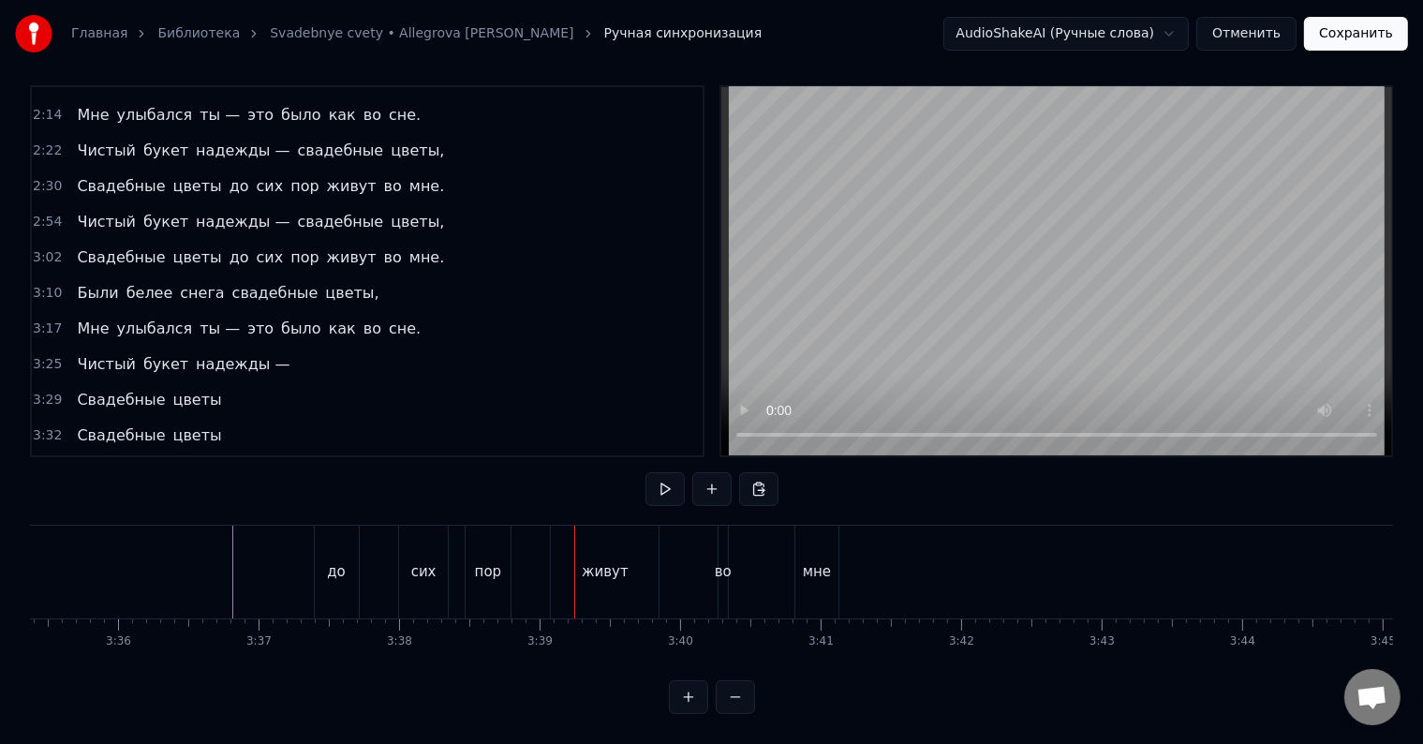
click at [491, 567] on div "пор" at bounding box center [488, 571] width 45 height 93
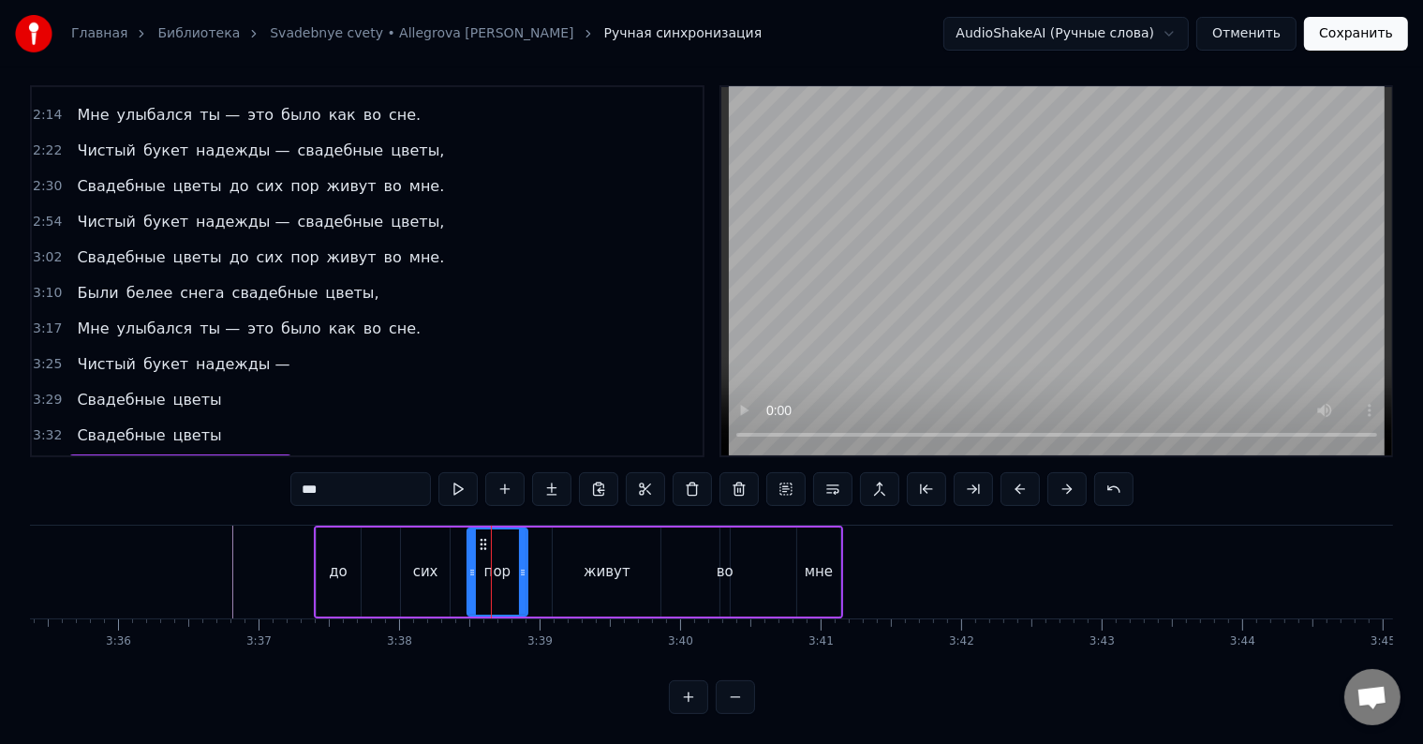
drag, startPoint x: 508, startPoint y: 541, endPoint x: 523, endPoint y: 543, distance: 15.1
click at [523, 543] on div at bounding box center [522, 571] width 7 height 85
click at [580, 571] on div "живут" at bounding box center [607, 571] width 108 height 89
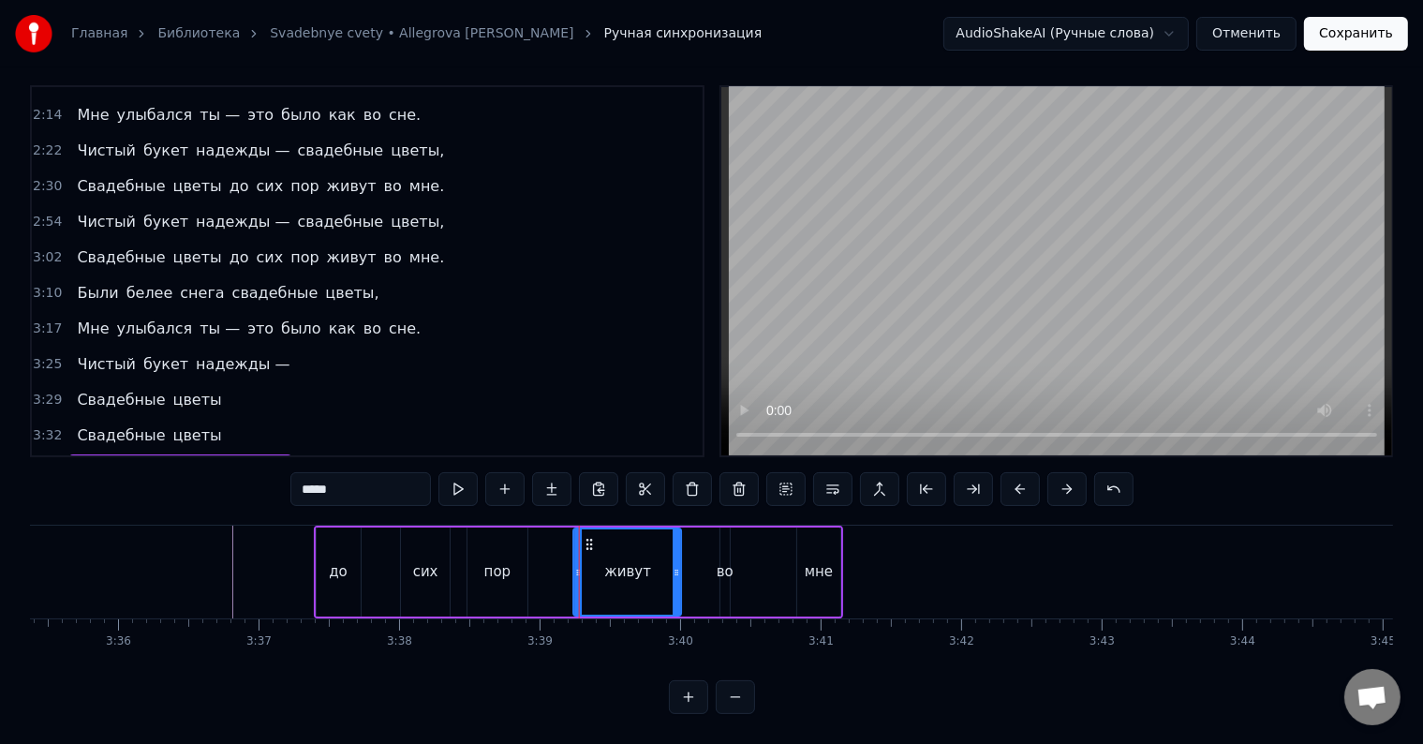
drag, startPoint x: 567, startPoint y: 524, endPoint x: 588, endPoint y: 523, distance: 21.6
click at [588, 537] on icon at bounding box center [590, 544] width 15 height 15
click at [148, 460] on span "пор" at bounding box center [153, 471] width 32 height 22
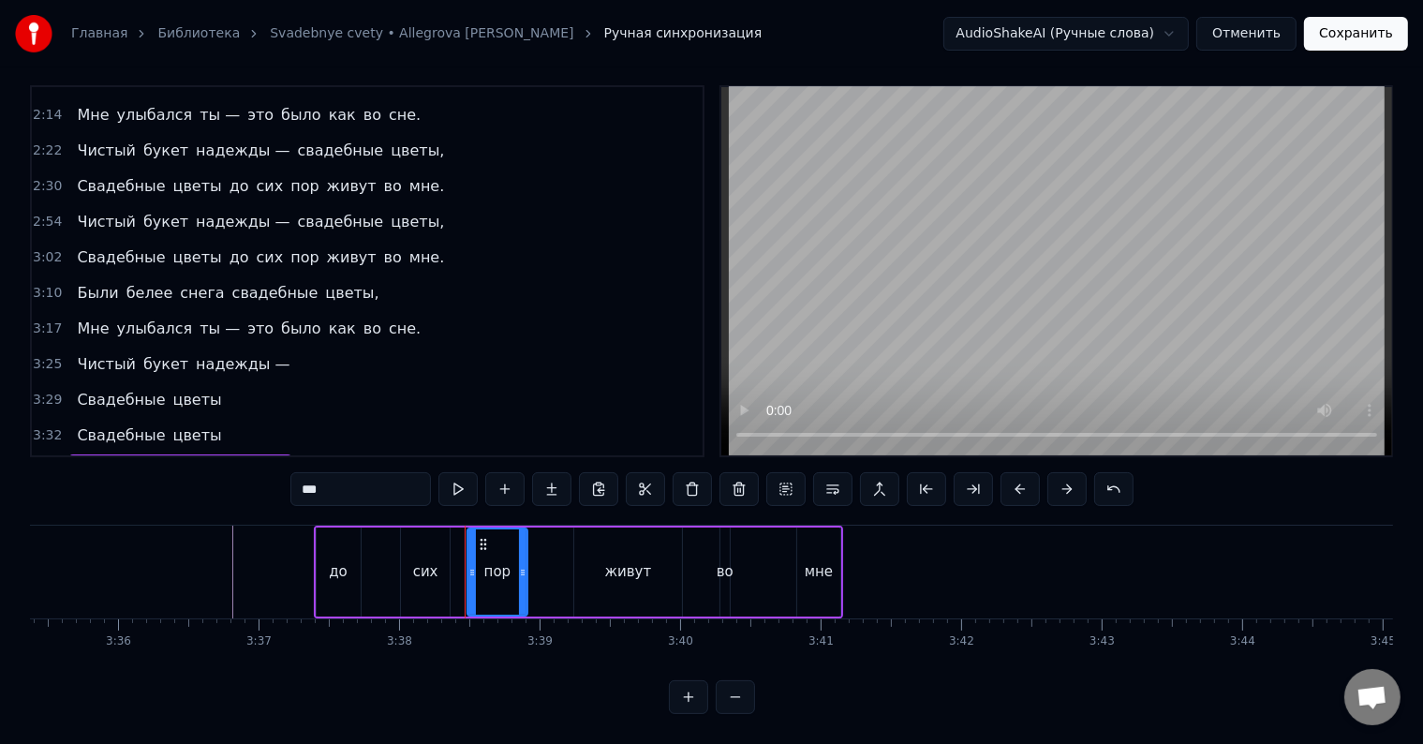
click at [169, 460] on span "живут" at bounding box center [195, 471] width 53 height 22
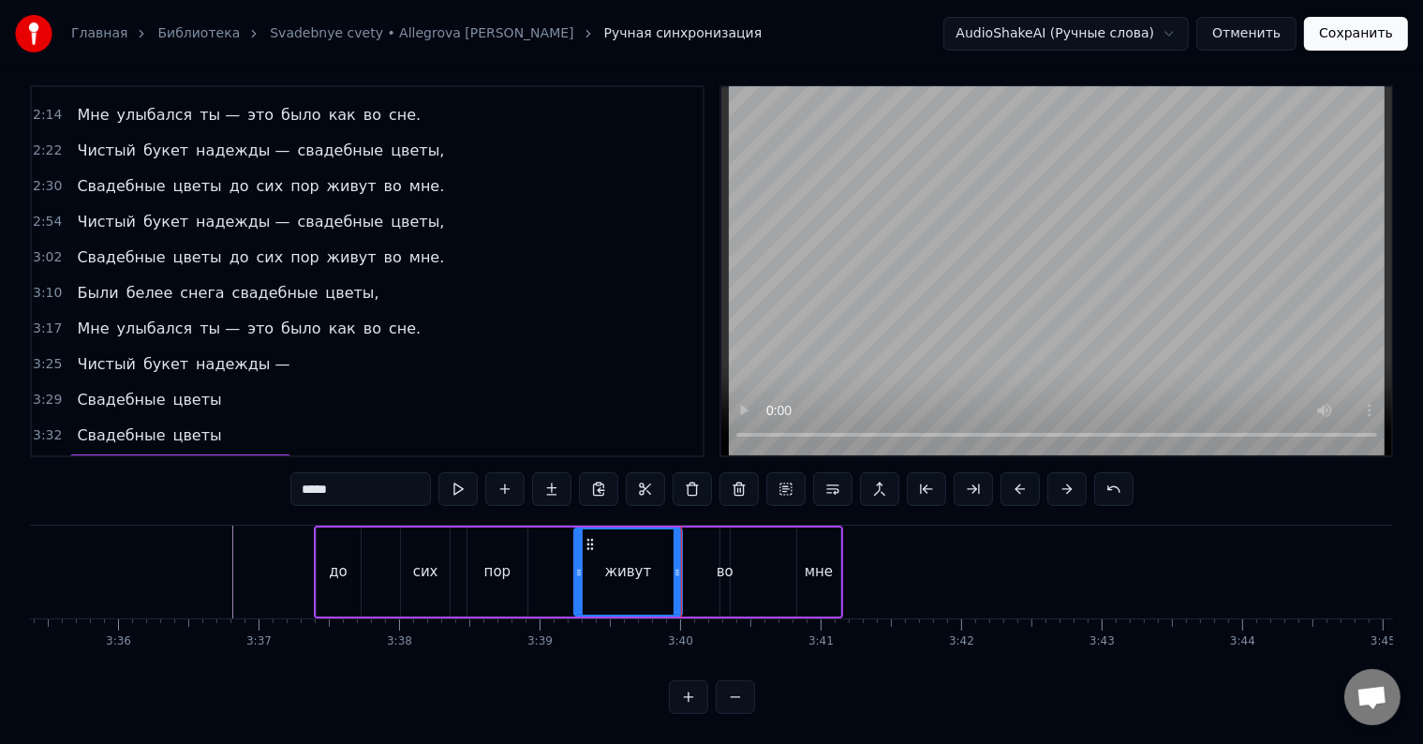
click at [306, 472] on input "*****" at bounding box center [360, 489] width 141 height 34
click at [141, 460] on span "пор" at bounding box center [153, 471] width 32 height 22
type input "***"
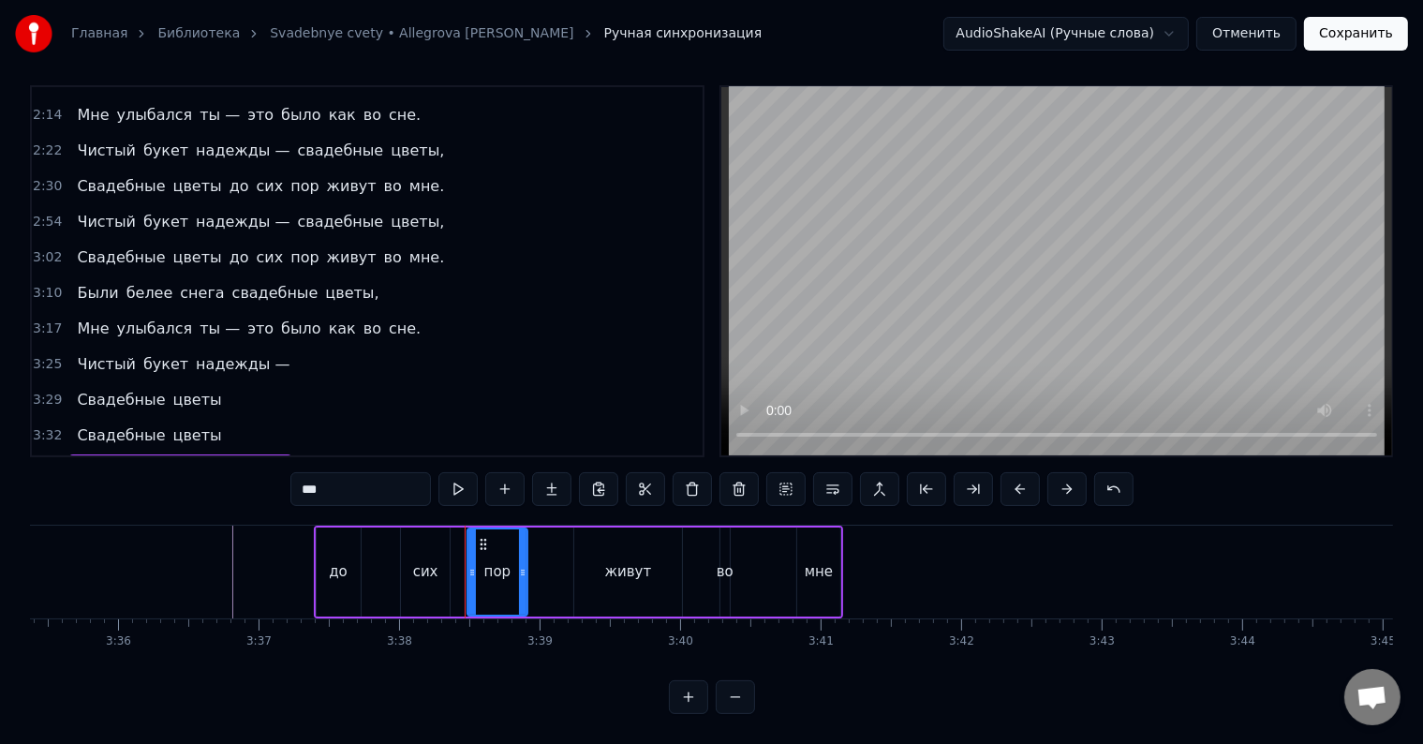
click at [89, 454] on div "до сих пор живут во мне" at bounding box center [180, 471] width 222 height 34
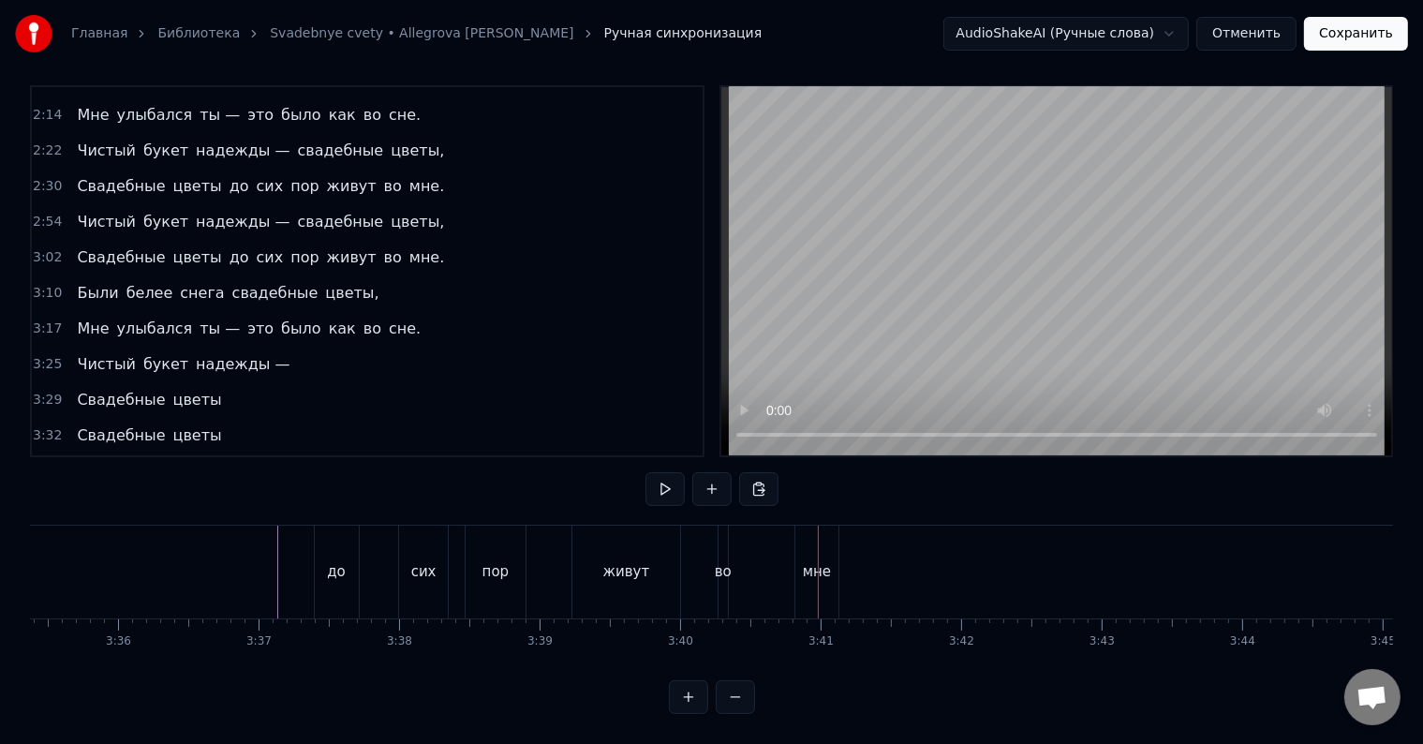
click at [252, 460] on span "мне" at bounding box center [269, 471] width 34 height 22
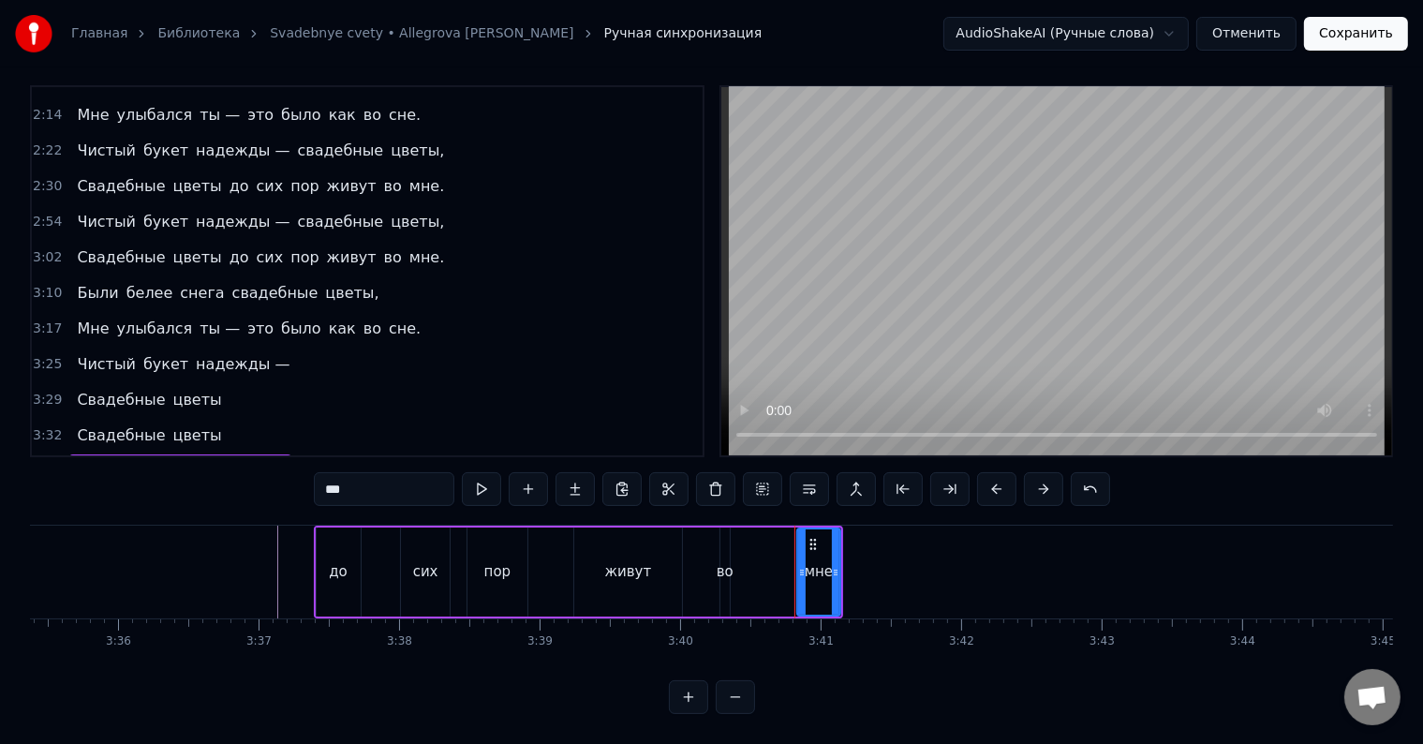
click at [226, 460] on span "во" at bounding box center [237, 471] width 22 height 22
click at [430, 475] on input "**" at bounding box center [384, 489] width 141 height 34
type input "**"
click at [349, 453] on div "3:37 до сих пор живут во мне" at bounding box center [367, 471] width 671 height 36
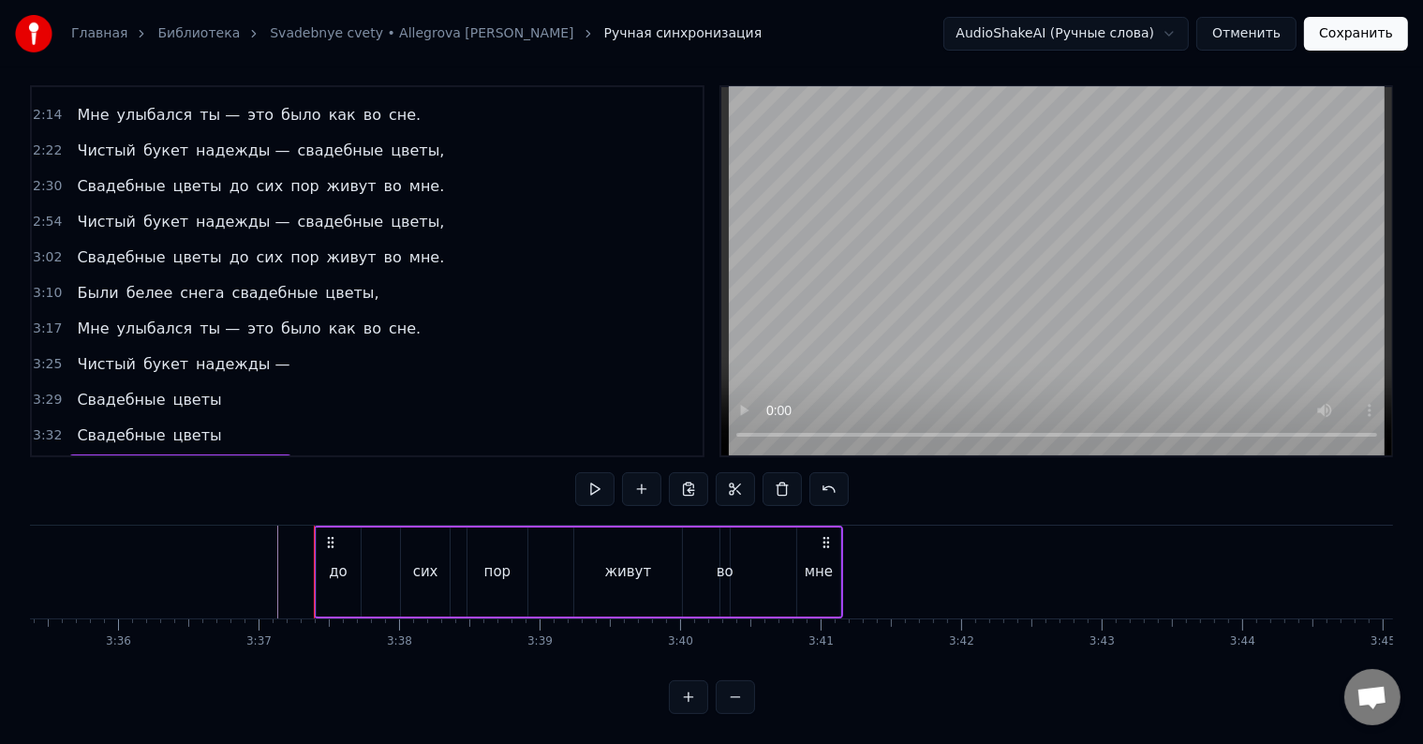
click at [147, 460] on span "пор" at bounding box center [153, 471] width 32 height 22
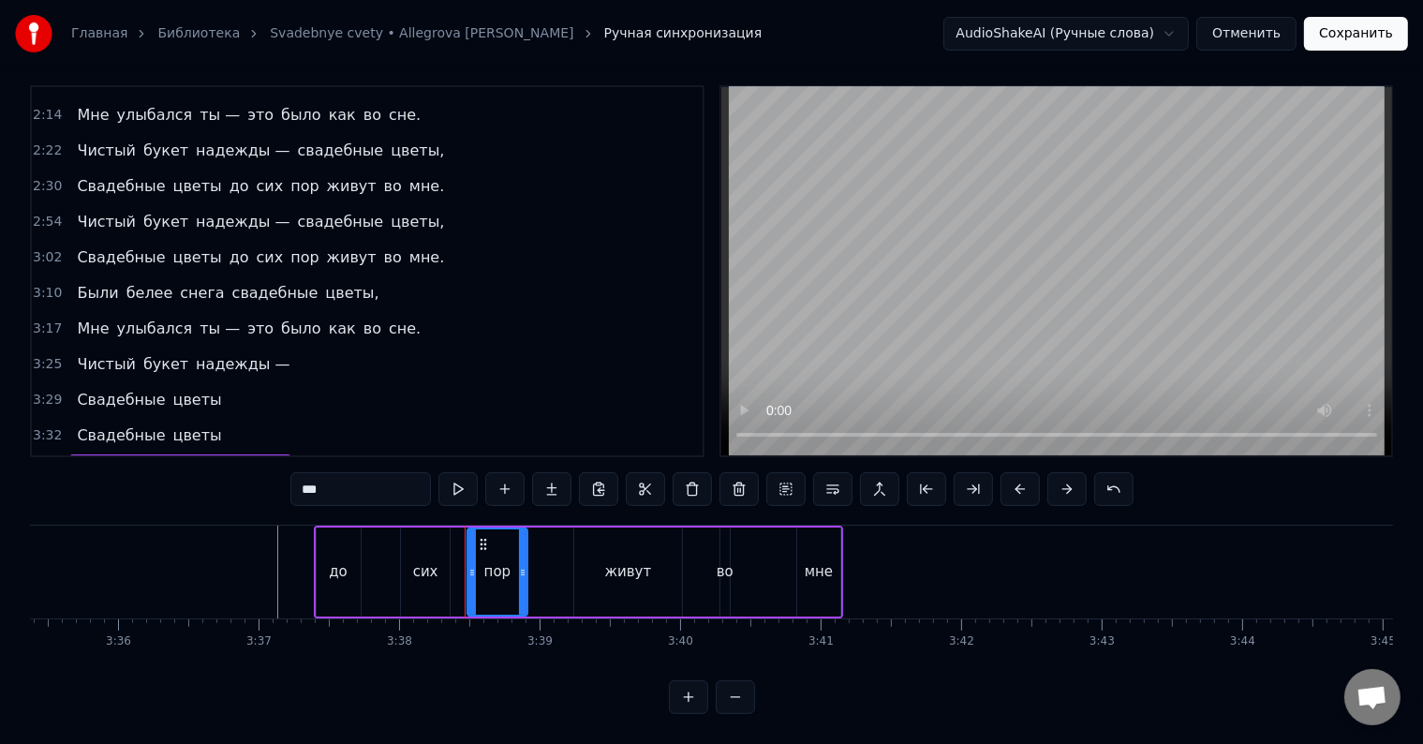
click at [303, 476] on input "***" at bounding box center [360, 489] width 141 height 34
click at [110, 460] on span "сих" at bounding box center [117, 471] width 31 height 22
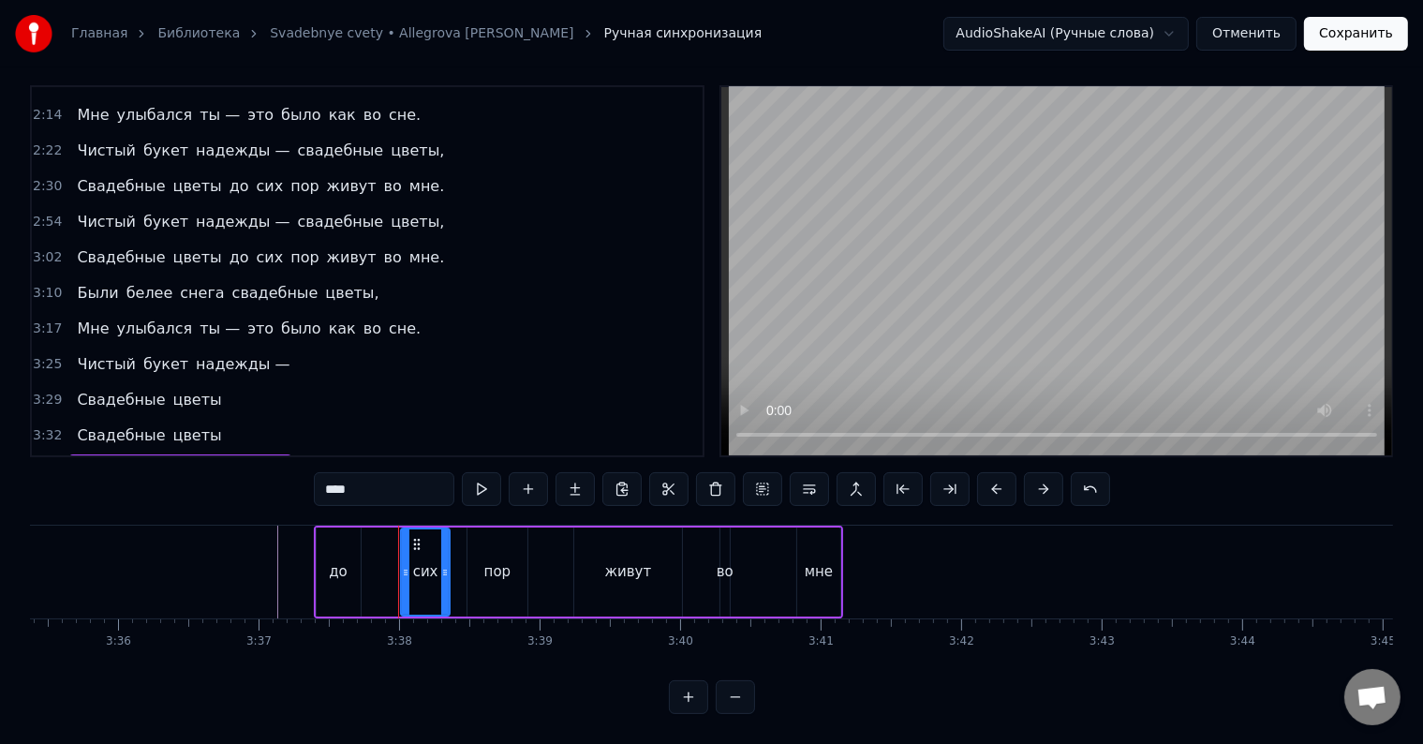
click at [422, 475] on input "***" at bounding box center [384, 489] width 141 height 34
type input "***"
click at [419, 418] on div "3:32 Свадебные цветы" at bounding box center [367, 436] width 671 height 36
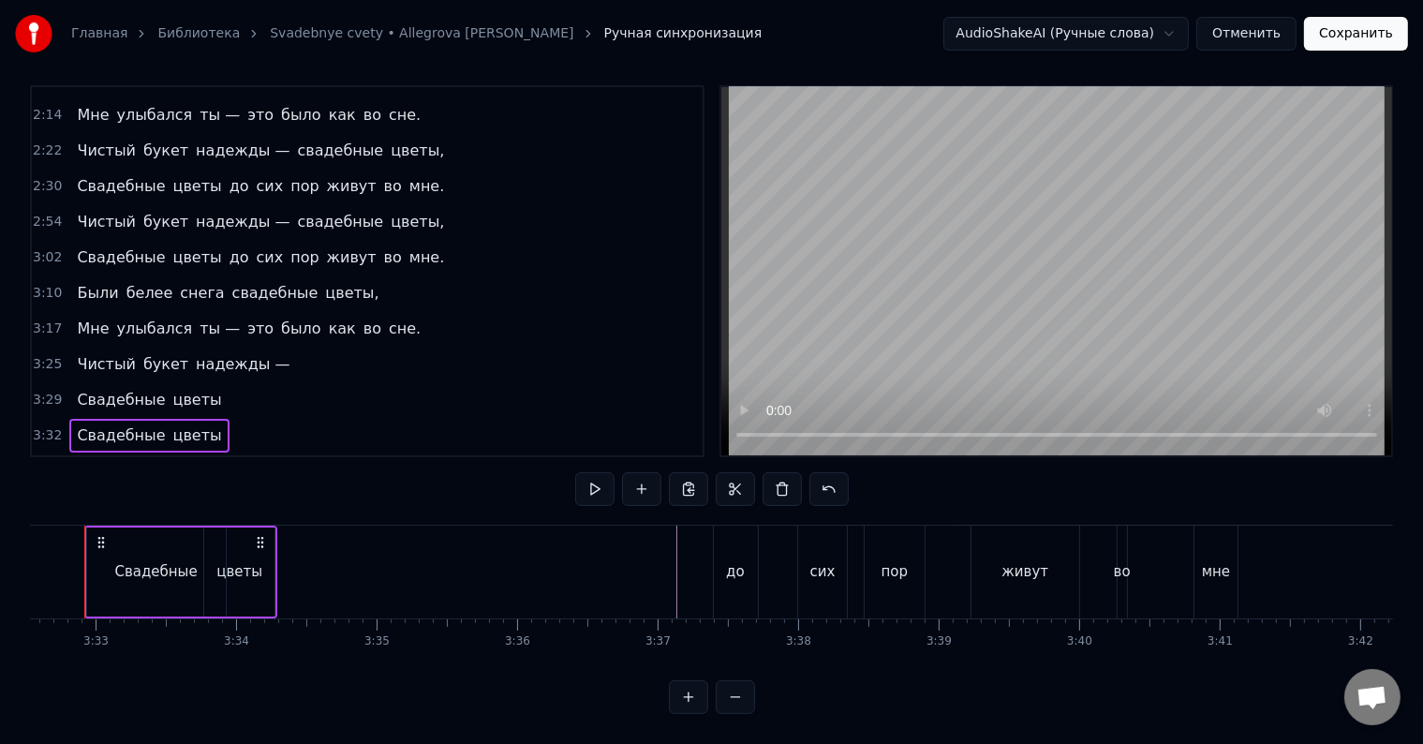
scroll to position [0, 29821]
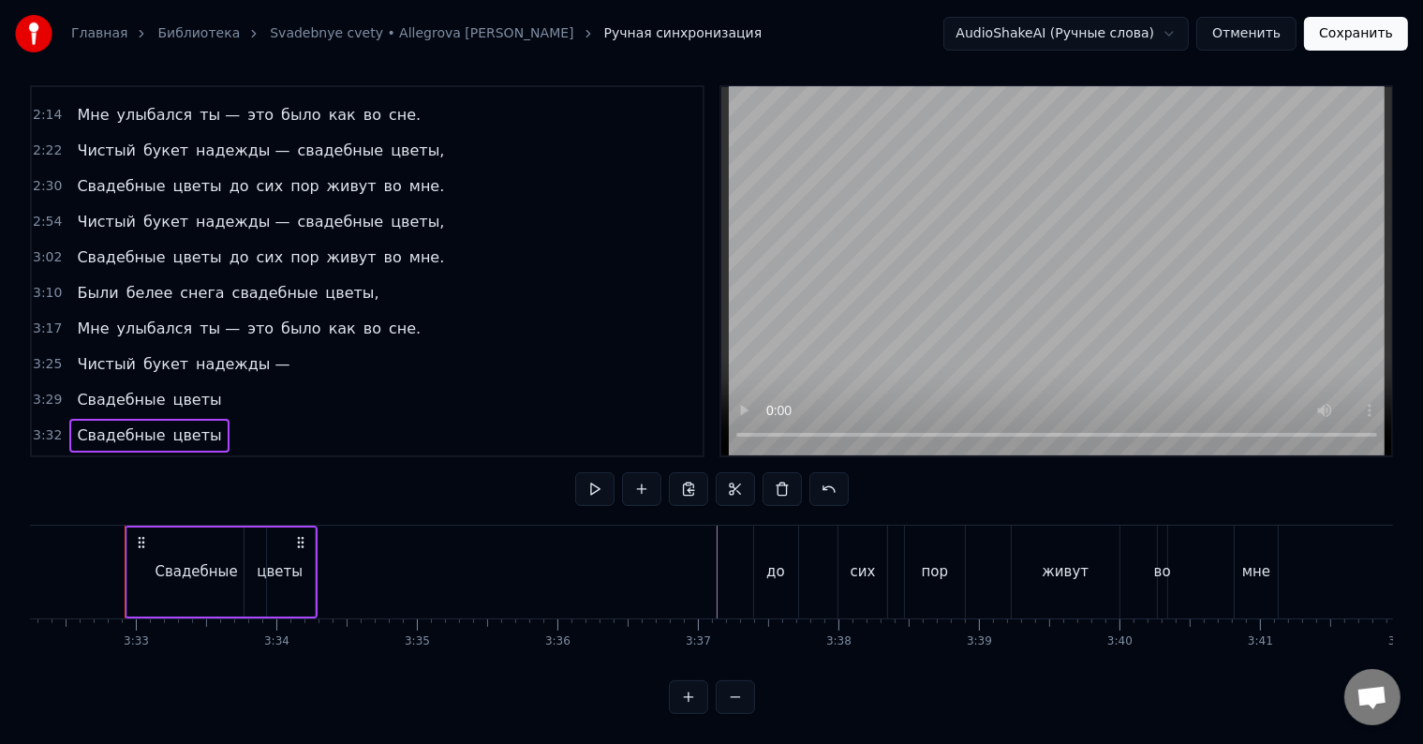
click at [81, 460] on span "до" at bounding box center [86, 471] width 23 height 22
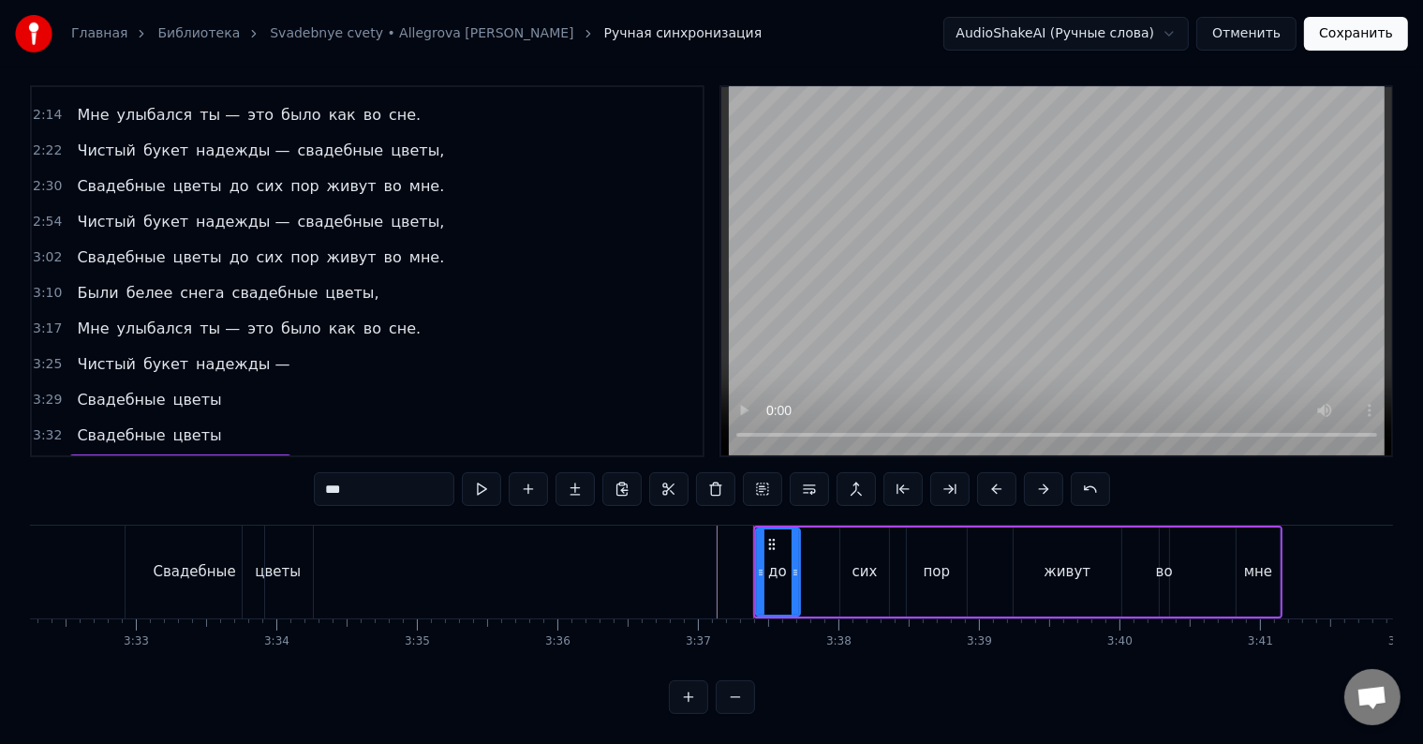
click at [399, 472] on input "**" at bounding box center [384, 489] width 141 height 34
type input "**"
click at [430, 453] on div "3:37 до сих пор живут во мне" at bounding box center [367, 471] width 671 height 36
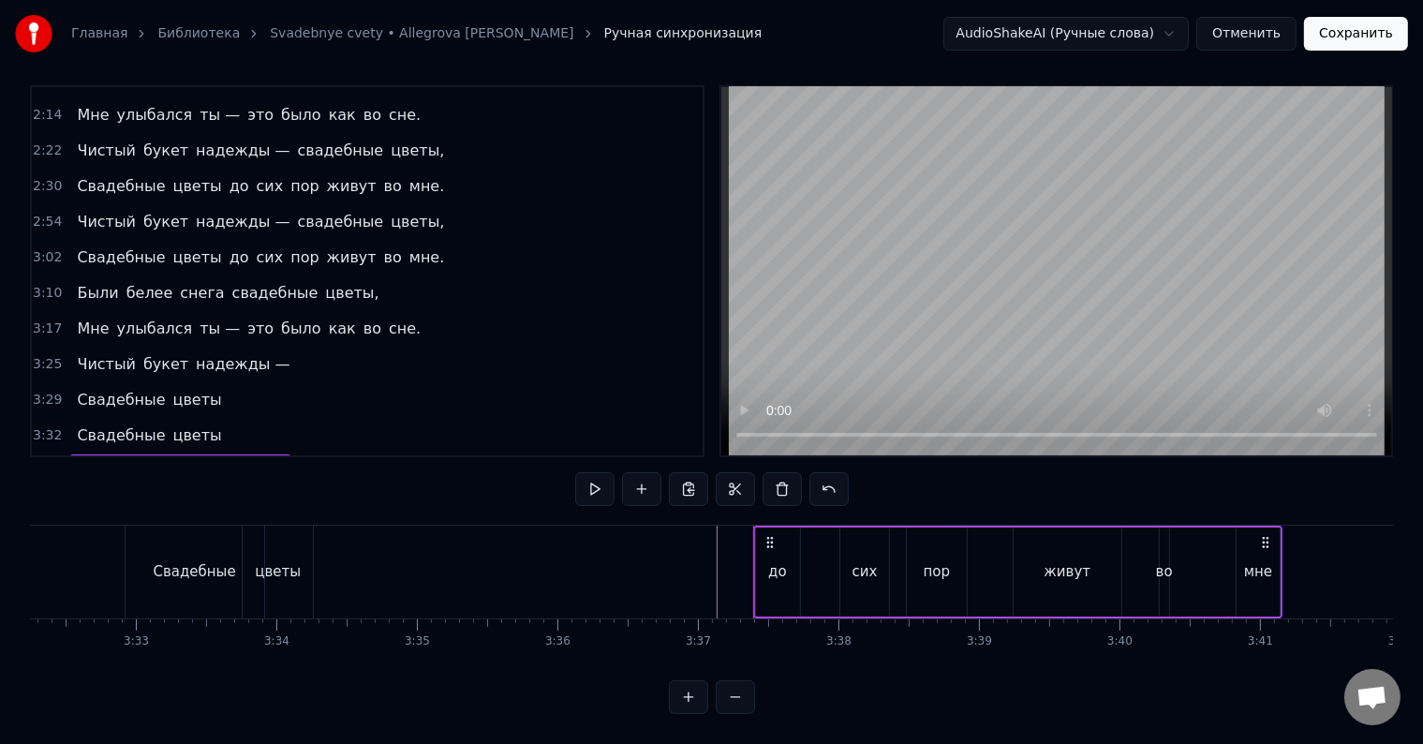
click at [72, 419] on div "Свадебные цветы" at bounding box center [148, 436] width 159 height 34
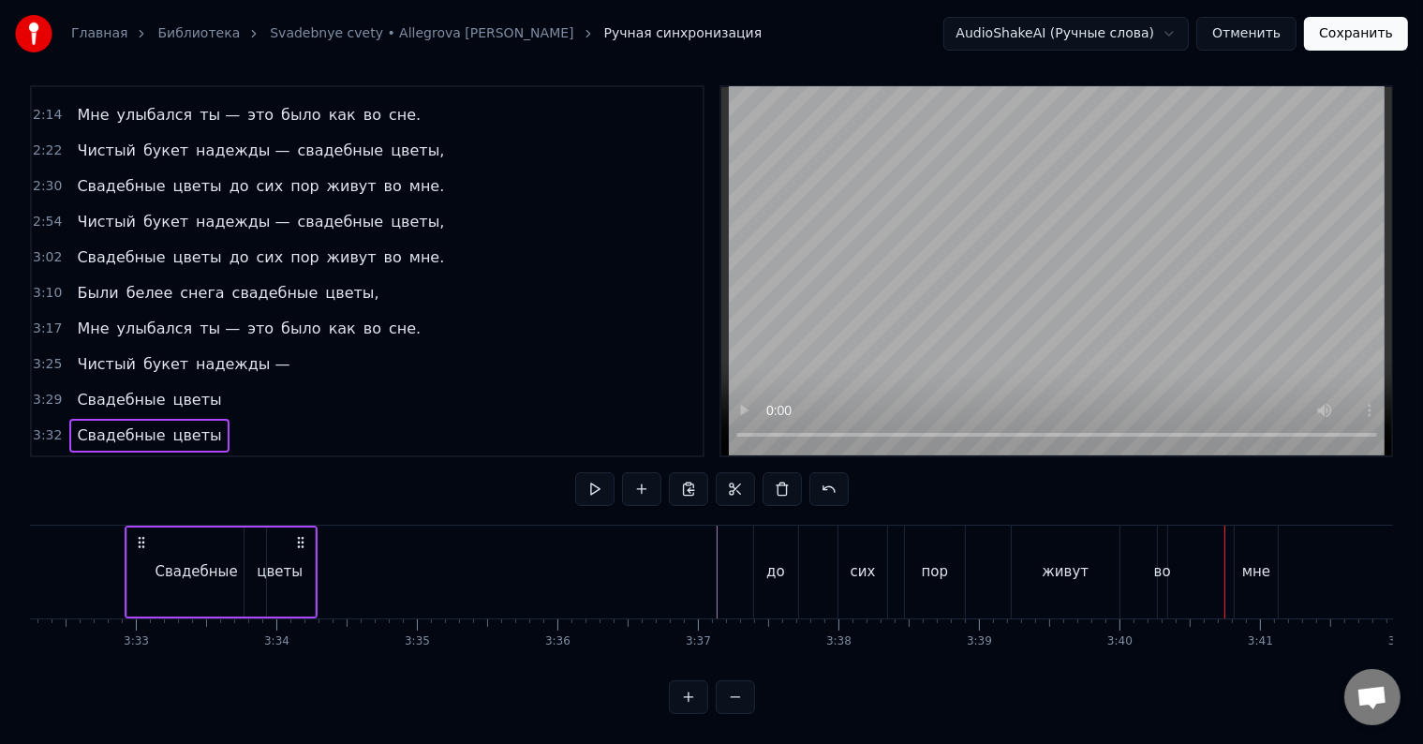
click at [925, 561] on div "пор" at bounding box center [935, 572] width 27 height 22
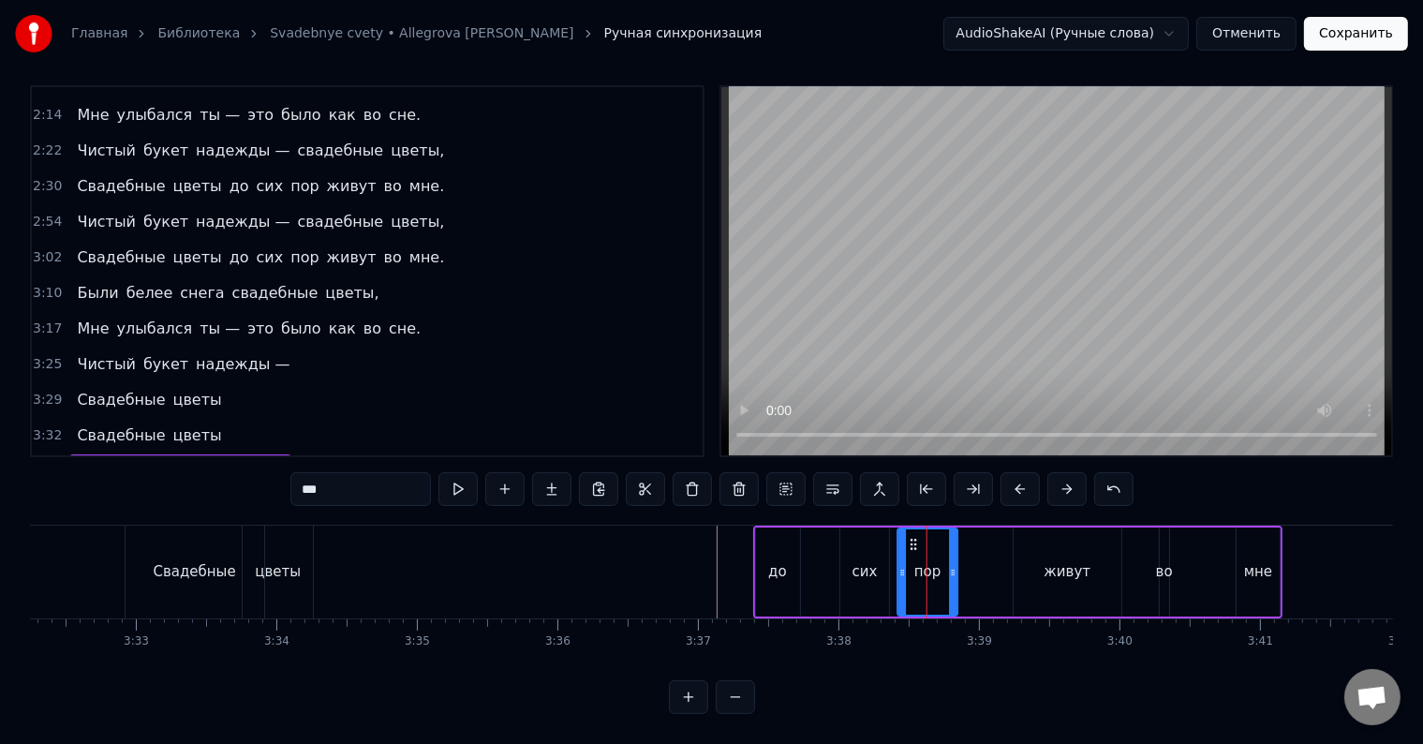
drag, startPoint x: 921, startPoint y: 526, endPoint x: 911, endPoint y: 527, distance: 9.4
click at [911, 537] on icon at bounding box center [913, 544] width 15 height 15
click at [865, 561] on div "сих" at bounding box center [864, 572] width 25 height 22
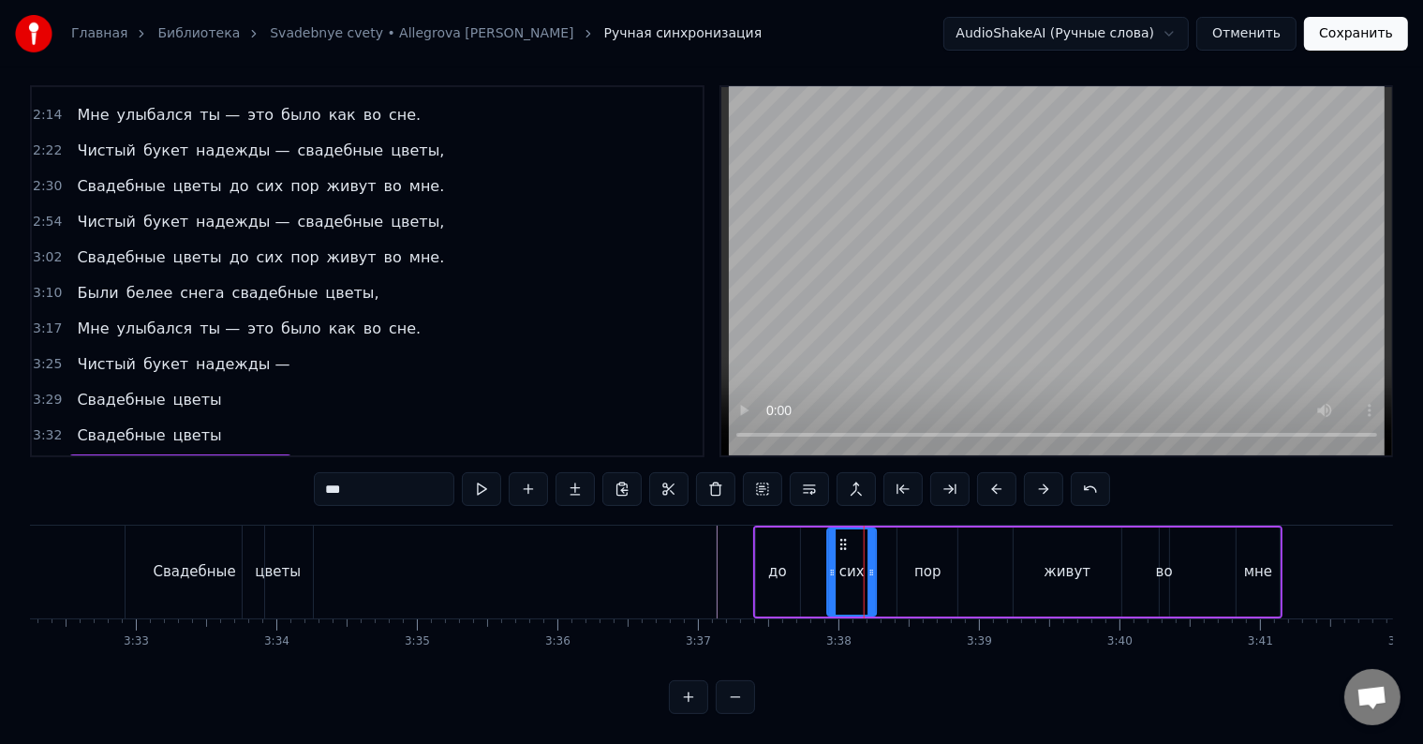
drag, startPoint x: 854, startPoint y: 523, endPoint x: 839, endPoint y: 527, distance: 15.7
click at [839, 537] on icon at bounding box center [843, 544] width 15 height 15
click at [904, 527] on div "пор" at bounding box center [927, 571] width 60 height 89
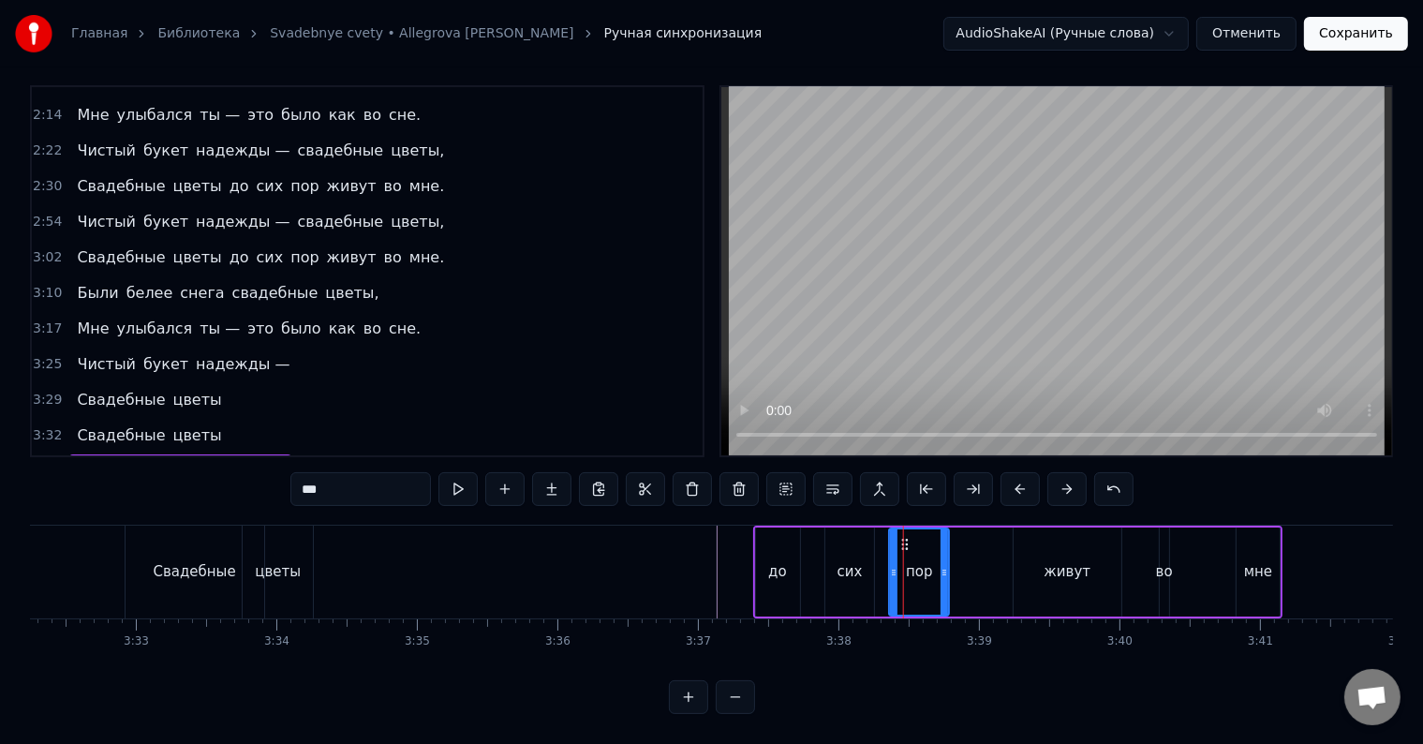
drag, startPoint x: 910, startPoint y: 523, endPoint x: 901, endPoint y: 525, distance: 9.6
click at [901, 537] on icon at bounding box center [905, 544] width 15 height 15
click at [1049, 561] on div "живут" at bounding box center [1067, 572] width 47 height 22
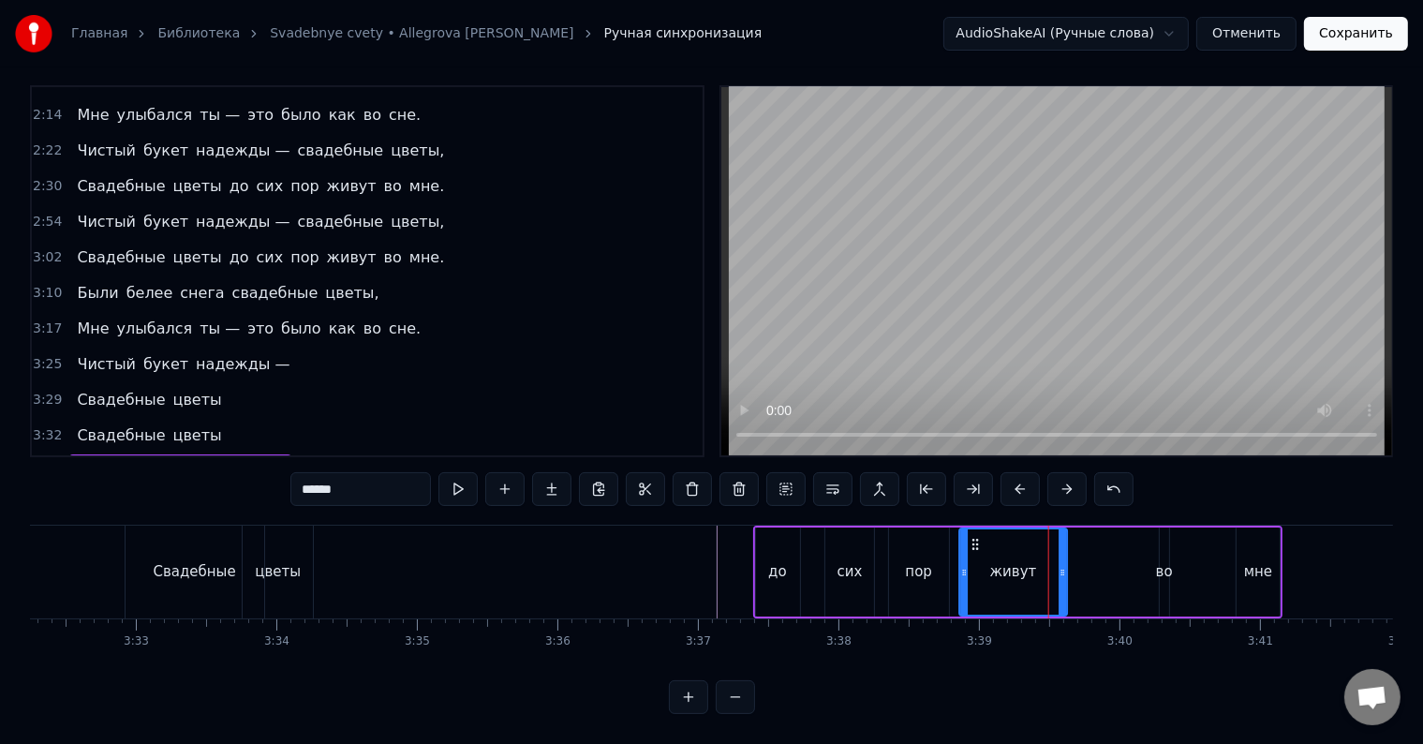
drag, startPoint x: 1029, startPoint y: 525, endPoint x: 977, endPoint y: 532, distance: 53.0
click at [977, 537] on icon at bounding box center [975, 544] width 15 height 15
drag, startPoint x: 1064, startPoint y: 550, endPoint x: 1092, endPoint y: 548, distance: 28.2
click at [1092, 565] on icon at bounding box center [1090, 572] width 7 height 15
click at [1156, 561] on div "во" at bounding box center [1164, 572] width 17 height 22
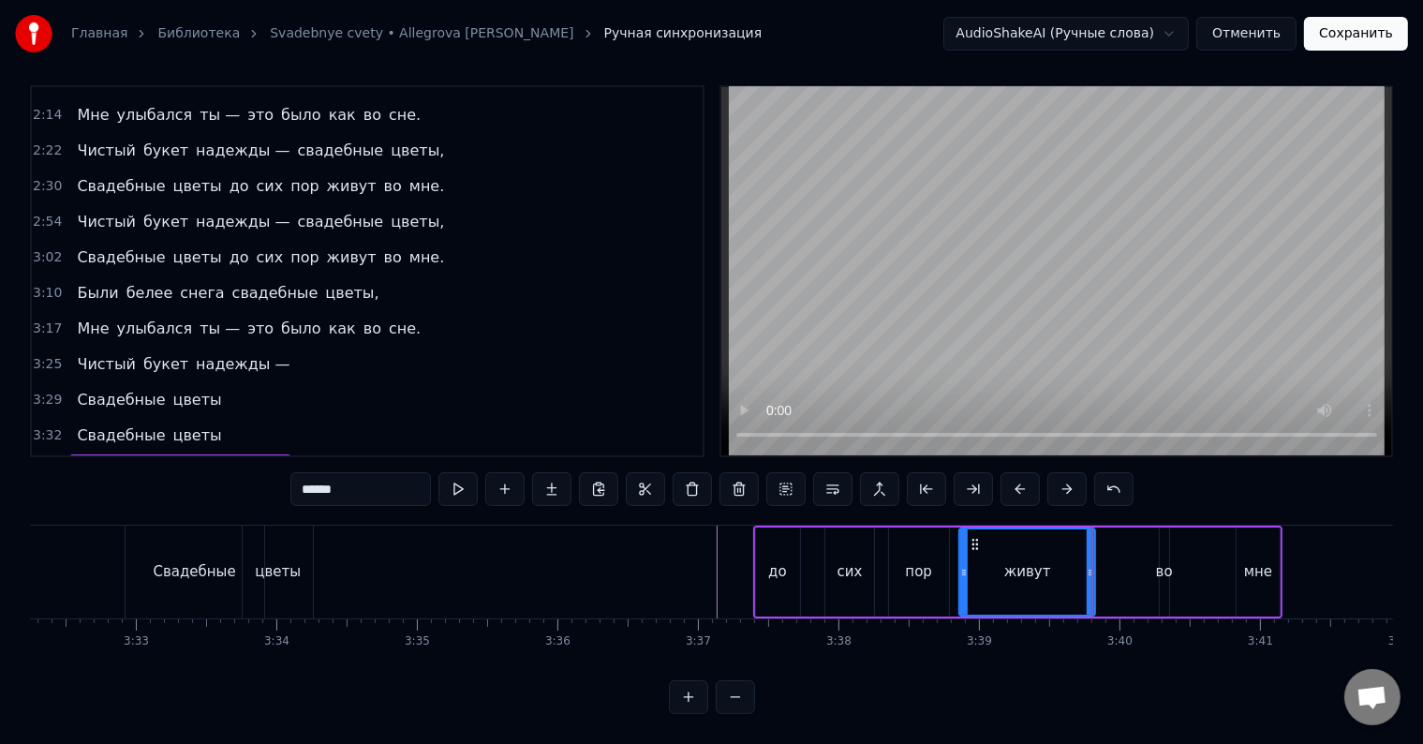
type input "**"
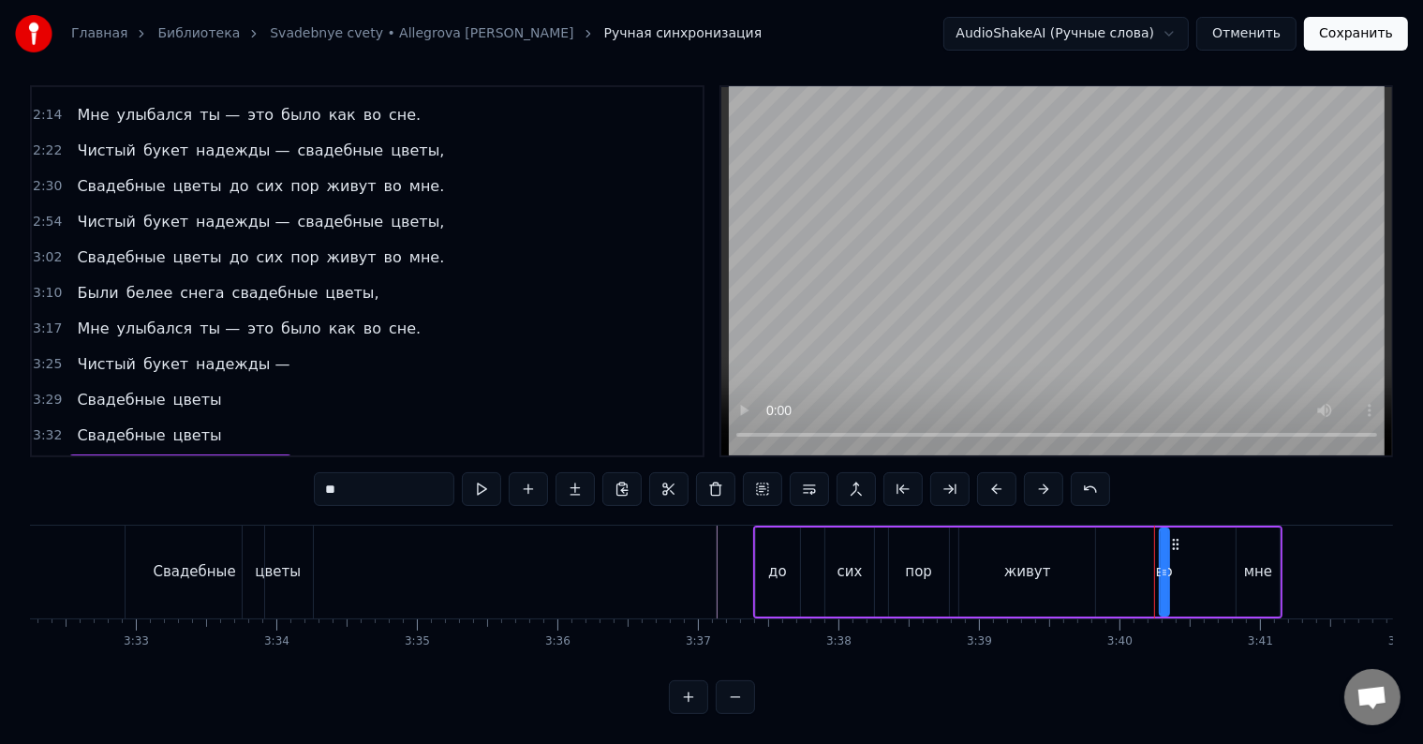
click at [1169, 536] on div "до сих пор живут во мне" at bounding box center [1017, 571] width 529 height 93
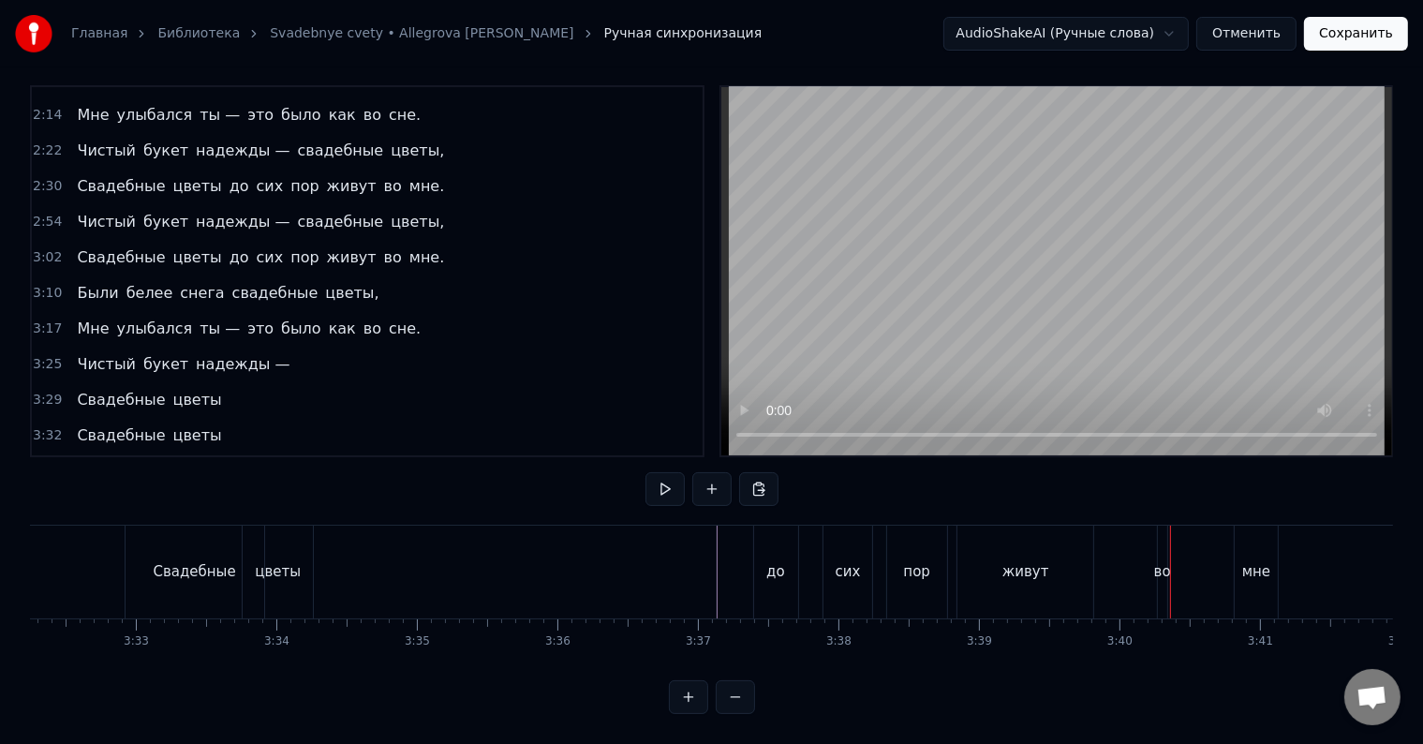
click at [1163, 543] on div "во" at bounding box center [1162, 571] width 9 height 93
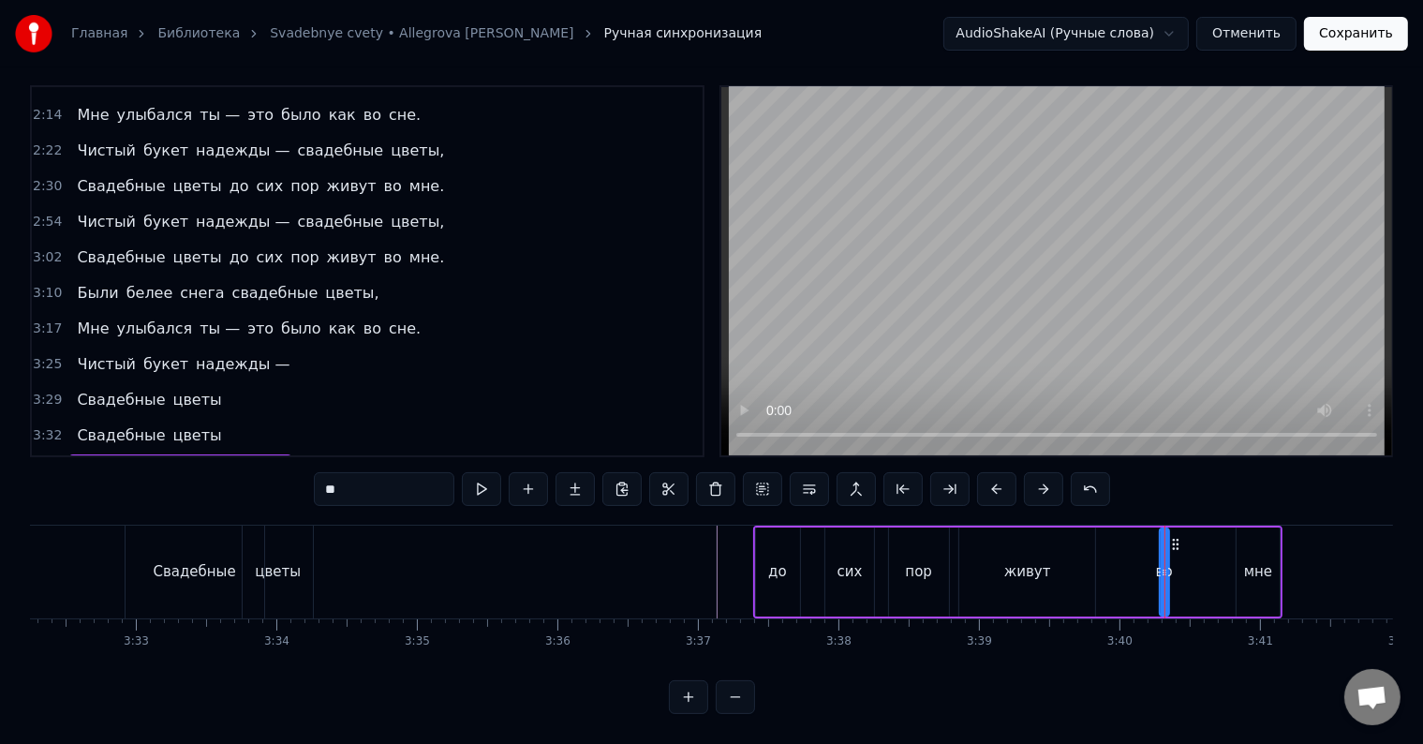
drag, startPoint x: 1168, startPoint y: 547, endPoint x: 1182, endPoint y: 547, distance: 14.1
click at [1182, 547] on div "до сих пор живут во мне" at bounding box center [1017, 571] width 529 height 93
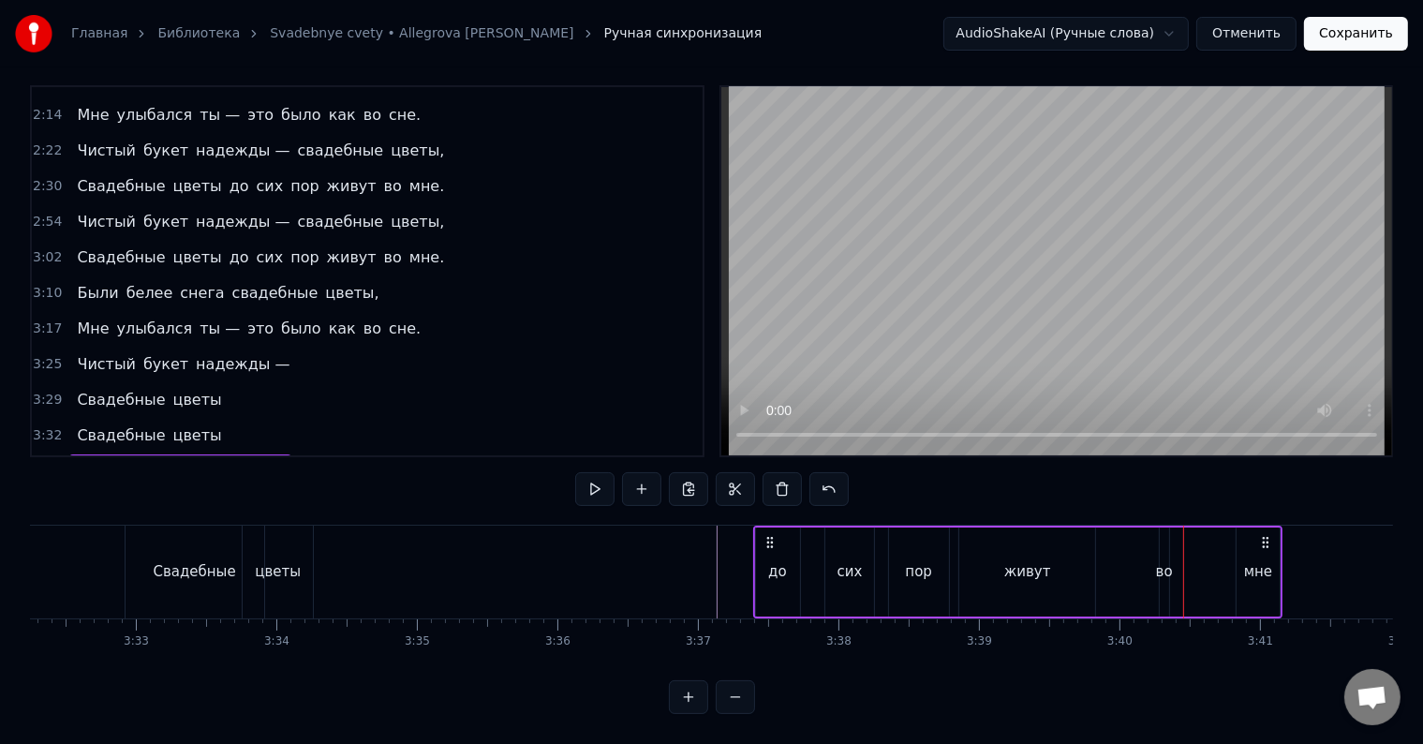
click at [1162, 561] on div "во" at bounding box center [1164, 572] width 17 height 22
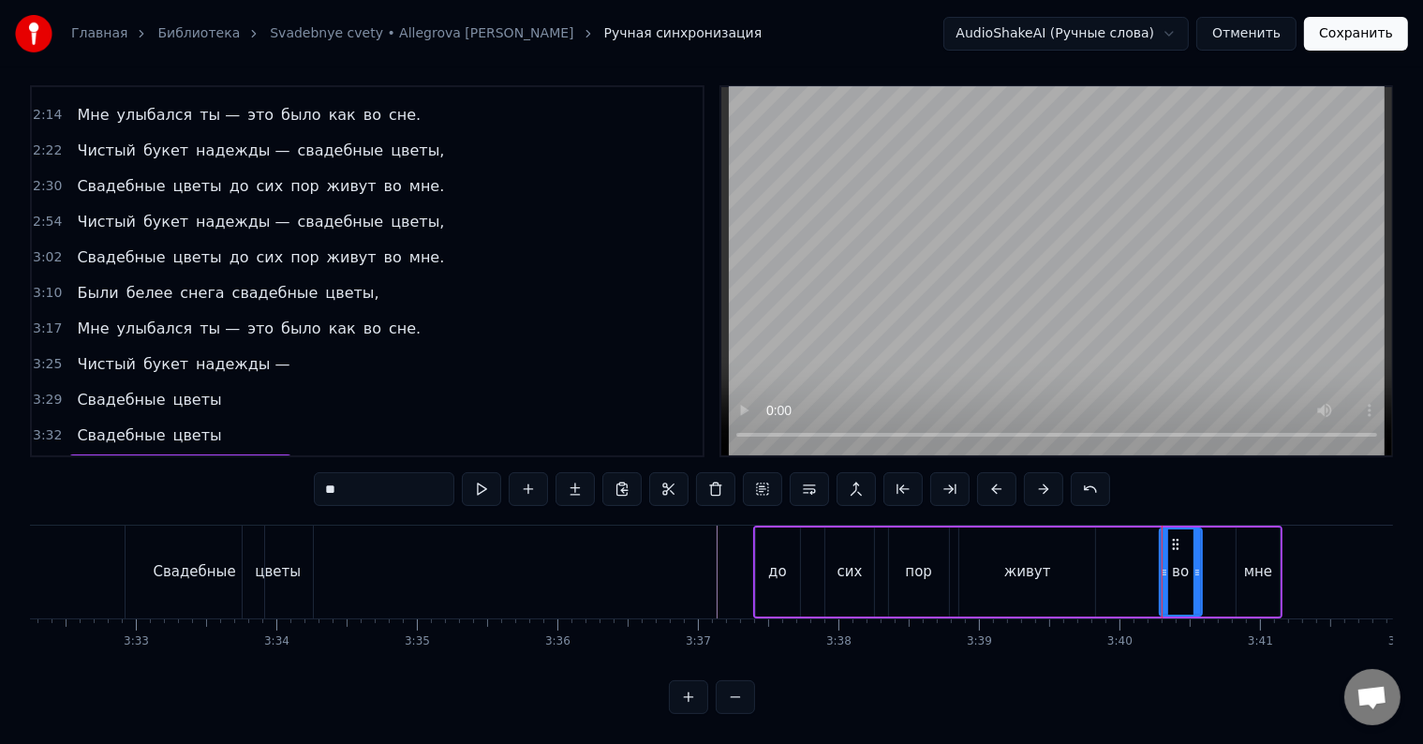
drag, startPoint x: 1162, startPoint y: 555, endPoint x: 1195, endPoint y: 555, distance: 32.8
click at [1195, 565] on icon at bounding box center [1196, 572] width 7 height 15
drag, startPoint x: 1175, startPoint y: 529, endPoint x: 1089, endPoint y: 530, distance: 85.2
click at [1089, 537] on icon at bounding box center [1090, 544] width 15 height 15
click at [1214, 556] on div "до сих пор живут во мне" at bounding box center [1017, 571] width 529 height 93
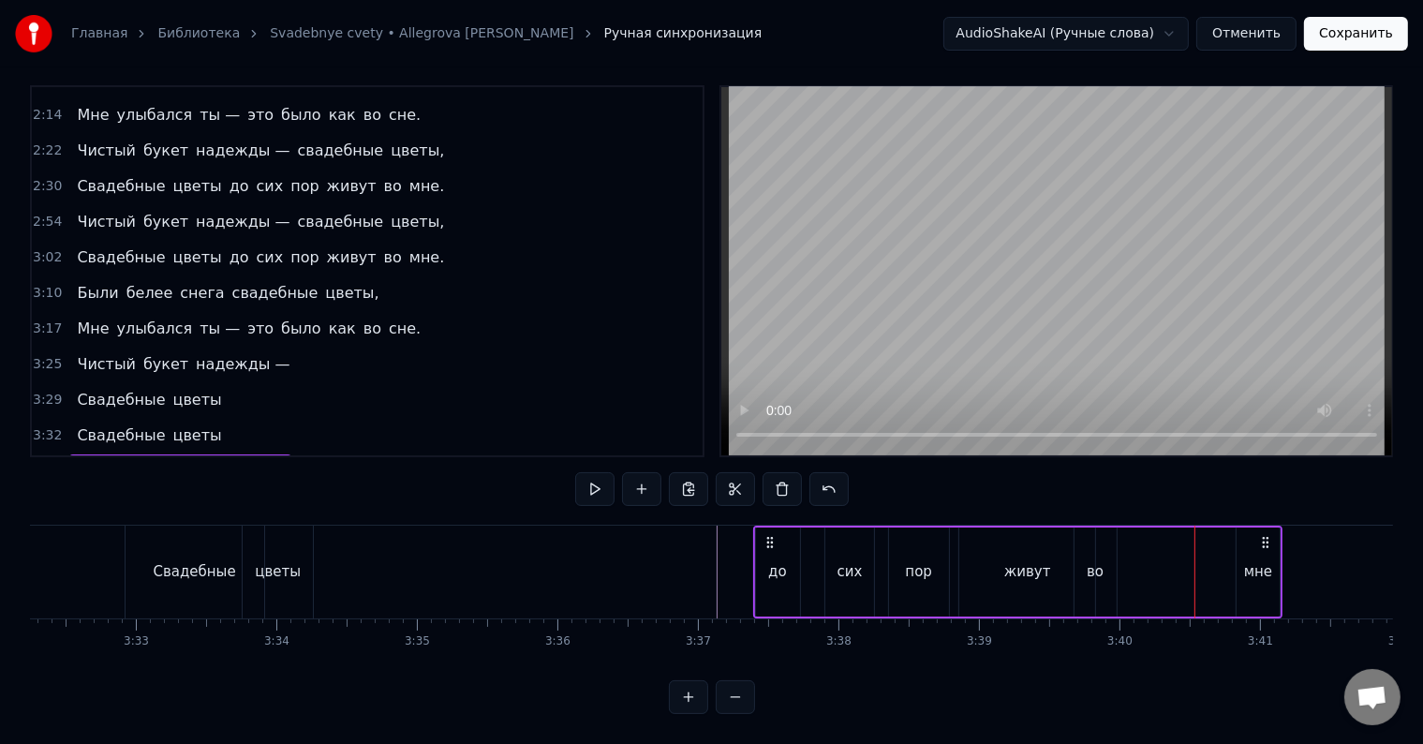
click at [1242, 554] on div "мне" at bounding box center [1257, 571] width 43 height 89
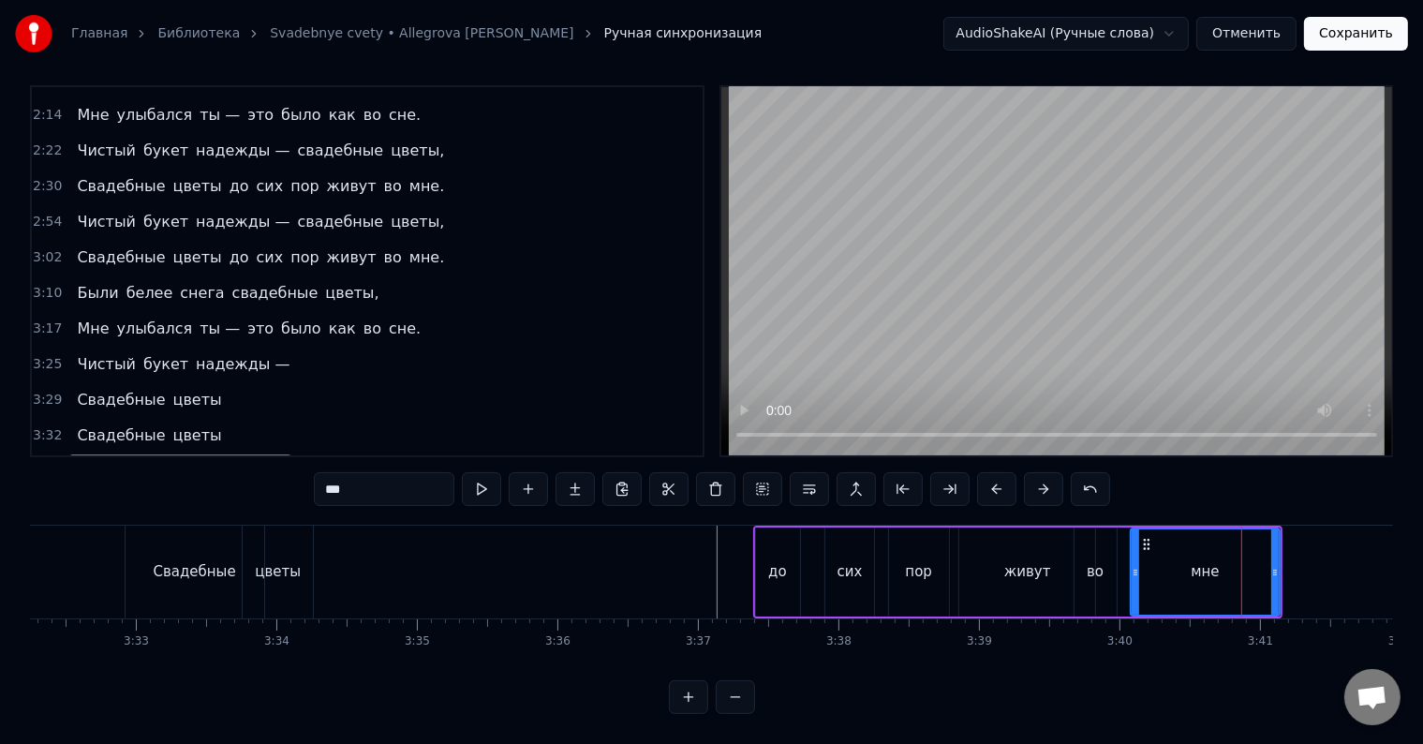
drag, startPoint x: 1235, startPoint y: 547, endPoint x: 1130, endPoint y: 548, distance: 105.8
click at [1132, 565] on icon at bounding box center [1135, 572] width 7 height 15
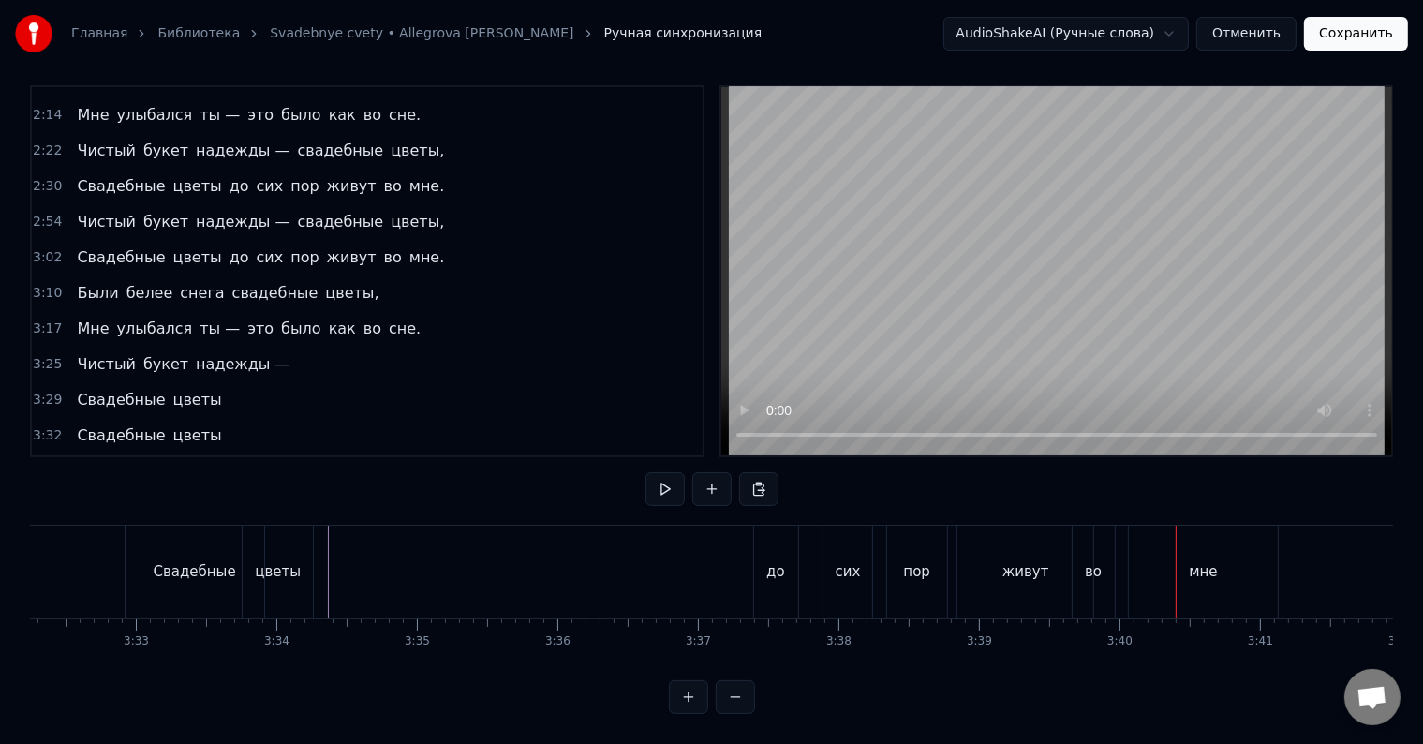
click at [849, 570] on div "сих" at bounding box center [847, 571] width 49 height 93
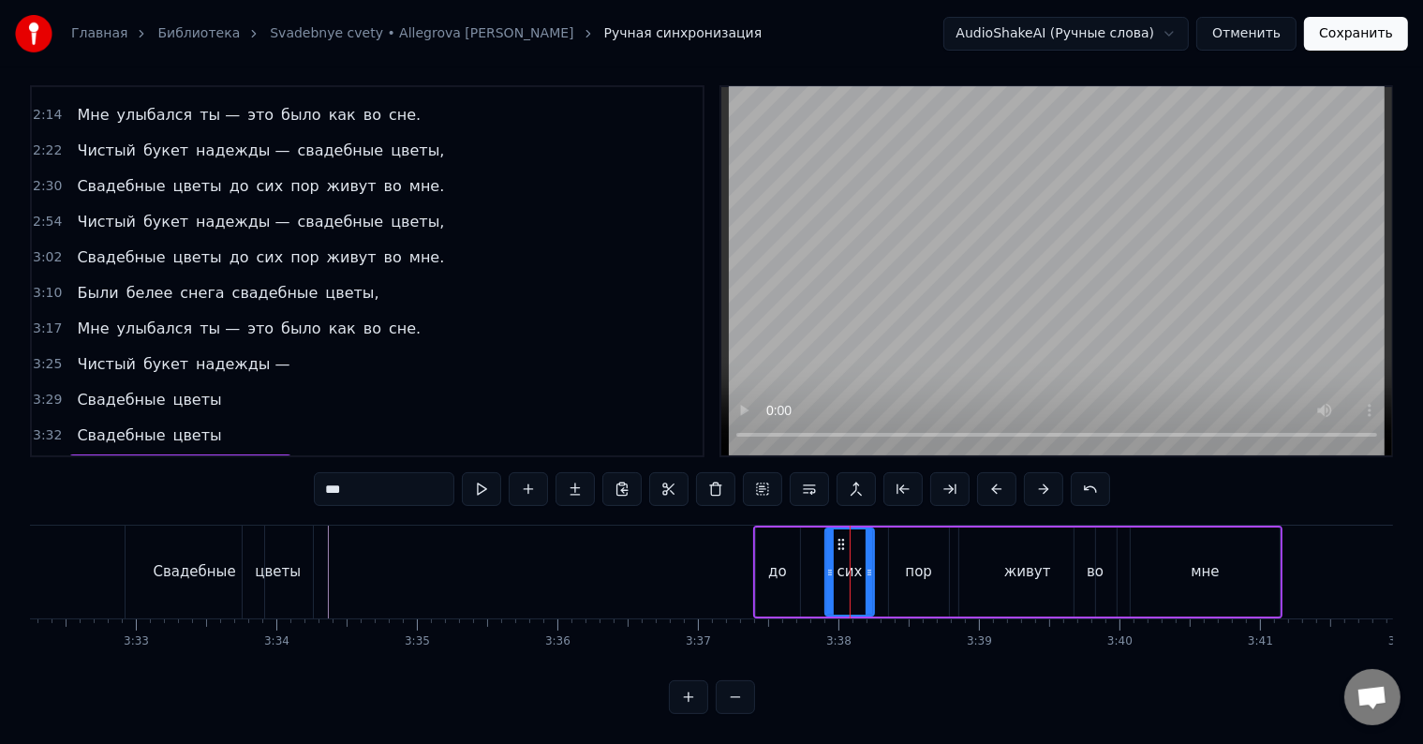
click at [926, 535] on div "пор" at bounding box center [919, 571] width 60 height 89
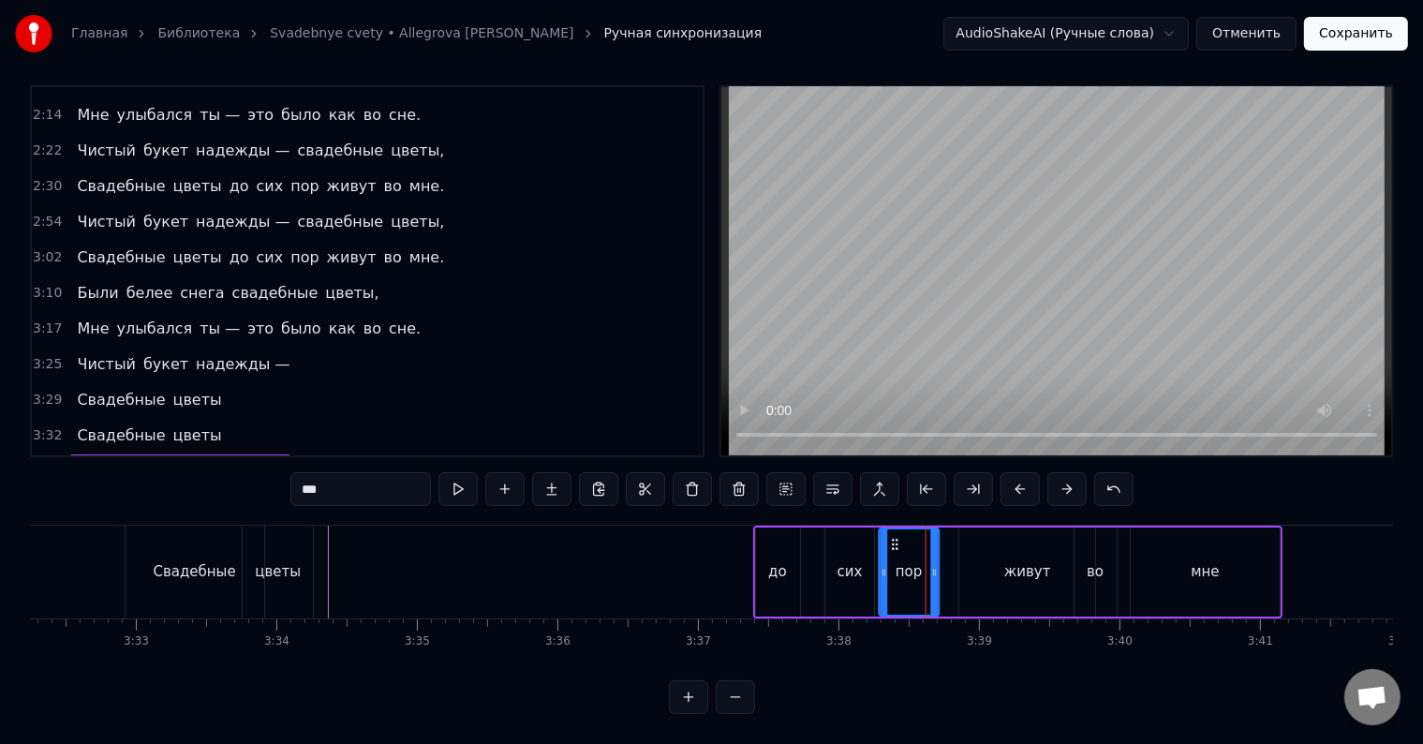
drag, startPoint x: 903, startPoint y: 525, endPoint x: 893, endPoint y: 525, distance: 10.3
click at [893, 537] on icon at bounding box center [894, 544] width 15 height 15
drag, startPoint x: 933, startPoint y: 539, endPoint x: 919, endPoint y: 541, distance: 14.3
click at [919, 541] on div at bounding box center [919, 571] width 7 height 85
click at [1004, 551] on div "живут" at bounding box center [1027, 571] width 136 height 89
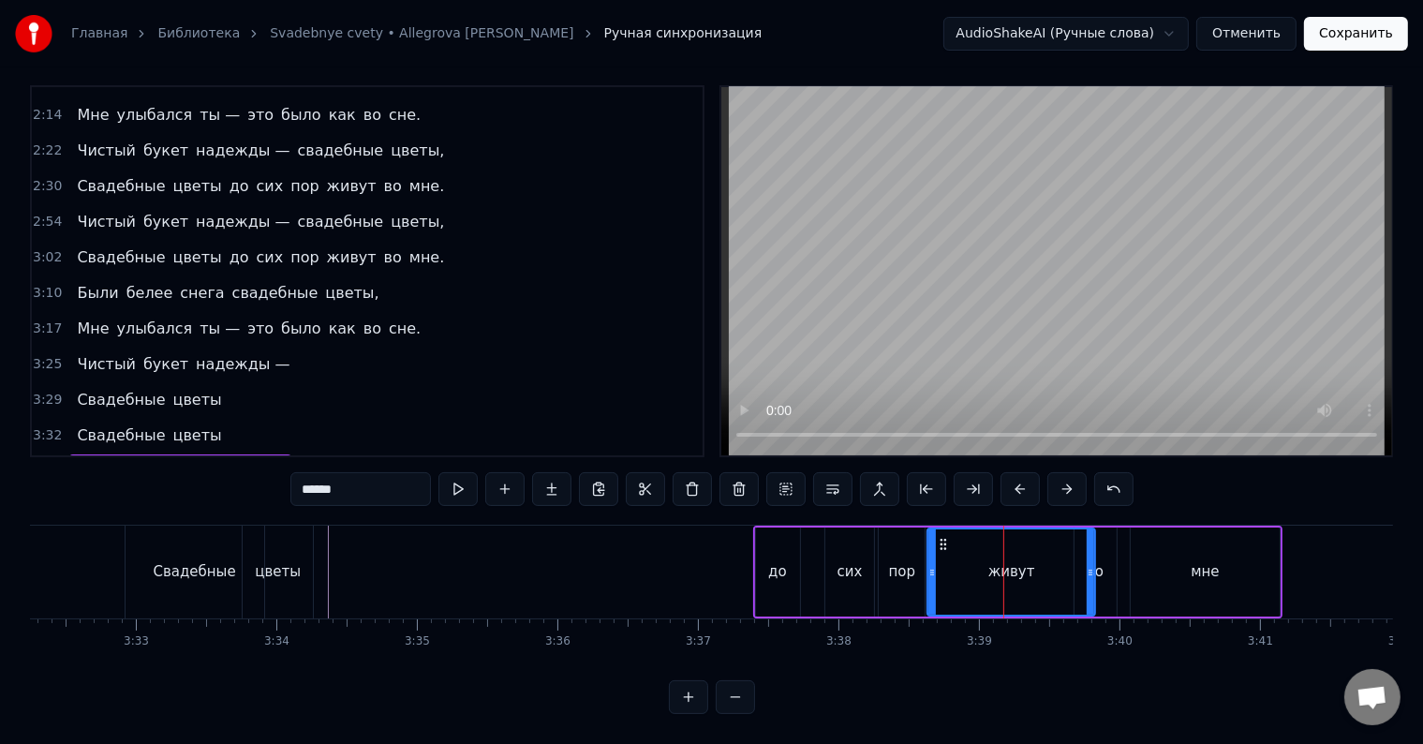
drag, startPoint x: 964, startPoint y: 532, endPoint x: 932, endPoint y: 533, distance: 31.9
click at [932, 533] on div at bounding box center [931, 571] width 7 height 85
drag, startPoint x: 1088, startPoint y: 538, endPoint x: 1064, endPoint y: 541, distance: 24.6
click at [1064, 541] on div at bounding box center [1065, 571] width 7 height 85
click at [1102, 546] on div "во" at bounding box center [1095, 571] width 42 height 89
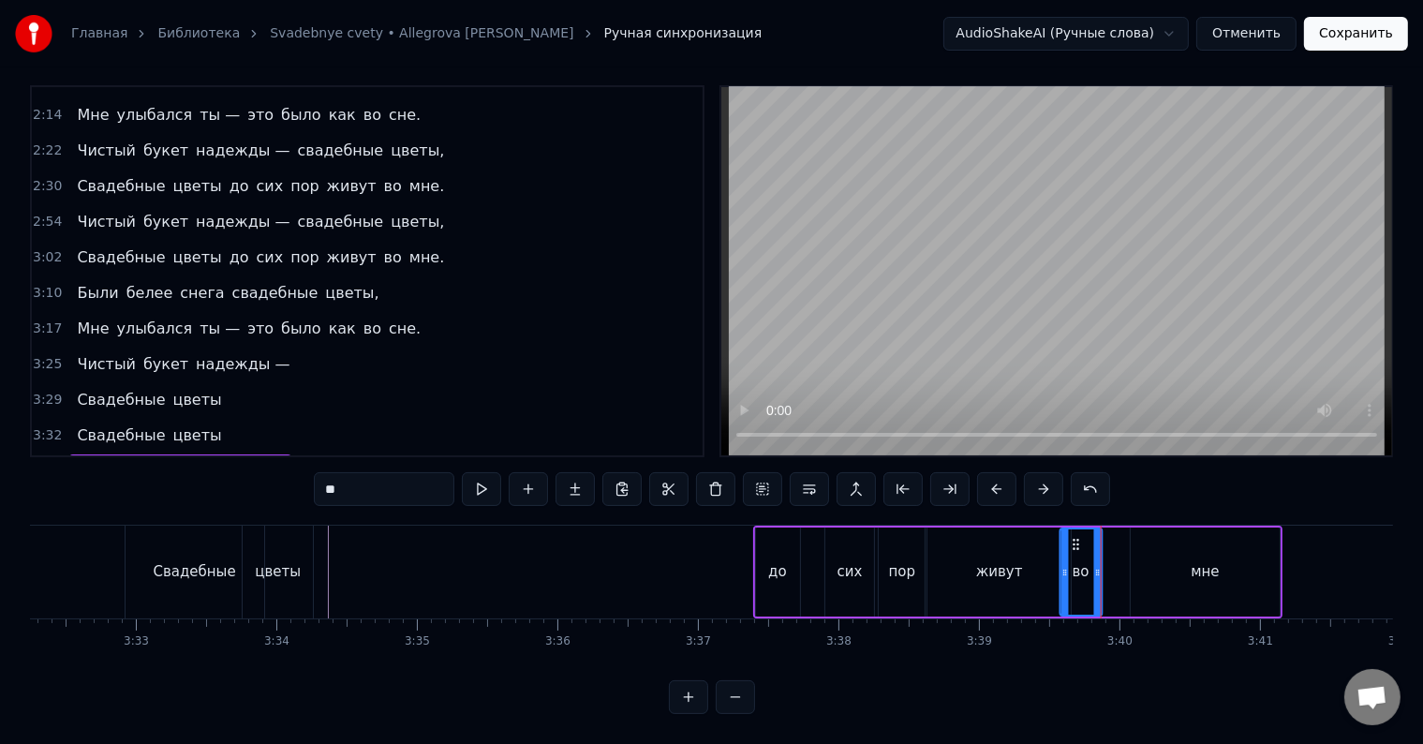
drag, startPoint x: 1083, startPoint y: 525, endPoint x: 1068, endPoint y: 526, distance: 15.1
click at [1068, 537] on icon at bounding box center [1075, 544] width 15 height 15
click at [1153, 532] on div "мне" at bounding box center [1205, 571] width 149 height 89
type input "***"
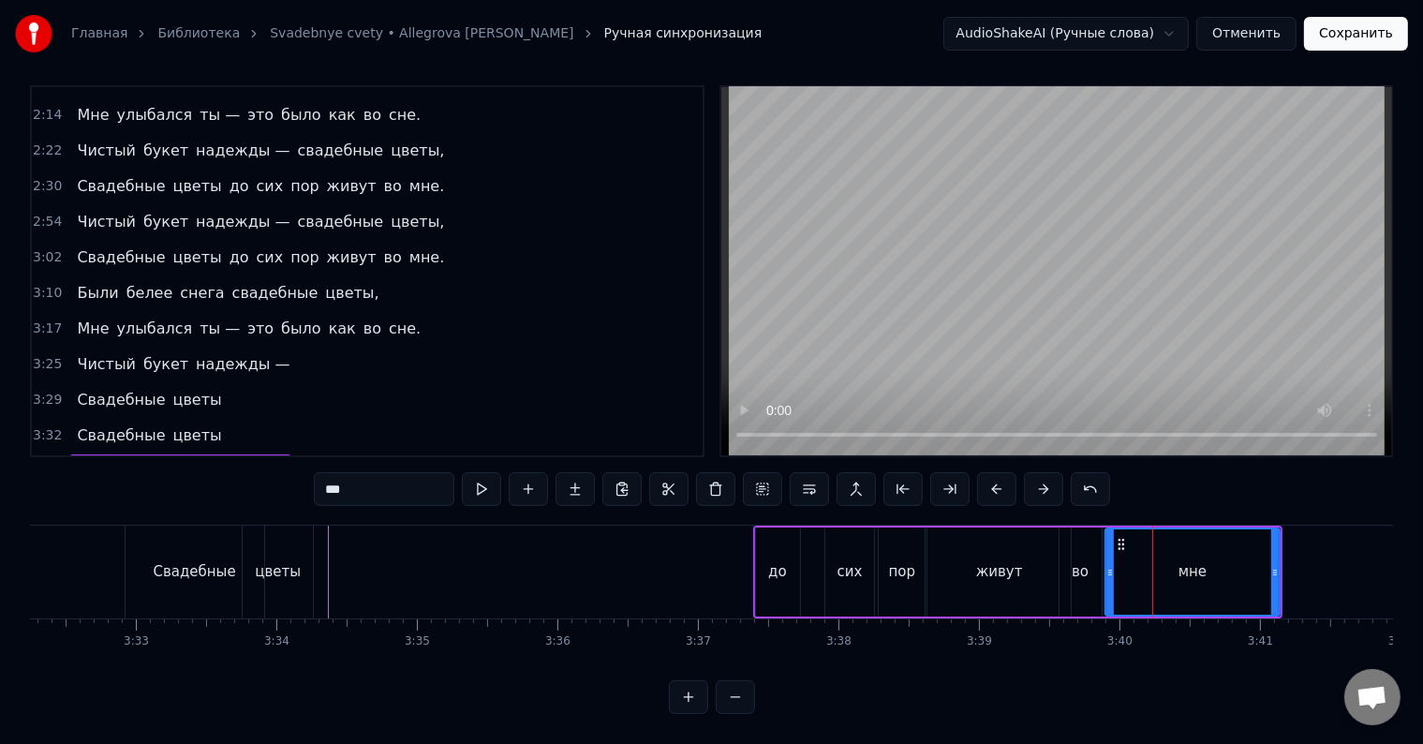
drag, startPoint x: 1134, startPoint y: 530, endPoint x: 1084, endPoint y: 539, distance: 51.3
click at [1108, 537] on div at bounding box center [1109, 571] width 7 height 85
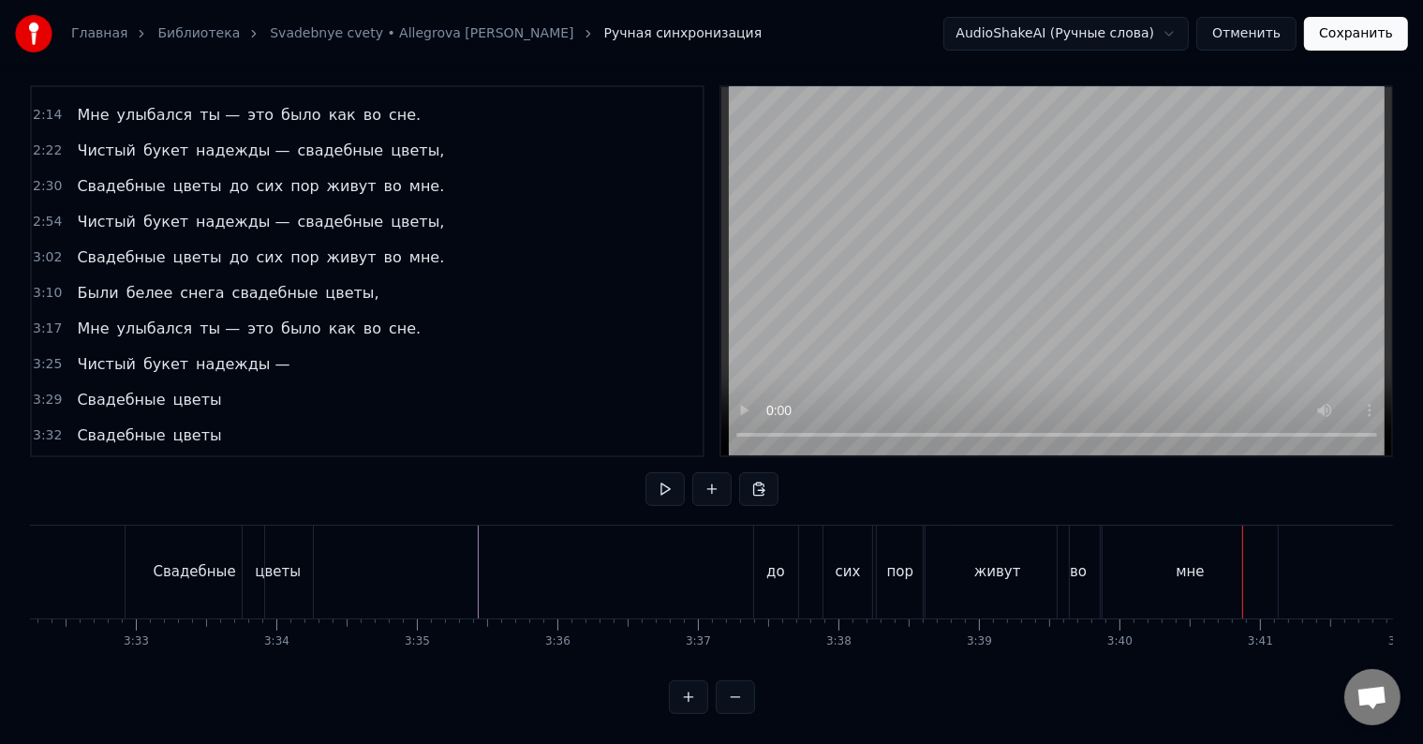
click at [909, 562] on div "пор" at bounding box center [900, 572] width 27 height 22
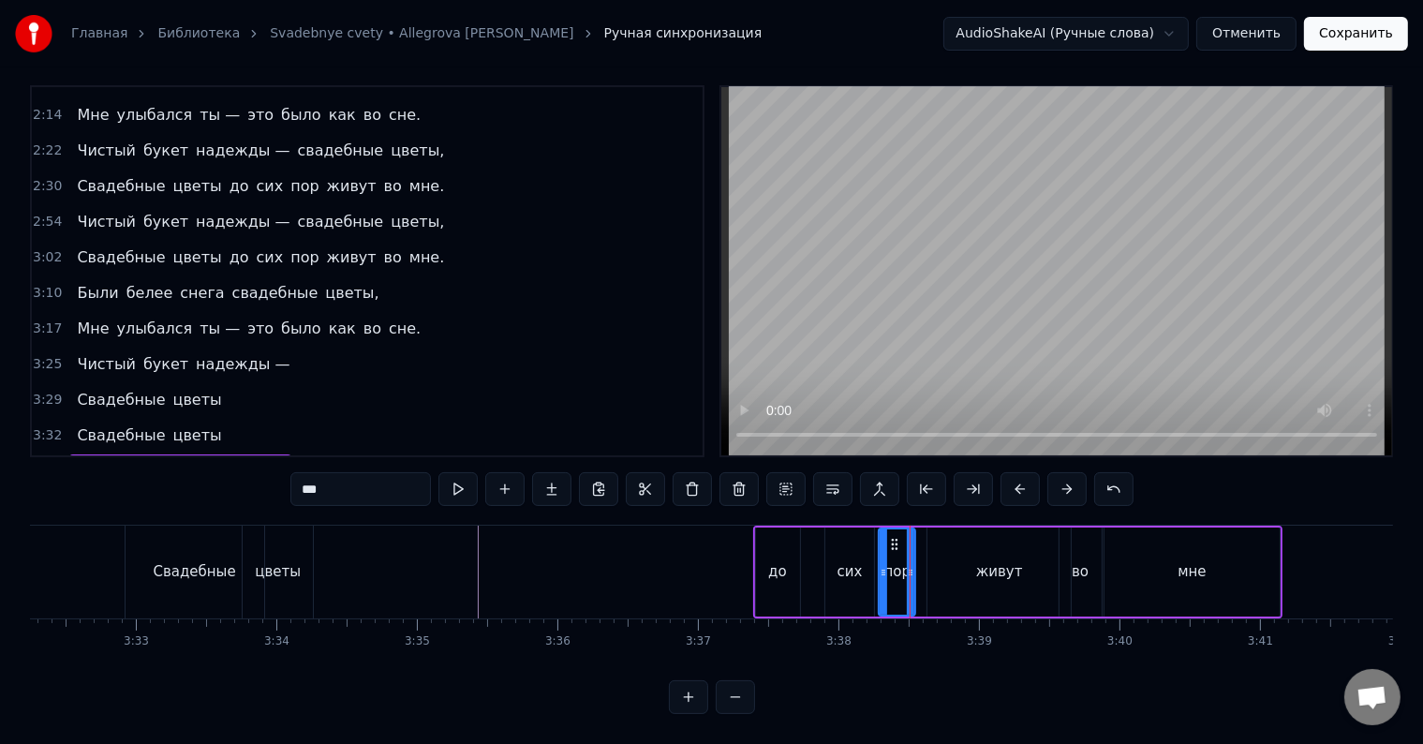
drag, startPoint x: 922, startPoint y: 539, endPoint x: 912, endPoint y: 540, distance: 9.4
click at [912, 540] on div at bounding box center [910, 571] width 7 height 85
click at [979, 527] on div "живут" at bounding box center [998, 571] width 143 height 89
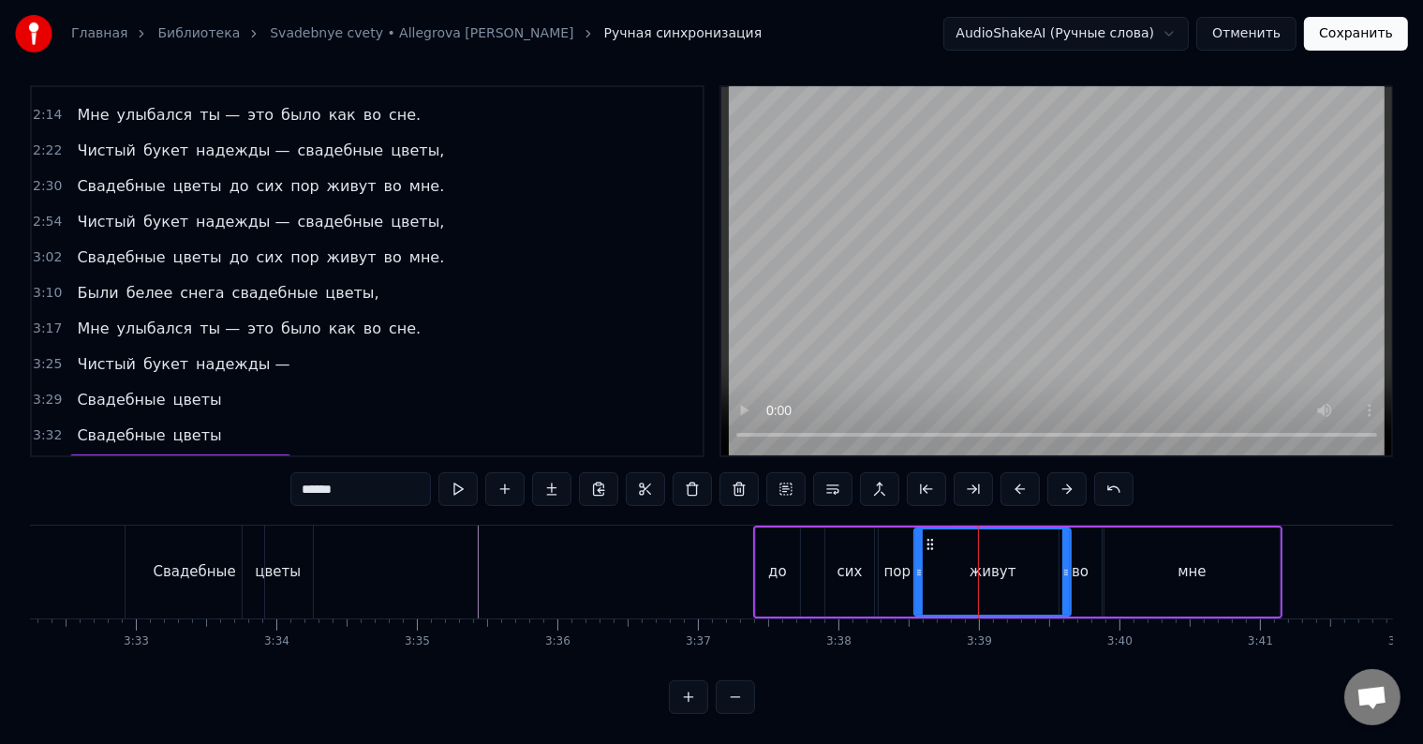
drag, startPoint x: 933, startPoint y: 529, endPoint x: 920, endPoint y: 532, distance: 13.4
click at [920, 532] on div at bounding box center [918, 571] width 7 height 85
click at [1083, 561] on div "во" at bounding box center [1080, 572] width 17 height 22
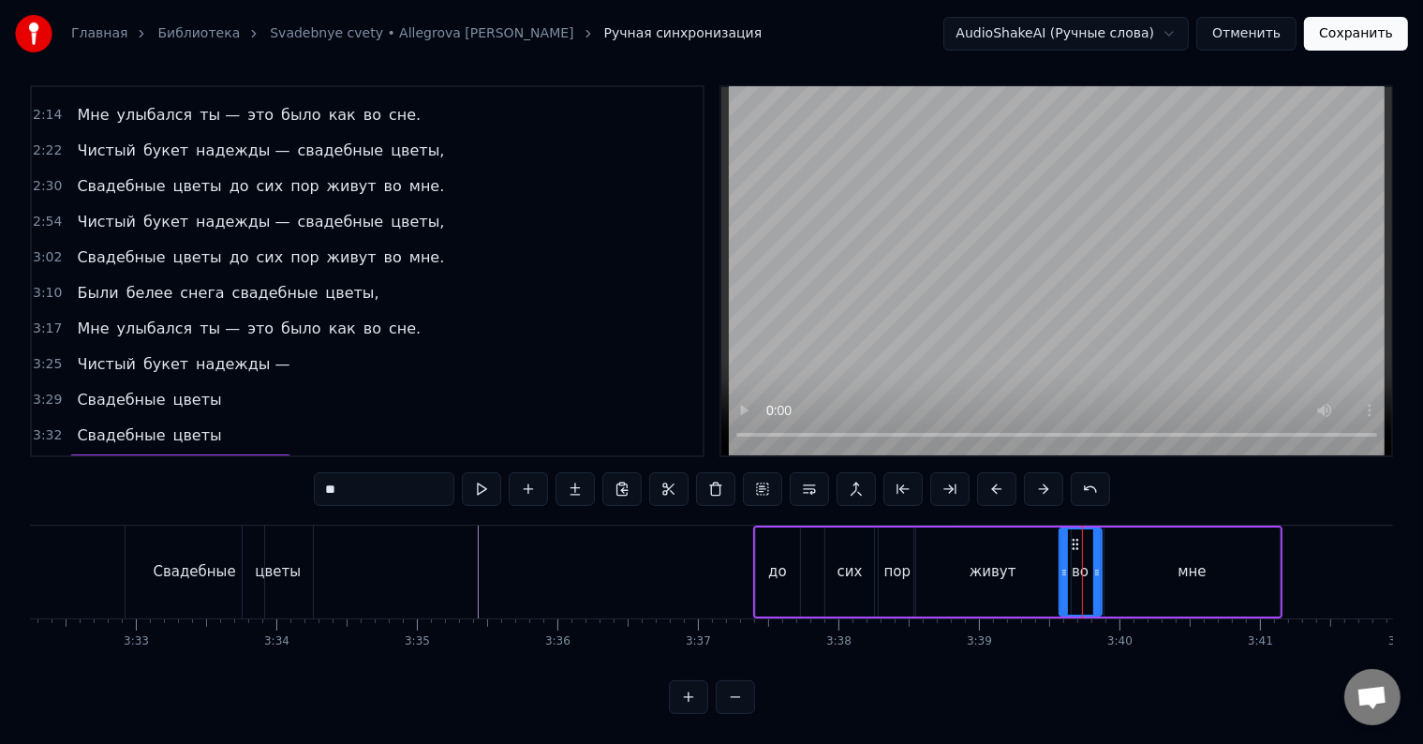
click at [1040, 532] on div "живут" at bounding box center [992, 571] width 156 height 89
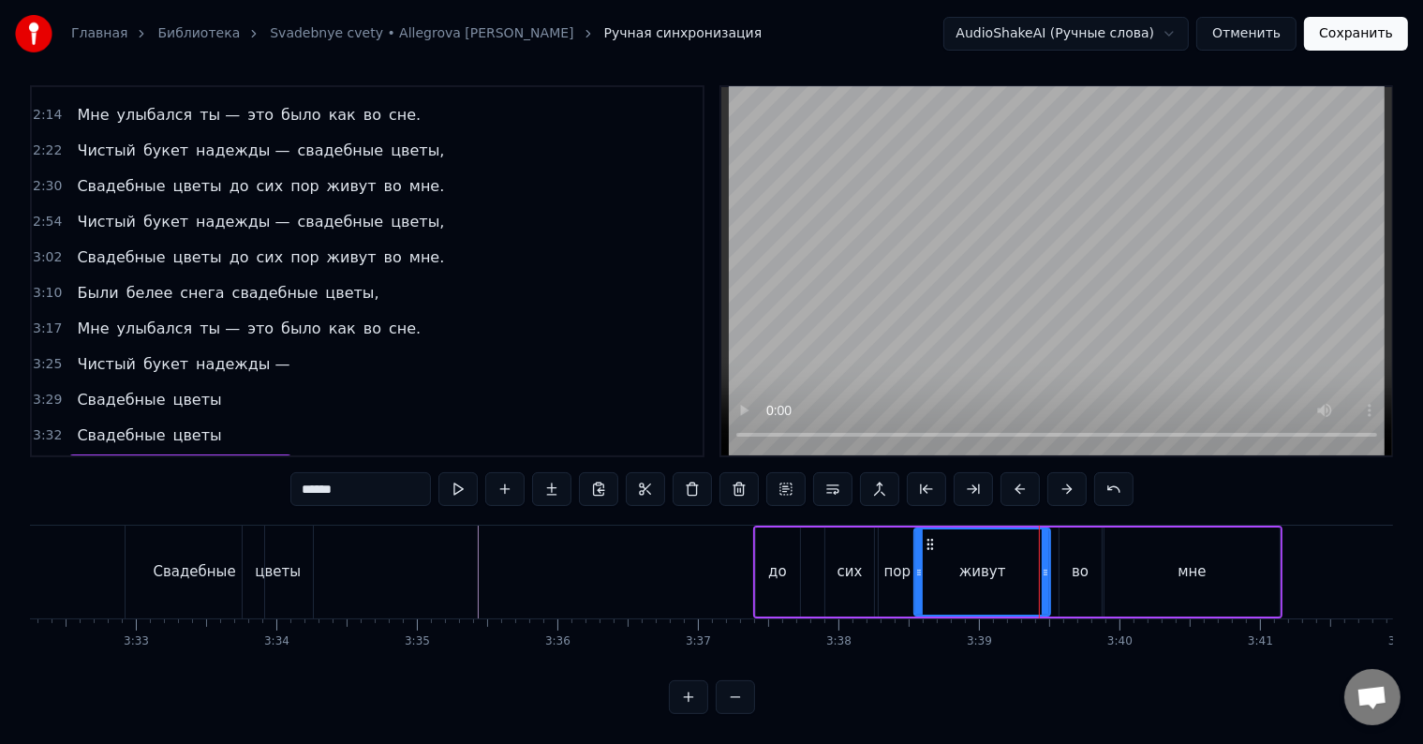
drag, startPoint x: 1068, startPoint y: 528, endPoint x: 1047, endPoint y: 530, distance: 20.7
click at [1047, 530] on div at bounding box center [1045, 571] width 7 height 85
click at [1072, 532] on div "во" at bounding box center [1080, 571] width 42 height 89
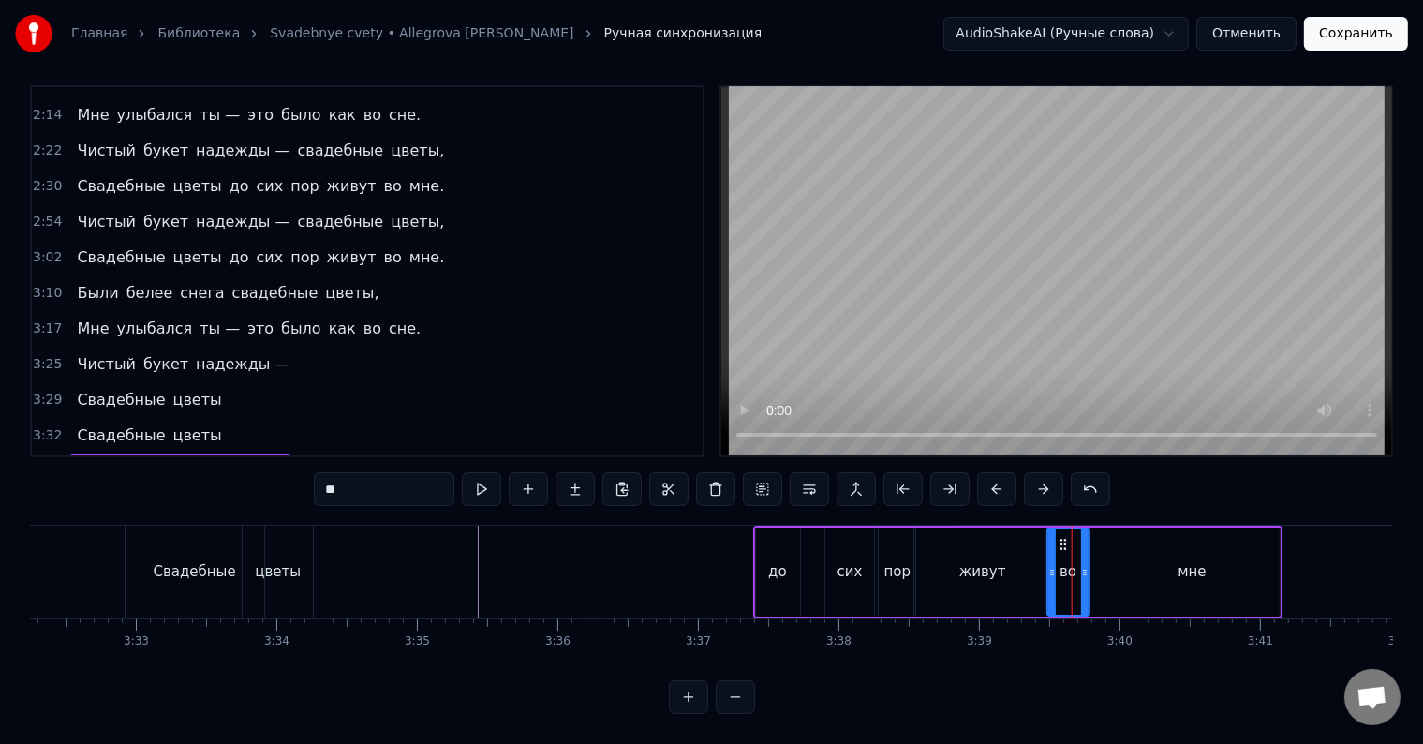
drag, startPoint x: 1075, startPoint y: 525, endPoint x: 1063, endPoint y: 525, distance: 12.2
click at [1063, 537] on icon at bounding box center [1063, 544] width 15 height 15
click at [1132, 541] on div "мне" at bounding box center [1191, 571] width 175 height 89
type input "***"
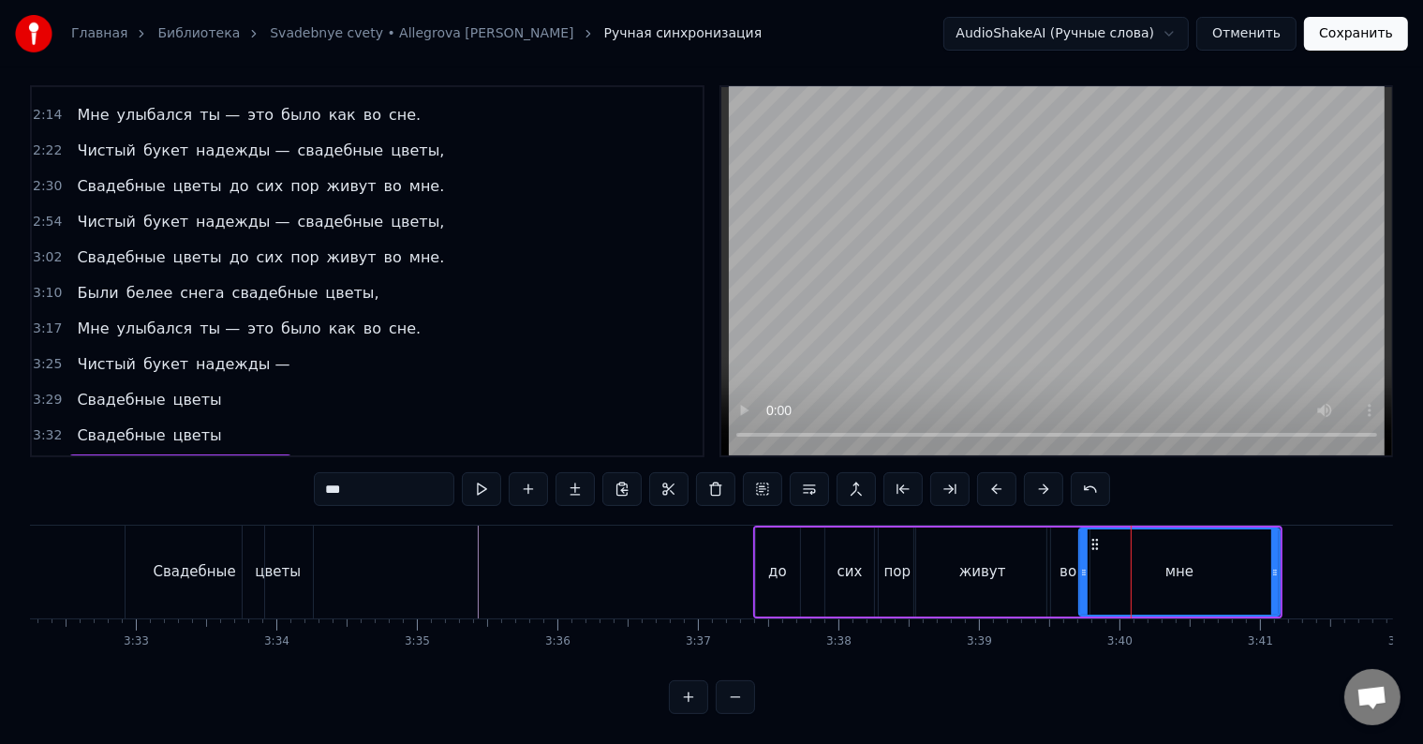
drag, startPoint x: 1107, startPoint y: 528, endPoint x: 1082, endPoint y: 528, distance: 25.3
click at [1082, 529] on div at bounding box center [1083, 571] width 7 height 85
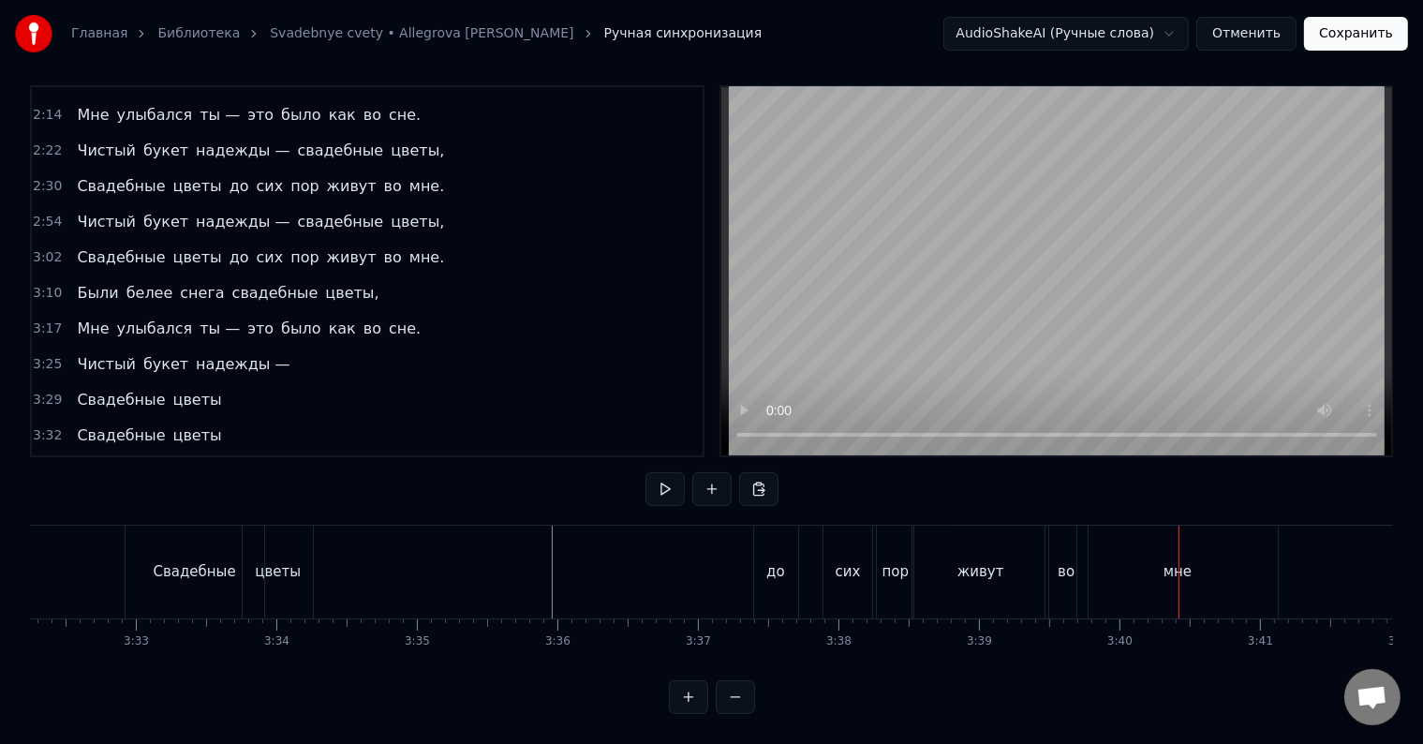
click at [897, 561] on div "пор" at bounding box center [895, 572] width 27 height 22
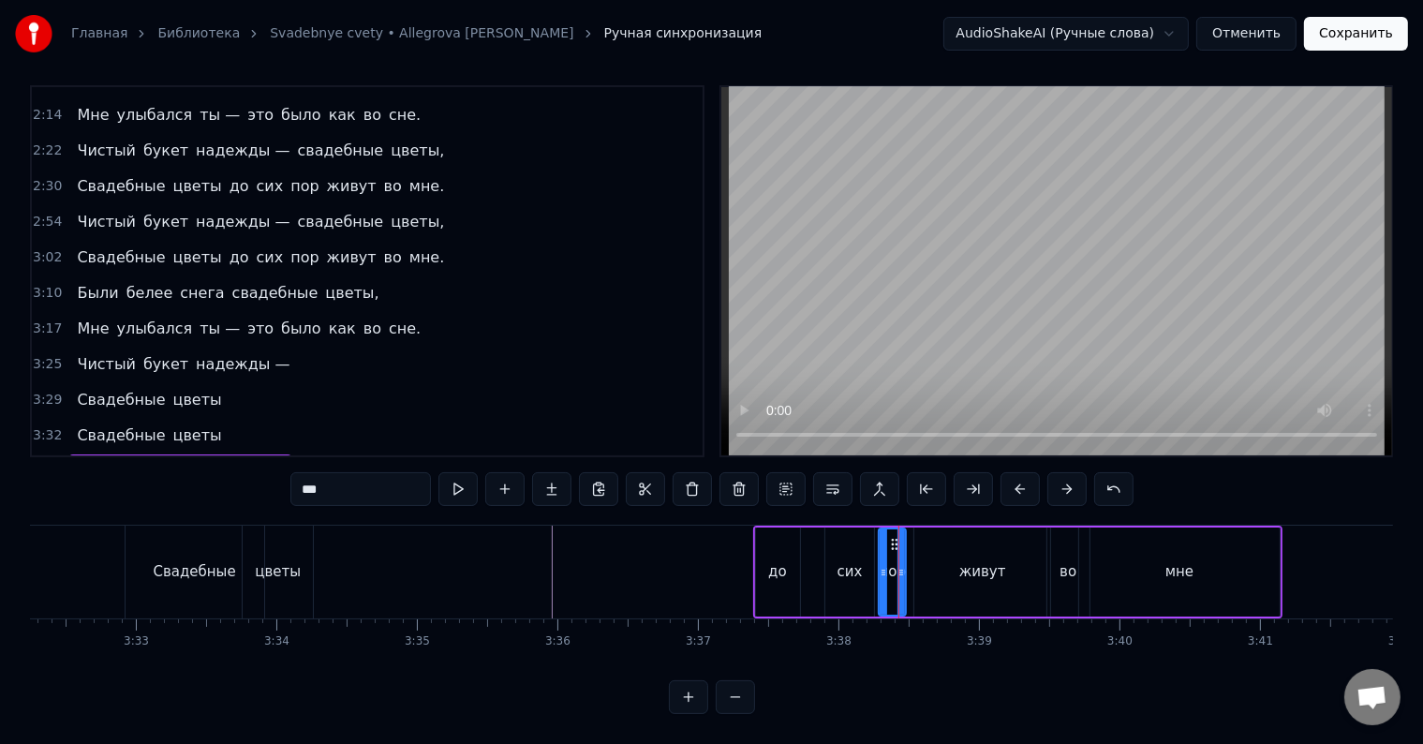
drag, startPoint x: 913, startPoint y: 526, endPoint x: 904, endPoint y: 528, distance: 9.6
click at [904, 529] on div at bounding box center [900, 571] width 7 height 85
click at [946, 529] on div "живут" at bounding box center [982, 571] width 136 height 89
drag, startPoint x: 918, startPoint y: 528, endPoint x: 907, endPoint y: 530, distance: 11.4
click at [907, 530] on div at bounding box center [907, 571] width 7 height 85
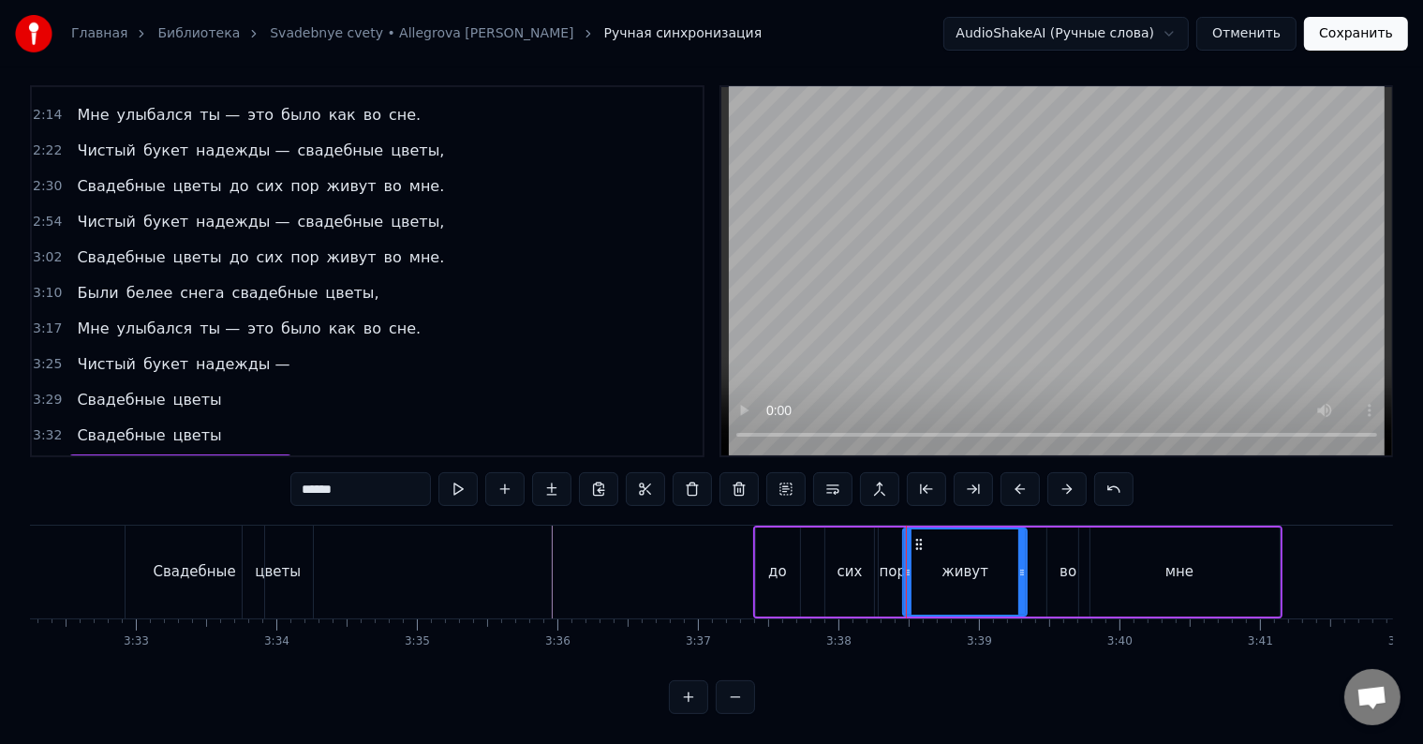
drag, startPoint x: 1044, startPoint y: 549, endPoint x: 1021, endPoint y: 551, distance: 23.5
click at [1021, 565] on icon at bounding box center [1021, 572] width 7 height 15
click at [1060, 561] on div "во" at bounding box center [1067, 572] width 17 height 22
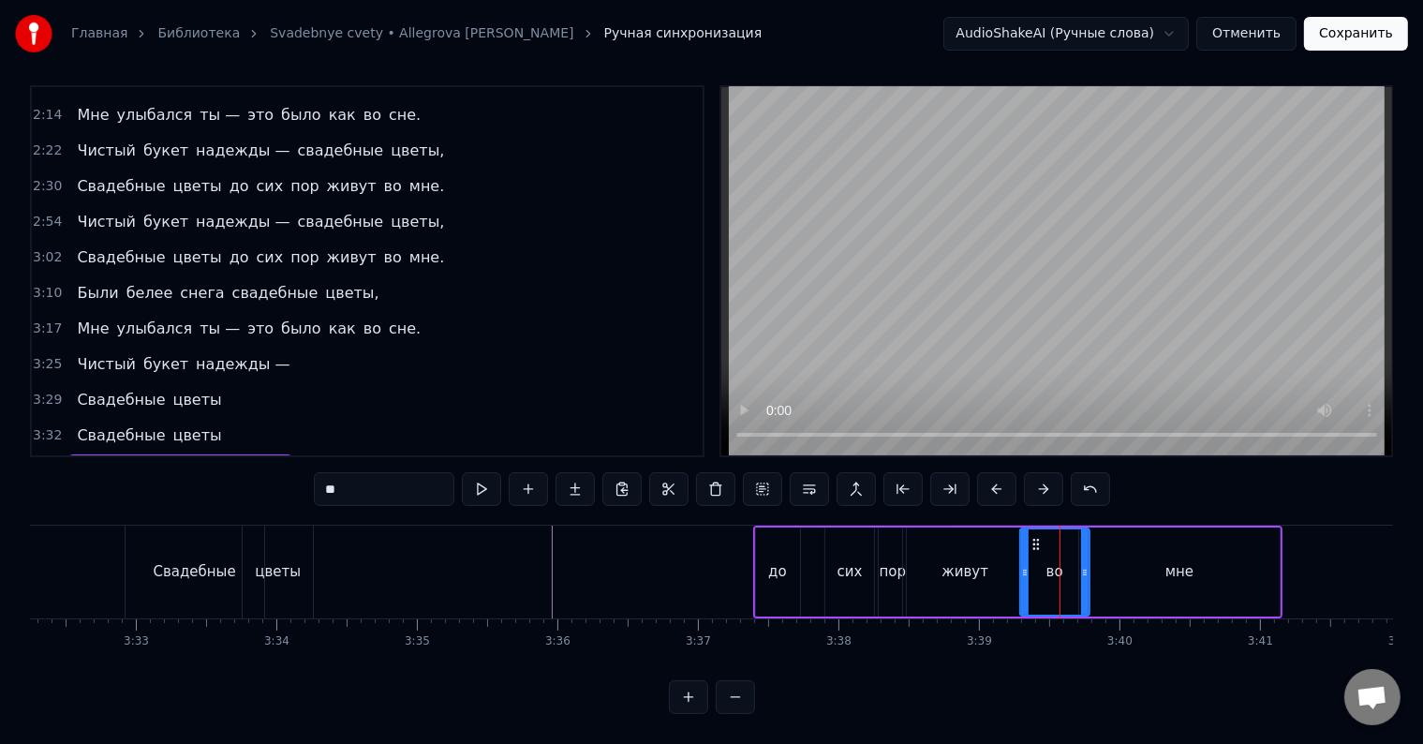
drag, startPoint x: 1050, startPoint y: 526, endPoint x: 1023, endPoint y: 534, distance: 28.2
click at [1023, 534] on div at bounding box center [1024, 571] width 7 height 85
drag, startPoint x: 1082, startPoint y: 539, endPoint x: 1061, endPoint y: 540, distance: 20.6
click at [1061, 540] on div at bounding box center [1063, 571] width 7 height 85
click at [1094, 545] on div "мне" at bounding box center [1179, 571] width 200 height 89
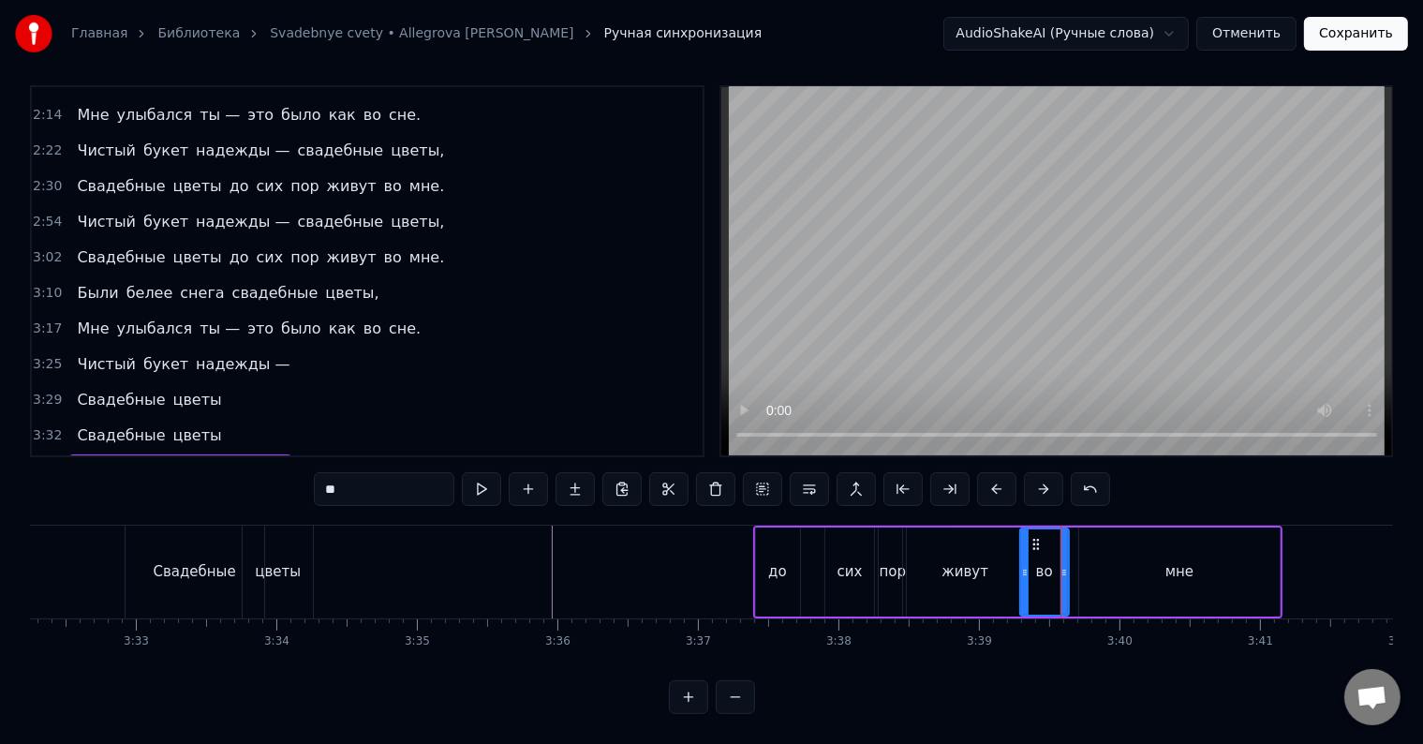
type input "***"
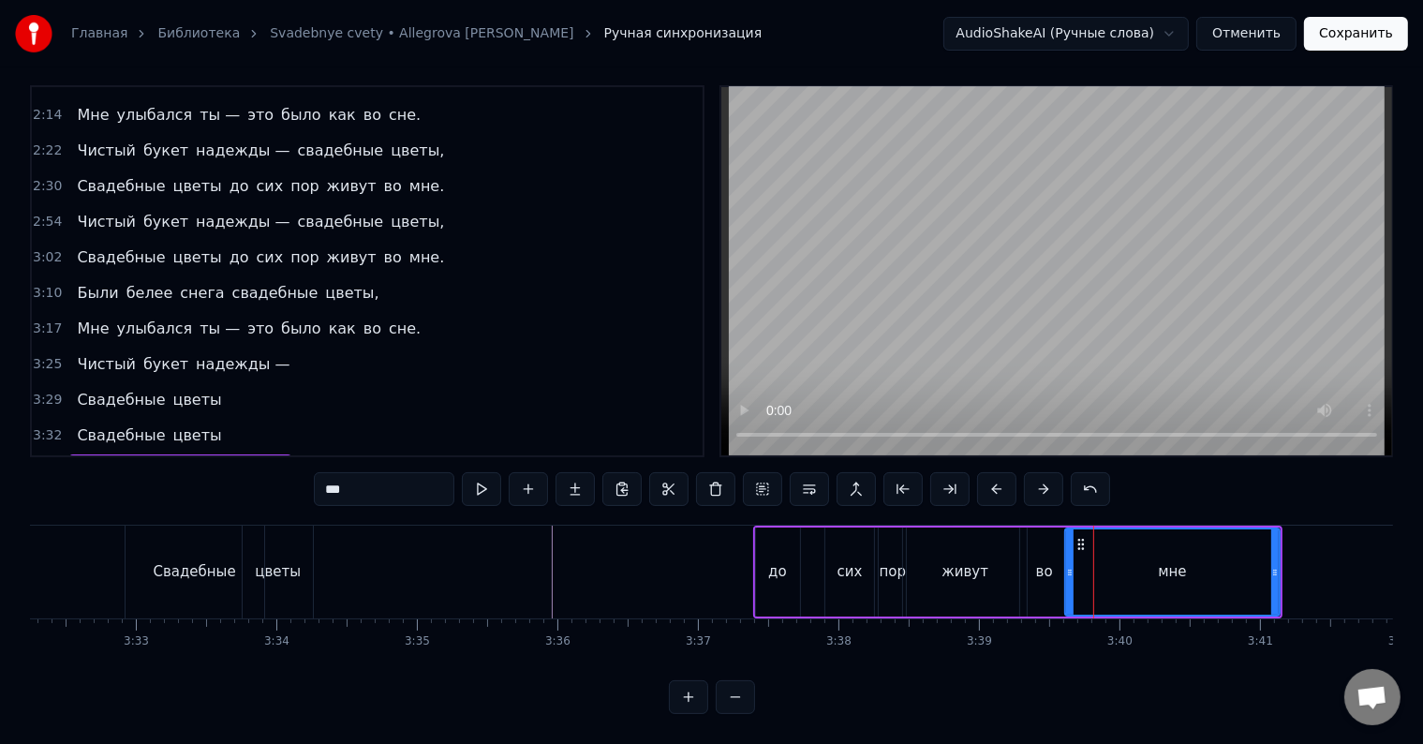
drag, startPoint x: 1084, startPoint y: 536, endPoint x: 1070, endPoint y: 536, distance: 14.1
click at [1070, 536] on div at bounding box center [1069, 571] width 7 height 85
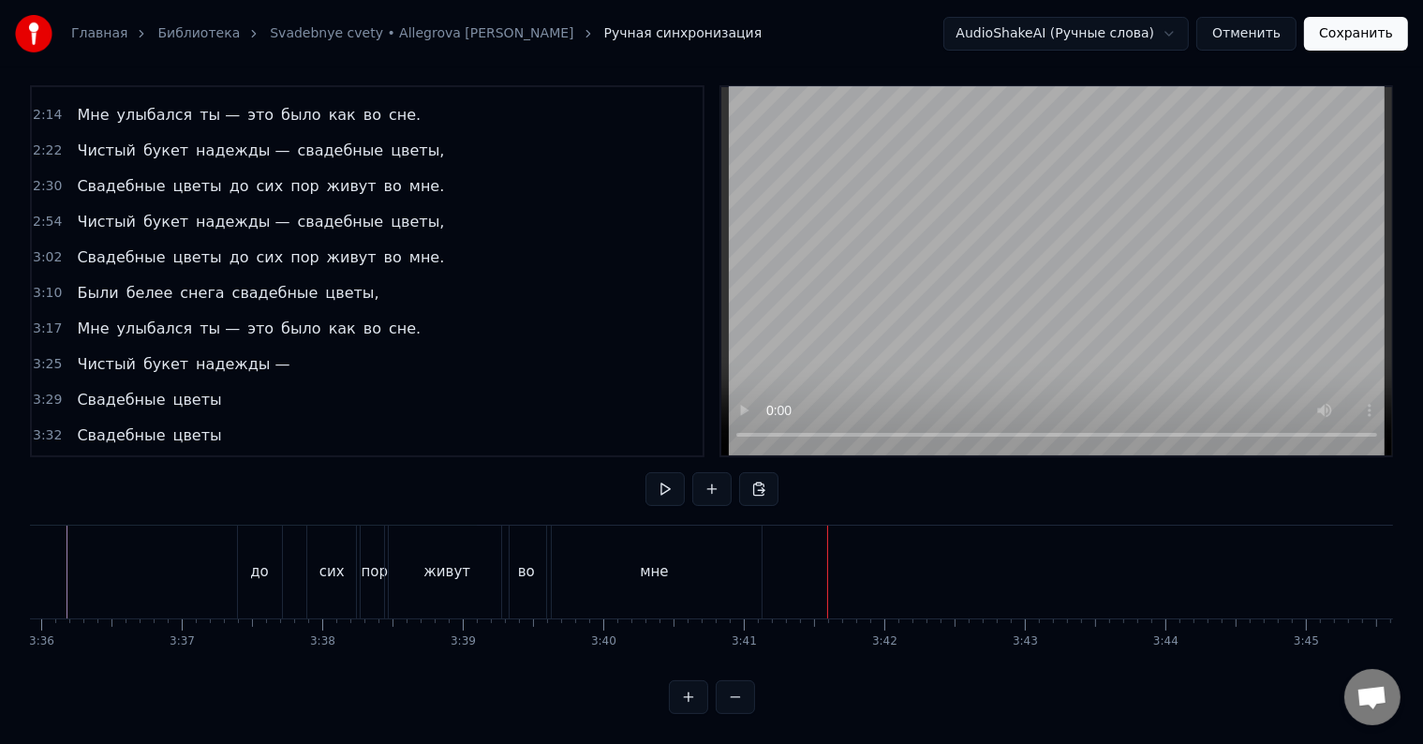
scroll to position [0, 30360]
click at [243, 574] on div "до" at bounding box center [237, 571] width 44 height 93
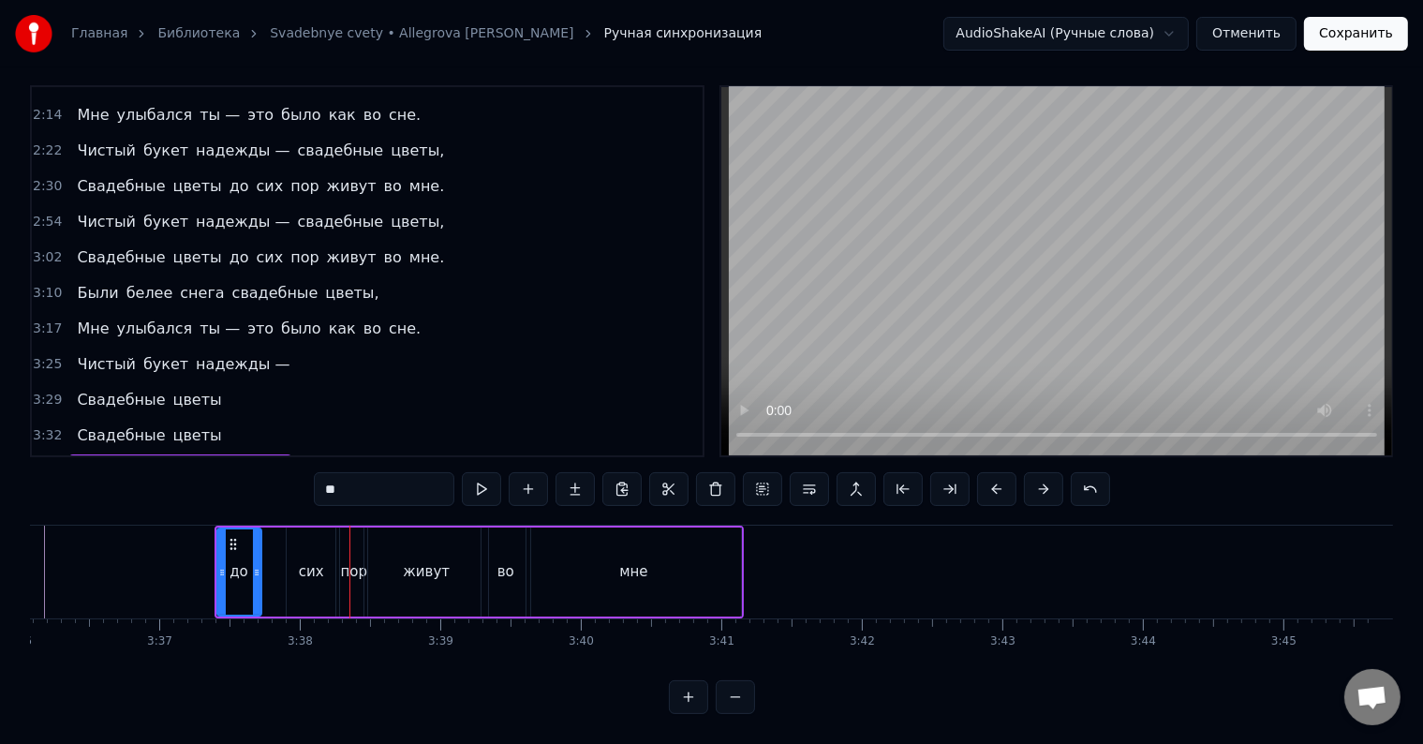
click at [236, 566] on div "до" at bounding box center [238, 572] width 19 height 22
drag, startPoint x: 256, startPoint y: 547, endPoint x: 246, endPoint y: 551, distance: 10.1
click at [246, 565] on icon at bounding box center [247, 572] width 7 height 15
click at [311, 561] on div "сих" at bounding box center [311, 572] width 25 height 22
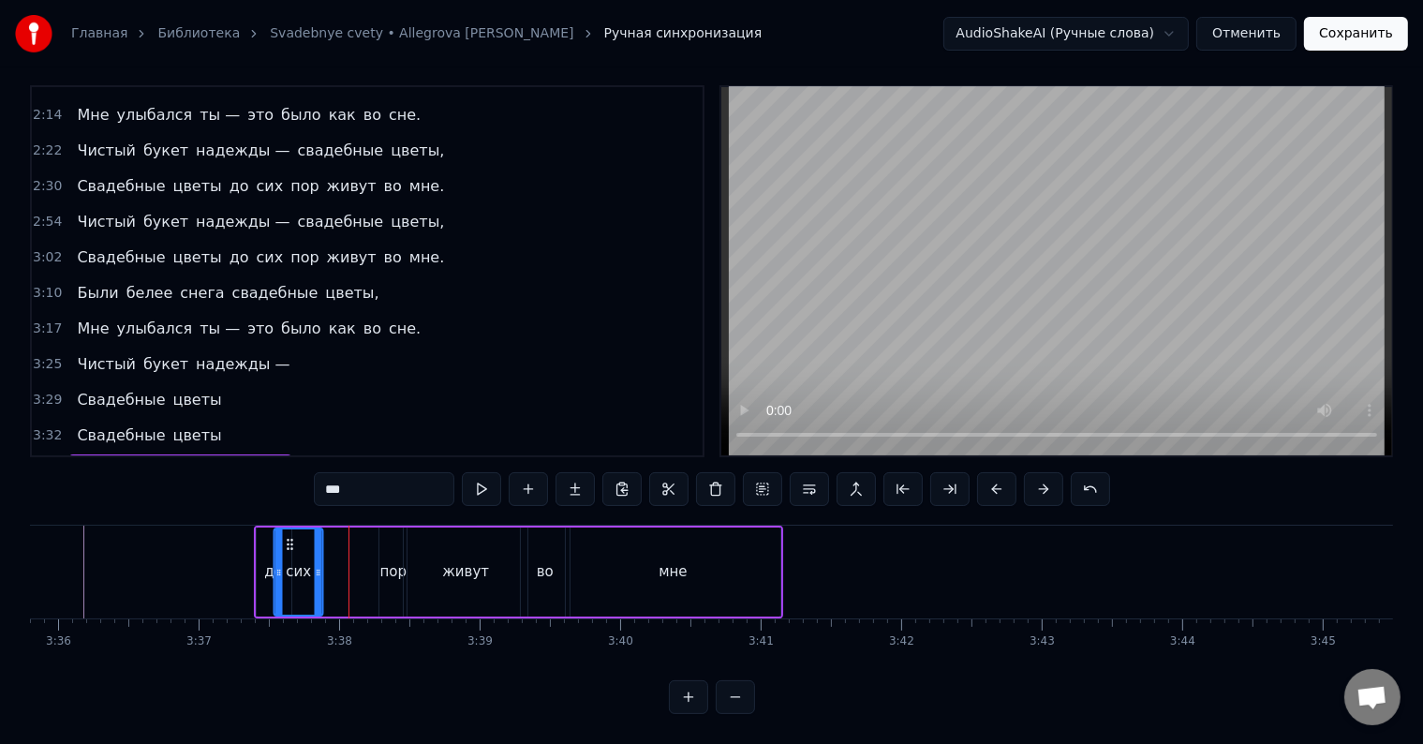
scroll to position [0, 30315]
drag, startPoint x: 302, startPoint y: 521, endPoint x: 313, endPoint y: 526, distance: 12.6
click at [313, 537] on icon at bounding box center [314, 544] width 15 height 15
click at [393, 561] on div "пор" at bounding box center [399, 572] width 27 height 22
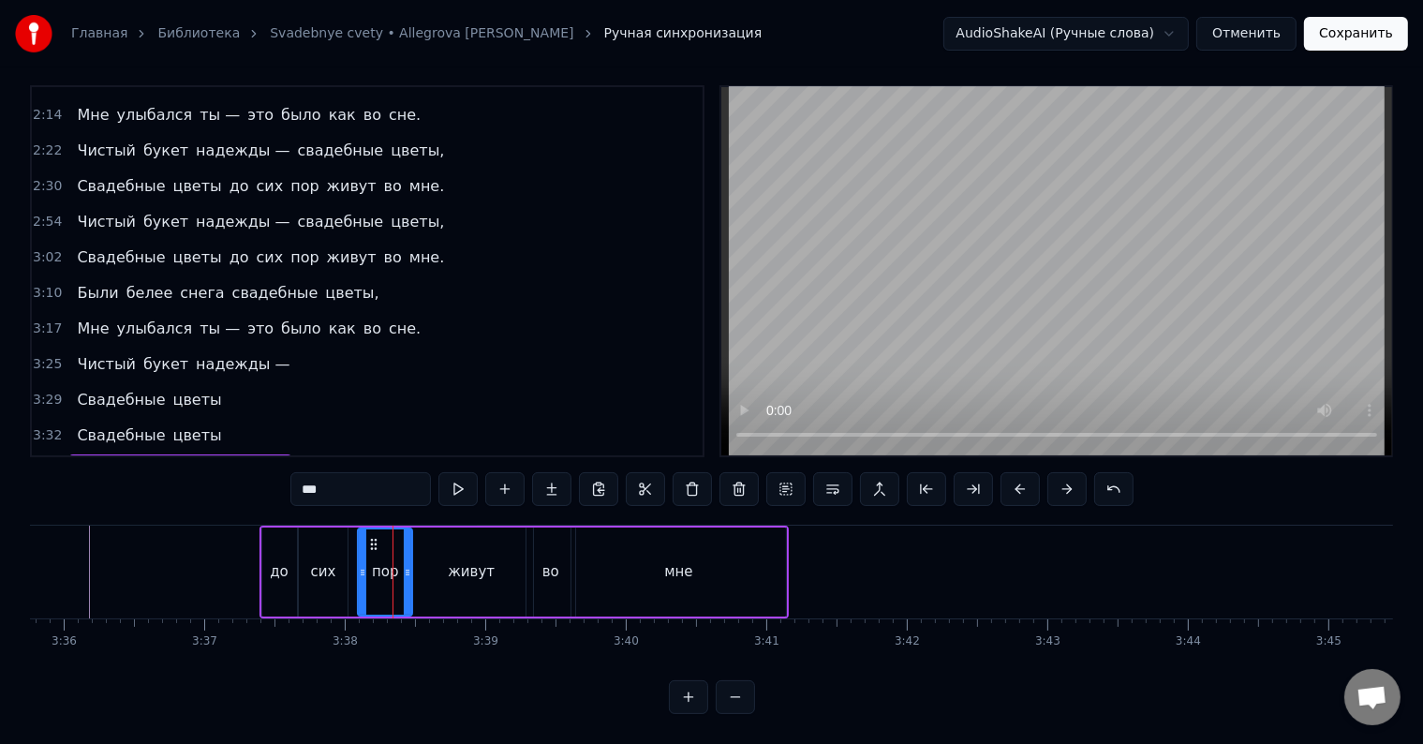
drag, startPoint x: 391, startPoint y: 525, endPoint x: 363, endPoint y: 533, distance: 28.4
click at [363, 533] on div at bounding box center [362, 571] width 7 height 85
click at [398, 543] on div at bounding box center [398, 571] width 7 height 85
click at [439, 555] on div "живут" at bounding box center [471, 571] width 124 height 89
type input "*****"
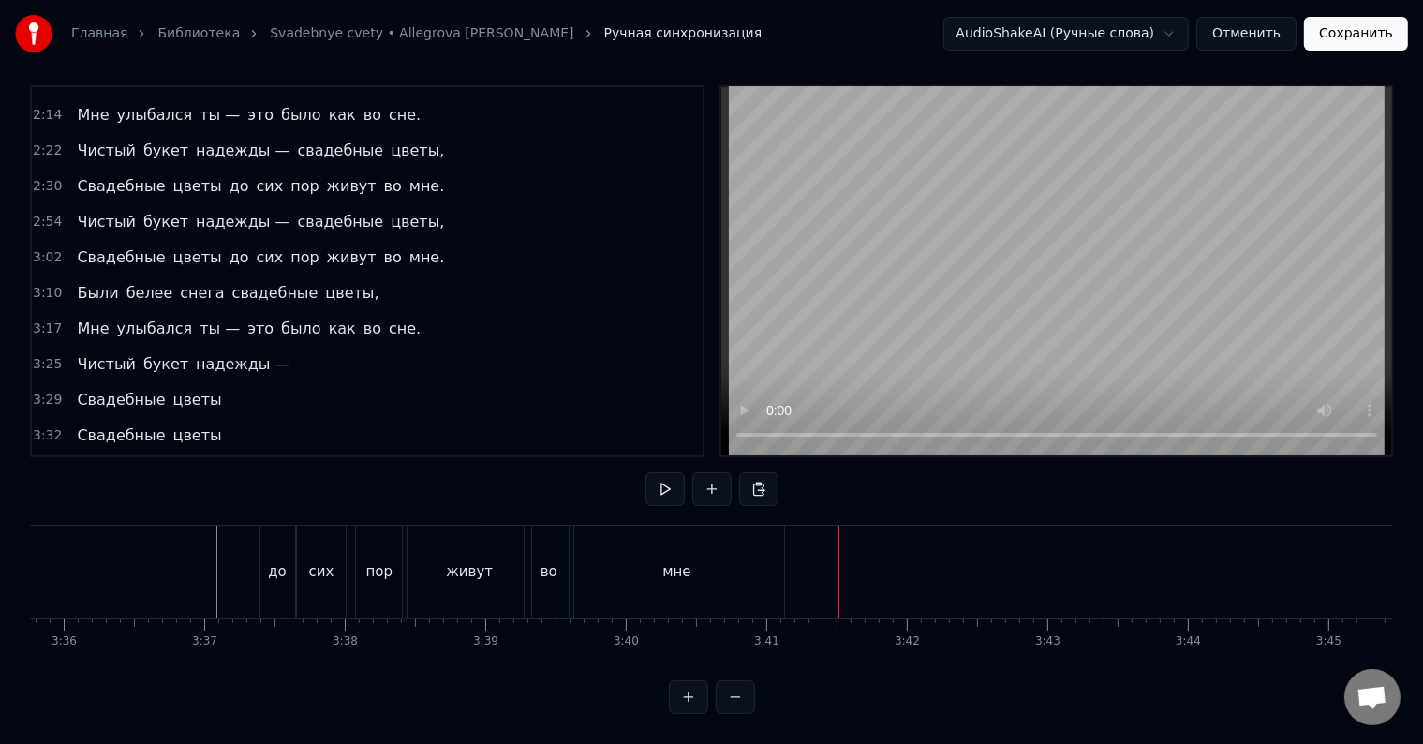
click at [549, 570] on div "во" at bounding box center [549, 571] width 49 height 93
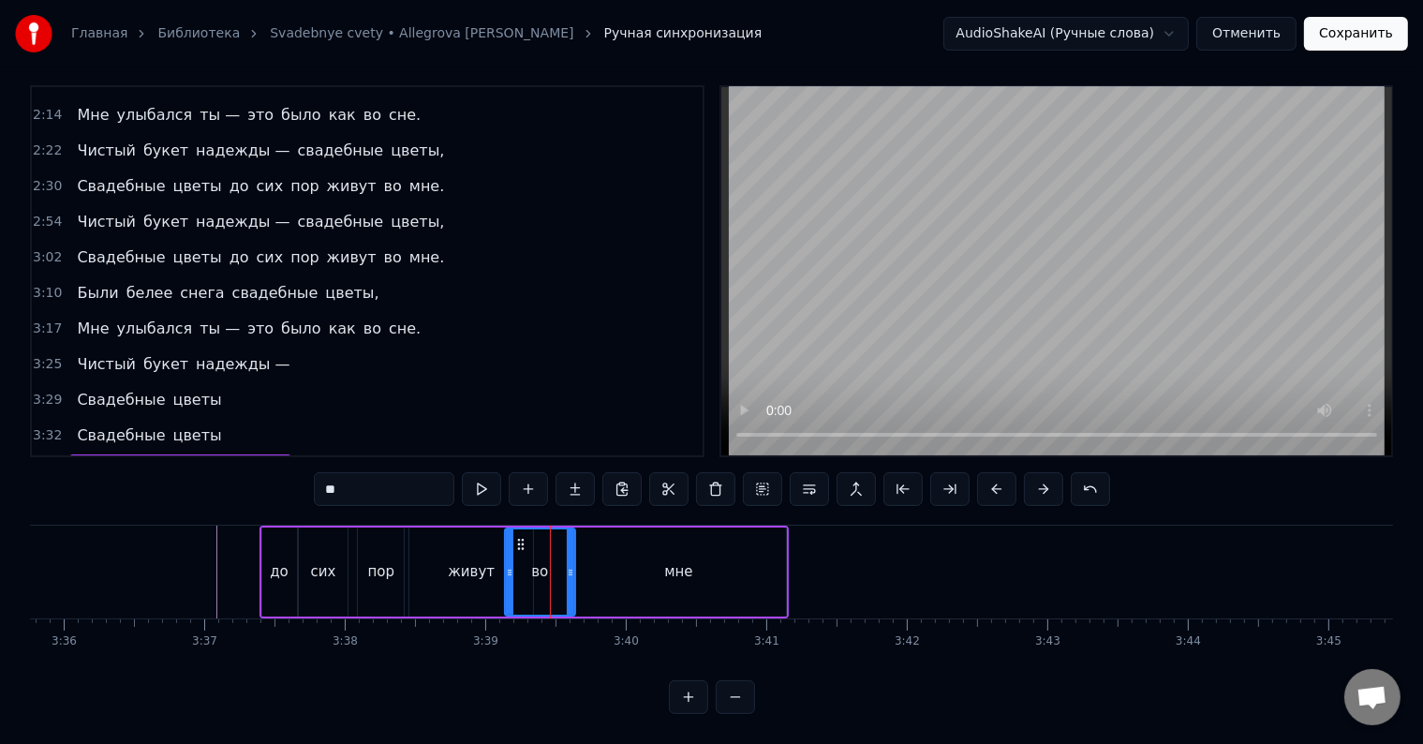
drag, startPoint x: 525, startPoint y: 541, endPoint x: 503, endPoint y: 545, distance: 21.9
click at [506, 545] on div at bounding box center [509, 571] width 7 height 85
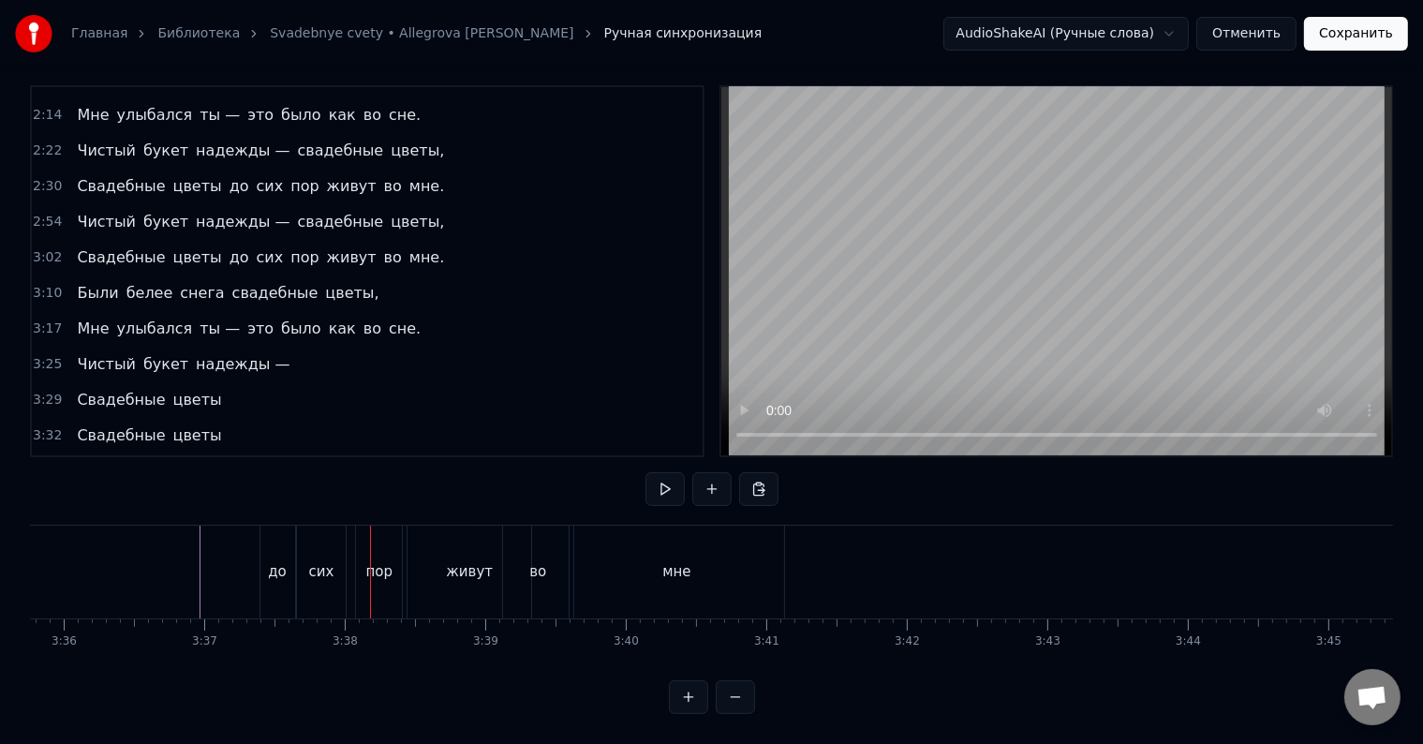
click at [382, 561] on div "пор" at bounding box center [379, 572] width 27 height 22
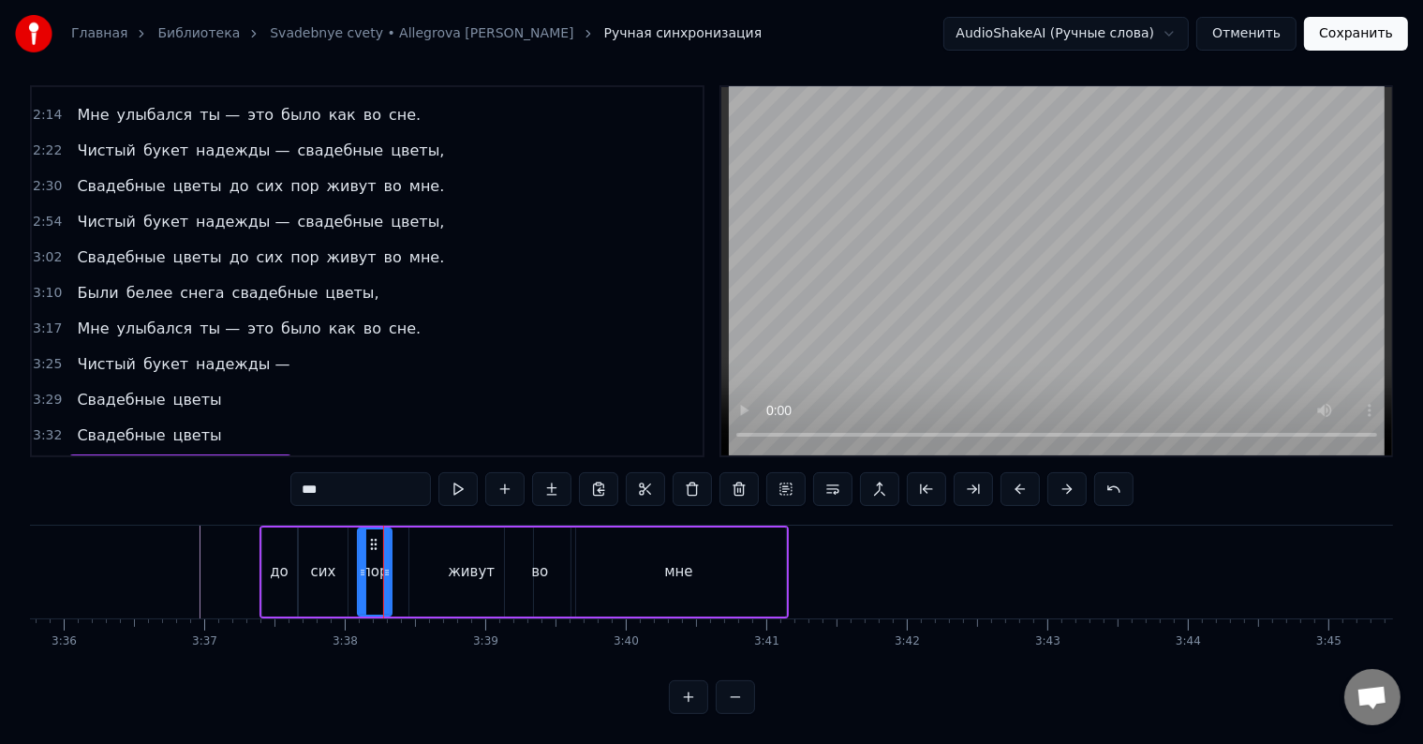
drag, startPoint x: 396, startPoint y: 543, endPoint x: 384, endPoint y: 543, distance: 12.2
click at [384, 543] on div at bounding box center [386, 571] width 7 height 85
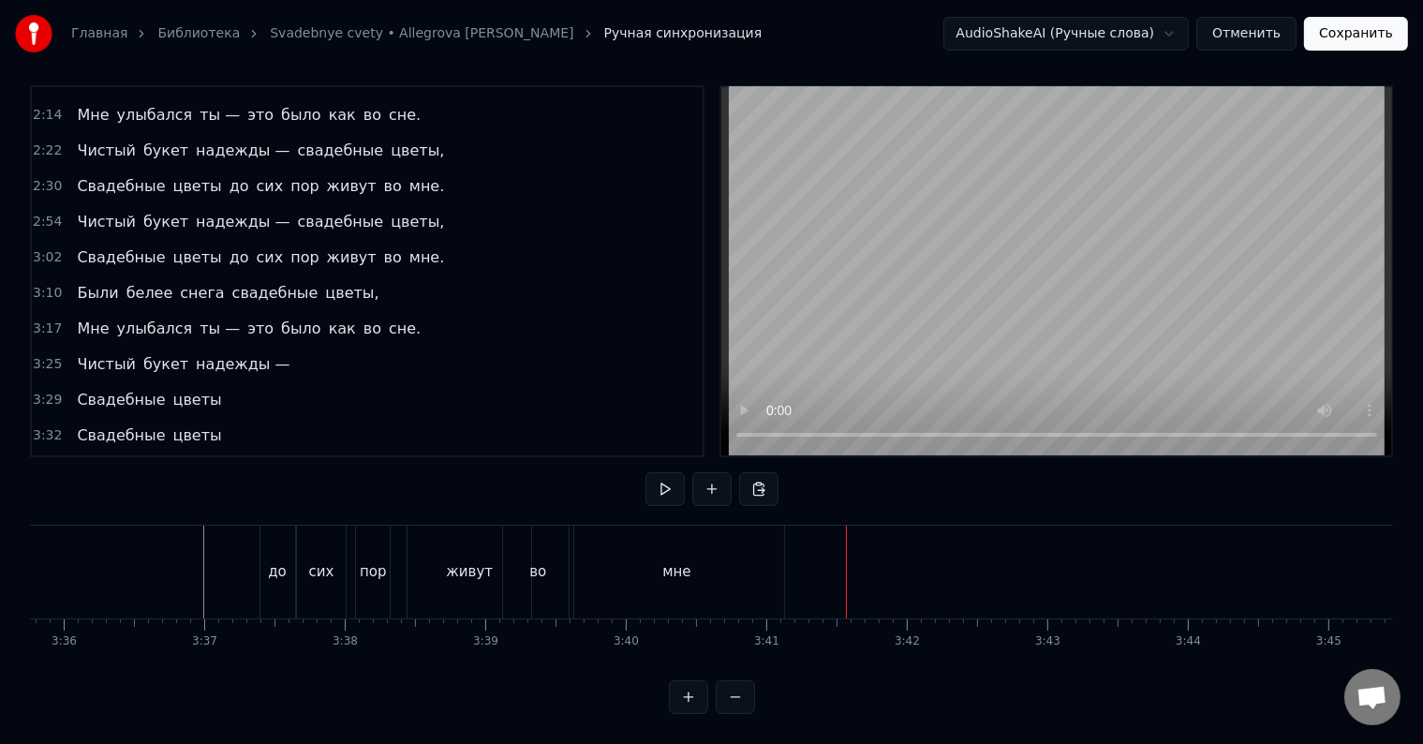
drag, startPoint x: 381, startPoint y: 576, endPoint x: 376, endPoint y: 568, distance: 10.1
click at [379, 576] on div "пор" at bounding box center [373, 571] width 34 height 93
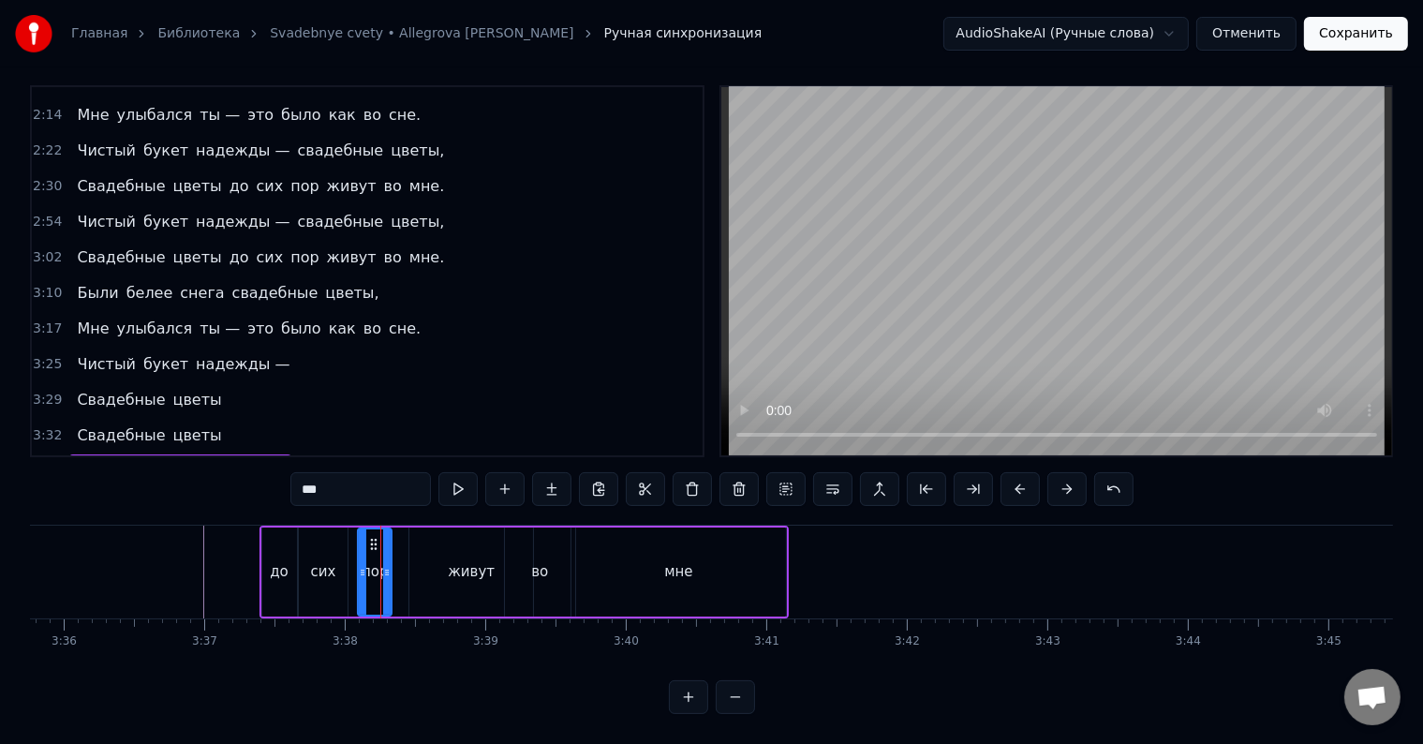
click at [341, 549] on div "сих" at bounding box center [323, 571] width 49 height 89
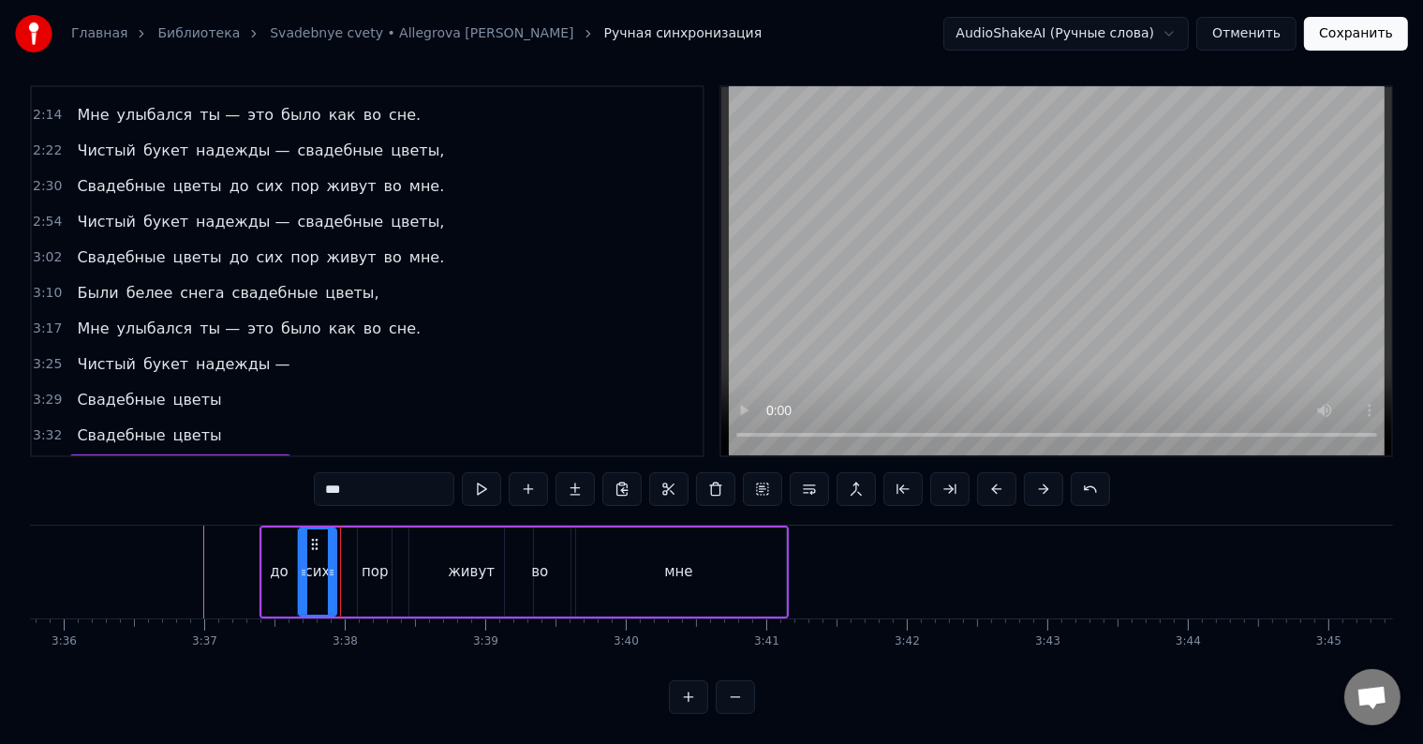
drag, startPoint x: 344, startPoint y: 547, endPoint x: 333, endPoint y: 545, distance: 11.4
click at [333, 545] on div at bounding box center [331, 571] width 7 height 85
click at [364, 561] on div "пор" at bounding box center [375, 572] width 27 height 22
type input "***"
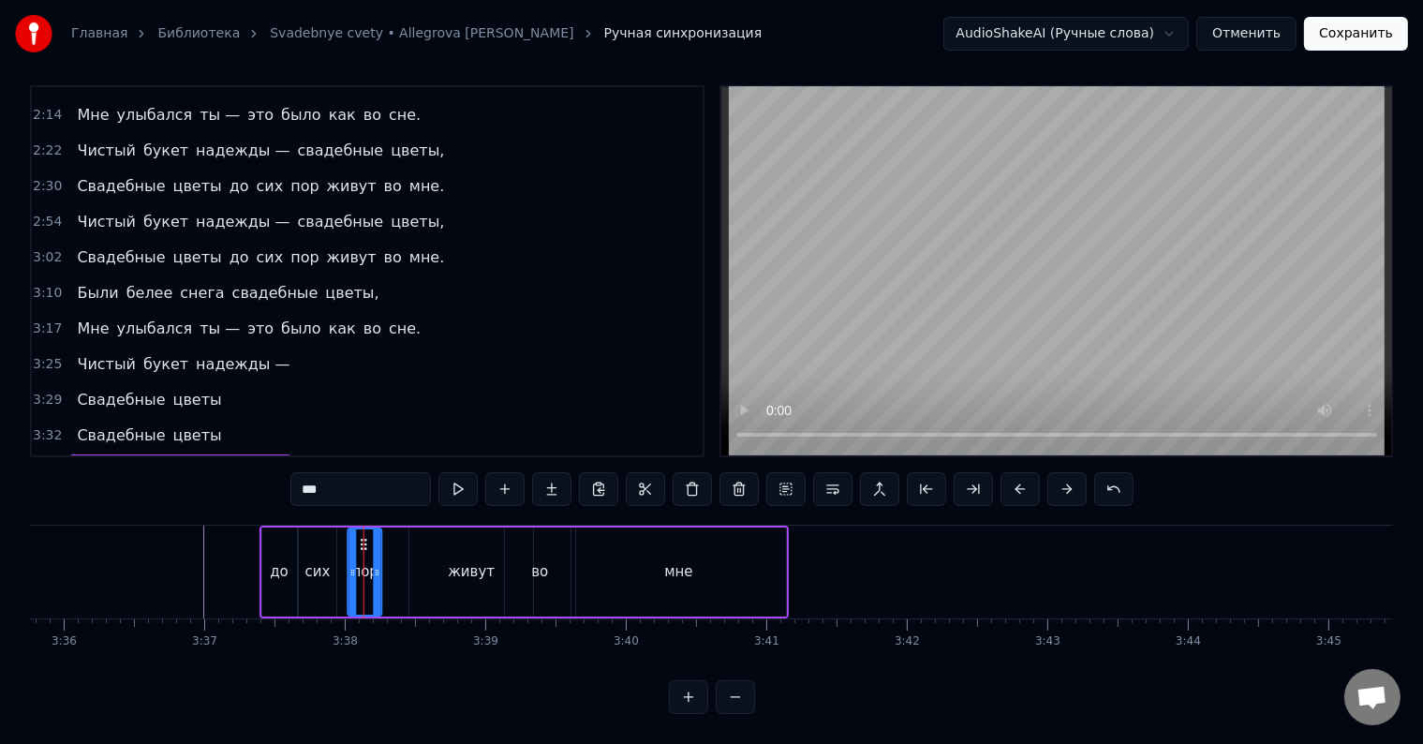
click at [359, 537] on icon at bounding box center [364, 544] width 15 height 15
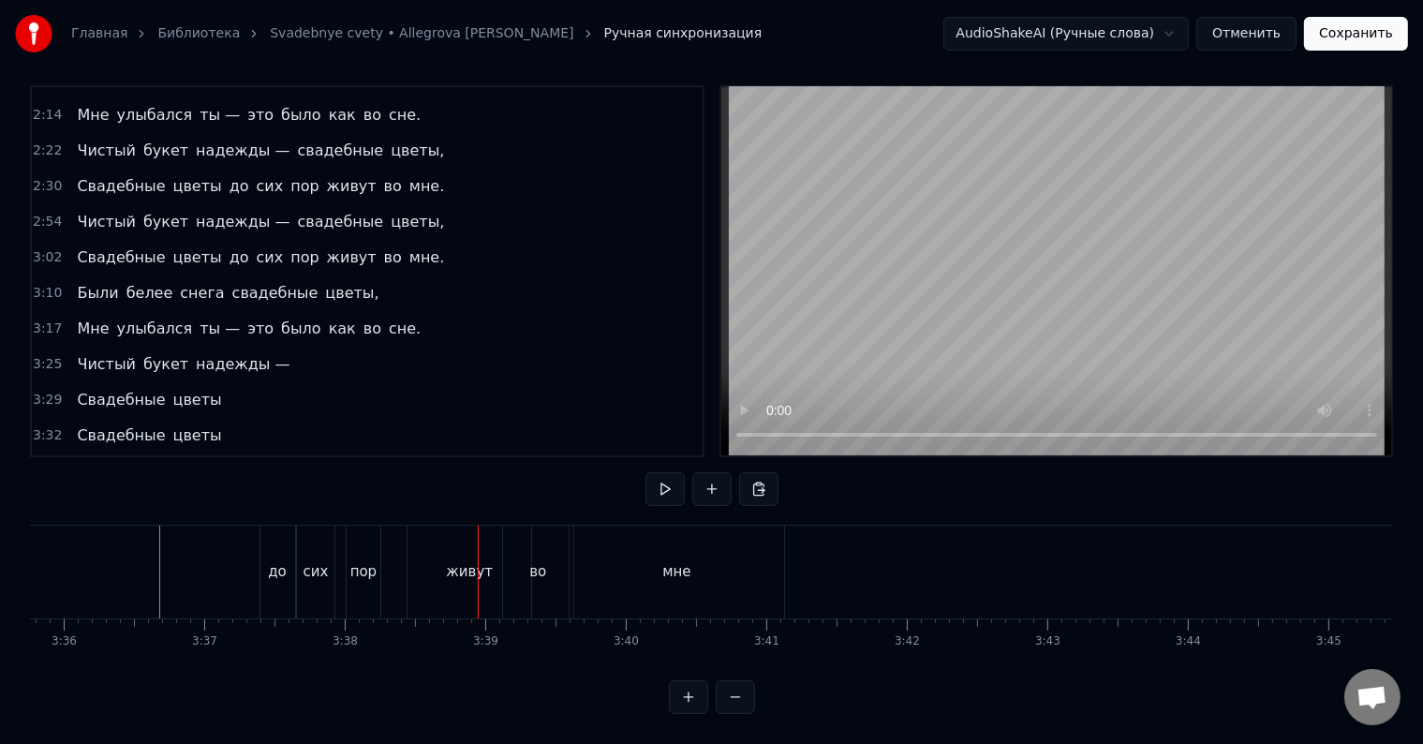
click at [311, 561] on div "сих" at bounding box center [315, 572] width 25 height 22
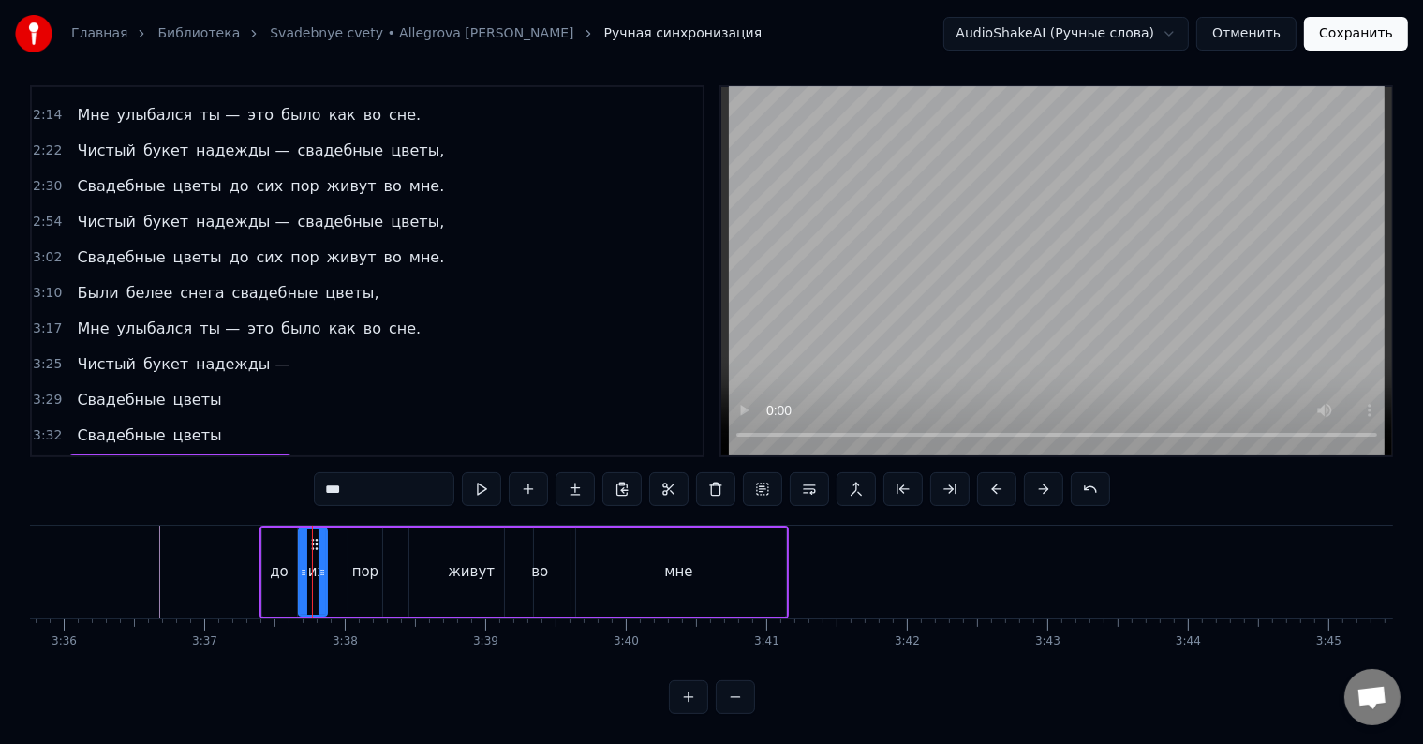
drag, startPoint x: 330, startPoint y: 544, endPoint x: 320, endPoint y: 547, distance: 9.8
click at [320, 547] on div at bounding box center [321, 571] width 7 height 85
click at [352, 561] on div "пор" at bounding box center [365, 572] width 27 height 22
type input "***"
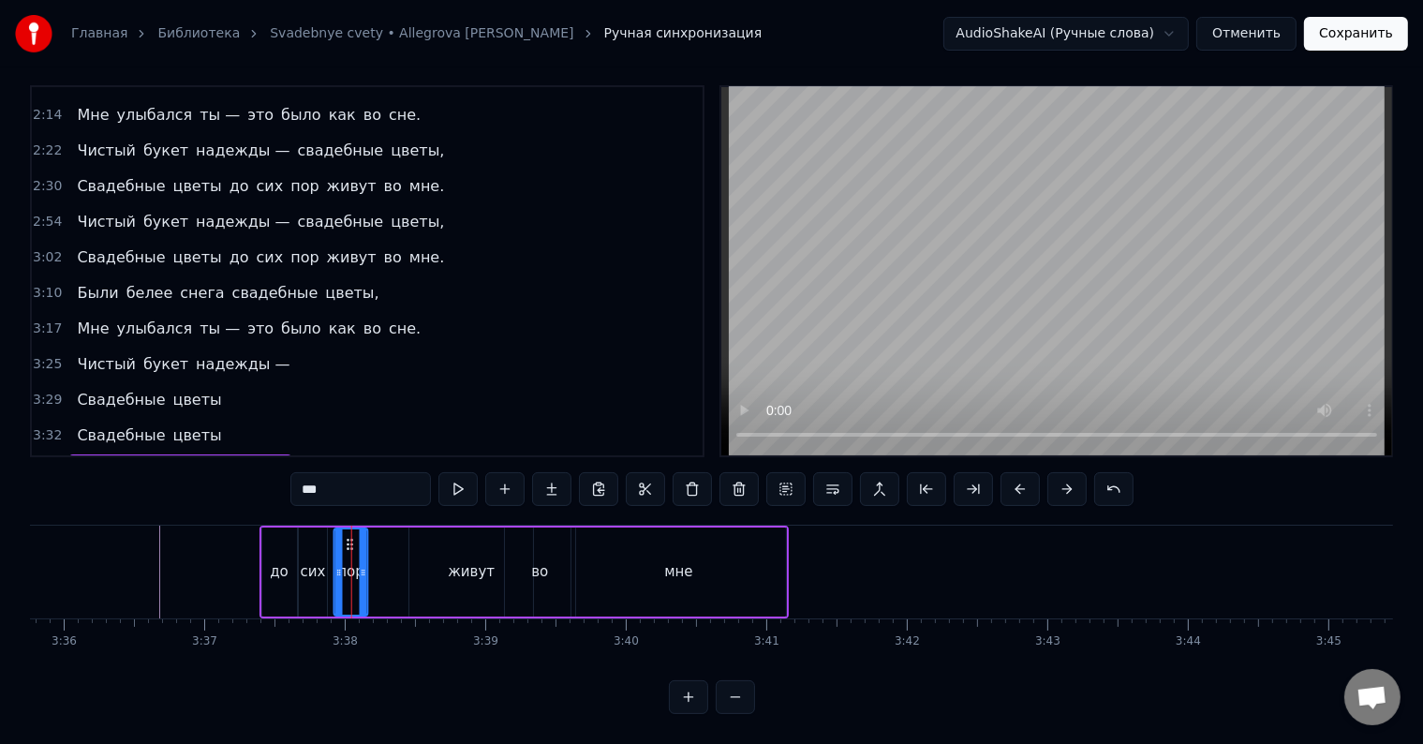
drag, startPoint x: 361, startPoint y: 529, endPoint x: 347, endPoint y: 531, distance: 14.2
click at [347, 537] on icon at bounding box center [350, 544] width 15 height 15
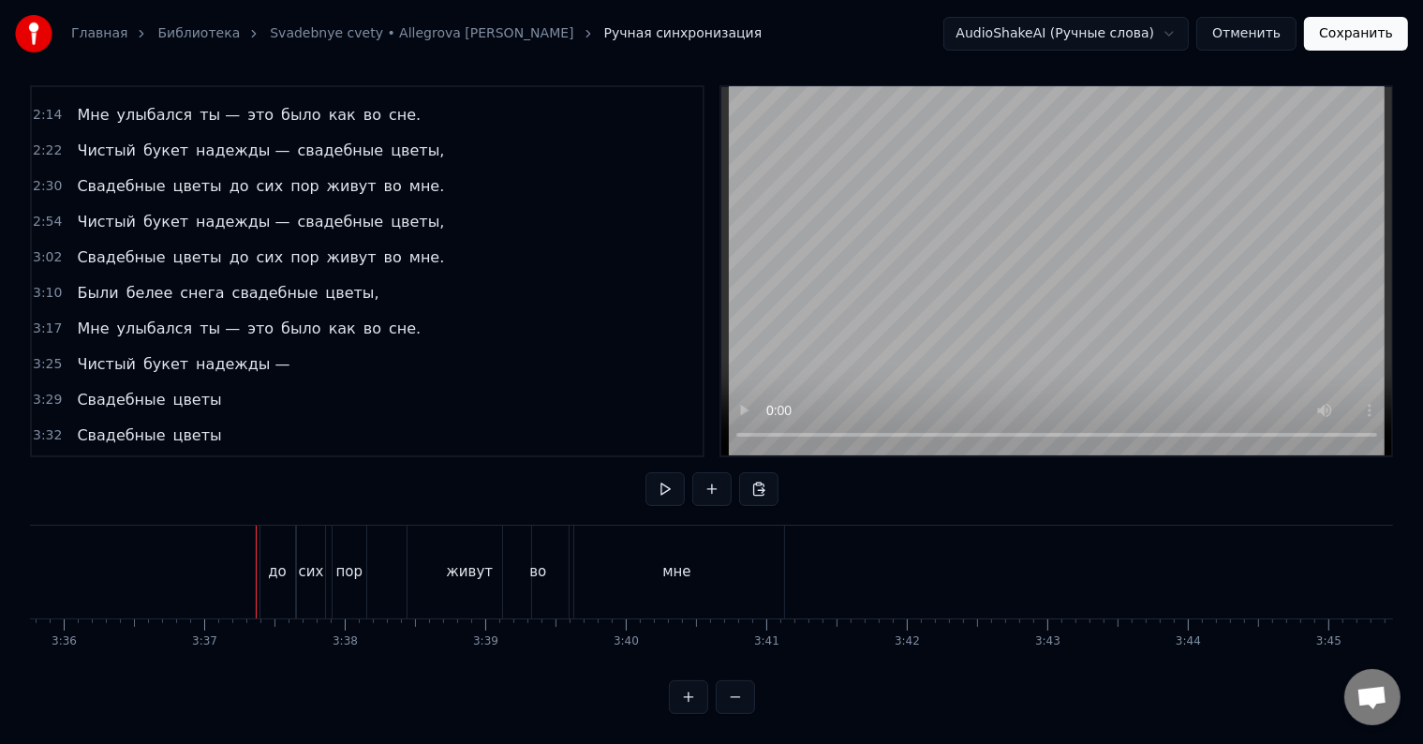
click at [281, 561] on div "до" at bounding box center [277, 572] width 19 height 22
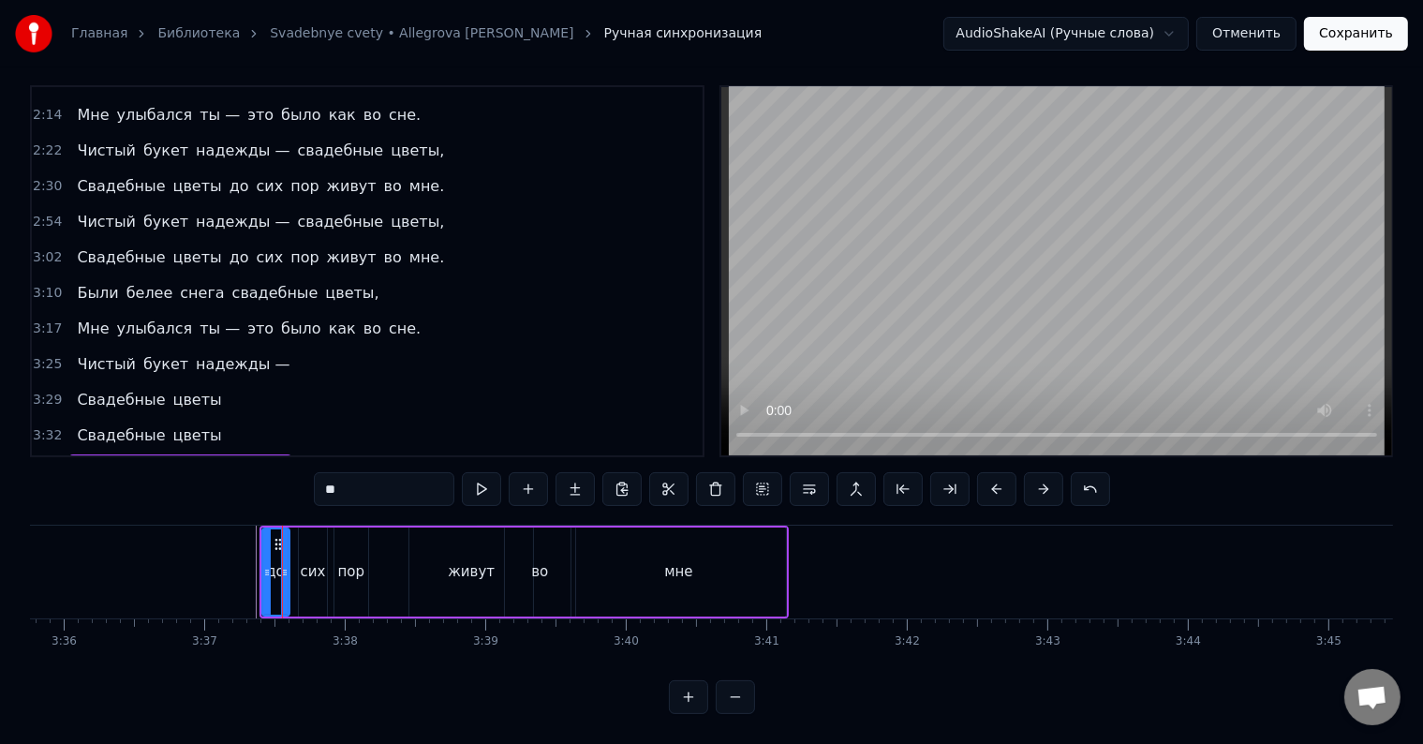
click at [281, 565] on icon at bounding box center [284, 572] width 7 height 15
click at [313, 561] on div "сих" at bounding box center [312, 572] width 25 height 22
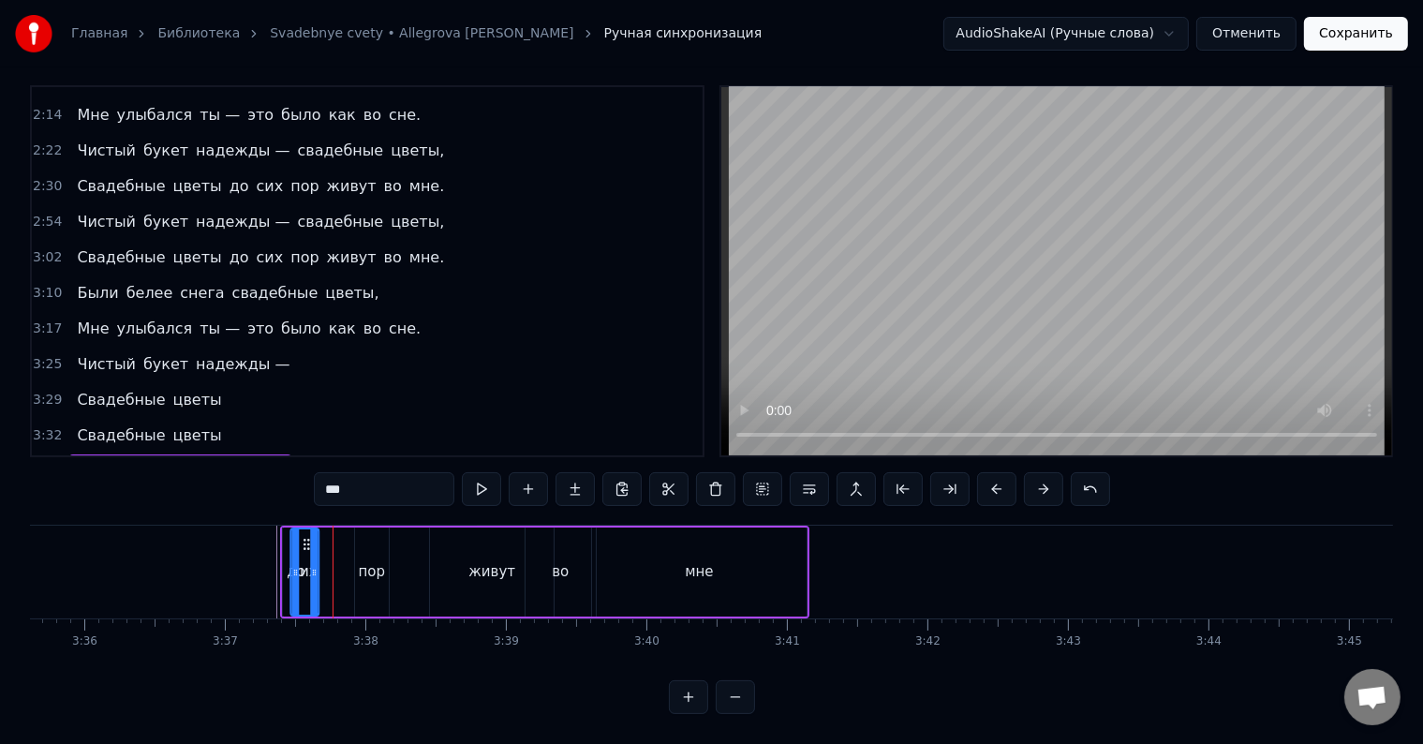
drag, startPoint x: 312, startPoint y: 522, endPoint x: 302, endPoint y: 524, distance: 10.5
click at [302, 537] on icon at bounding box center [307, 544] width 15 height 15
drag, startPoint x: 304, startPoint y: 525, endPoint x: 322, endPoint y: 526, distance: 17.8
click at [373, 561] on div "пор" at bounding box center [377, 572] width 27 height 22
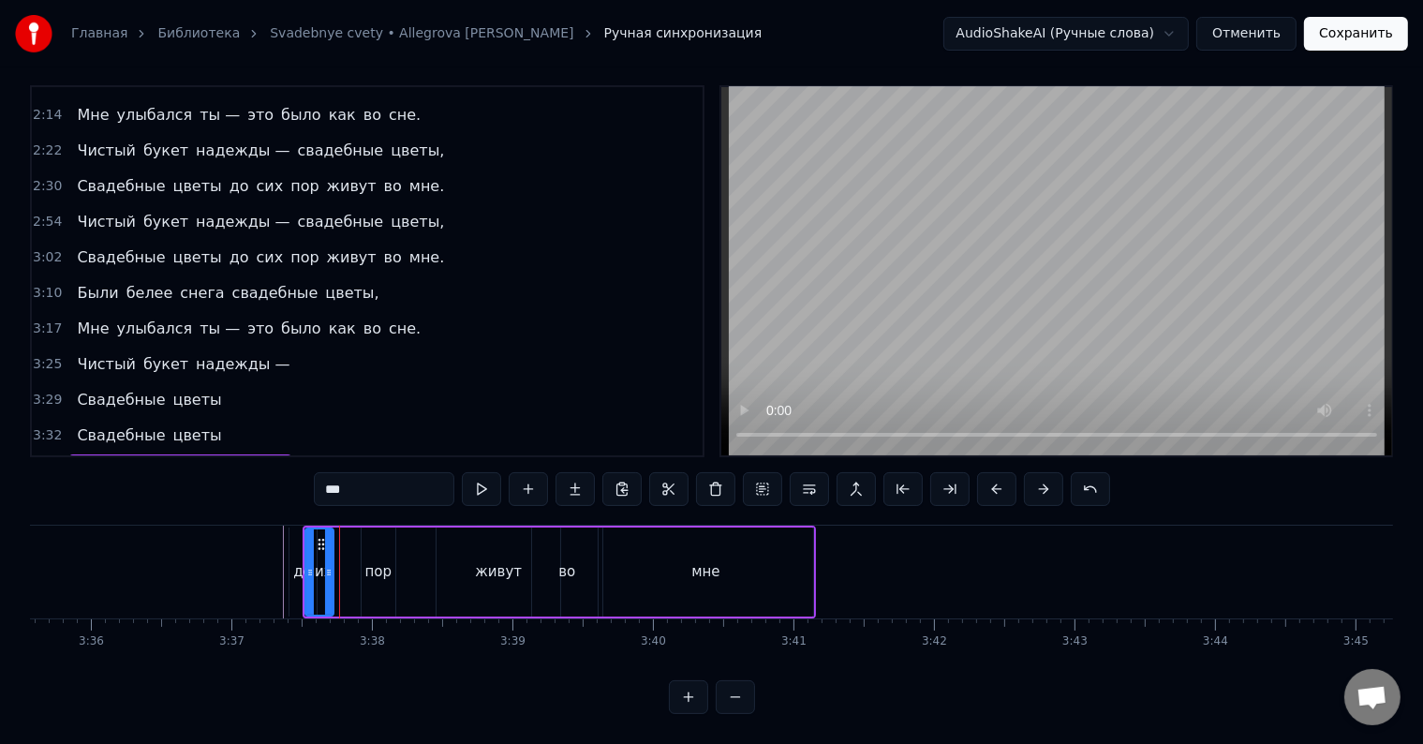
type input "***"
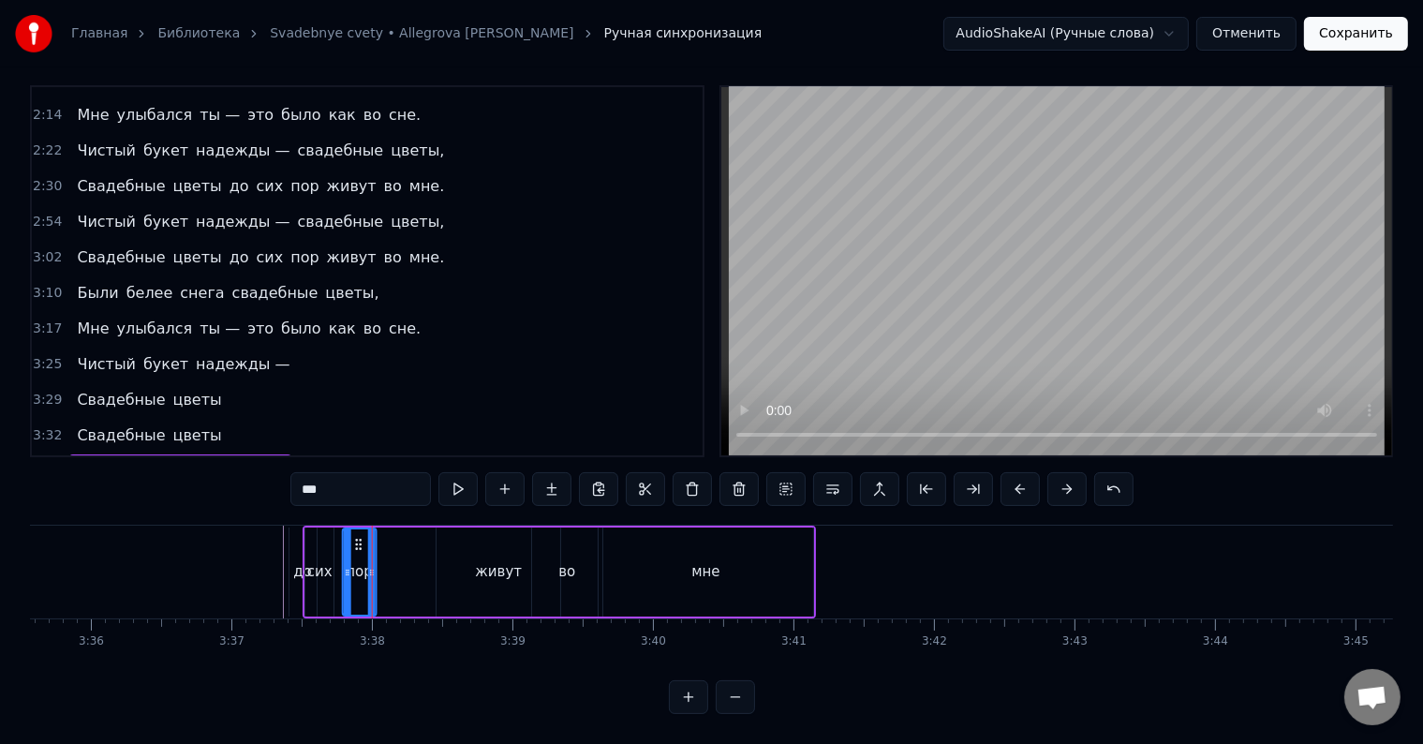
drag, startPoint x: 373, startPoint y: 526, endPoint x: 354, endPoint y: 528, distance: 18.8
click at [354, 537] on icon at bounding box center [358, 544] width 15 height 15
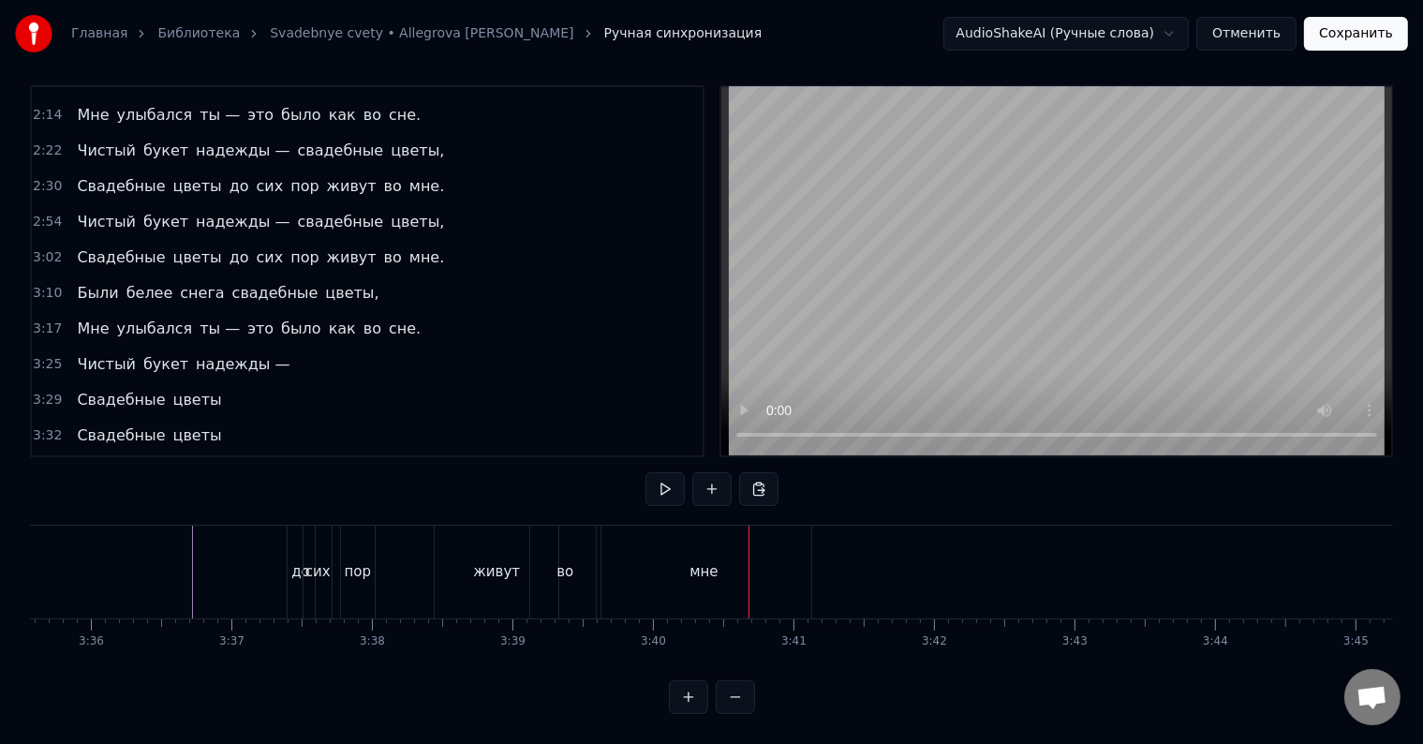
click at [486, 561] on div "живут" at bounding box center [496, 572] width 47 height 22
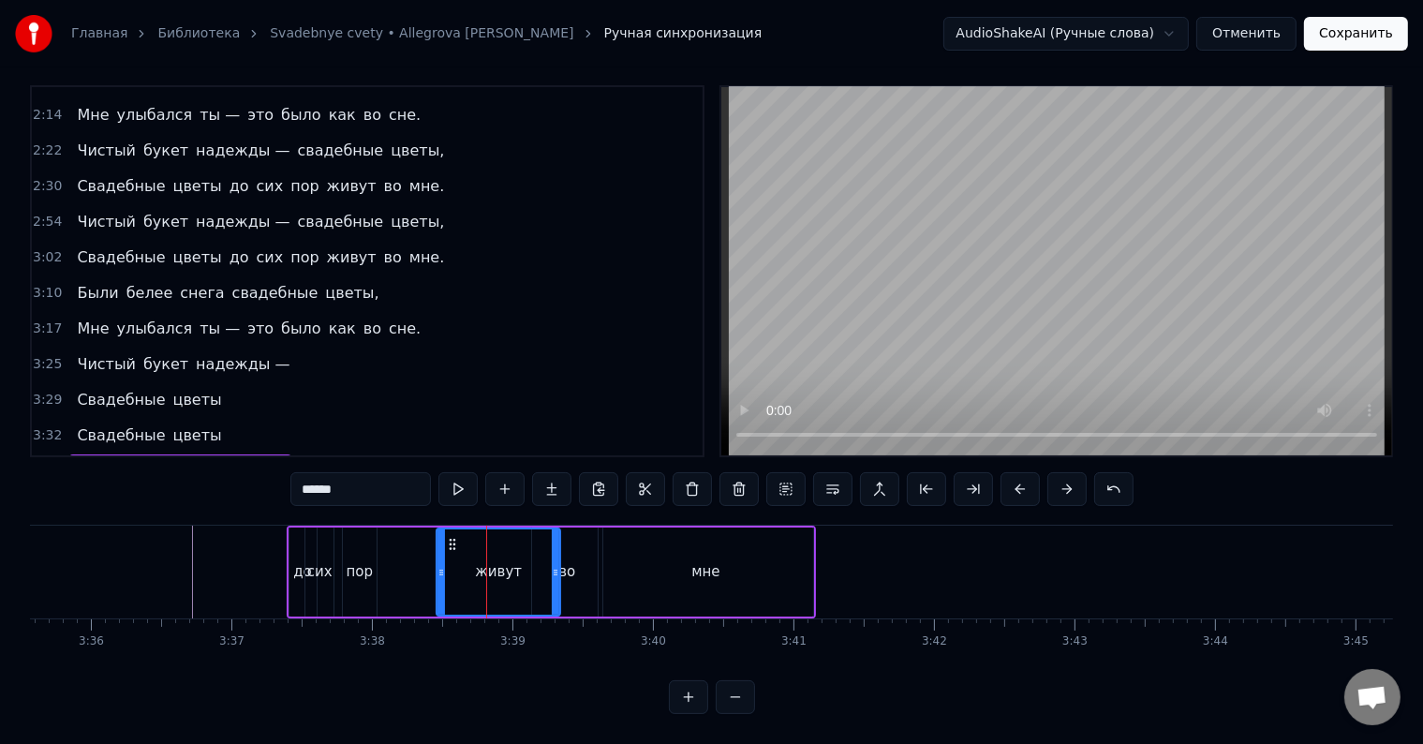
drag, startPoint x: 483, startPoint y: 537, endPoint x: 458, endPoint y: 533, distance: 25.6
click at [461, 536] on div "живут" at bounding box center [498, 571] width 122 height 85
drag, startPoint x: 451, startPoint y: 524, endPoint x: 413, endPoint y: 525, distance: 38.4
click at [413, 537] on icon at bounding box center [414, 544] width 15 height 15
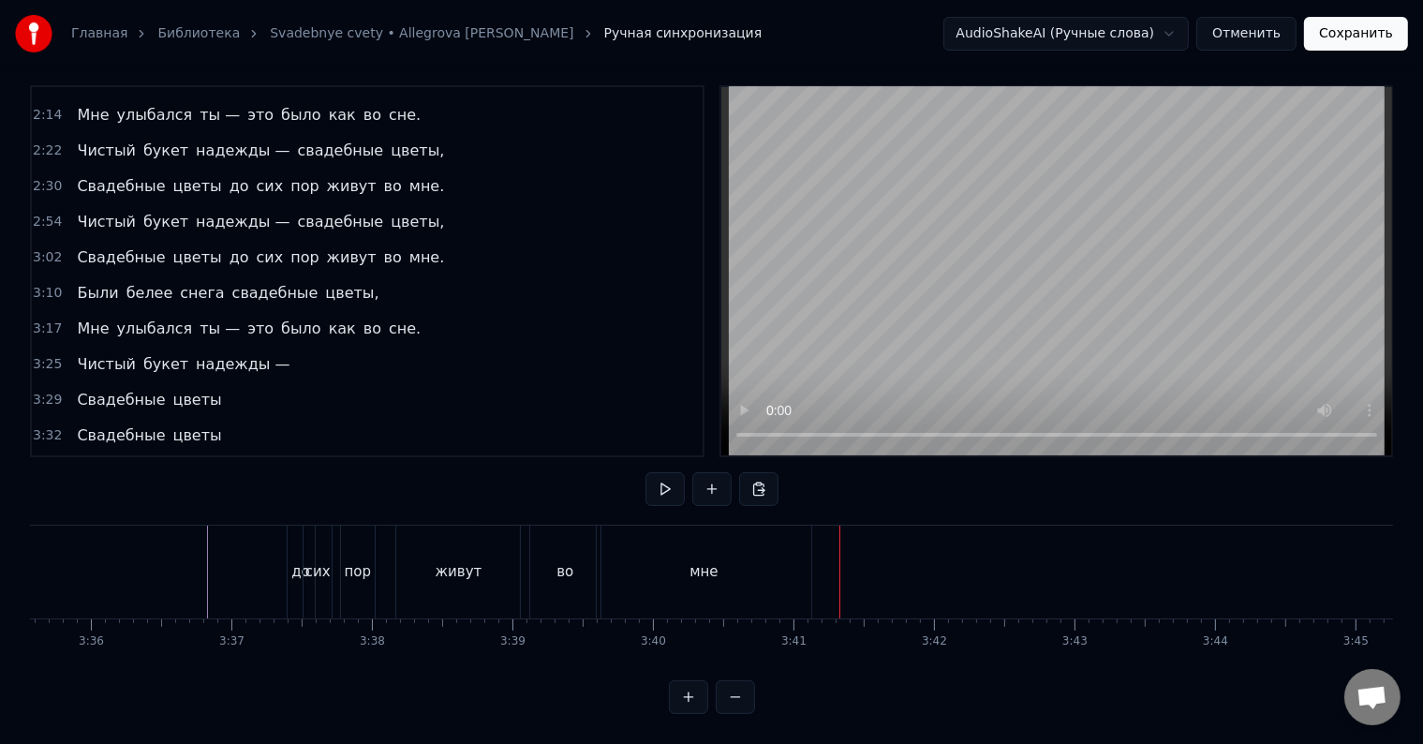
click at [697, 698] on button at bounding box center [688, 697] width 39 height 34
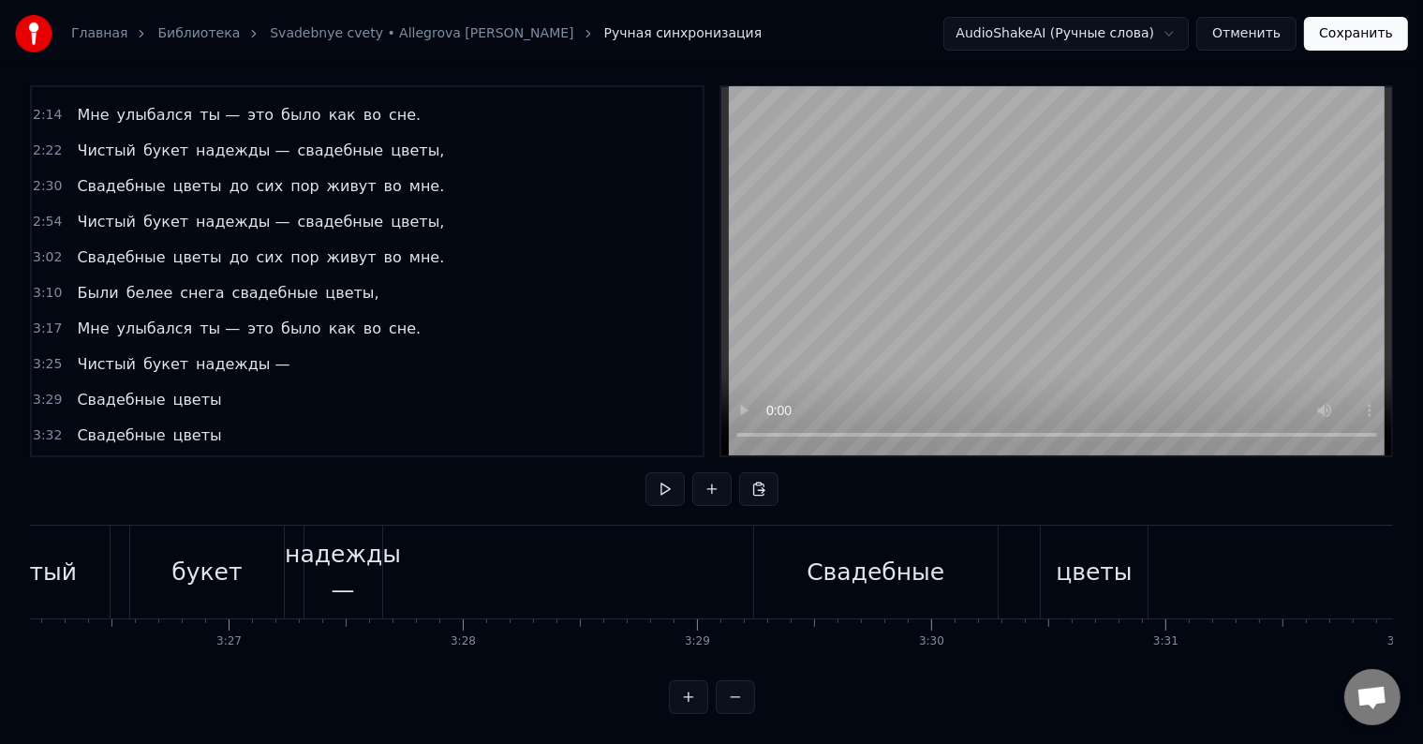
scroll to position [0, 50603]
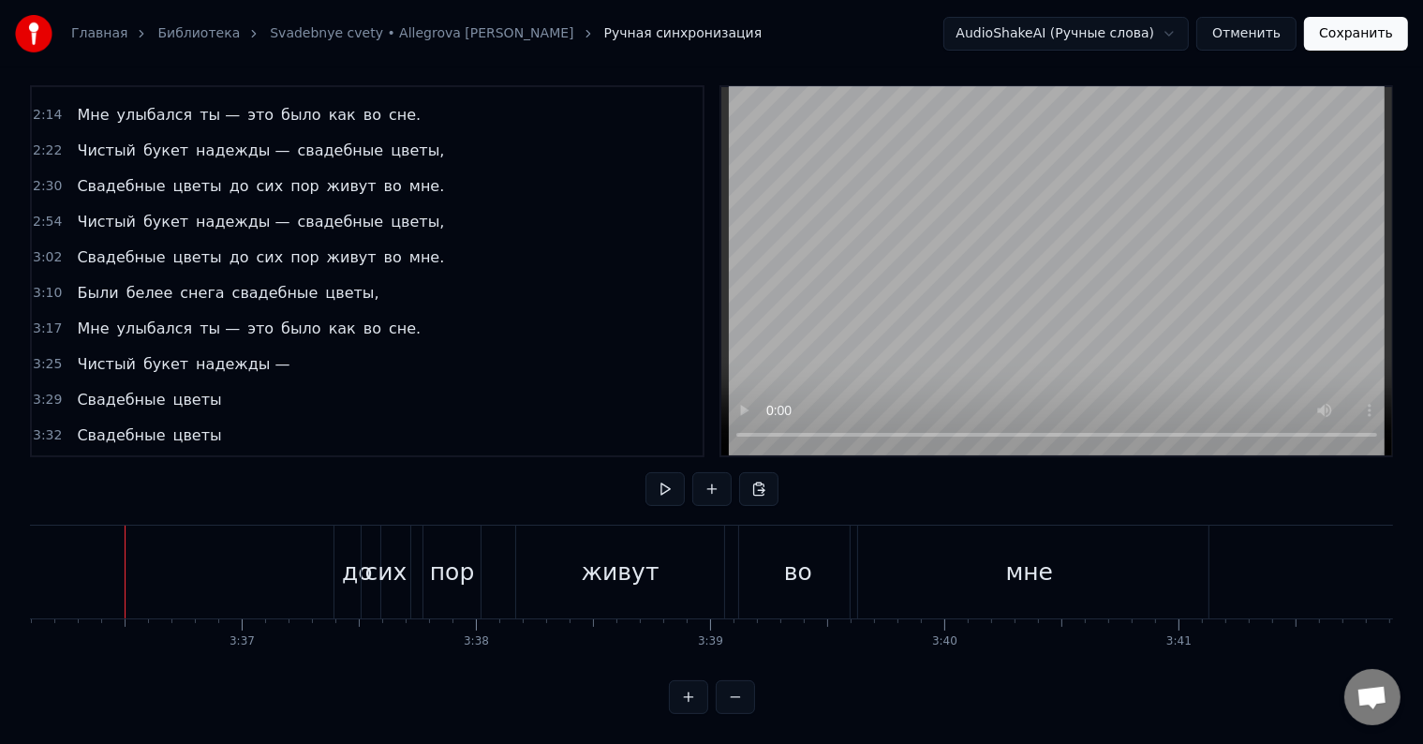
drag, startPoint x: 392, startPoint y: 552, endPoint x: 405, endPoint y: 552, distance: 12.2
click at [405, 552] on div "сих" at bounding box center [386, 571] width 48 height 93
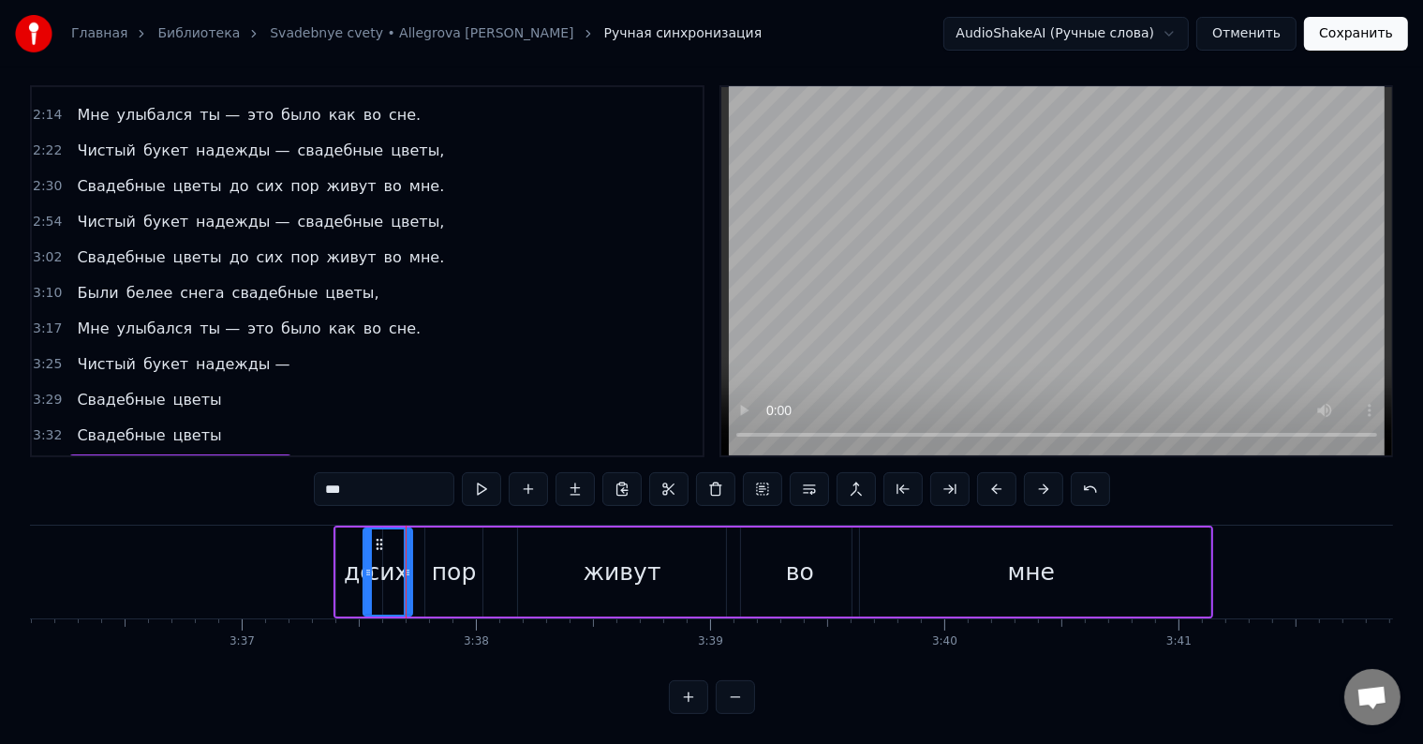
drag, startPoint x: 461, startPoint y: 555, endPoint x: 435, endPoint y: 554, distance: 26.3
click at [435, 555] on div "пор" at bounding box center [454, 573] width 45 height 36
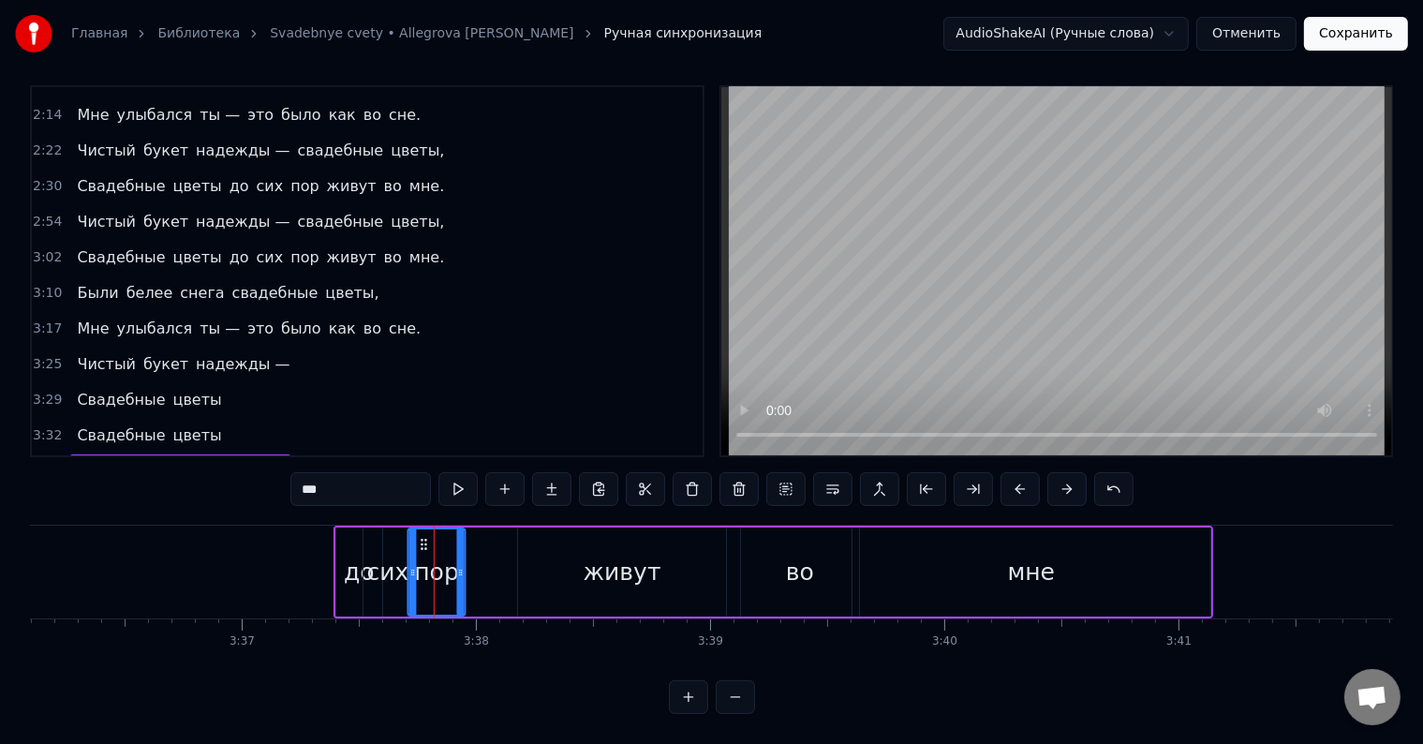
drag, startPoint x: 440, startPoint y: 525, endPoint x: 422, endPoint y: 527, distance: 18.0
click at [422, 537] on icon at bounding box center [424, 544] width 15 height 15
click at [348, 558] on div "до" at bounding box center [359, 573] width 31 height 36
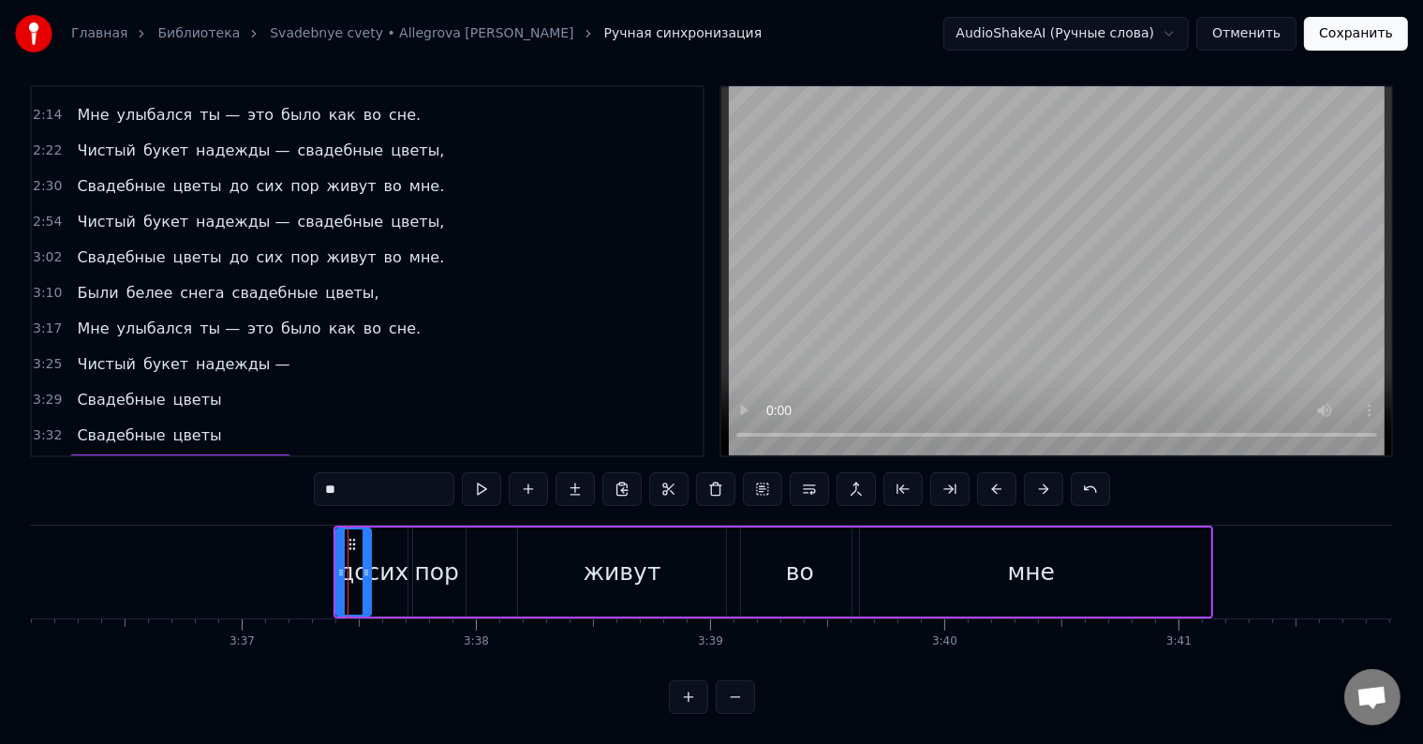
drag, startPoint x: 378, startPoint y: 548, endPoint x: 367, endPoint y: 551, distance: 11.6
click at [367, 565] on icon at bounding box center [365, 572] width 7 height 15
click at [381, 555] on div "сих" at bounding box center [387, 573] width 42 height 36
drag, startPoint x: 407, startPoint y: 547, endPoint x: 395, endPoint y: 551, distance: 11.8
click at [395, 565] on icon at bounding box center [395, 572] width 7 height 15
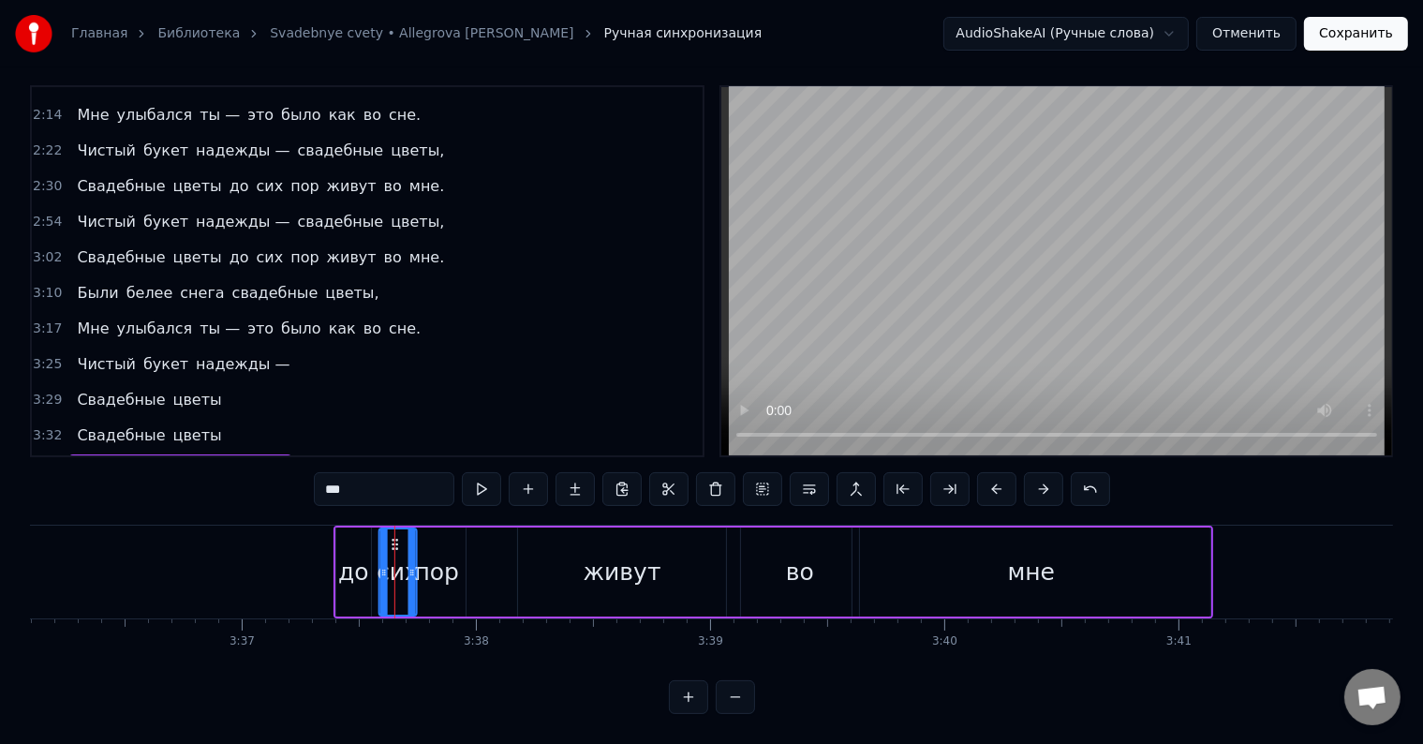
drag, startPoint x: 377, startPoint y: 526, endPoint x: 393, endPoint y: 523, distance: 16.4
click at [435, 555] on div "пор" at bounding box center [436, 573] width 45 height 36
type input "***"
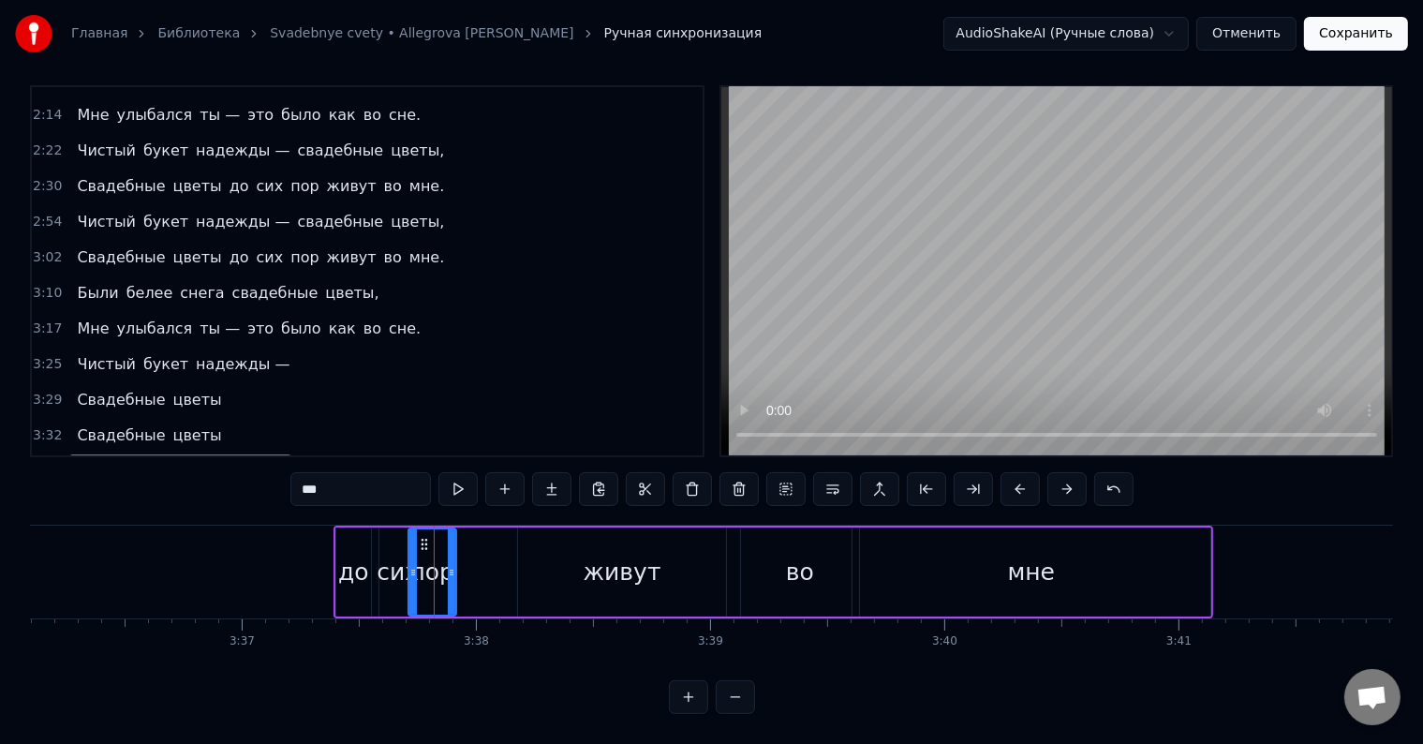
drag, startPoint x: 461, startPoint y: 553, endPoint x: 451, endPoint y: 555, distance: 9.6
click at [451, 565] on icon at bounding box center [451, 572] width 7 height 15
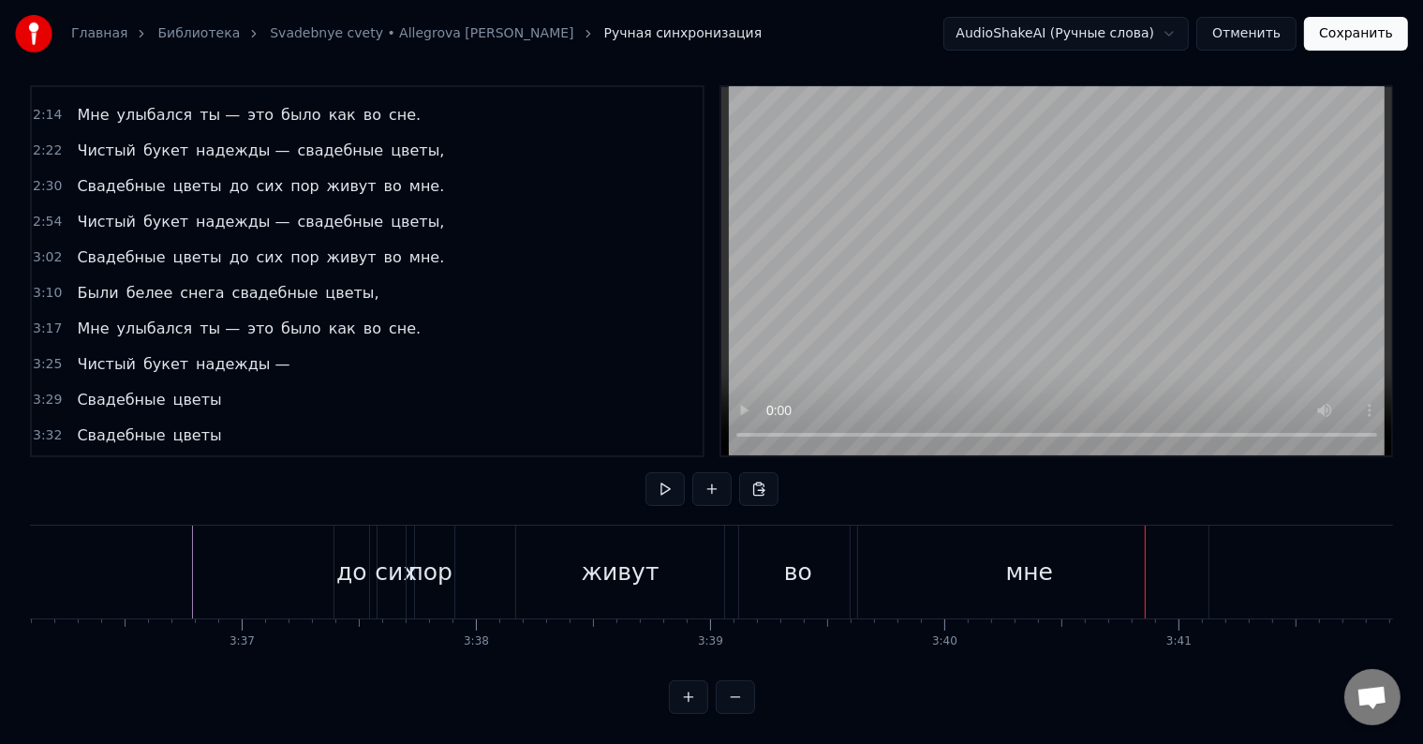
click at [638, 555] on div "живут" at bounding box center [621, 573] width 78 height 36
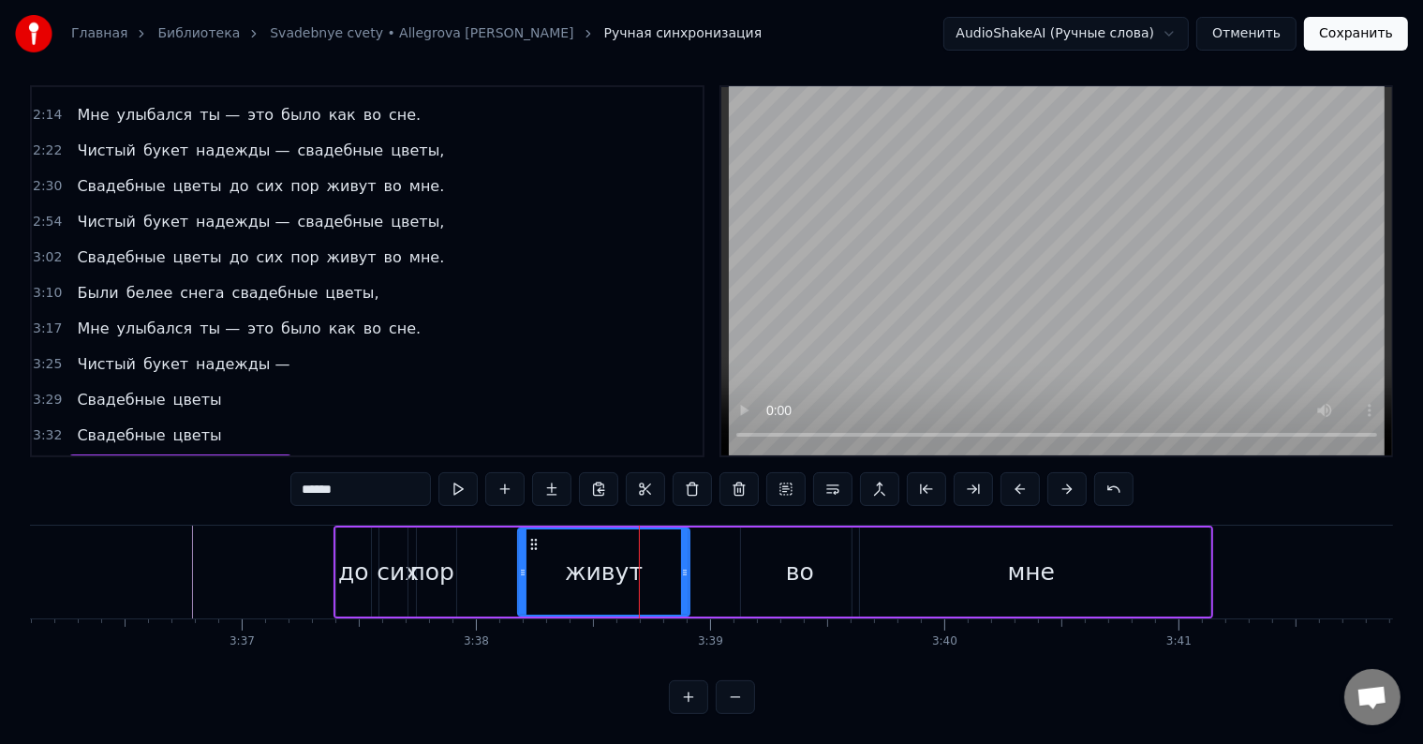
drag, startPoint x: 719, startPoint y: 543, endPoint x: 682, endPoint y: 547, distance: 37.7
click at [682, 547] on div at bounding box center [684, 571] width 7 height 85
click at [803, 555] on div "во" at bounding box center [800, 573] width 28 height 36
type input "**"
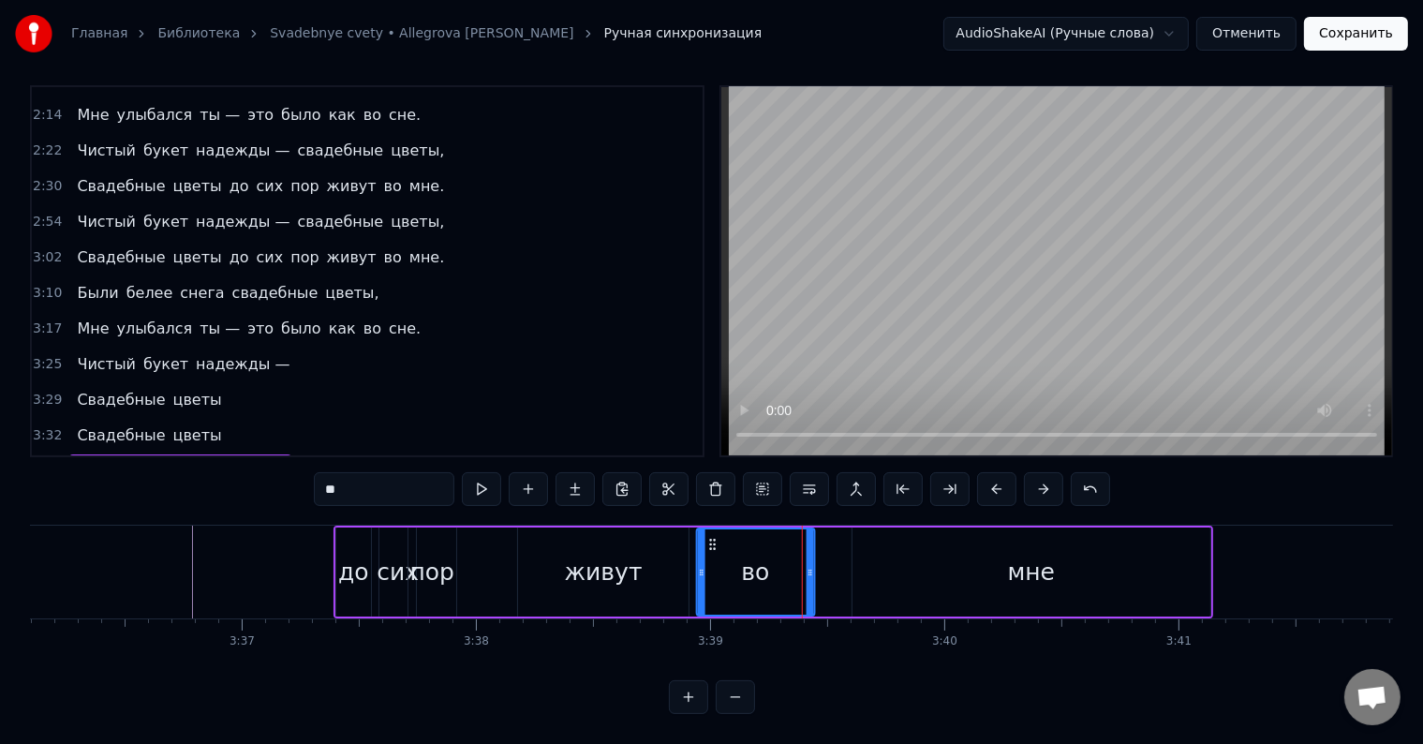
drag, startPoint x: 756, startPoint y: 528, endPoint x: 712, endPoint y: 527, distance: 44.0
click at [712, 537] on icon at bounding box center [711, 544] width 15 height 15
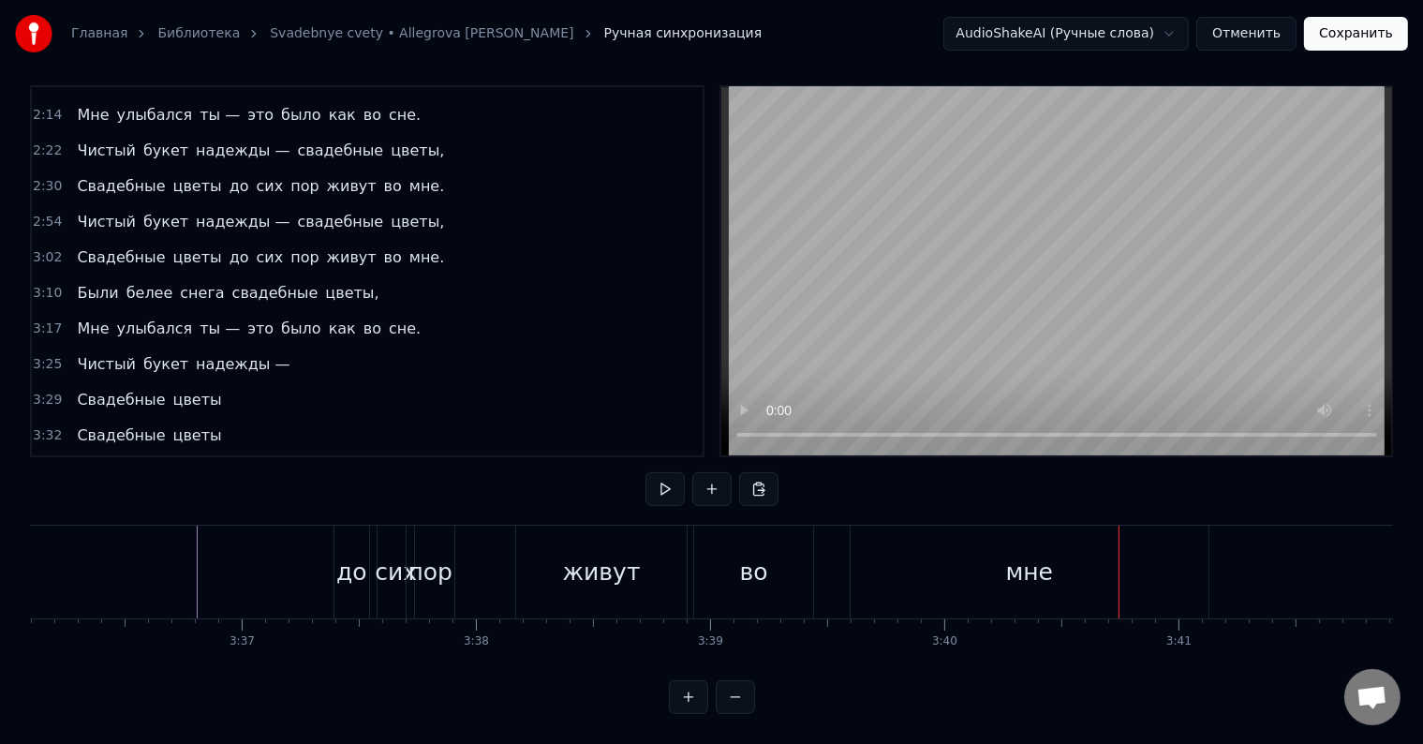
click at [770, 584] on div "во" at bounding box center [753, 571] width 118 height 93
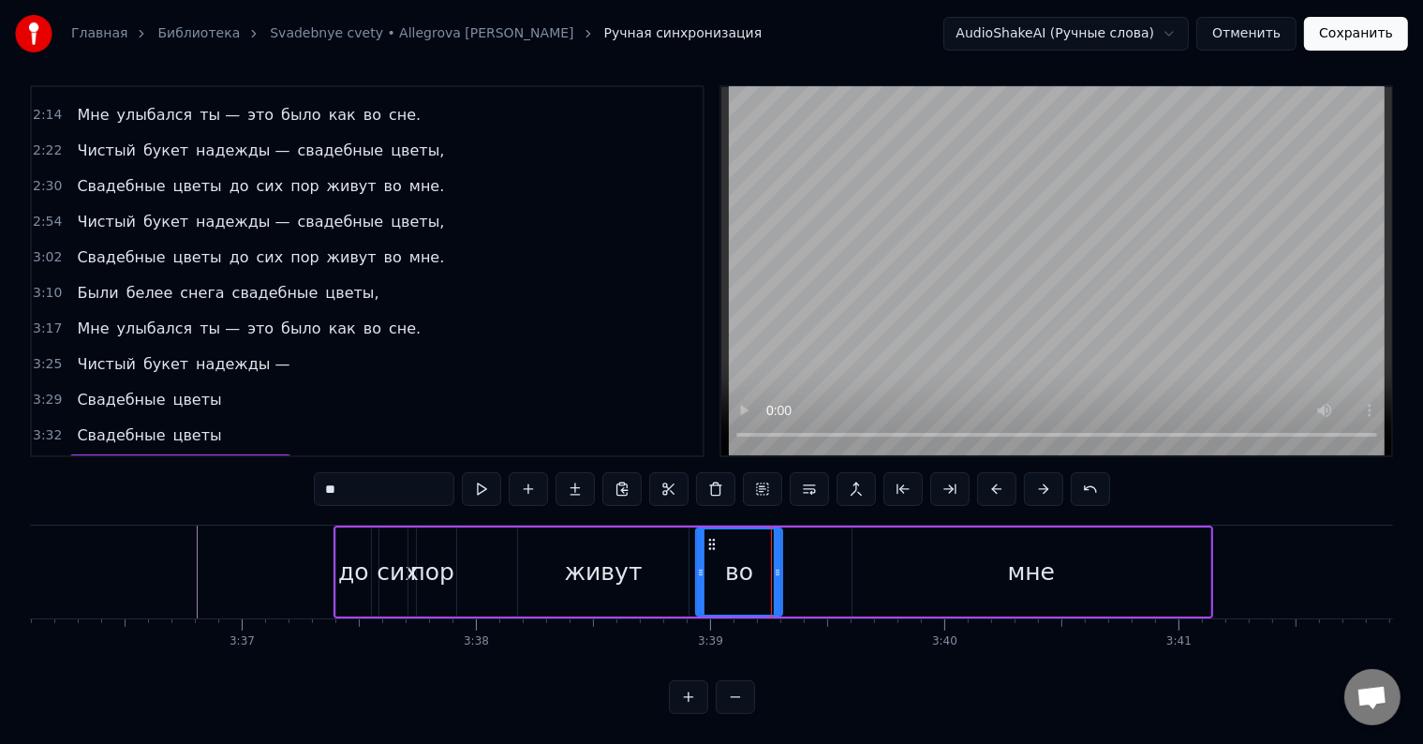
drag, startPoint x: 809, startPoint y: 554, endPoint x: 777, endPoint y: 555, distance: 32.8
click at [777, 565] on icon at bounding box center [777, 572] width 7 height 15
click at [910, 552] on div "мне" at bounding box center [1031, 571] width 358 height 89
type input "***"
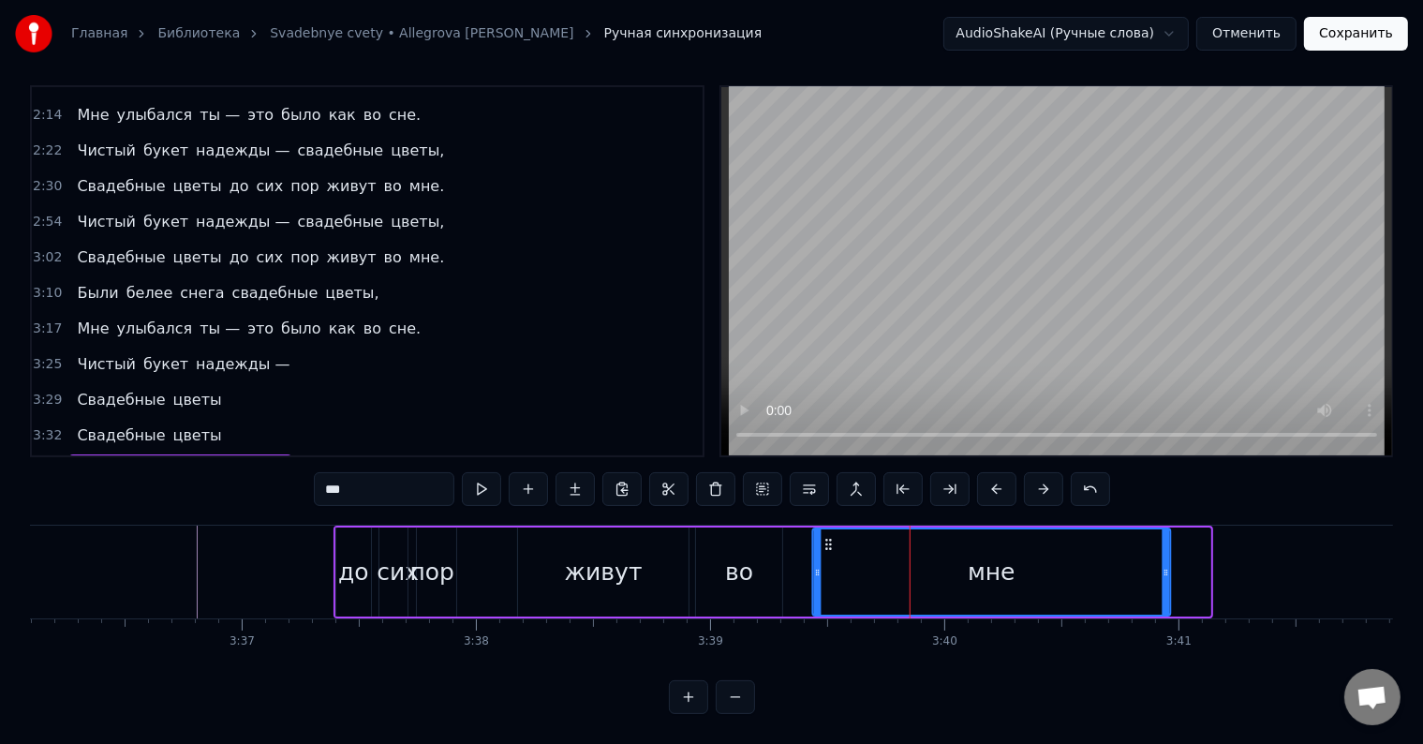
drag, startPoint x: 865, startPoint y: 529, endPoint x: 826, endPoint y: 529, distance: 39.3
click at [826, 537] on icon at bounding box center [828, 544] width 15 height 15
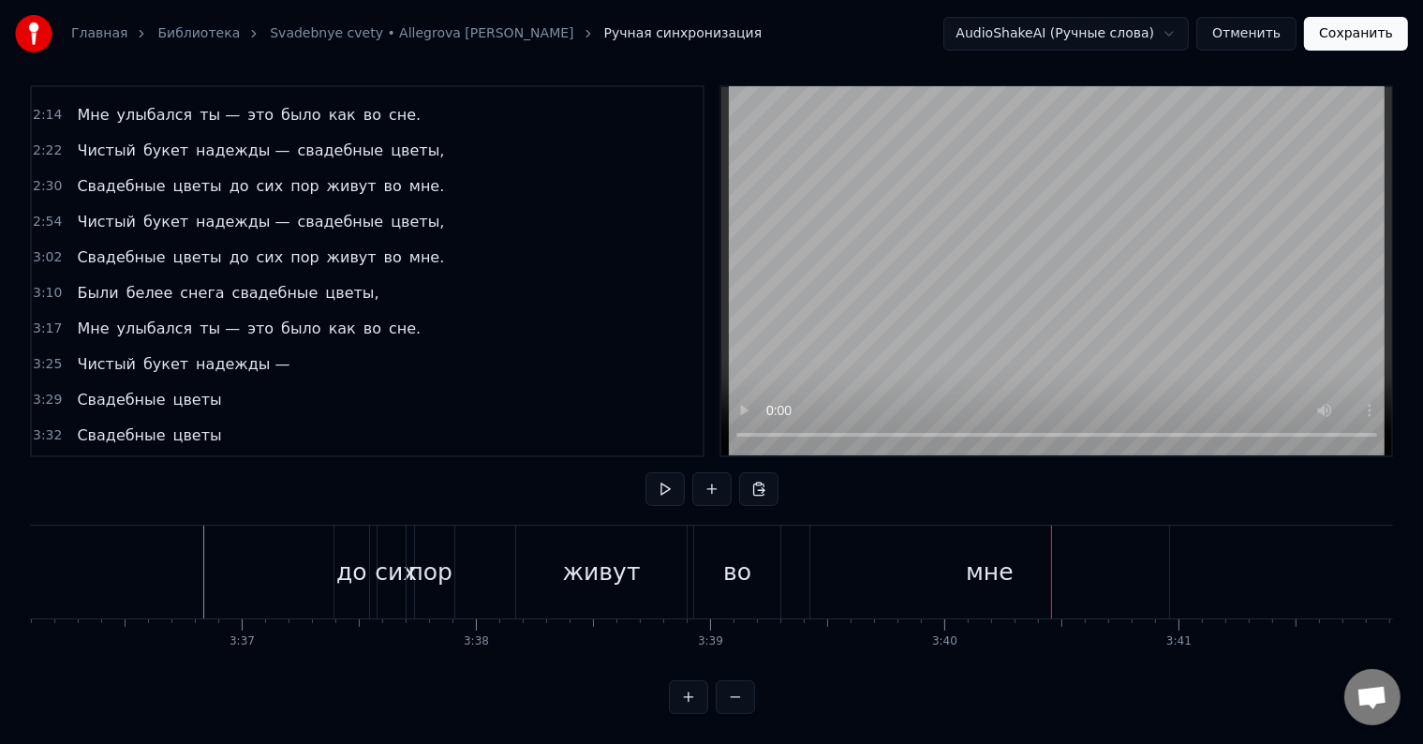
click at [626, 566] on div "живут" at bounding box center [602, 573] width 78 height 36
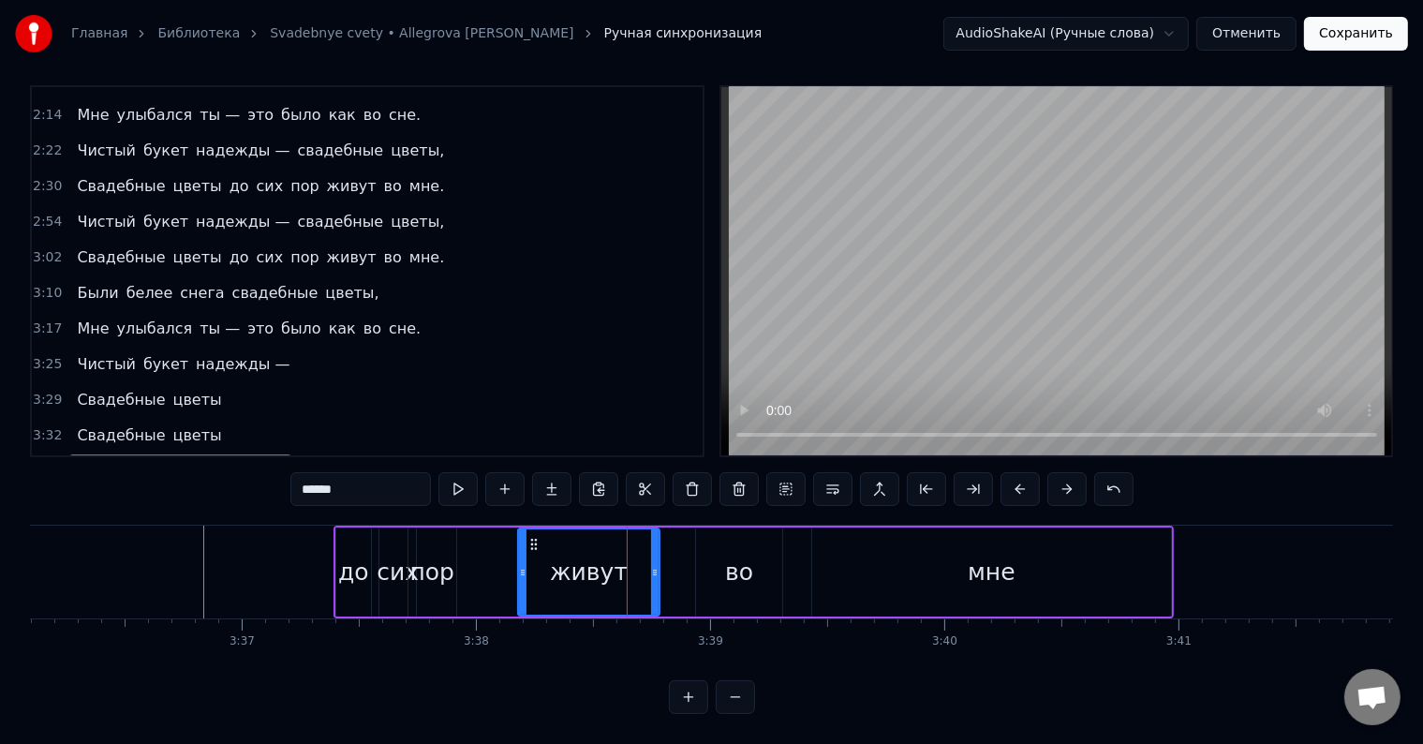
drag, startPoint x: 679, startPoint y: 549, endPoint x: 650, endPoint y: 551, distance: 29.1
click at [651, 565] on icon at bounding box center [654, 572] width 7 height 15
click at [731, 555] on div "во" at bounding box center [739, 573] width 28 height 36
type input "**"
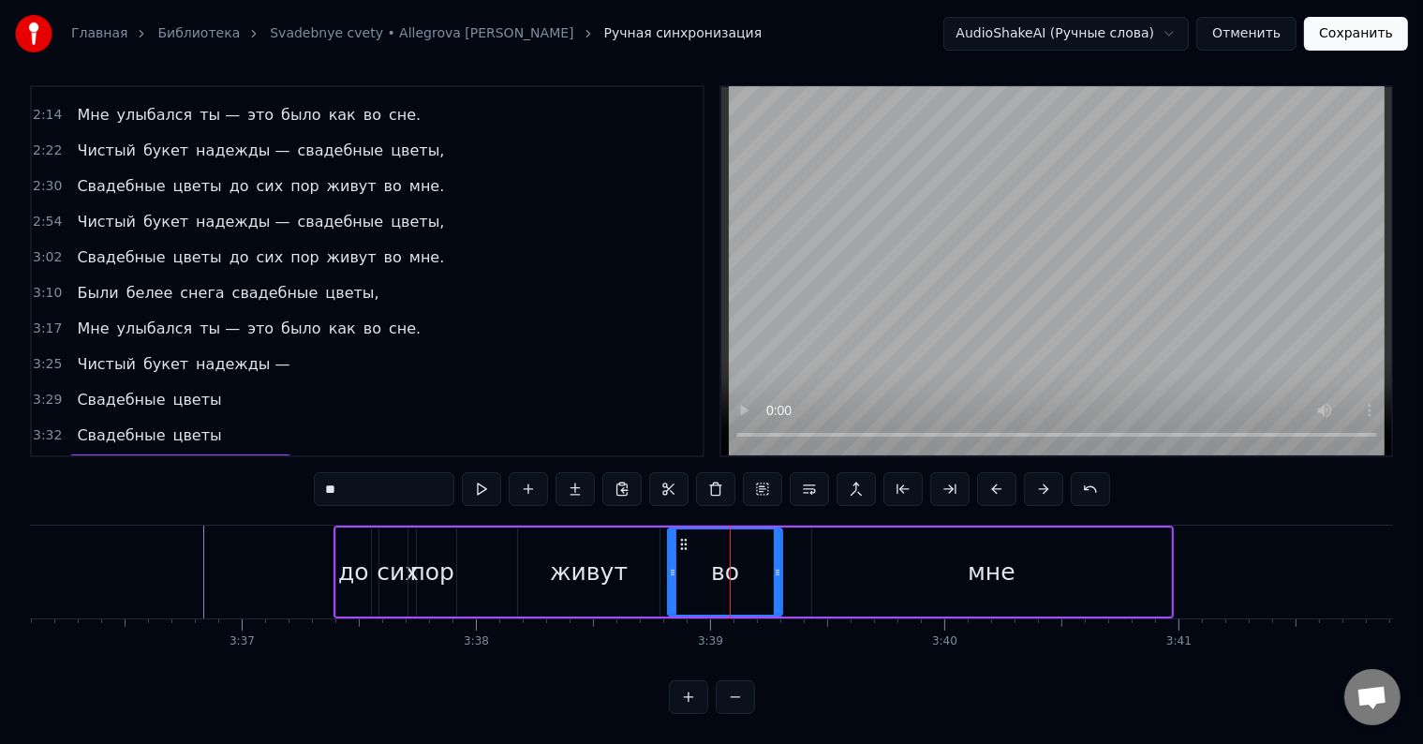
drag, startPoint x: 701, startPoint y: 538, endPoint x: 673, endPoint y: 540, distance: 28.2
click at [673, 540] on div at bounding box center [672, 571] width 7 height 85
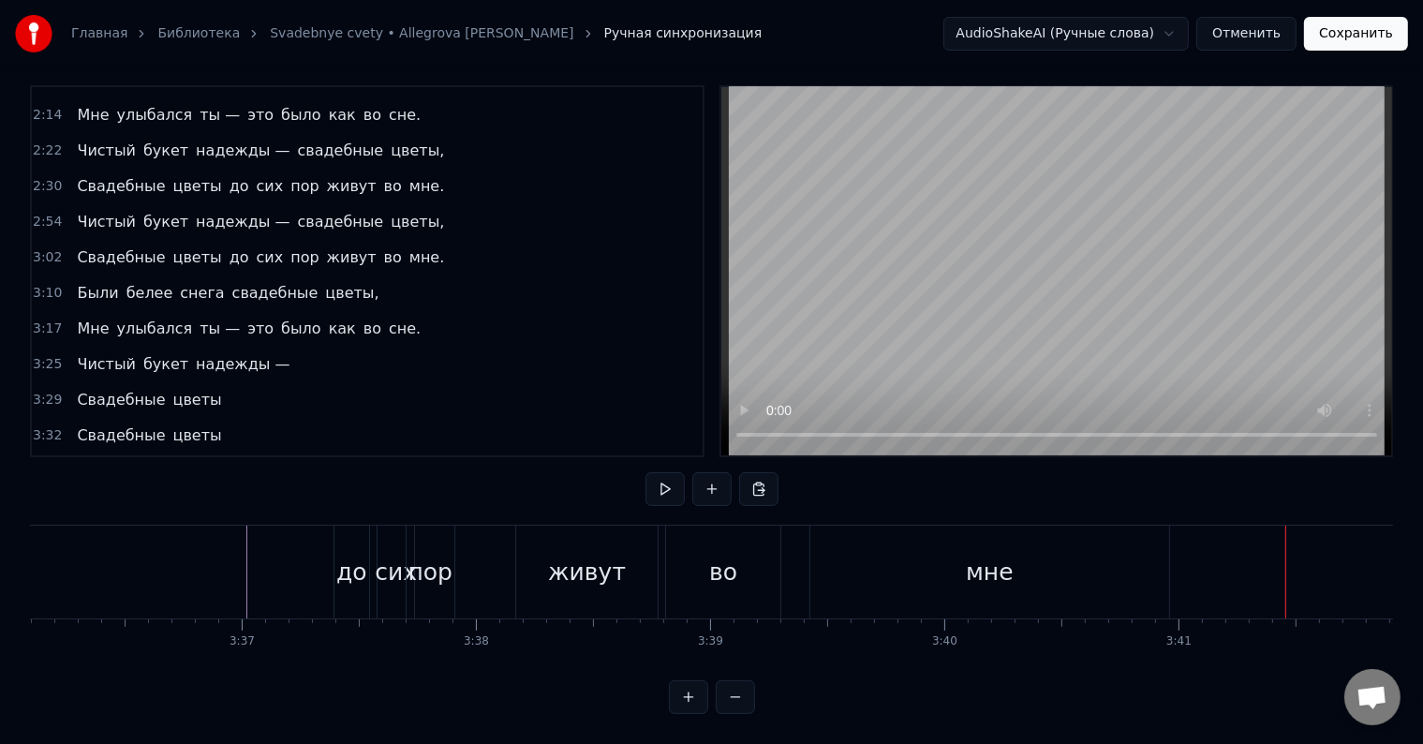
click at [641, 547] on div "живут" at bounding box center [586, 571] width 141 height 93
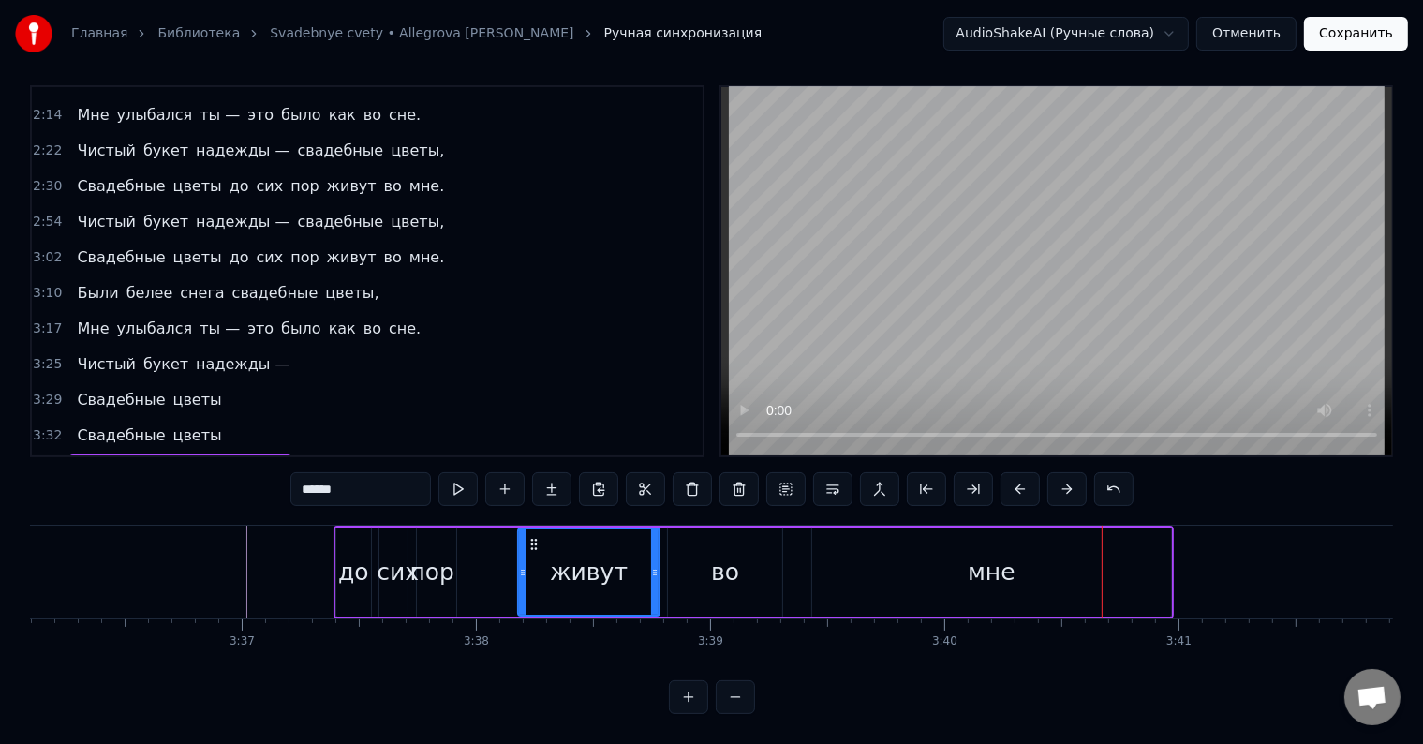
click at [566, 570] on div "живут" at bounding box center [589, 573] width 78 height 36
click at [874, 562] on div "мне" at bounding box center [991, 571] width 358 height 89
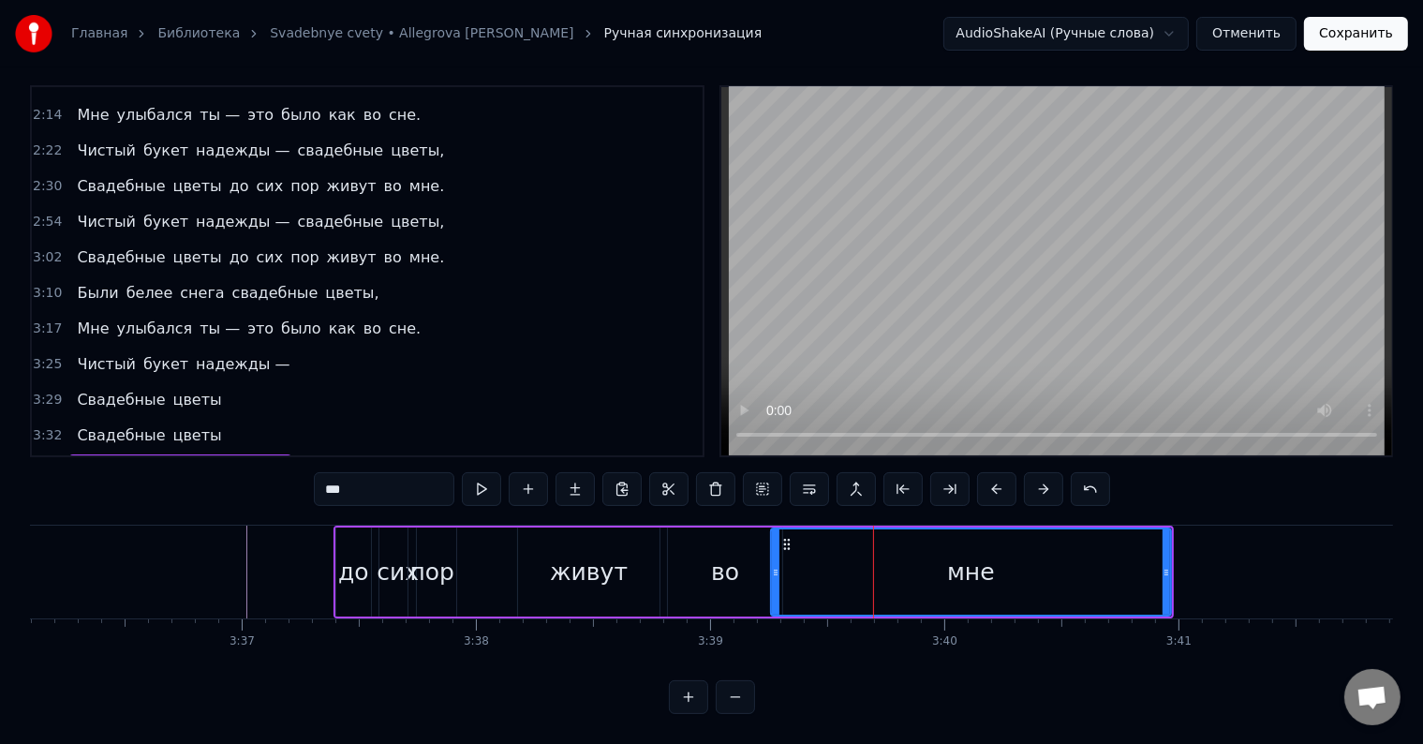
drag, startPoint x: 817, startPoint y: 557, endPoint x: 776, endPoint y: 558, distance: 41.2
click at [776, 565] on icon at bounding box center [775, 572] width 7 height 15
click at [427, 555] on div "пор" at bounding box center [431, 573] width 45 height 36
type input "***"
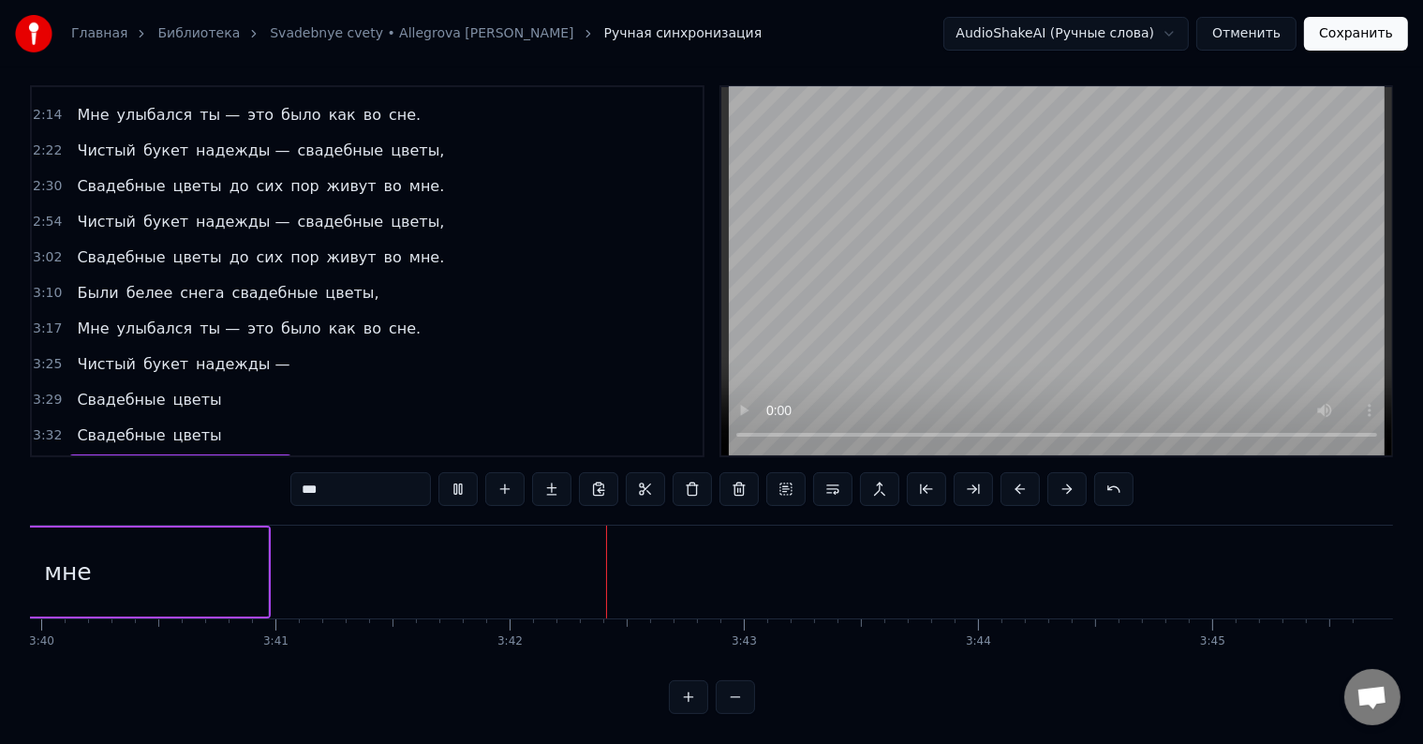
scroll to position [0, 51508]
click at [743, 701] on button at bounding box center [735, 697] width 39 height 34
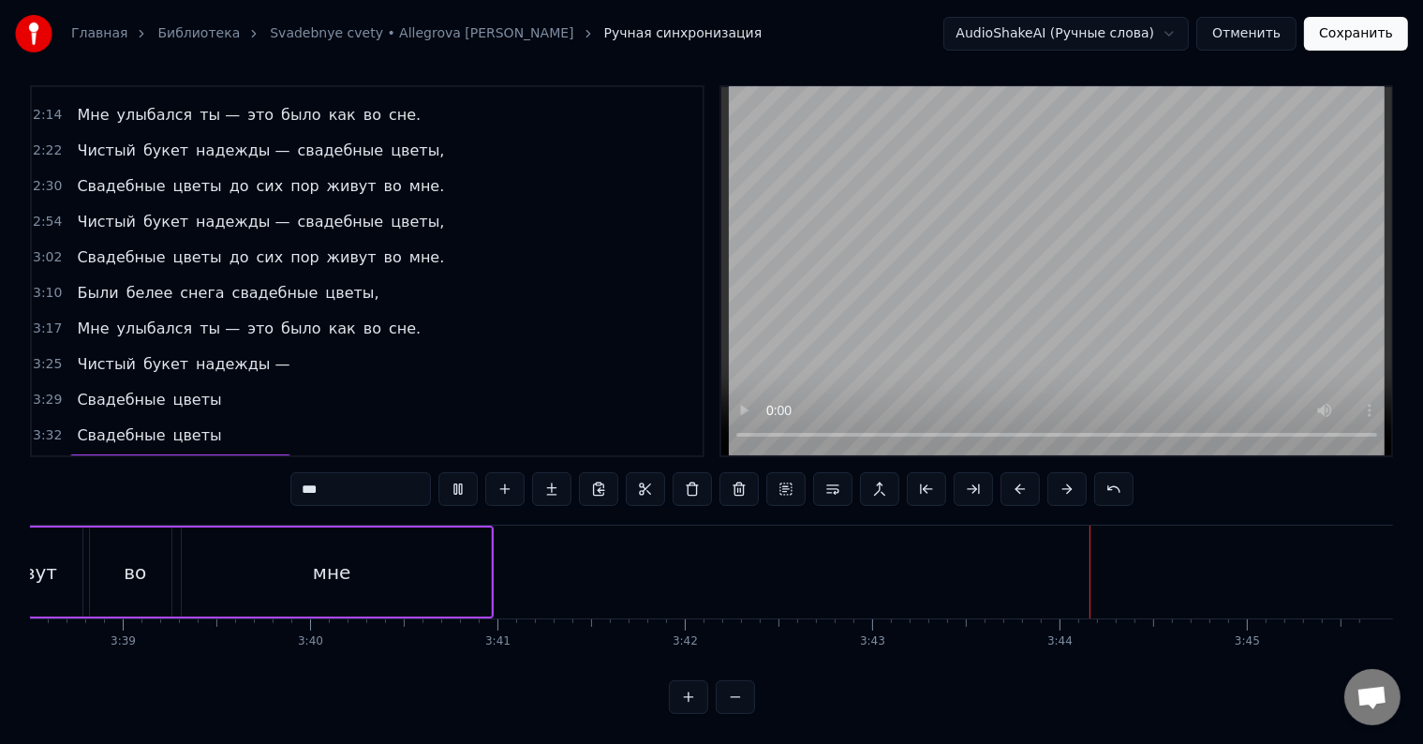
click at [743, 702] on button at bounding box center [735, 697] width 39 height 34
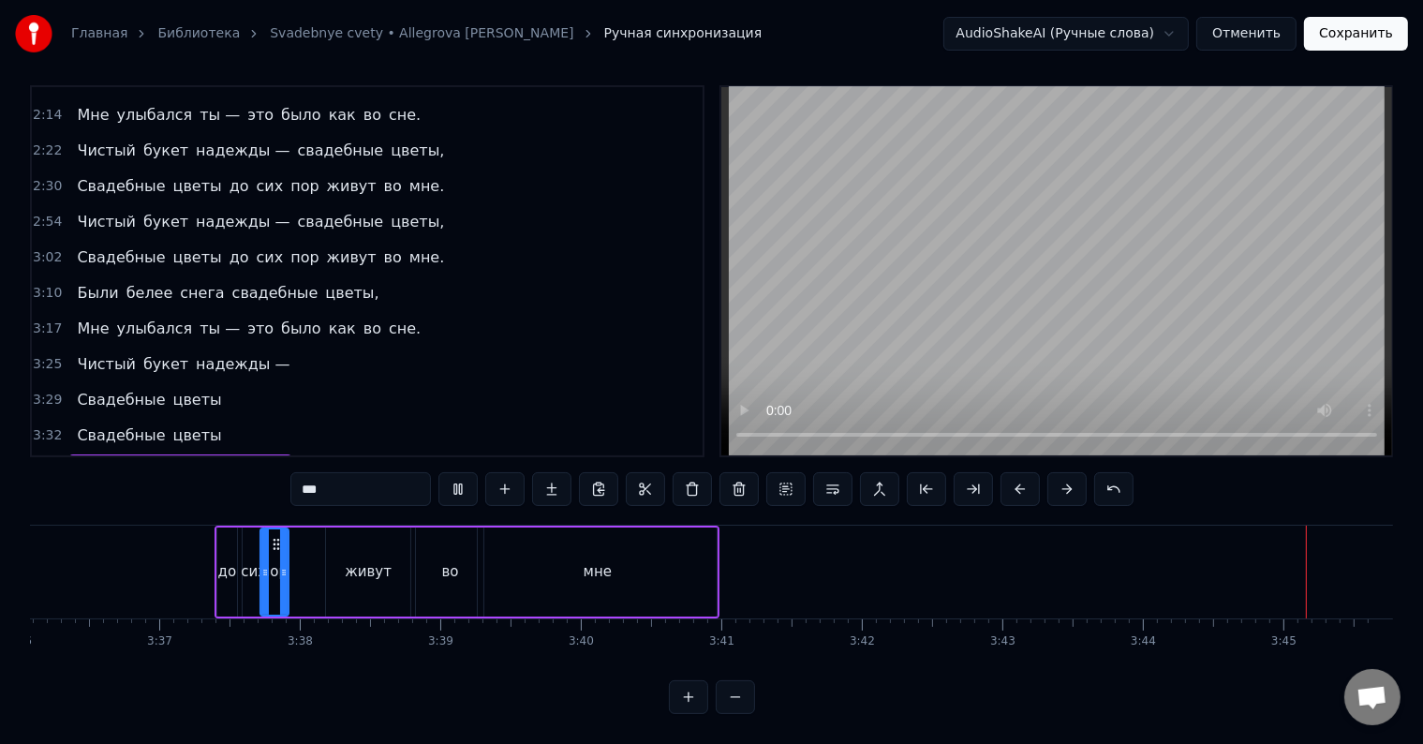
click at [743, 702] on button at bounding box center [735, 697] width 39 height 34
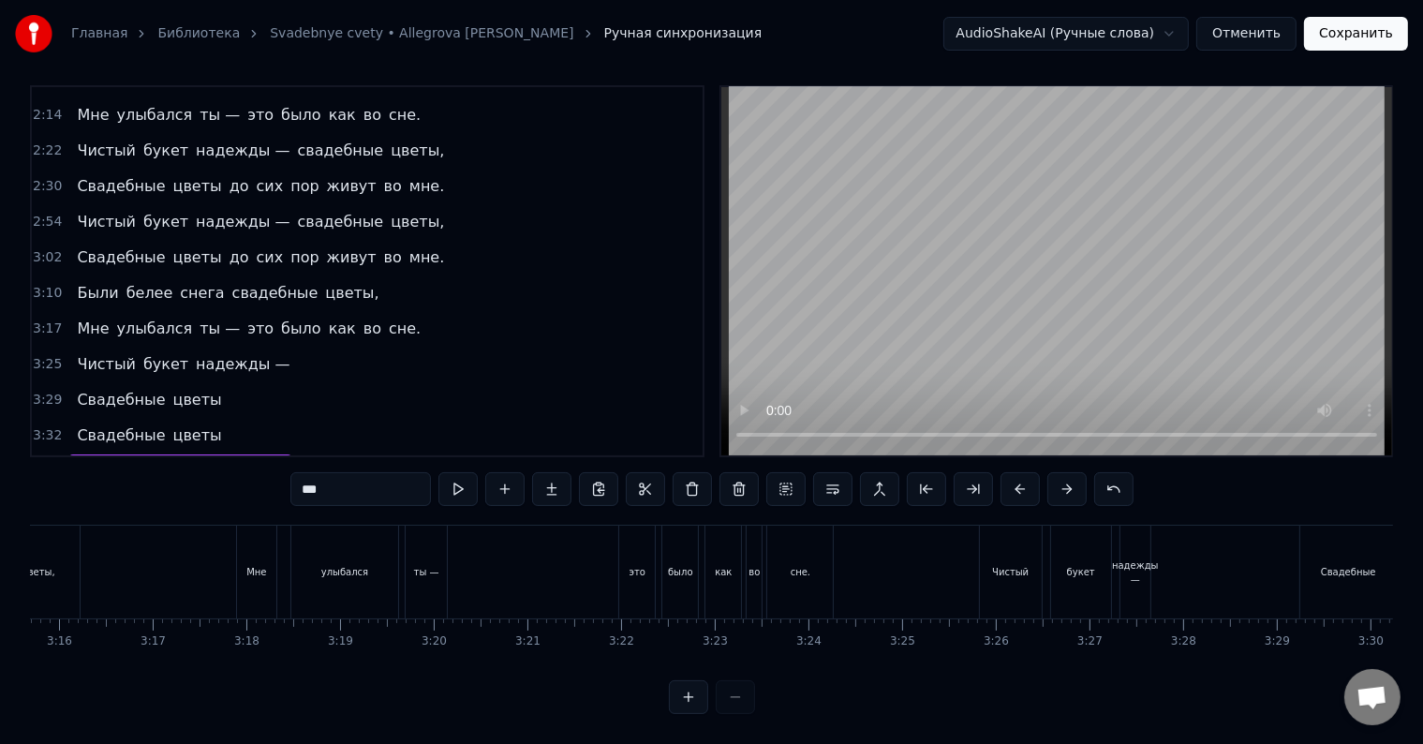
scroll to position [0, 18325]
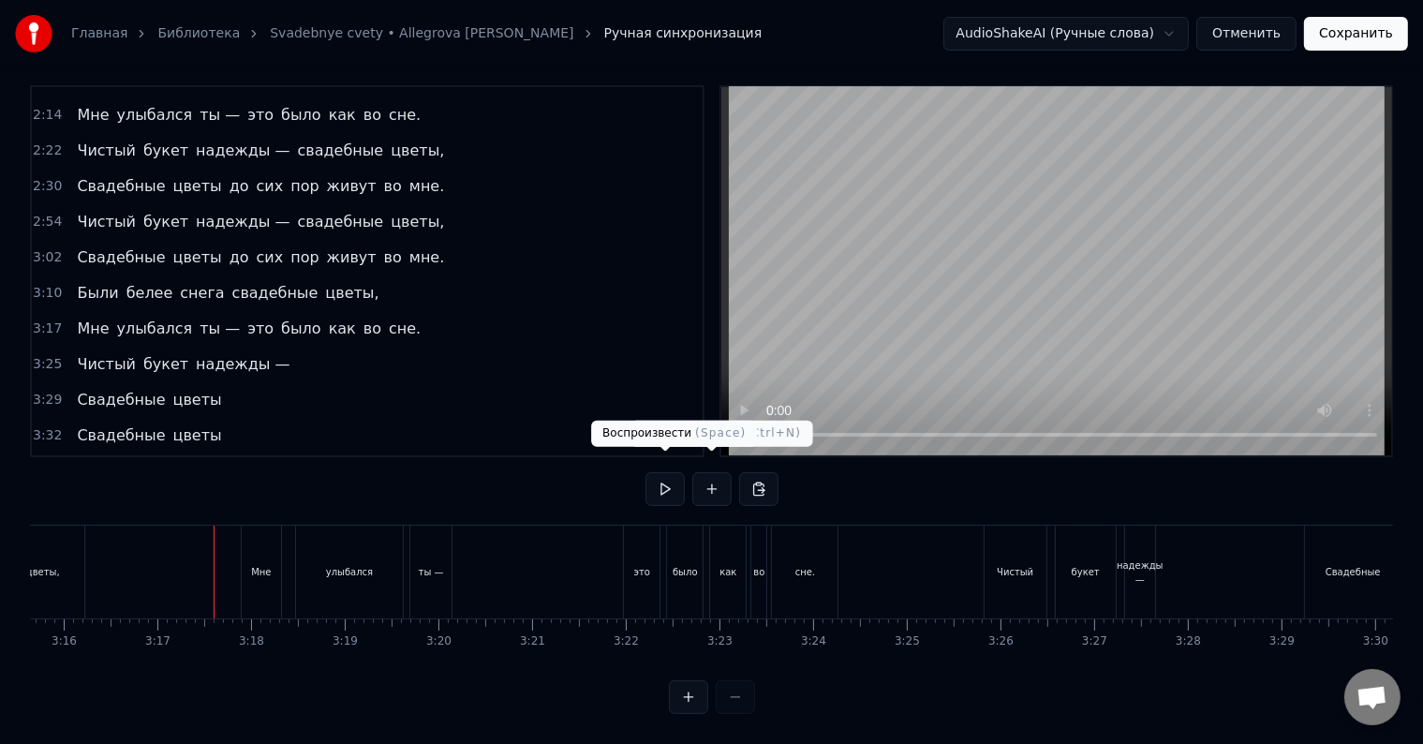
click at [667, 481] on button at bounding box center [664, 489] width 39 height 34
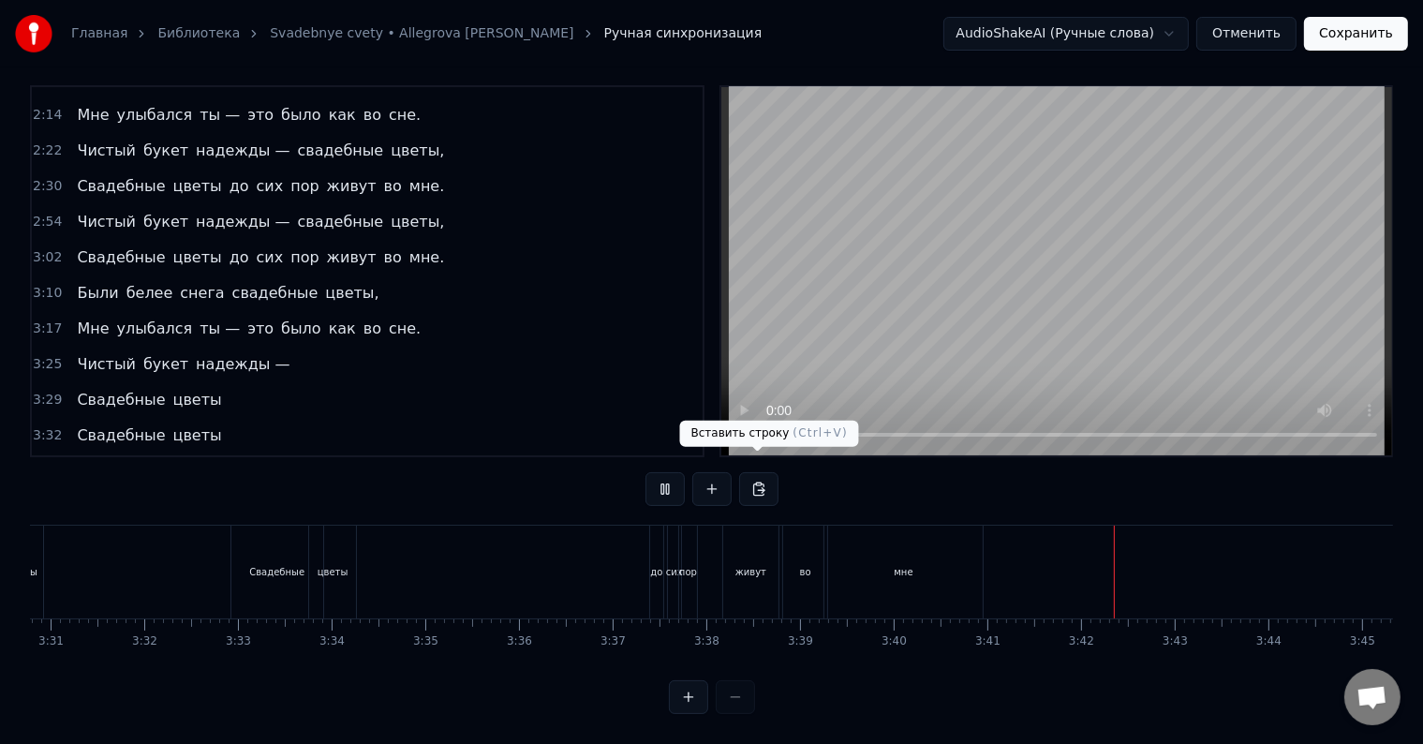
scroll to position [0, 19786]
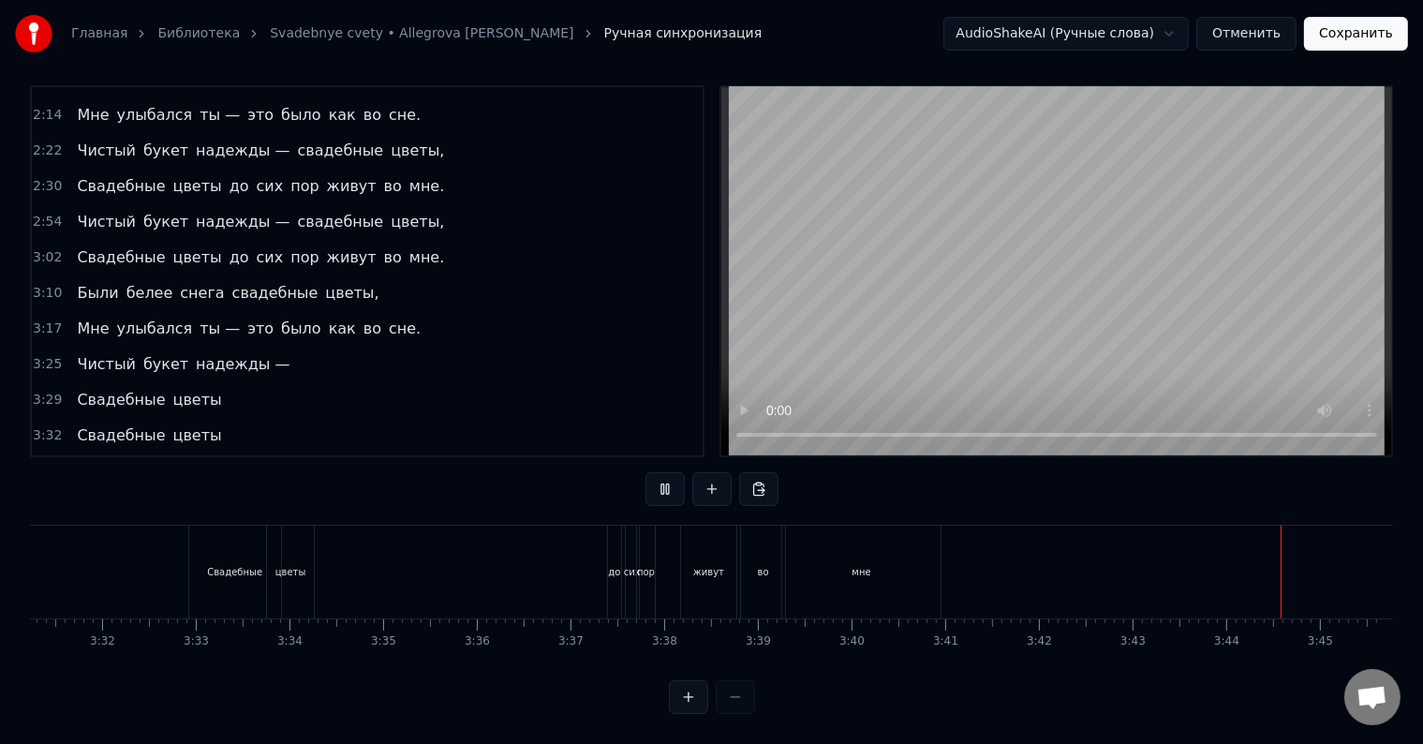
click at [1355, 31] on button "Сохранить" at bounding box center [1356, 34] width 104 height 34
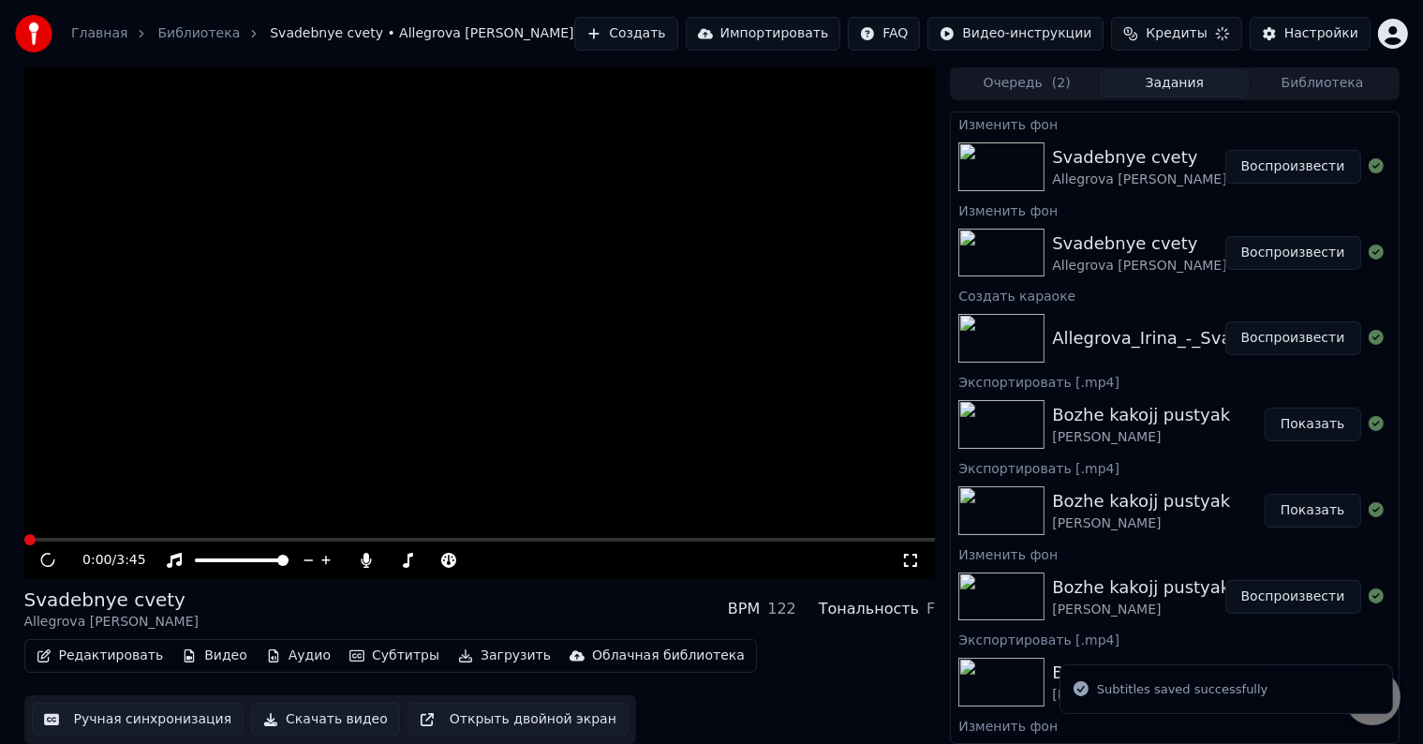
scroll to position [1, 0]
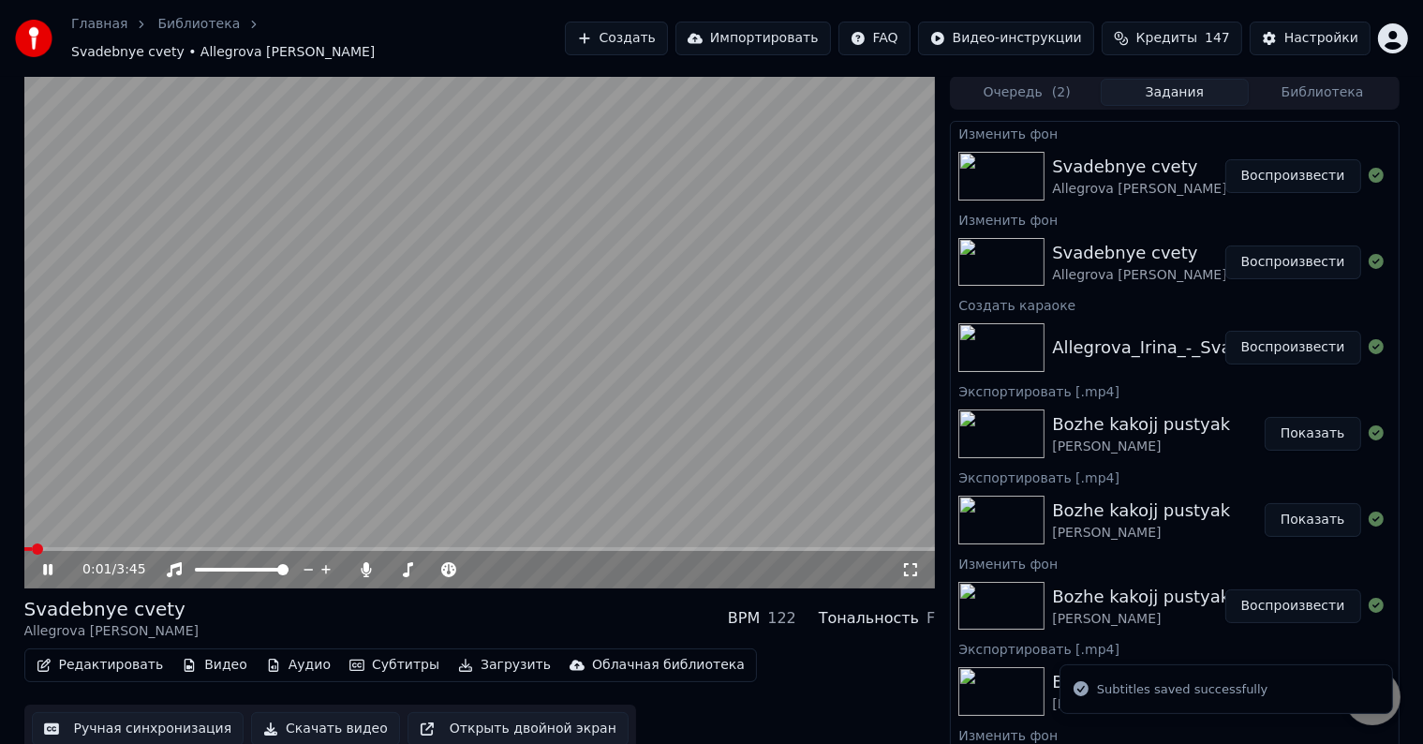
click at [671, 547] on span at bounding box center [479, 549] width 911 height 4
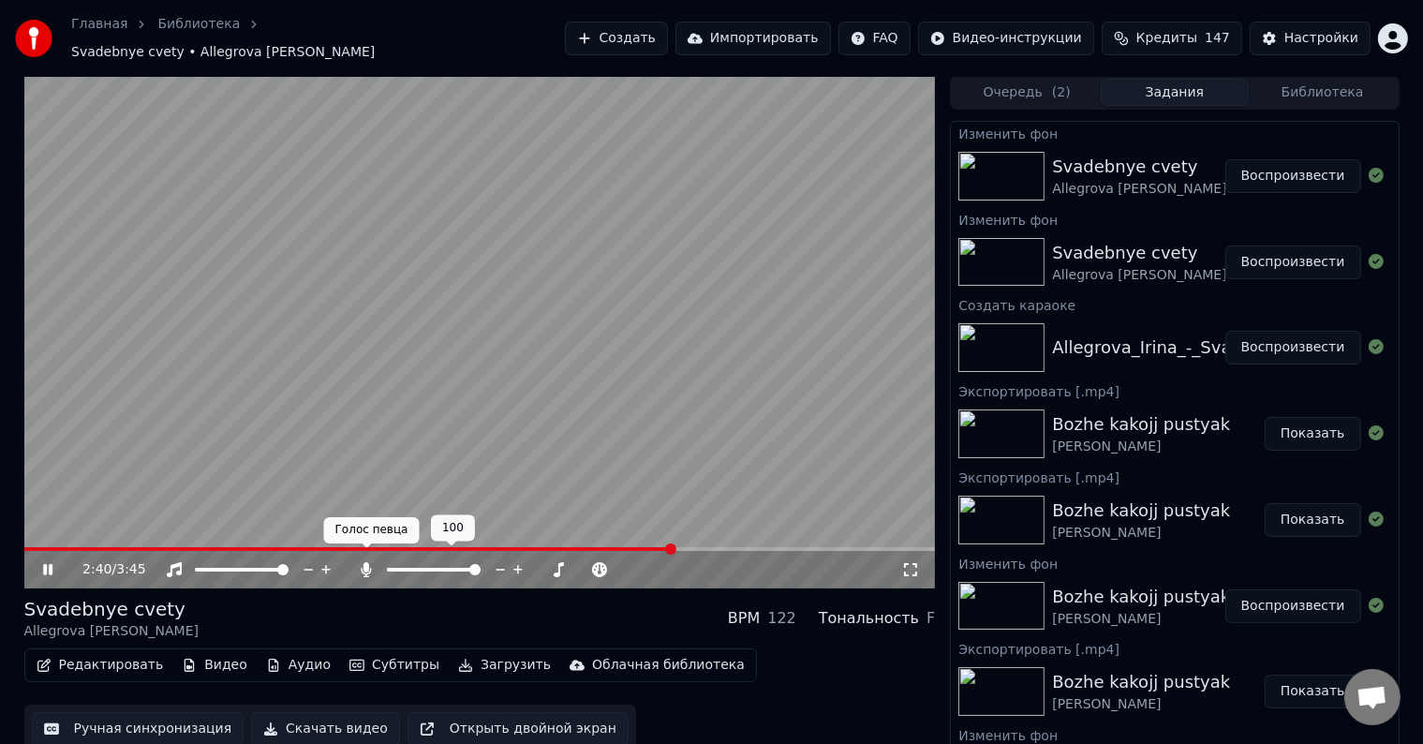
click at [361, 562] on icon at bounding box center [366, 569] width 19 height 15
click at [51, 547] on span at bounding box center [358, 549] width 669 height 4
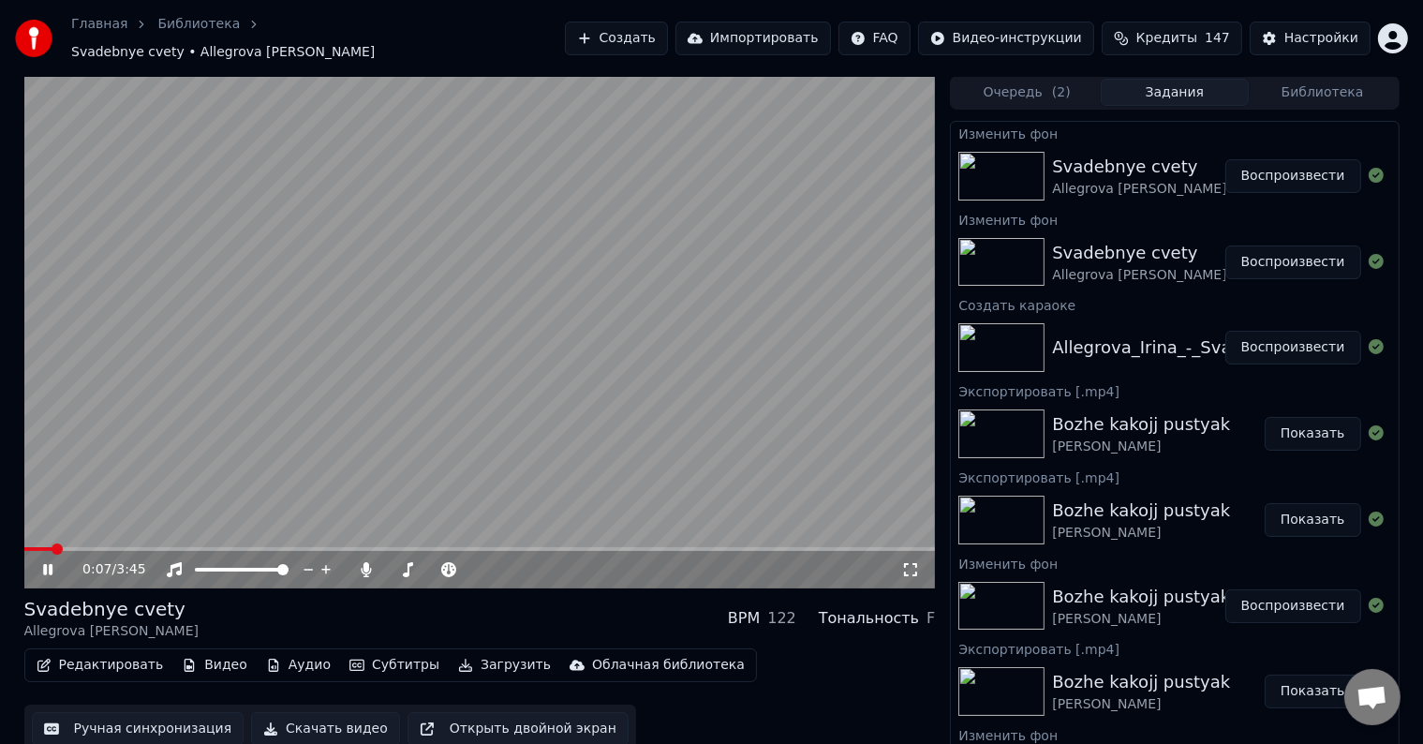
click at [119, 536] on video at bounding box center [479, 332] width 911 height 512
click at [118, 551] on div "0:07 / 3:45" at bounding box center [479, 569] width 911 height 37
click at [52, 563] on icon at bounding box center [47, 569] width 11 height 13
click at [97, 547] on span at bounding box center [479, 549] width 911 height 4
click at [155, 547] on span at bounding box center [479, 549] width 911 height 4
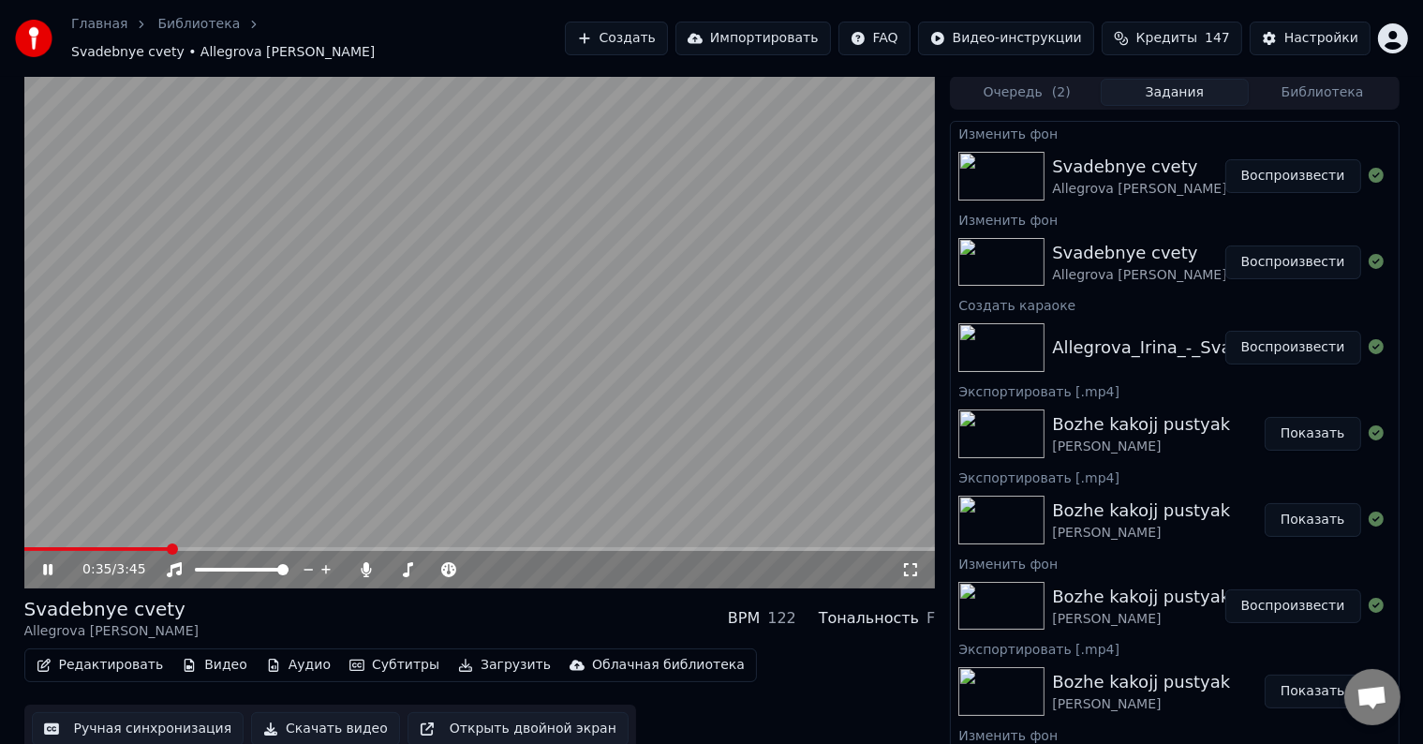
click at [907, 564] on icon at bounding box center [910, 569] width 19 height 15
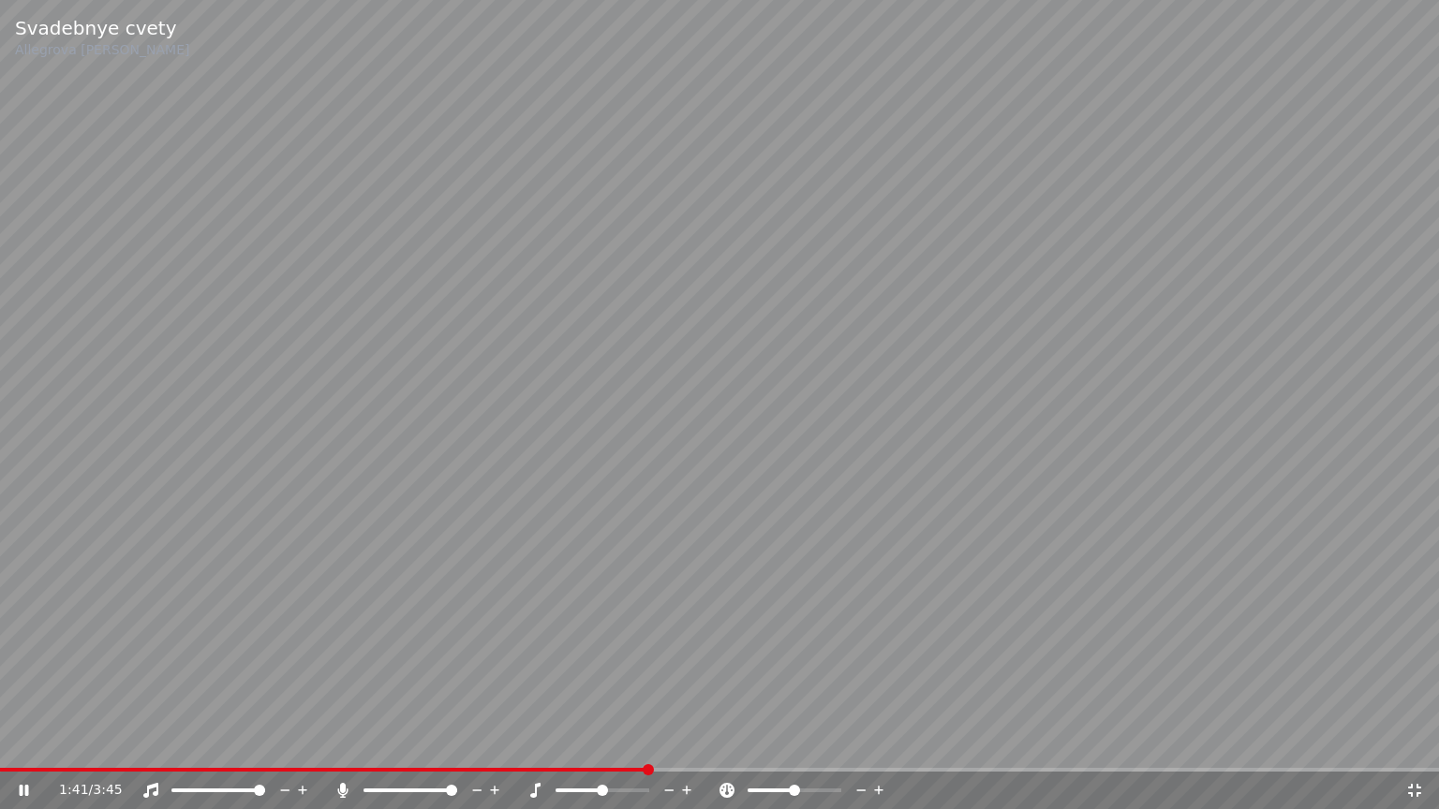
click at [581, 743] on video at bounding box center [719, 404] width 1439 height 809
click at [584, 743] on div "1:41 / 3:45" at bounding box center [719, 790] width 1439 height 37
click at [589, 743] on video at bounding box center [719, 404] width 1439 height 809
click at [587, 743] on span at bounding box center [325, 770] width 651 height 4
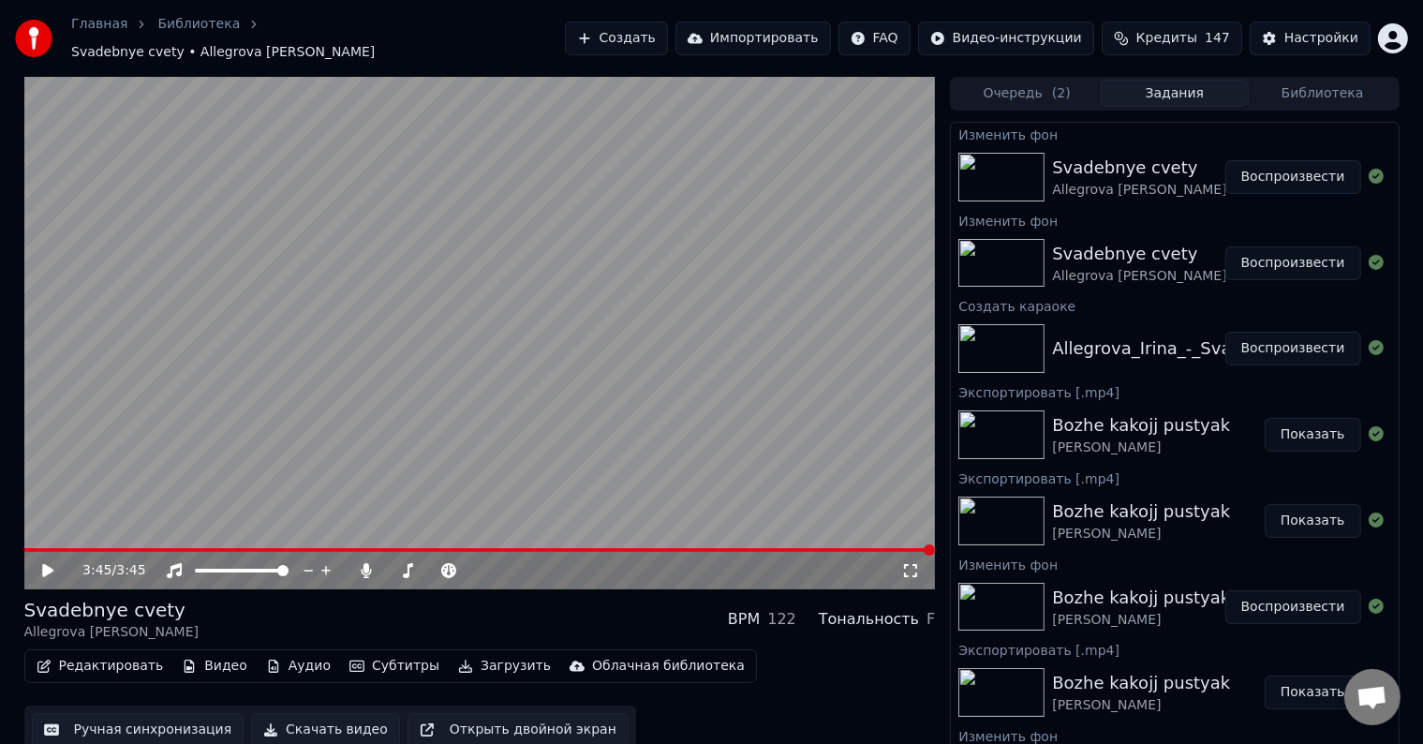
click at [290, 716] on button "Скачать видео" at bounding box center [325, 730] width 149 height 34
